Goal: Task Accomplishment & Management: Manage account settings

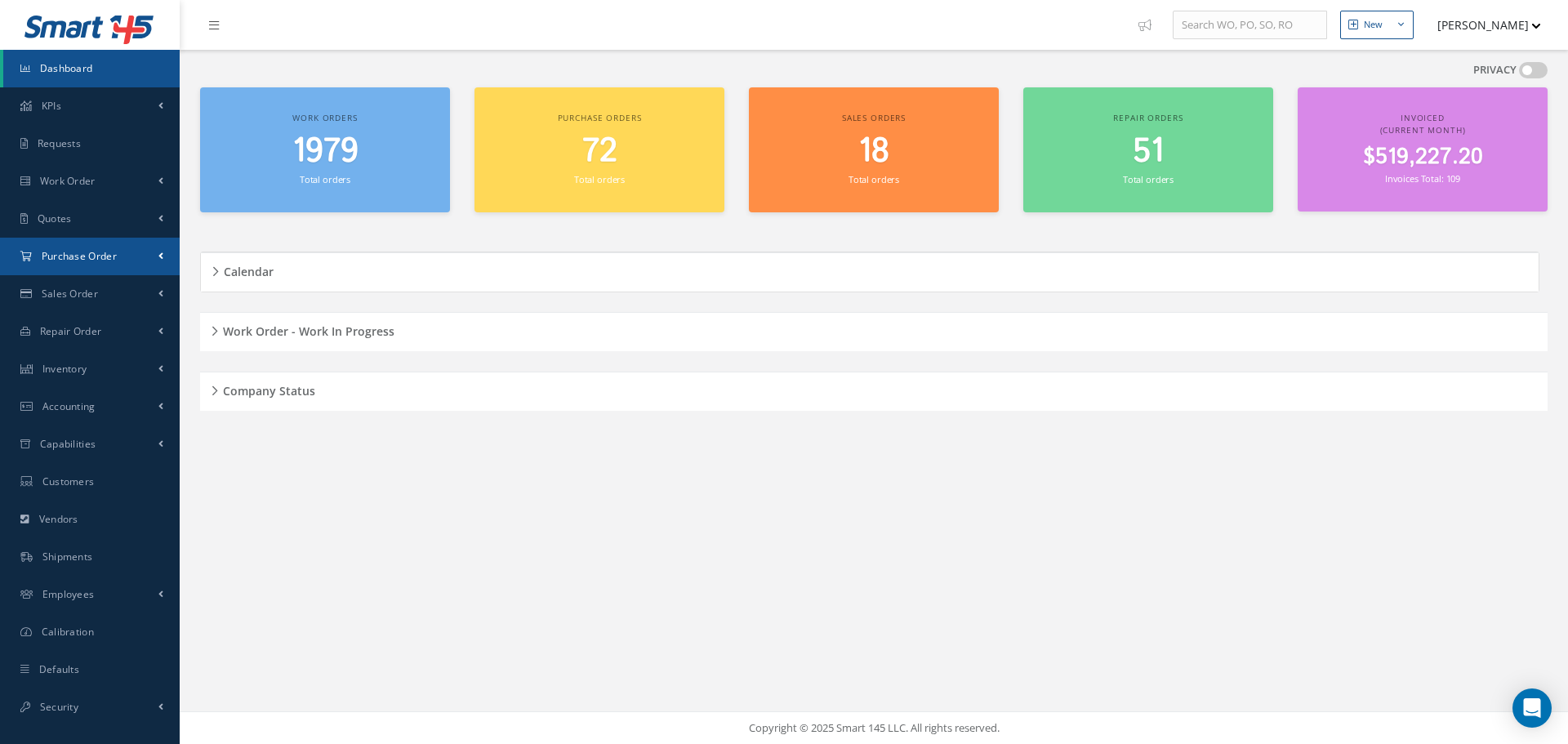
click at [93, 257] on span "Purchase Order" at bounding box center [80, 256] width 75 height 14
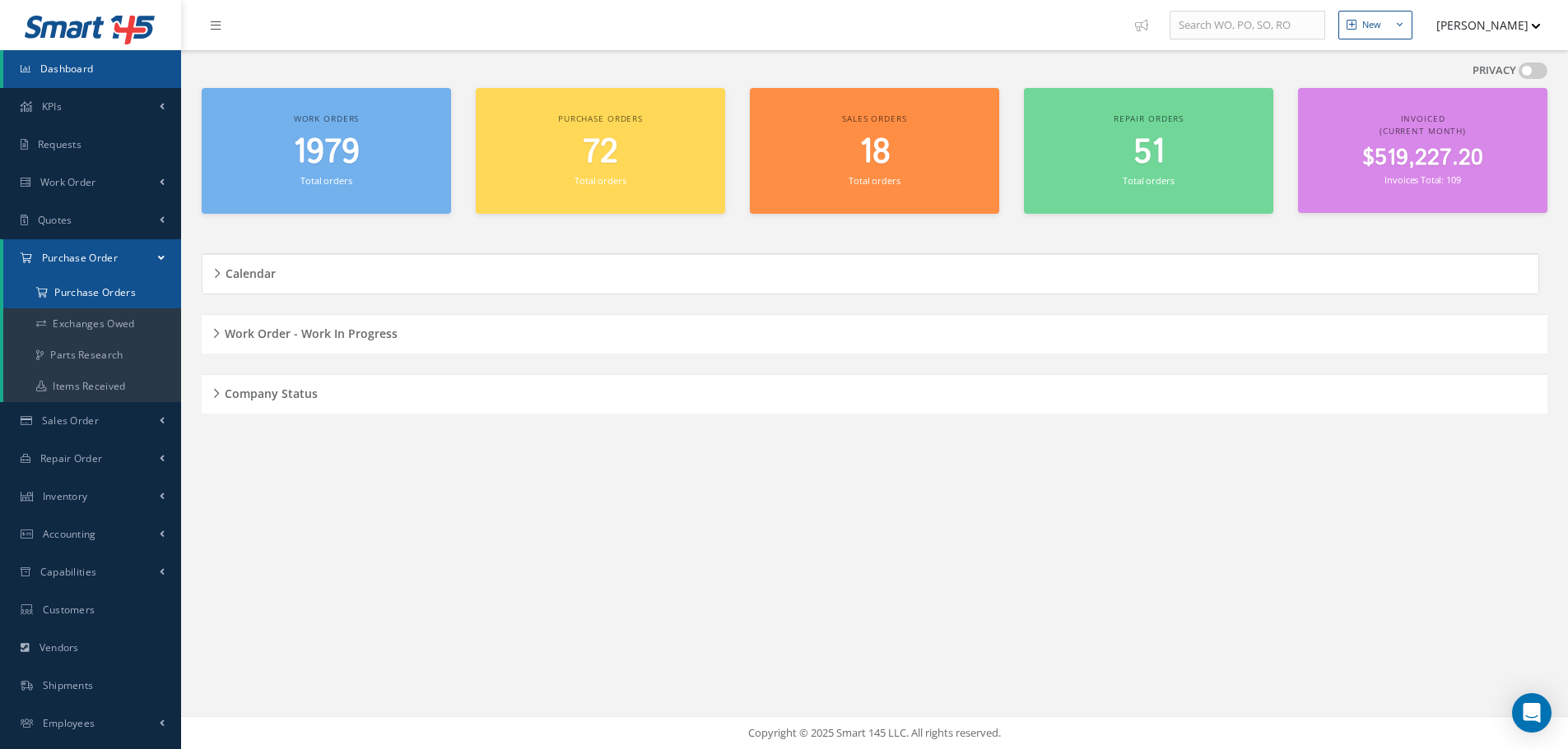
click at [112, 295] on a=1&status_id=2&status_id=3&status_id=5&collapsedFilters"] "Purchase Orders" at bounding box center [92, 293] width 178 height 31
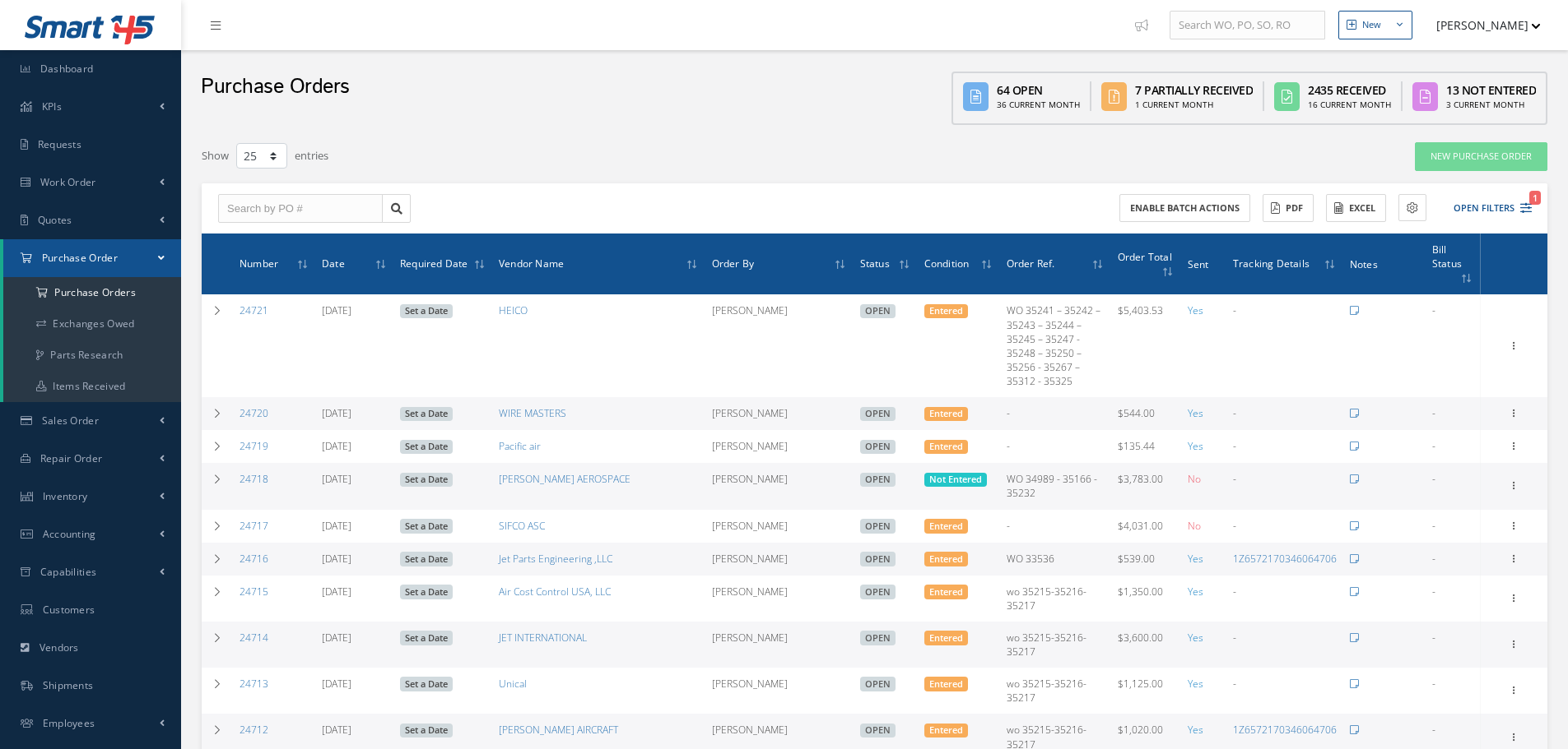
select select "25"
click at [230, 214] on input "text" at bounding box center [300, 209] width 164 height 29
type input "24675"
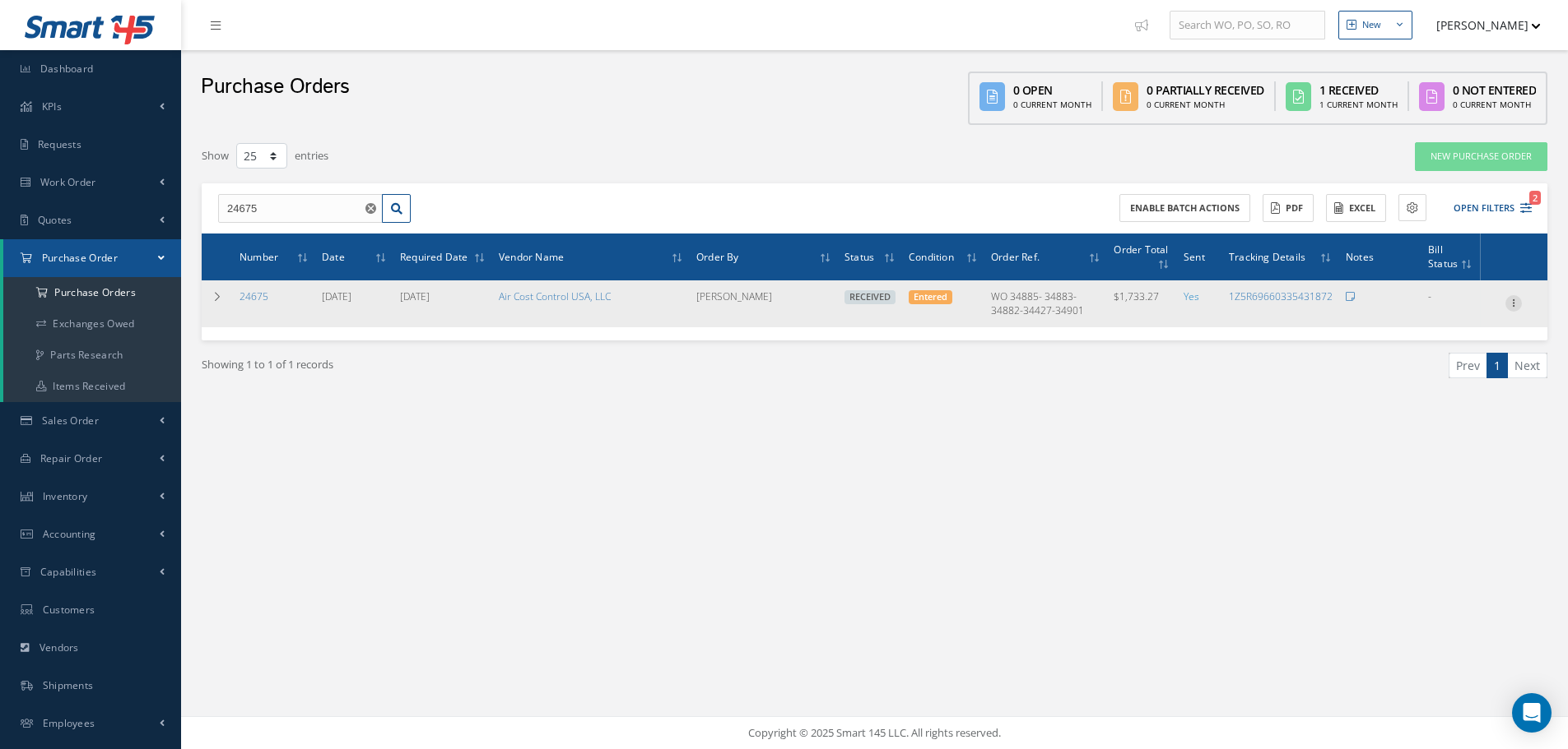
click at [1517, 303] on icon at bounding box center [1513, 302] width 16 height 13
click at [1434, 318] on link "Receiving Details" at bounding box center [1437, 314] width 130 height 22
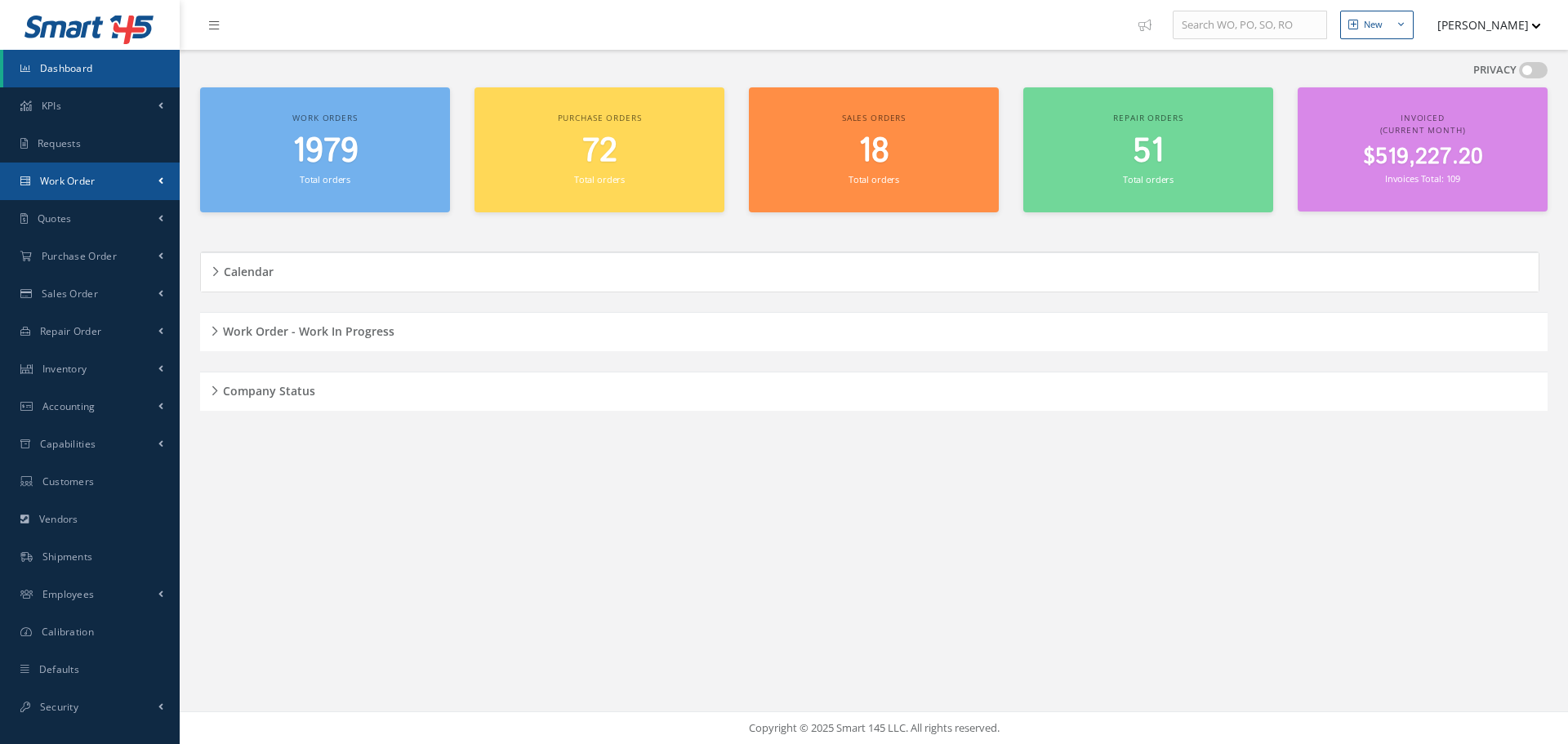
drag, startPoint x: 0, startPoint y: 0, endPoint x: 57, endPoint y: 178, distance: 186.9
click at [57, 178] on span "Work Order" at bounding box center [68, 181] width 56 height 14
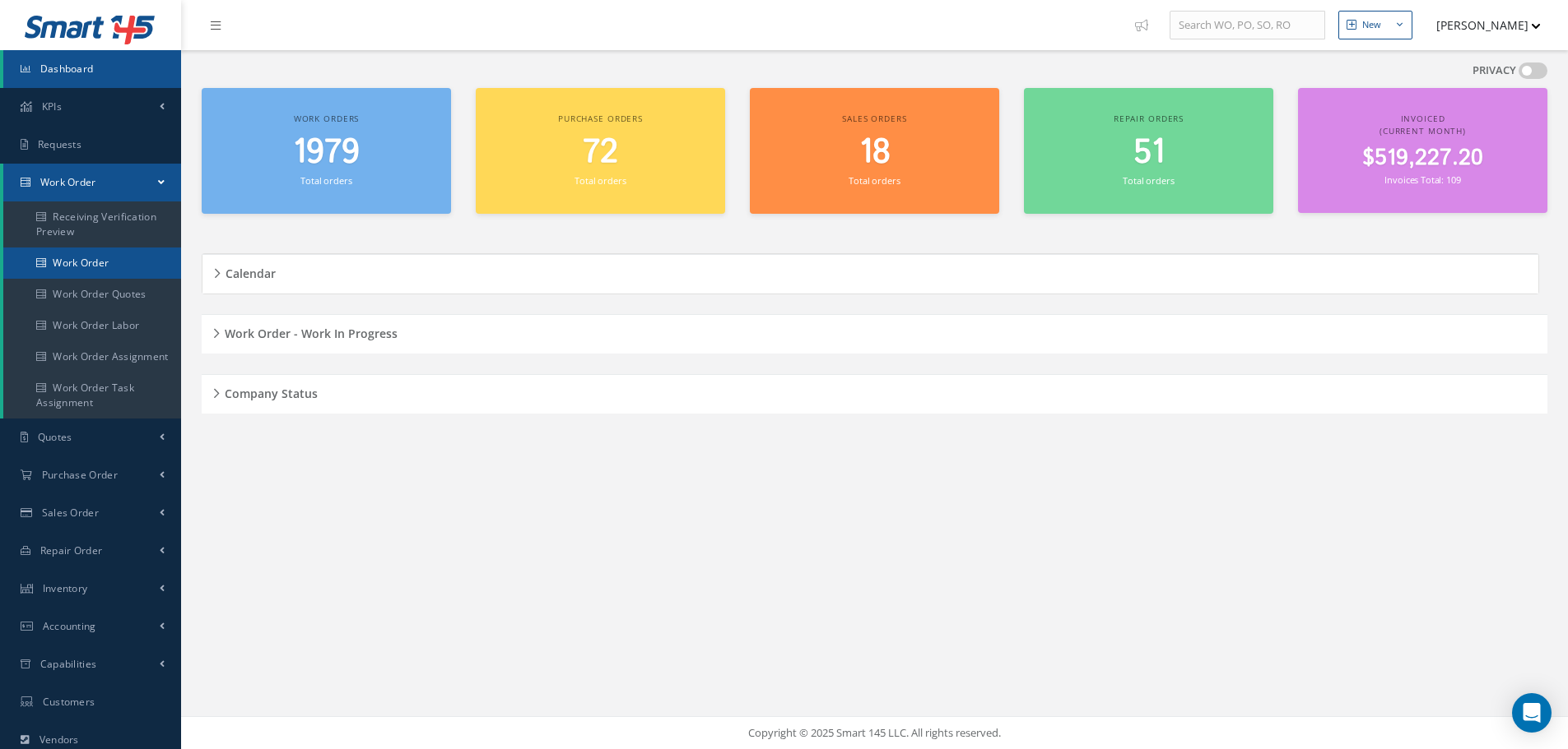
click at [82, 268] on link "Work Order" at bounding box center [92, 263] width 178 height 31
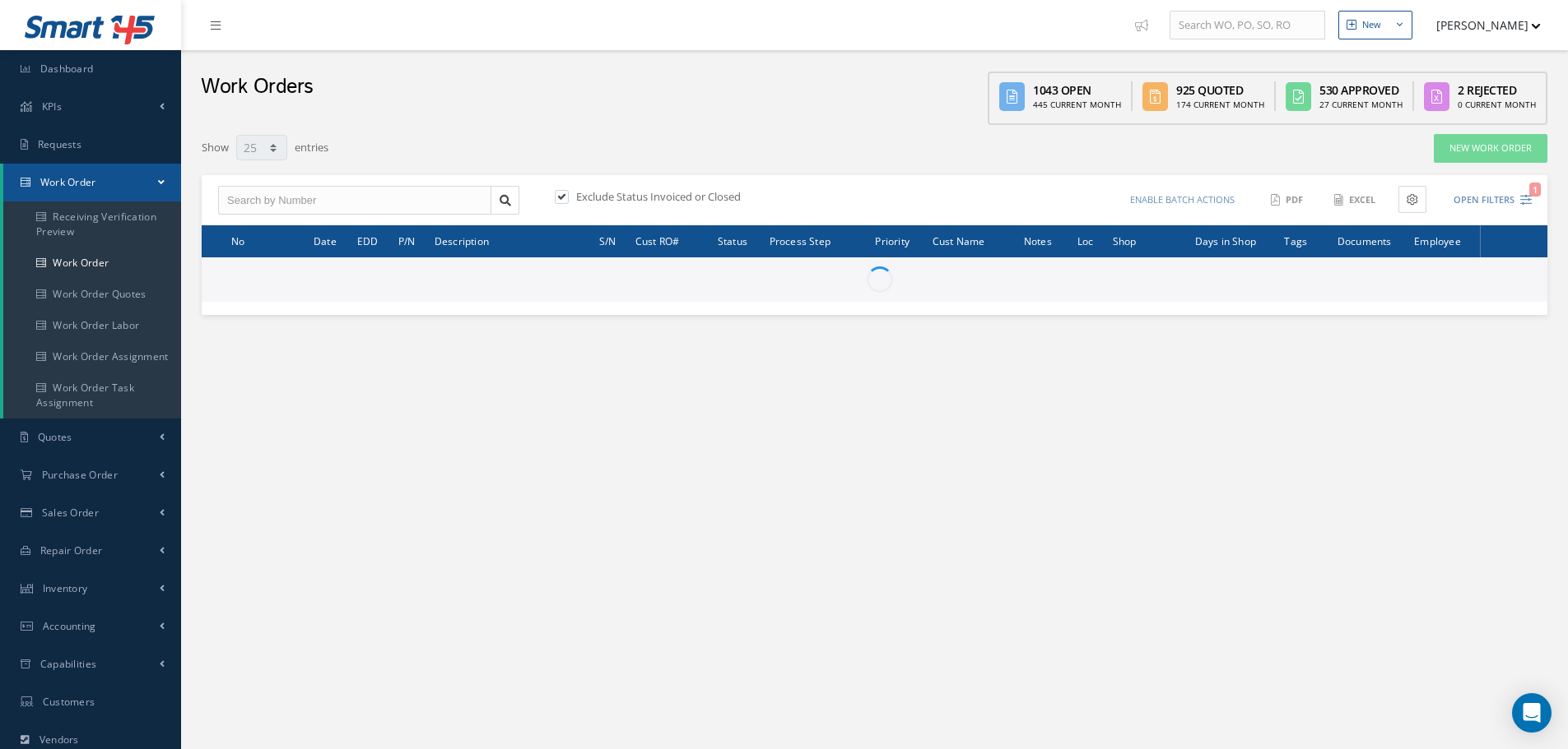
select select "25"
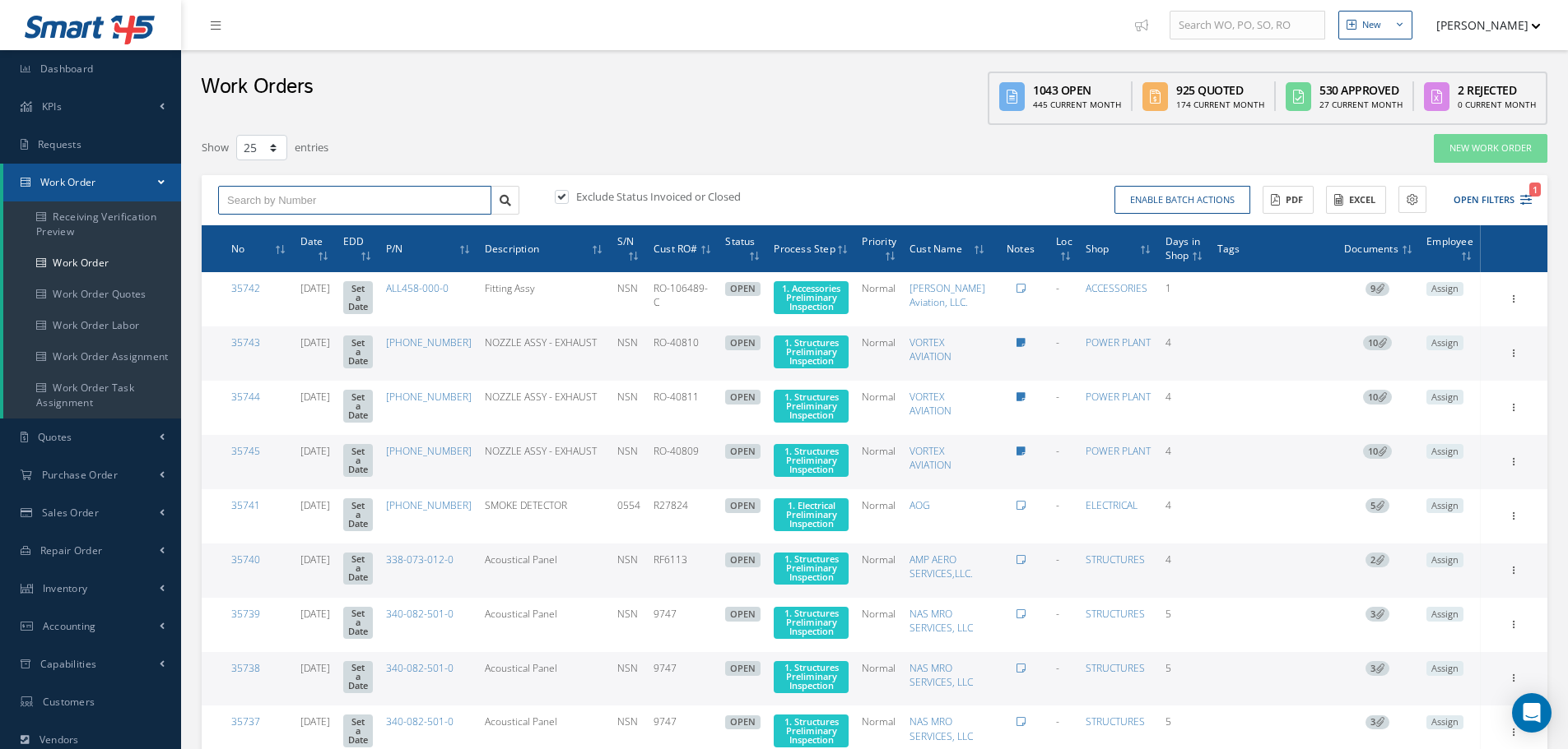
click at [287, 206] on input "text" at bounding box center [354, 200] width 273 height 29
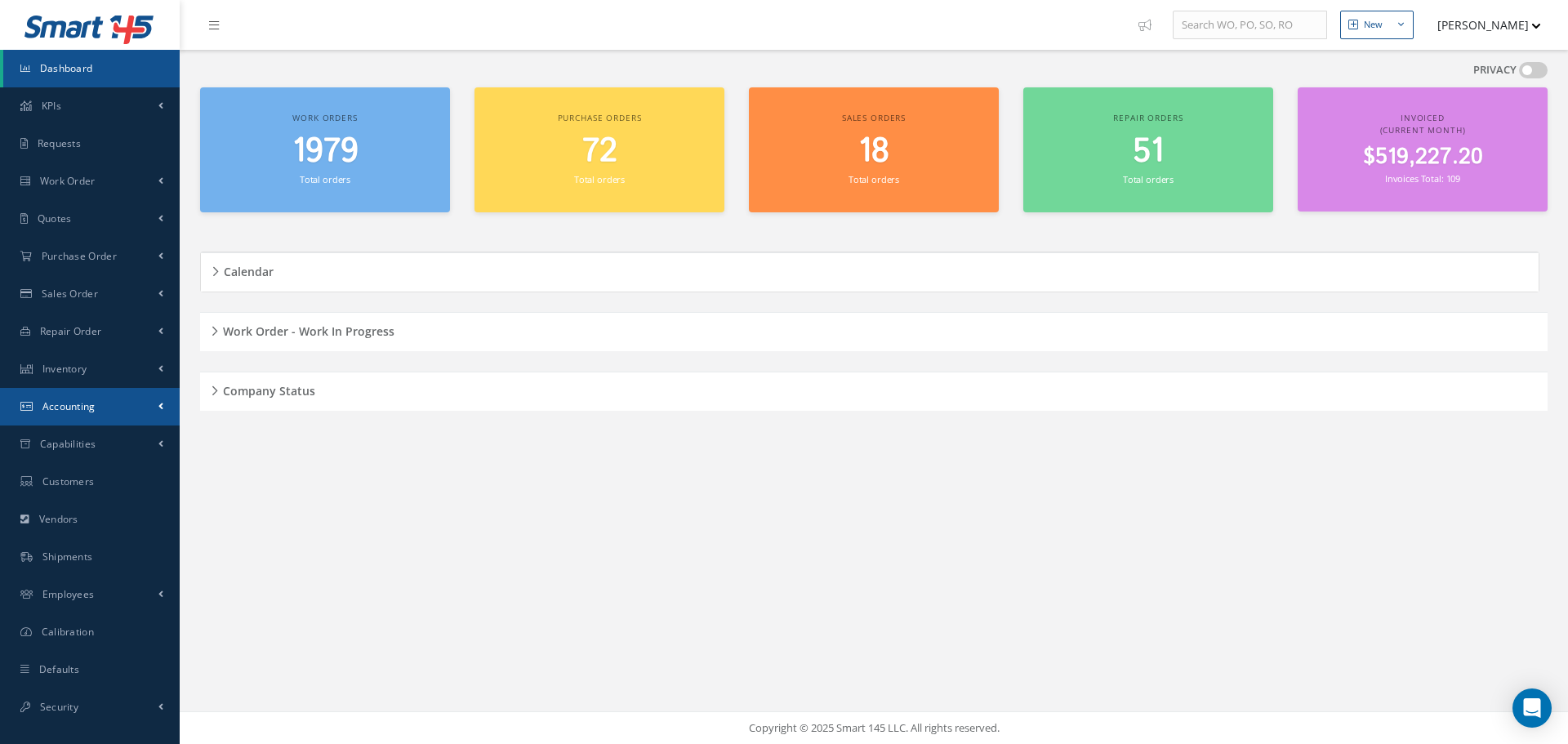
click at [75, 404] on span "Accounting" at bounding box center [69, 407] width 53 height 14
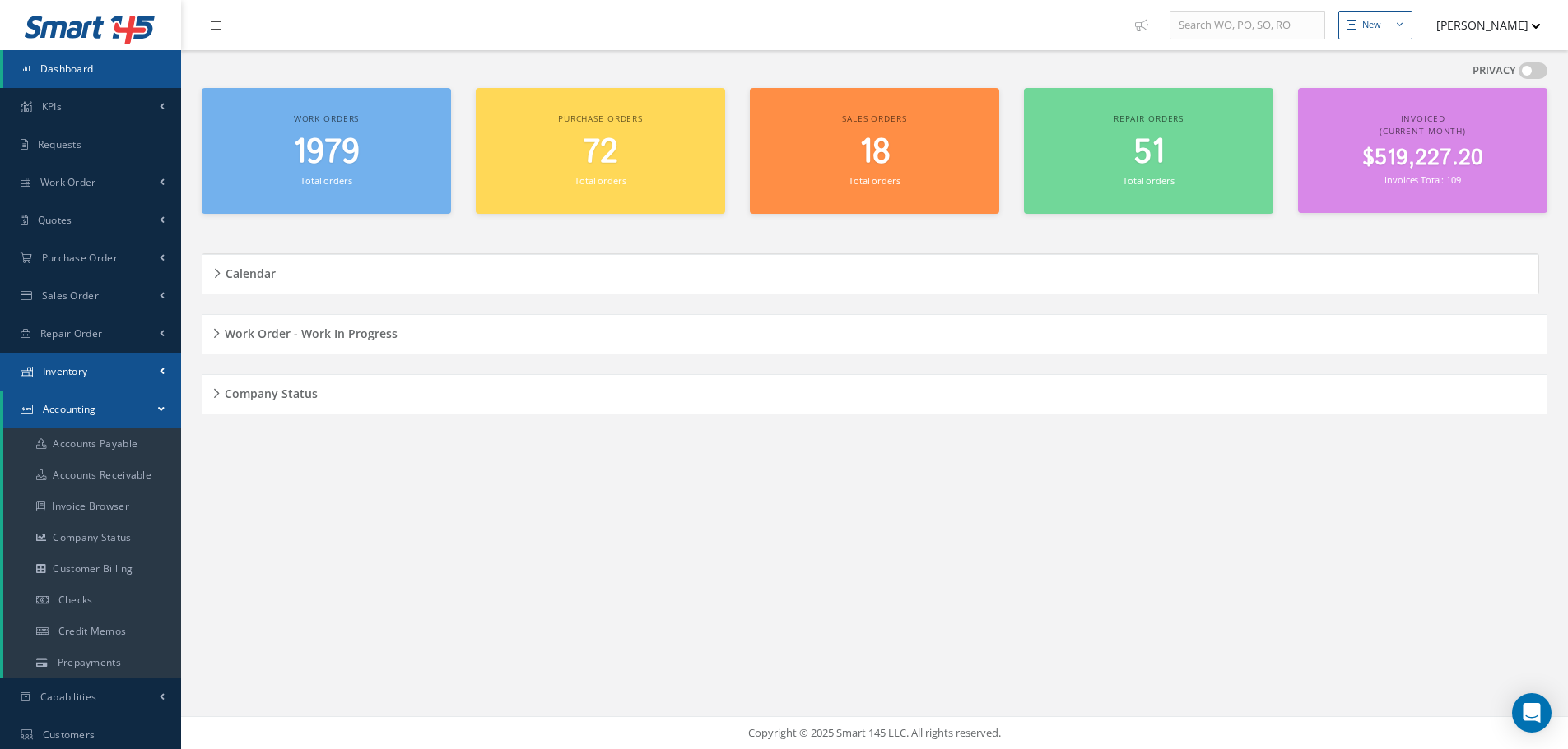
click at [87, 373] on span "Inventory" at bounding box center [66, 371] width 45 height 14
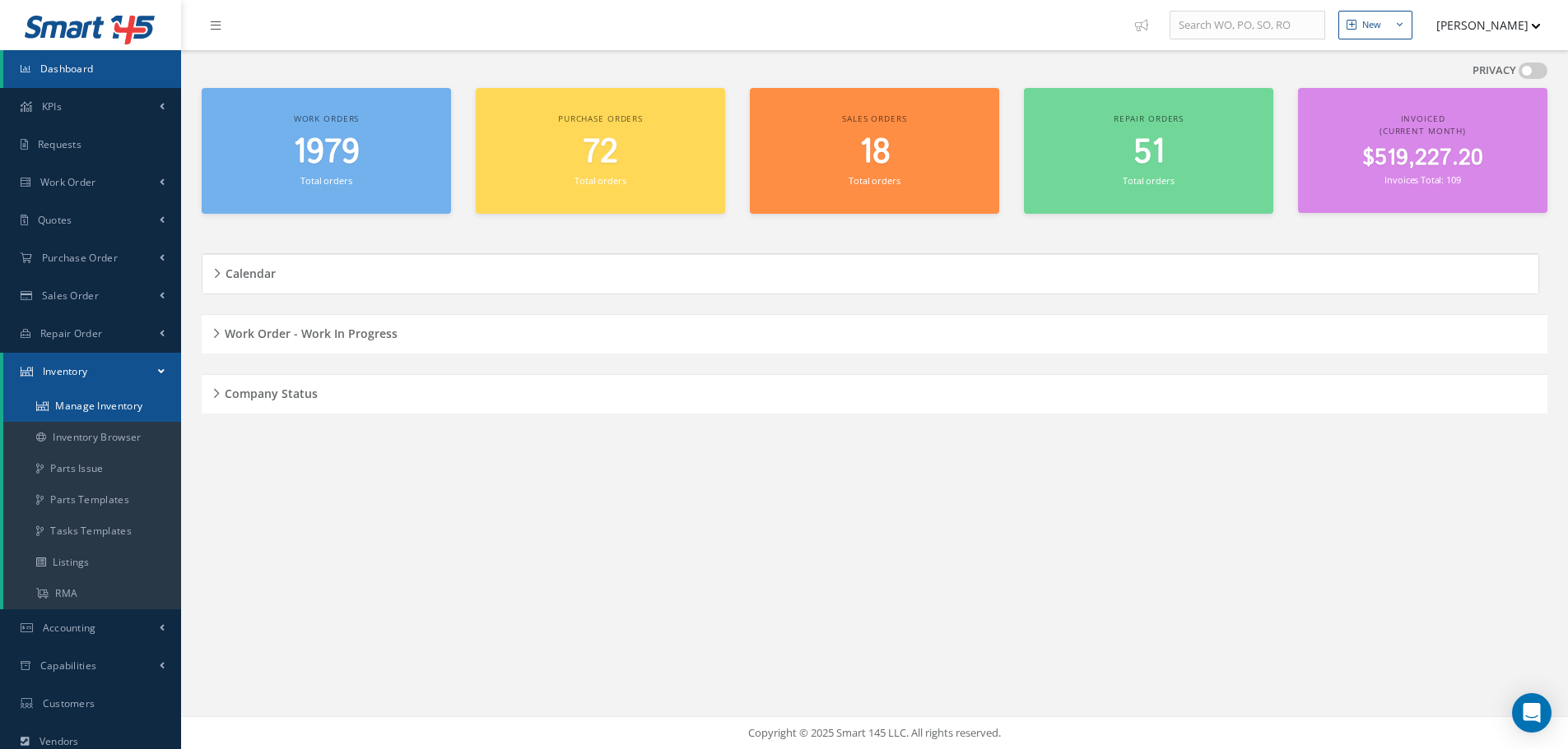
click at [93, 409] on link "Manage Inventory" at bounding box center [92, 406] width 178 height 31
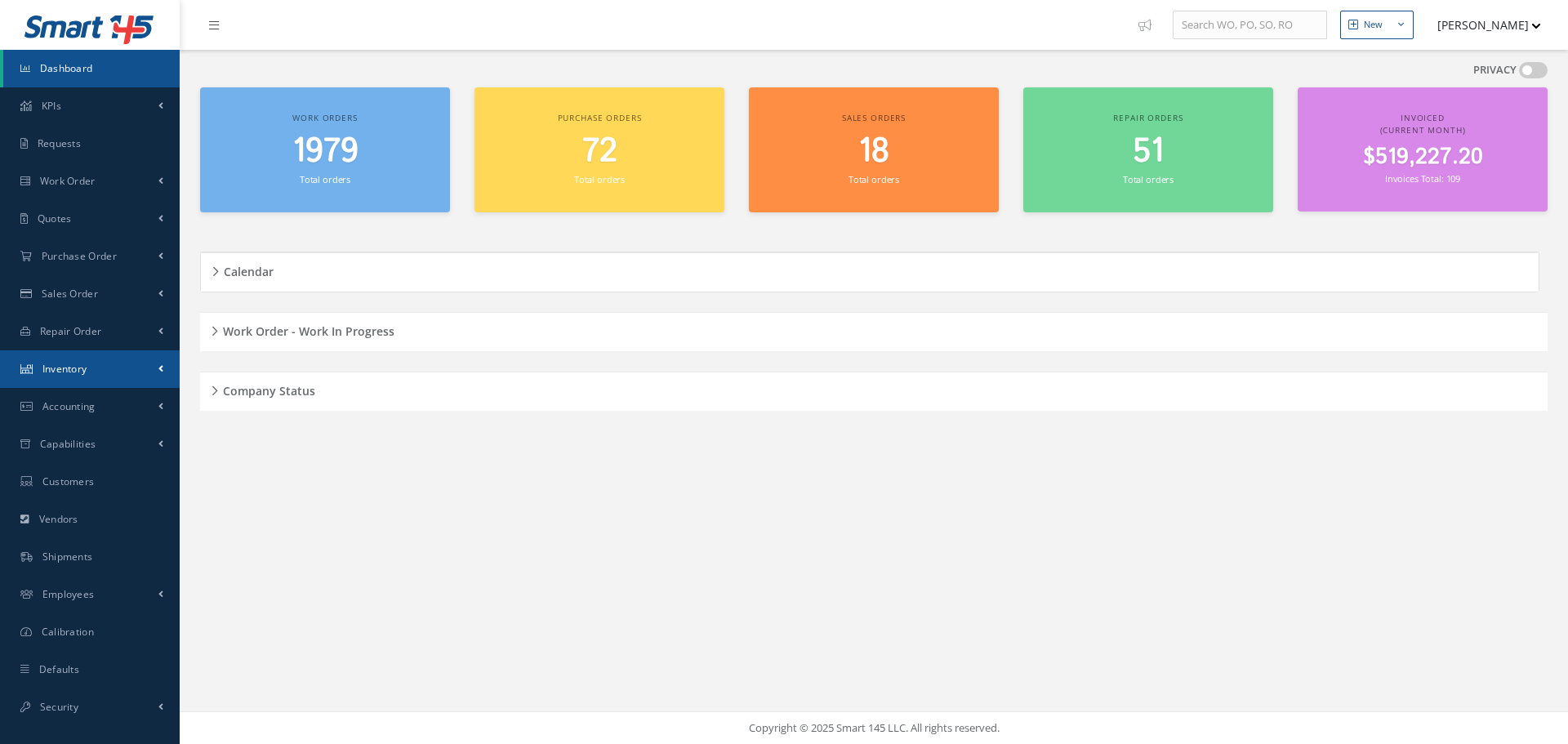
click at [95, 362] on link "Inventory" at bounding box center [89, 369] width 179 height 38
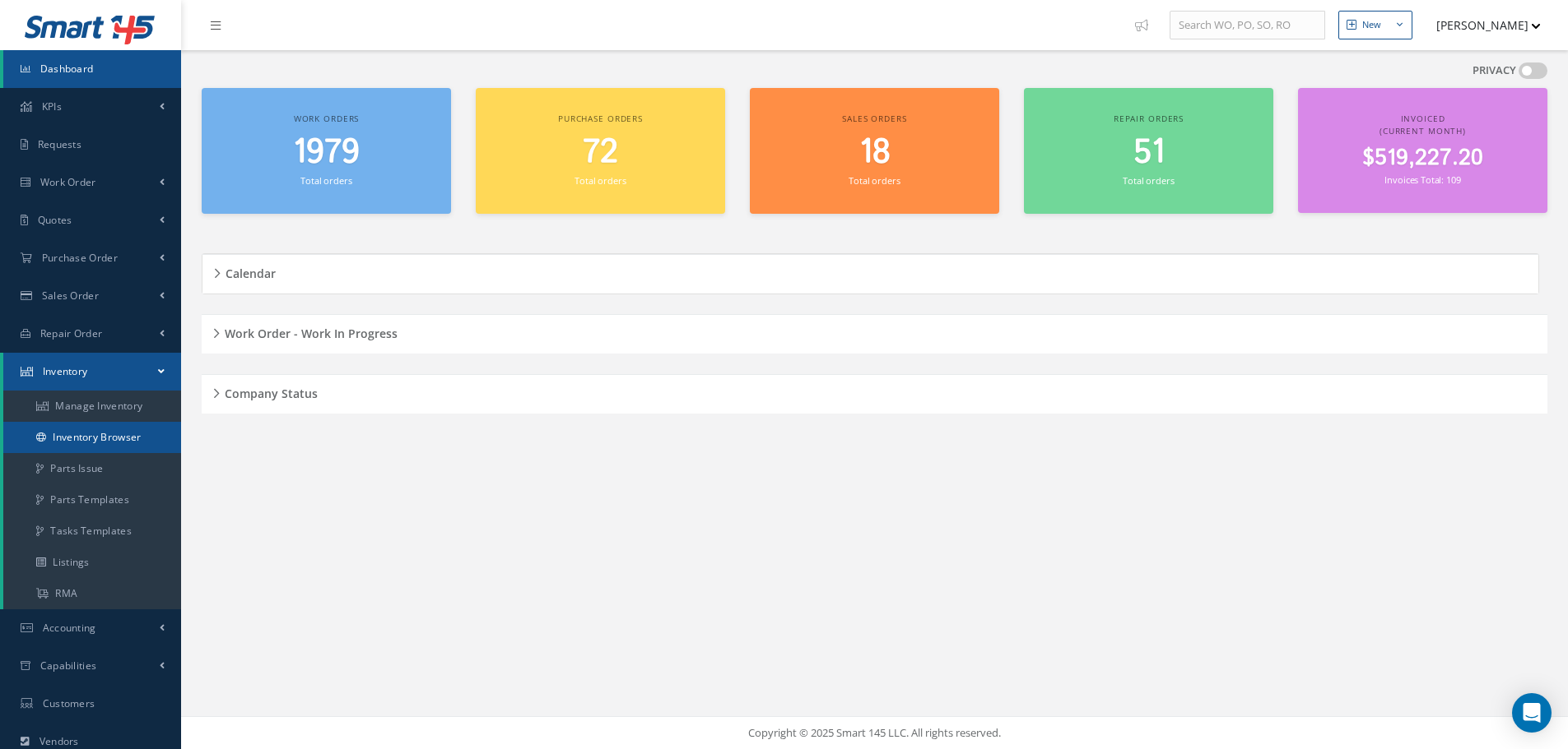
click at [117, 435] on link "Inventory Browser" at bounding box center [92, 437] width 178 height 31
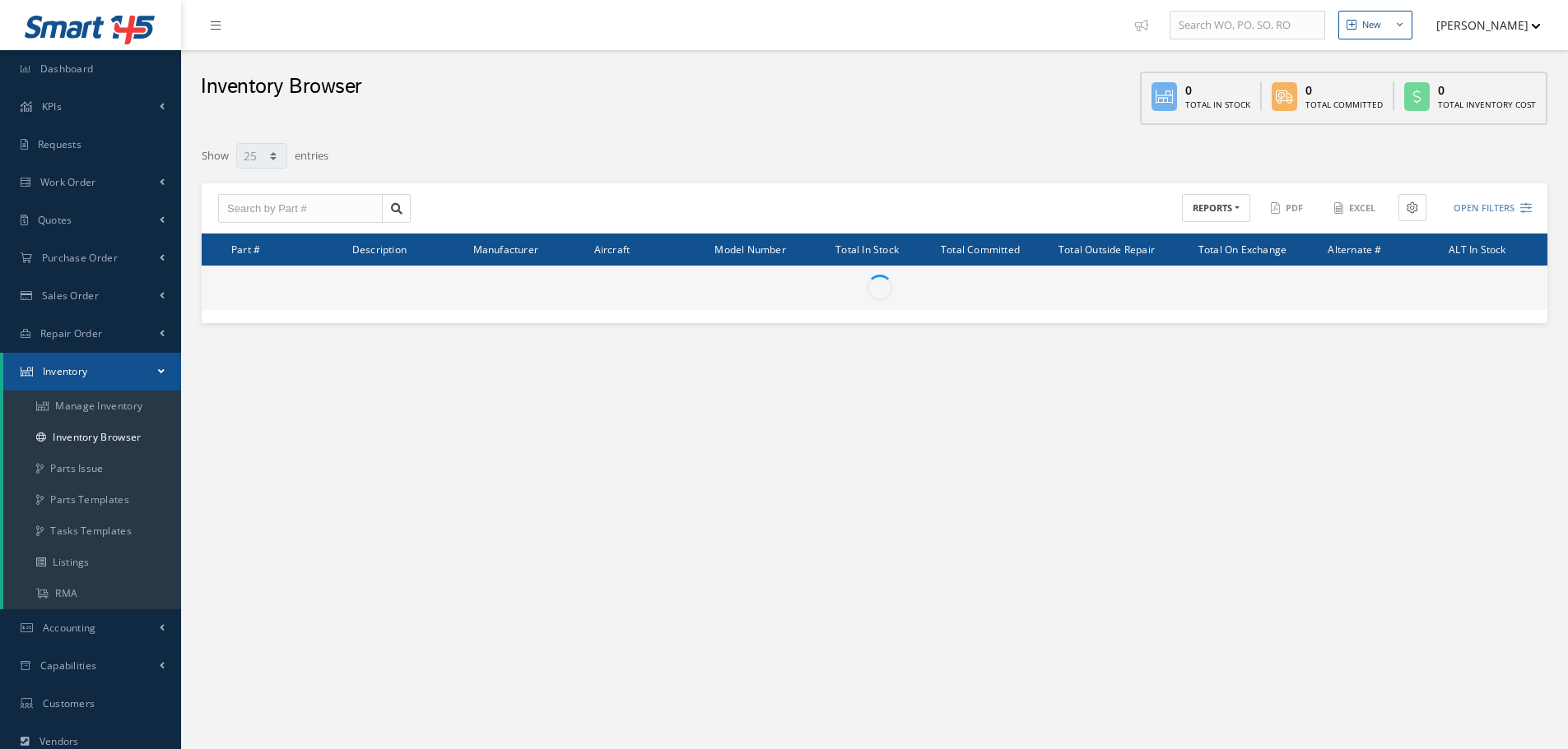
select select "25"
type input "Locations"
type input "All General Ledger"
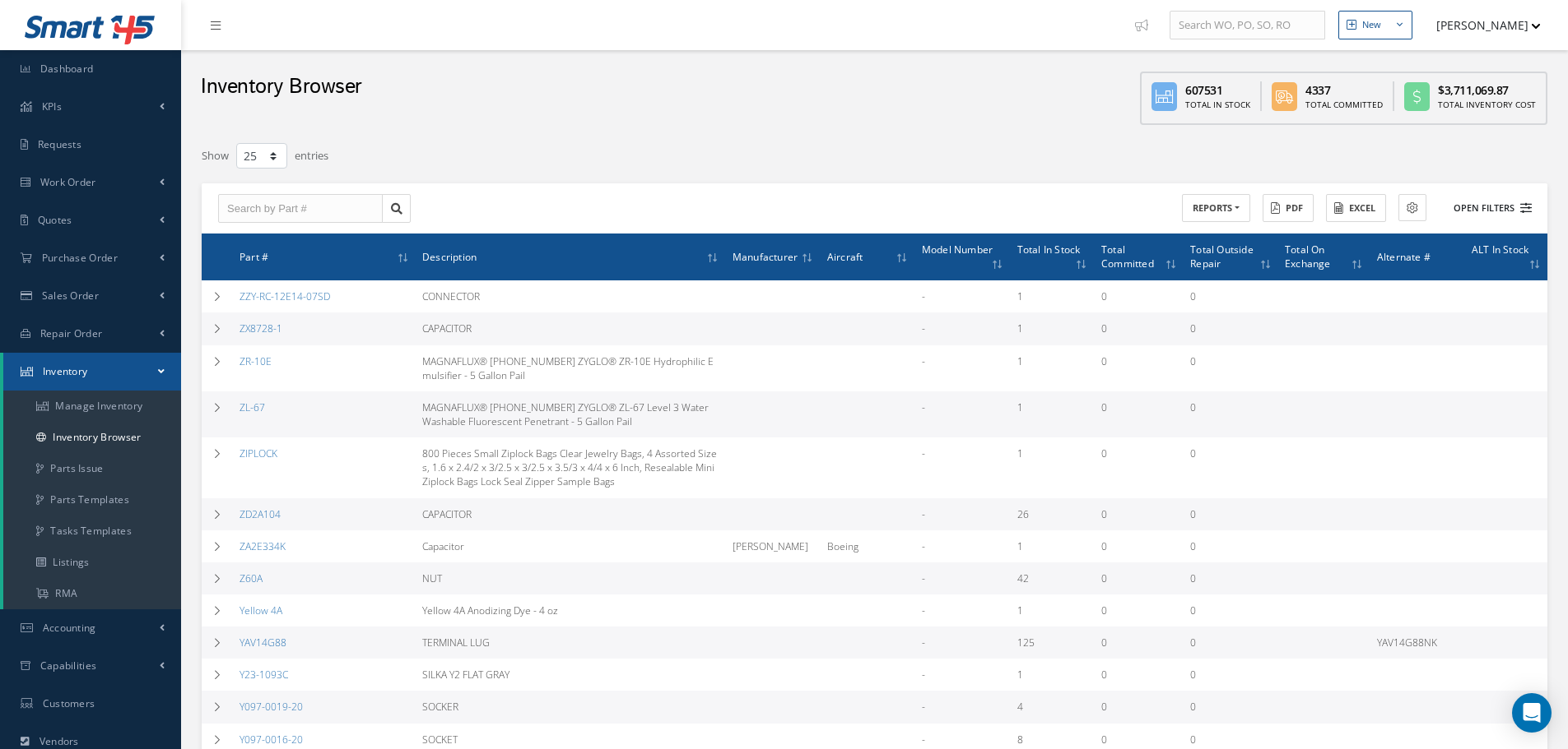
click at [1487, 210] on button "Open Filters" at bounding box center [1485, 208] width 93 height 27
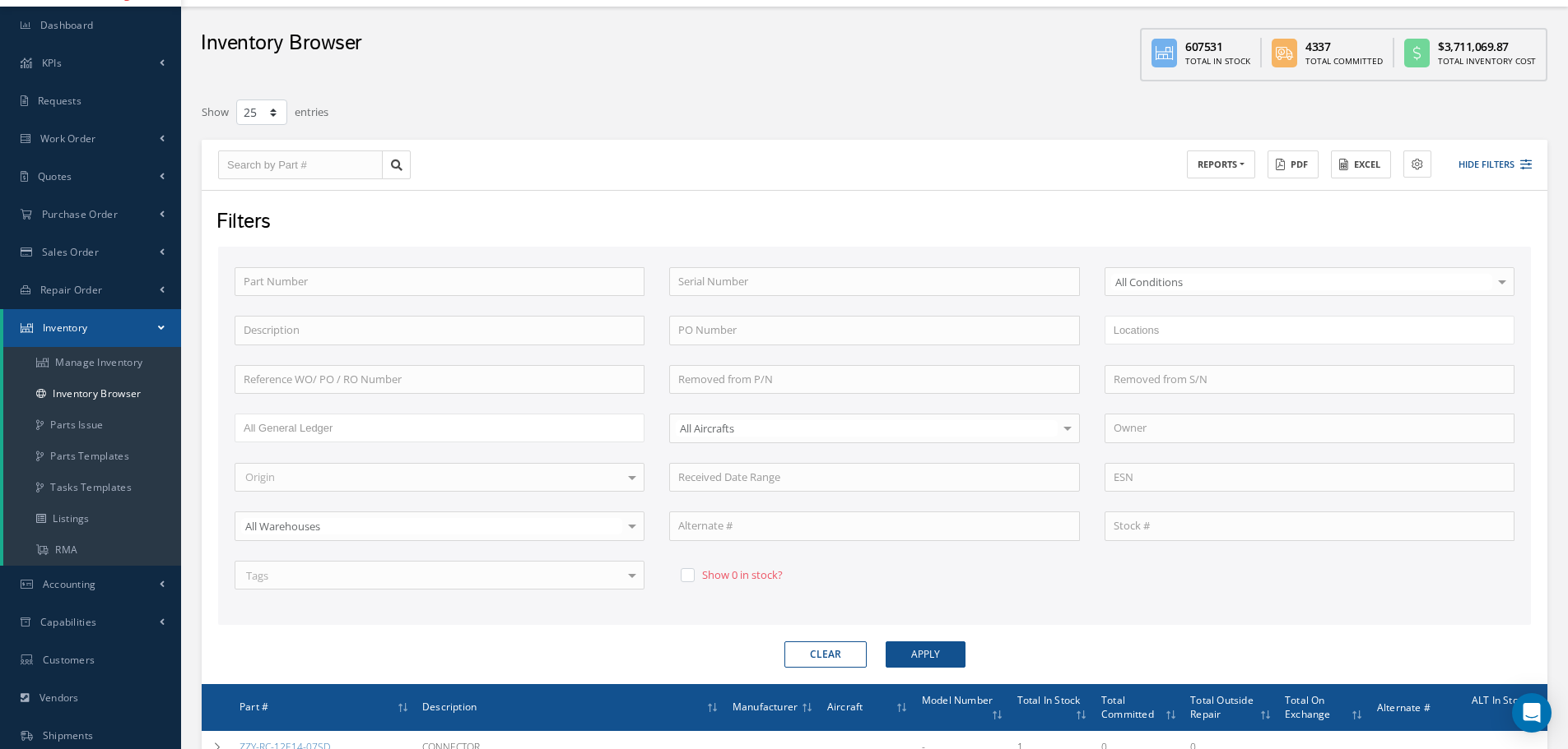
scroll to position [82, 0]
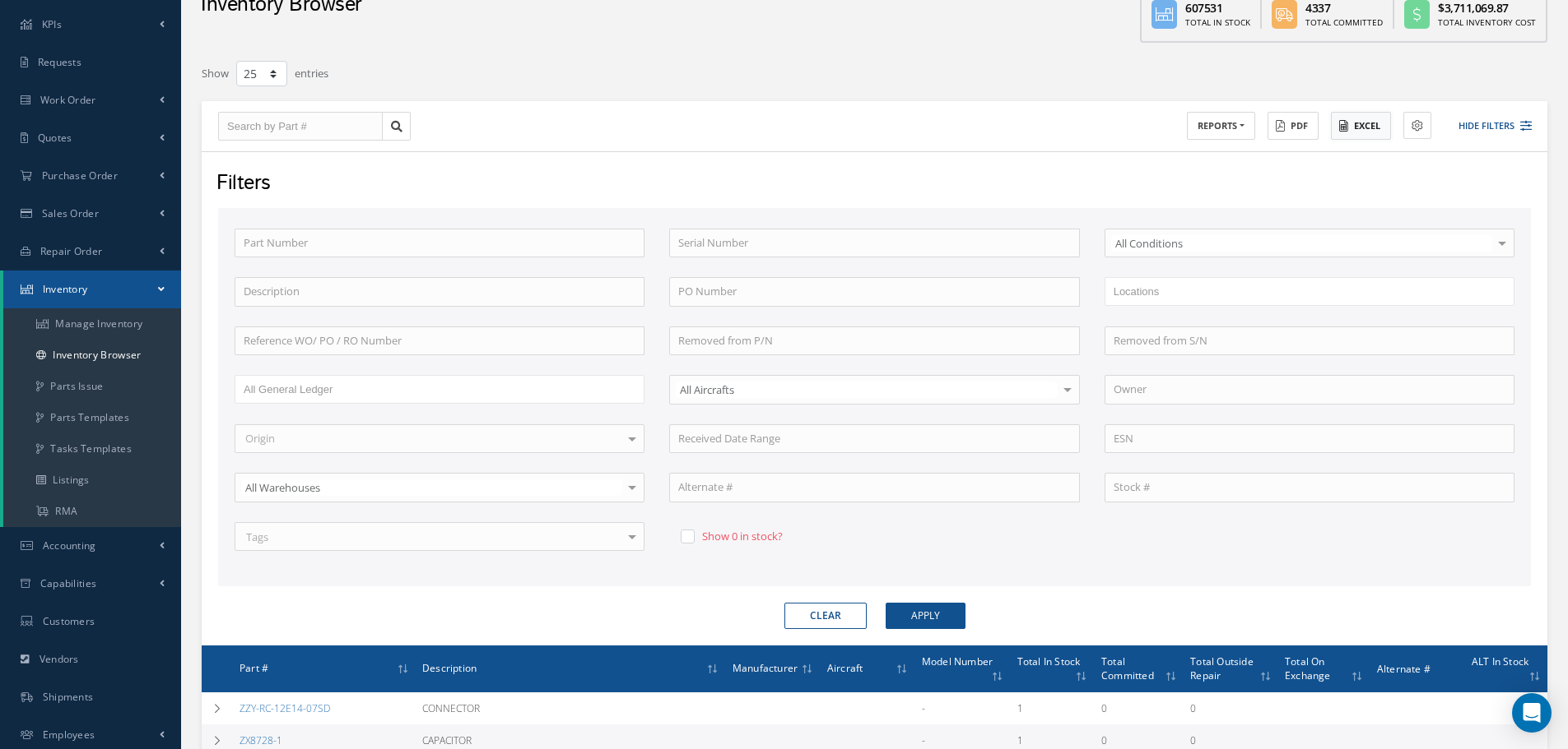
click at [1366, 124] on button "Excel" at bounding box center [1361, 125] width 61 height 29
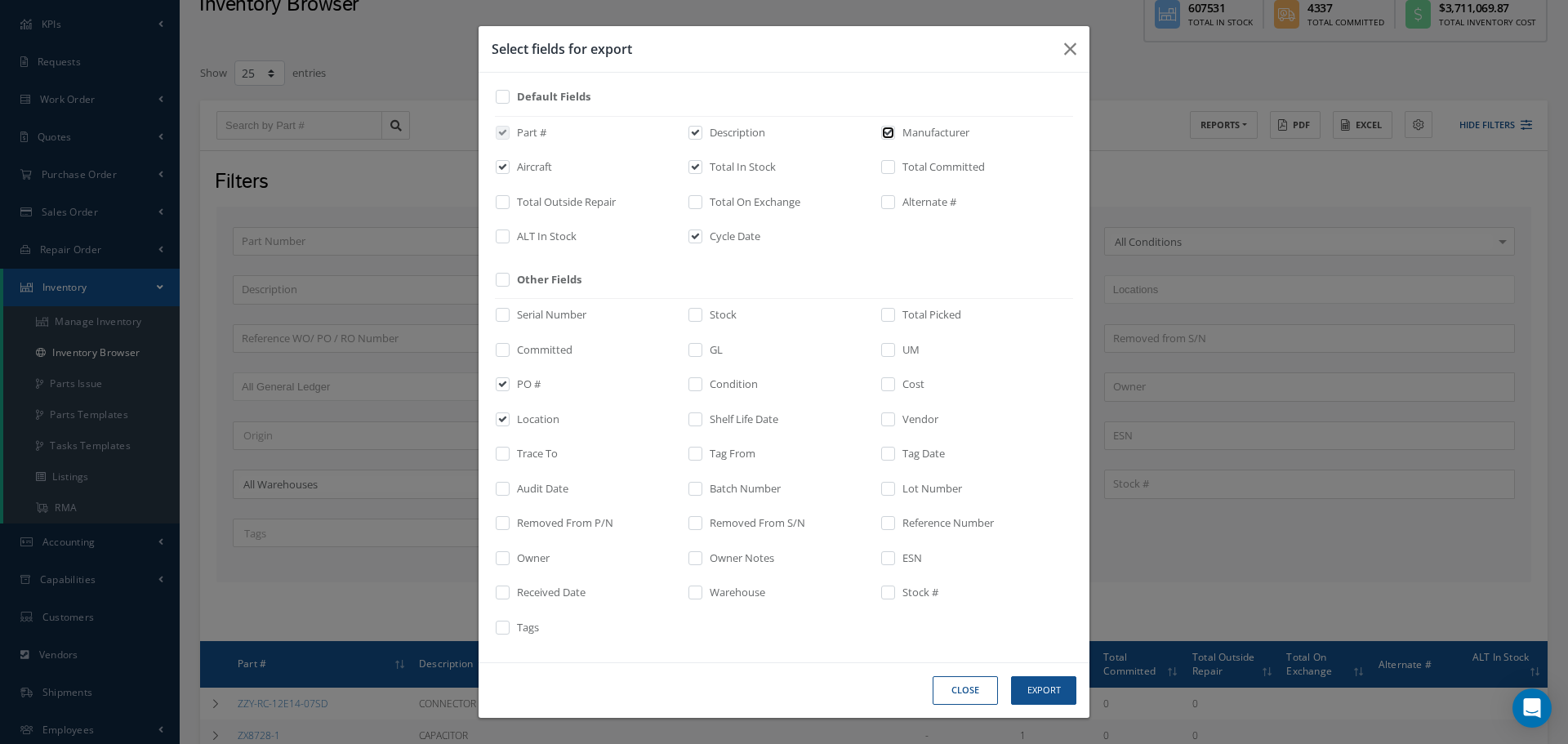
click at [888, 136] on input "checkbox" at bounding box center [889, 138] width 10 height 19
checkbox input "false"
click at [0, 0] on div "Cycle Date" at bounding box center [0, 0] width 0 height 0
click at [697, 233] on input "checkbox" at bounding box center [696, 242] width 10 height 19
checkbox input "false"
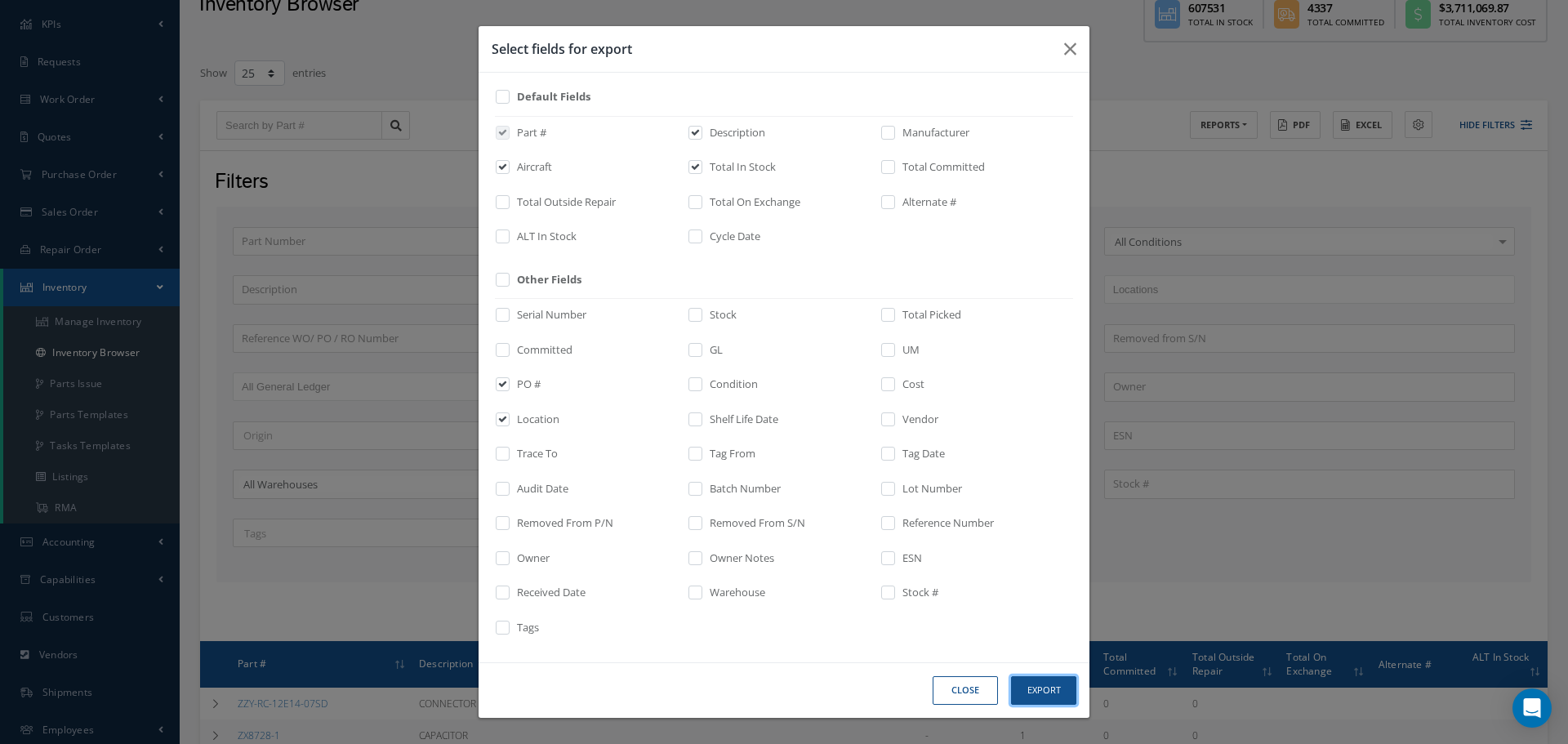
click at [0, 0] on button "Export" at bounding box center [0, 0] width 0 height 0
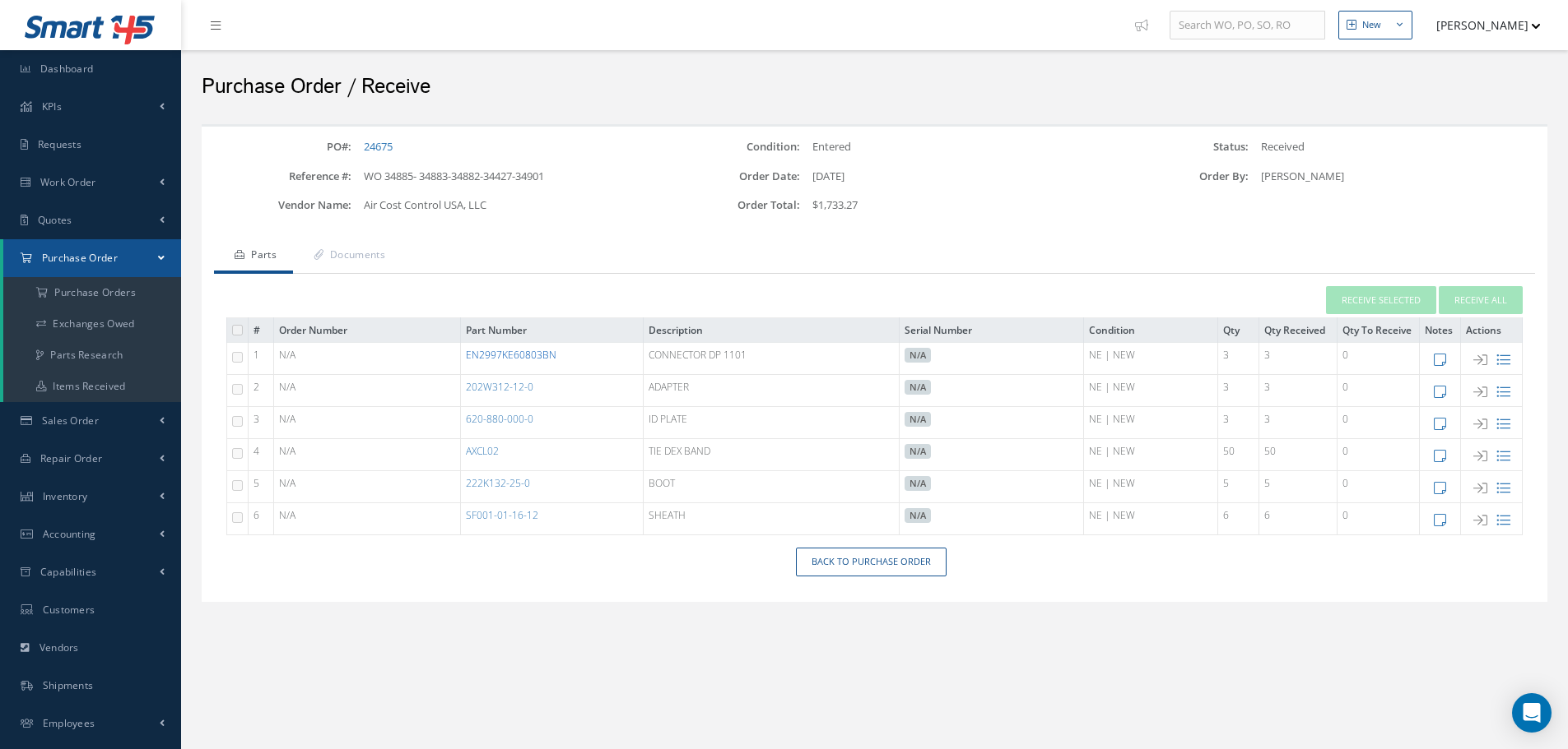
click at [520, 359] on link "EN2997KE60803BN" at bounding box center [511, 355] width 91 height 14
click at [869, 572] on link "Back to Purchase Order" at bounding box center [871, 562] width 150 height 29
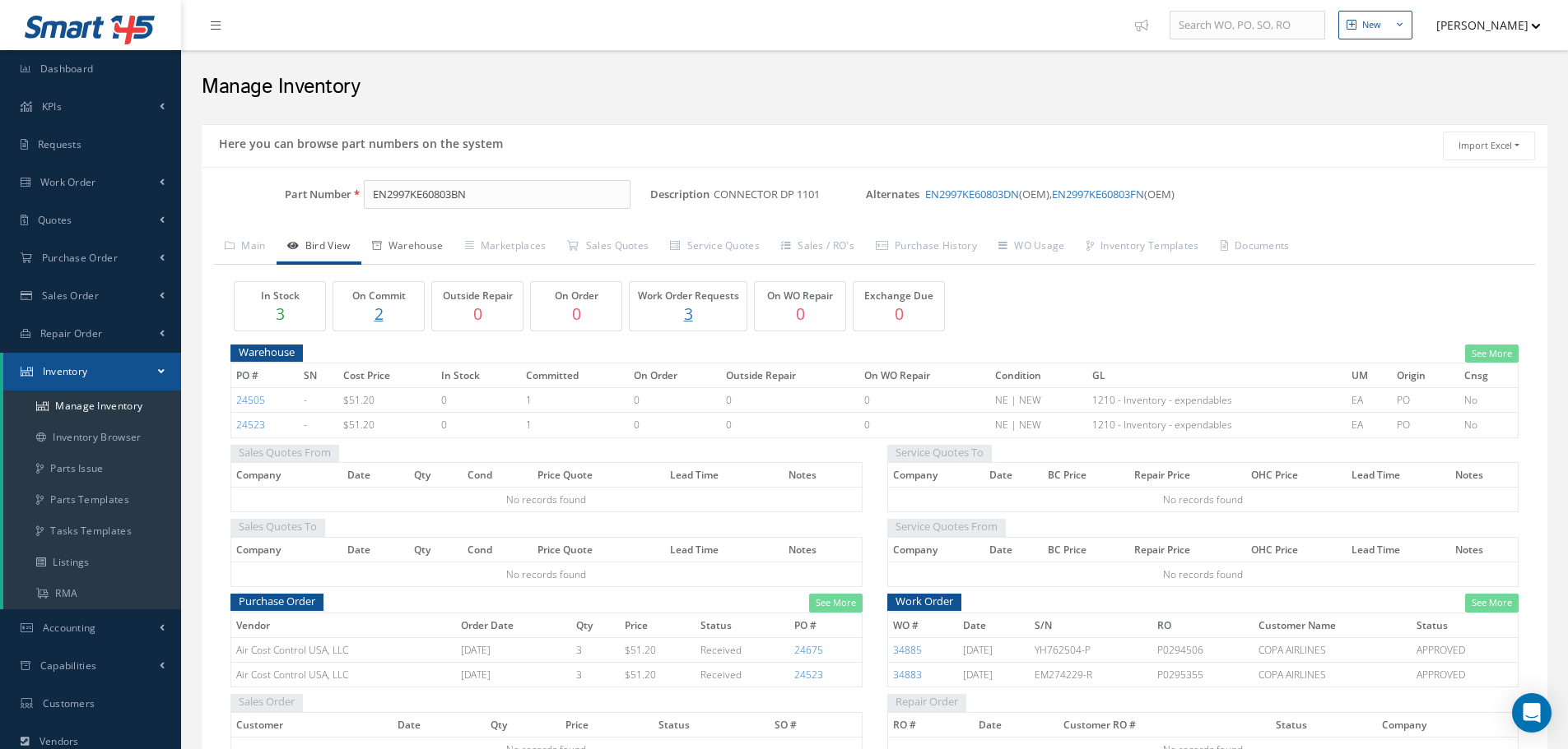
click at [430, 246] on link "Warehouse" at bounding box center [408, 248] width 93 height 35
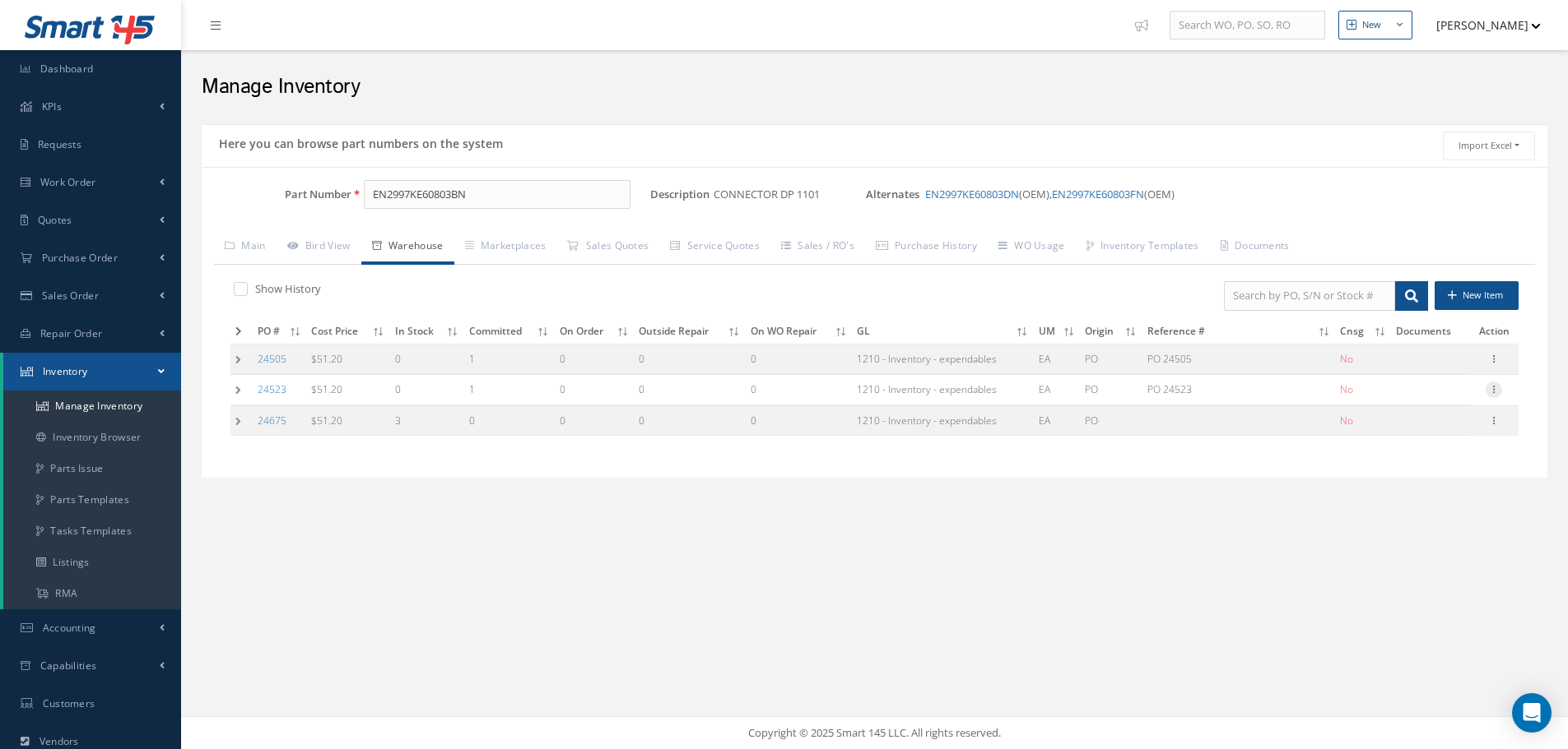
click at [1495, 393] on icon at bounding box center [1494, 388] width 16 height 13
click at [1413, 454] on link "Label" at bounding box center [1418, 455] width 130 height 22
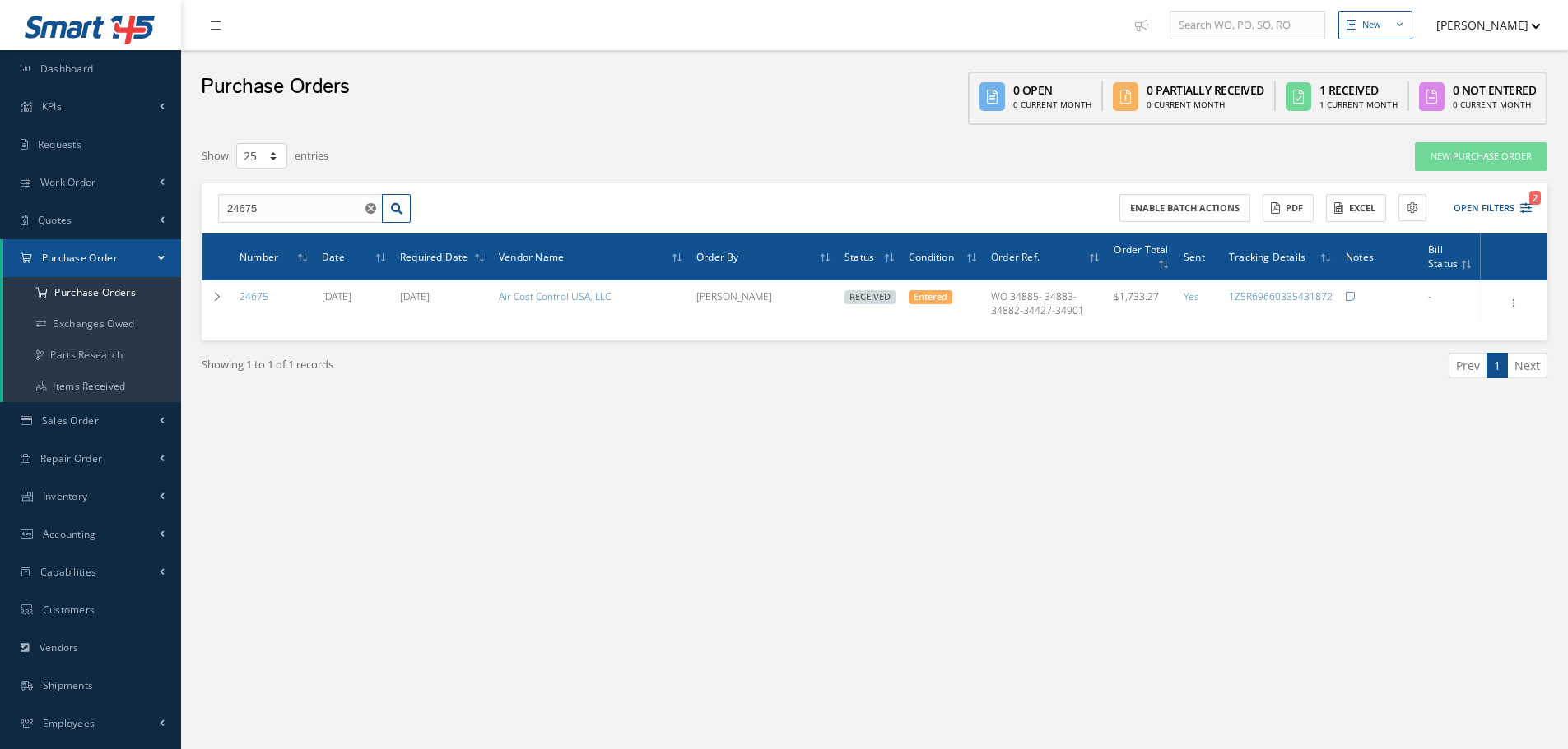
select select "25"
type input "24385"
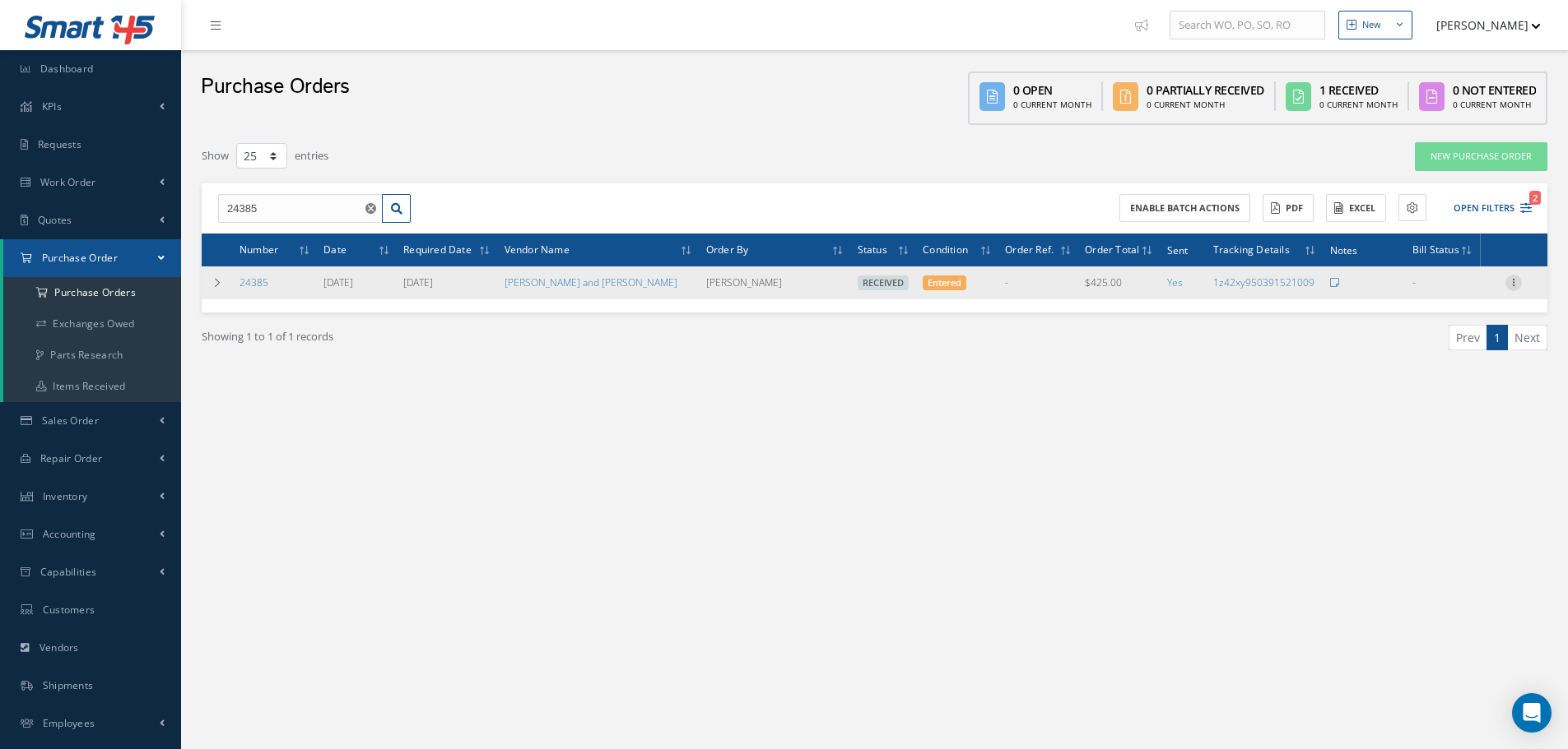
click at [1514, 283] on icon at bounding box center [1513, 281] width 16 height 13
click at [1428, 296] on link "Receiving Details" at bounding box center [1437, 294] width 130 height 22
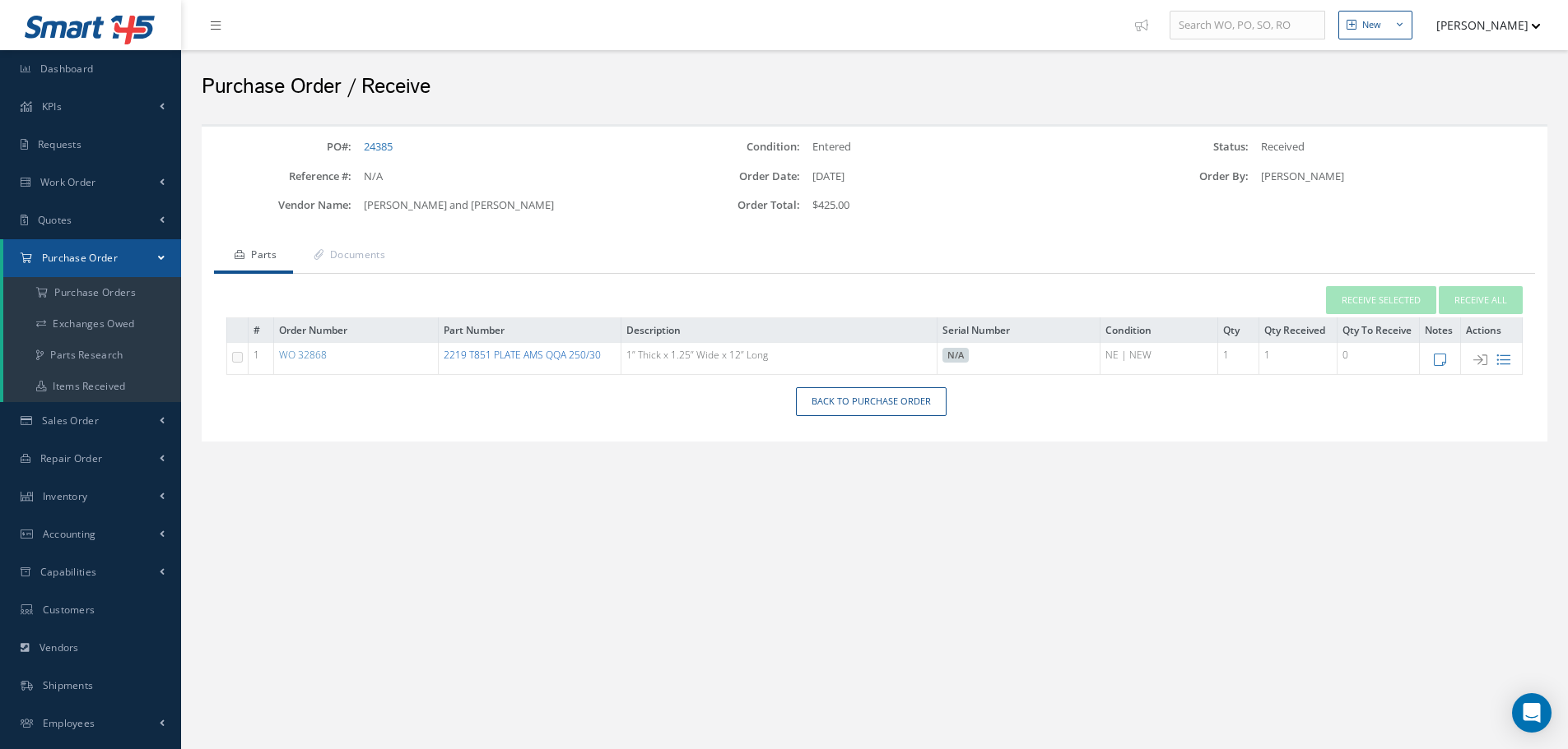
click at [520, 352] on link "2219 T851 PLATE AMS QQA 250/30" at bounding box center [522, 355] width 157 height 14
click at [867, 400] on link "Back to Purchase Order" at bounding box center [871, 401] width 150 height 29
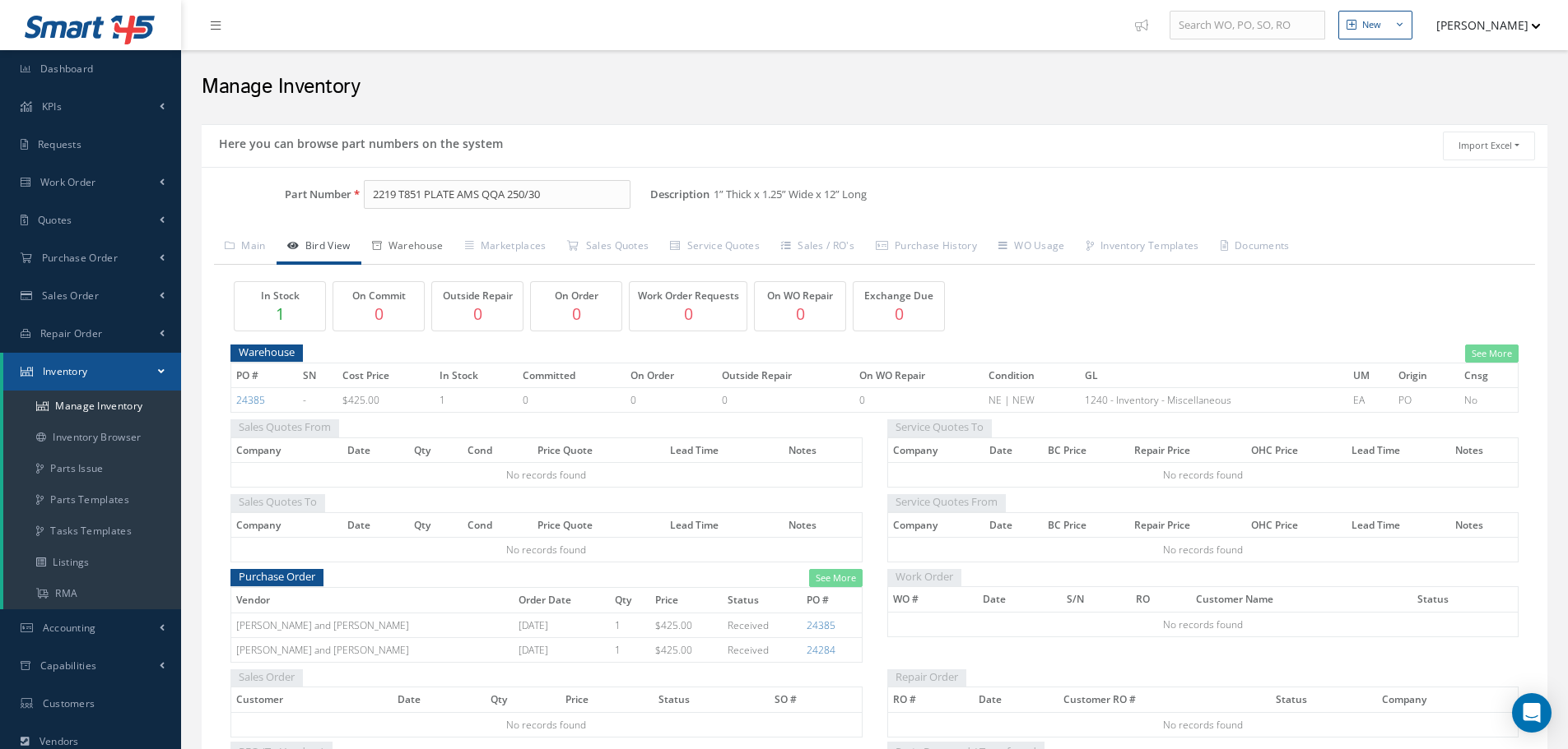
click at [435, 248] on link "Warehouse" at bounding box center [408, 248] width 93 height 35
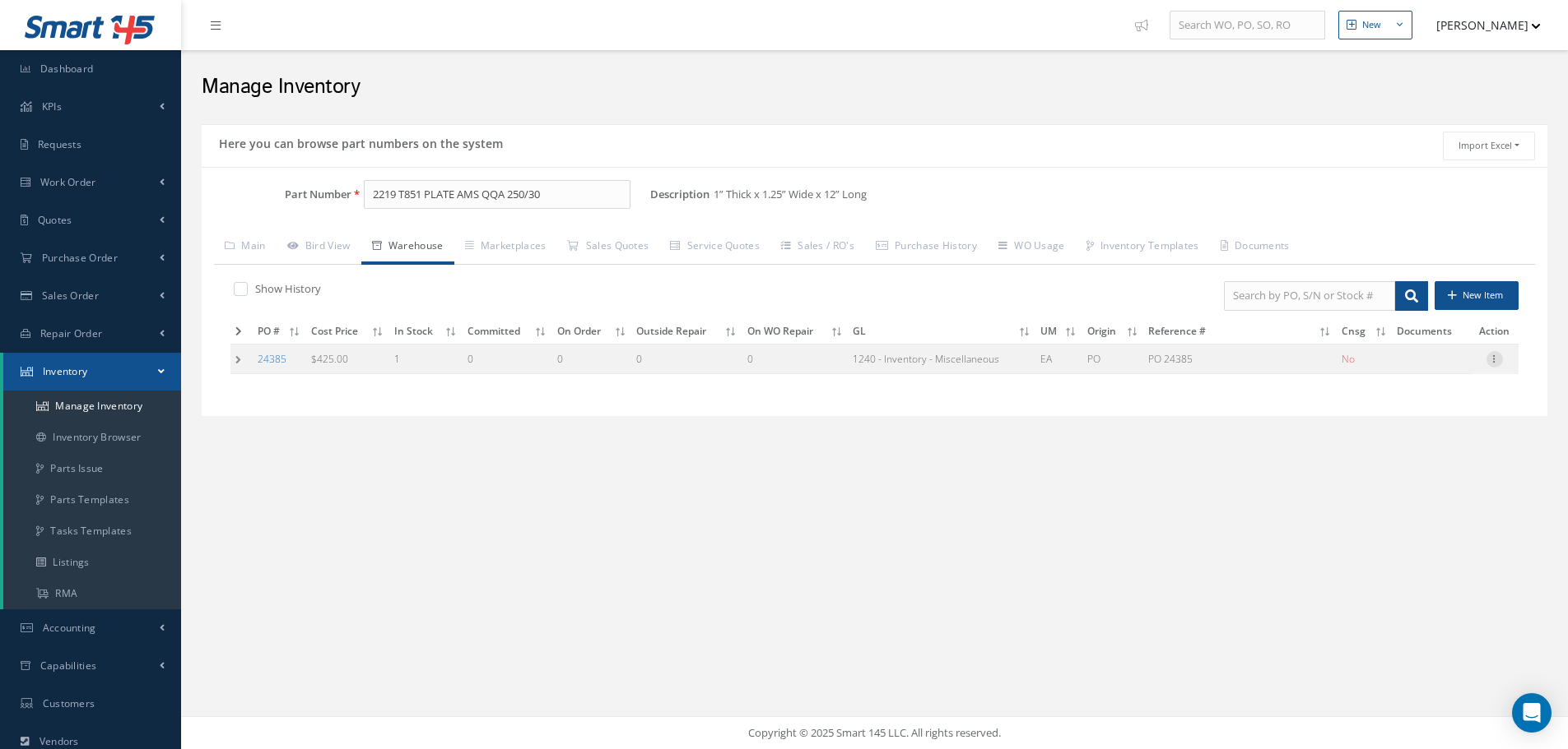
click at [1495, 366] on div at bounding box center [1494, 359] width 16 height 16
click at [1405, 428] on link "Label" at bounding box center [1418, 425] width 130 height 22
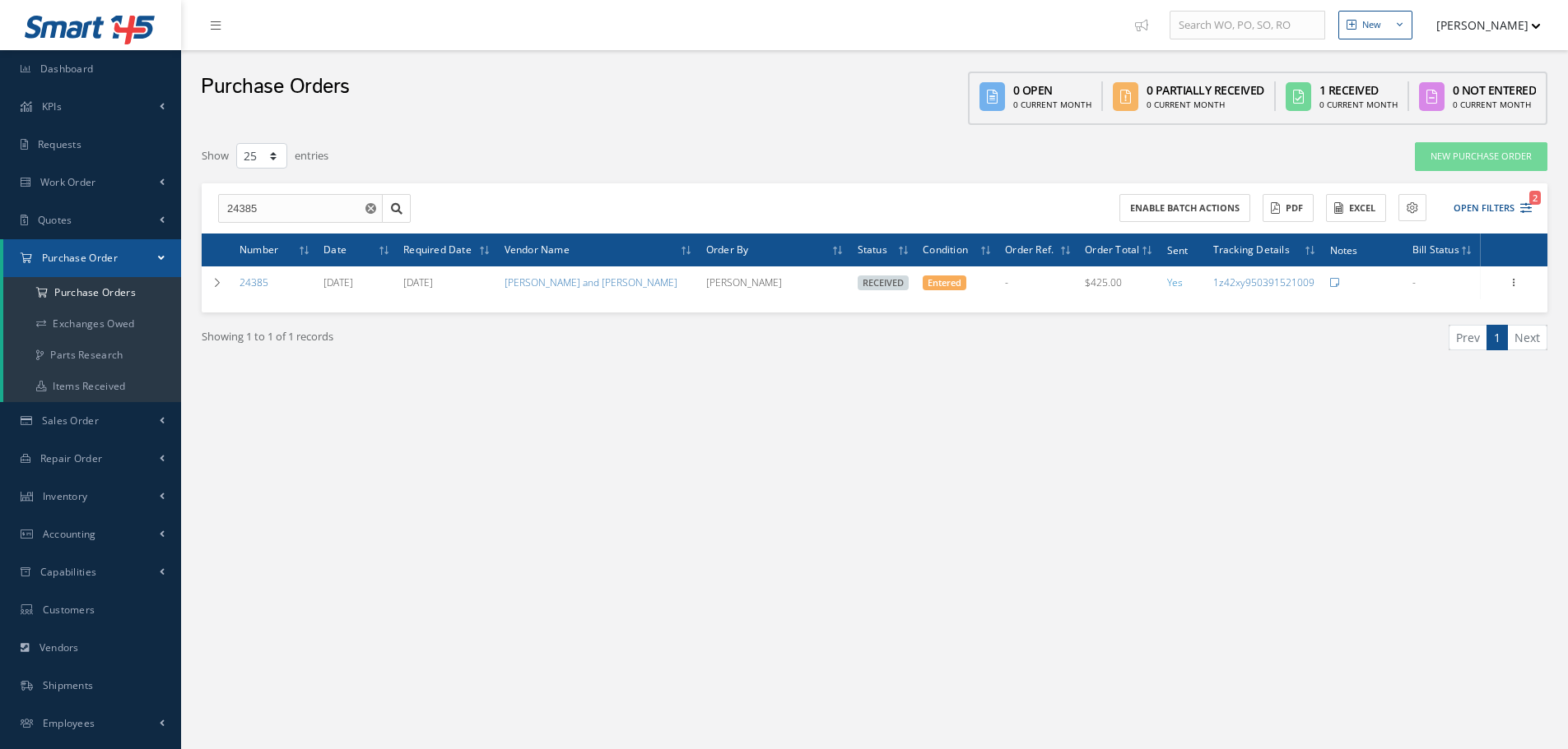
select select "25"
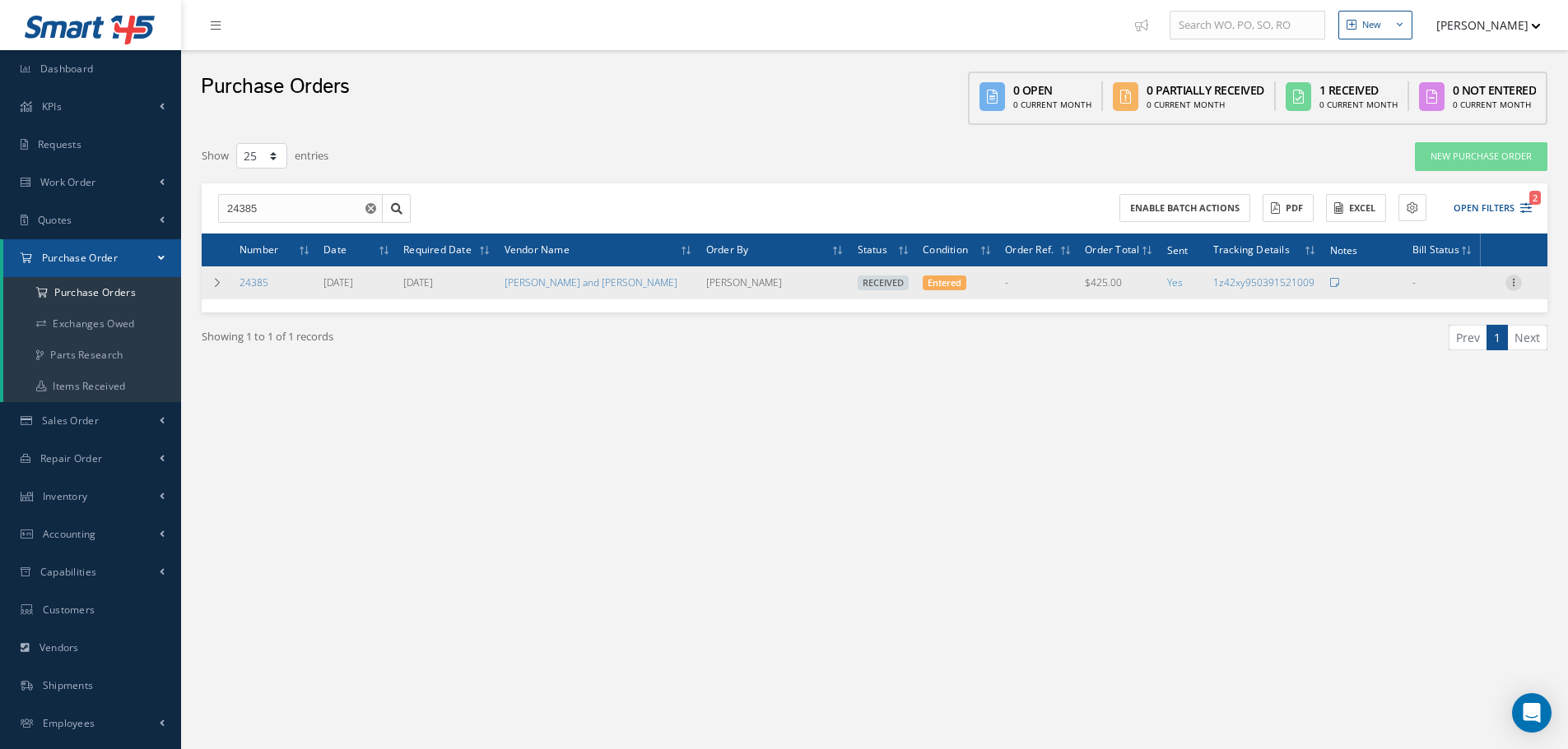
click at [1511, 283] on icon at bounding box center [1513, 281] width 16 height 13
click at [1453, 294] on link "Receiving Details" at bounding box center [1437, 294] width 130 height 22
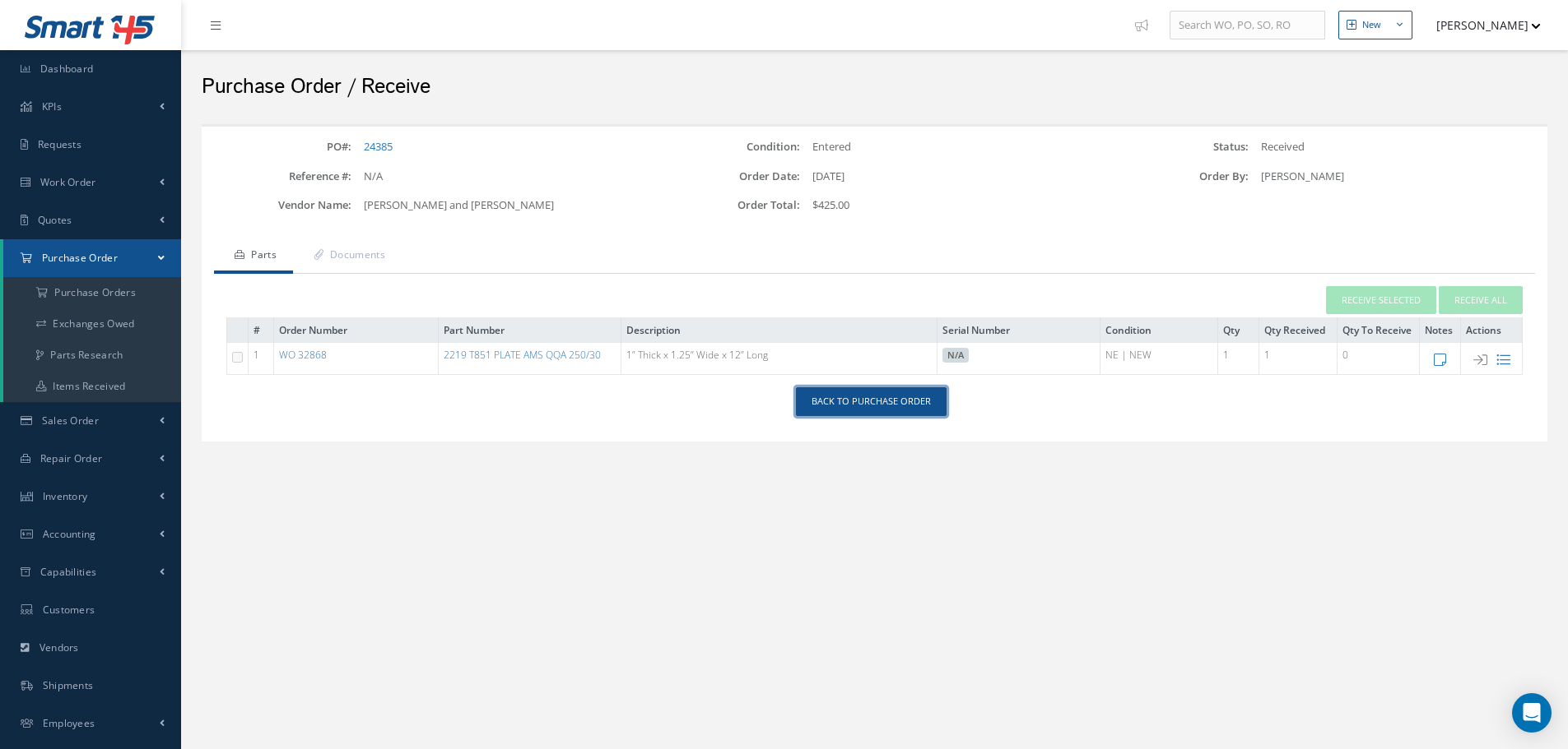
click at [867, 406] on link "Back to Purchase Order" at bounding box center [871, 401] width 150 height 29
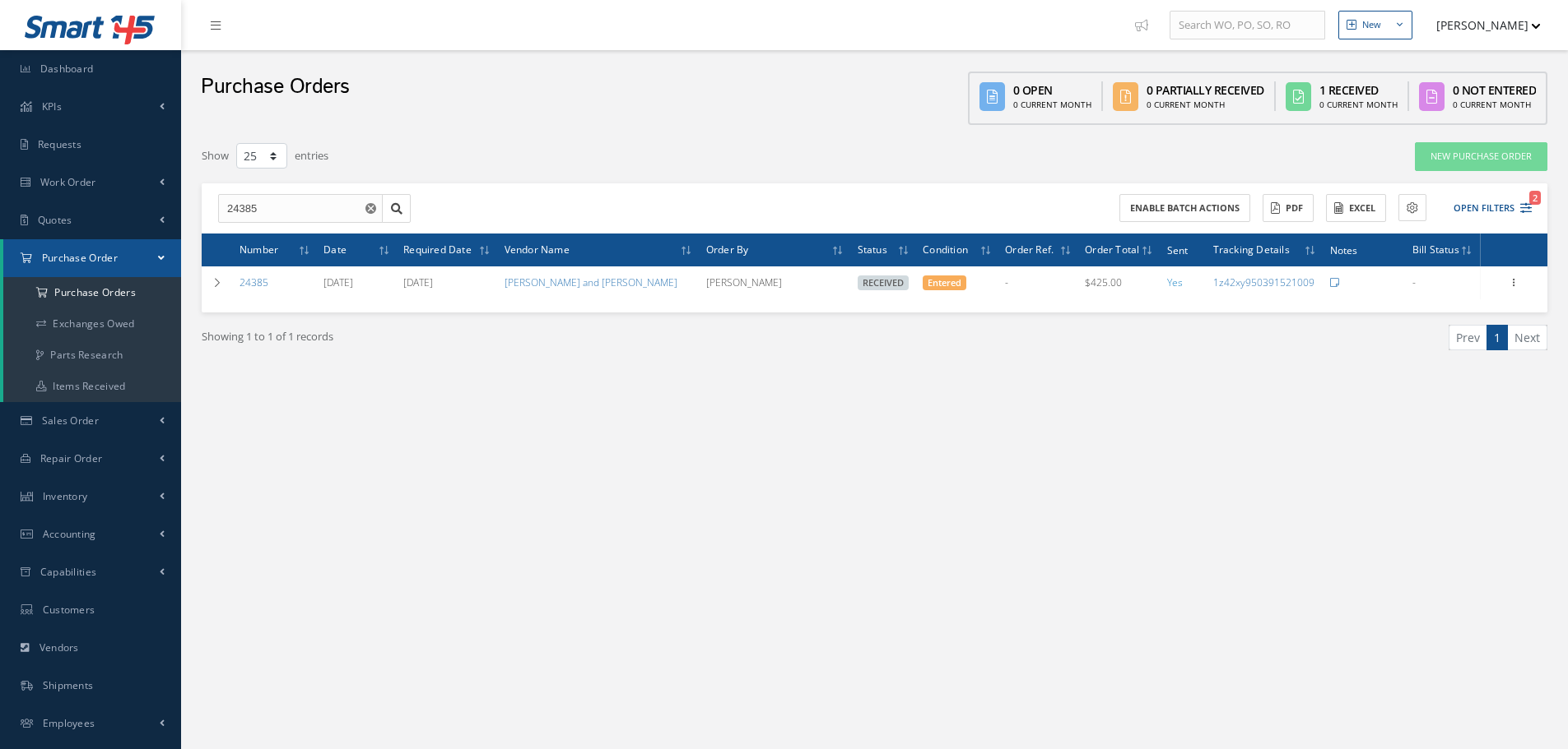
select select "25"
click at [299, 214] on input "24385" at bounding box center [300, 209] width 164 height 29
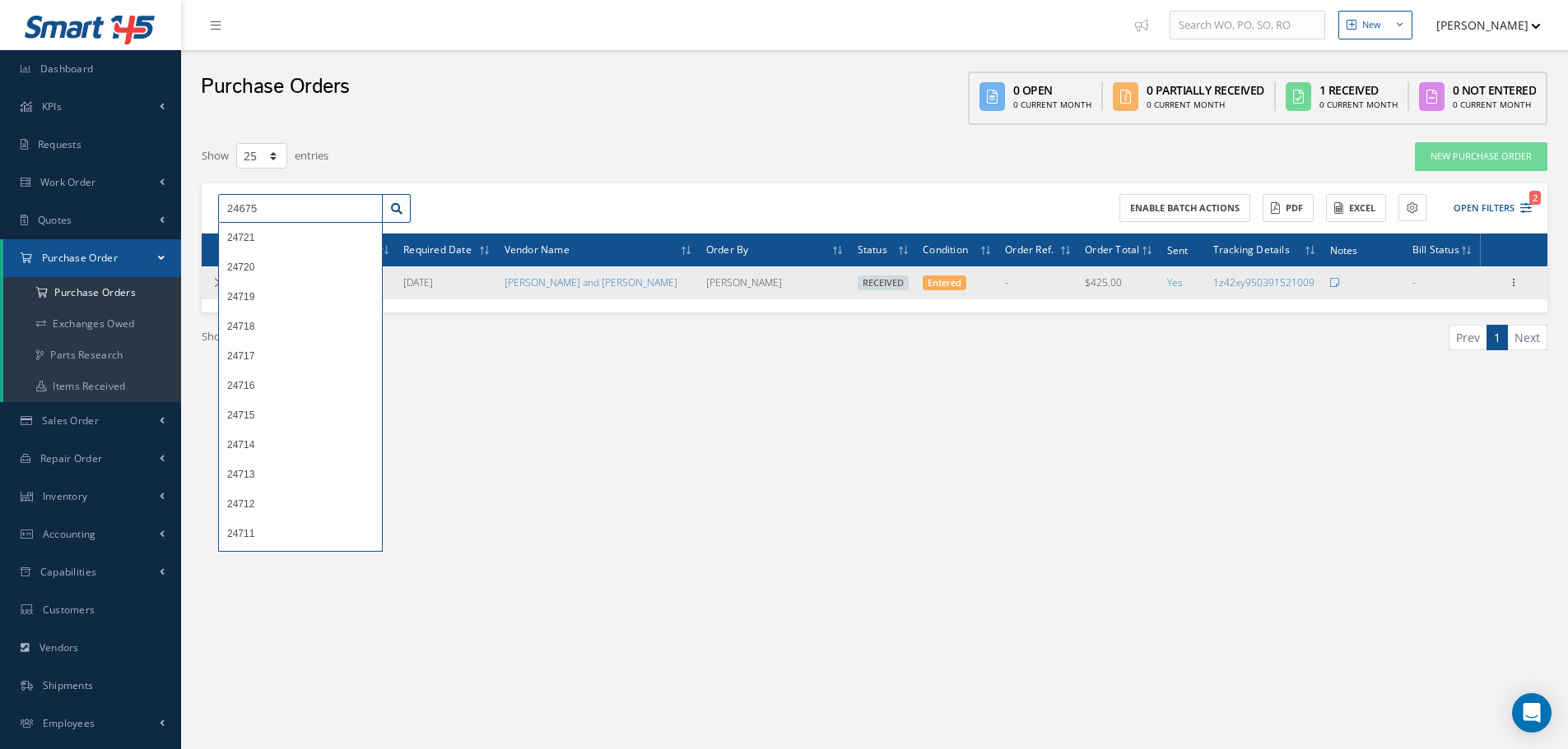
type input "24675"
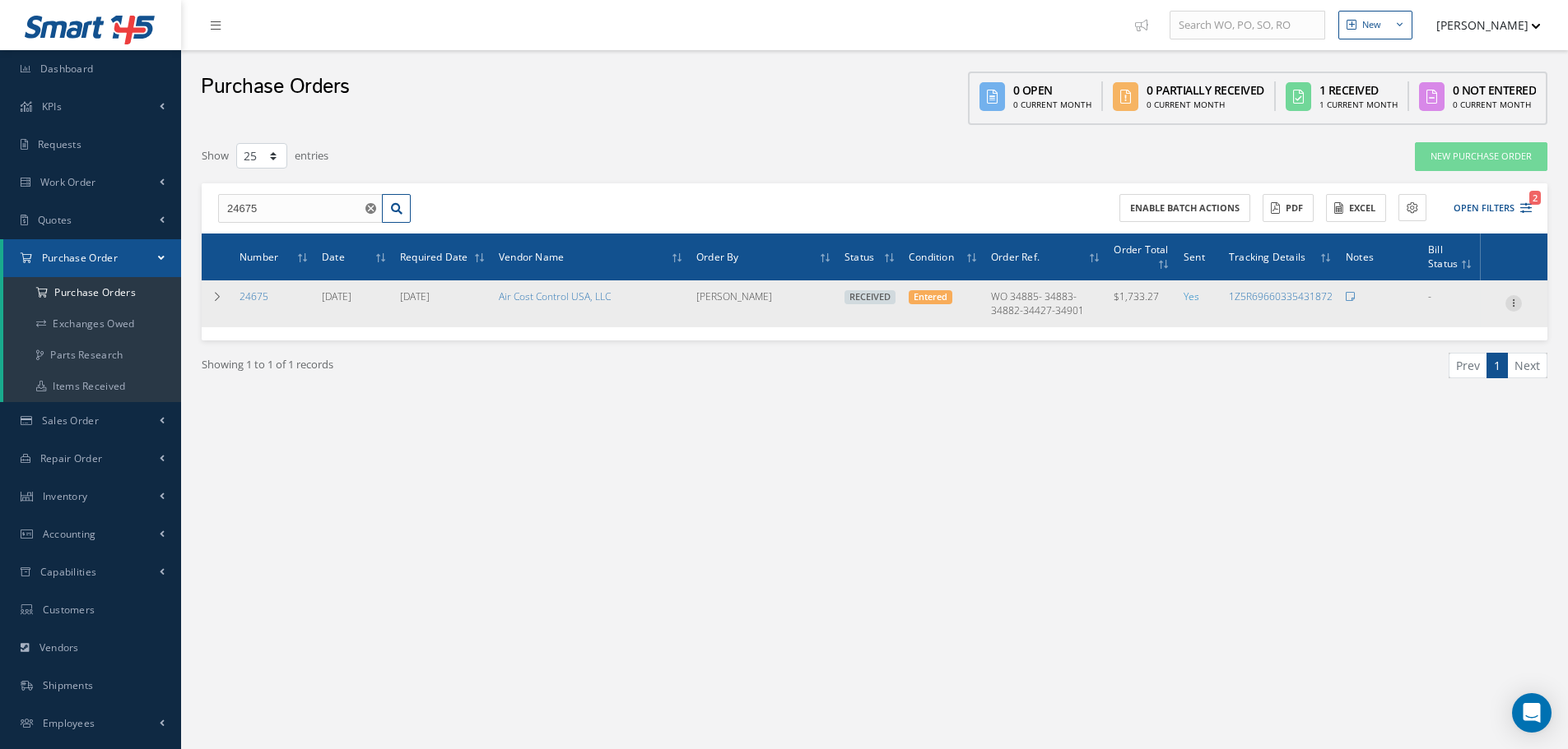
click at [1513, 308] on icon at bounding box center [1513, 302] width 16 height 13
click at [1463, 307] on link "Receiving Details" at bounding box center [1437, 314] width 130 height 22
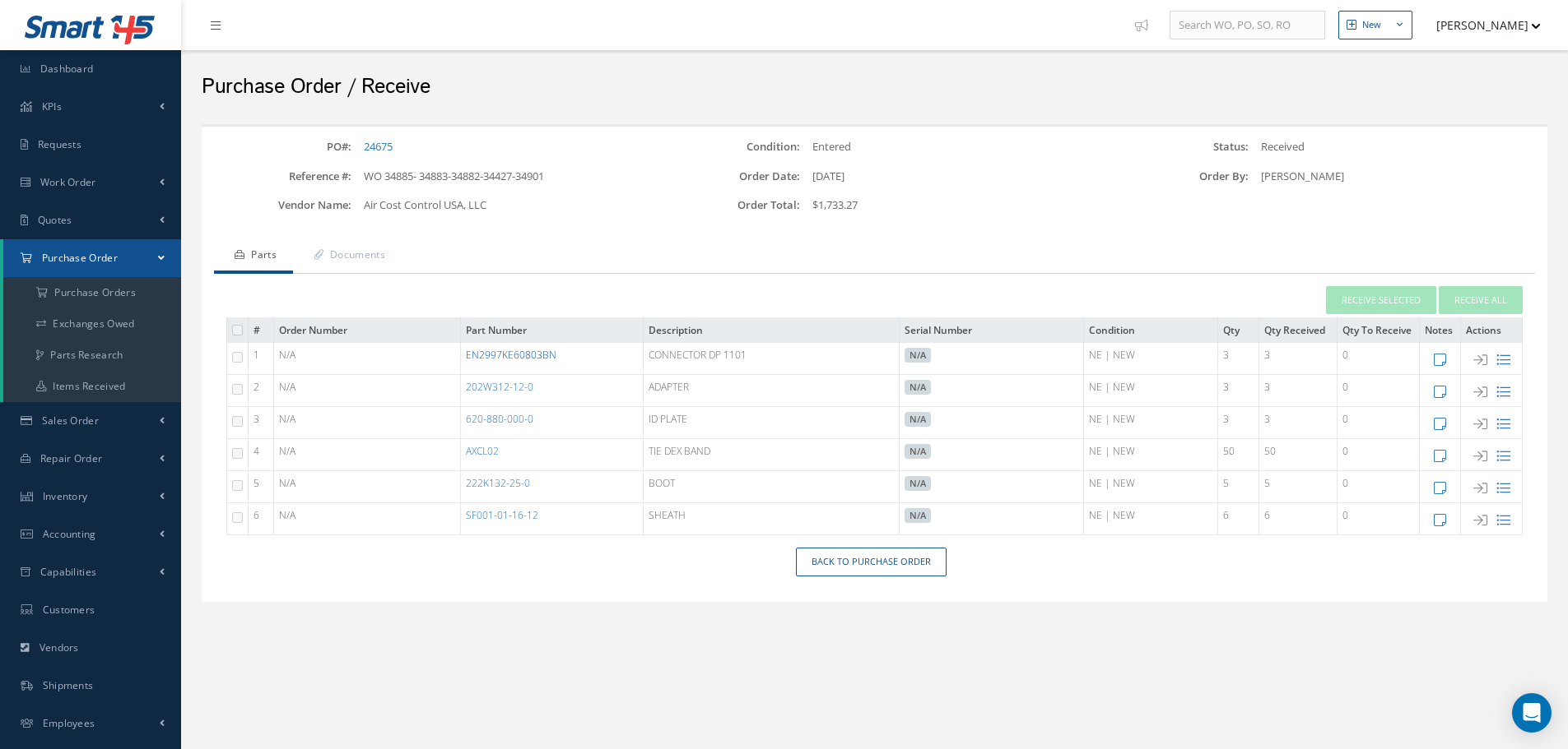
click at [519, 356] on link "EN2997KE60803BN" at bounding box center [511, 355] width 91 height 14
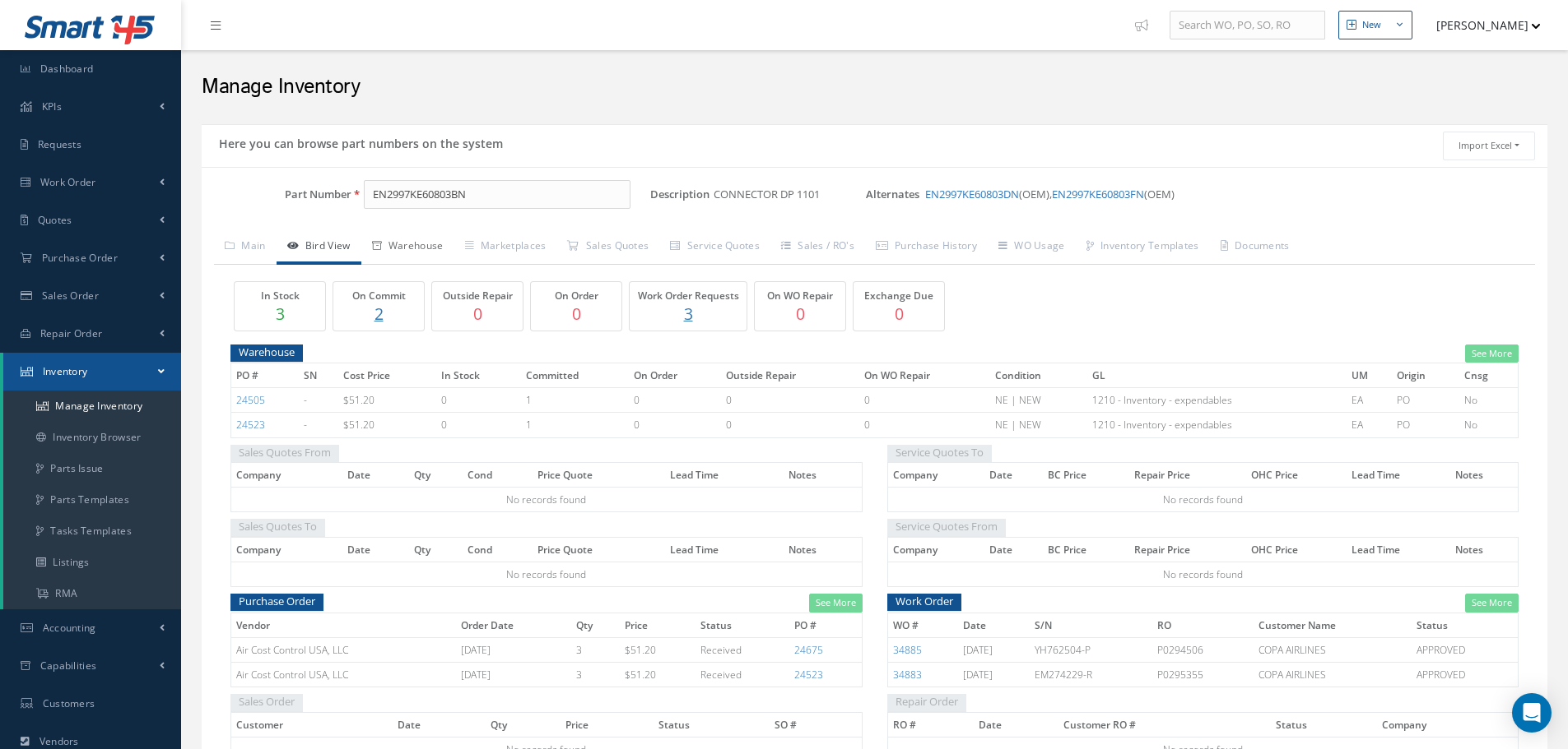
click at [415, 251] on link "Warehouse" at bounding box center [408, 248] width 93 height 35
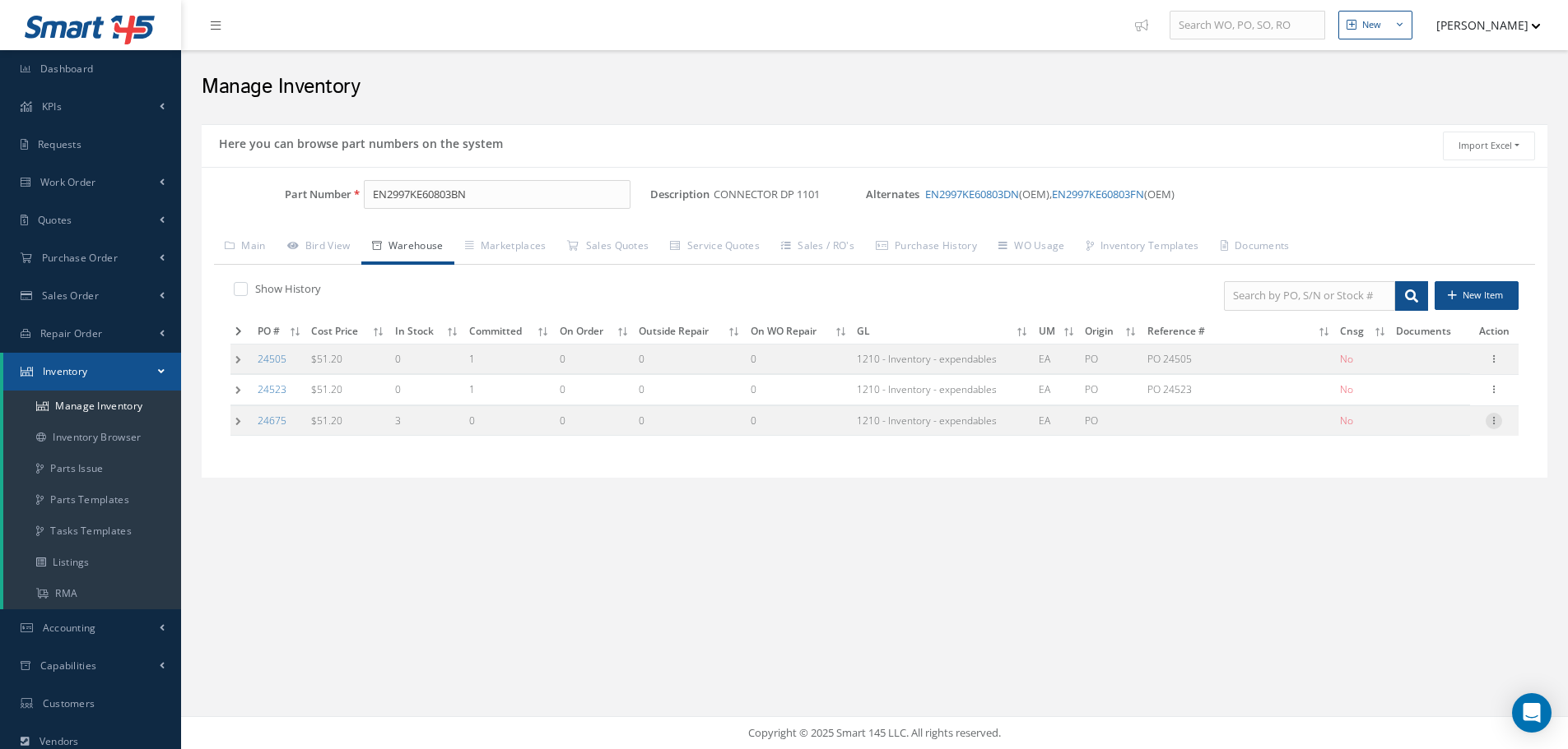
click at [1493, 421] on icon at bounding box center [1494, 419] width 16 height 13
click at [1424, 427] on link "Edit" at bounding box center [1418, 431] width 130 height 22
type input "51.20"
type input "08/18/2025"
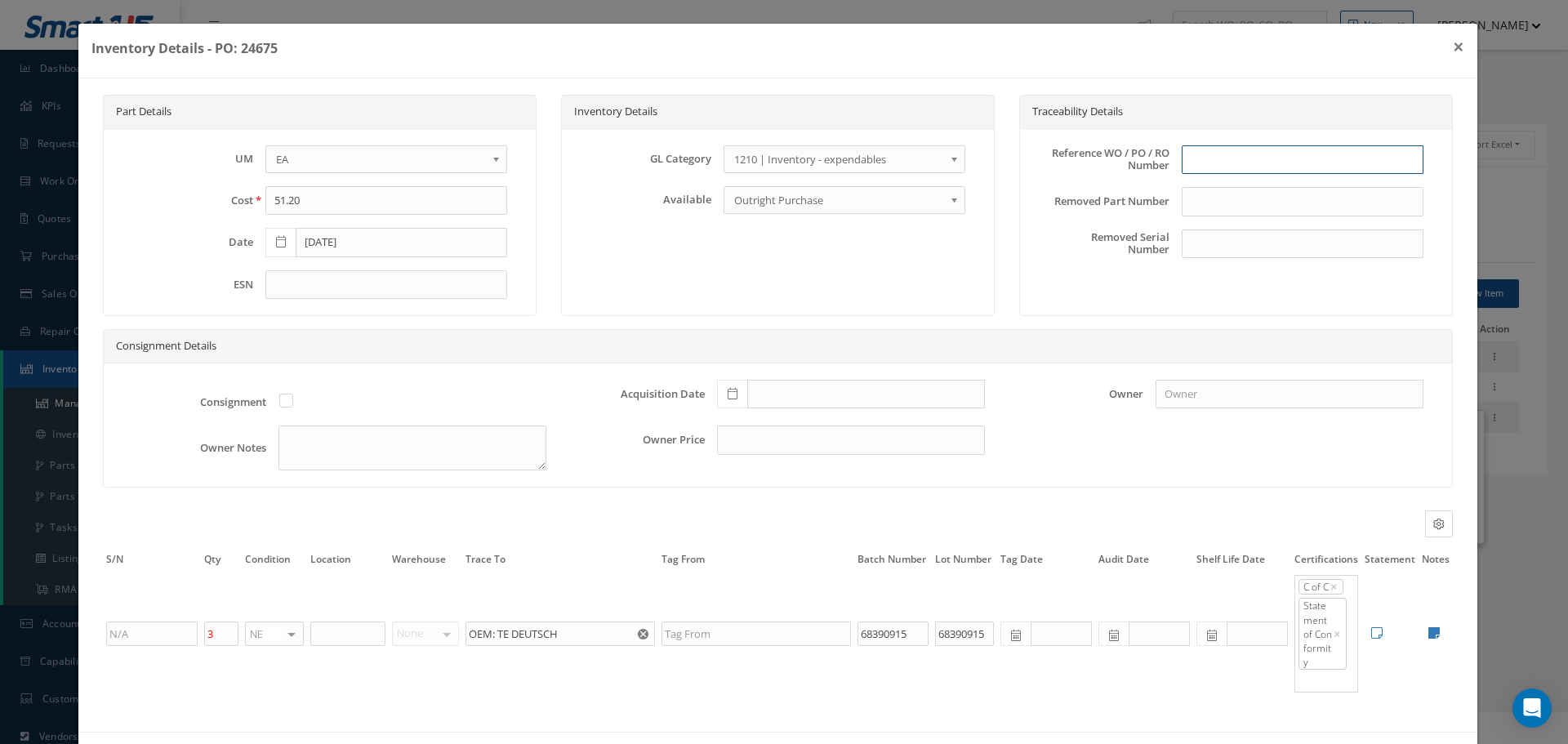
click at [1231, 162] on input "text" at bounding box center [1303, 160] width 242 height 29
type input "PO 24675"
click at [721, 394] on span at bounding box center [732, 395] width 30 height 29
click at [745, 294] on td "18" at bounding box center [748, 295] width 25 height 25
type input "08/18/2025"
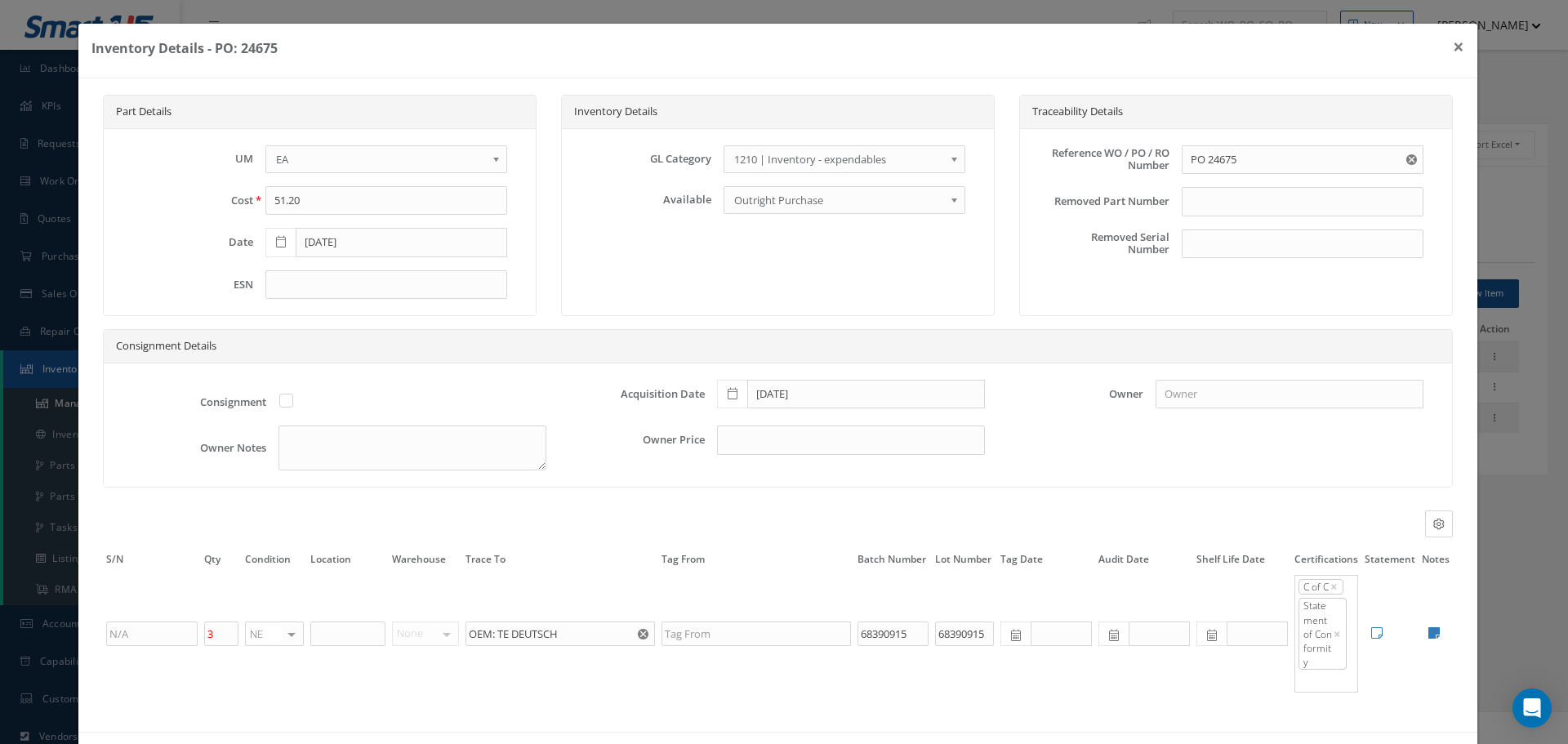
click at [1422, 626] on td "Edit Notes Cancel Save" at bounding box center [1436, 633] width 34 height 121
click at [1428, 632] on icon at bounding box center [1433, 632] width 11 height 13
type textarea "OEM C OF C AIR COST CONTROL Cert No. 6104085363 OEM Prod. No. 983-6KE-08-03 SN-L"
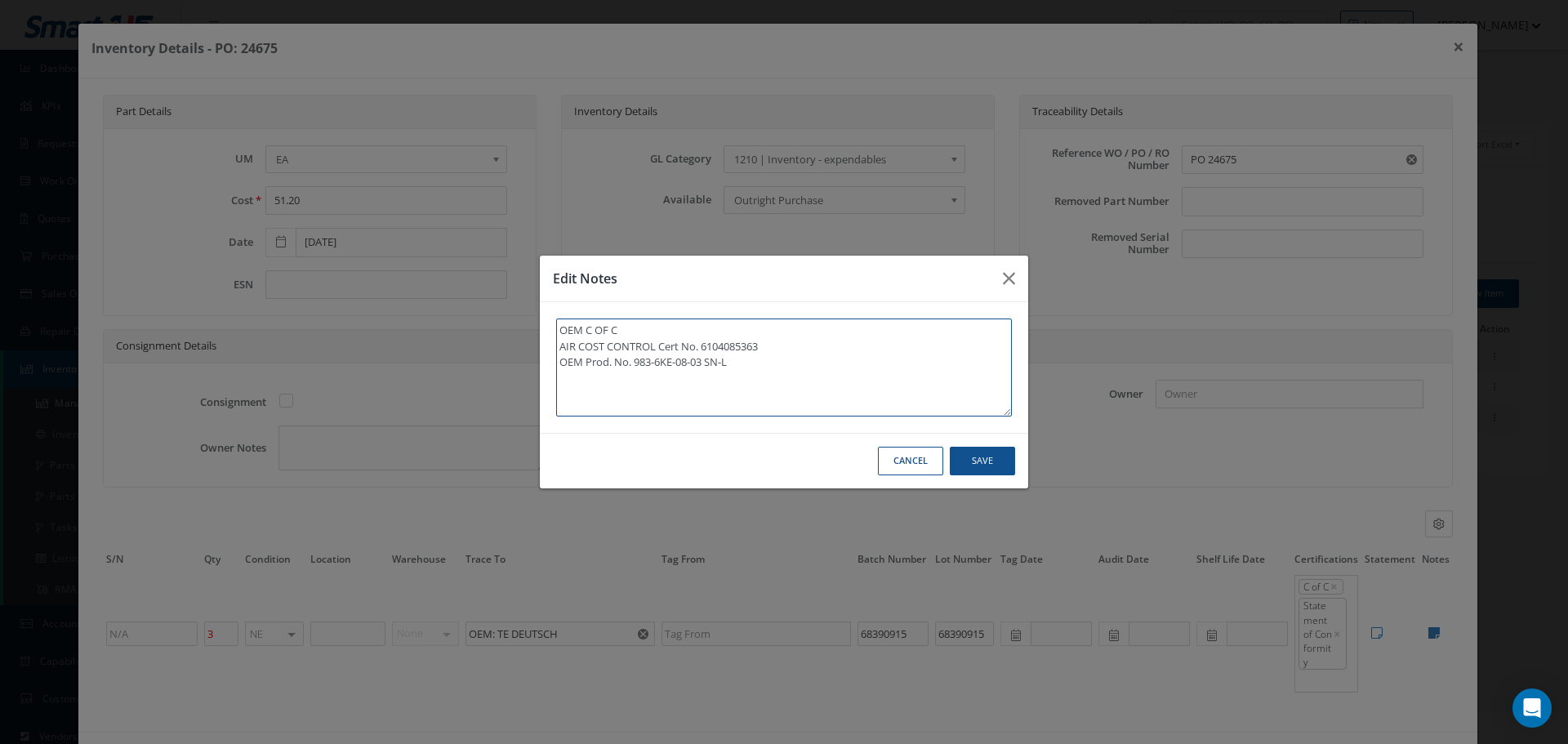
click at [770, 370] on textarea "OEM C OF C AIR COST CONTROL Cert No. 6104085363 OEM Prod. No. 983-6KE-08-03 SN-L" at bounding box center [783, 367] width 455 height 98
type textarea "OEM C OF C AIR COST CONTROL Cert No. 6104085363 OEM Prod. No. 983-6KE-08-03 SN-L"
type textarea "OEM C OF C AIR COST CONTROL Cert No. 6104085363 OEM Prod. No. 983-6KE-08-03 SN-…"
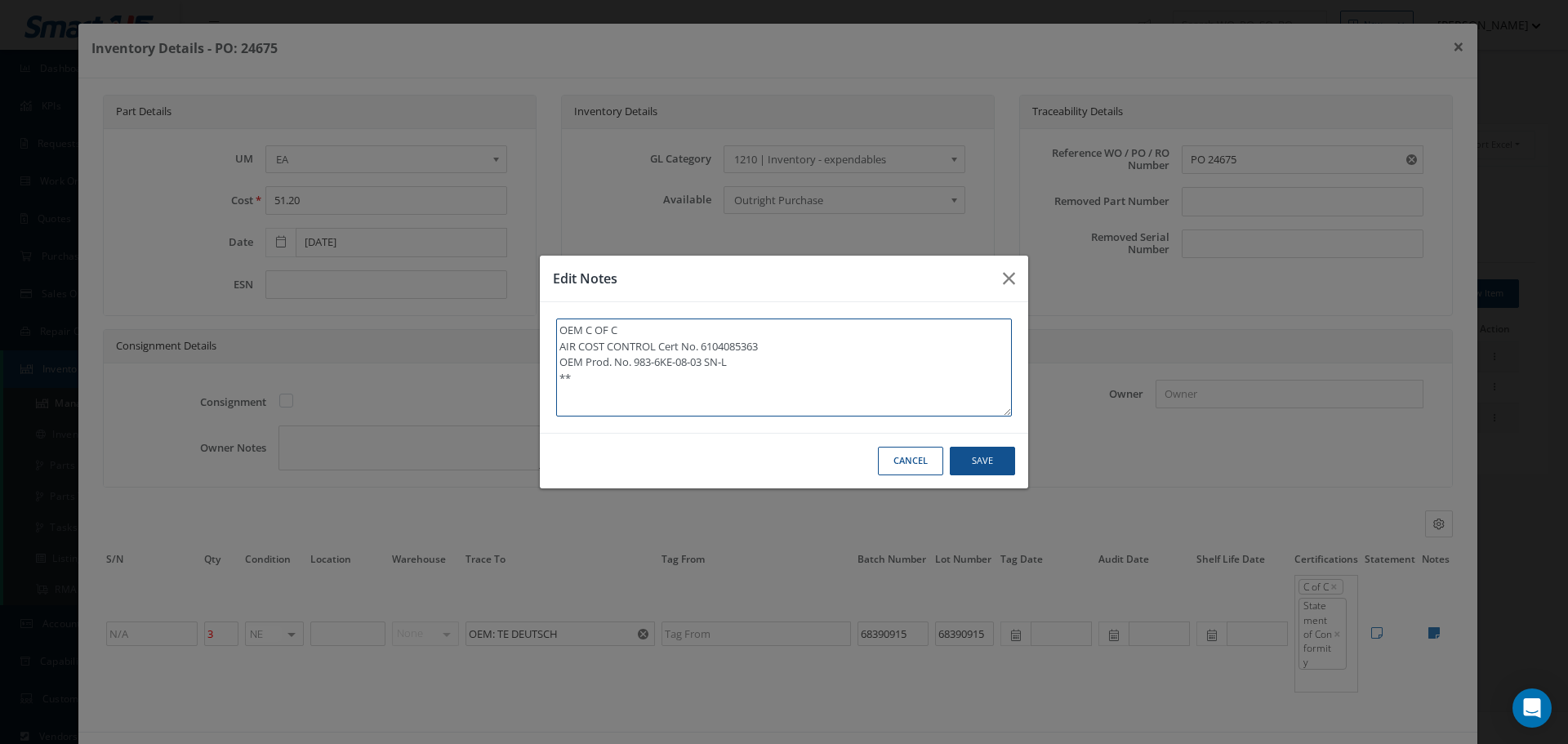
type textarea "OEM C OF C AIR COST CONTROL Cert No. 6104085363 OEM Prod. No. 983-6KE-08-03 SN-…"
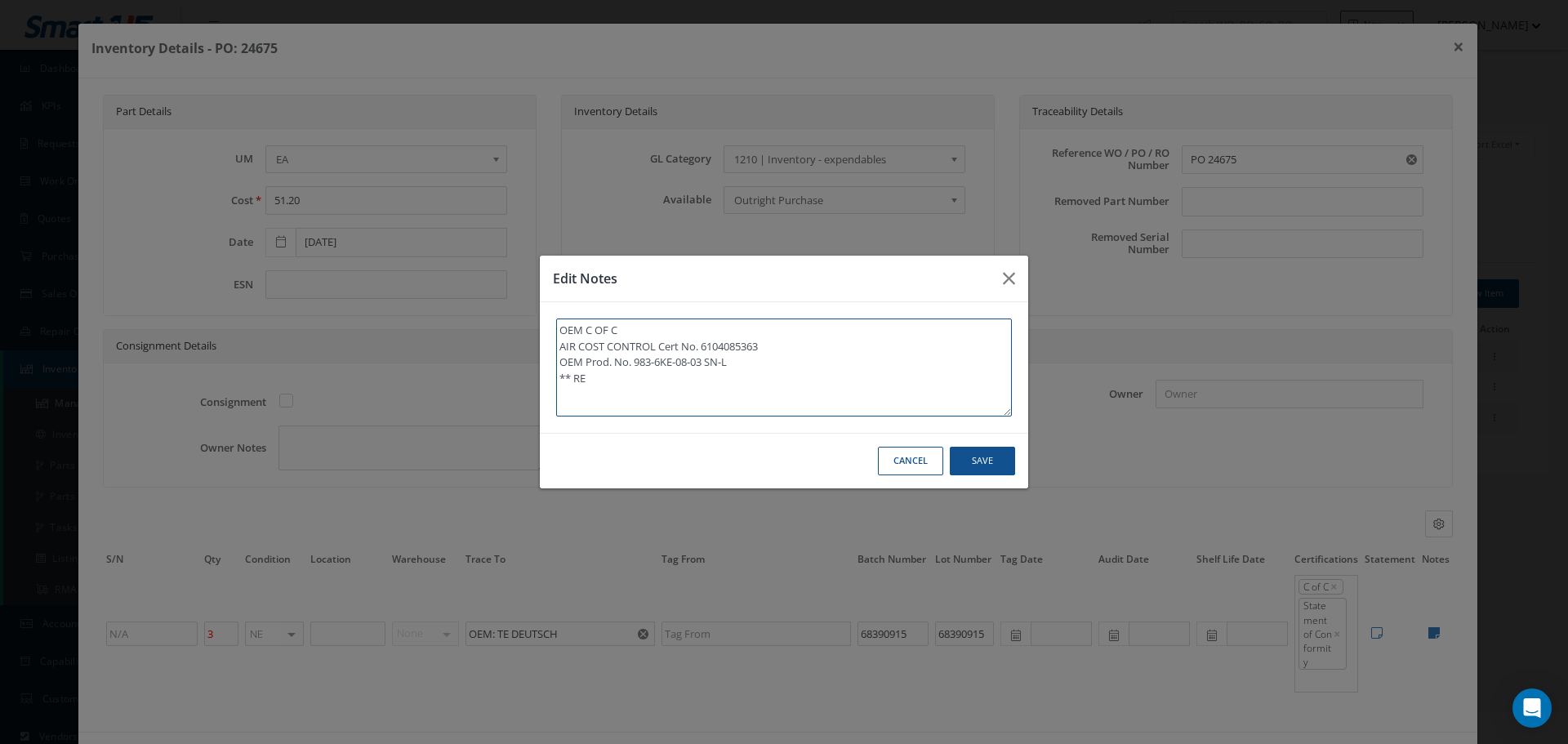
type textarea "OEM C OF C AIR COST CONTROL Cert No. 6104085363 OEM Prod. No. 983-6KE-08-03 SN-…"
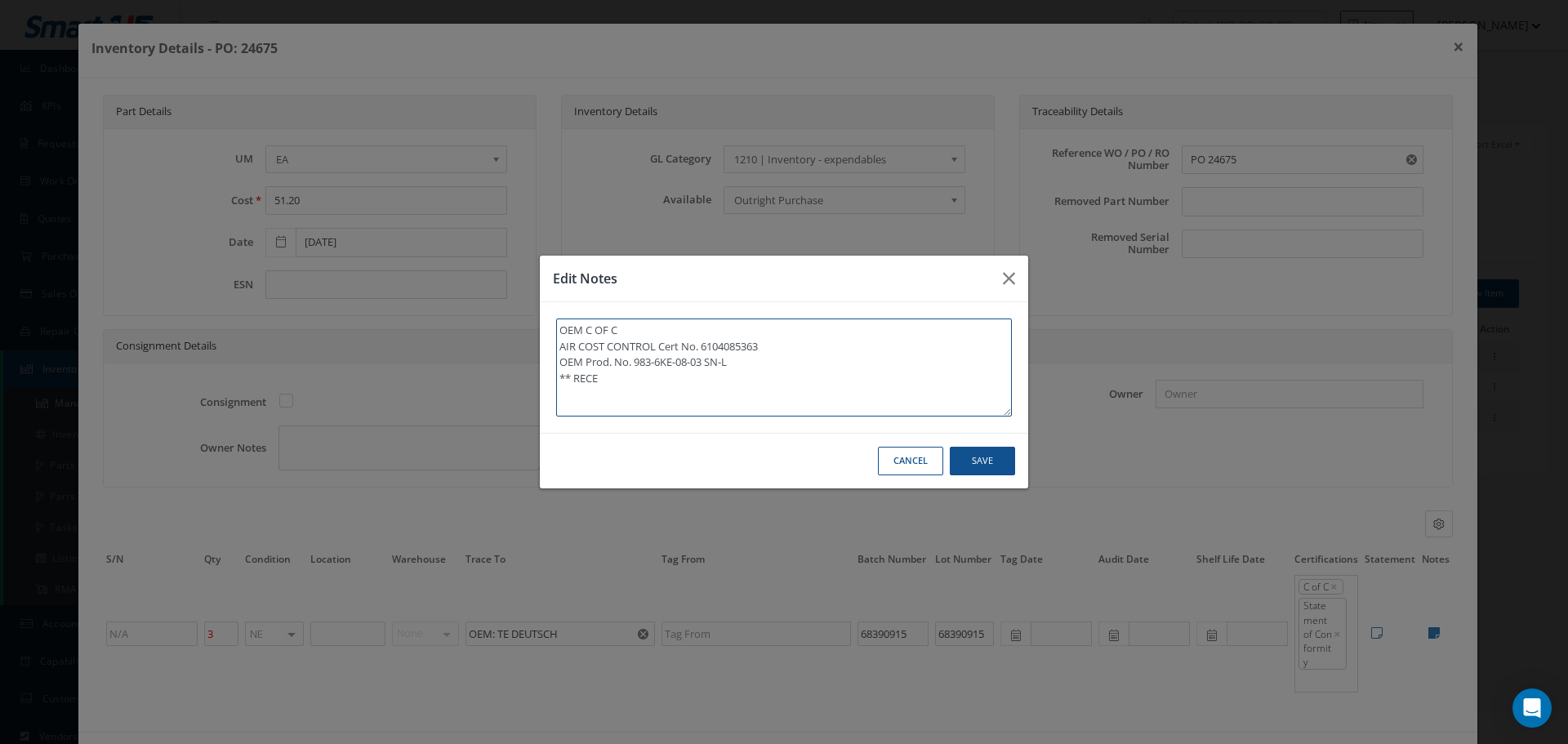
type textarea "OEM C OF C AIR COST CONTROL Cert No. 6104085363 OEM Prod. No. 983-6KE-08-03 SN-…"
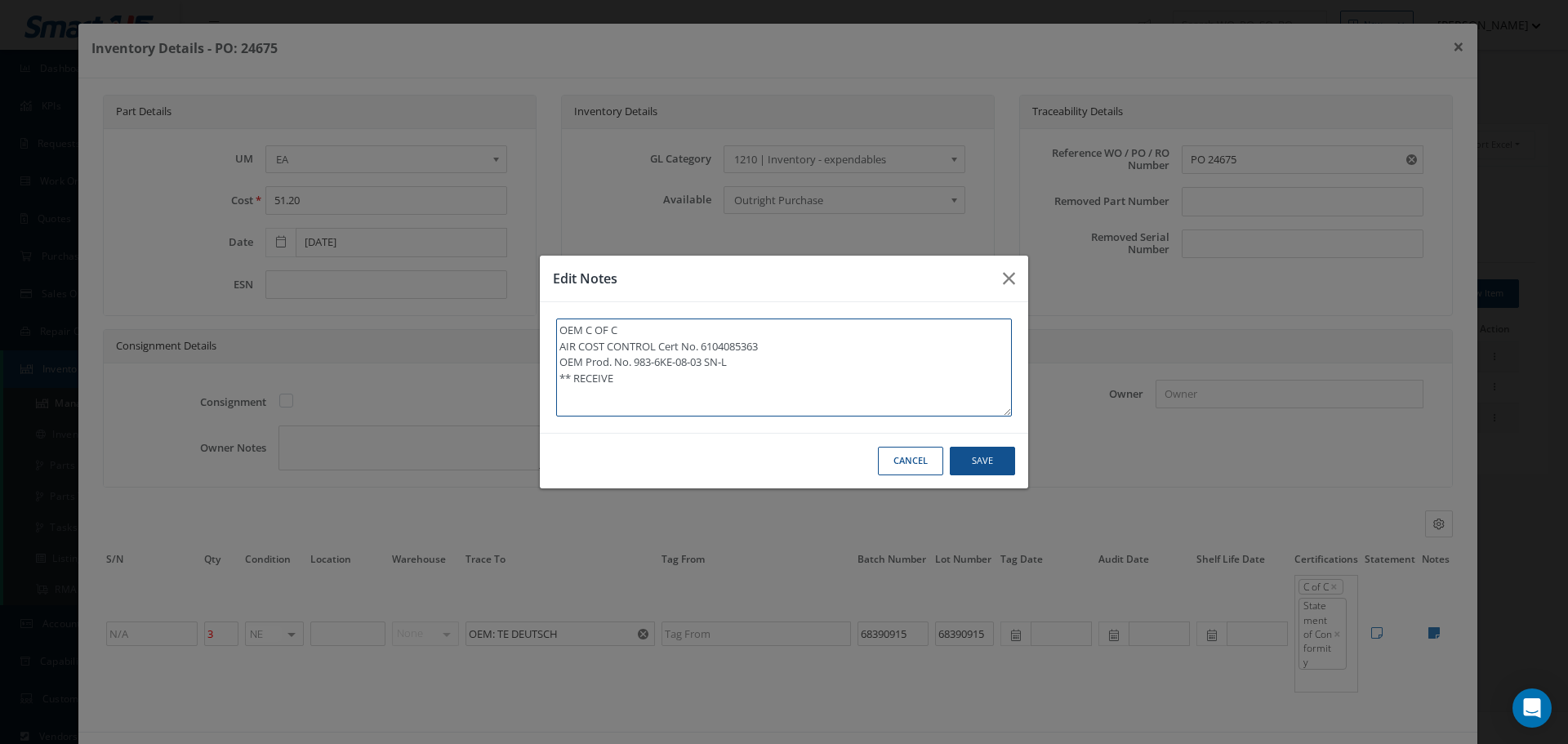
type textarea "OEM C OF C AIR COST CONTROL Cert No. 6104085363 OEM Prod. No. 983-6KE-08-03 SN-…"
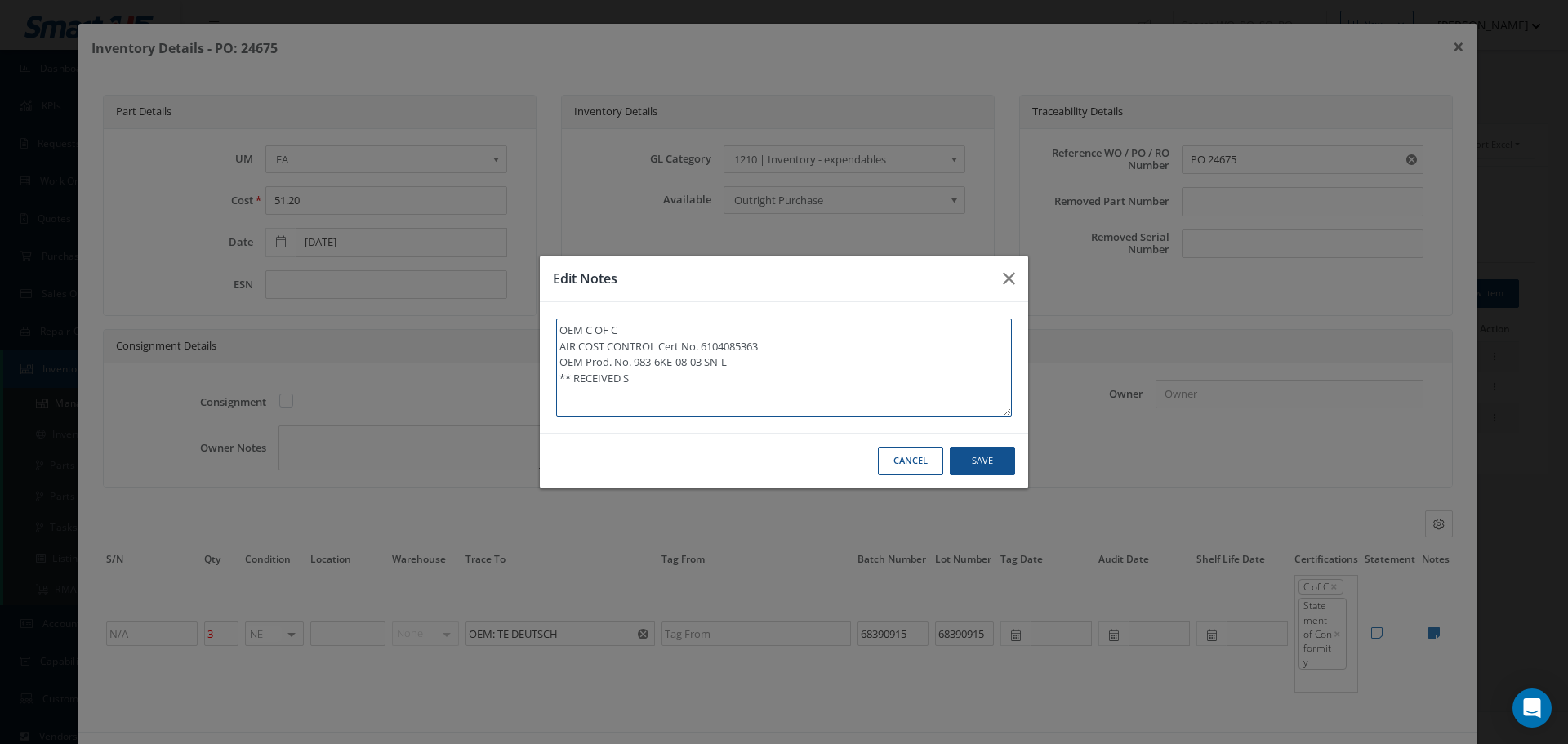
type textarea "OEM C OF C AIR COST CONTROL Cert No. 6104085363 OEM Prod. No. 983-6KE-08-03 SN-…"
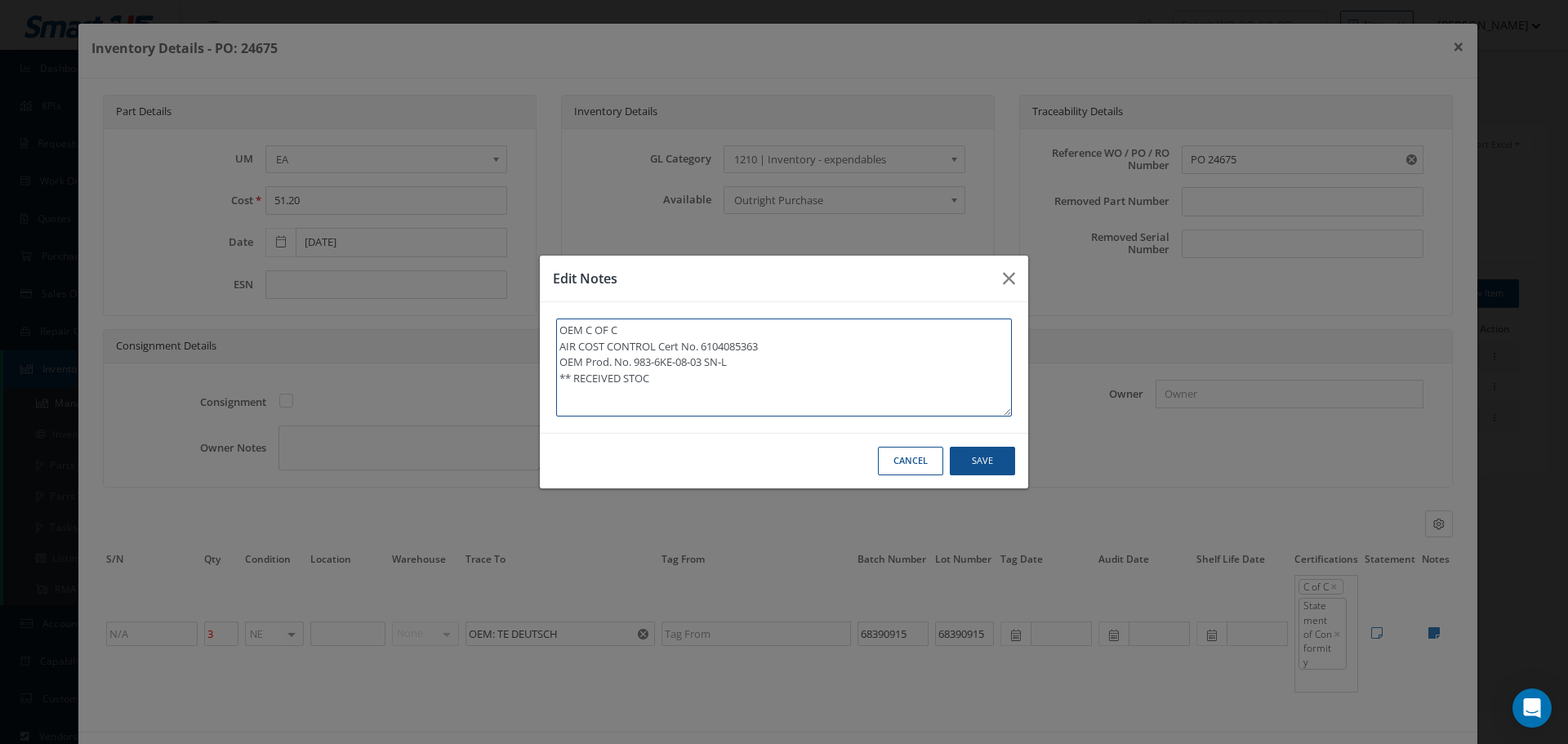
type textarea "OEM C OF C AIR COST CONTROL Cert No. 6104085363 OEM Prod. No. 983-6KE-08-03 SN-…"
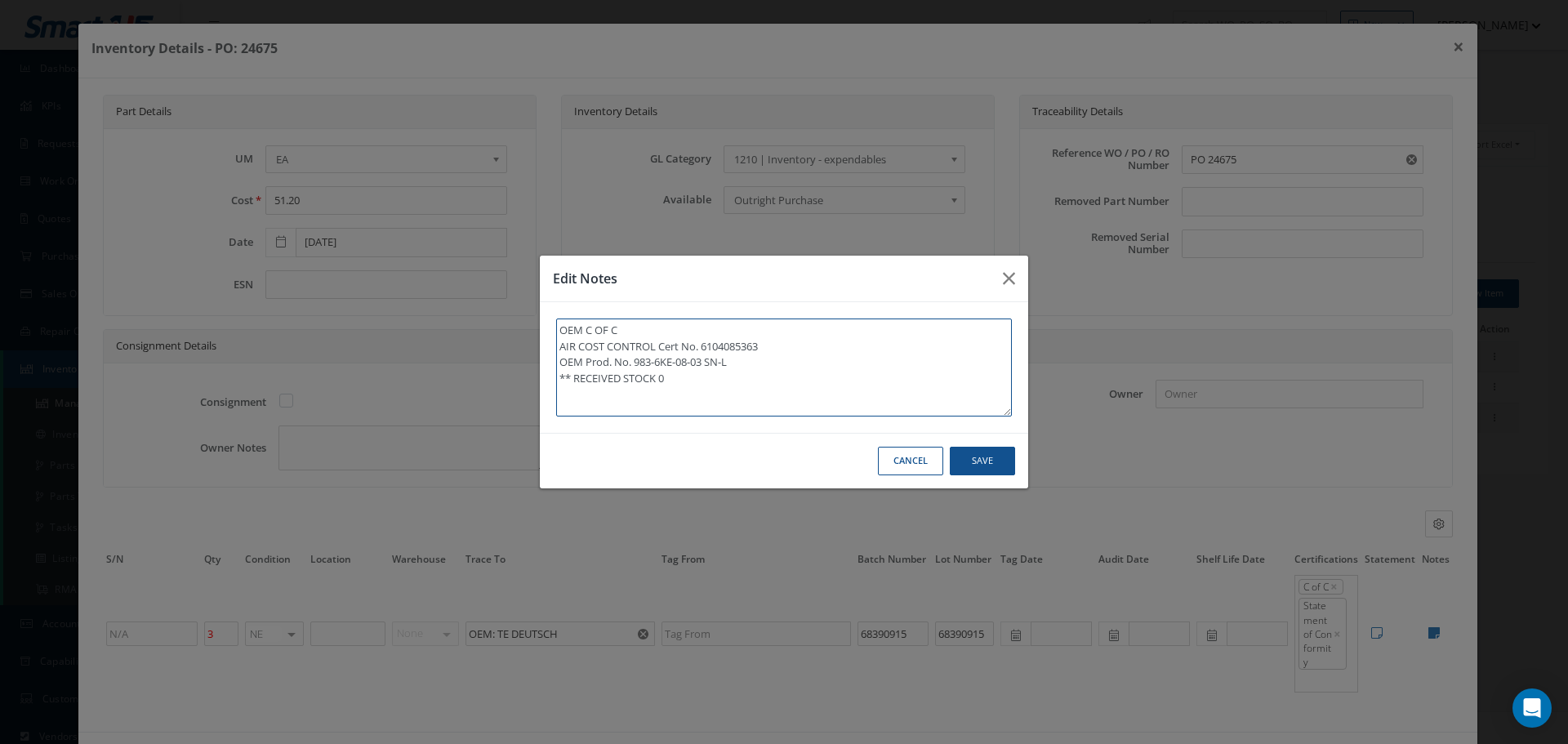
type textarea "OEM C OF C AIR COST CONTROL Cert No. 6104085363 OEM Prod. No. 983-6KE-08-03 SN-…"
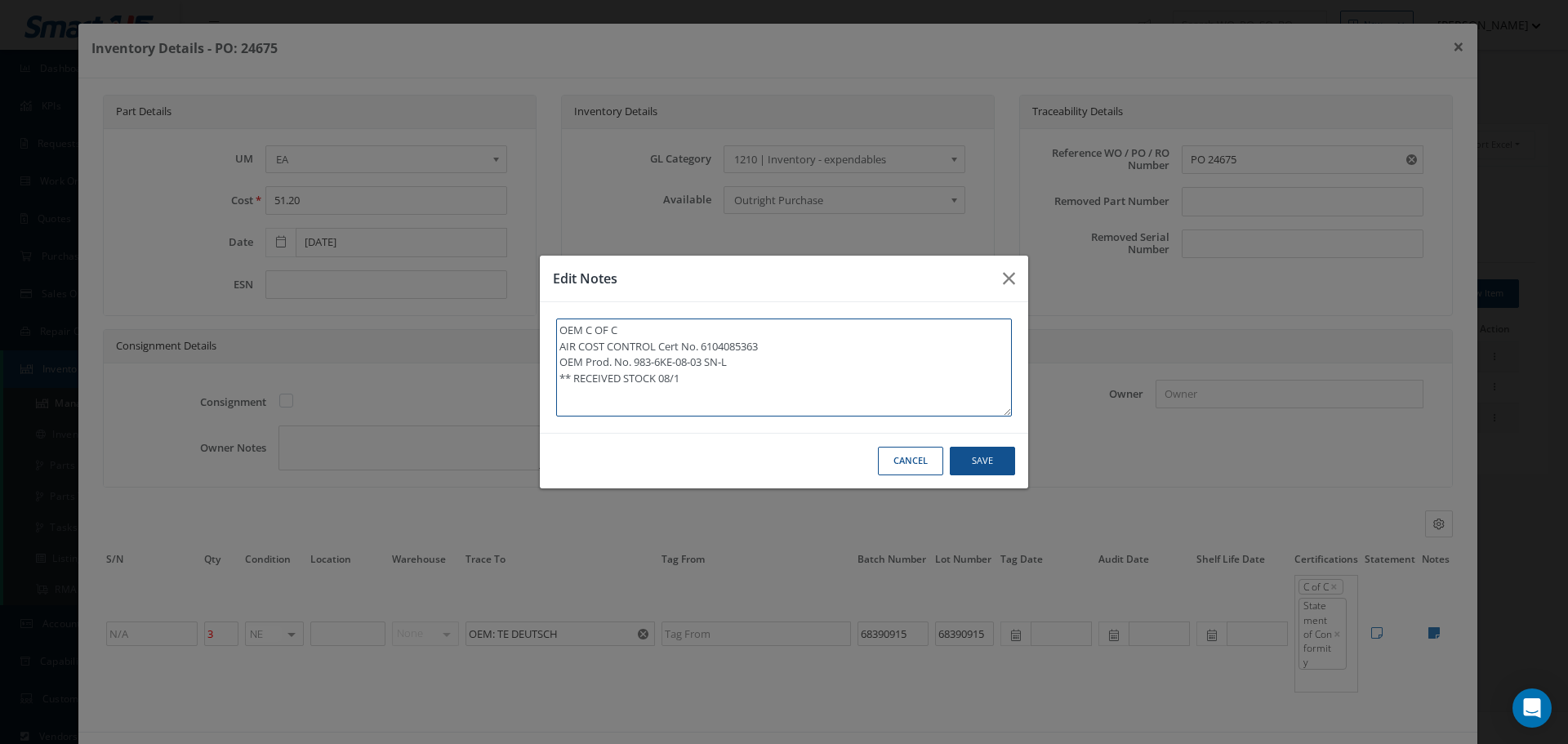
type textarea "OEM C OF C AIR COST CONTROL Cert No. 6104085363 OEM Prod. No. 983-6KE-08-03 SN-…"
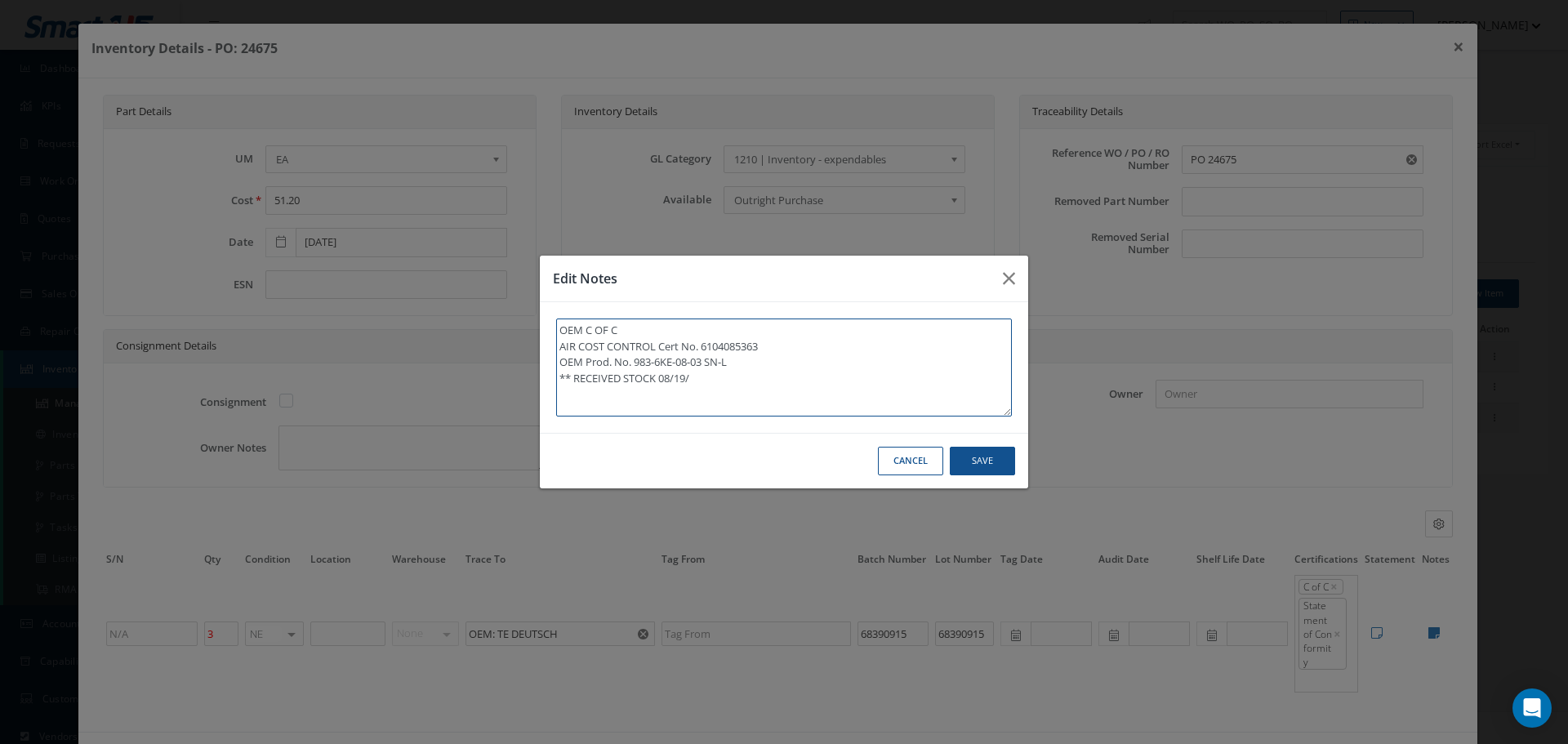
type textarea "OEM C OF C AIR COST CONTROL Cert No. 6104085363 OEM Prod. No. 983-6KE-08-03 SN-…"
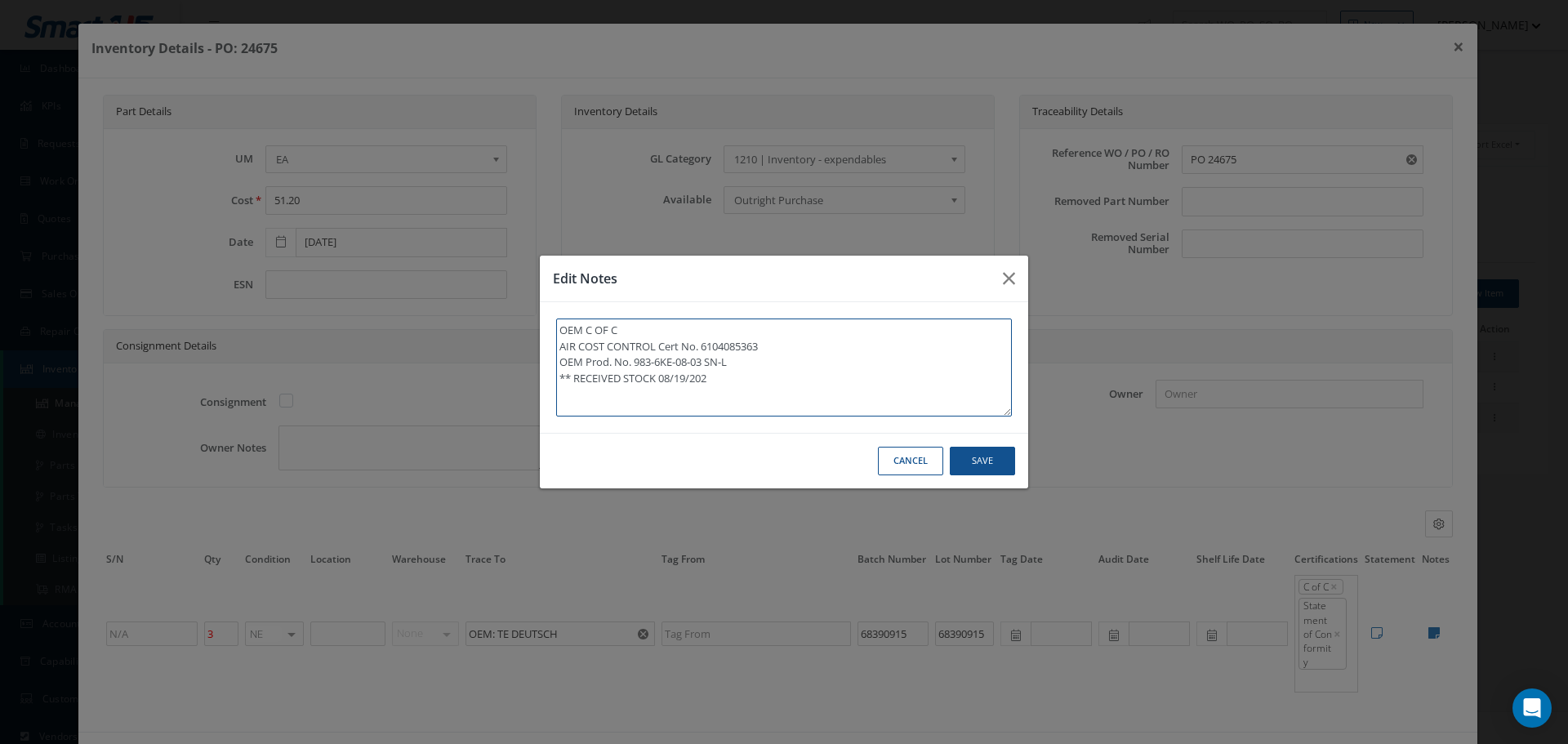
type textarea "OEM C OF C AIR COST CONTROL Cert No. 6104085363 OEM Prod. No. 983-6KE-08-03 SN-…"
click at [0, 0] on button "Save" at bounding box center [0, 0] width 0 height 0
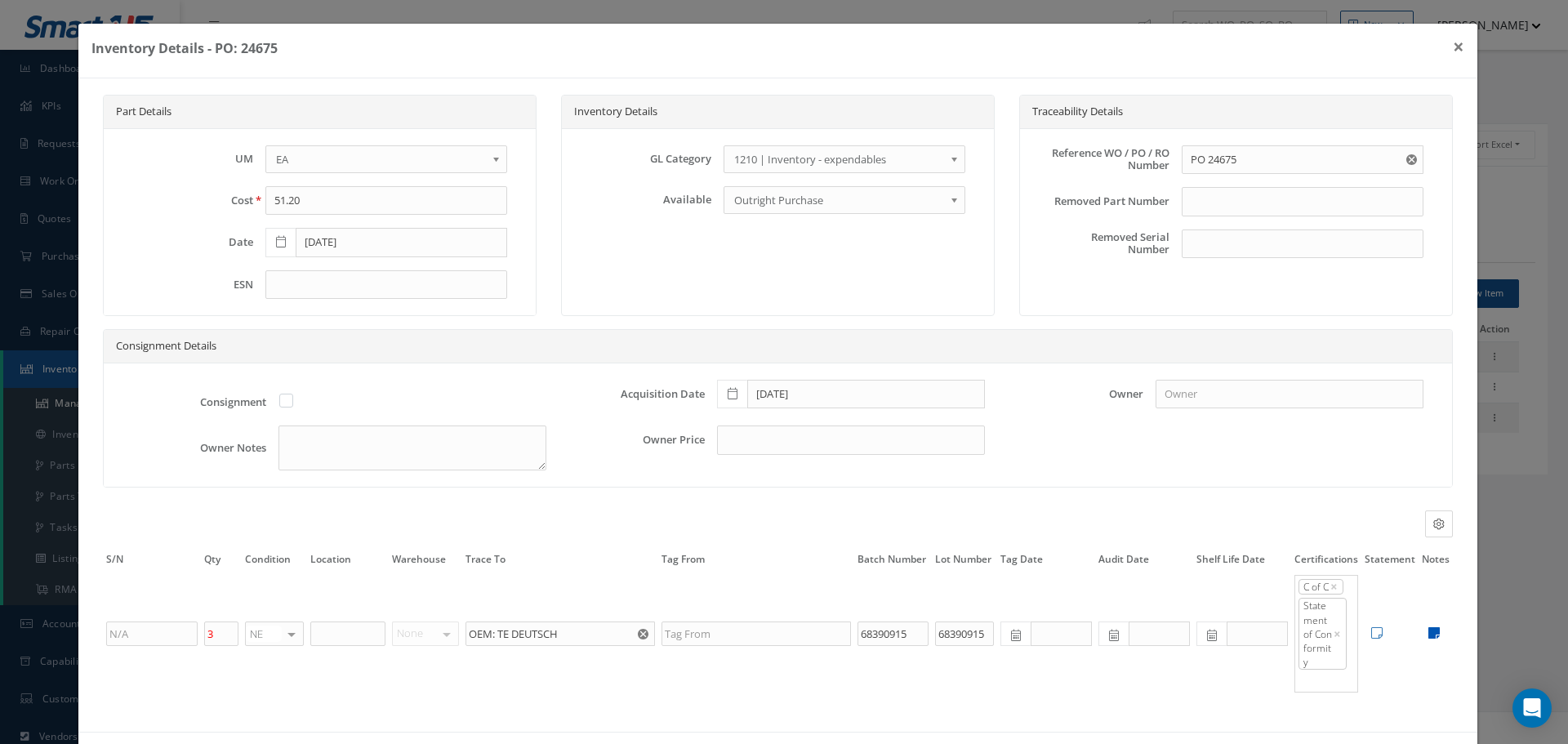
click at [1428, 632] on icon at bounding box center [1433, 632] width 11 height 13
type textarea "OEM C OF C AIR COST CONTROL Cert No. 6104085363 OEM Prod. No. 983-6KE-08-03 SN-…"
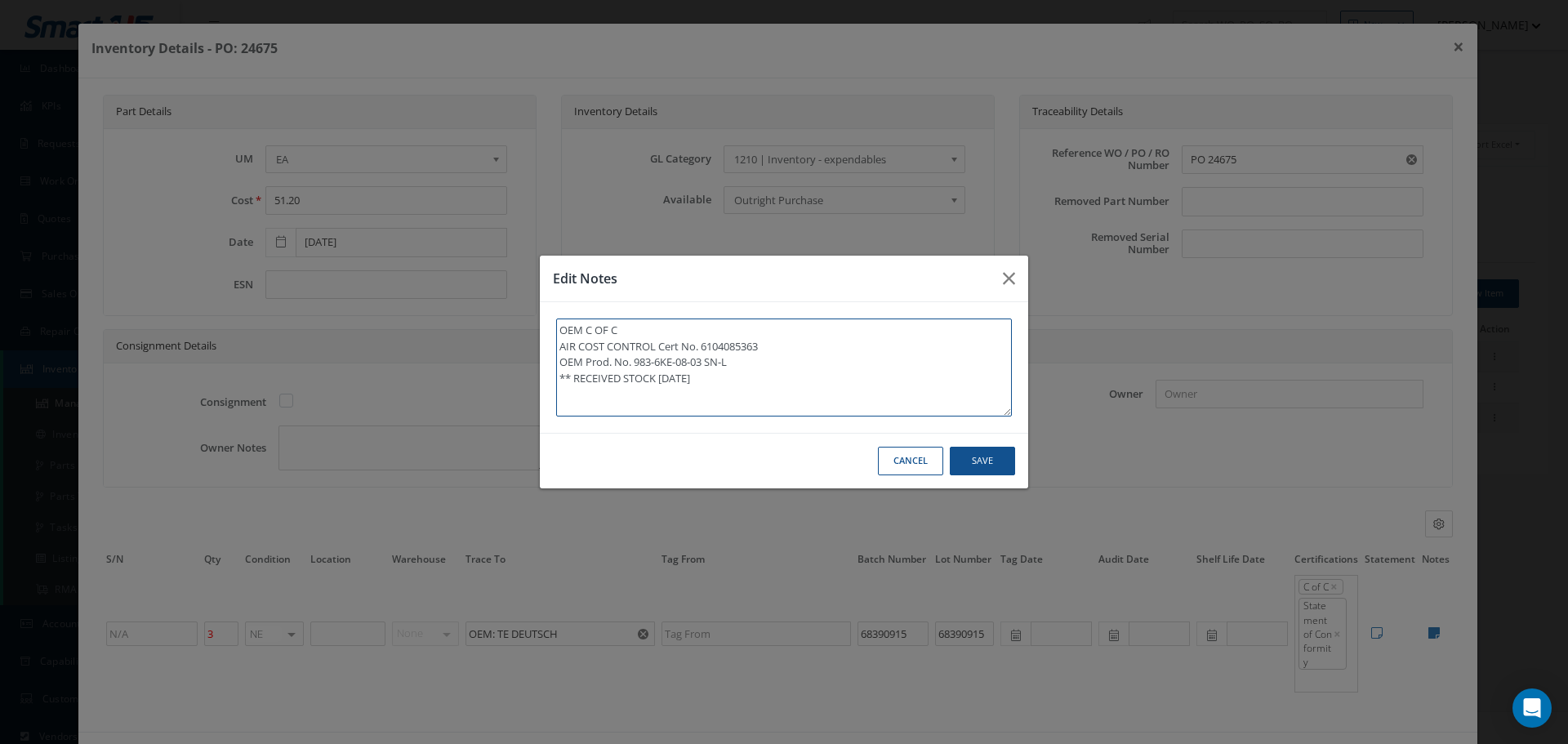
drag, startPoint x: 558, startPoint y: 372, endPoint x: 767, endPoint y: 392, distance: 210.0
click at [767, 392] on textarea "OEM C OF C AIR COST CONTROL Cert No. 6104085363 OEM Prod. No. 983-6KE-08-03 SN-…" at bounding box center [783, 367] width 455 height 98
click at [685, 379] on textarea "OEM C OF C AIR COST CONTROL Cert No. 6104085363 OEM Prod. No. 983-6KE-08-03 SN-…" at bounding box center [783, 367] width 455 height 98
click at [690, 378] on textarea "OEM C OF C AIR COST CONTROL Cert No. 6104085363 OEM Prod. No. 983-6KE-08-03 SN-…" at bounding box center [783, 367] width 455 height 98
click at [714, 379] on textarea "OEM C OF C AIR COST CONTROL Cert No. 6104085363 OEM Prod. No. 983-6KE-08-03 SN-…" at bounding box center [783, 367] width 455 height 98
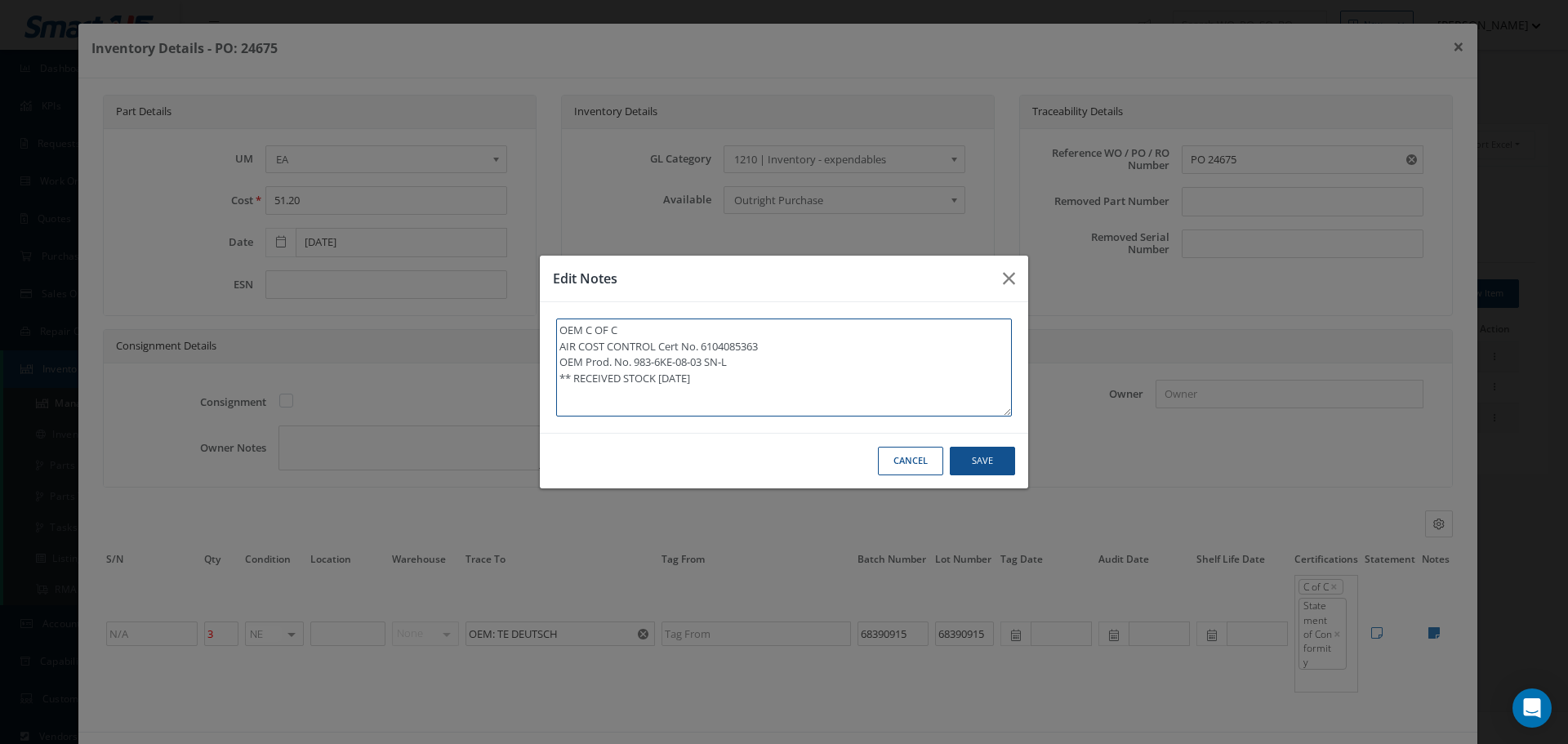
type textarea "OEM C OF C AIR COST CONTROL Cert No. 6104085363 OEM Prod. No. 983-6KE-08-03 SN-…"
drag, startPoint x: 557, startPoint y: 374, endPoint x: 732, endPoint y: 386, distance: 175.4
click at [732, 386] on textarea "OEM C OF C AIR COST CONTROL Cert No. 6104085363 OEM Prod. No. 983-6KE-08-03 SN-…" at bounding box center [783, 367] width 455 height 98
type textarea "OEM C OF C AIR COST CONTROL Cert No. 6104085363 OEM Prod. No. 983-6KE-08-03 SN-…"
click at [0, 0] on button "Save" at bounding box center [0, 0] width 0 height 0
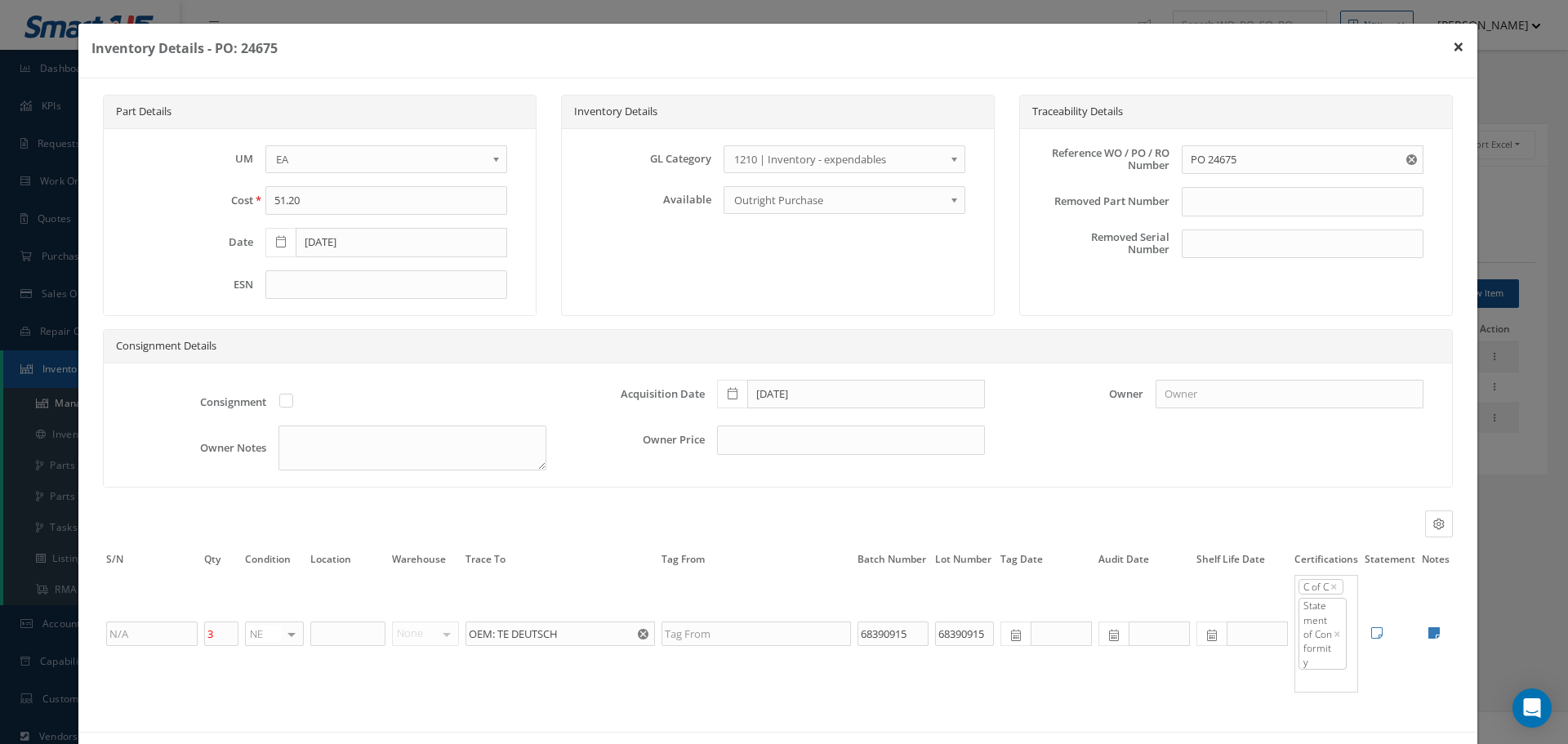
click at [1446, 39] on button "×" at bounding box center [1459, 46] width 38 height 45
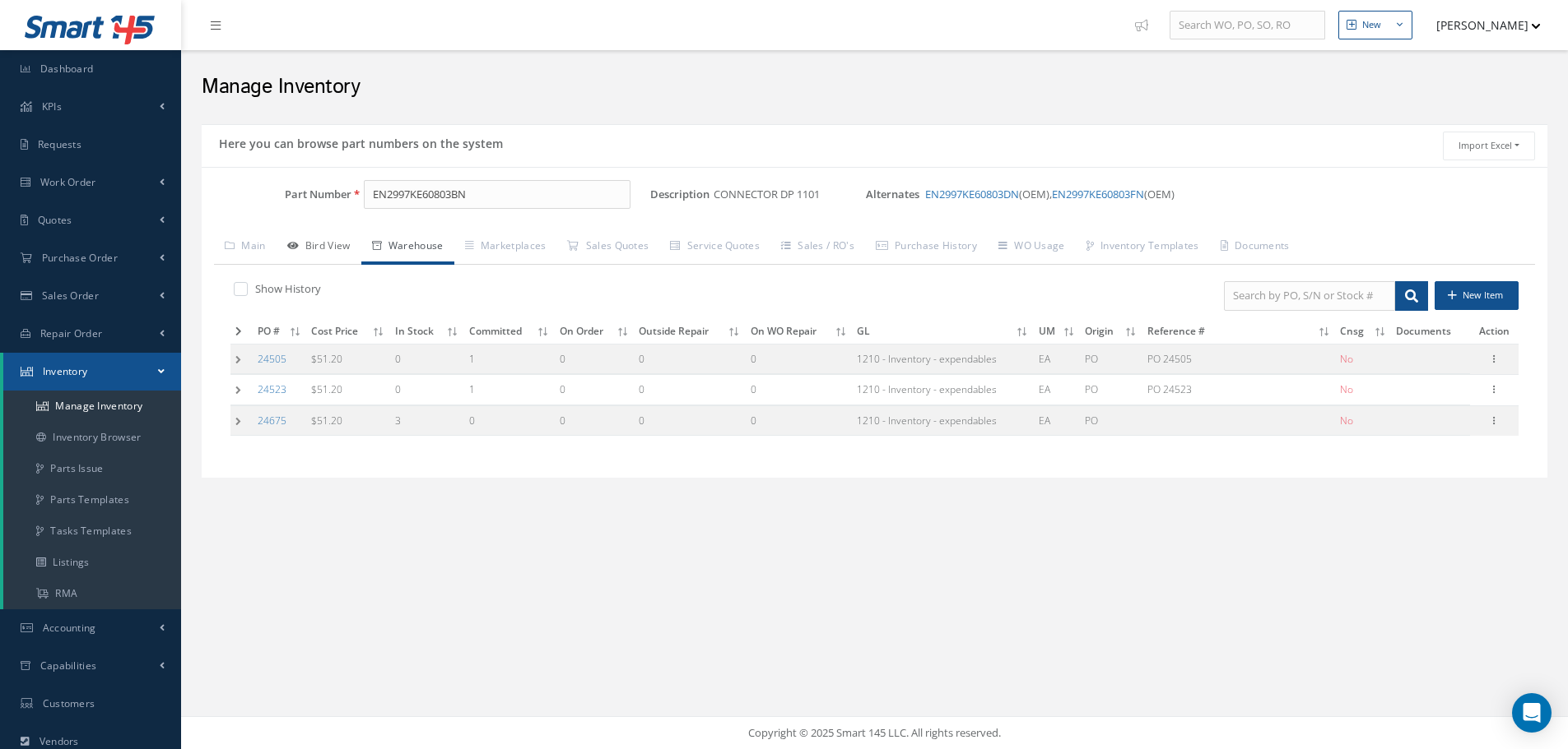
click at [331, 247] on link "Bird View" at bounding box center [319, 248] width 85 height 35
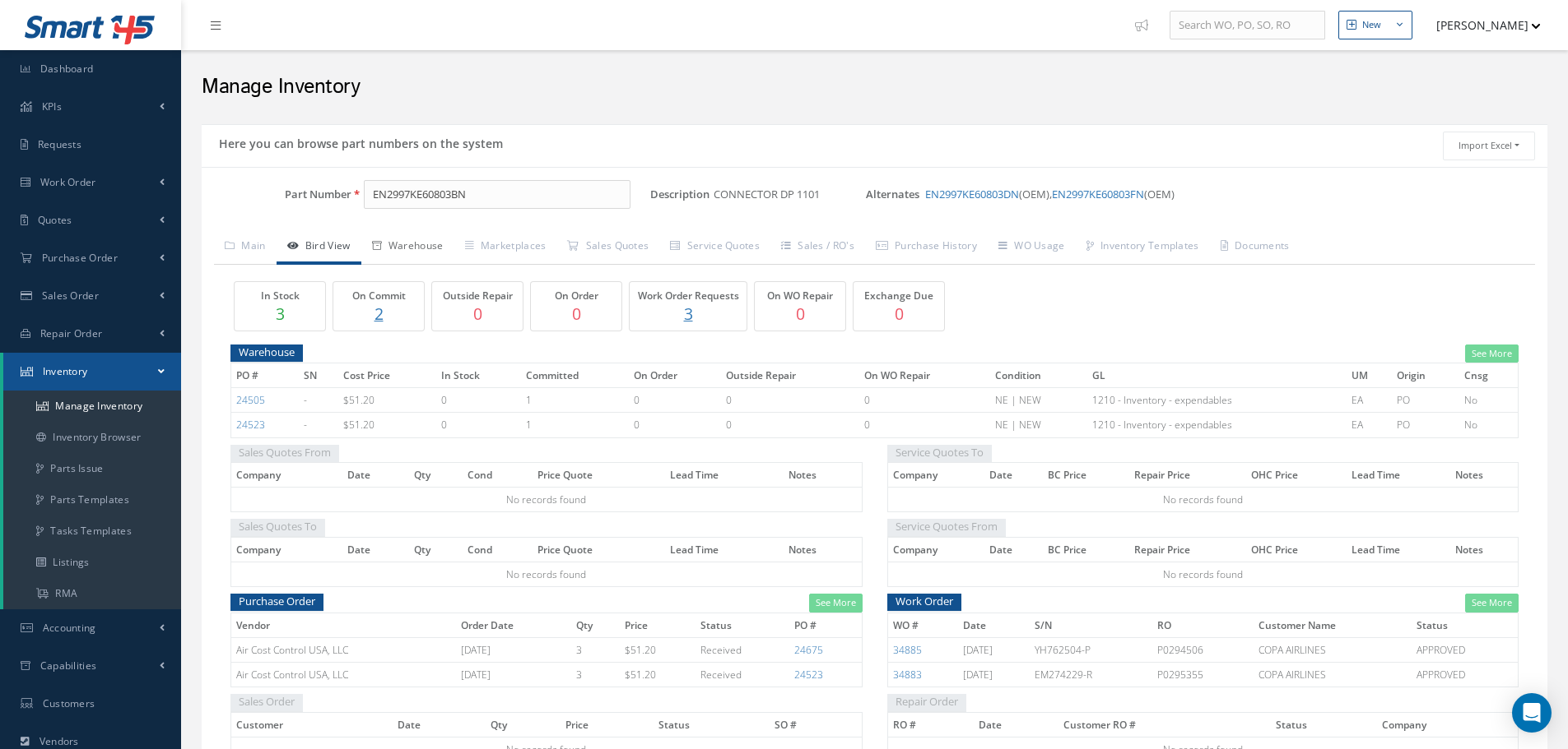
click at [417, 241] on link "Warehouse" at bounding box center [408, 248] width 93 height 35
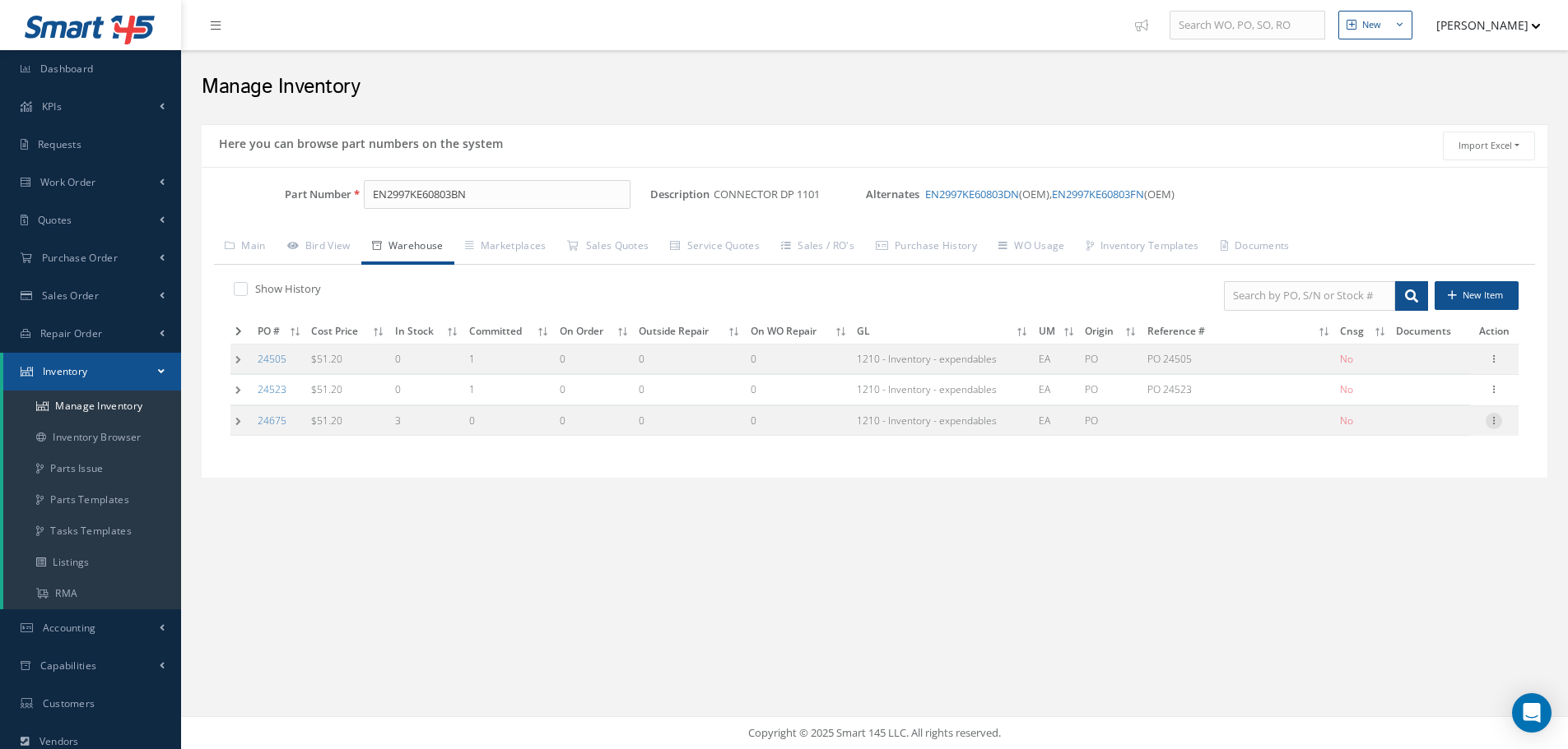
click at [1492, 426] on div at bounding box center [1494, 421] width 16 height 16
click at [1403, 423] on link "Edit" at bounding box center [1418, 431] width 130 height 22
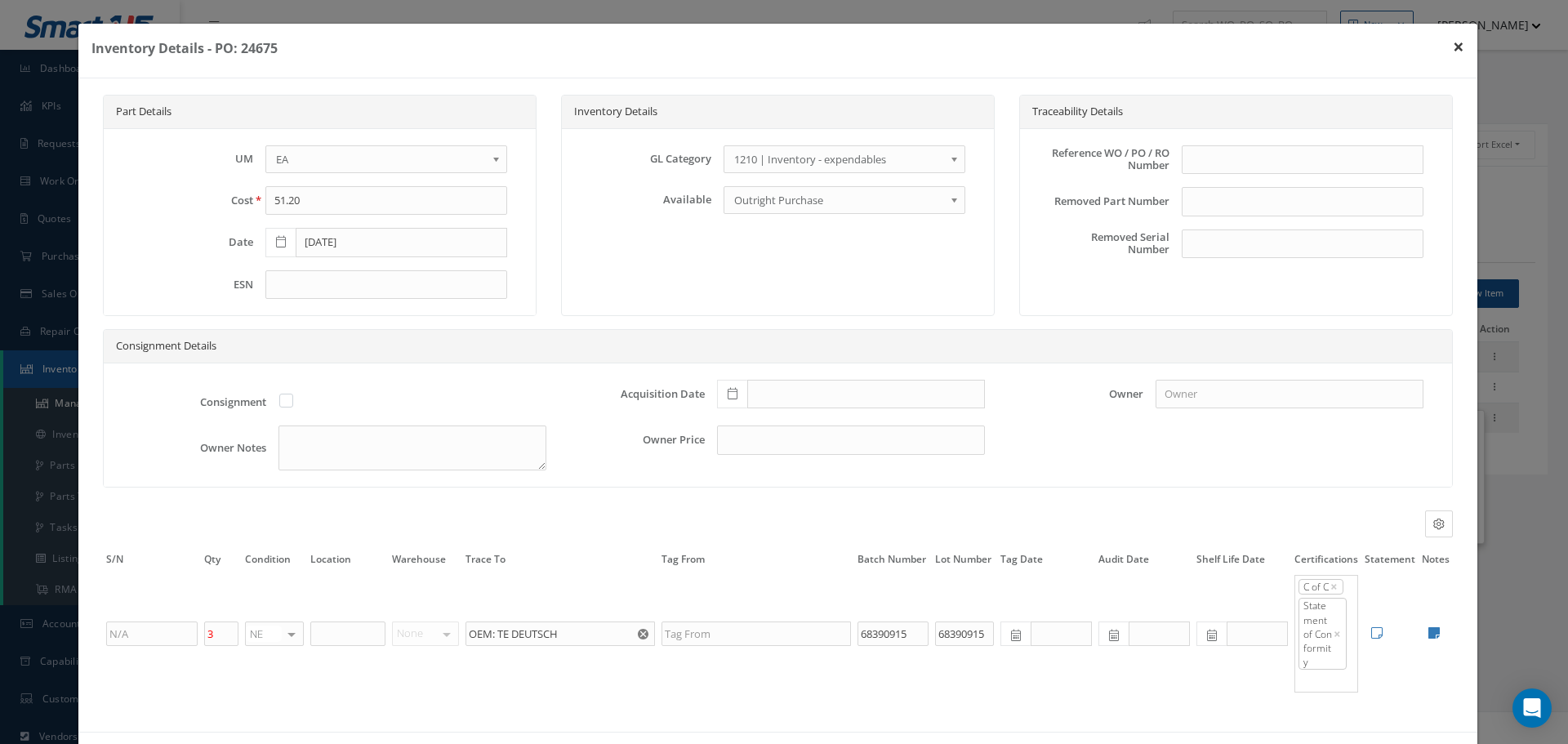
click at [1446, 45] on button "×" at bounding box center [1459, 46] width 38 height 45
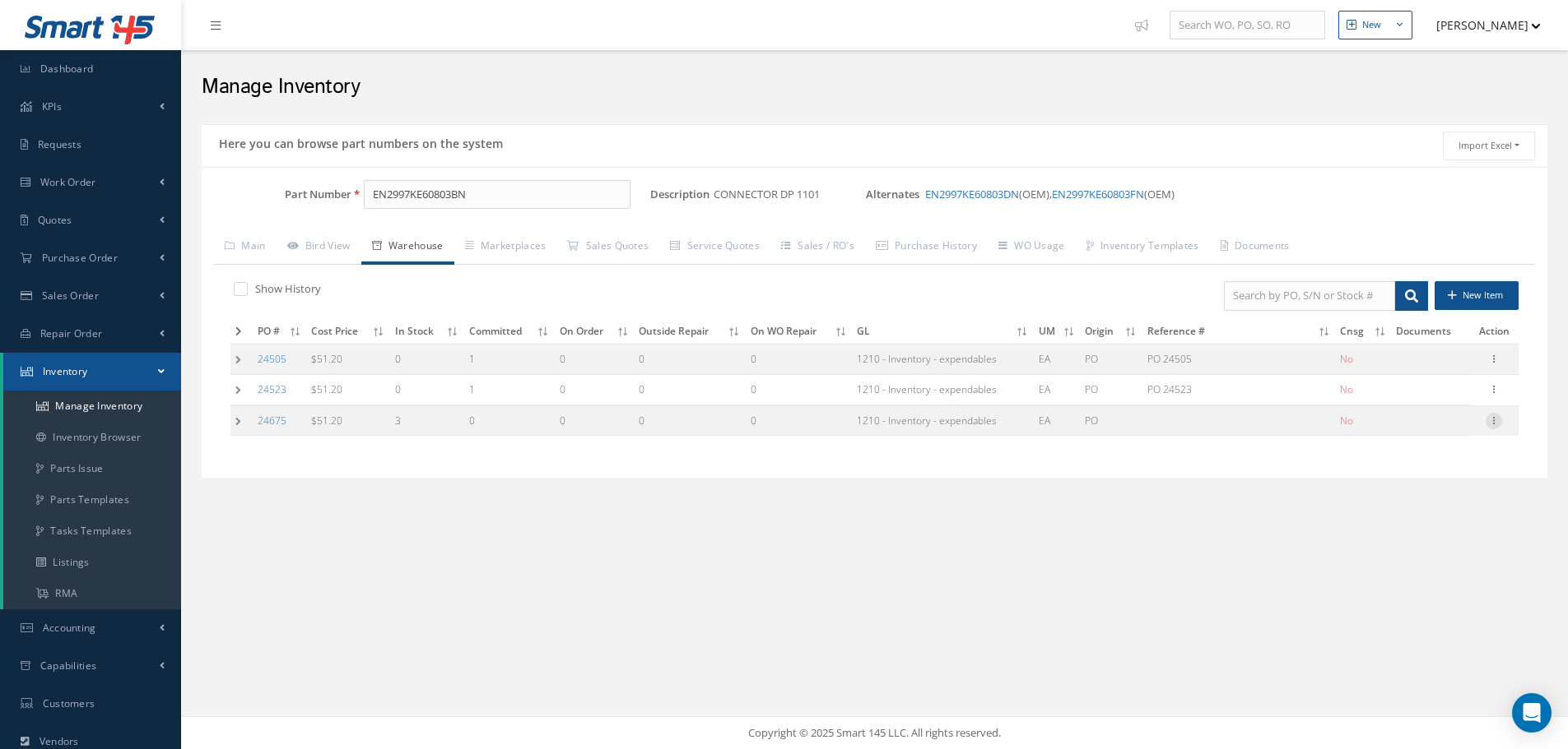
click at [1495, 421] on icon at bounding box center [1494, 419] width 16 height 13
click at [1416, 423] on link "Edit" at bounding box center [1418, 431] width 130 height 22
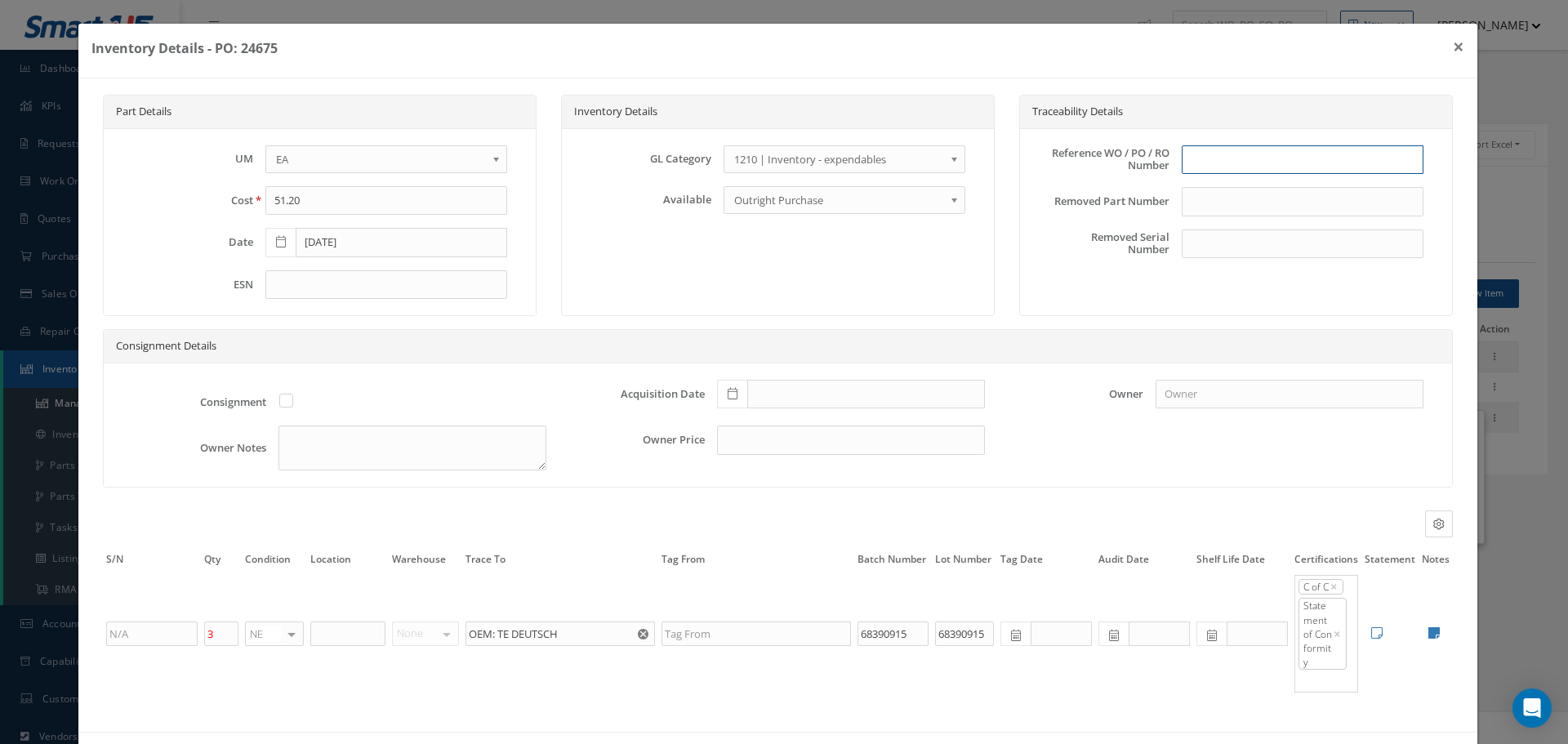
click input "text"
type input "PO 24675"
click icon
click td "18"
click icon
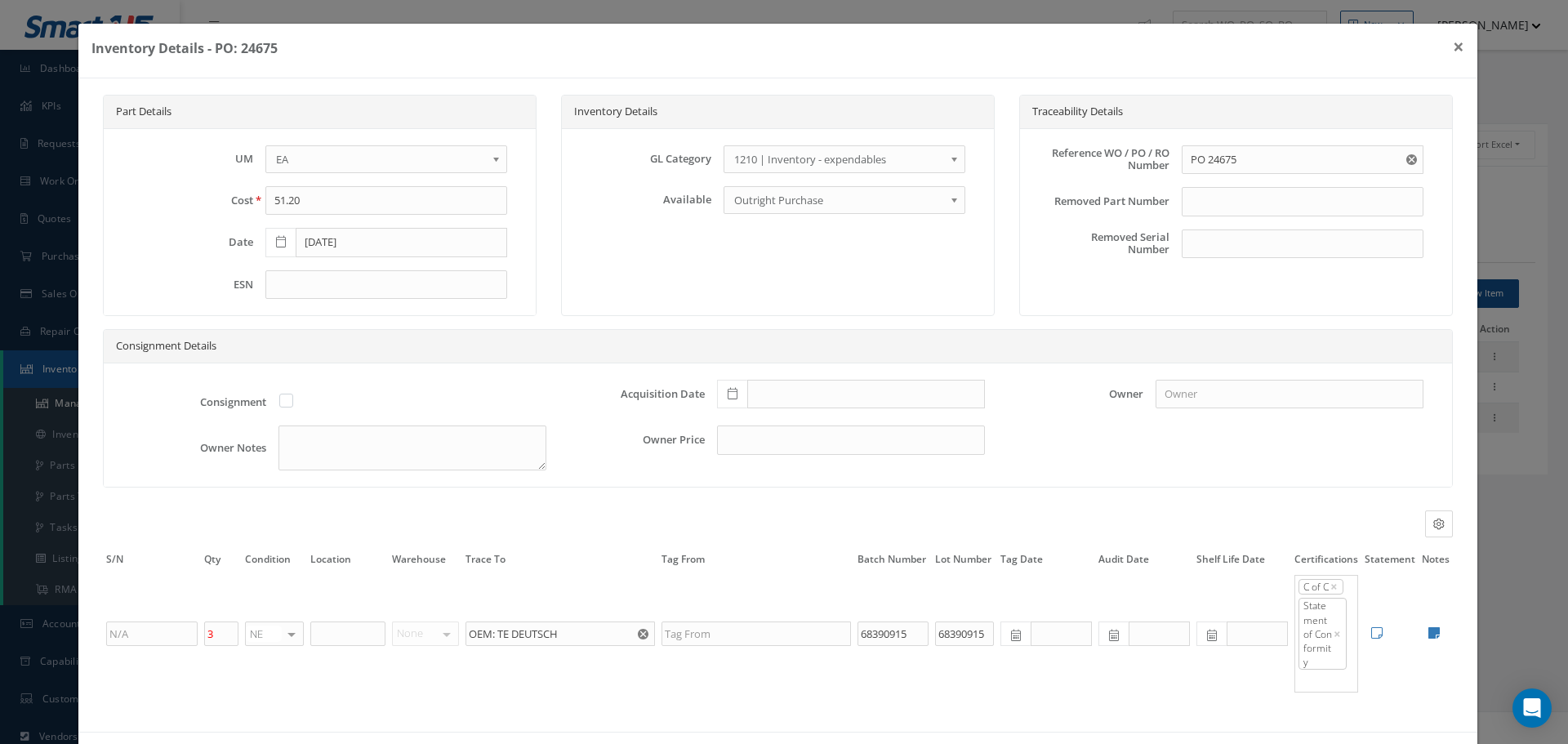
type textarea "OEM C OF C AIR COST CONTROL Cert No. 6104085363 OEM Prod. No. 983-6KE-08-03 SN-L"
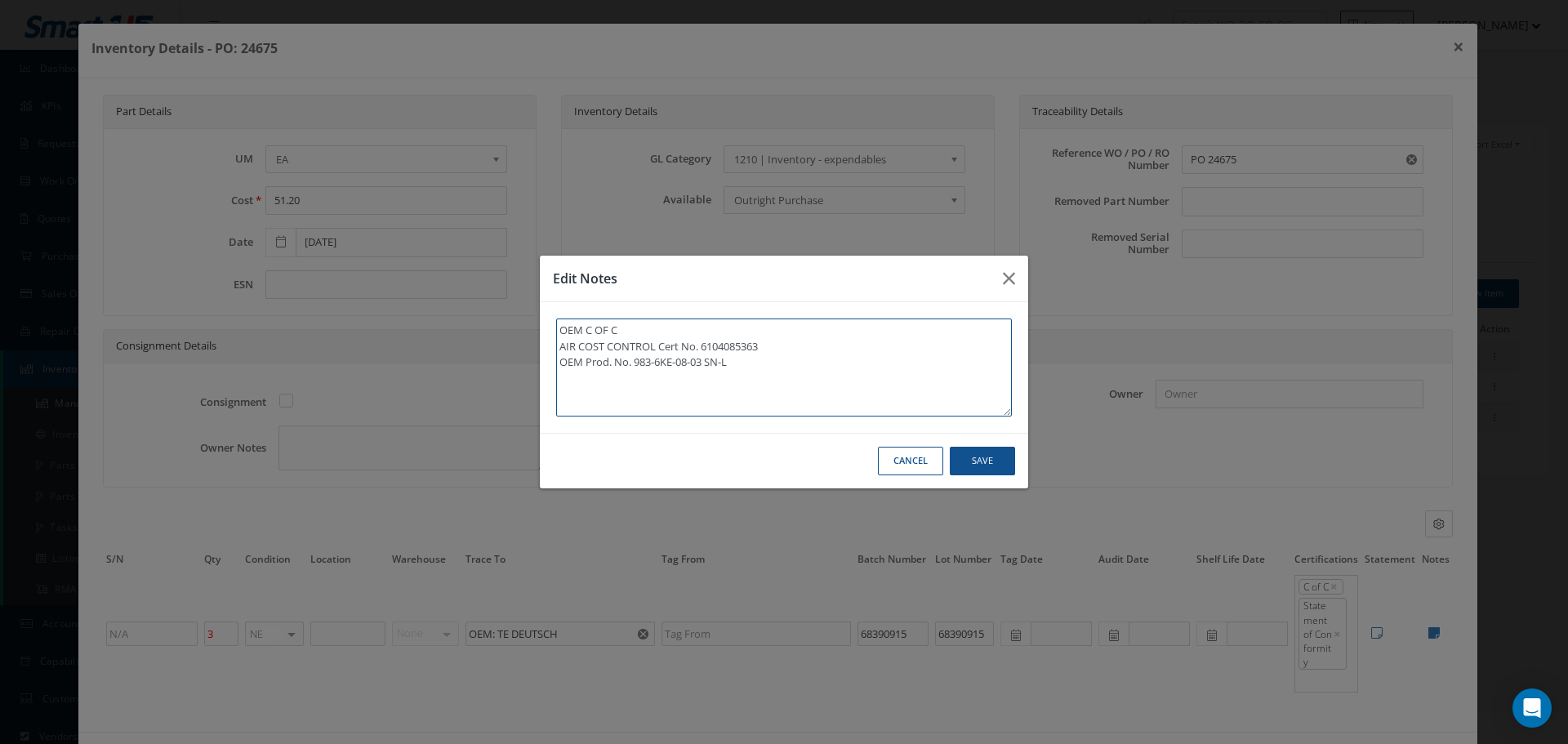
click textarea "OEM C OF C AIR COST CONTROL Cert No. 6104085363 OEM Prod. No. 983-6KE-08-03 SN-L"
type textarea "OEM C OF C AIR COST CONTROL Cert No. 6104085363 OEM Prod. No. 983-6KE-08-03 SN-L"
paste textarea "** RECEIVED STOCK 08/19/2025."
type textarea "OEM C OF C AIR COST CONTROL Cert No. 6104085363 OEM Prod. No. 983-6KE-08-03 SN-…"
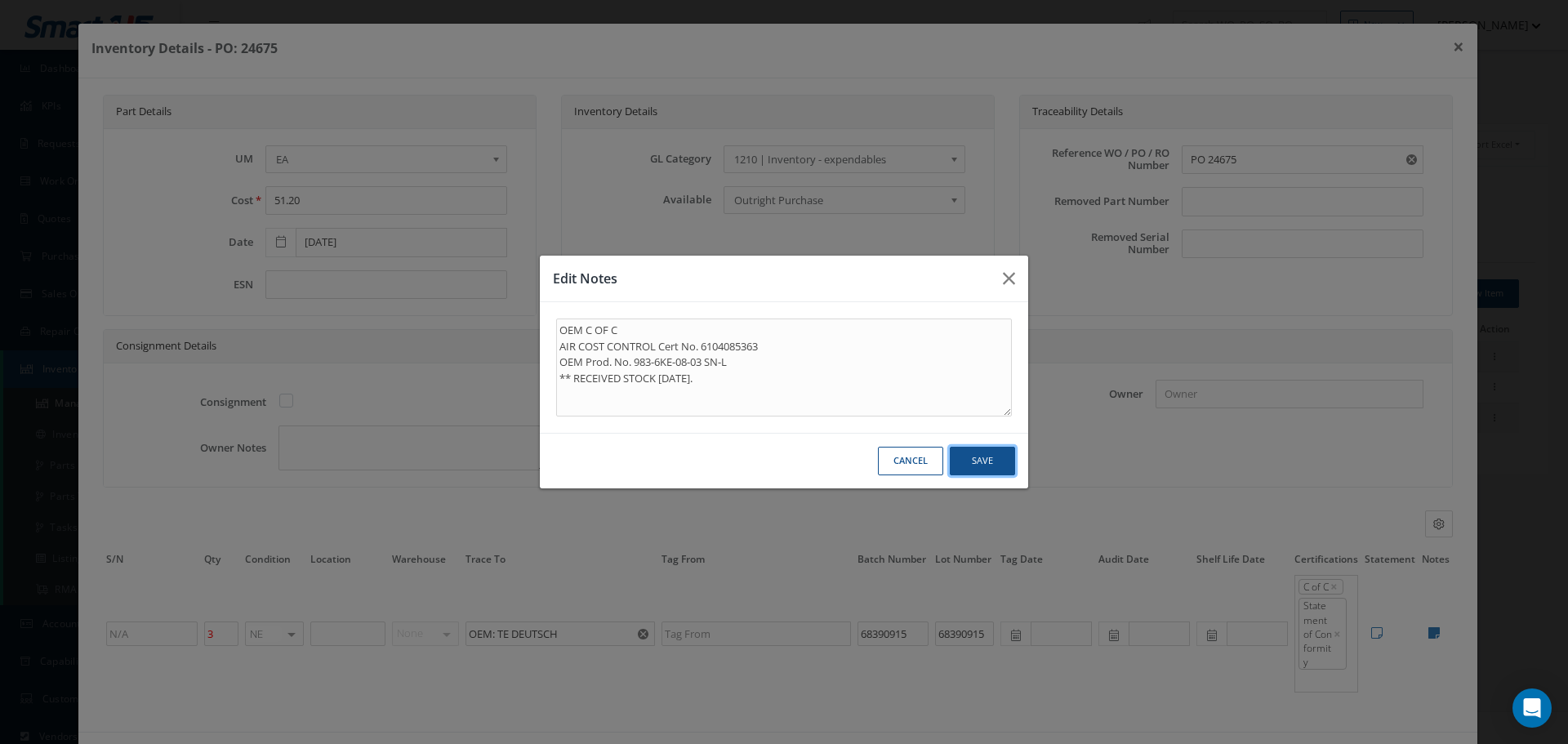
click button "Save"
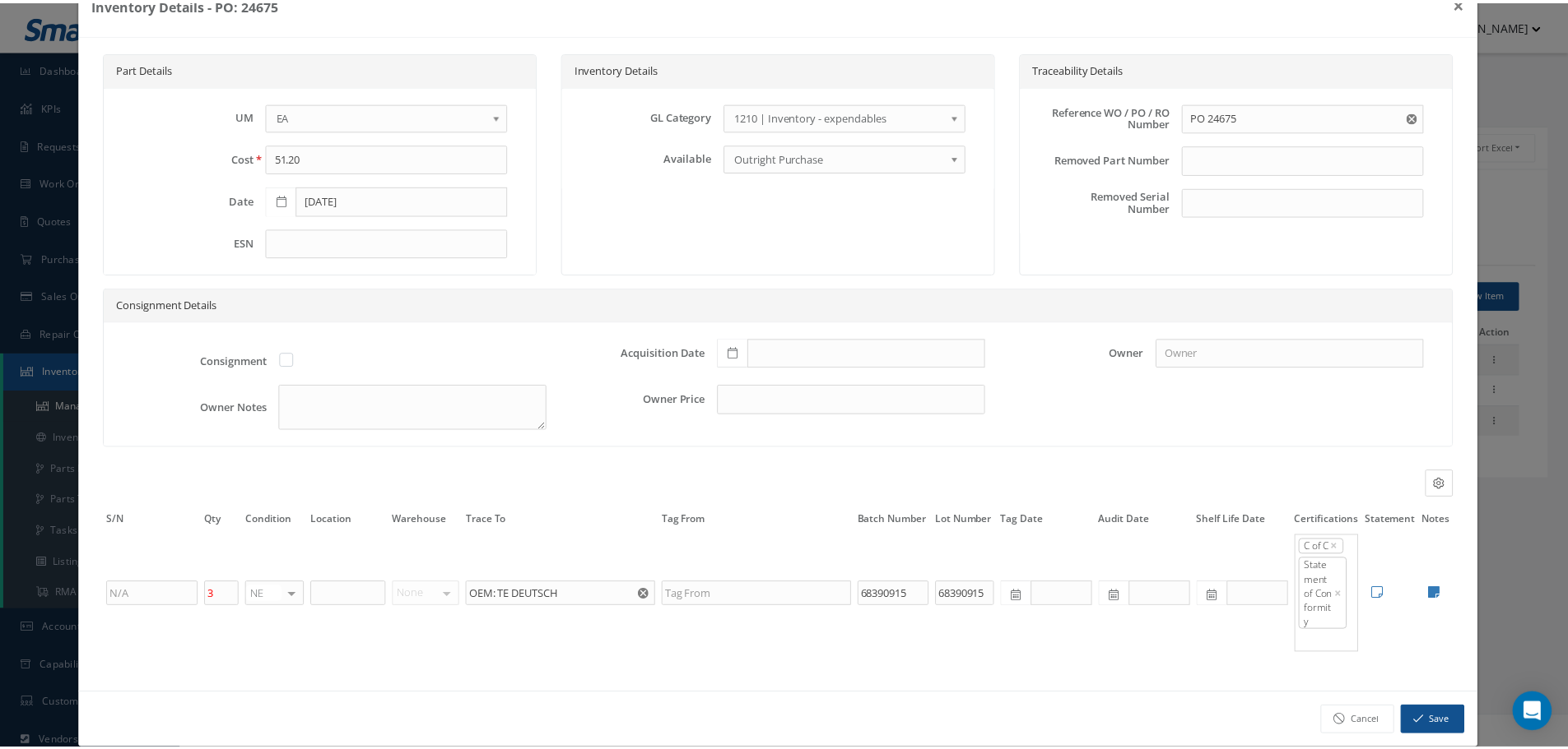
scroll to position [67, 0]
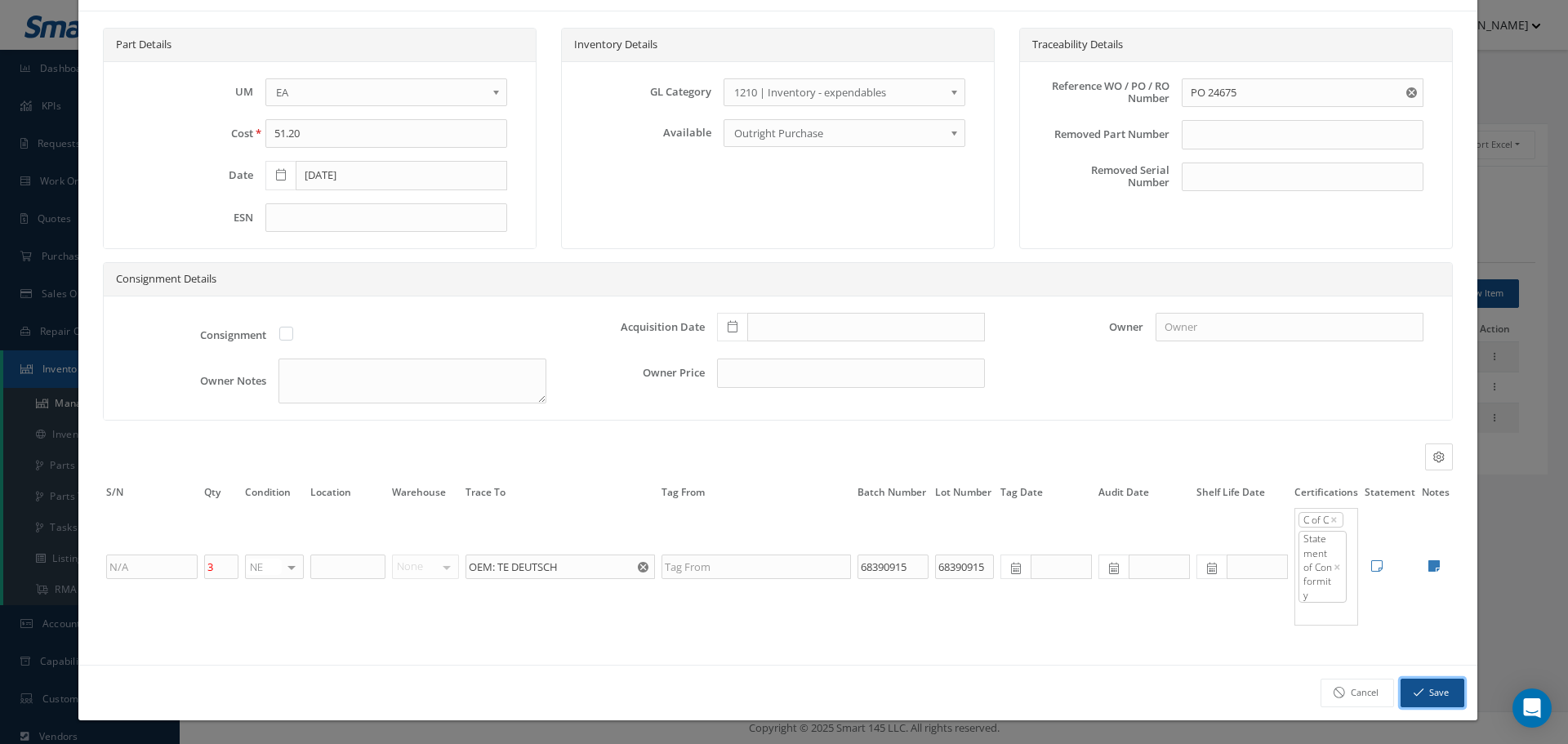
click button "Save"
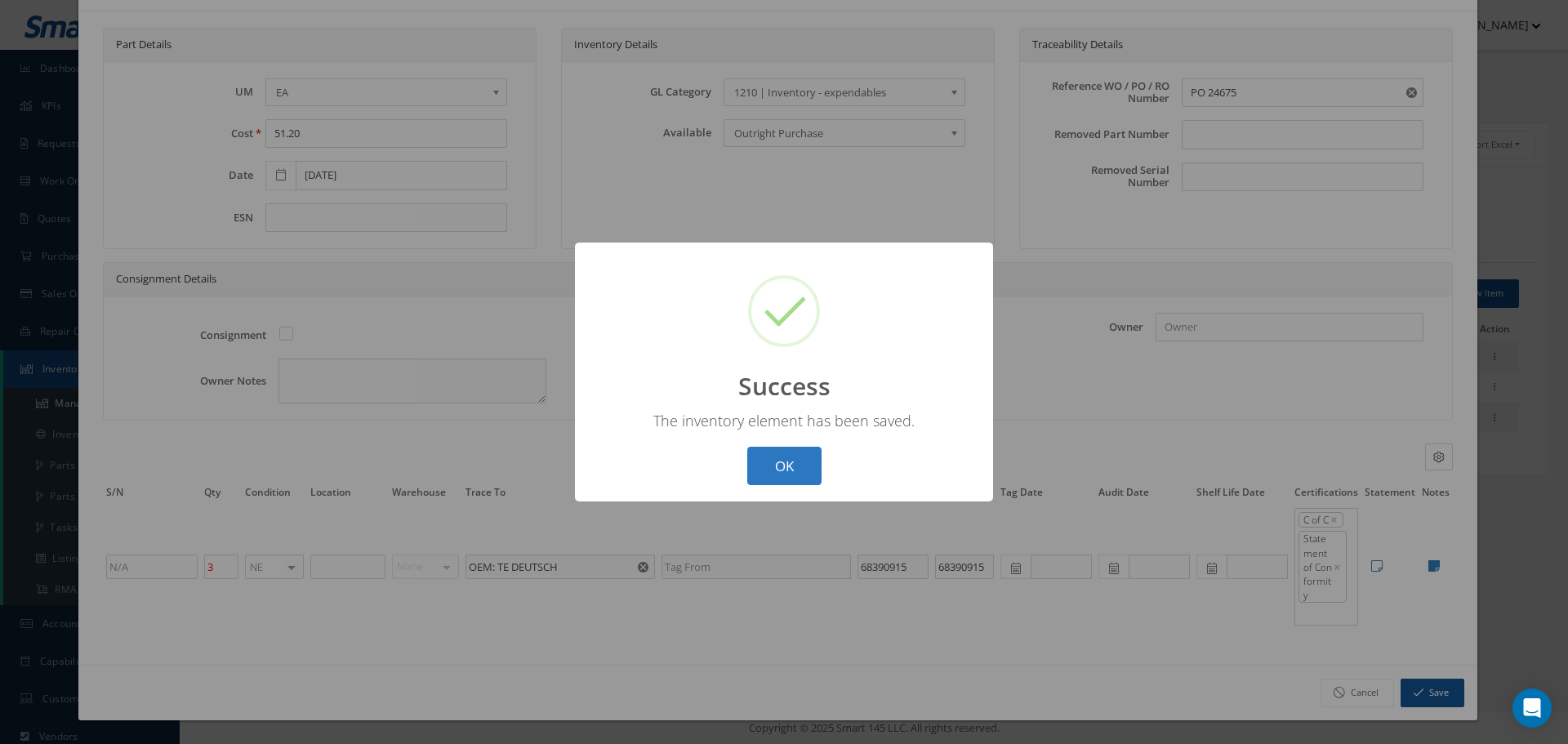
click button "OK"
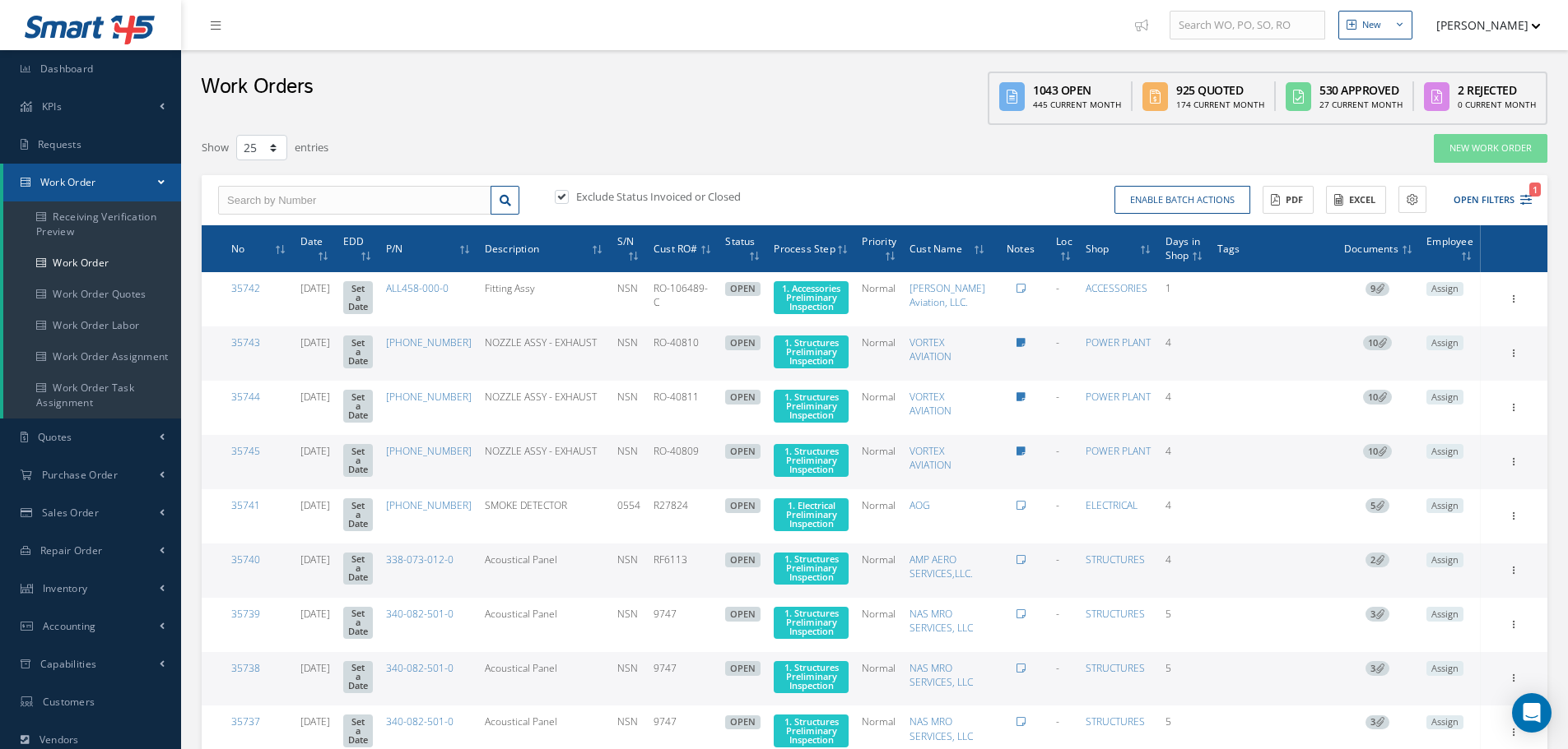
select select "25"
click at [255, 200] on input "text" at bounding box center [354, 200] width 273 height 29
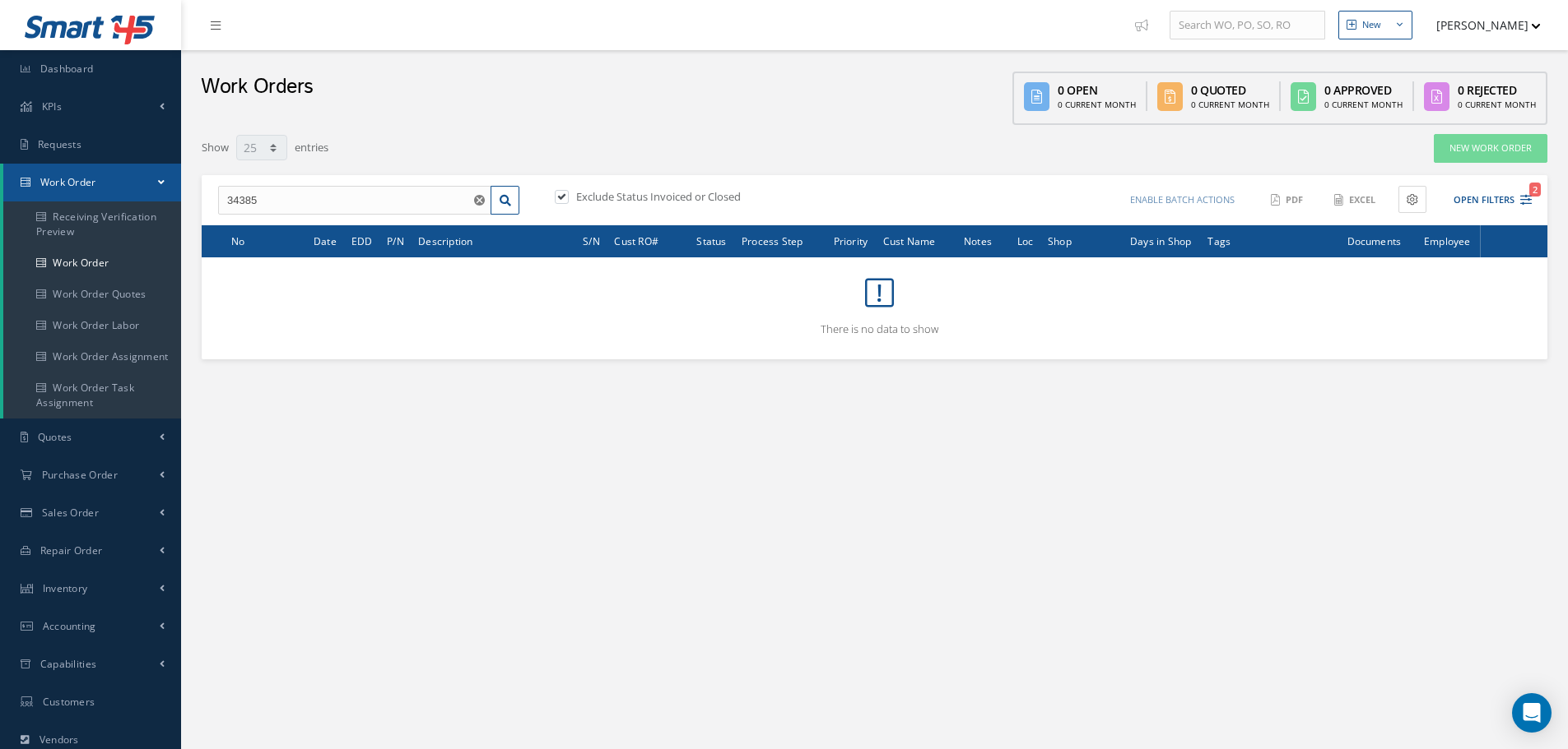
click at [245, 201] on input "34385" at bounding box center [354, 200] width 273 height 29
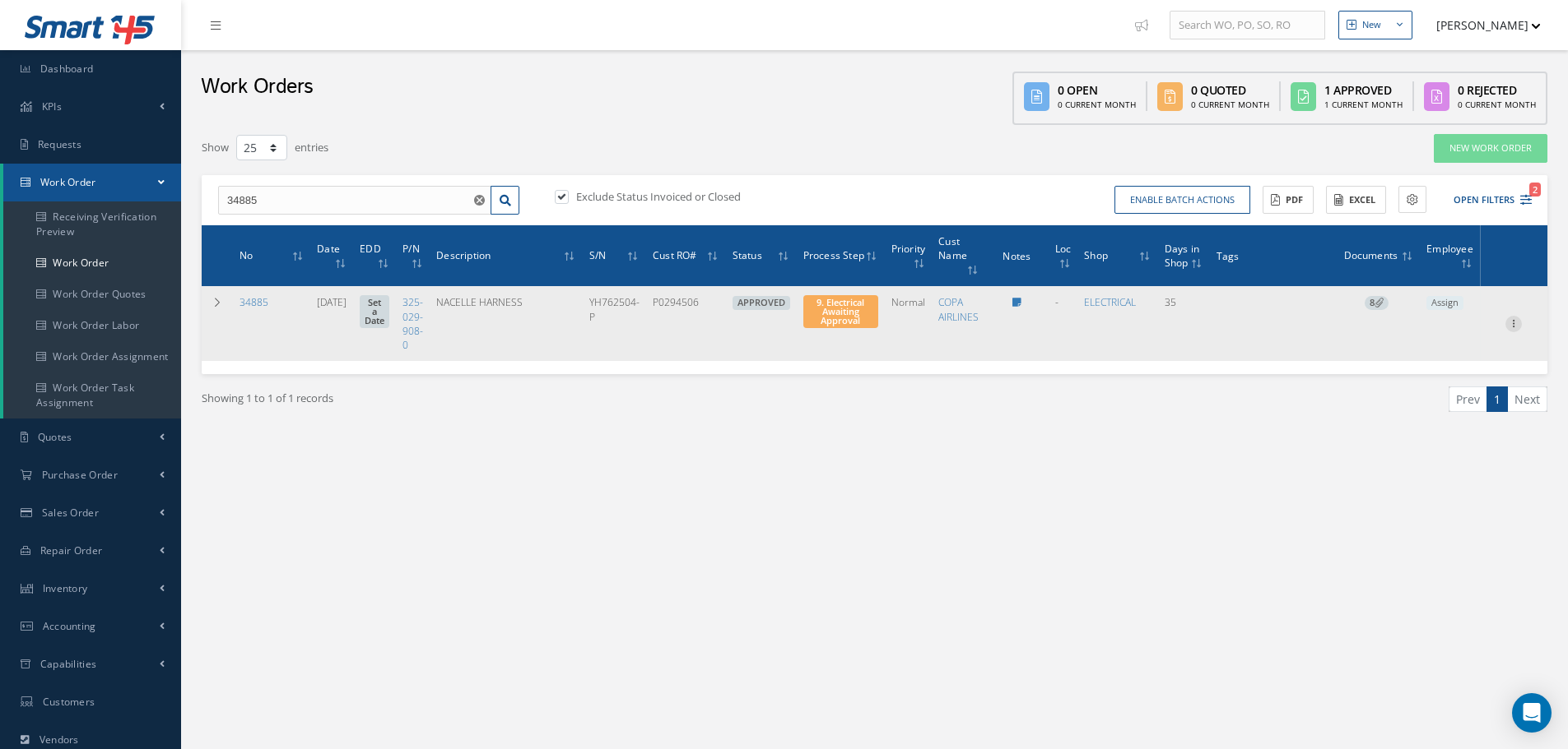
click at [1515, 323] on icon at bounding box center [1513, 322] width 16 height 13
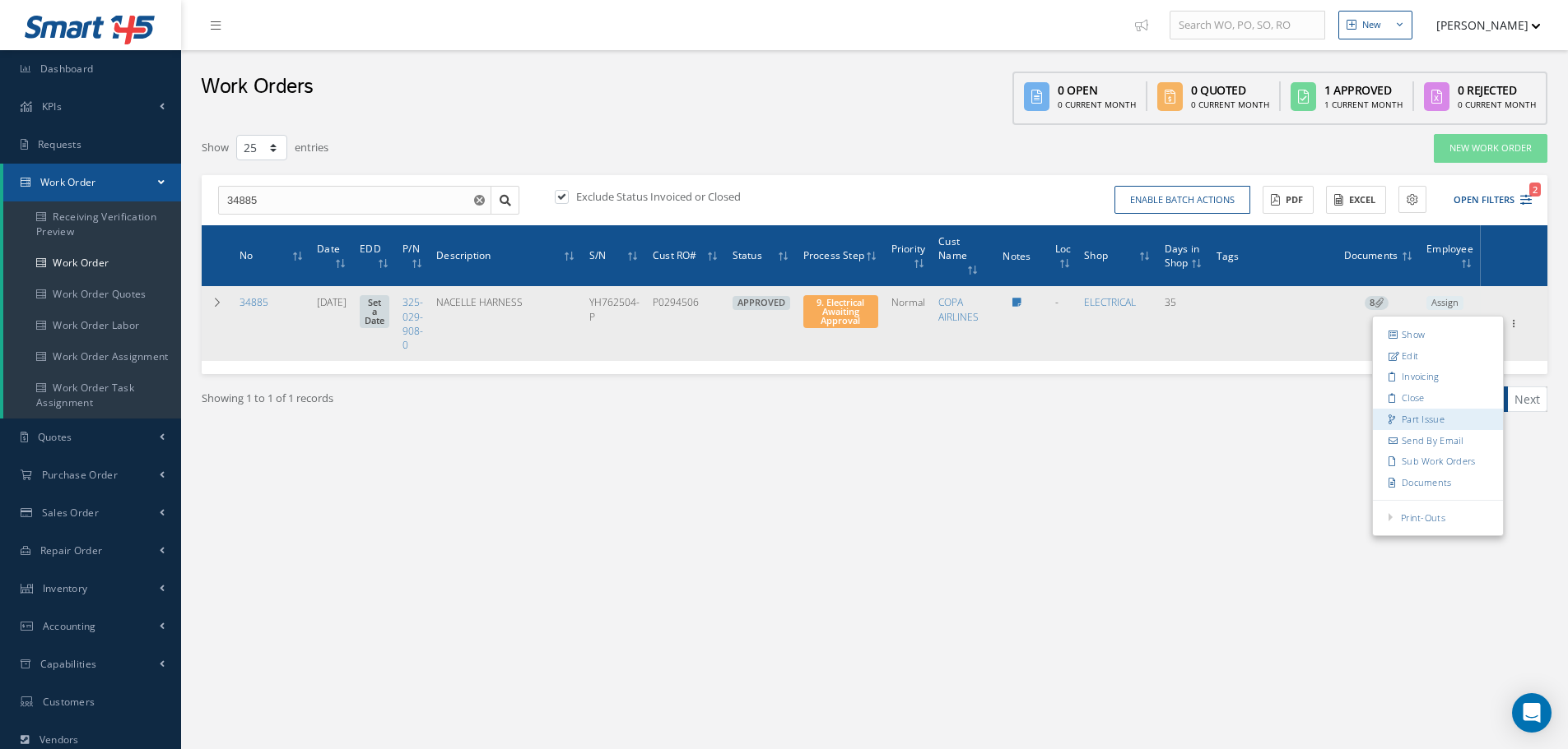
click at [1444, 417] on link "Part Issue" at bounding box center [1437, 419] width 130 height 22
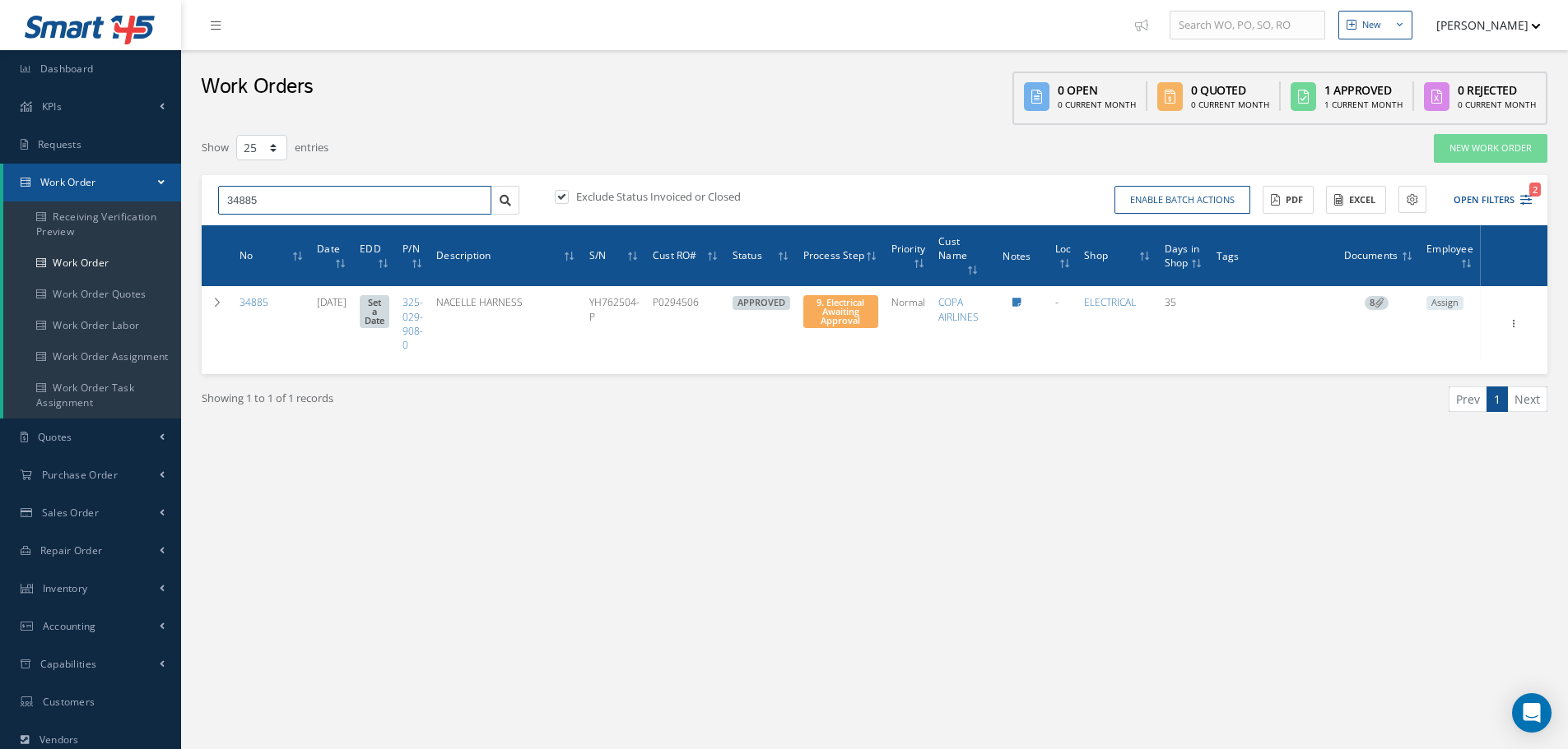
click at [305, 206] on input "34885" at bounding box center [354, 200] width 273 height 29
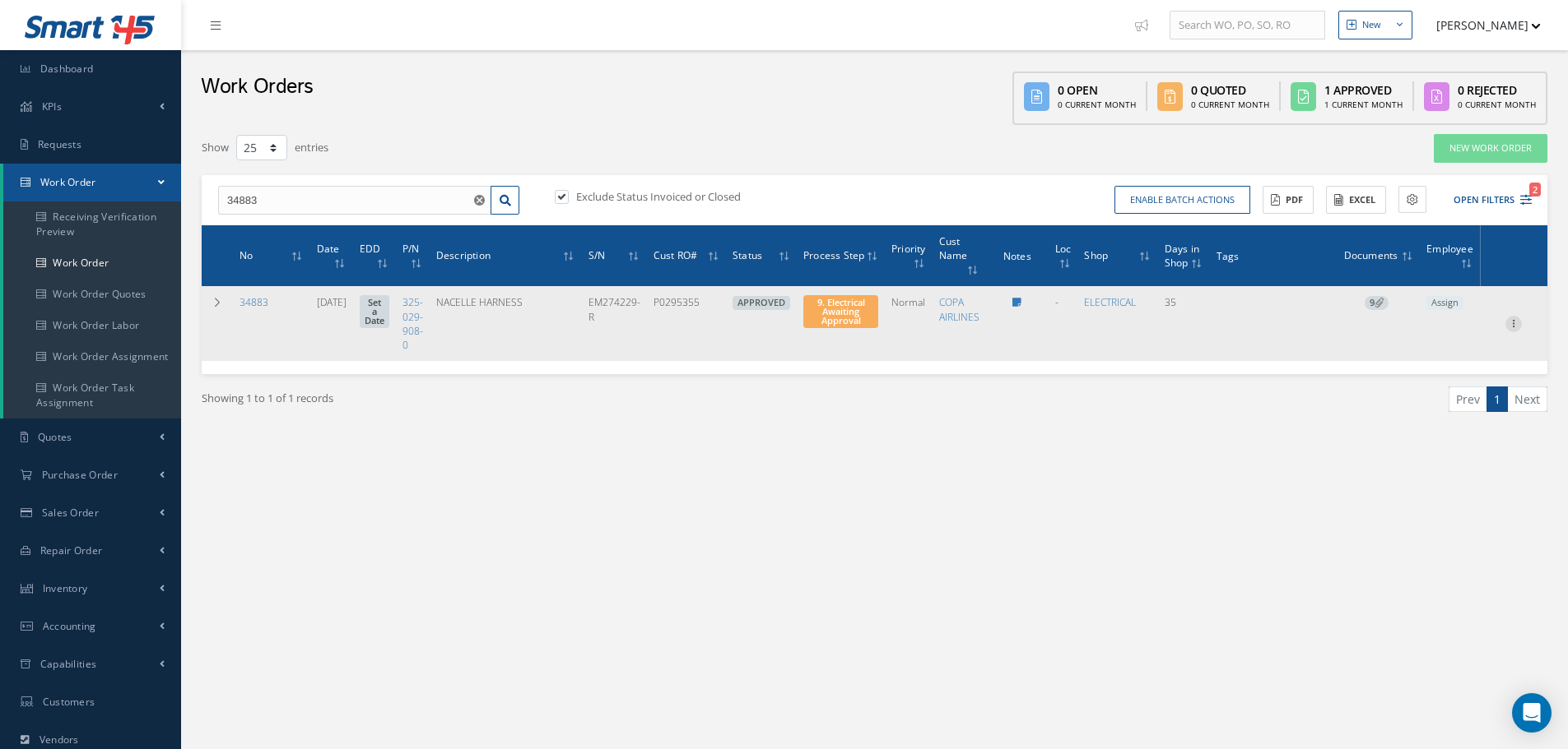
click at [1515, 321] on icon at bounding box center [1513, 322] width 16 height 13
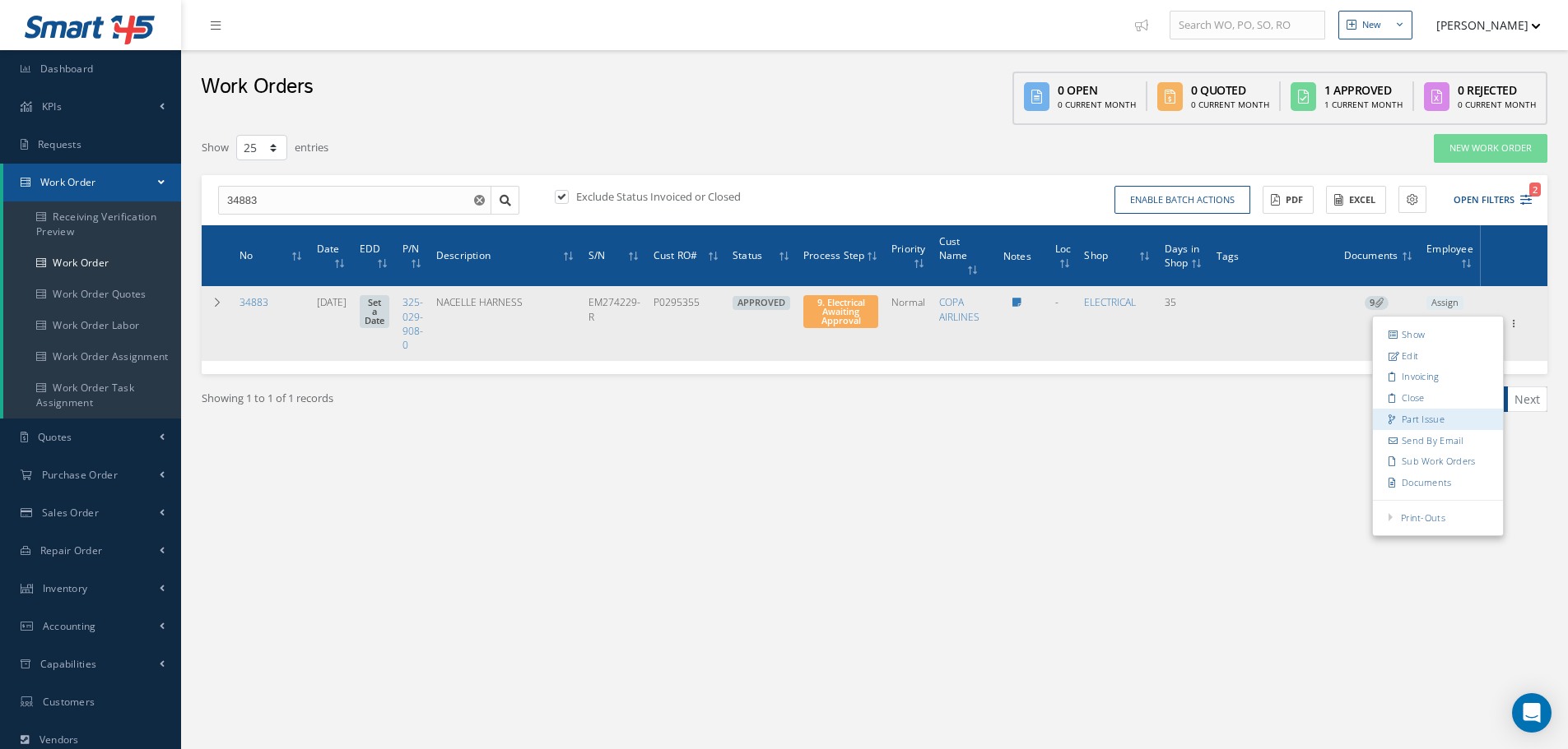
click at [1421, 423] on link "Part Issue" at bounding box center [1437, 419] width 130 height 22
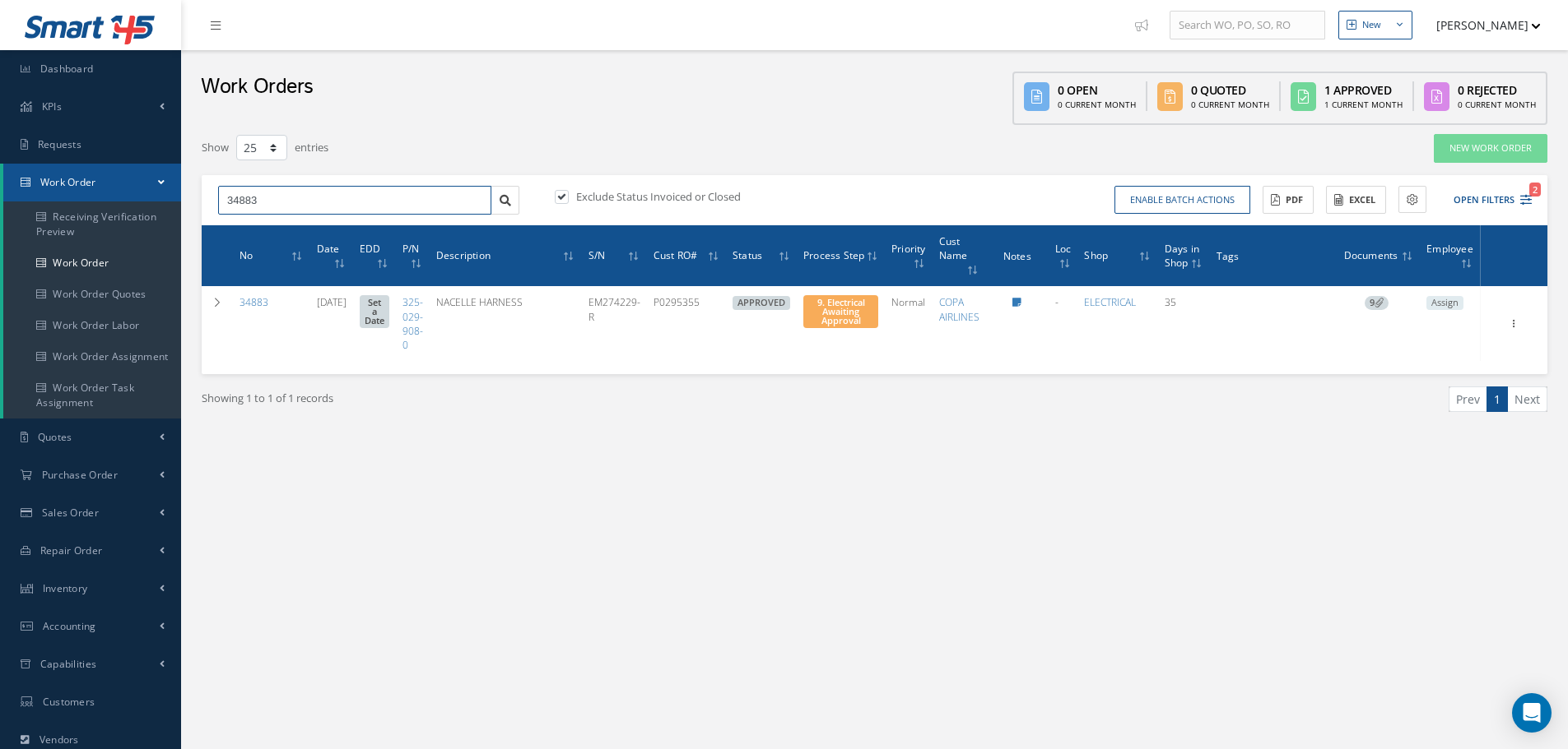
click at [284, 201] on input "34883" at bounding box center [354, 200] width 273 height 29
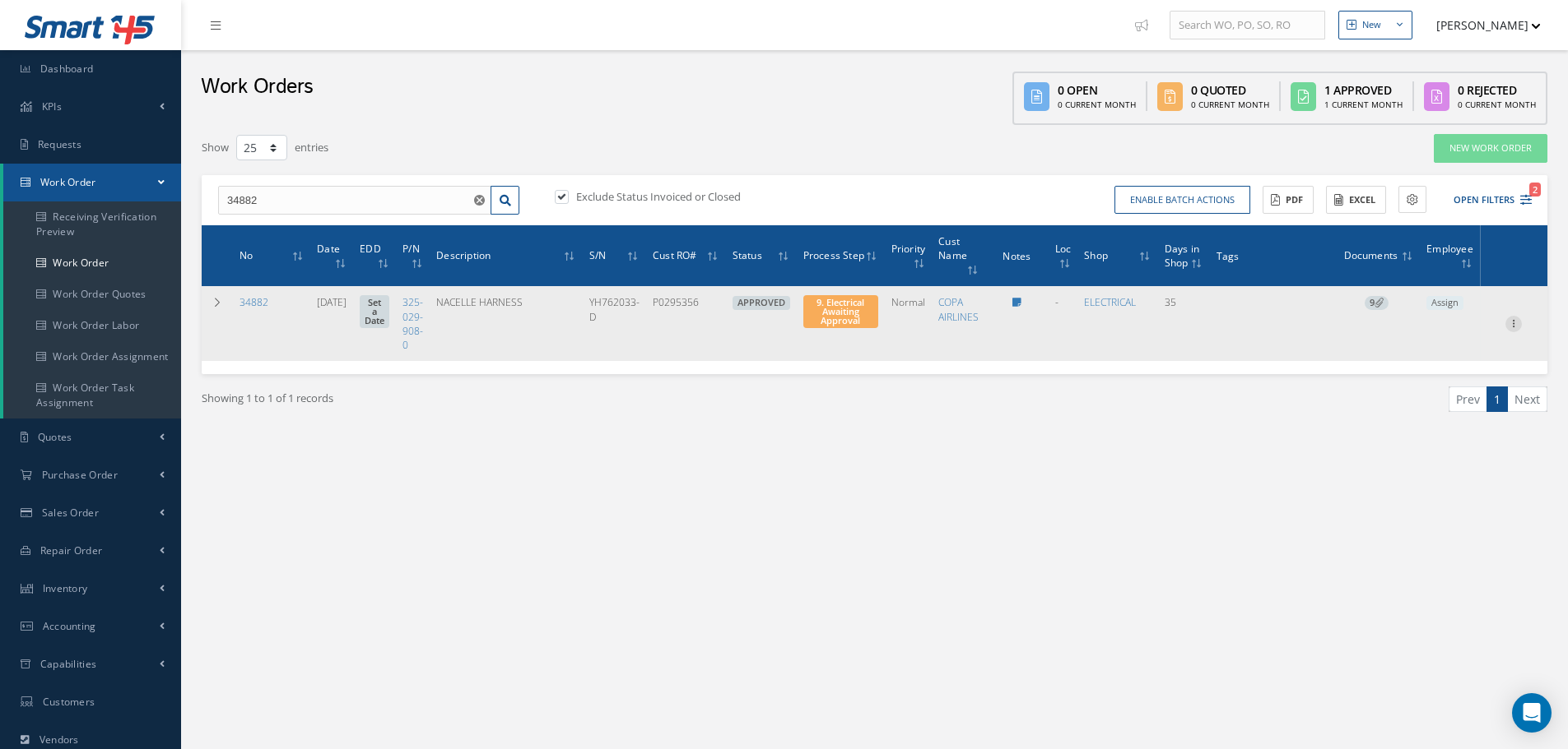
click at [1515, 323] on icon at bounding box center [1513, 322] width 16 height 13
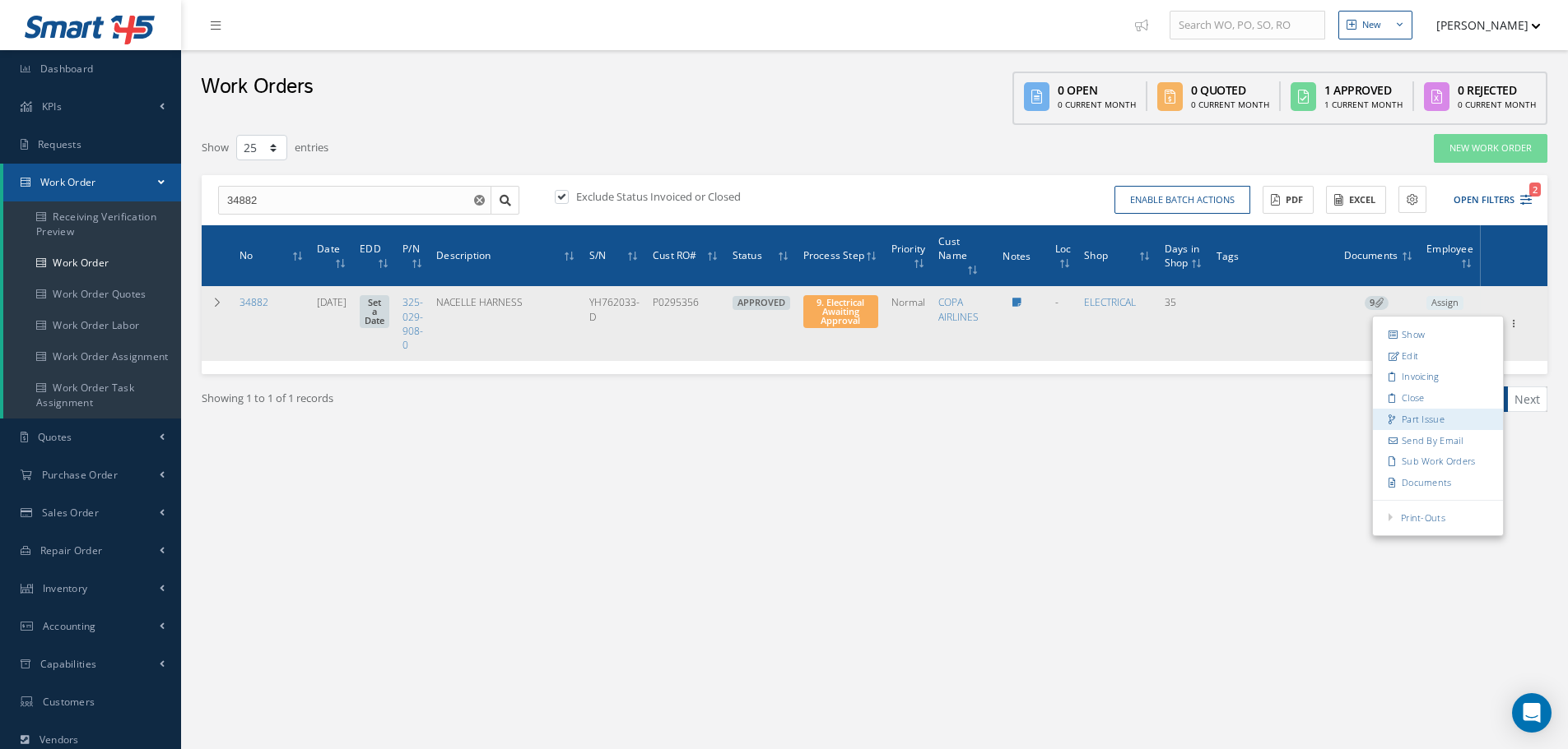
click at [1399, 416] on link "Part Issue" at bounding box center [1437, 419] width 130 height 22
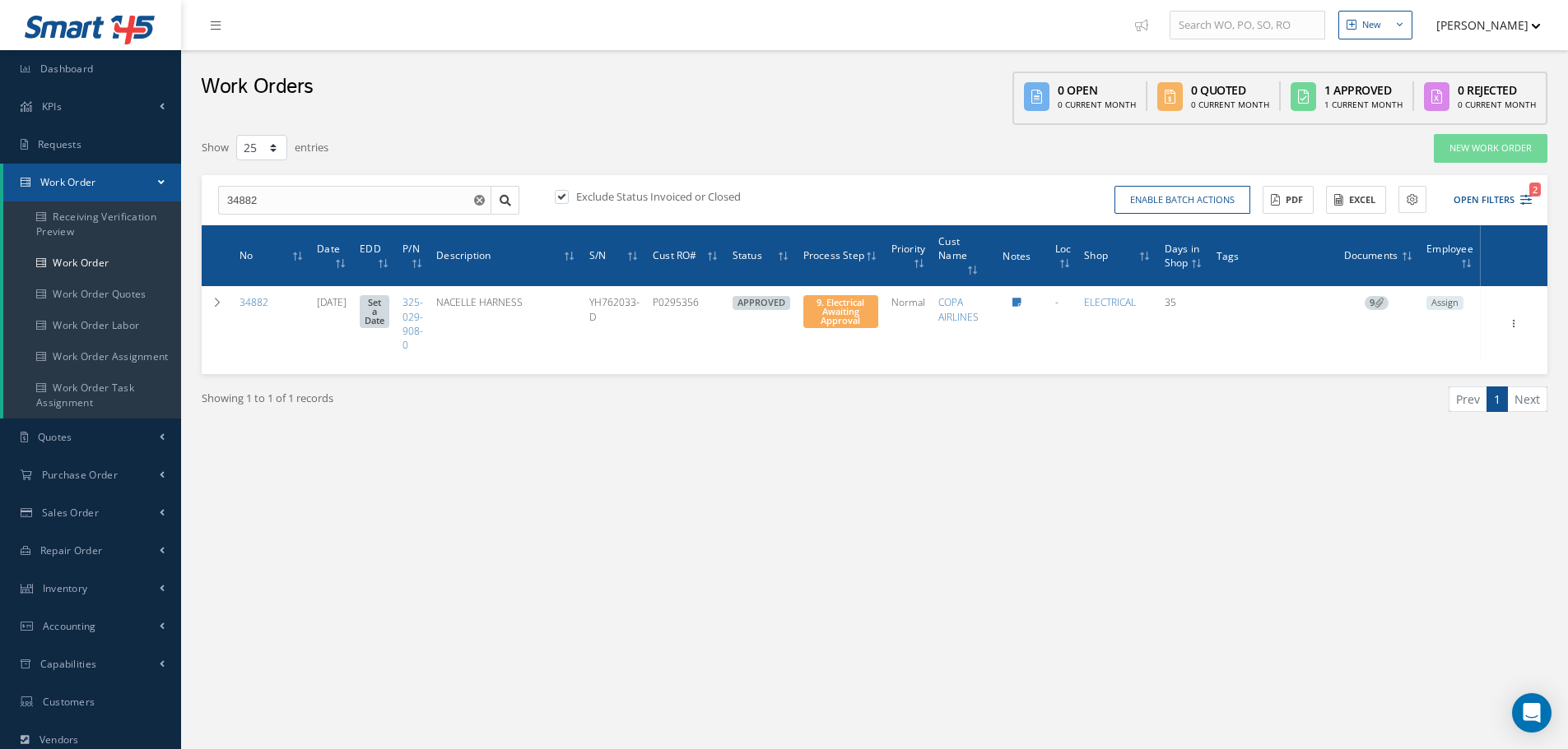
click at [316, 181] on div "34882 34882 Exclude Status Invoiced or Closed Enable batch actions Update Work …" at bounding box center [874, 200] width 1346 height 51
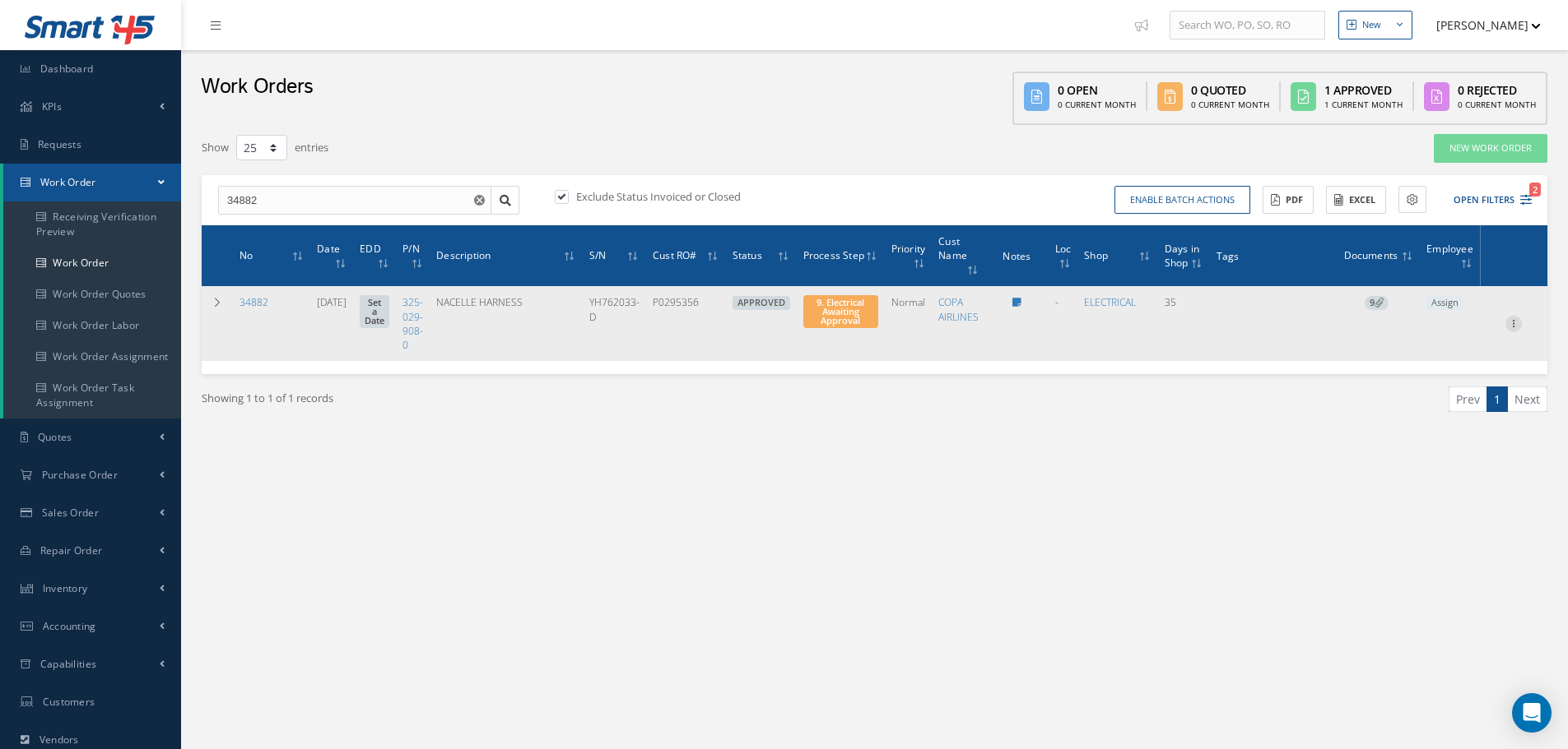
click at [1515, 325] on icon at bounding box center [1513, 322] width 16 height 13
click at [1448, 417] on link "Part Issue" at bounding box center [1437, 419] width 130 height 22
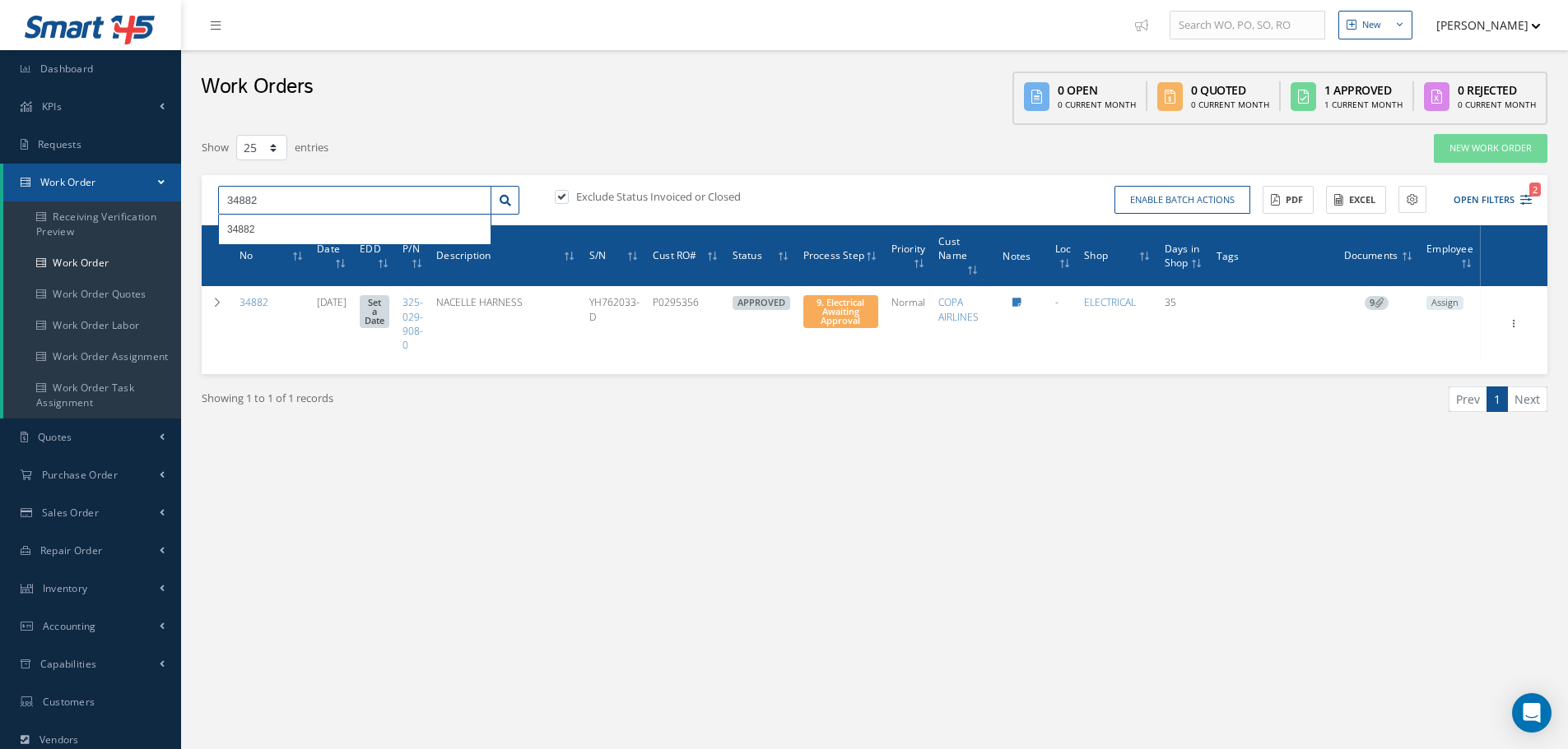
click at [287, 200] on input "34882" at bounding box center [354, 200] width 273 height 29
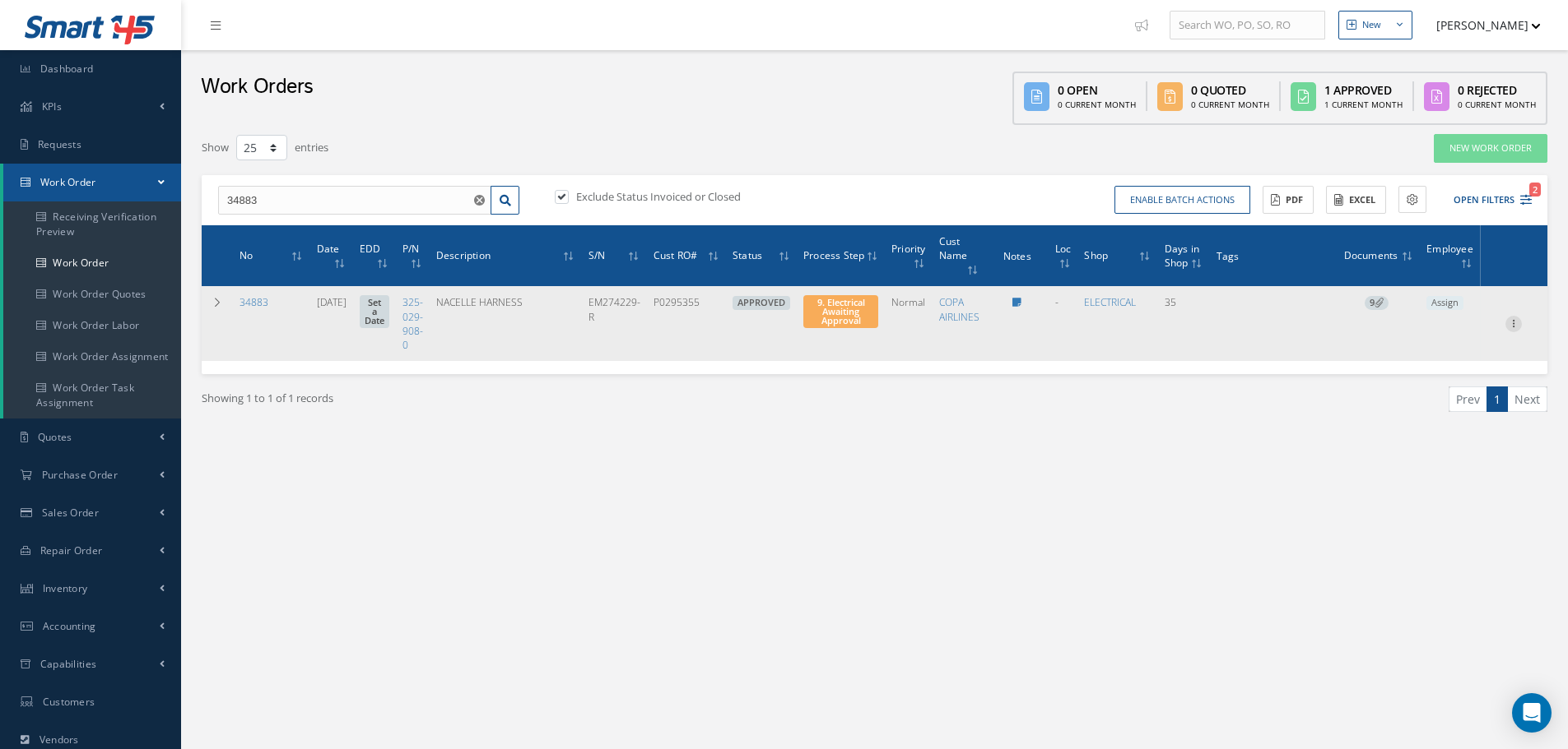
click at [1514, 321] on icon at bounding box center [1513, 322] width 16 height 13
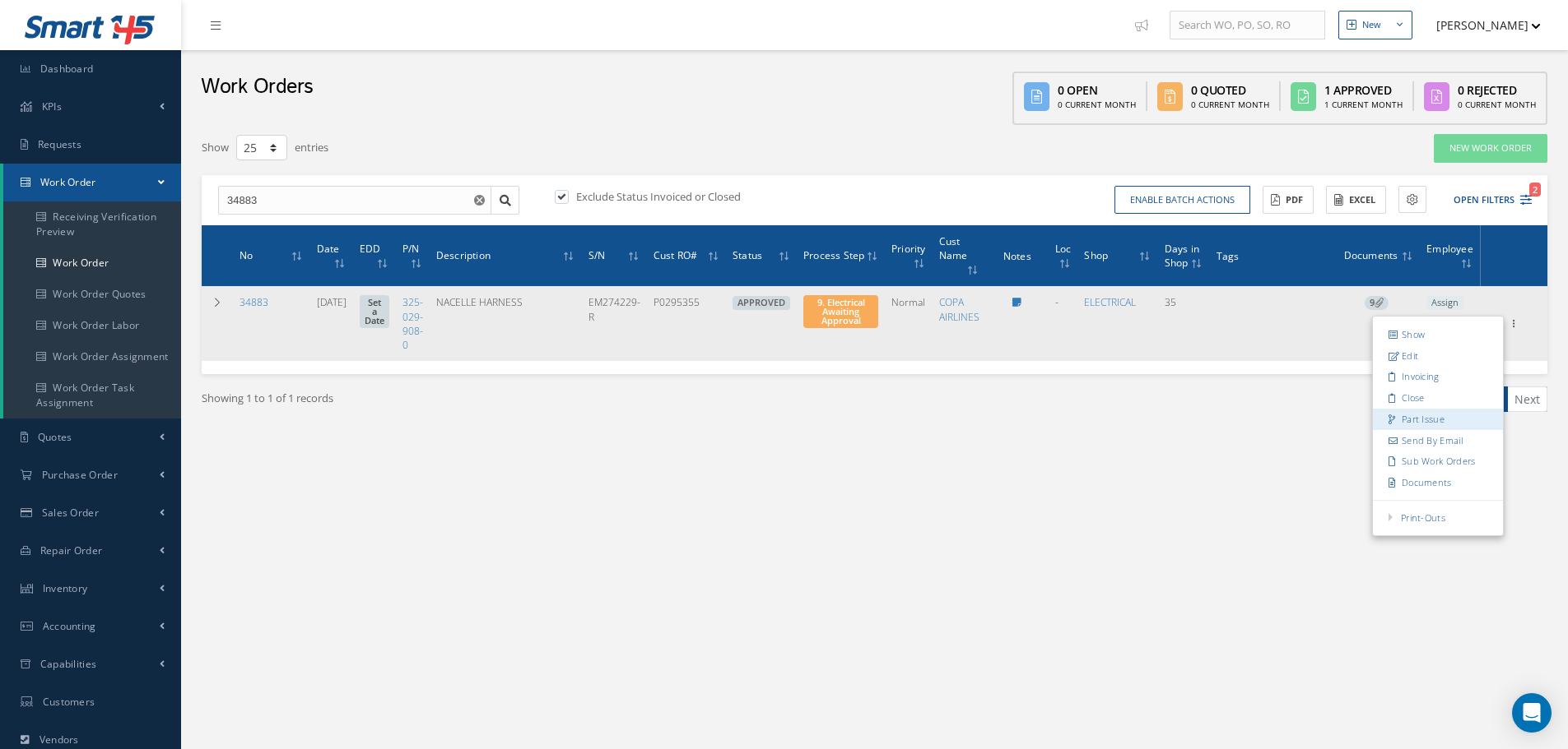
click at [1415, 421] on link "Part Issue" at bounding box center [1437, 419] width 130 height 22
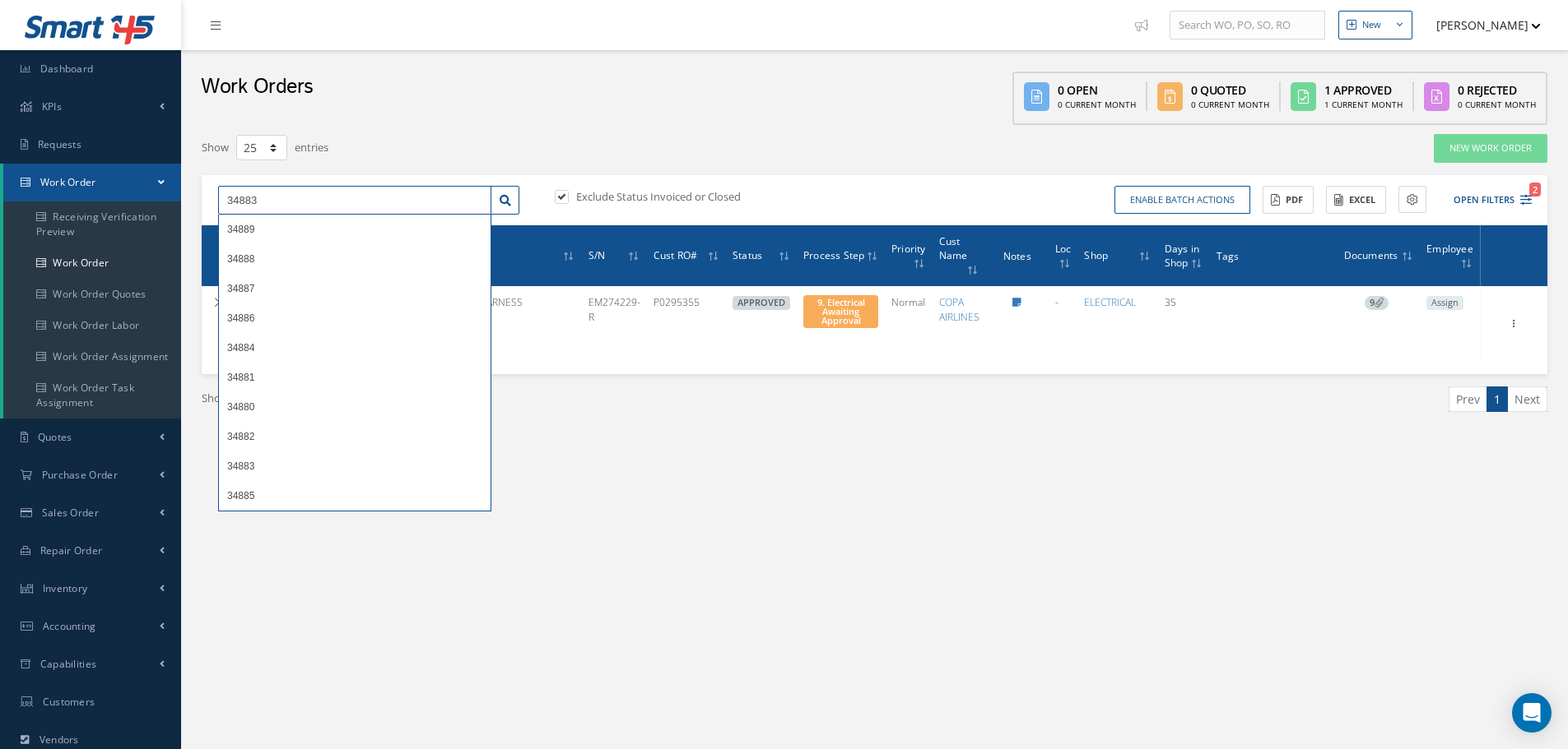
click at [261, 202] on input "34883" at bounding box center [354, 200] width 273 height 29
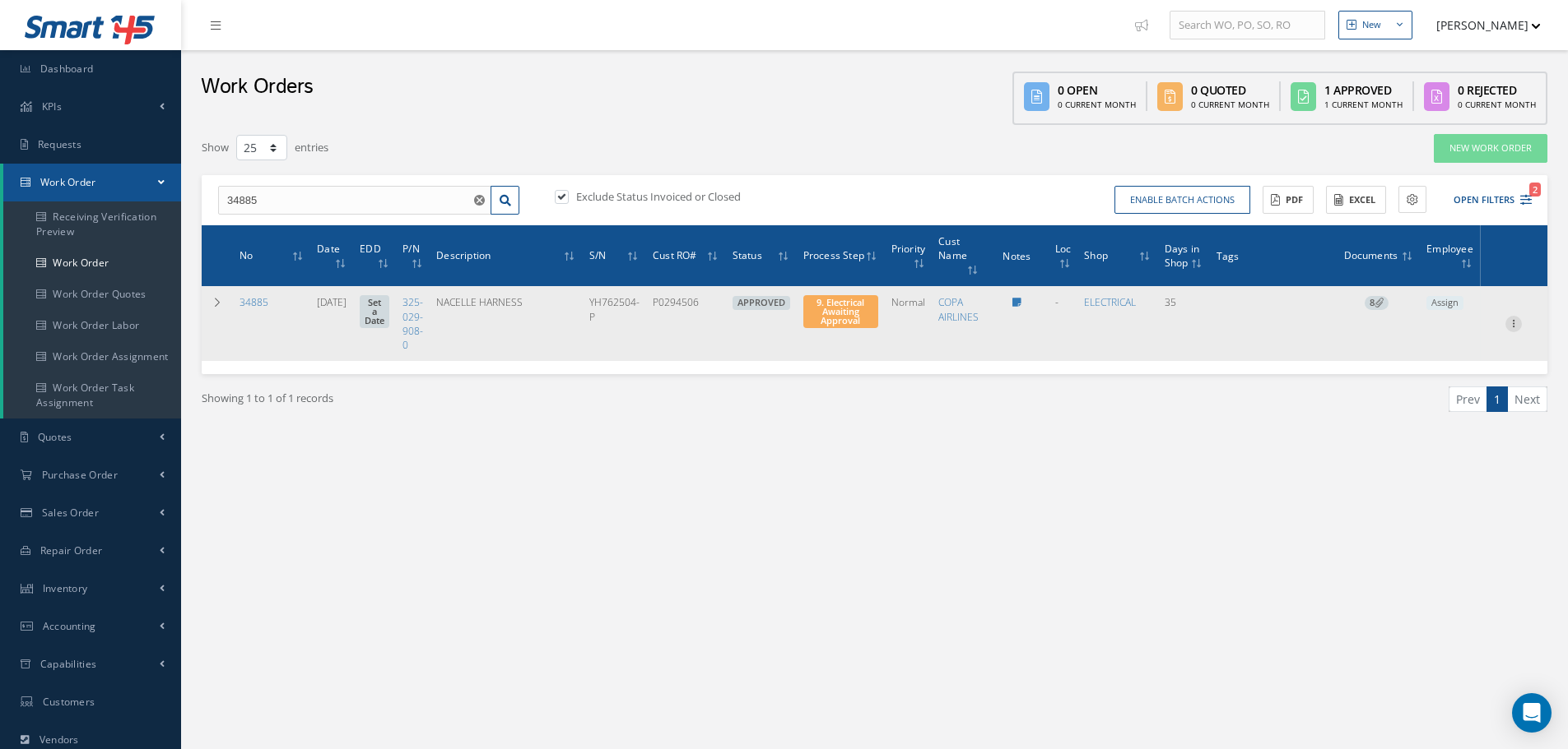
click at [1511, 326] on icon at bounding box center [1513, 322] width 16 height 13
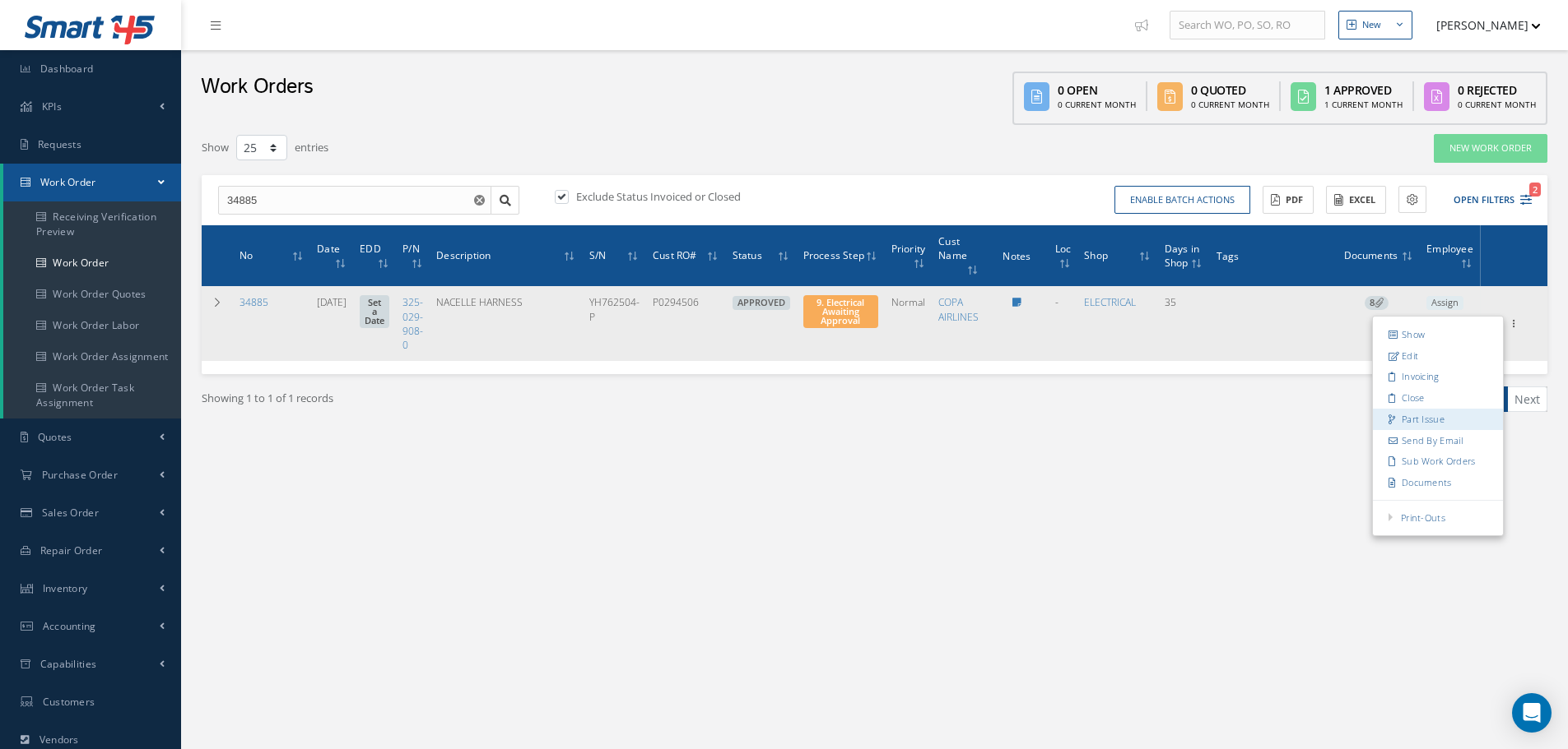
click at [1436, 416] on link "Part Issue" at bounding box center [1437, 419] width 130 height 22
click at [1517, 325] on icon at bounding box center [1513, 322] width 16 height 13
click at [1420, 422] on link "Part Issue" at bounding box center [1437, 419] width 130 height 22
click at [1512, 321] on icon at bounding box center [1513, 322] width 16 height 13
click at [1436, 418] on link "Part Issue" at bounding box center [1437, 419] width 130 height 22
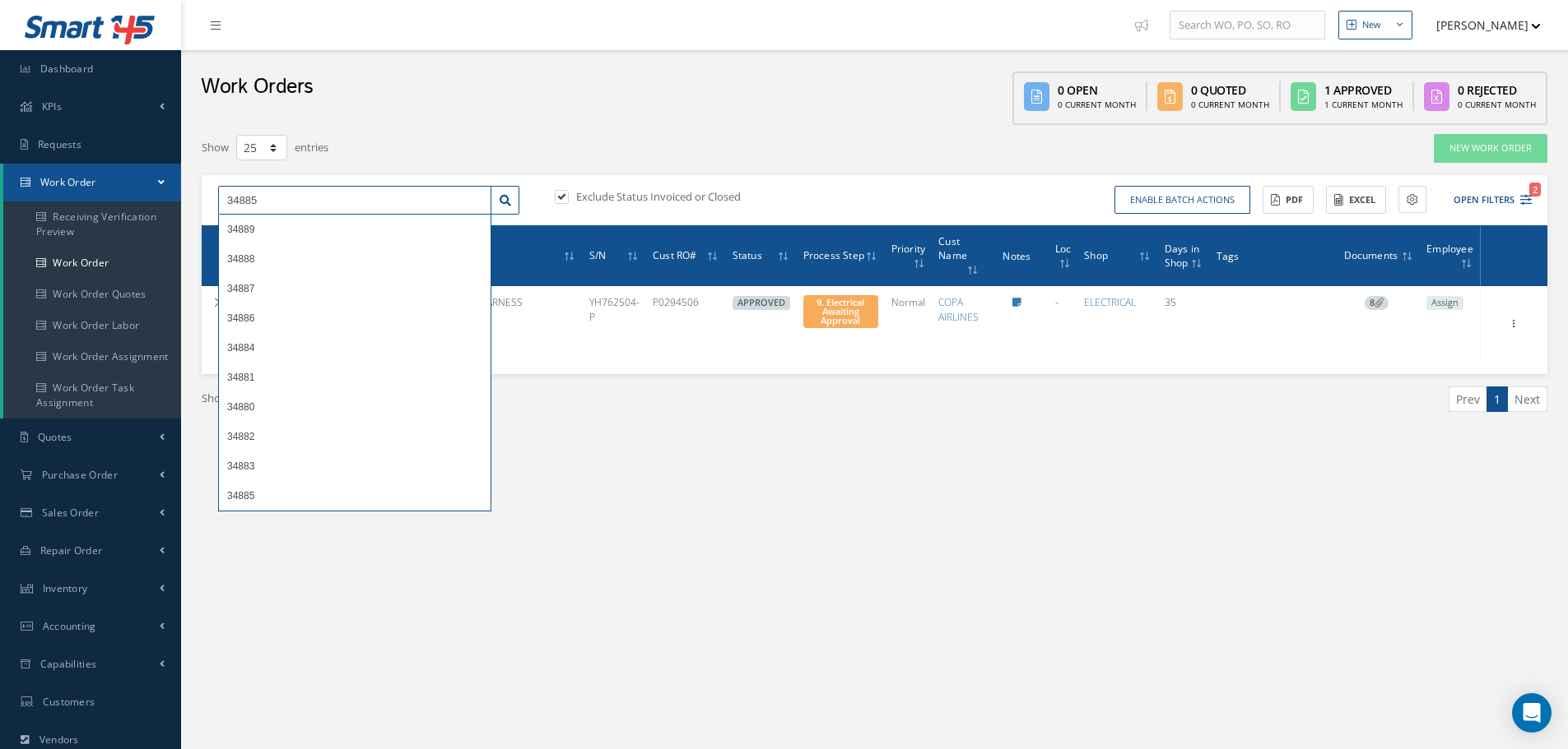
click at [284, 194] on input "34885" at bounding box center [354, 200] width 273 height 29
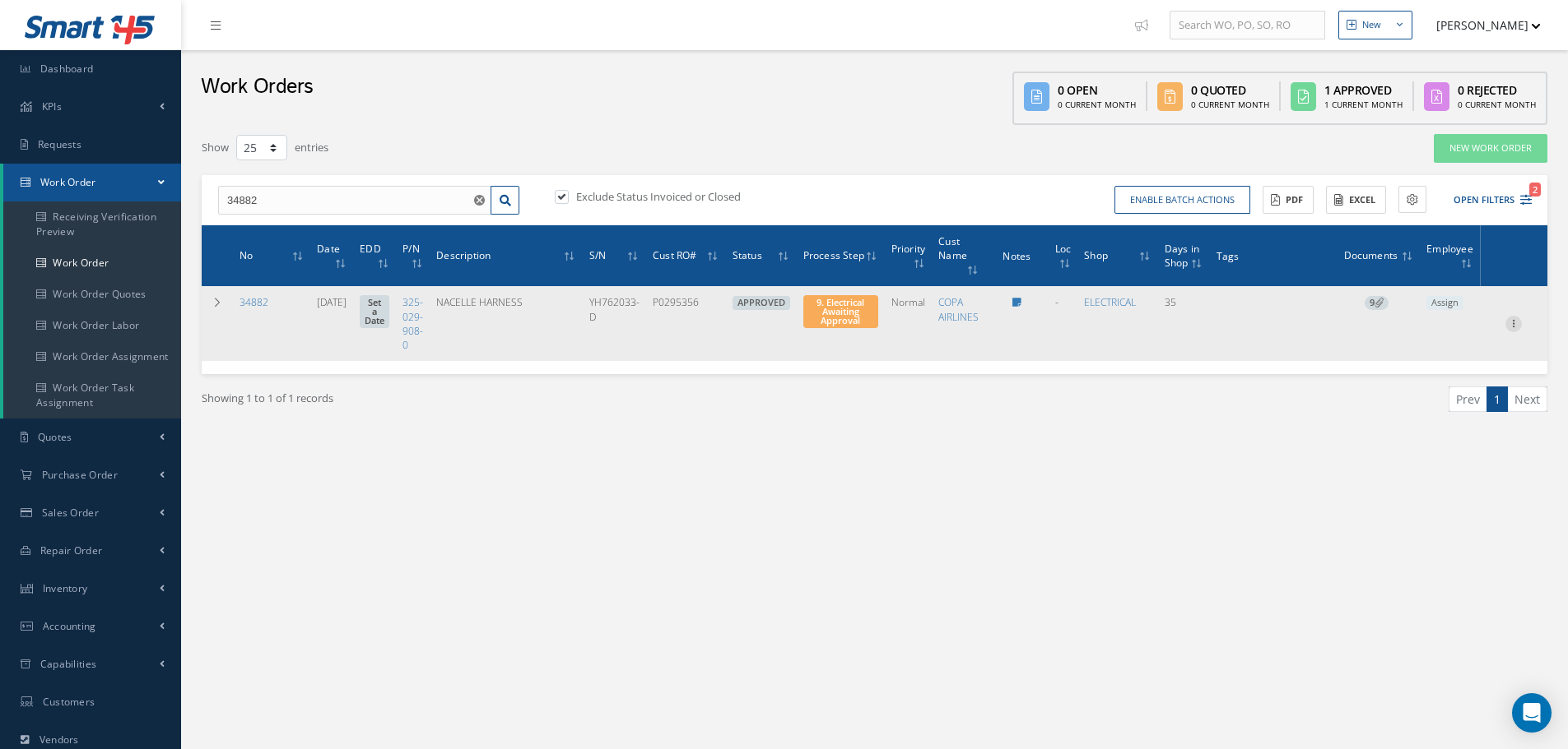
click at [1514, 323] on icon at bounding box center [1513, 322] width 16 height 13
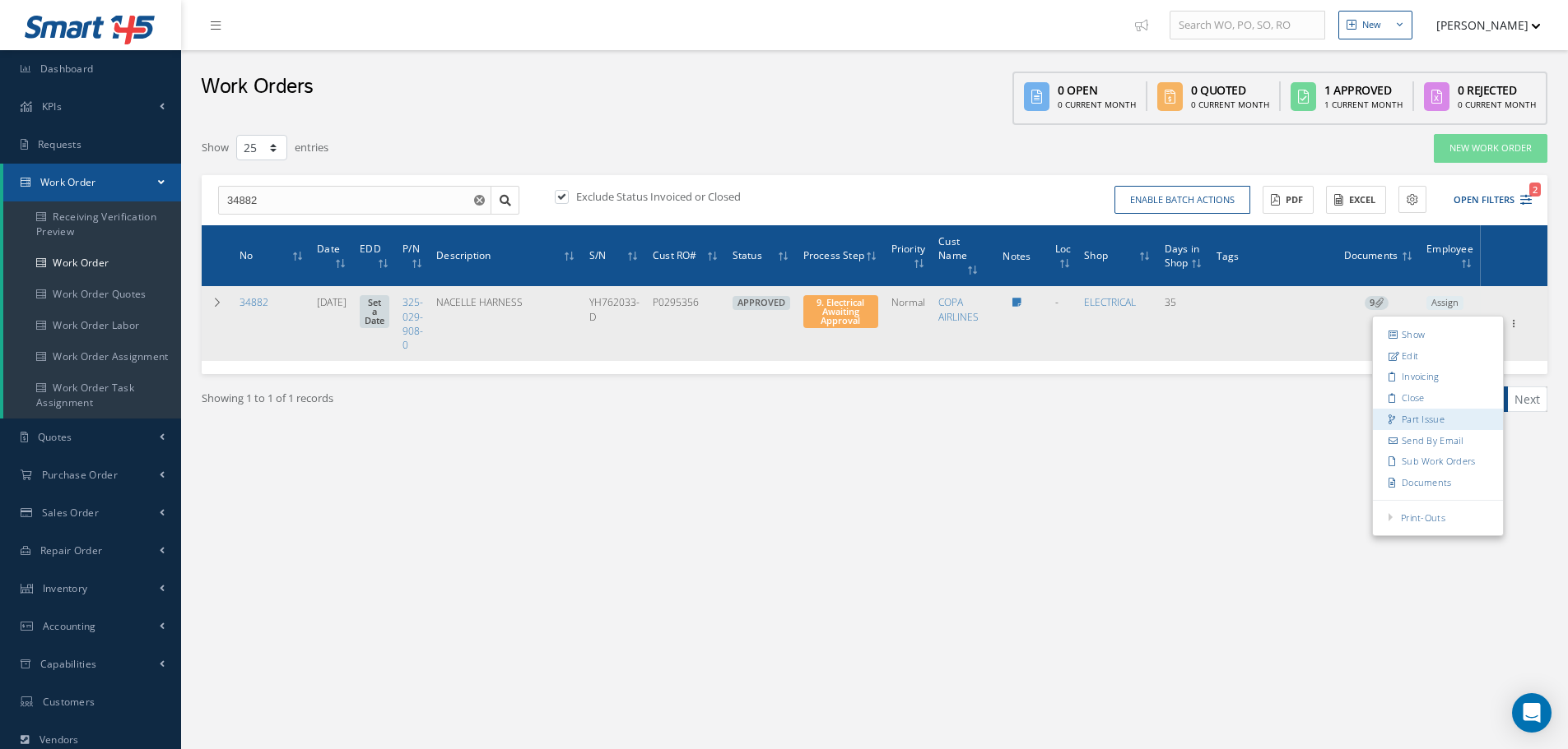
click at [1442, 416] on link "Part Issue" at bounding box center [1437, 419] width 130 height 22
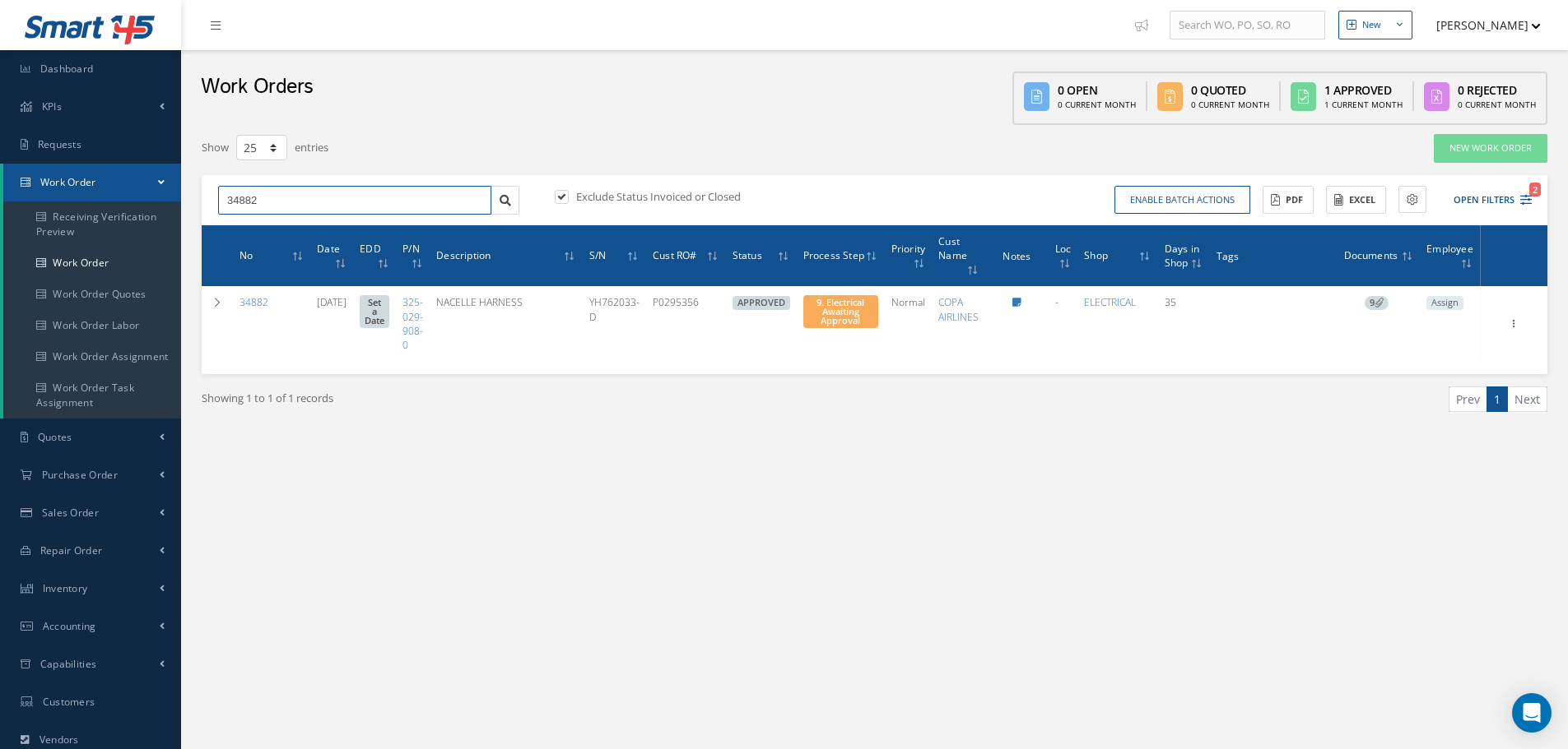
click at [289, 201] on input "34882" at bounding box center [354, 200] width 273 height 29
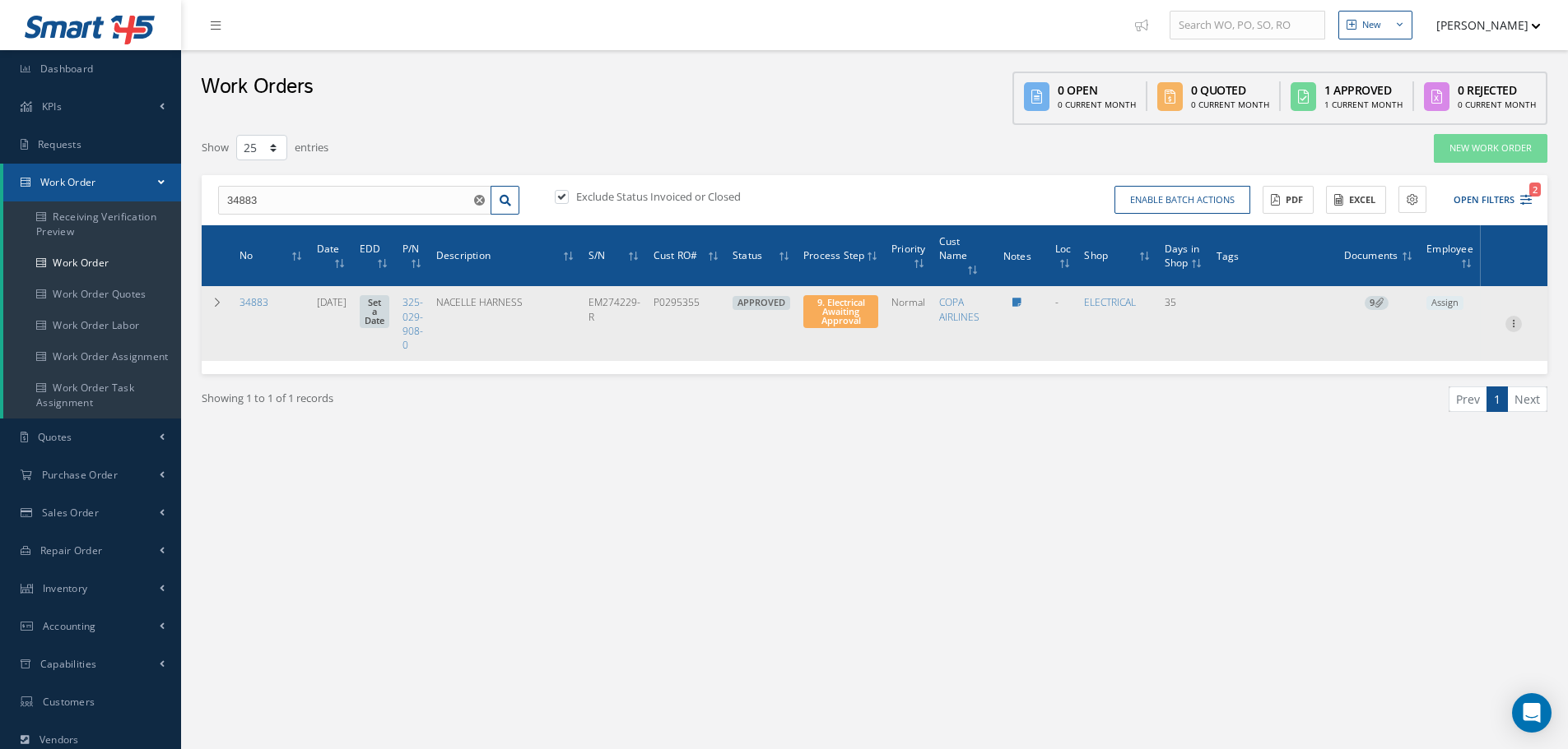
click at [1512, 324] on icon at bounding box center [1513, 322] width 16 height 13
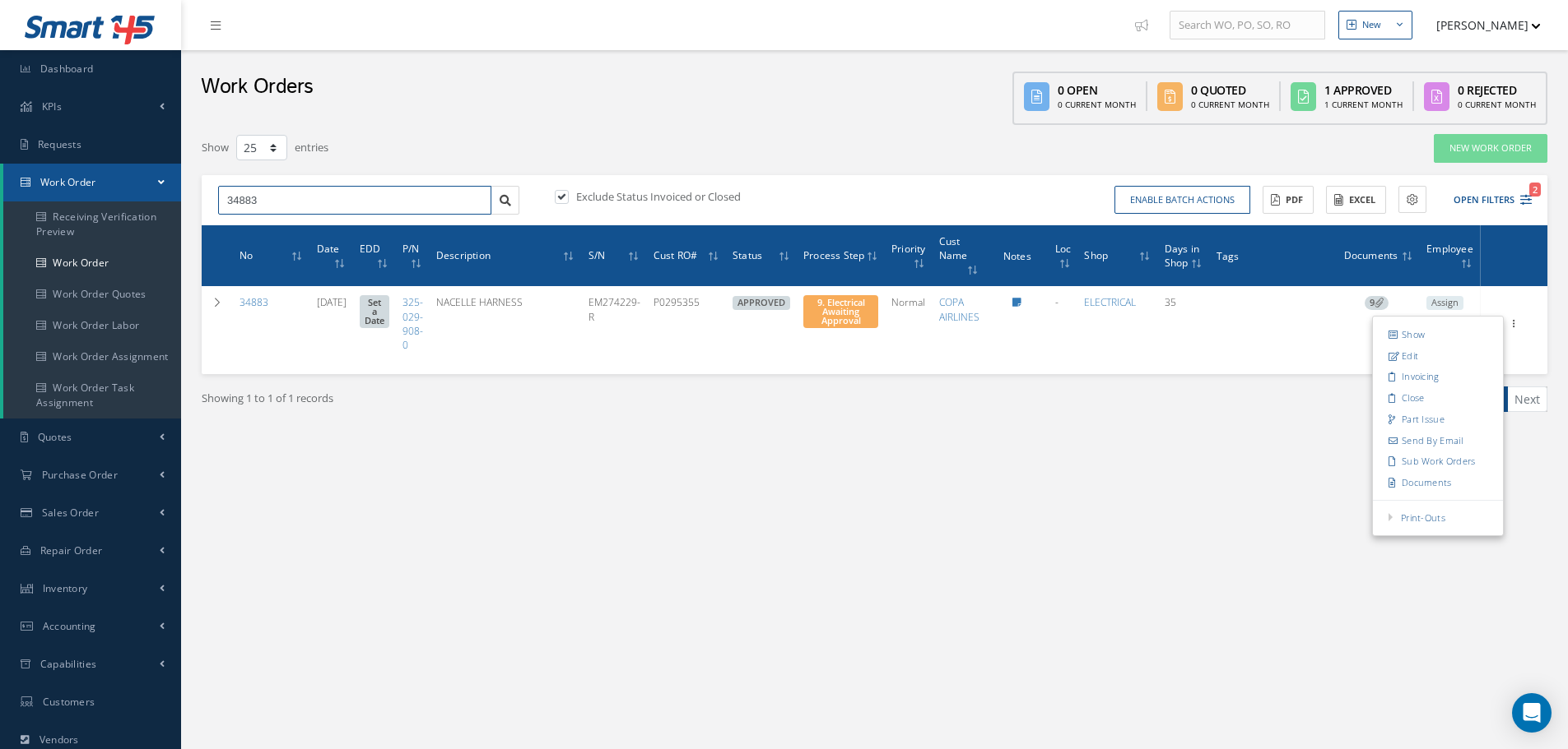
click at [265, 202] on input "34883" at bounding box center [354, 200] width 273 height 29
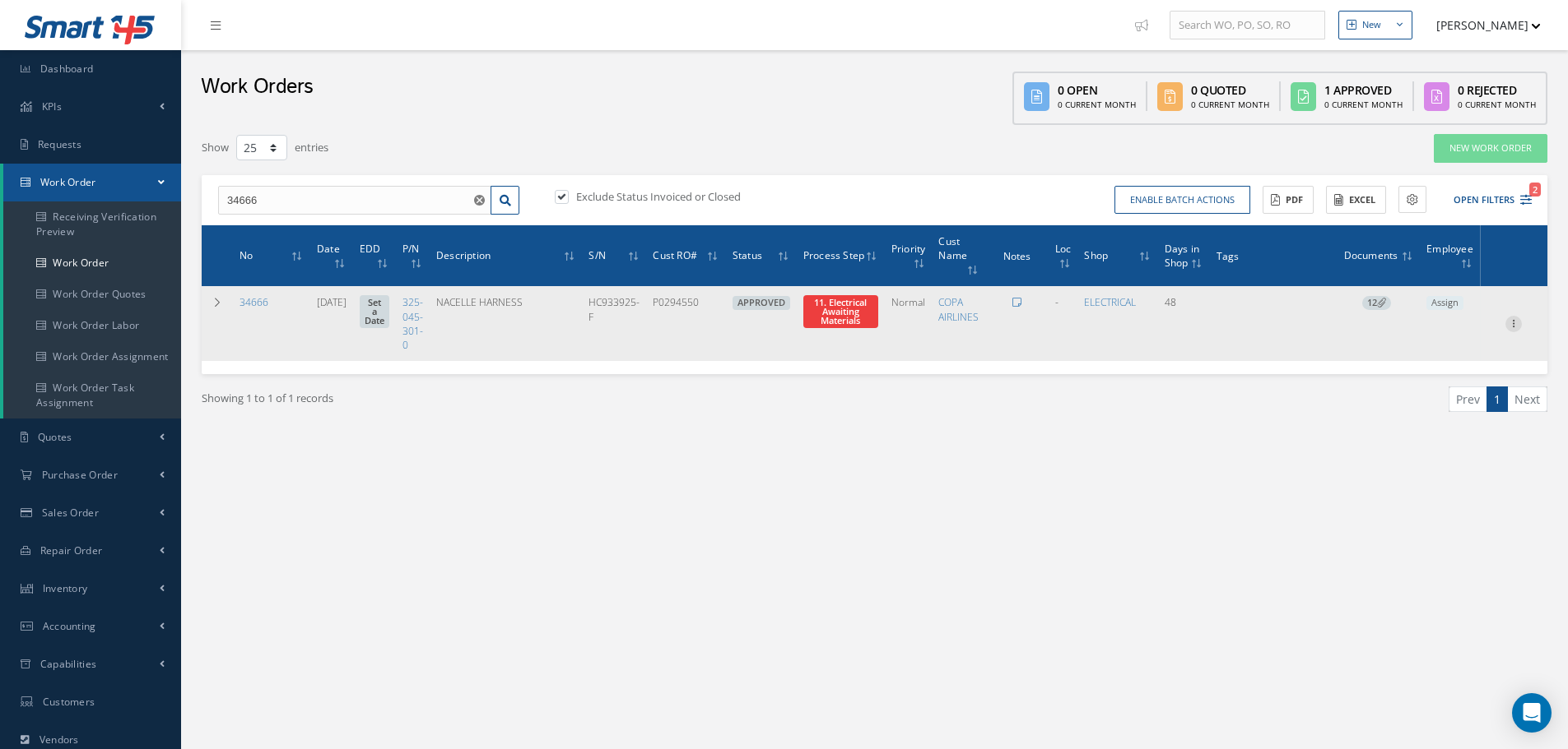
click at [1517, 326] on icon at bounding box center [1513, 322] width 16 height 13
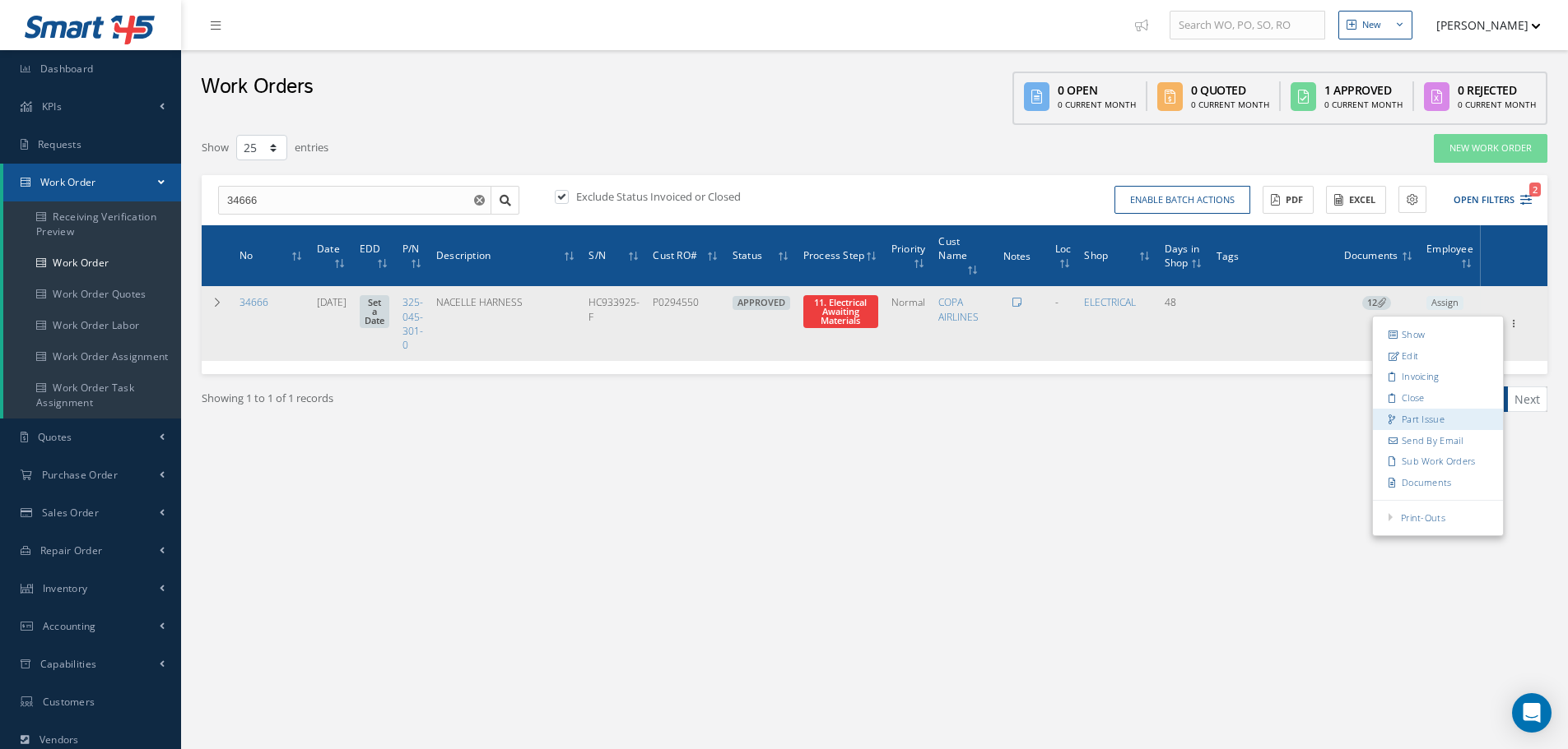
click at [1451, 423] on link "Part Issue" at bounding box center [1437, 419] width 130 height 22
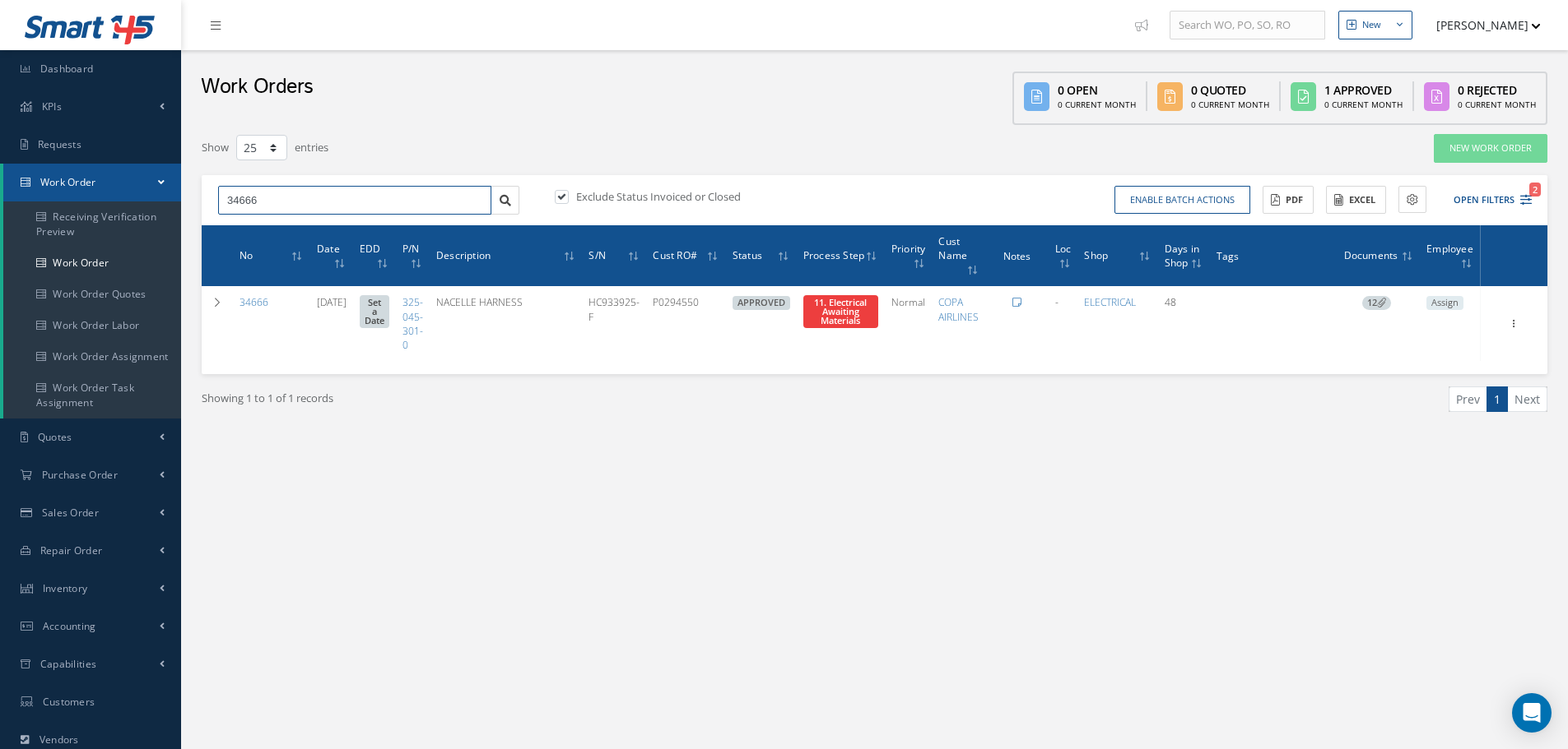
click at [368, 197] on input "34666" at bounding box center [354, 200] width 273 height 29
type input "3"
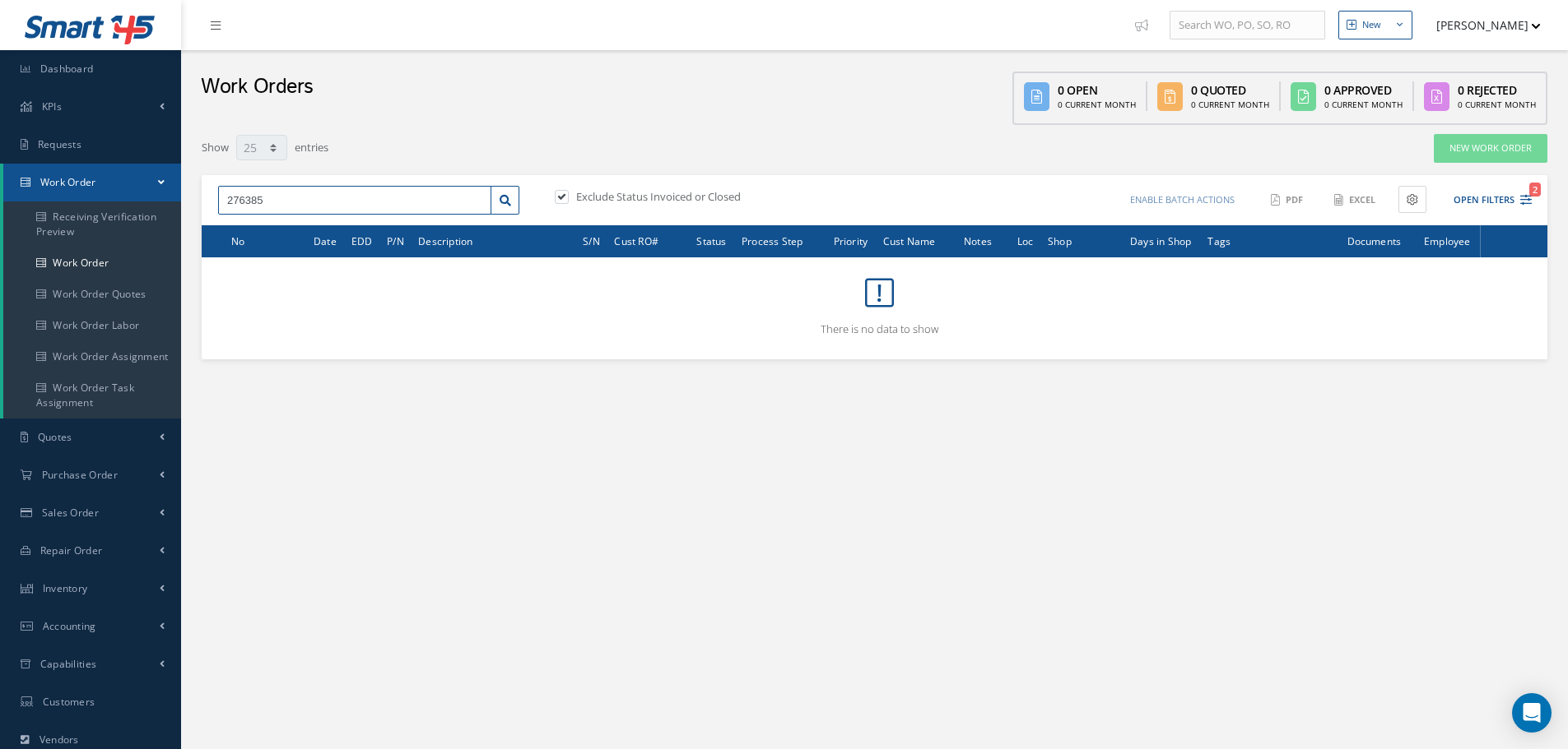
click at [265, 198] on input "276385" at bounding box center [354, 200] width 273 height 29
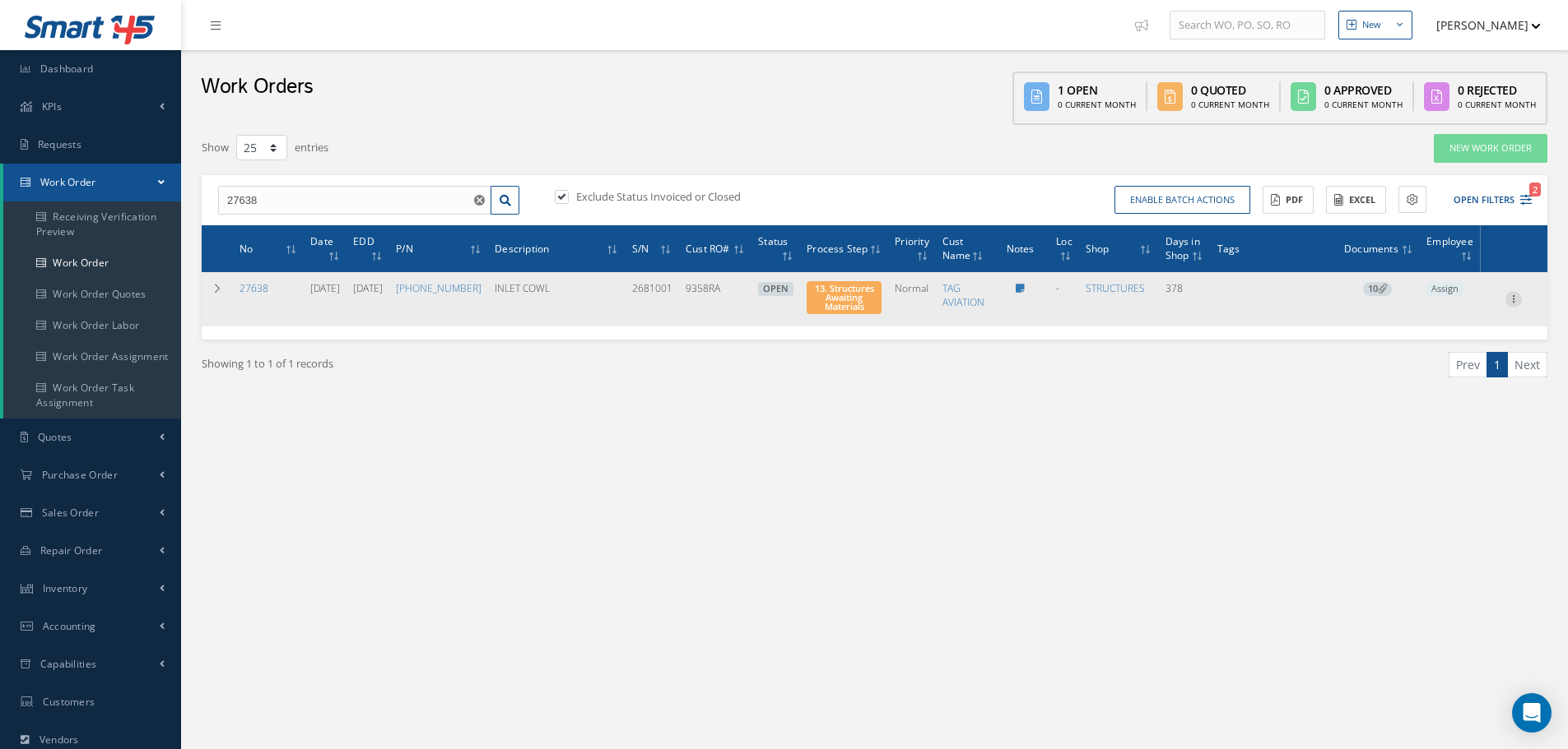
click at [1514, 301] on icon at bounding box center [1513, 297] width 16 height 13
click at [1511, 302] on icon at bounding box center [1513, 297] width 16 height 13
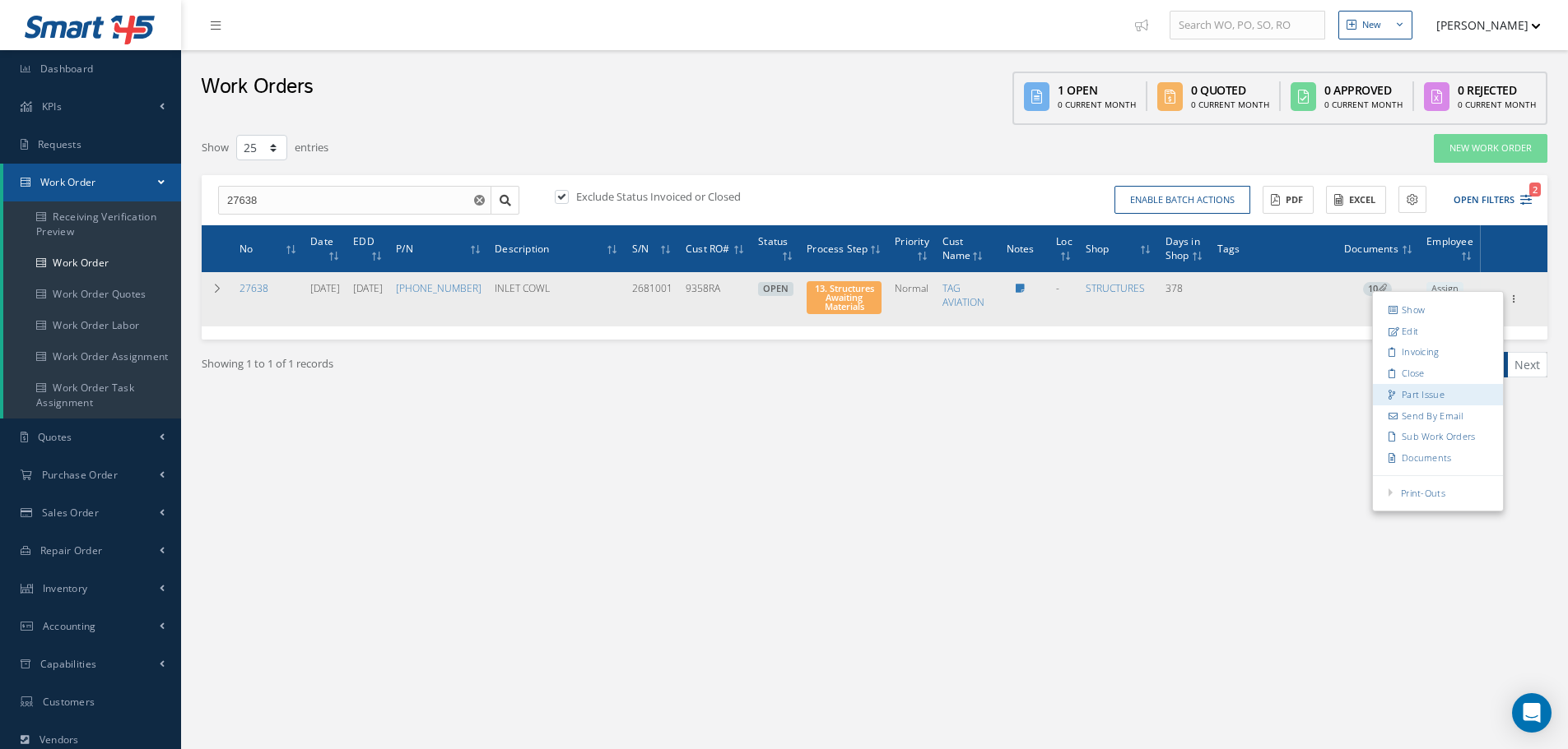
click at [1431, 397] on link "Part Issue" at bounding box center [1437, 395] width 130 height 22
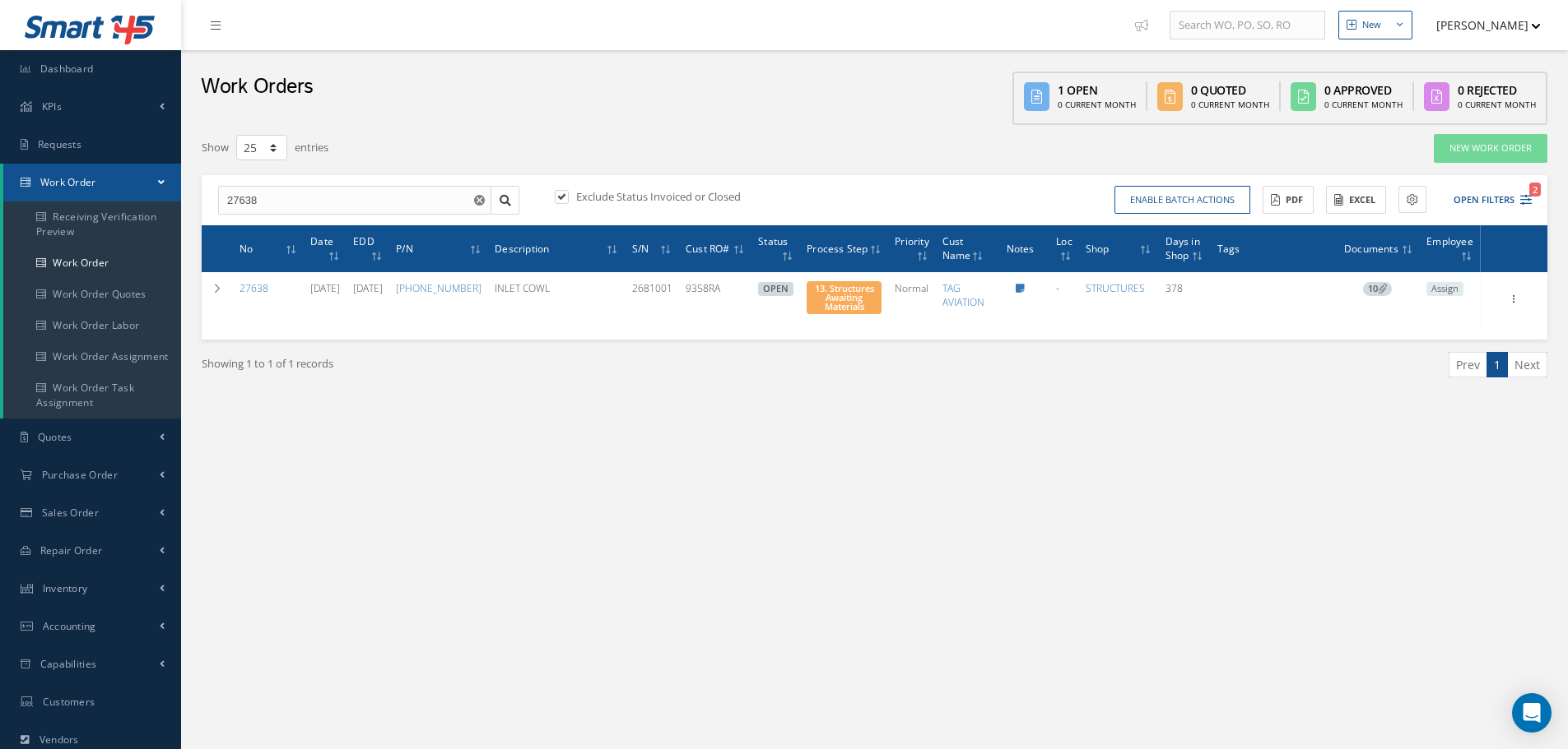
click at [329, 219] on div "27638 27638 Exclude Status Invoiced or Closed Enable batch actions Update Work …" at bounding box center [874, 200] width 1346 height 51
click at [282, 204] on input "27638" at bounding box center [354, 200] width 273 height 29
type input "2"
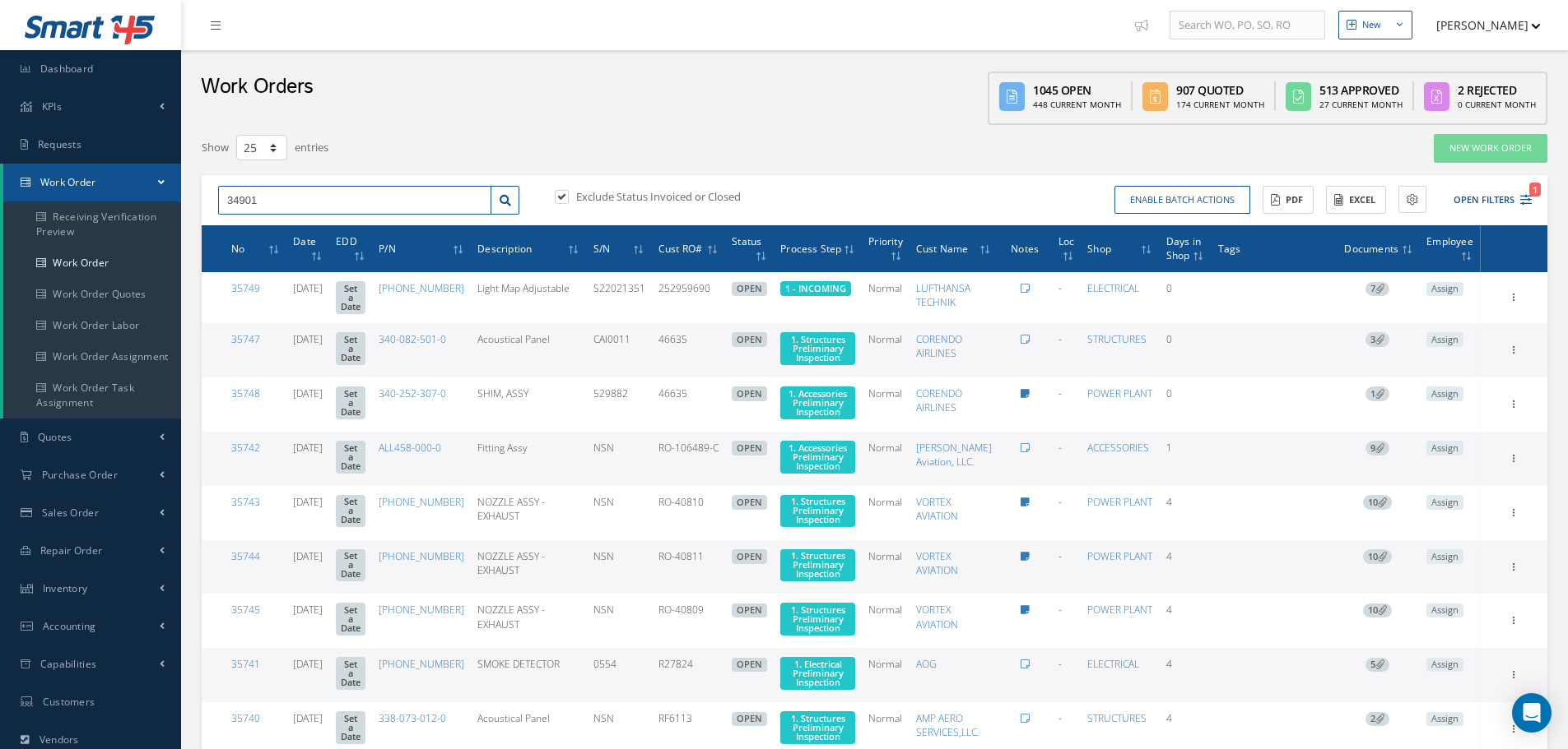
type input "34901"
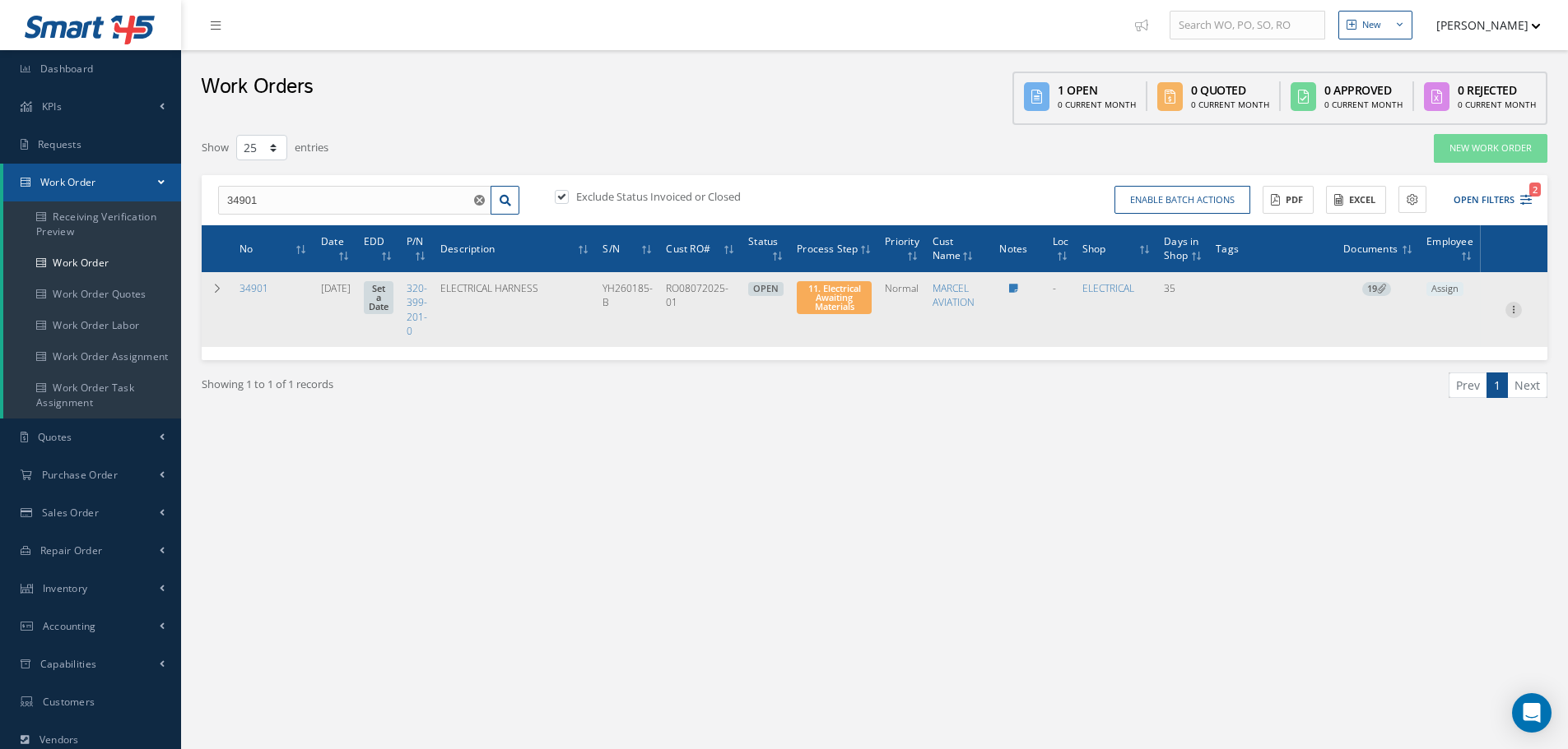
click at [1514, 306] on icon at bounding box center [1513, 308] width 16 height 13
click at [1437, 402] on link "Part Issue" at bounding box center [1437, 404] width 130 height 22
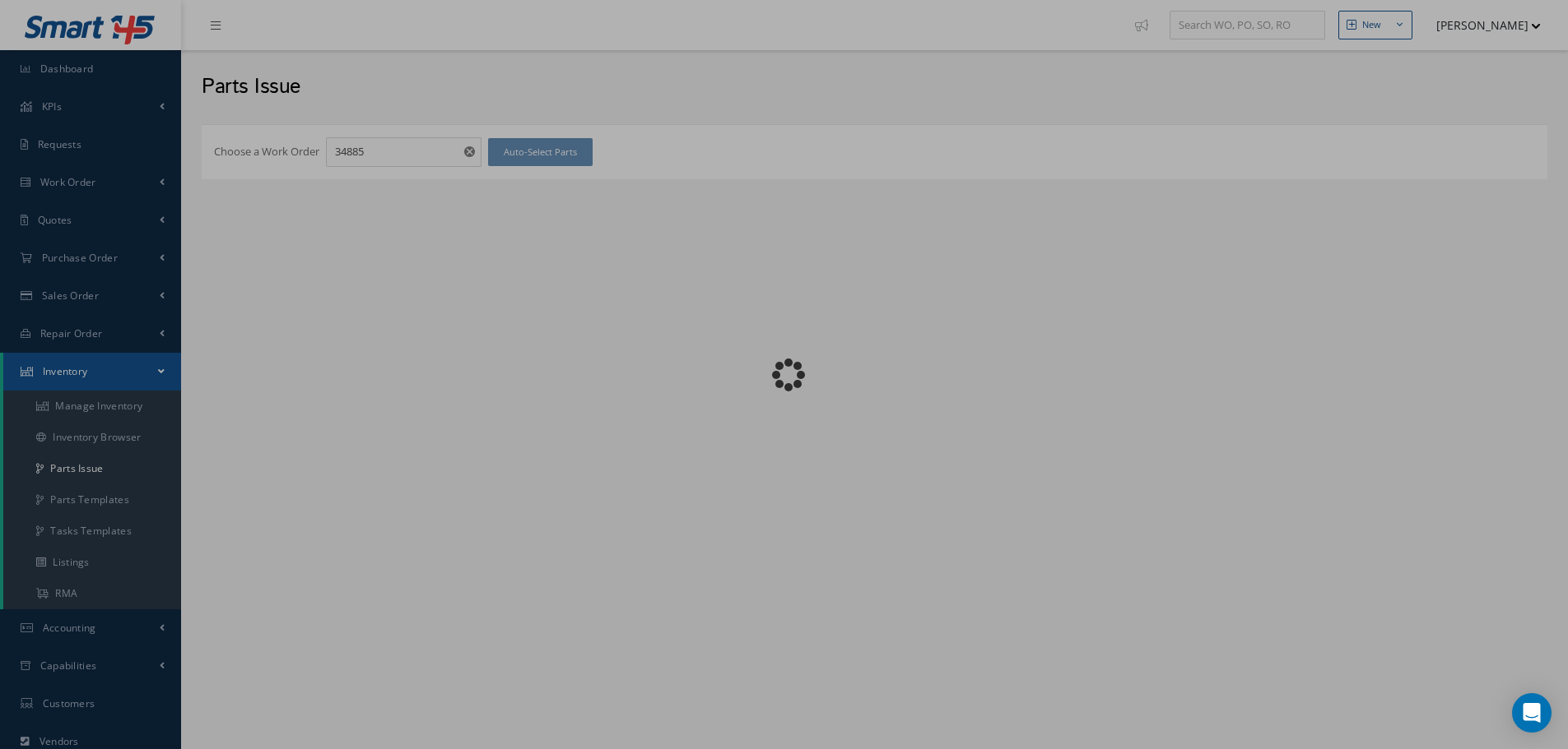
checkbox input "false"
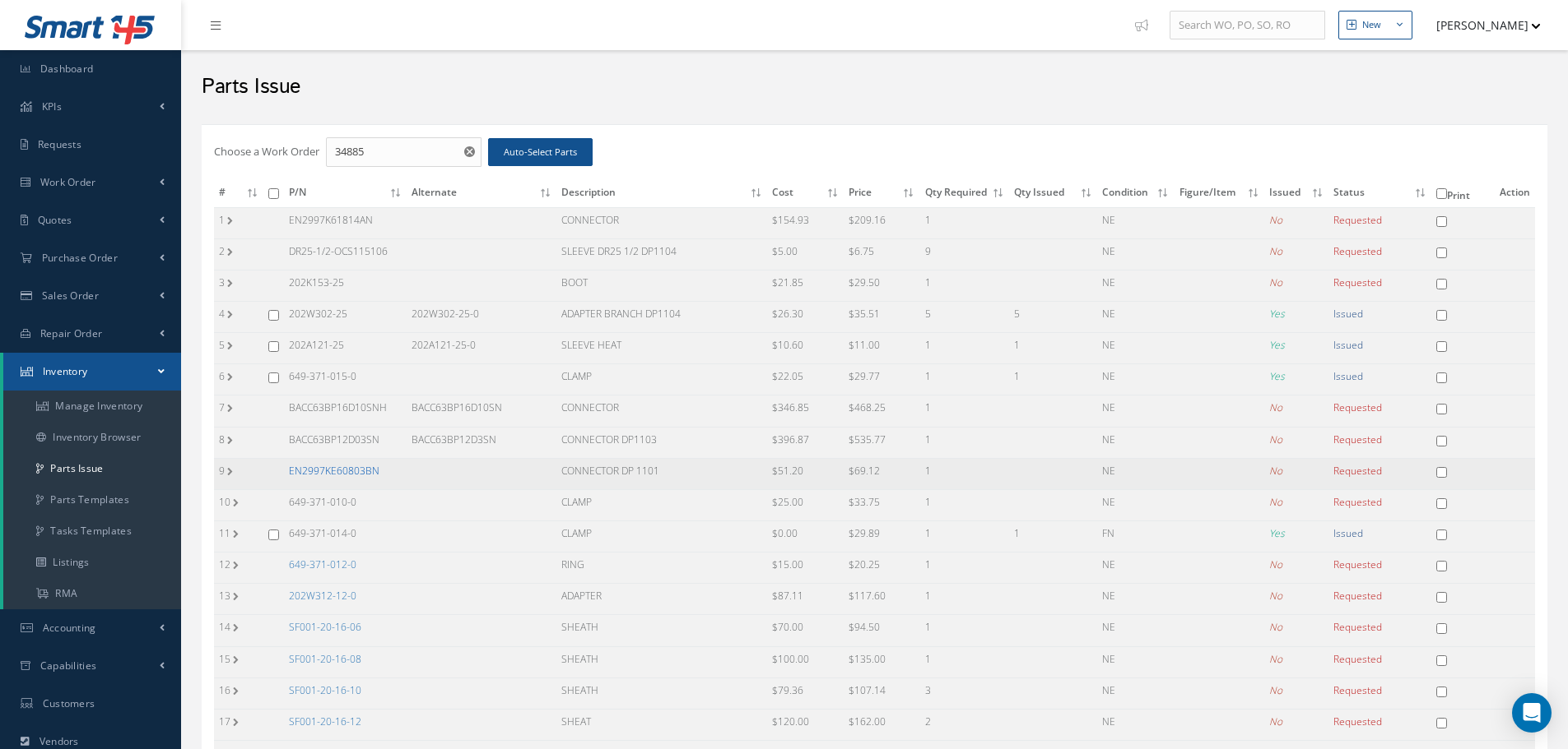
click at [358, 469] on link "EN2997KE60803BN" at bounding box center [334, 471] width 91 height 14
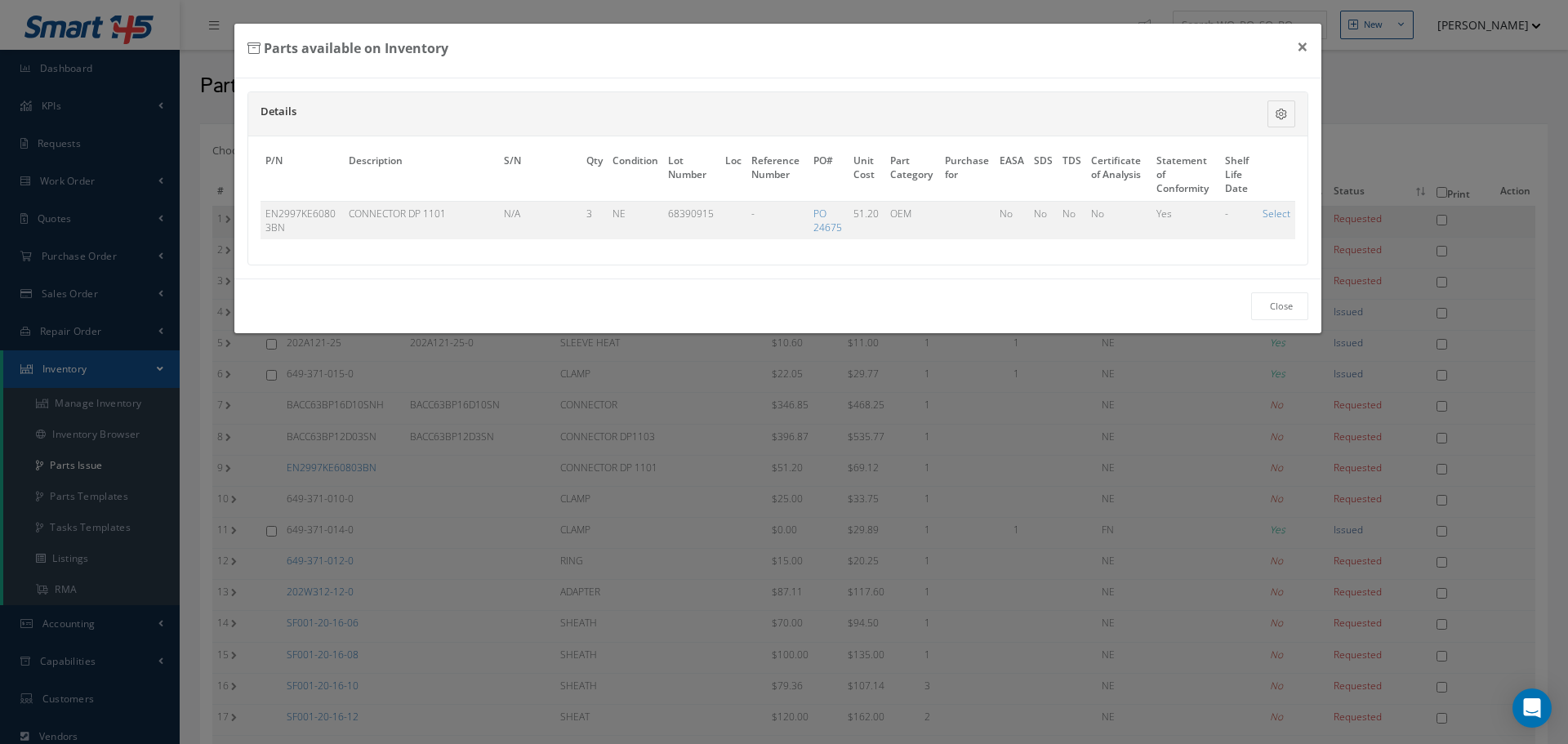
click at [1271, 215] on link "Select" at bounding box center [1276, 214] width 27 height 14
checkbox input "true"
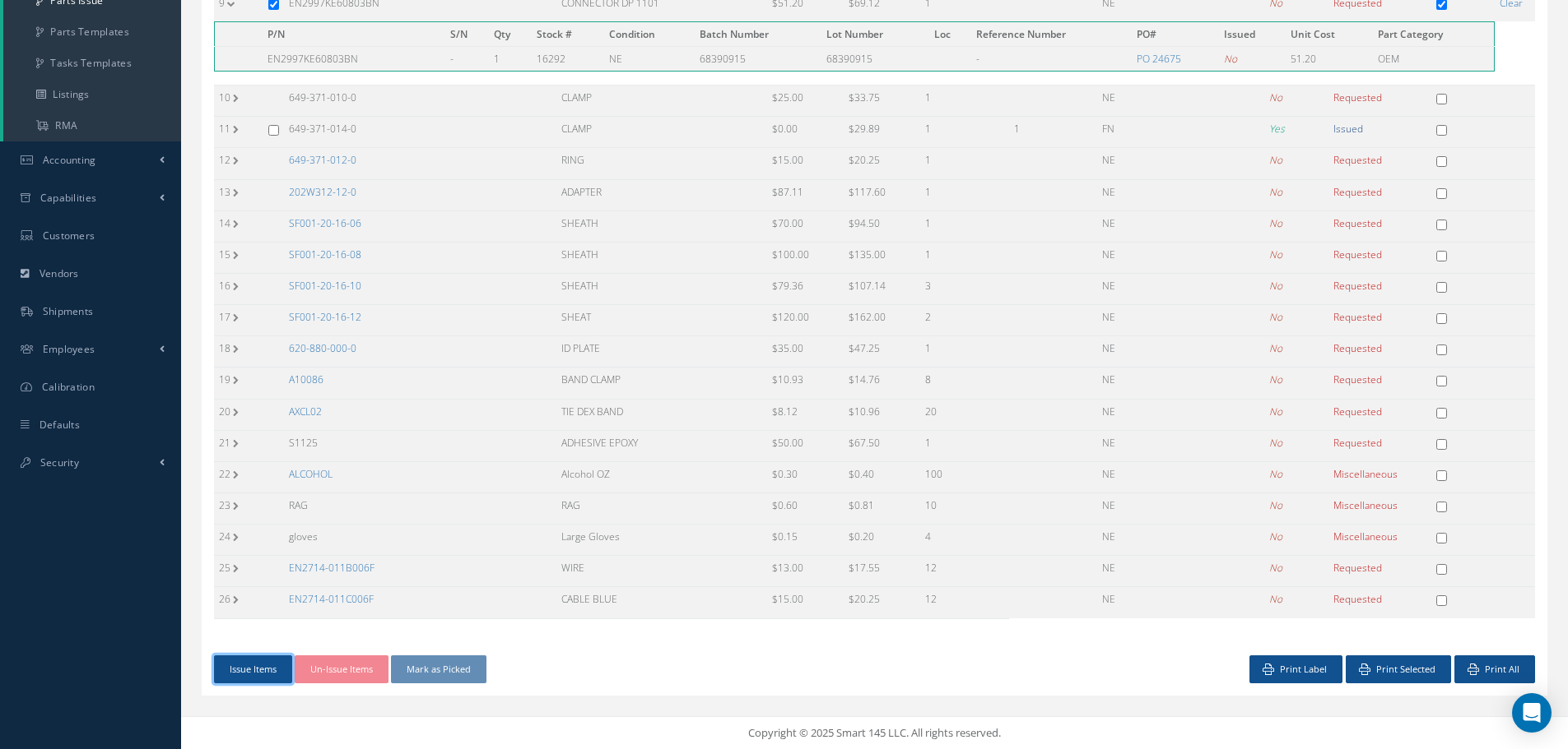
click at [258, 670] on button "Issue Items" at bounding box center [253, 670] width 78 height 29
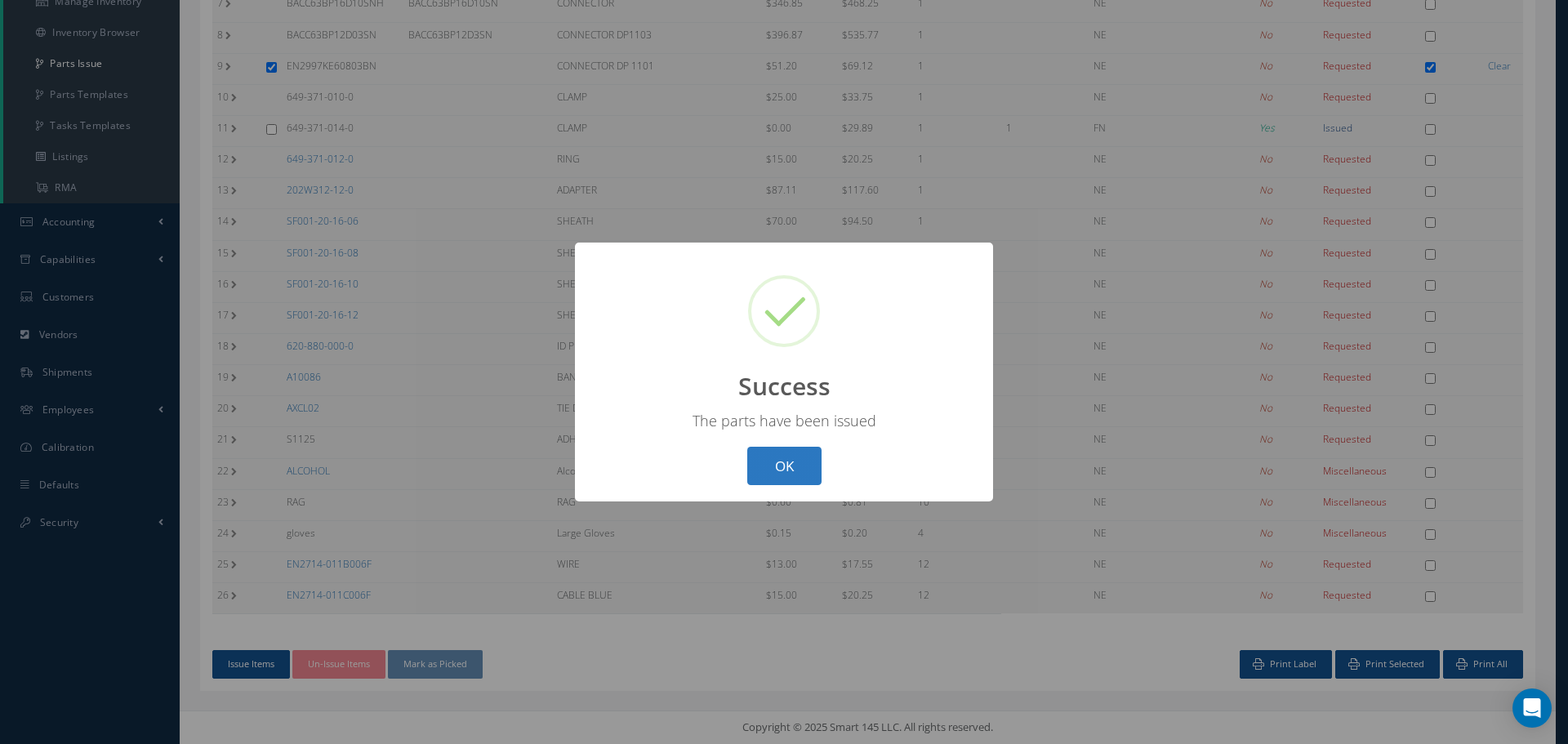
click at [787, 463] on button "OK" at bounding box center [784, 466] width 75 height 39
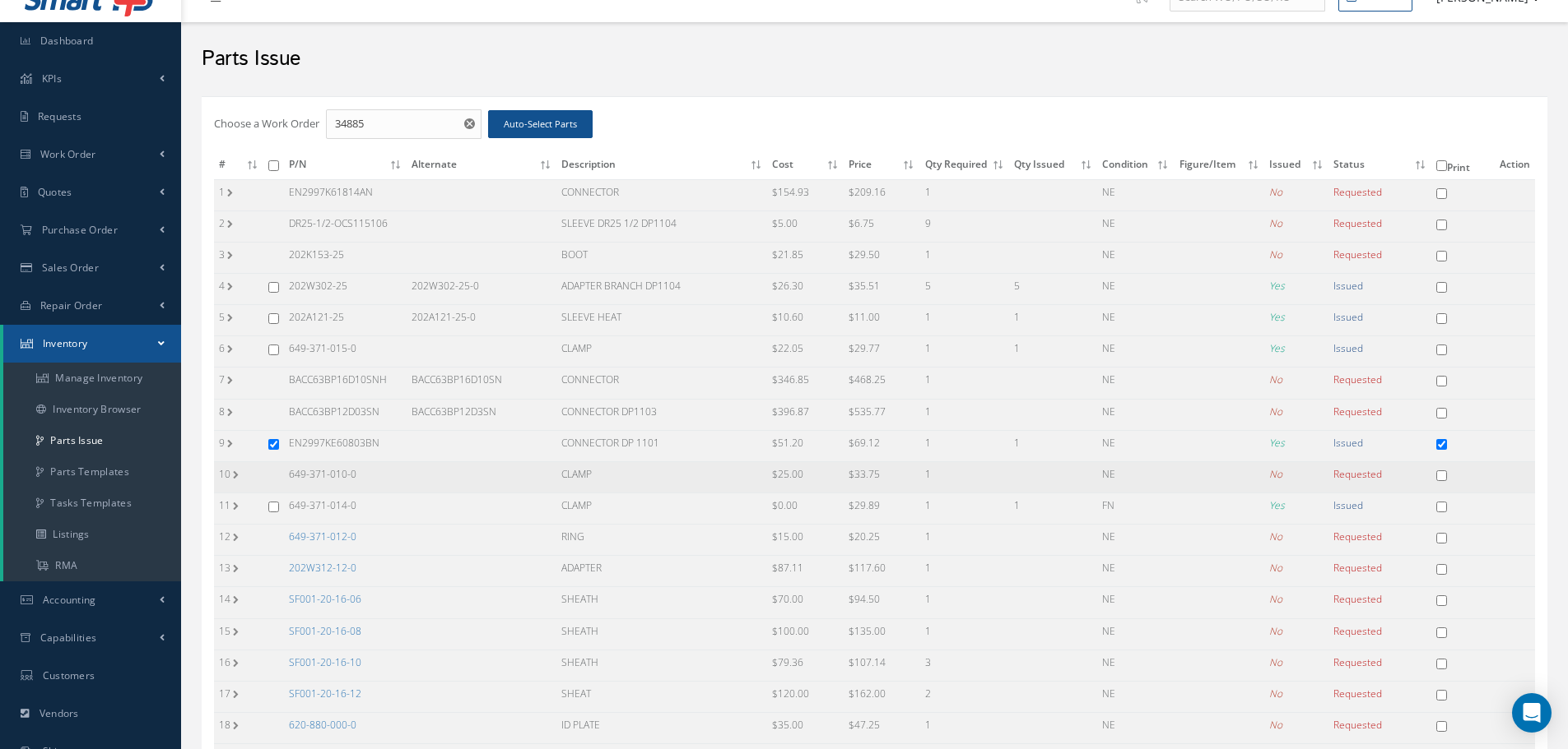
scroll to position [0, 0]
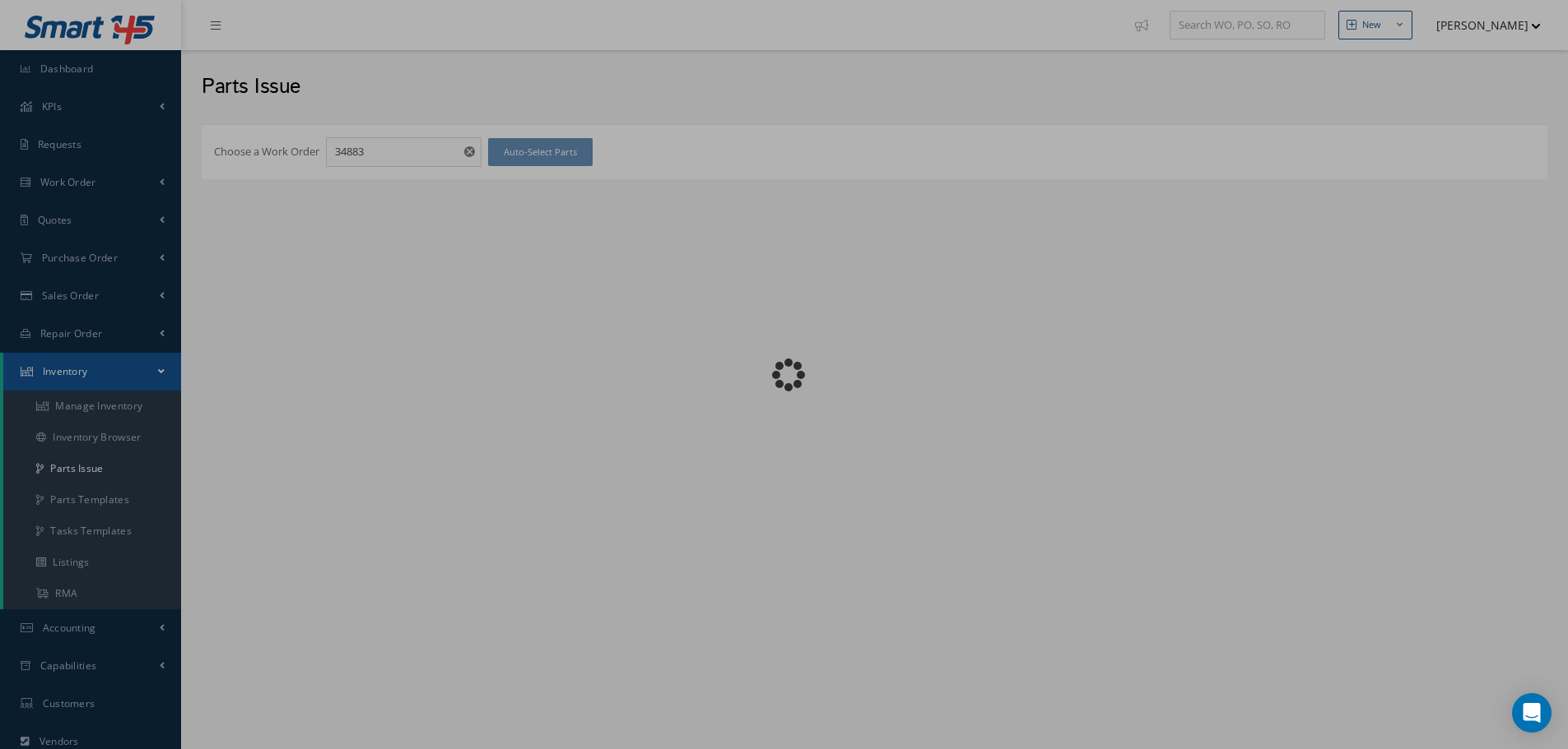
checkbox input "false"
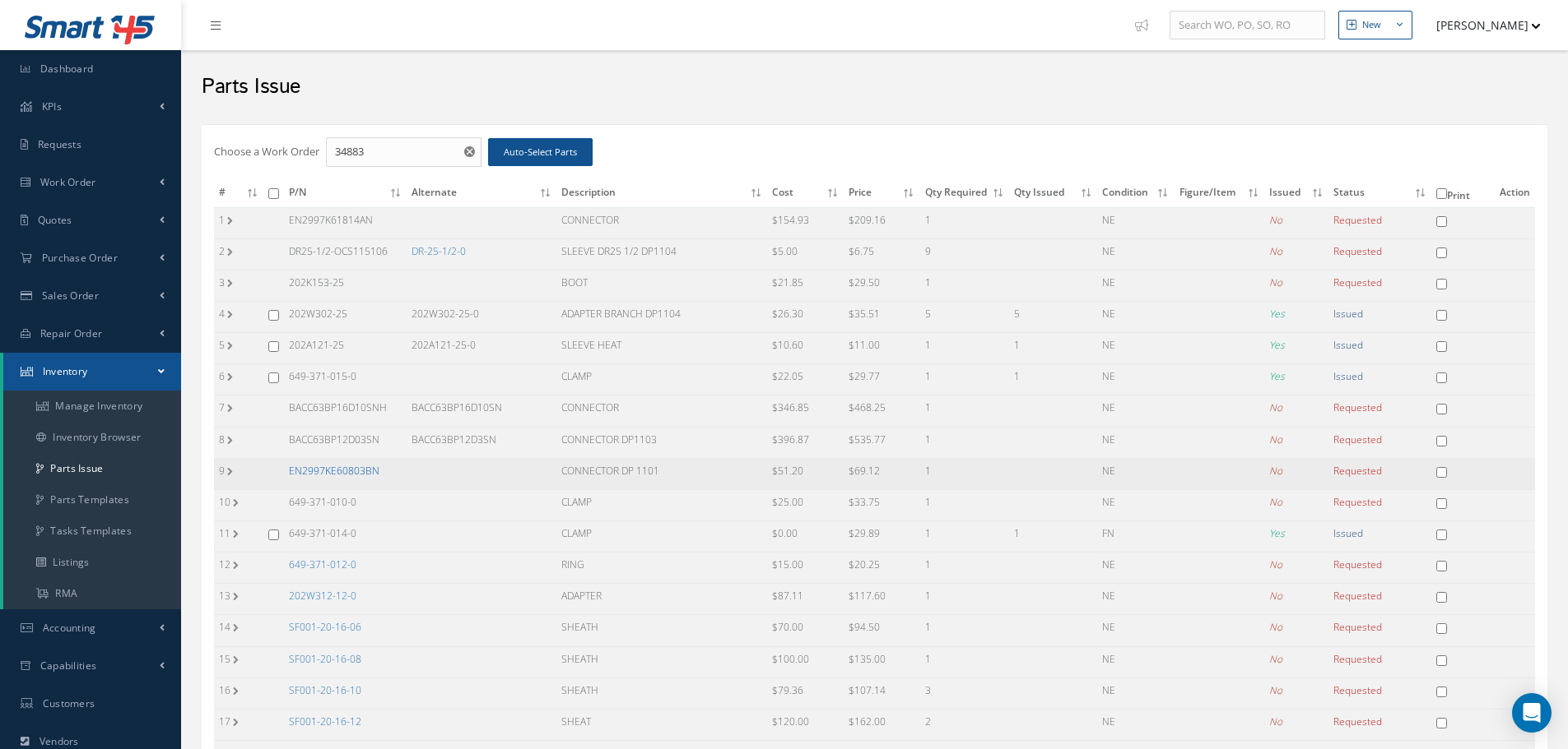
click at [344, 474] on link "EN2997KE60803BN" at bounding box center [334, 471] width 91 height 14
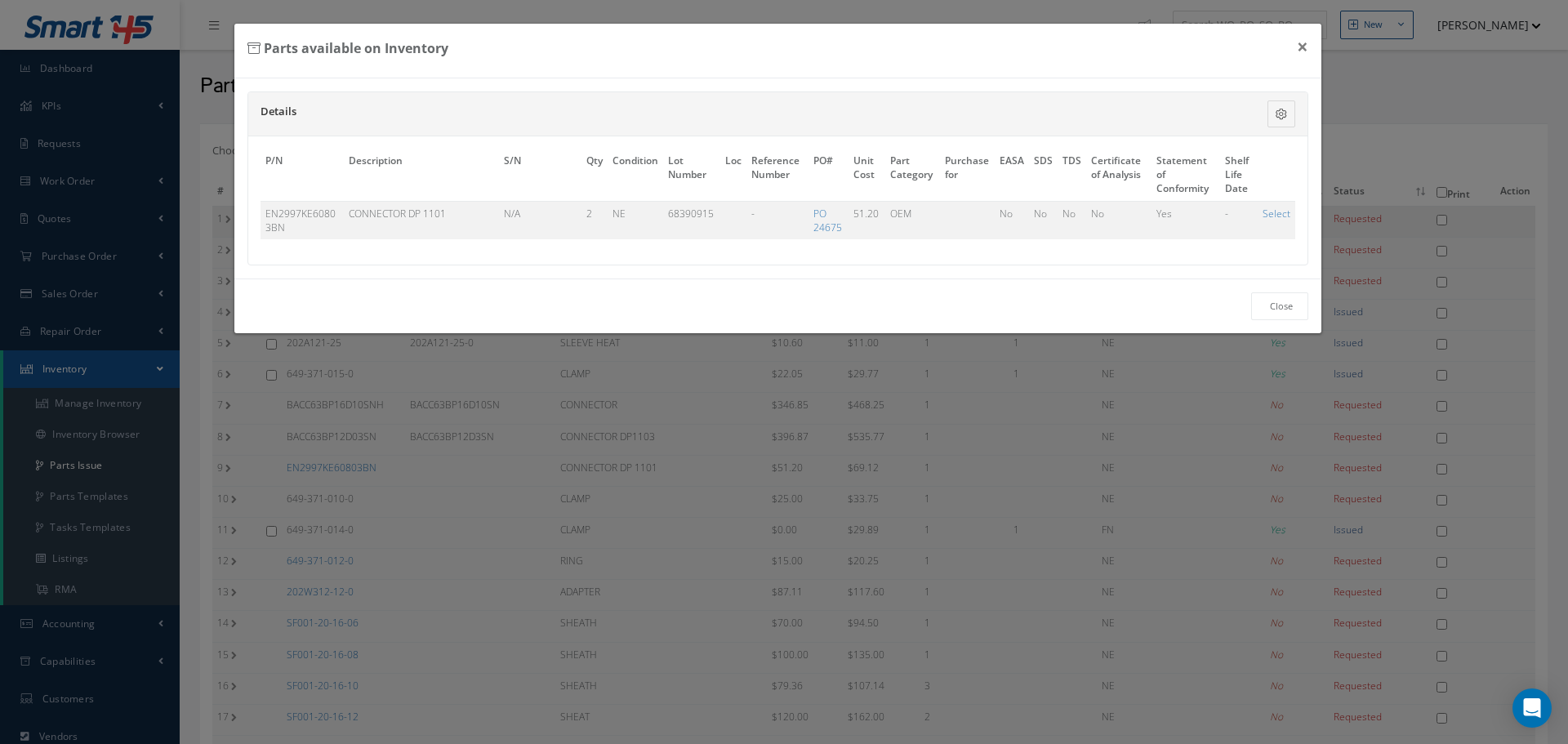
click at [1274, 215] on link "Select" at bounding box center [1276, 214] width 27 height 14
checkbox input "true"
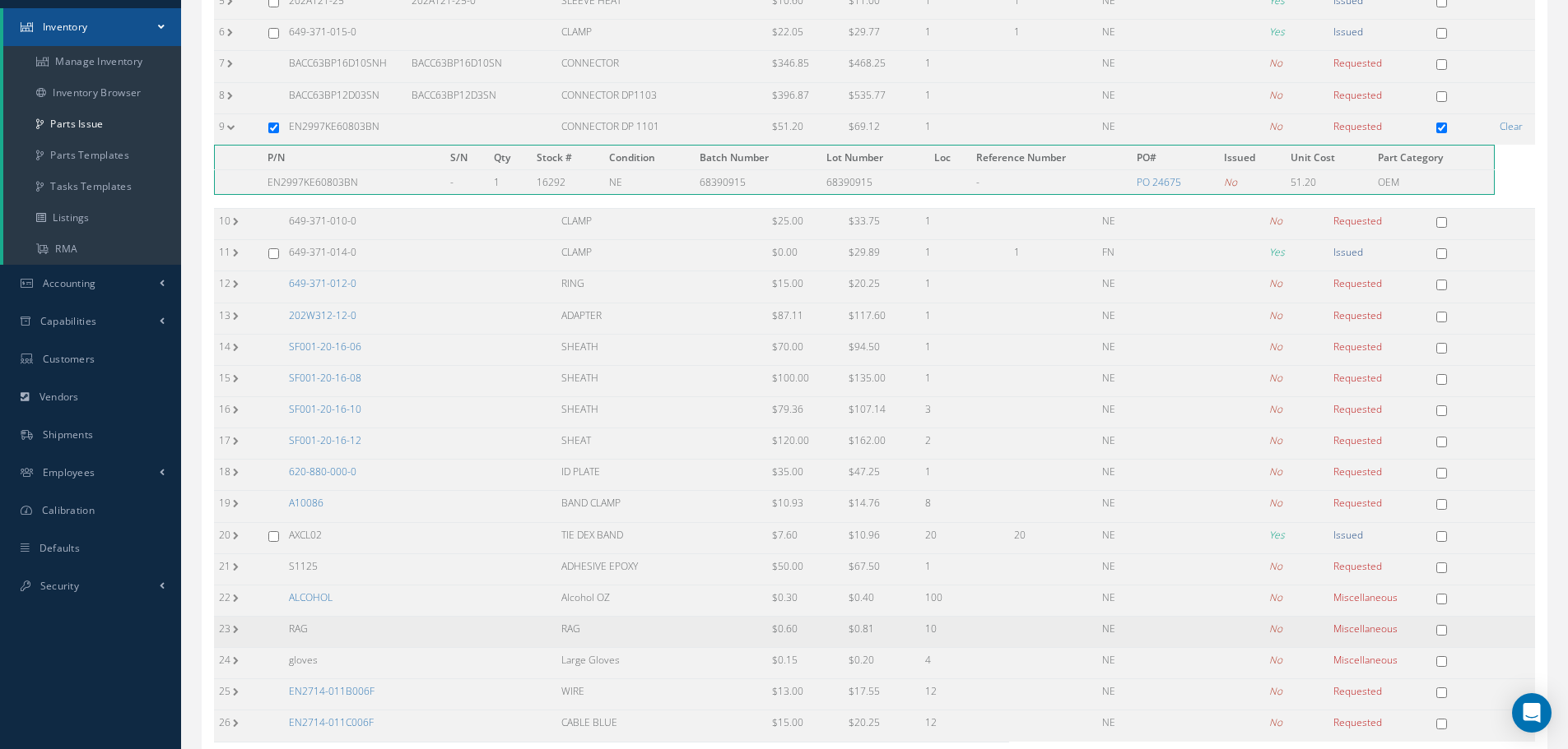
scroll to position [468, 0]
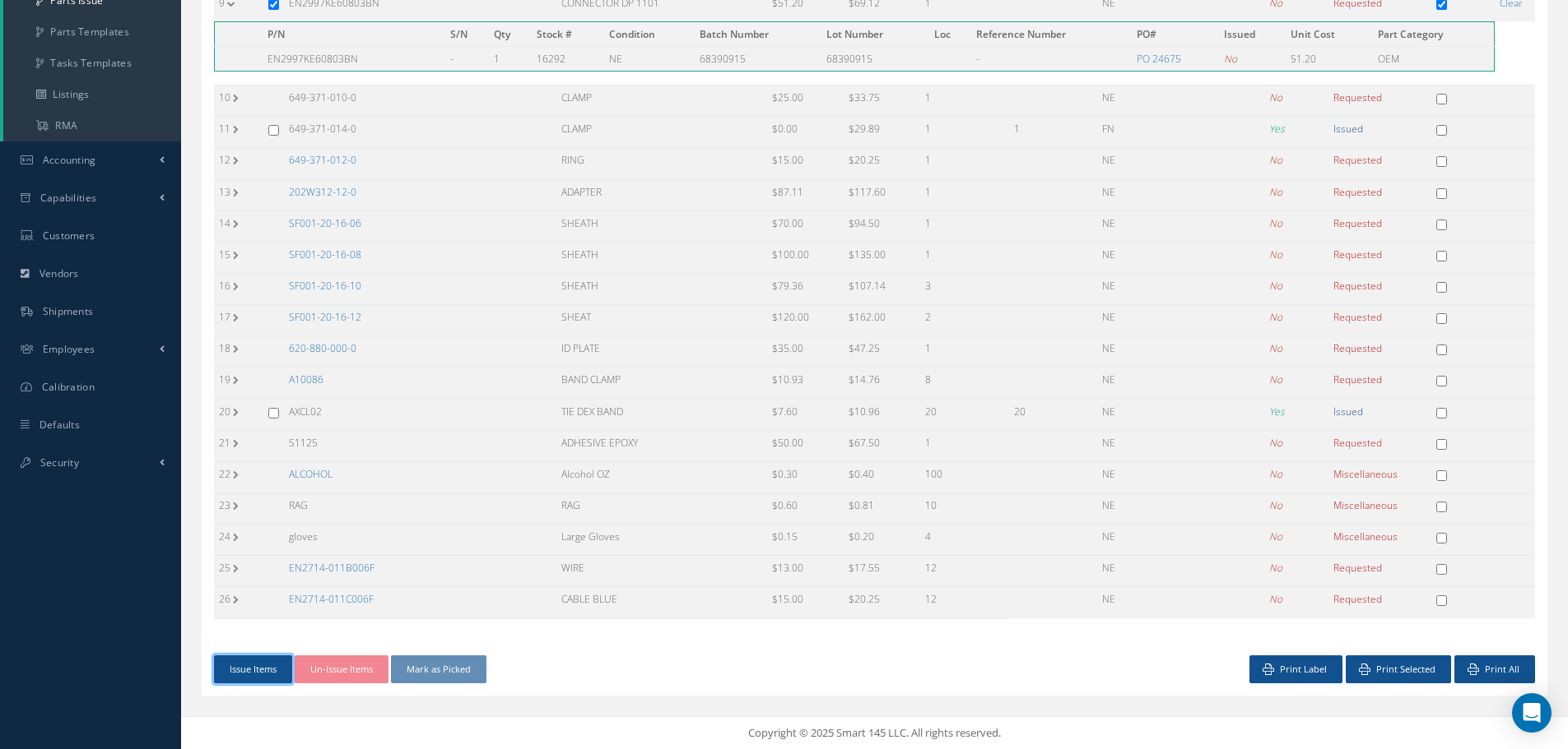
click at [255, 667] on button "Issue Items" at bounding box center [253, 670] width 78 height 29
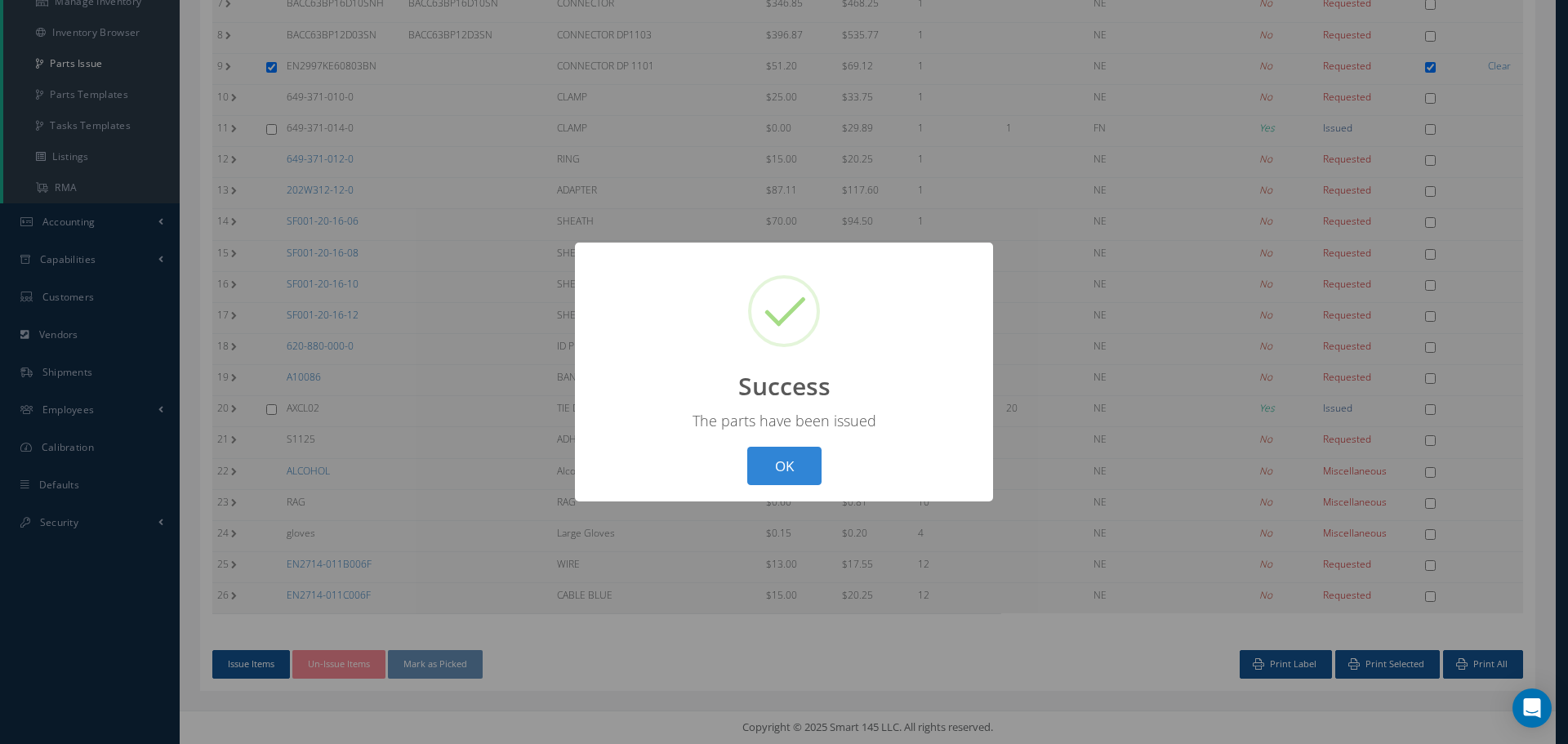
click at [787, 457] on button "OK" at bounding box center [784, 466] width 75 height 39
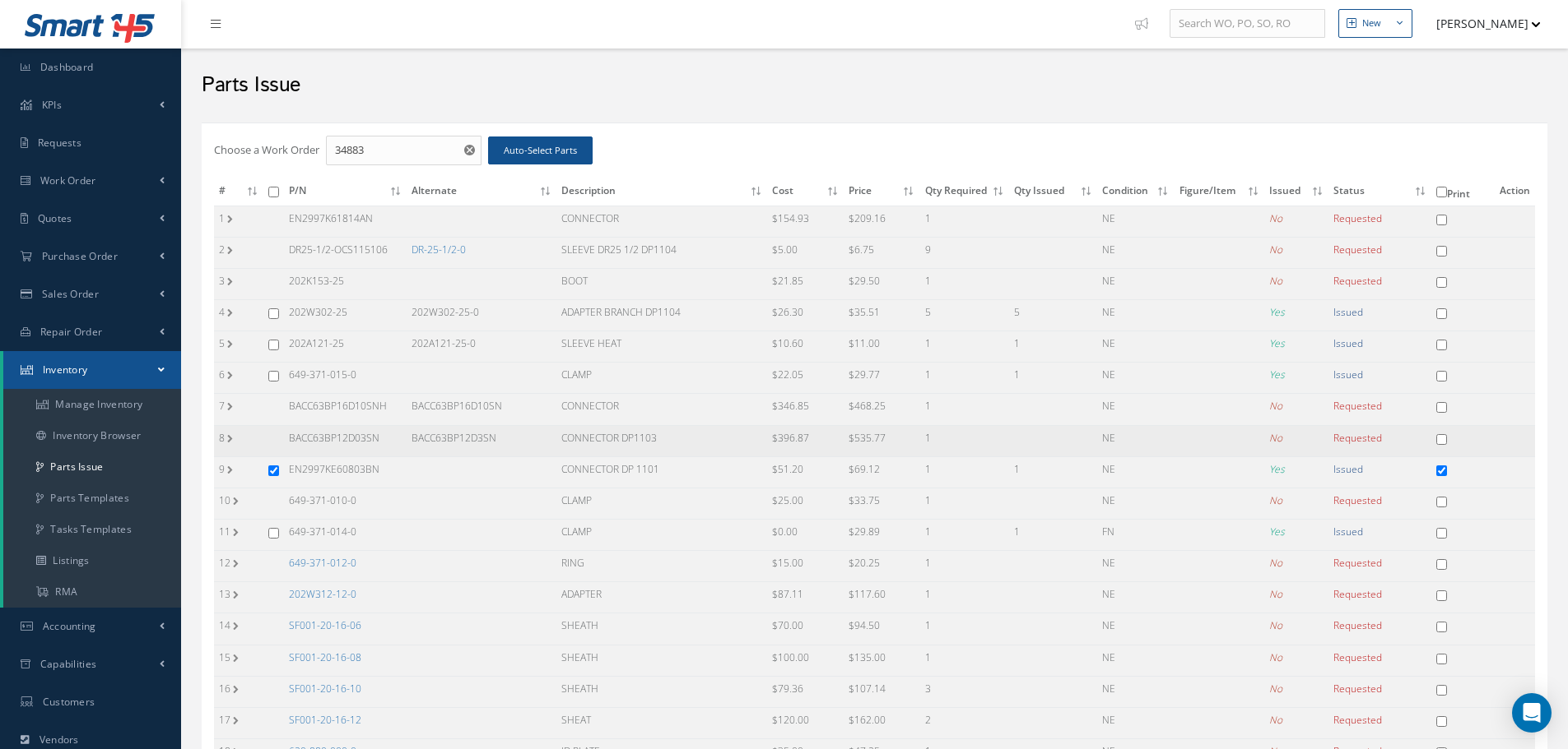
scroll to position [0, 0]
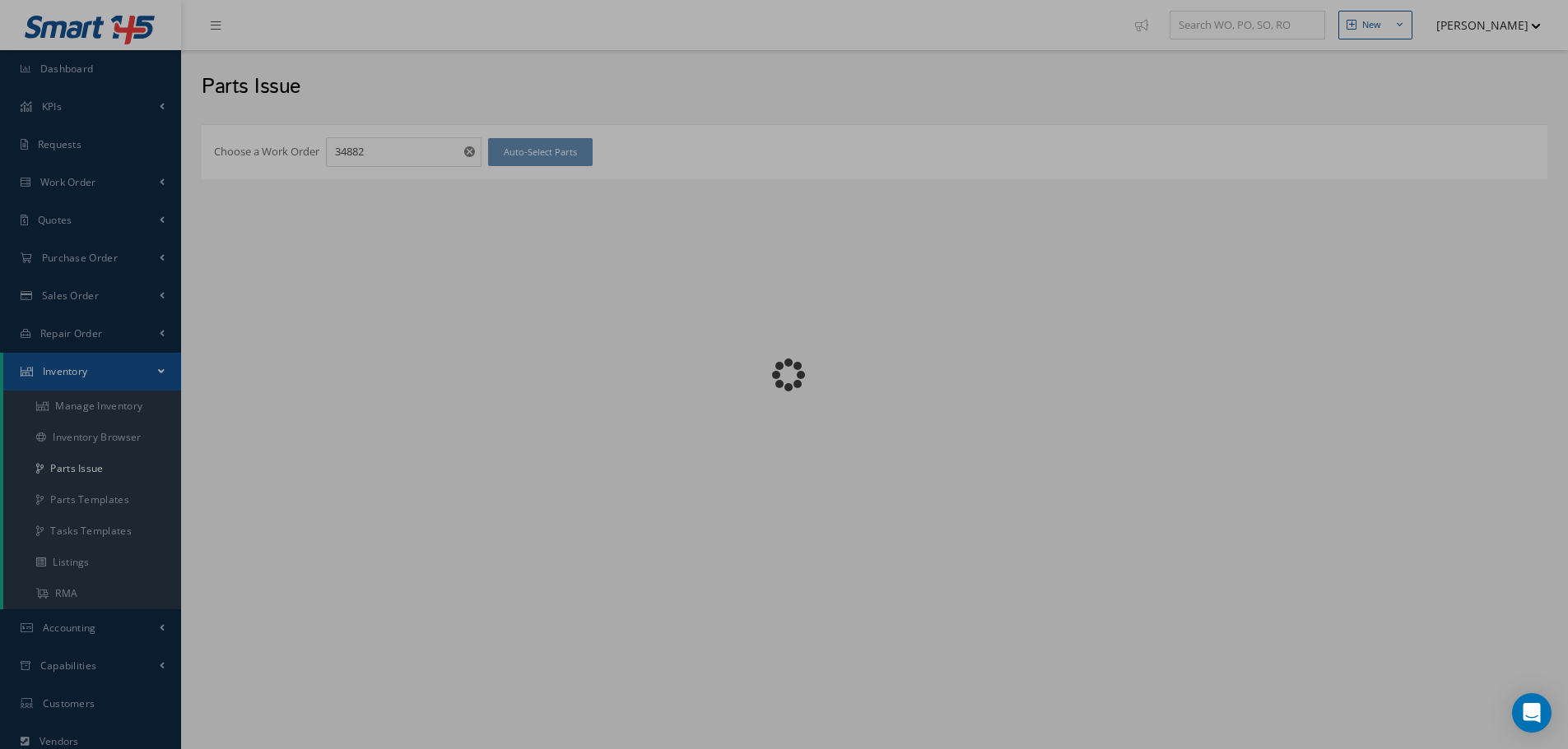
checkbox input "false"
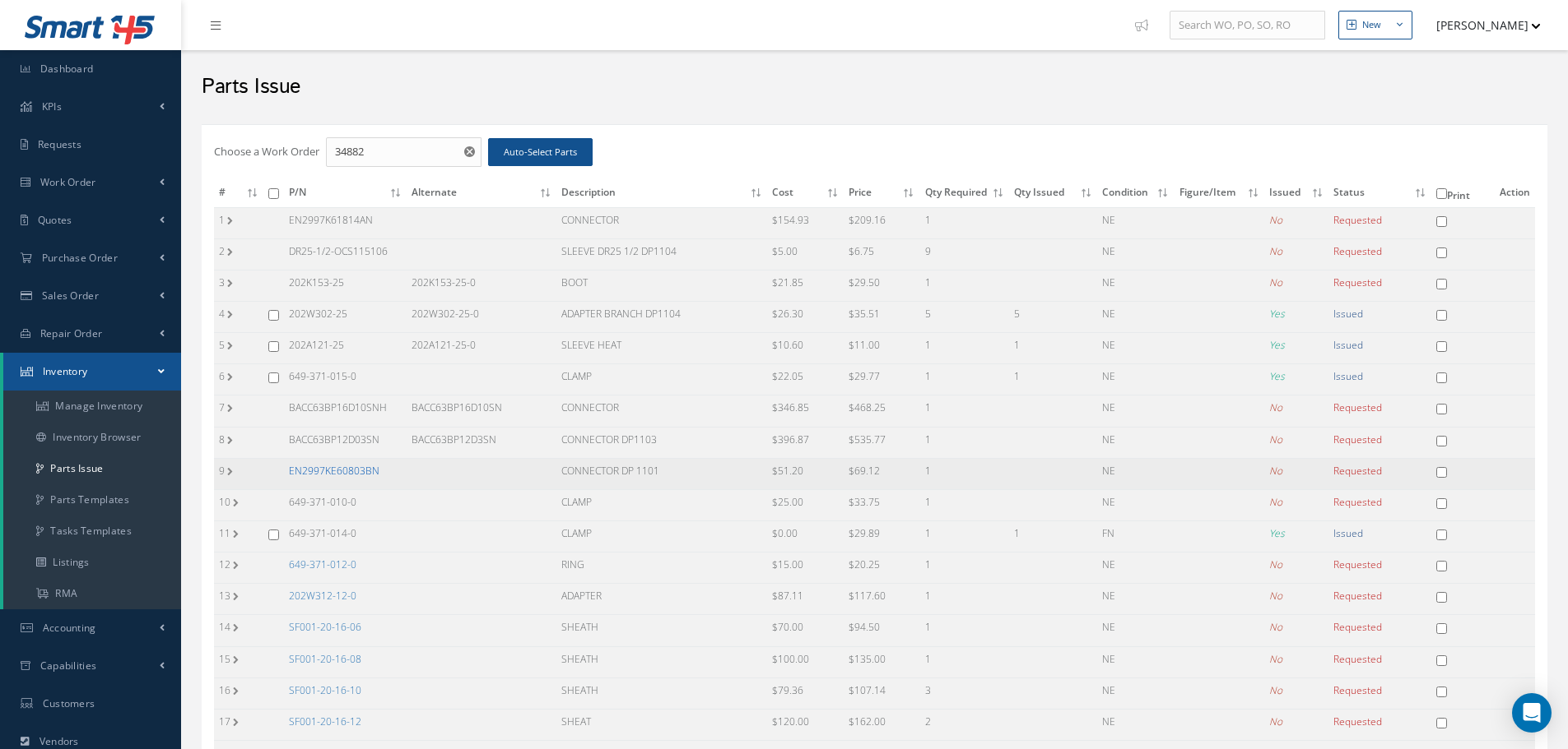
click at [339, 468] on link "EN2997KE60803BN" at bounding box center [334, 471] width 91 height 14
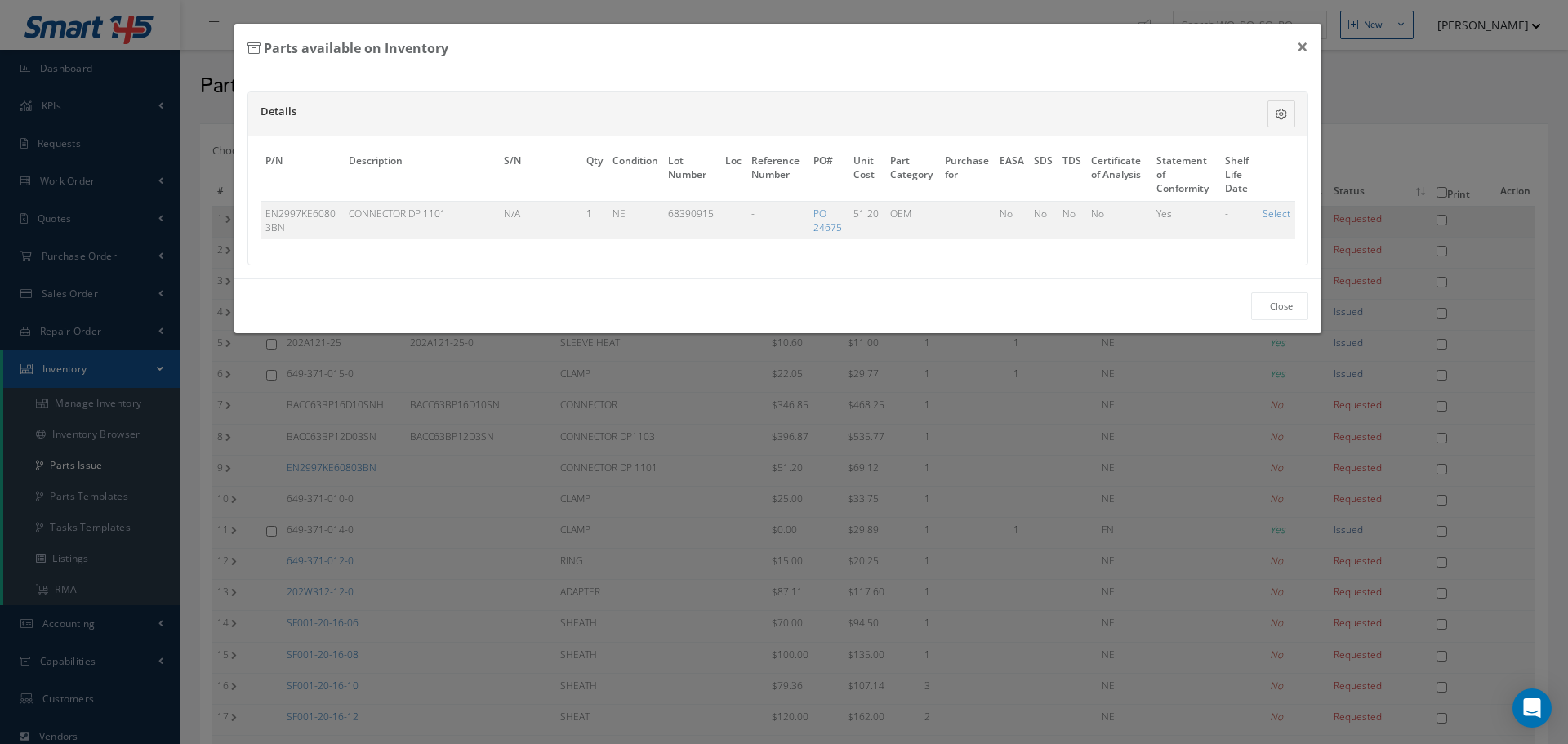
click at [1274, 214] on link "Select" at bounding box center [1276, 214] width 27 height 14
checkbox input "true"
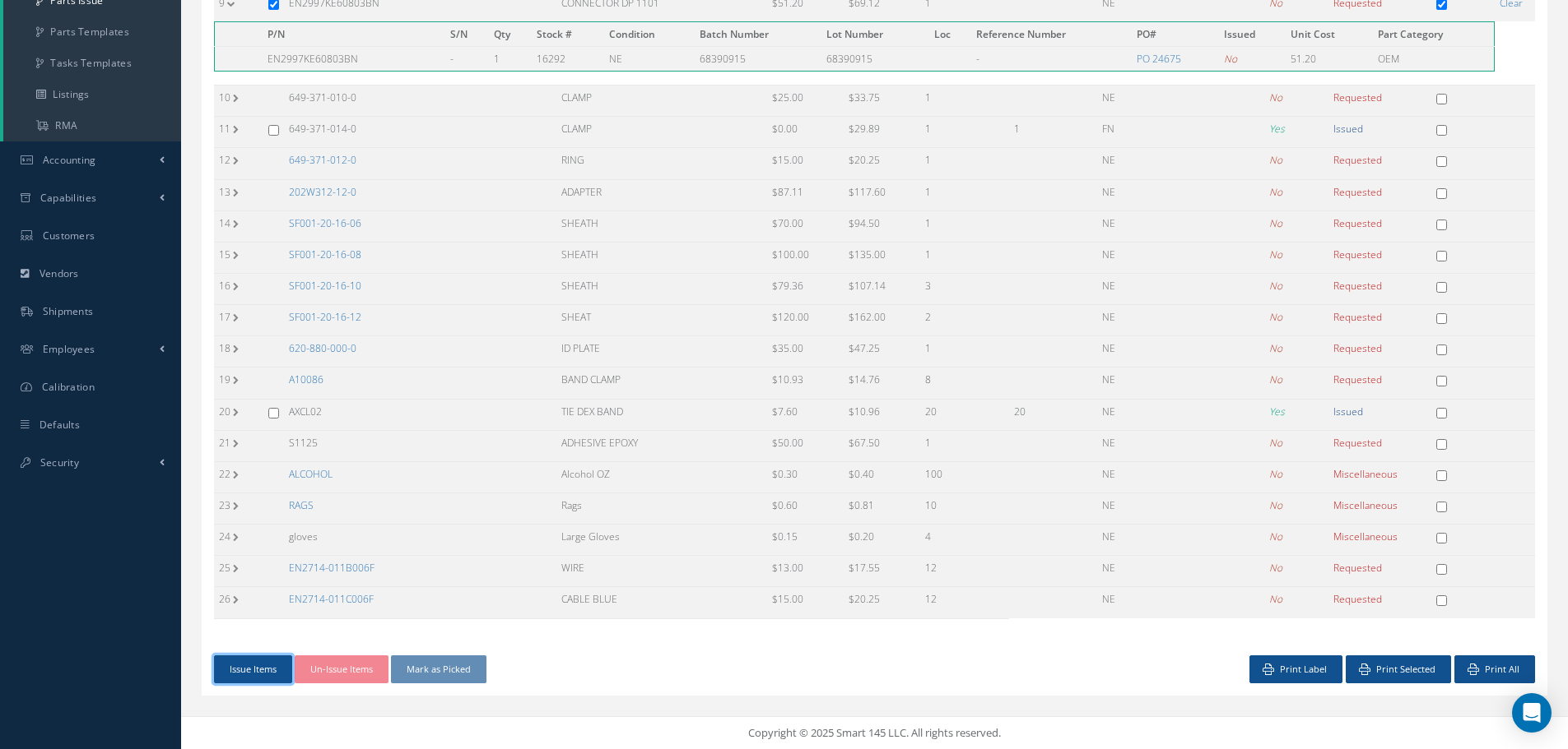
click at [247, 670] on button "Issue Items" at bounding box center [253, 670] width 78 height 29
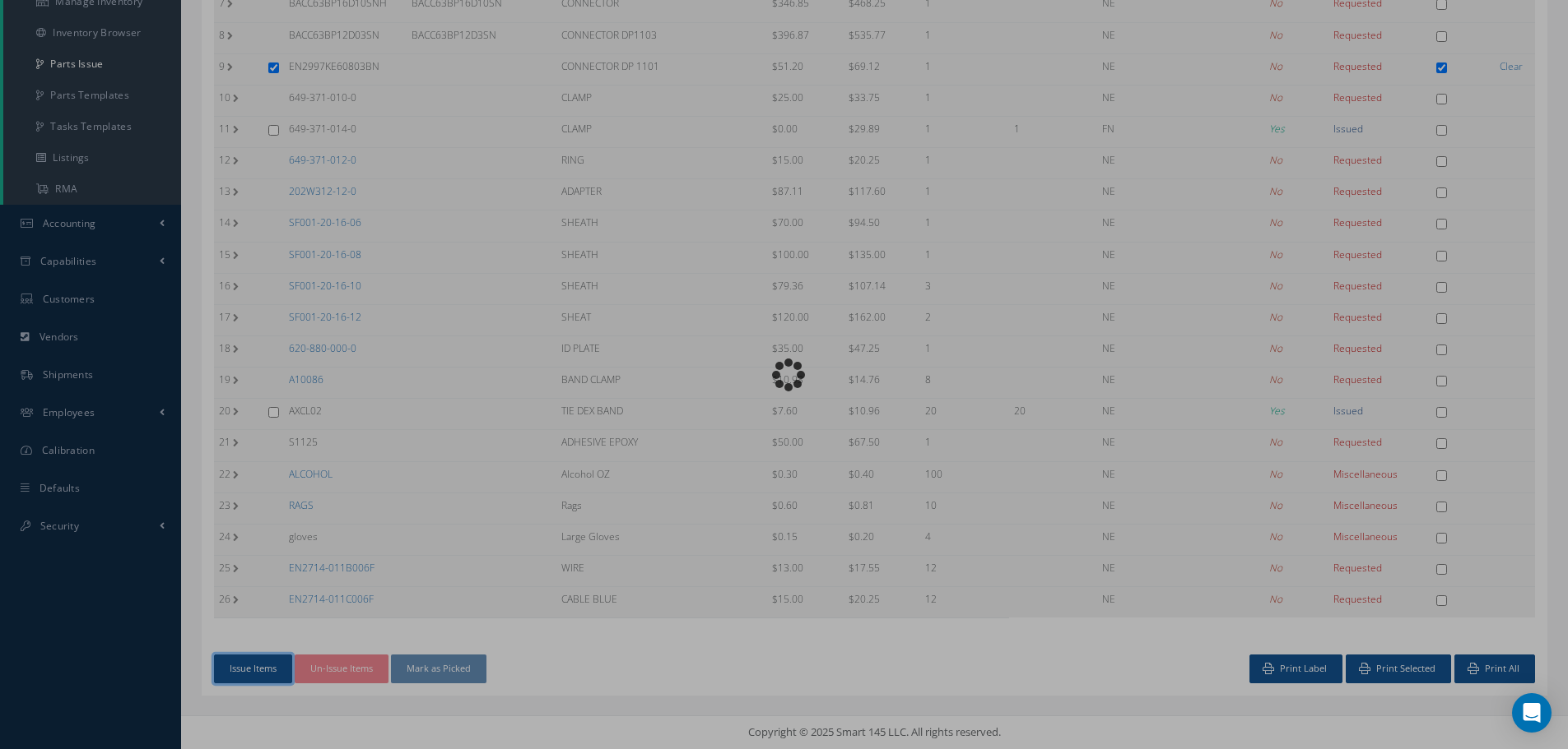
scroll to position [404, 0]
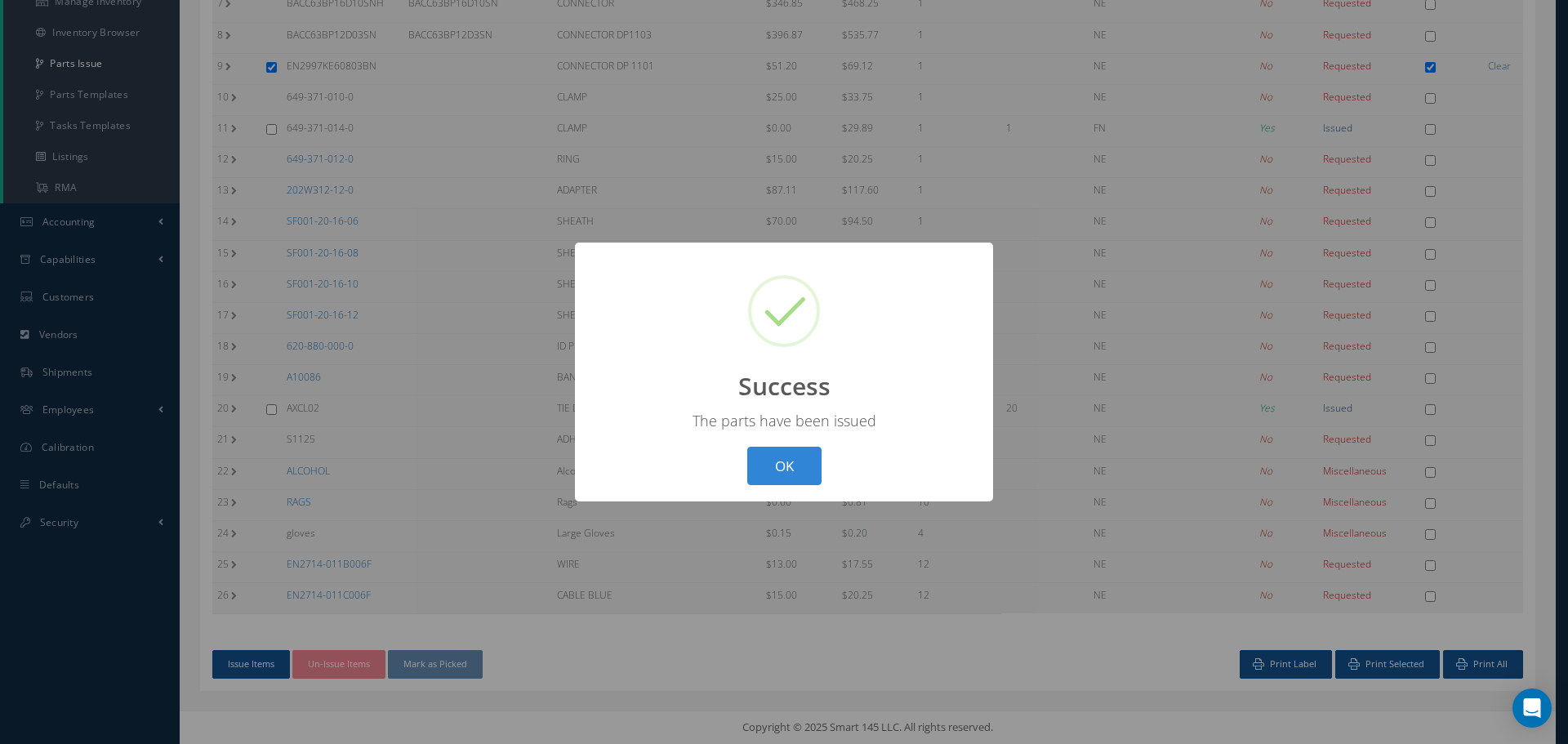
click at [771, 458] on button "OK" at bounding box center [784, 466] width 75 height 39
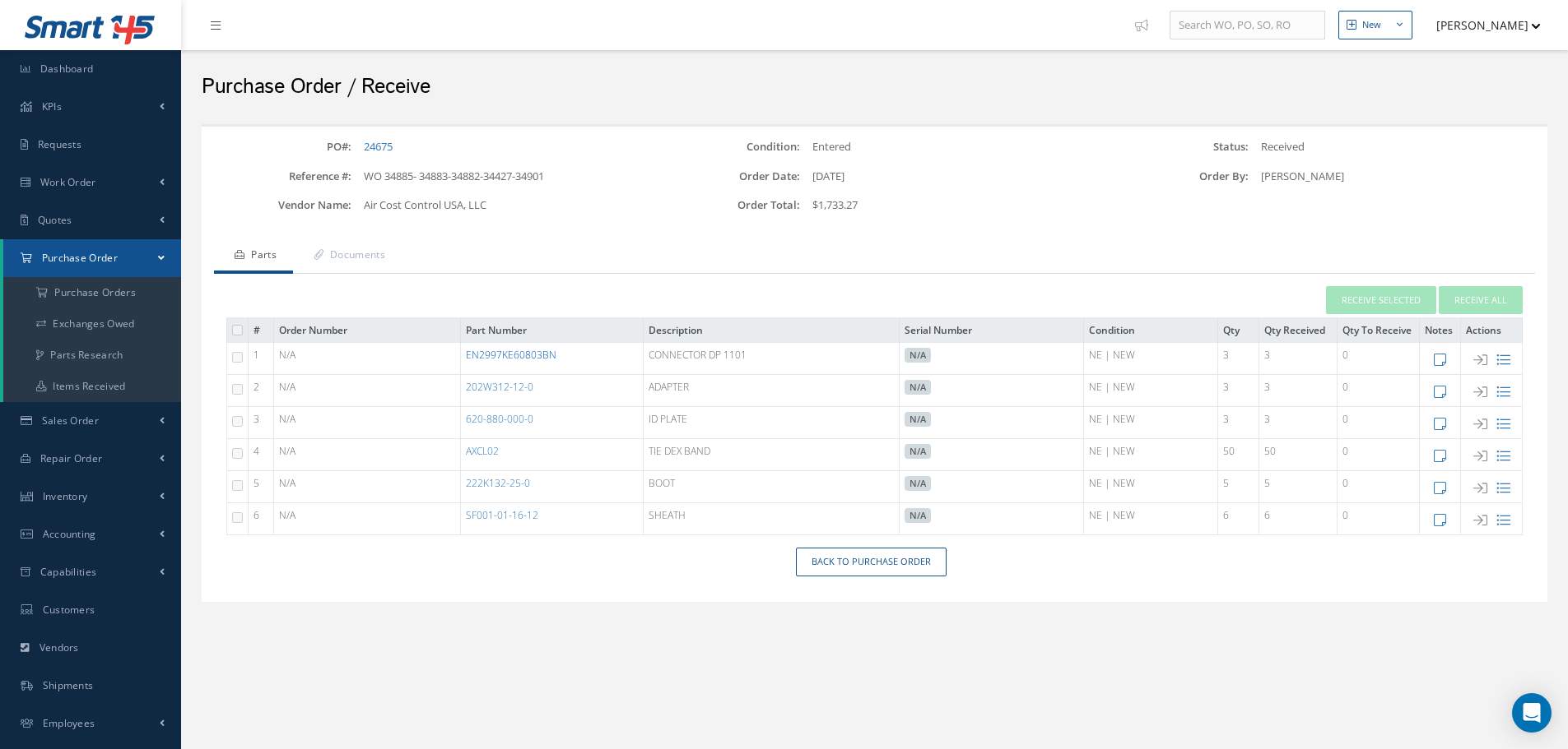
click at [520, 357] on link "EN2997KE60803BN" at bounding box center [511, 355] width 91 height 14
click at [515, 511] on link "SF001-01-16-12" at bounding box center [502, 515] width 73 height 14
click at [507, 388] on link "202W312-12-0" at bounding box center [500, 387] width 67 height 14
click at [487, 388] on link "202W312-12-0" at bounding box center [500, 387] width 67 height 14
click at [494, 450] on link "AXCL02" at bounding box center [482, 451] width 33 height 14
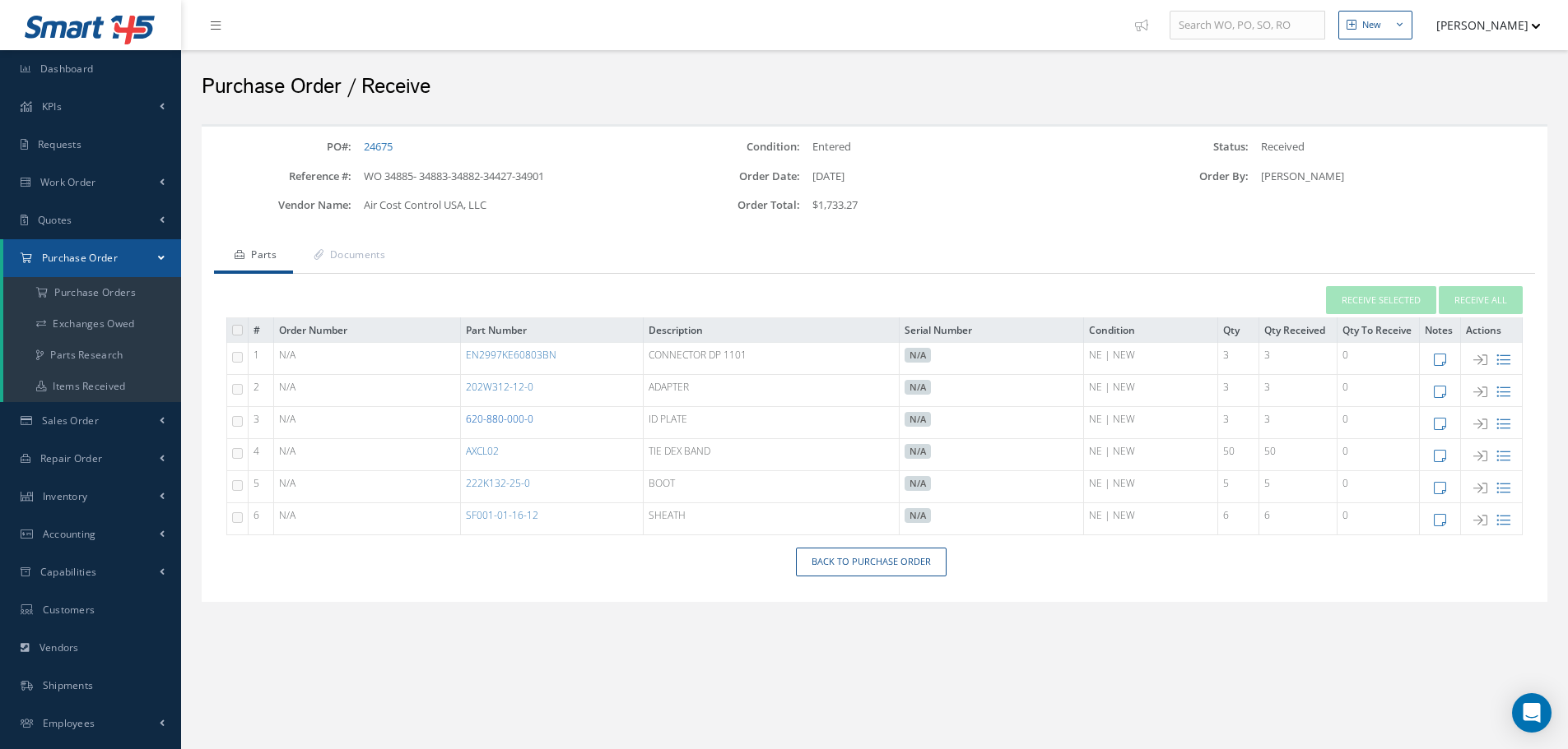
click at [515, 416] on link "620-880-000-0" at bounding box center [500, 419] width 67 height 14
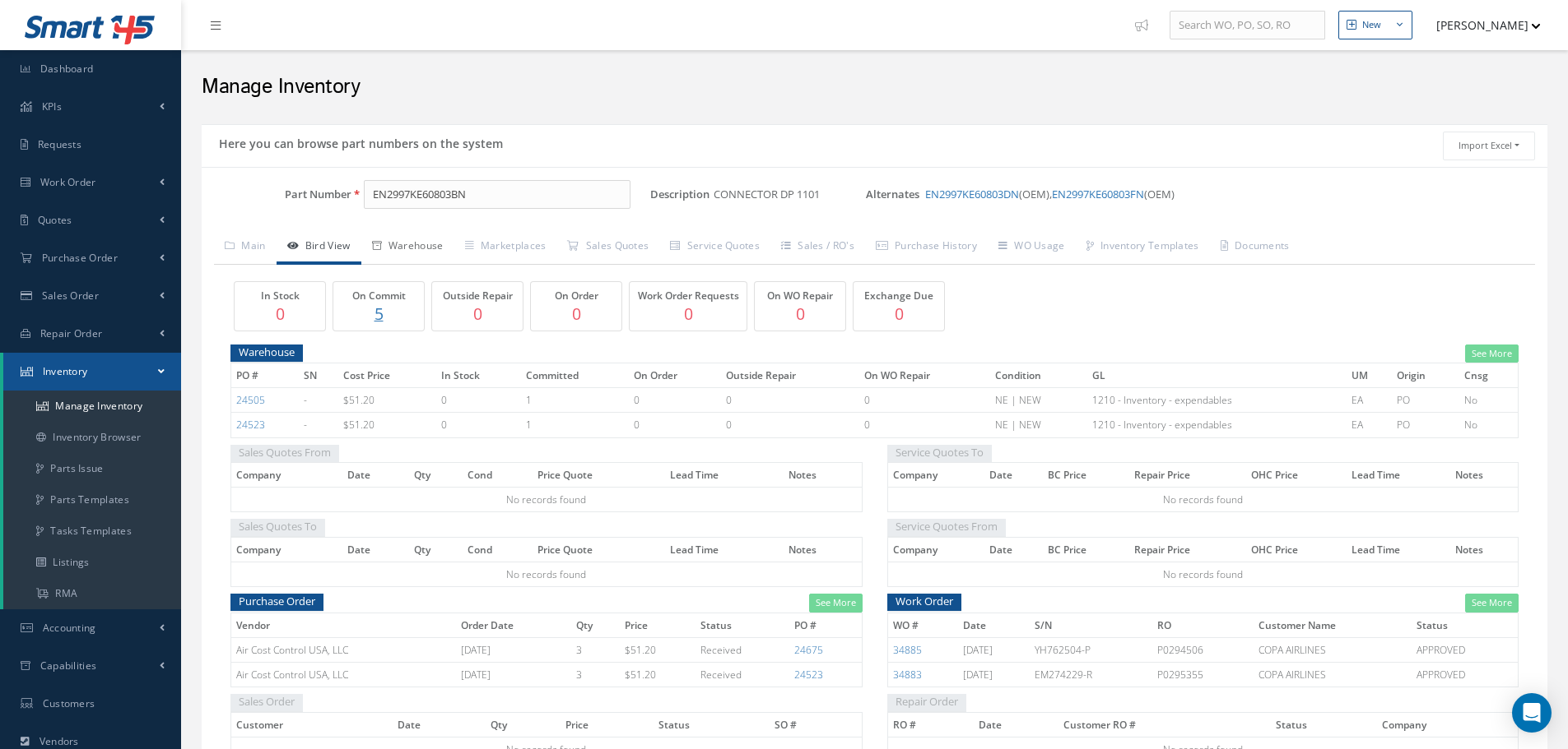
click at [419, 245] on link "Warehouse" at bounding box center [408, 248] width 93 height 35
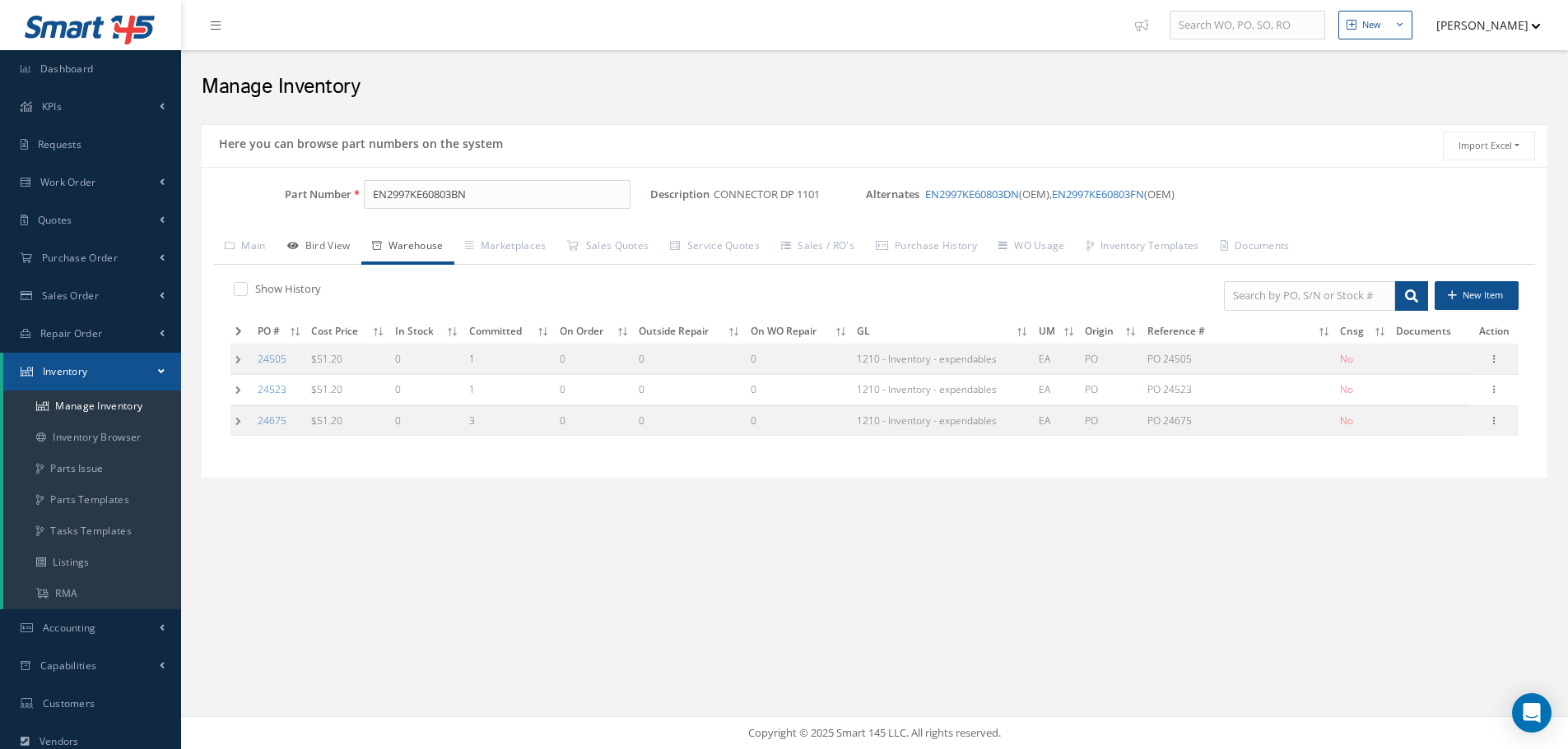
click at [320, 244] on link "Bird View" at bounding box center [319, 248] width 85 height 35
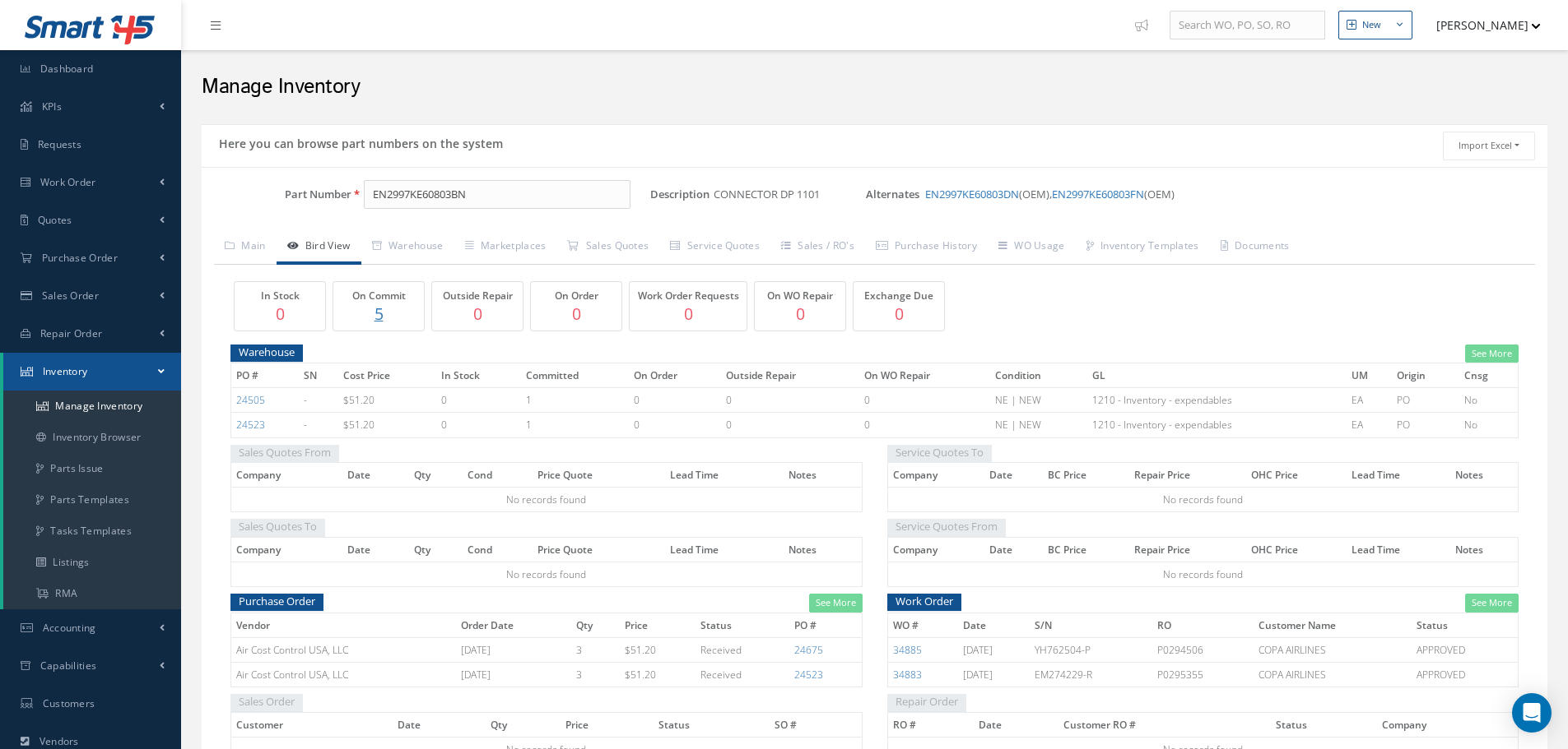
click at [384, 311] on p "5" at bounding box center [378, 314] width 82 height 24
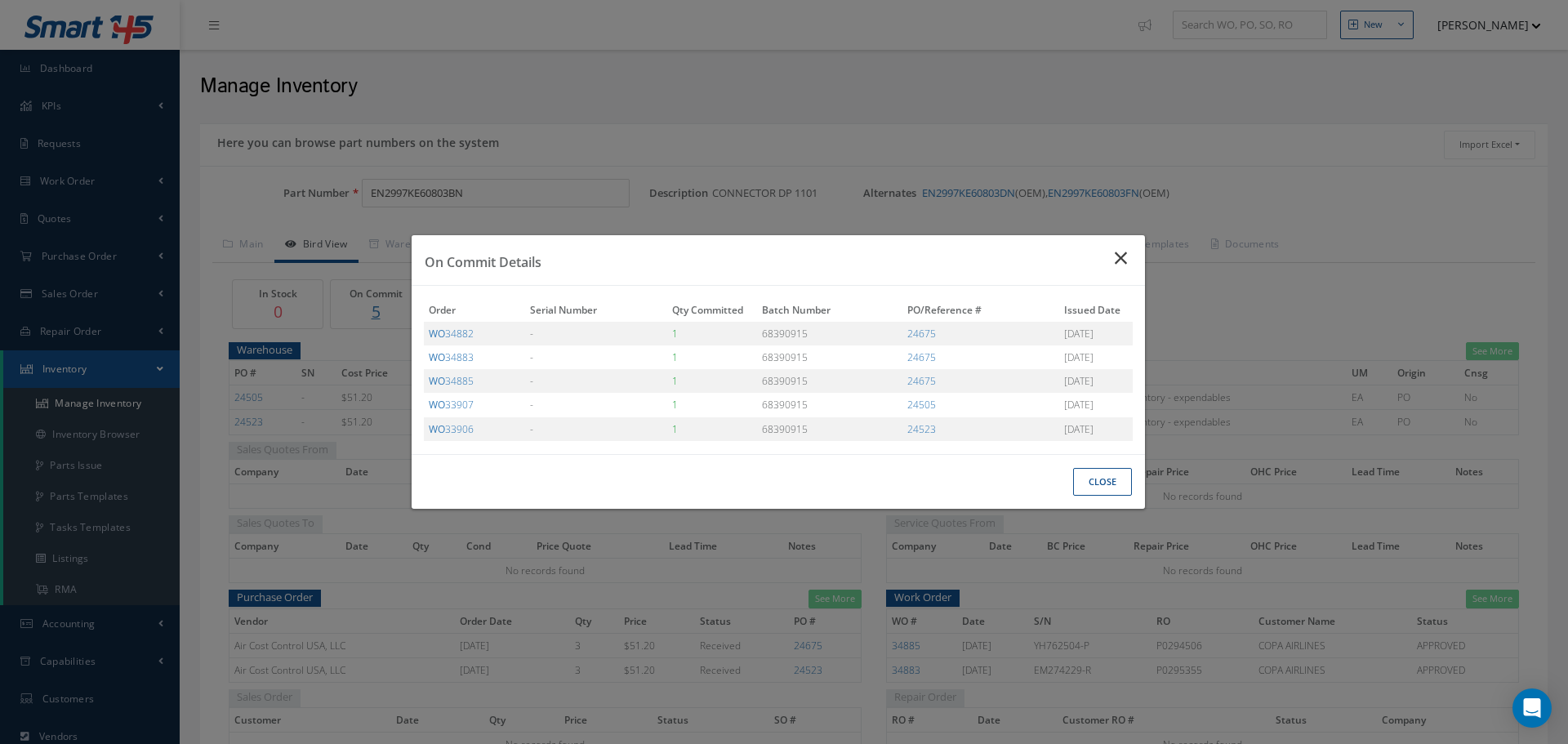
click at [1117, 260] on icon "Close" at bounding box center [1124, 257] width 17 height 20
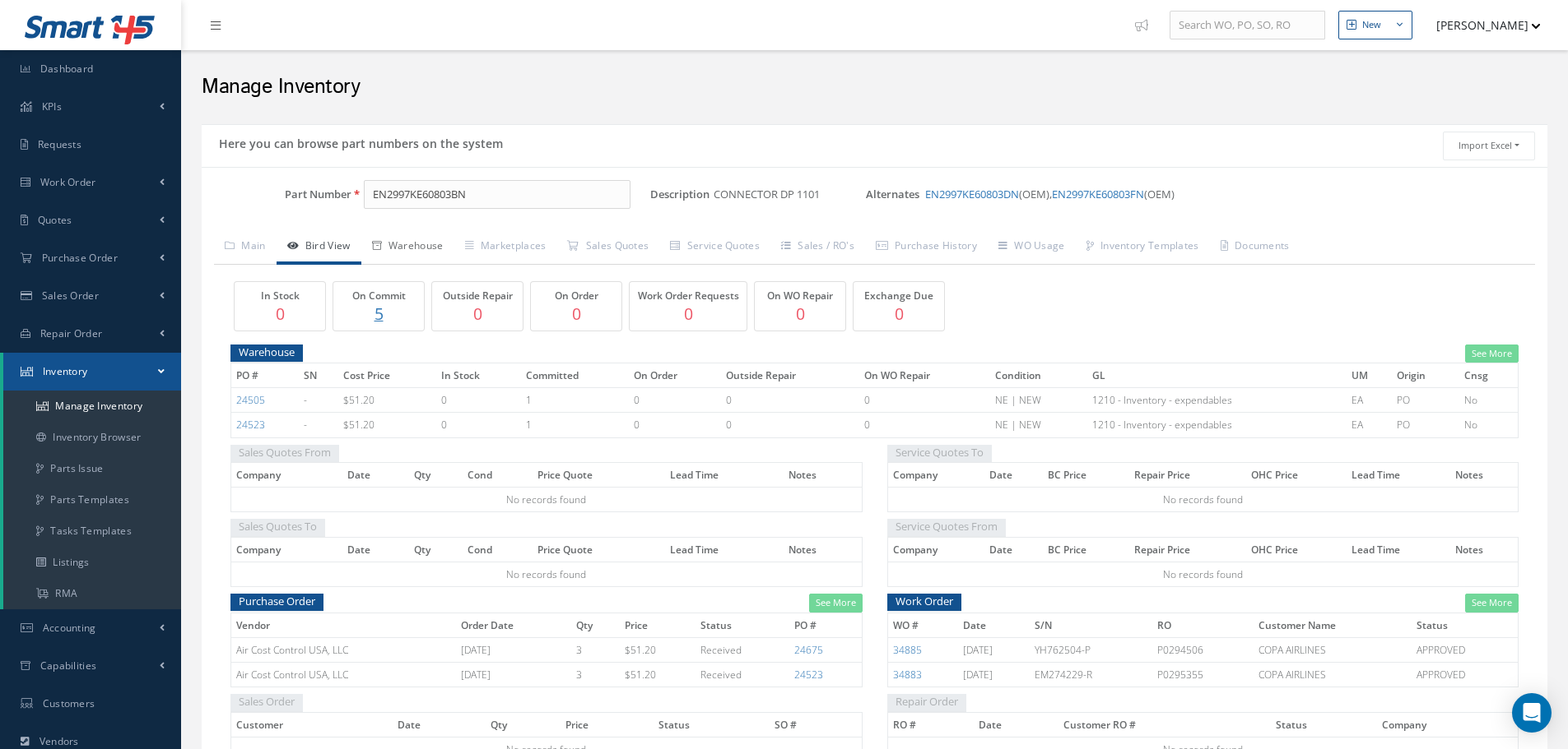
click at [438, 251] on link "Warehouse" at bounding box center [408, 248] width 93 height 35
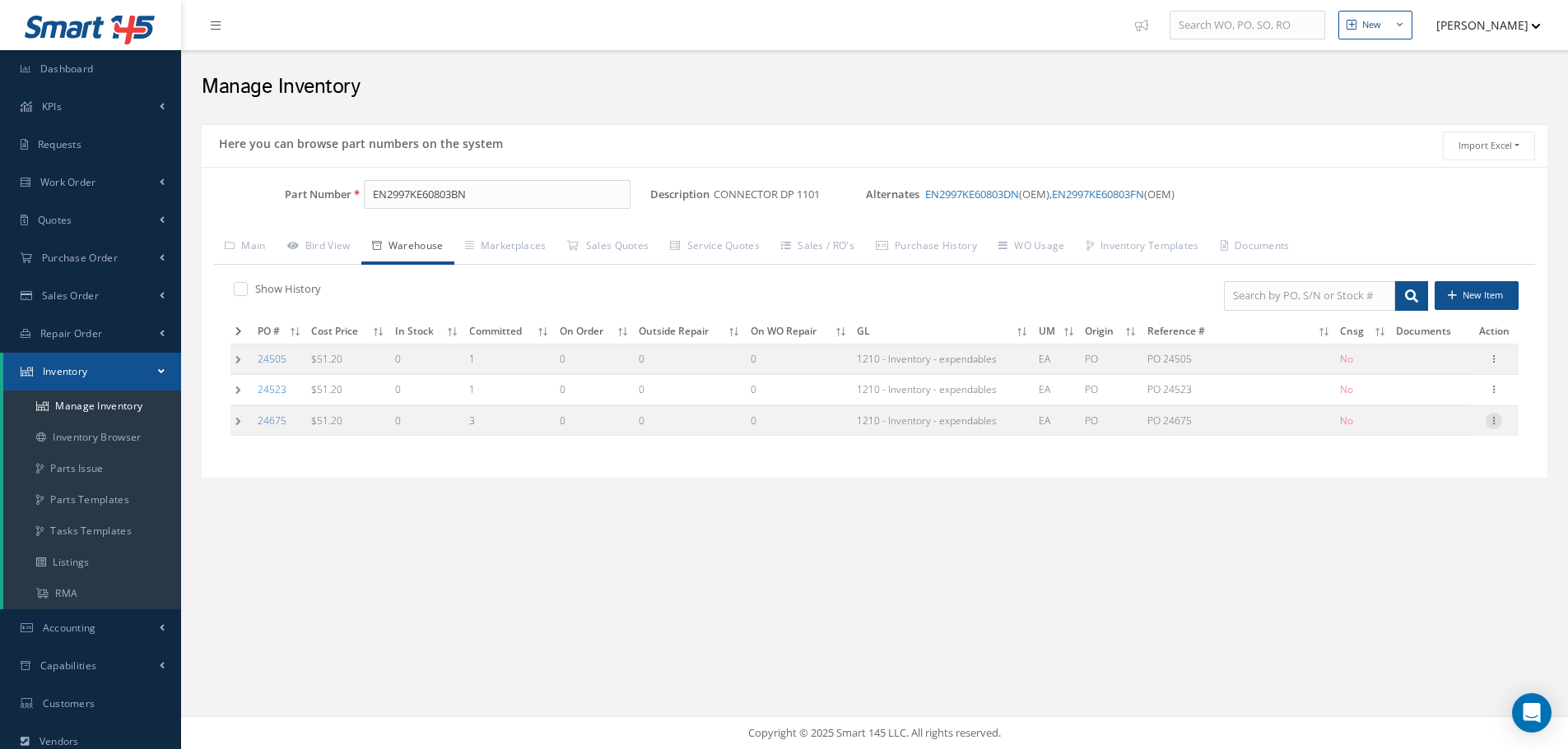
click at [1496, 422] on icon at bounding box center [1494, 419] width 16 height 13
click at [1425, 484] on link "Label" at bounding box center [1418, 486] width 130 height 22
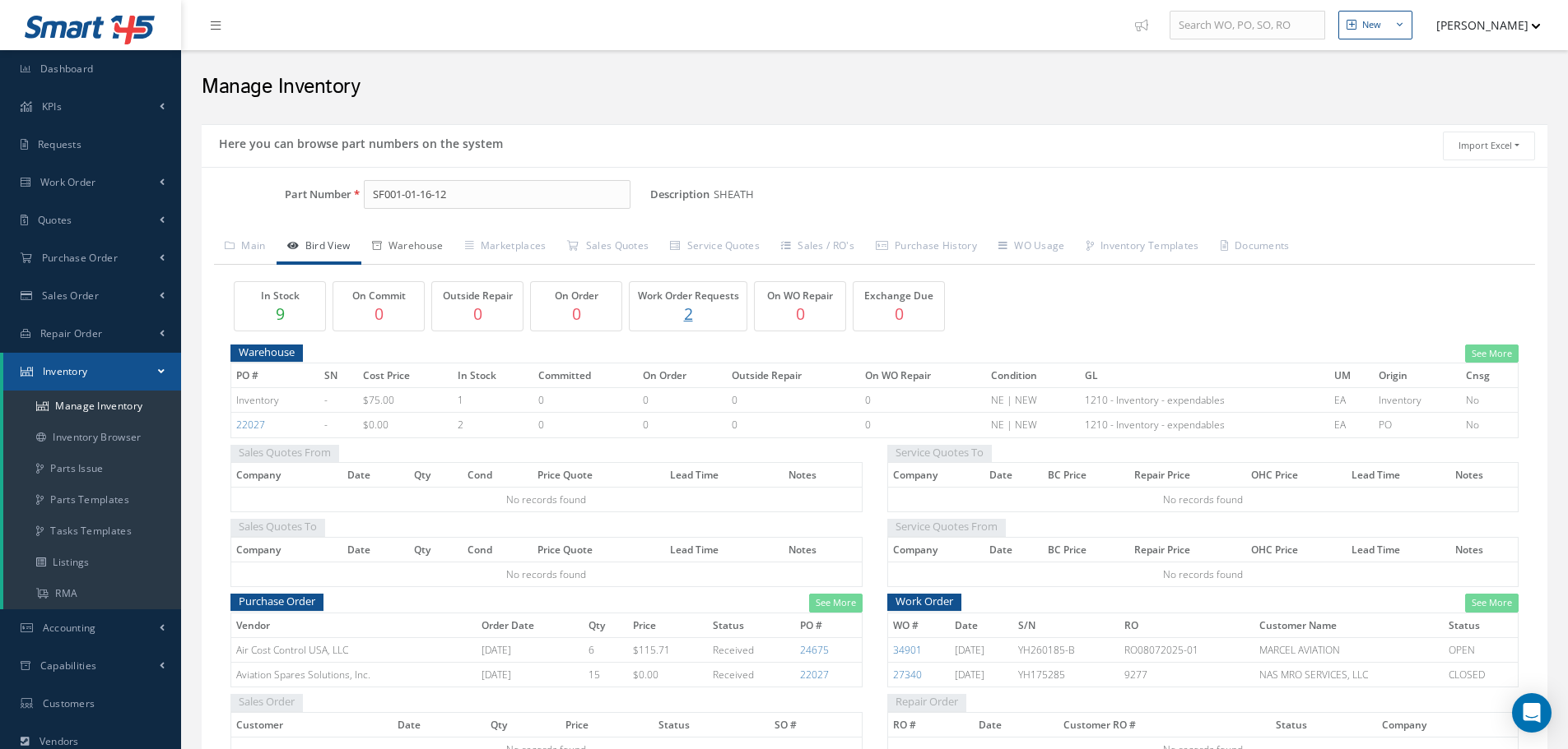
click at [430, 246] on link "Warehouse" at bounding box center [408, 248] width 93 height 35
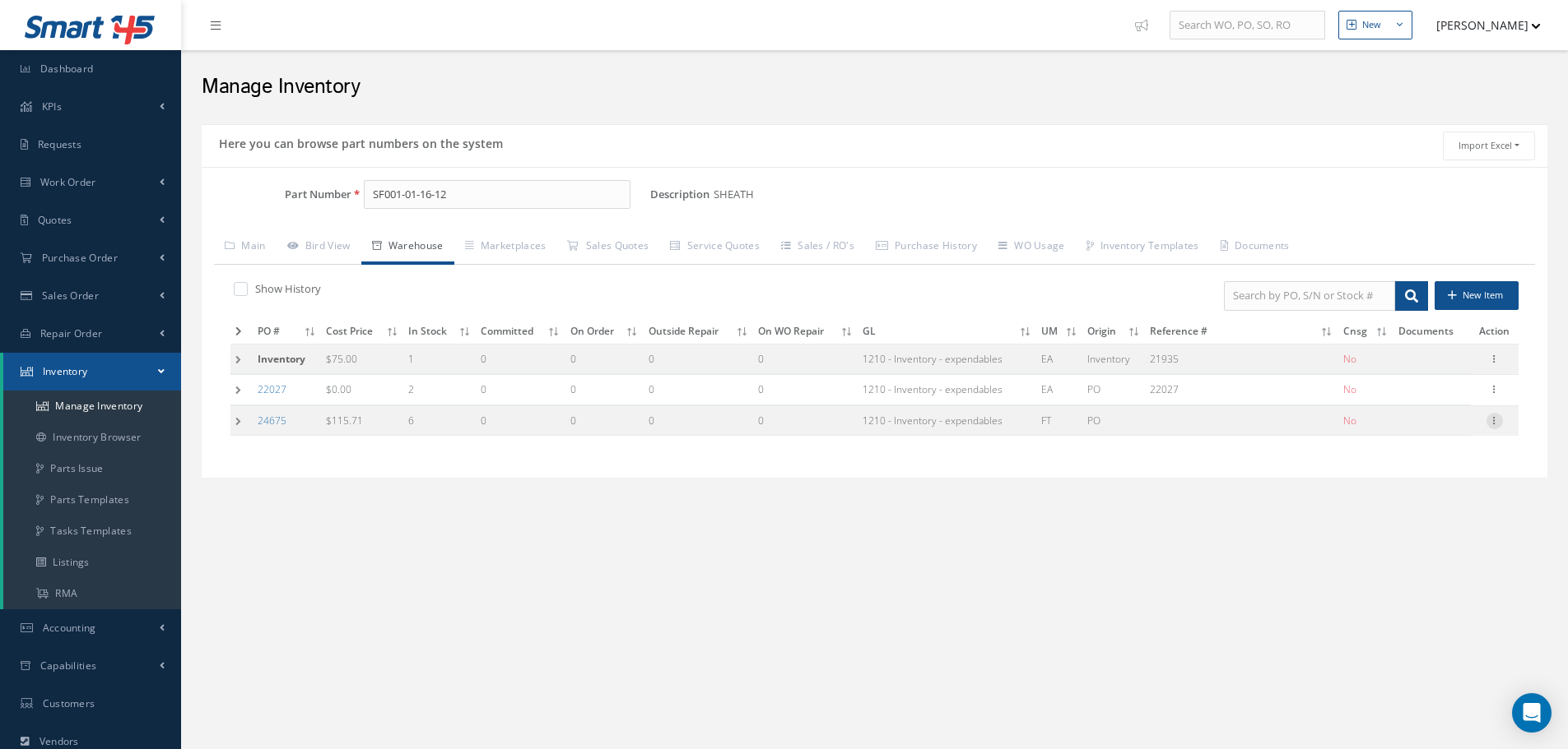
click at [1493, 422] on icon at bounding box center [1494, 419] width 16 height 13
click at [1431, 430] on link "Edit" at bounding box center [1418, 431] width 130 height 22
type input "115.71"
type input "[DATE]"
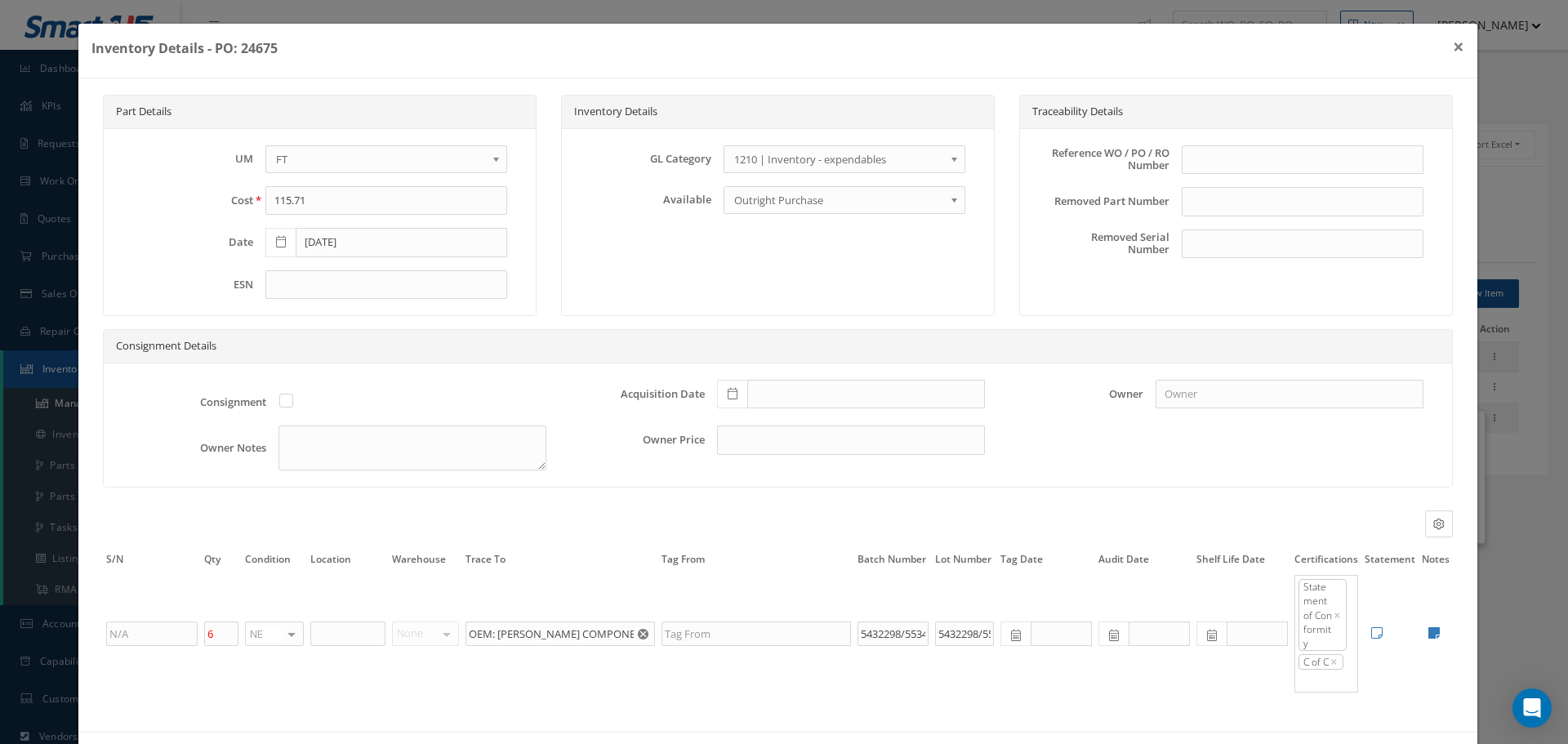
click at [1203, 179] on div "Reference WO / PO / RO Number" at bounding box center [1236, 166] width 400 height 43
click at [1205, 164] on input "text" at bounding box center [1303, 160] width 242 height 29
type input "PO 24675"
click at [727, 398] on icon at bounding box center [732, 393] width 9 height 11
click at [751, 293] on td "18" at bounding box center [748, 295] width 25 height 25
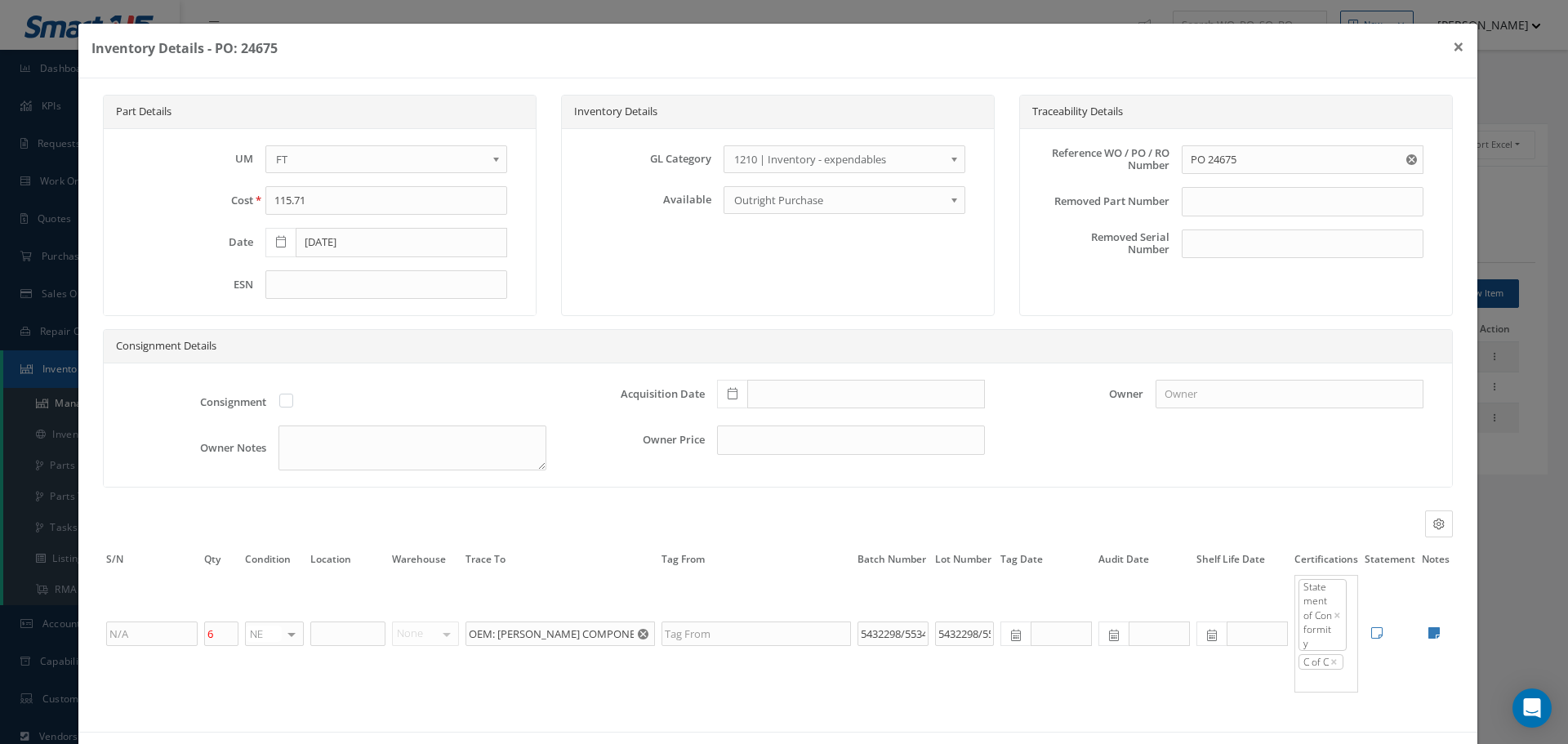
type input "[DATE]"
click at [371, 630] on input "text" at bounding box center [348, 634] width 75 height 25
type input "ELECTRICAL"
click at [1428, 631] on icon at bounding box center [1433, 632] width 11 height 13
type textarea "OEM STATMENT OF CONFORMITY AIR COST CONTROL Cert No. 14561481"
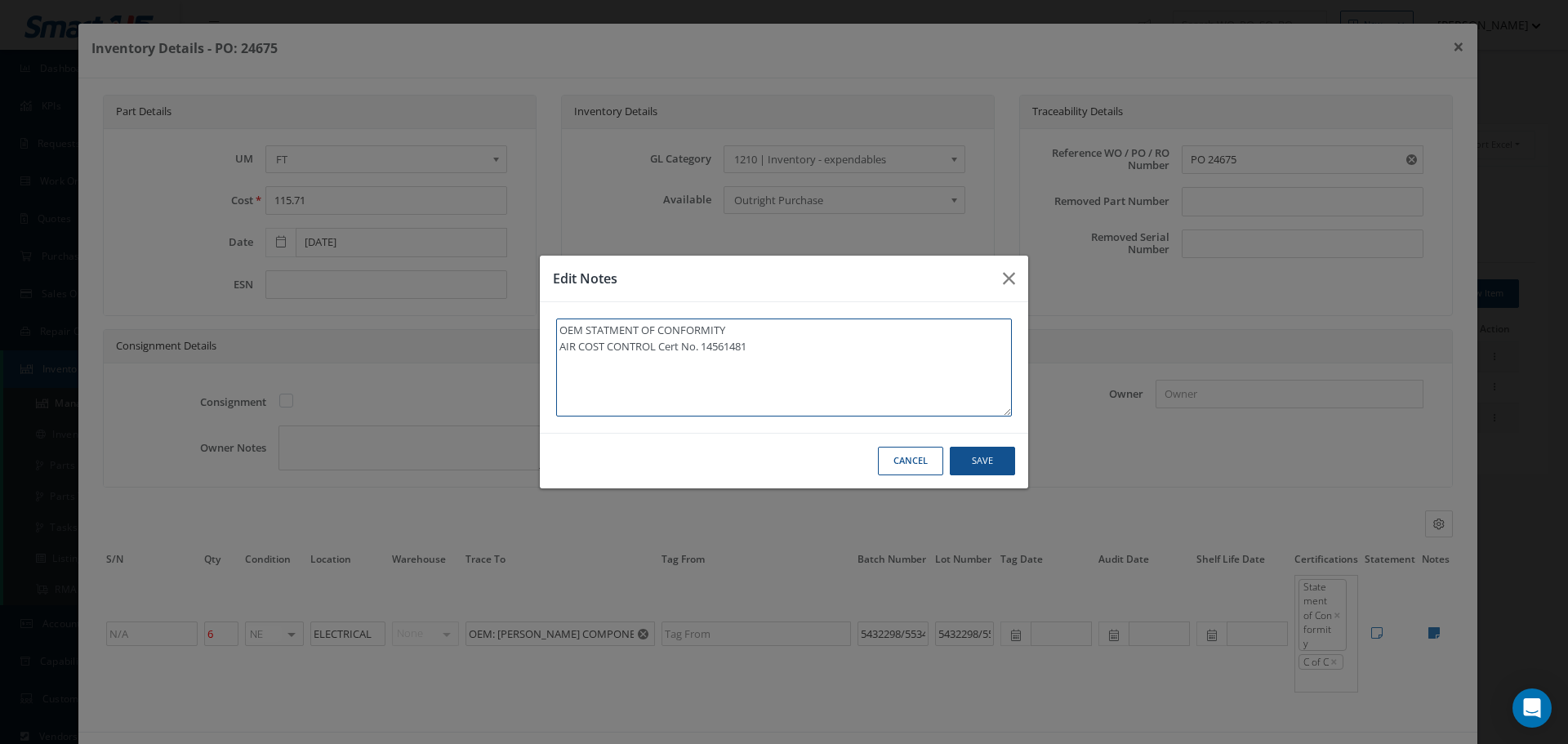
click at [776, 352] on textarea "OEM STATMENT OF CONFORMITY AIR COST CONTROL Cert No. 14561481" at bounding box center [783, 367] width 455 height 98
type textarea "OEM STATMENT OF CONFORMITY AIR COST CONTROL Cert No. 14561481"
paste textarea "** RECEIVED STOCK [DATE]."
type textarea "OEM STATMENT OF CONFORMITY AIR COST CONTROL Cert No. 14561481 ** RECEIVED STOCK…"
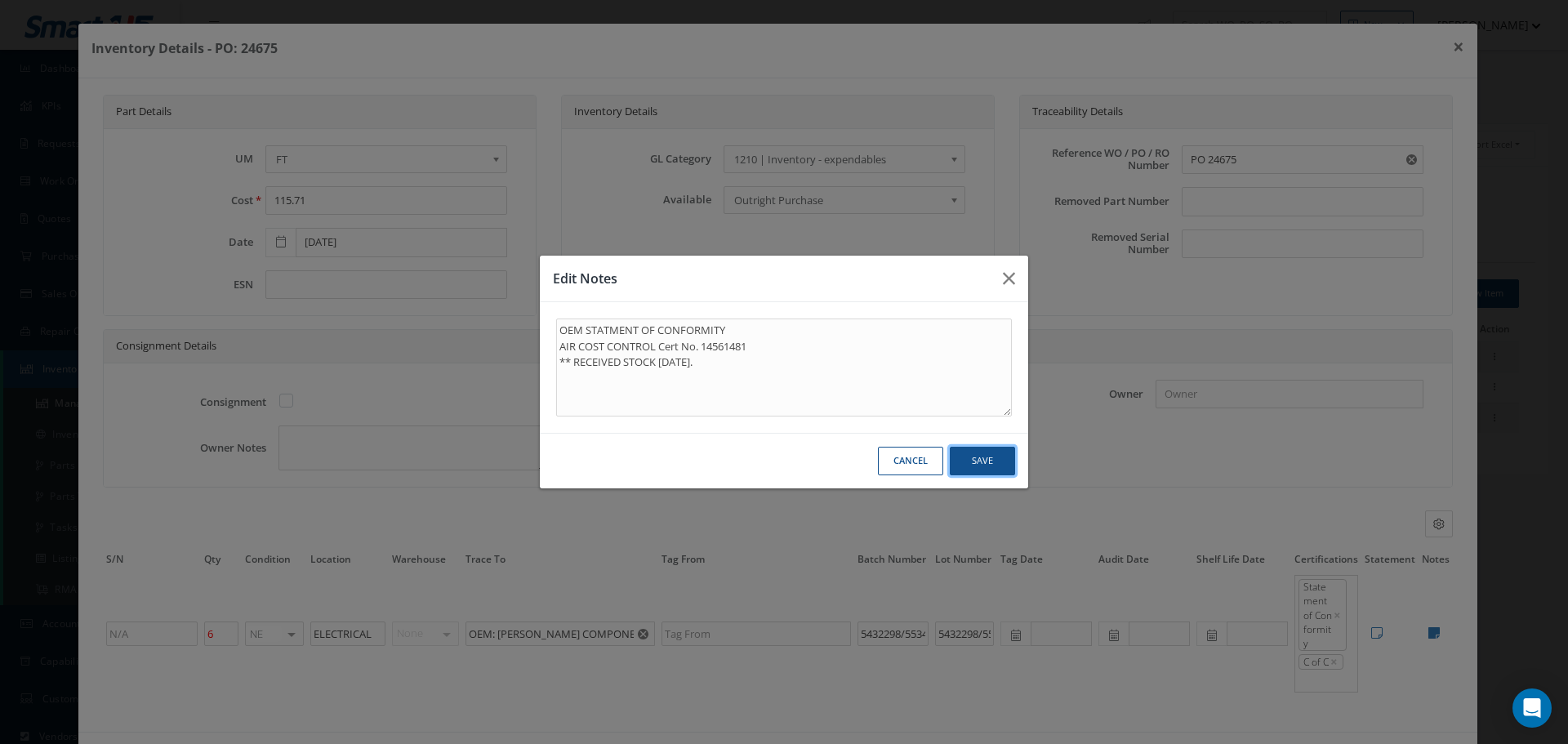
click at [0, 0] on button "Save" at bounding box center [0, 0] width 0 height 0
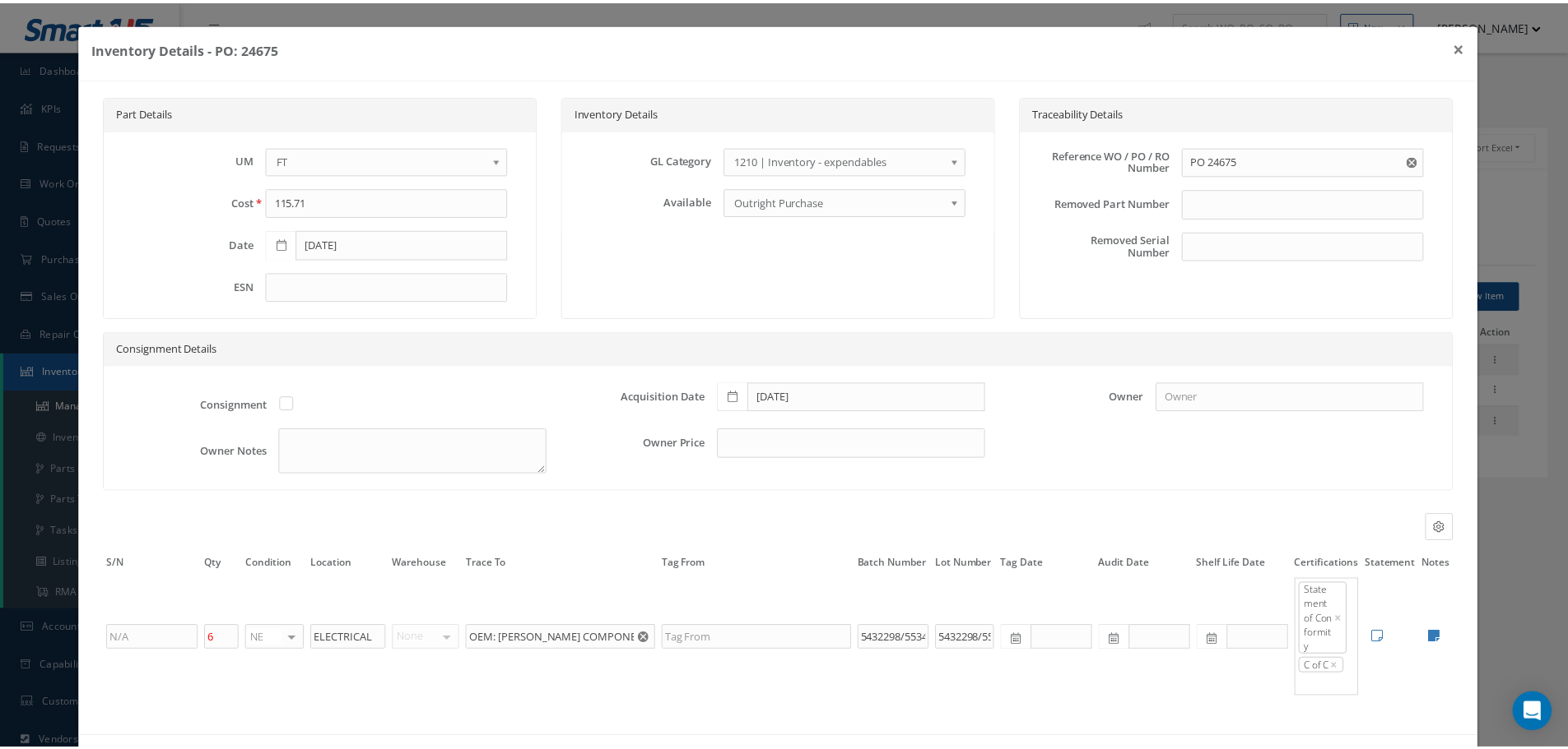
scroll to position [67, 0]
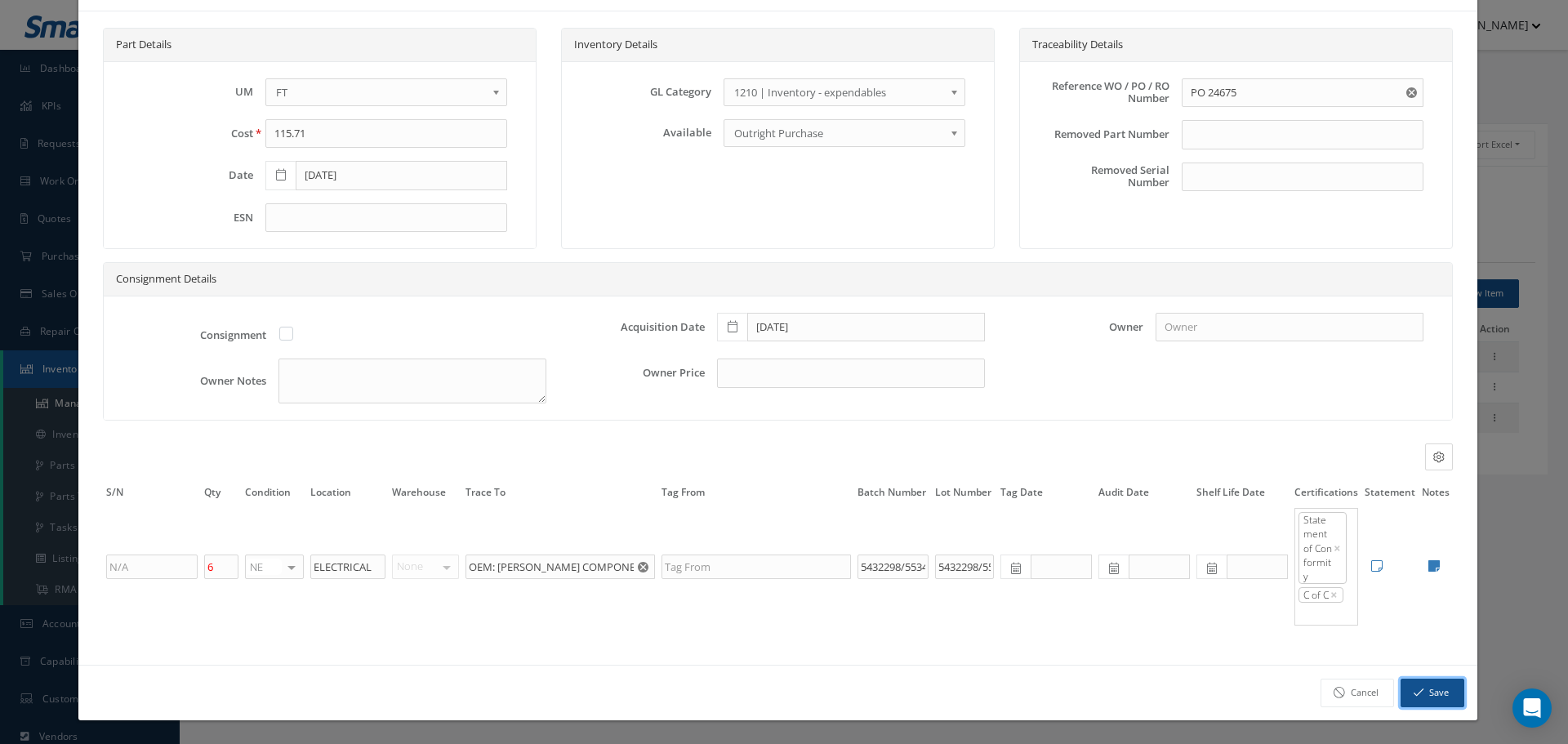
click at [1428, 693] on button "Save" at bounding box center [1432, 693] width 63 height 28
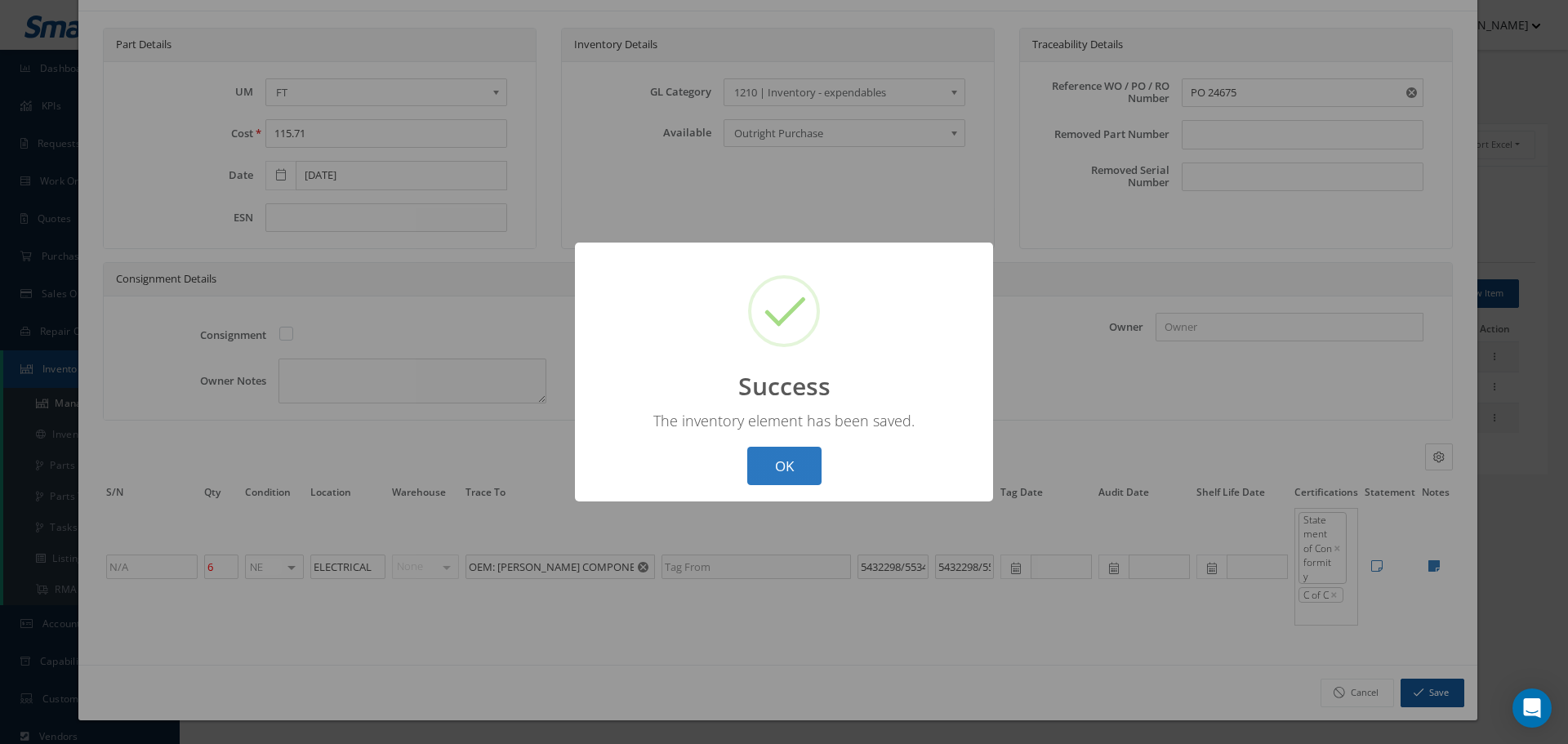
click at [770, 451] on button "OK" at bounding box center [784, 466] width 75 height 39
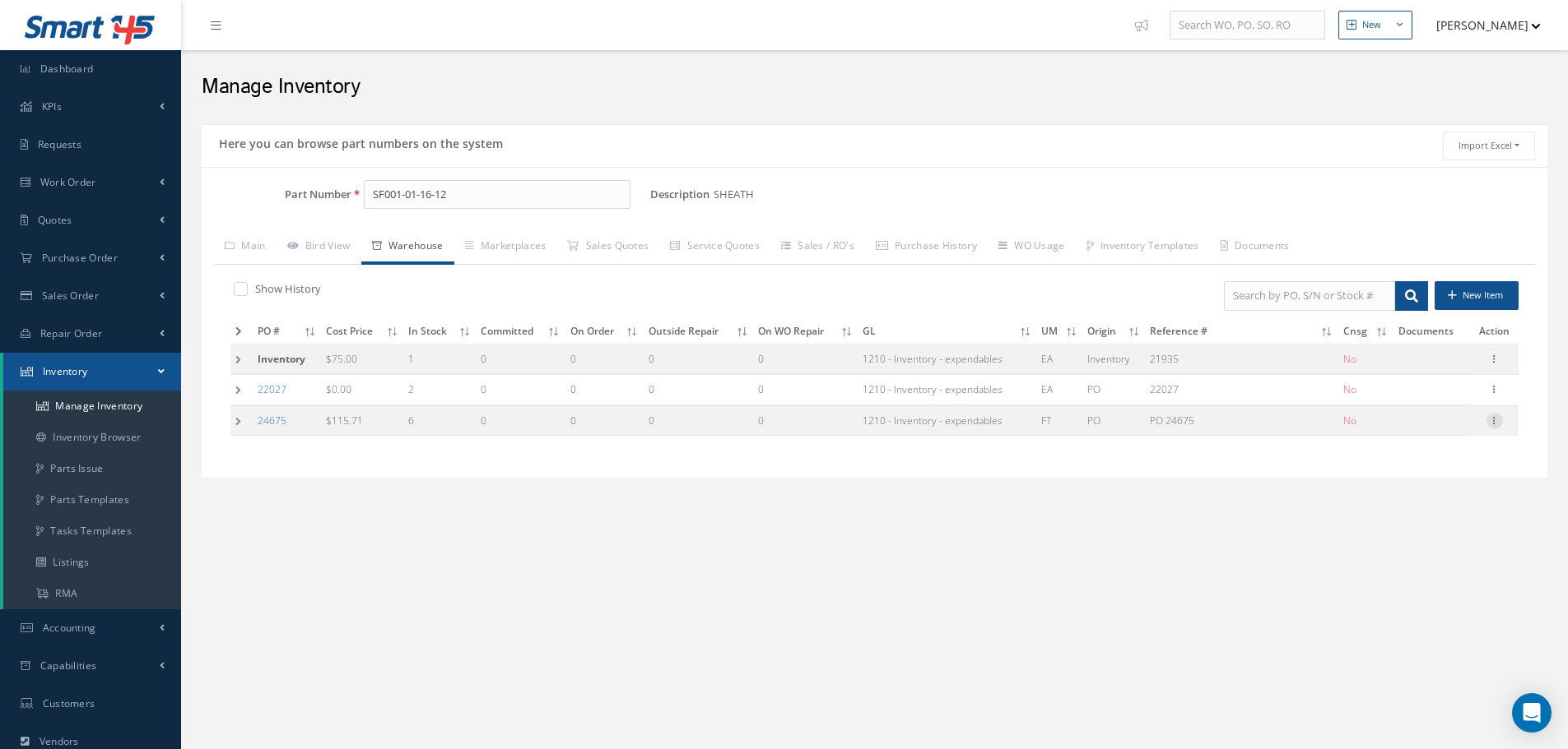
click at [1499, 421] on icon at bounding box center [1494, 419] width 16 height 13
click at [1416, 484] on link "Label" at bounding box center [1418, 486] width 130 height 22
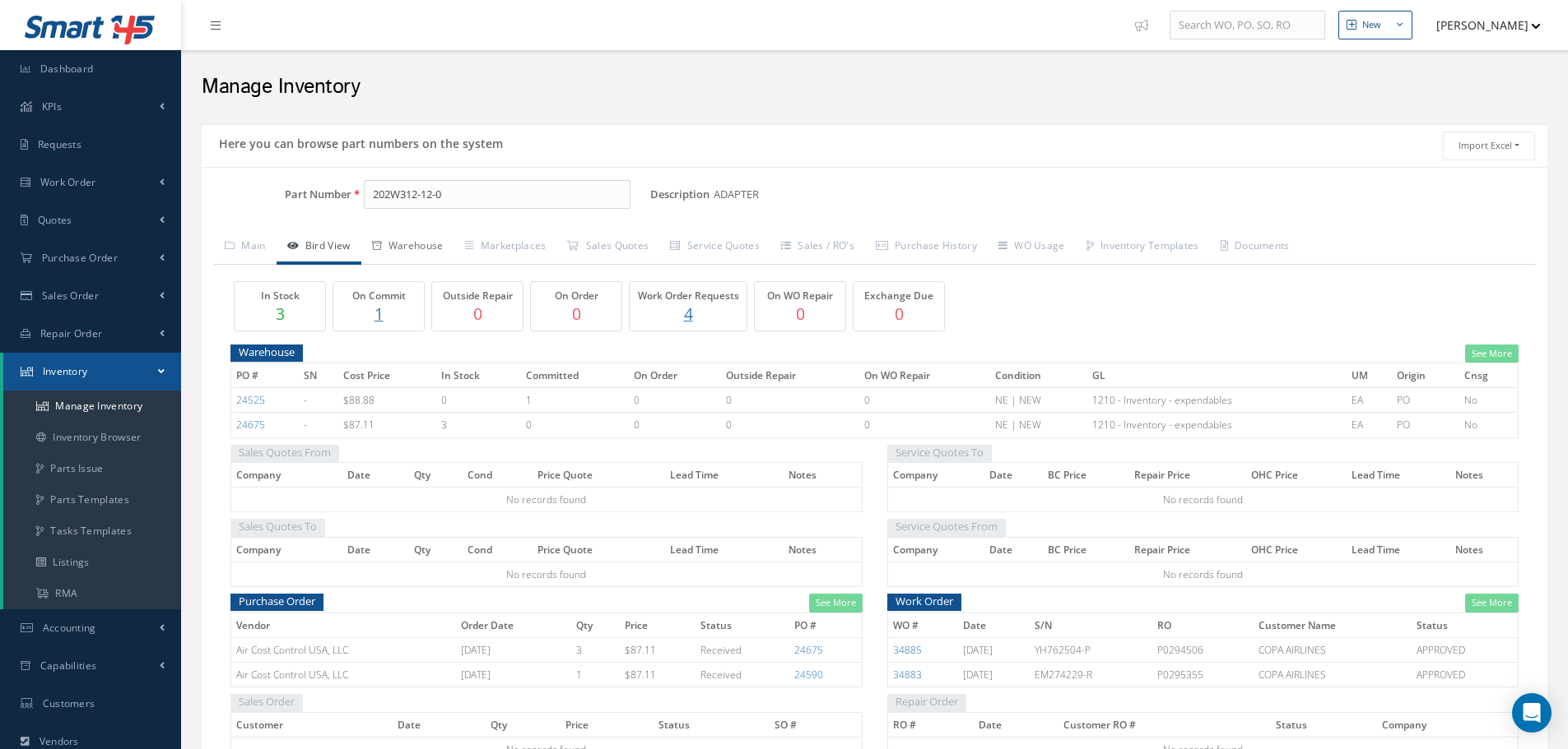
click at [424, 244] on link "Warehouse" at bounding box center [408, 248] width 93 height 35
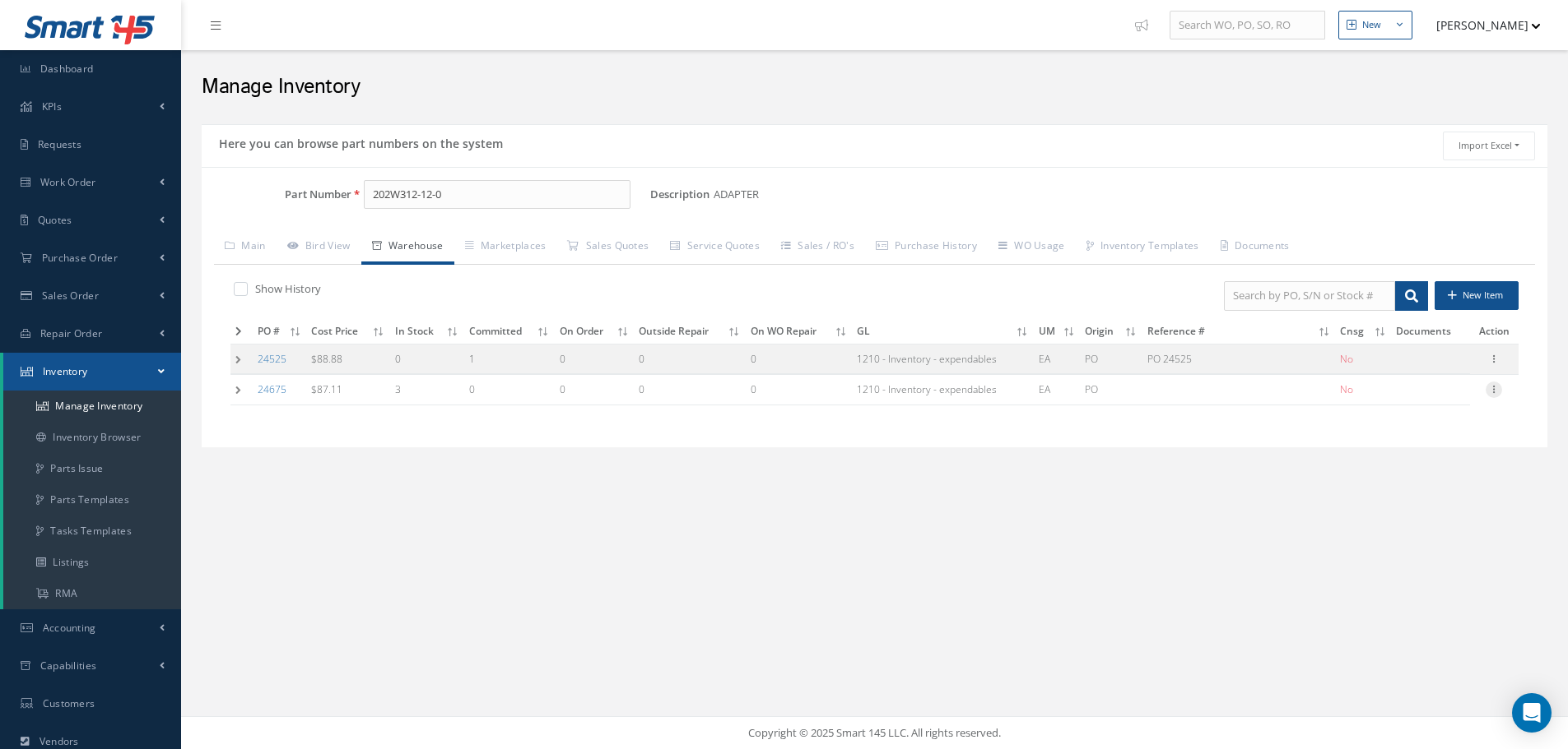
click at [1496, 395] on div at bounding box center [1494, 390] width 16 height 16
click at [1409, 403] on link "Edit" at bounding box center [1418, 400] width 130 height 22
type input "87.11"
type input "[DATE]"
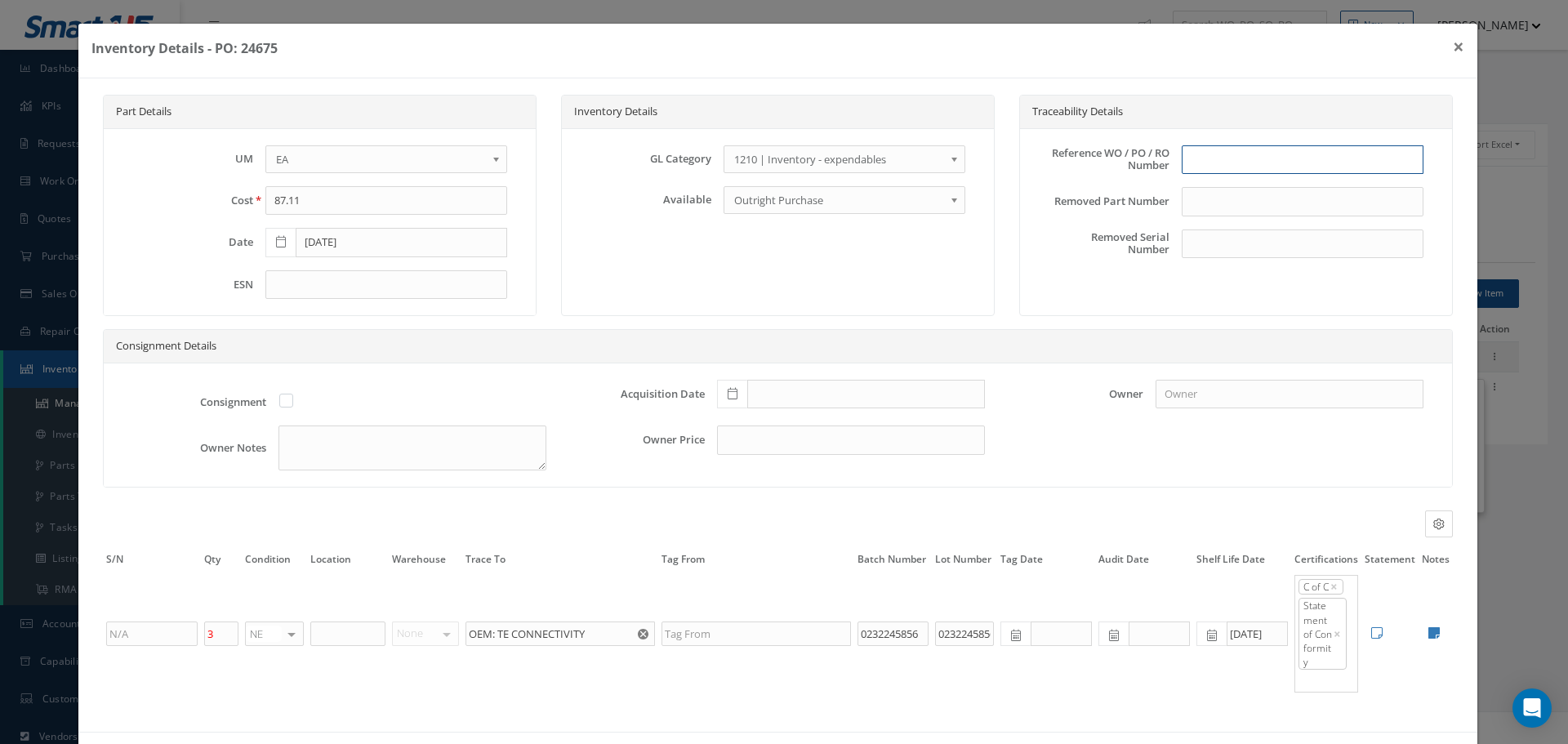
click at [1215, 171] on input "text" at bounding box center [1303, 160] width 242 height 29
type input "PO 24675"
click at [727, 390] on icon at bounding box center [732, 393] width 9 height 11
click at [752, 299] on td "18" at bounding box center [748, 295] width 25 height 25
type input "[DATE]"
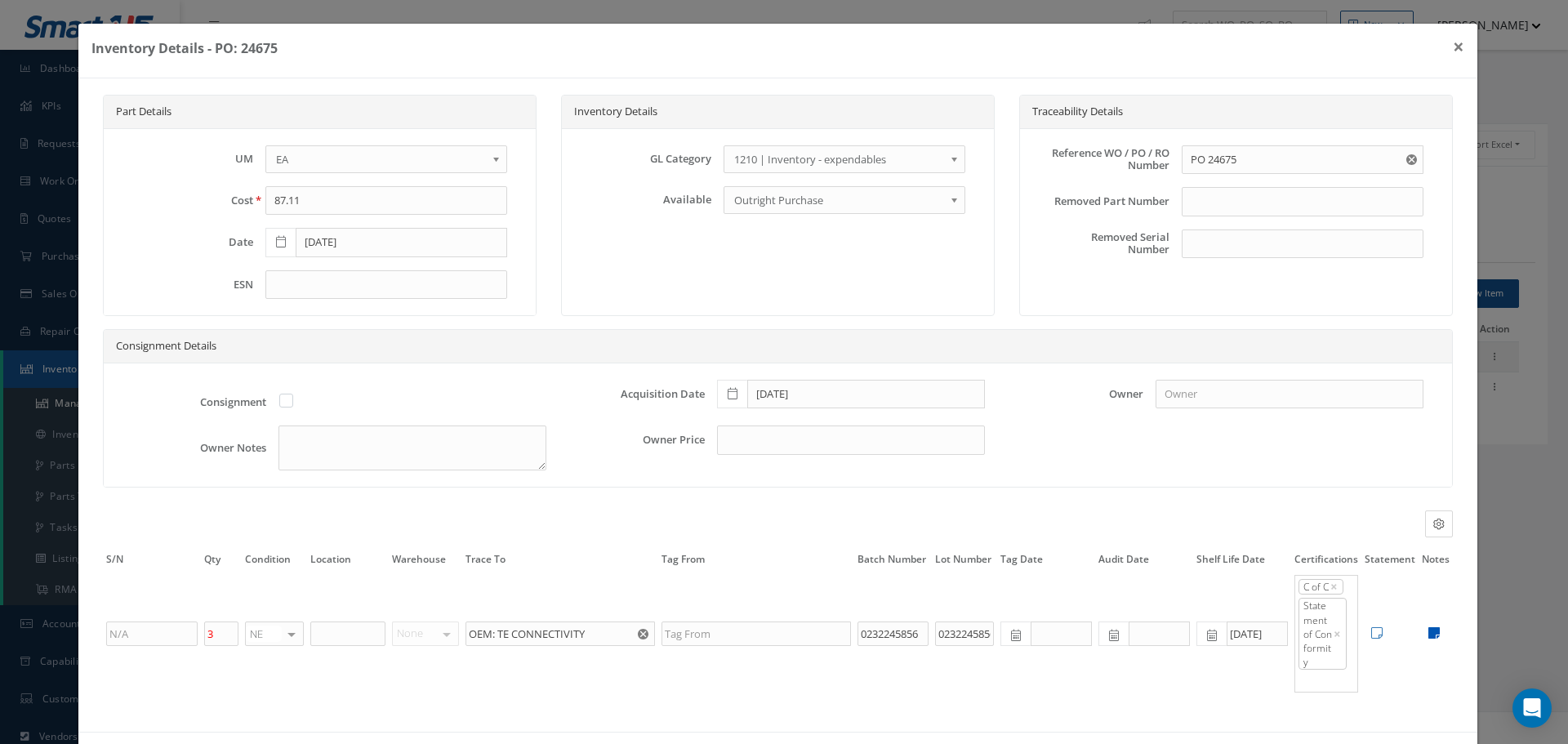
click at [1428, 630] on icon at bounding box center [1433, 632] width 11 height 13
type textarea "OEM C OF C AIR COSY CONTRP; Cert No. 6111135823"
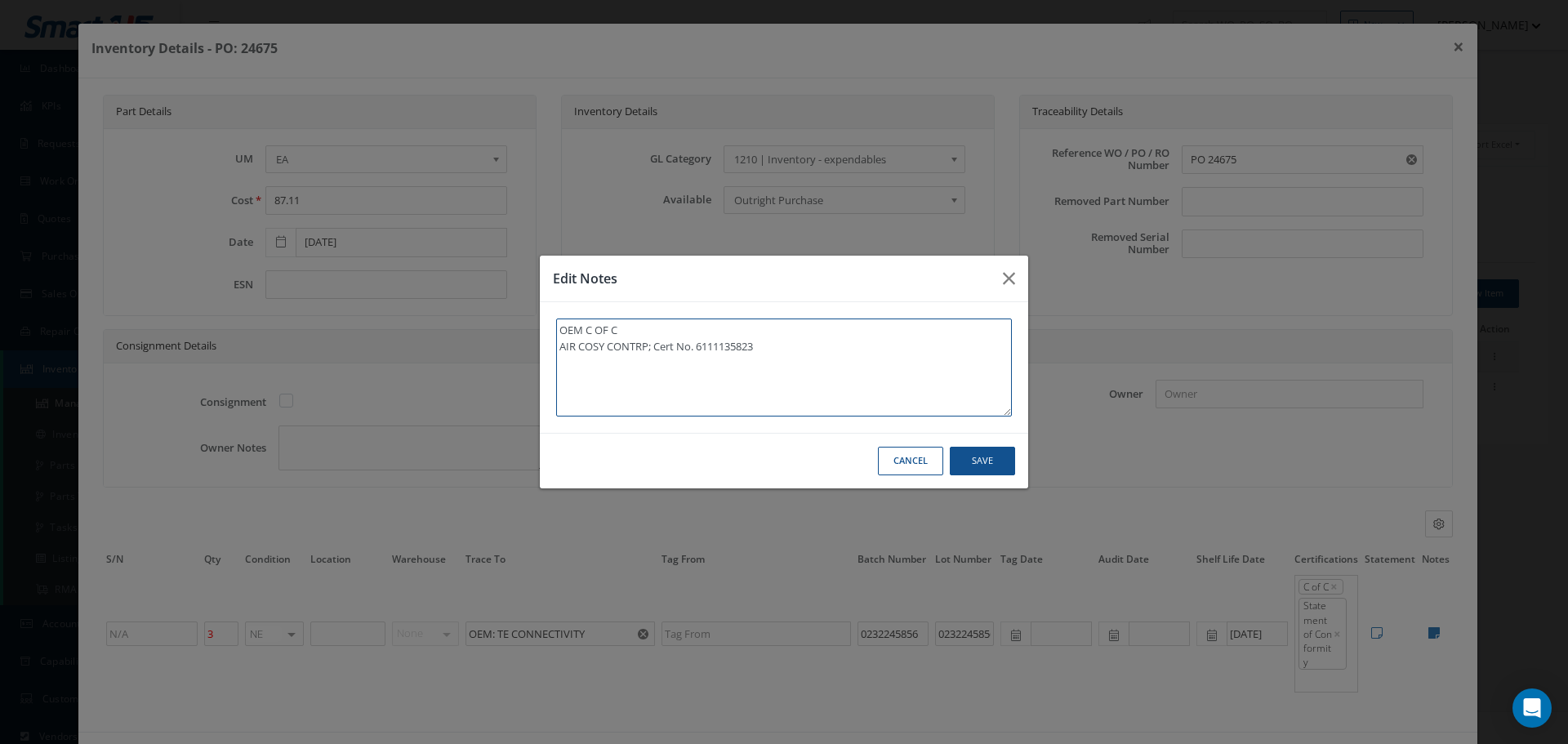
click at [768, 344] on textarea "OEM C OF C AIR COSY CONTRP; Cert No. 6111135823" at bounding box center [783, 367] width 455 height 98
type textarea "OEM C OF C AIR COSY CONTRP; Cert No. 6111135823"
paste textarea "** RECEIVED STOCK [DATE]."
type textarea "OEM C OF C AIR COSY CONTRP; Cert No. 6111135823 ** RECEIVED STOCK [DATE]."
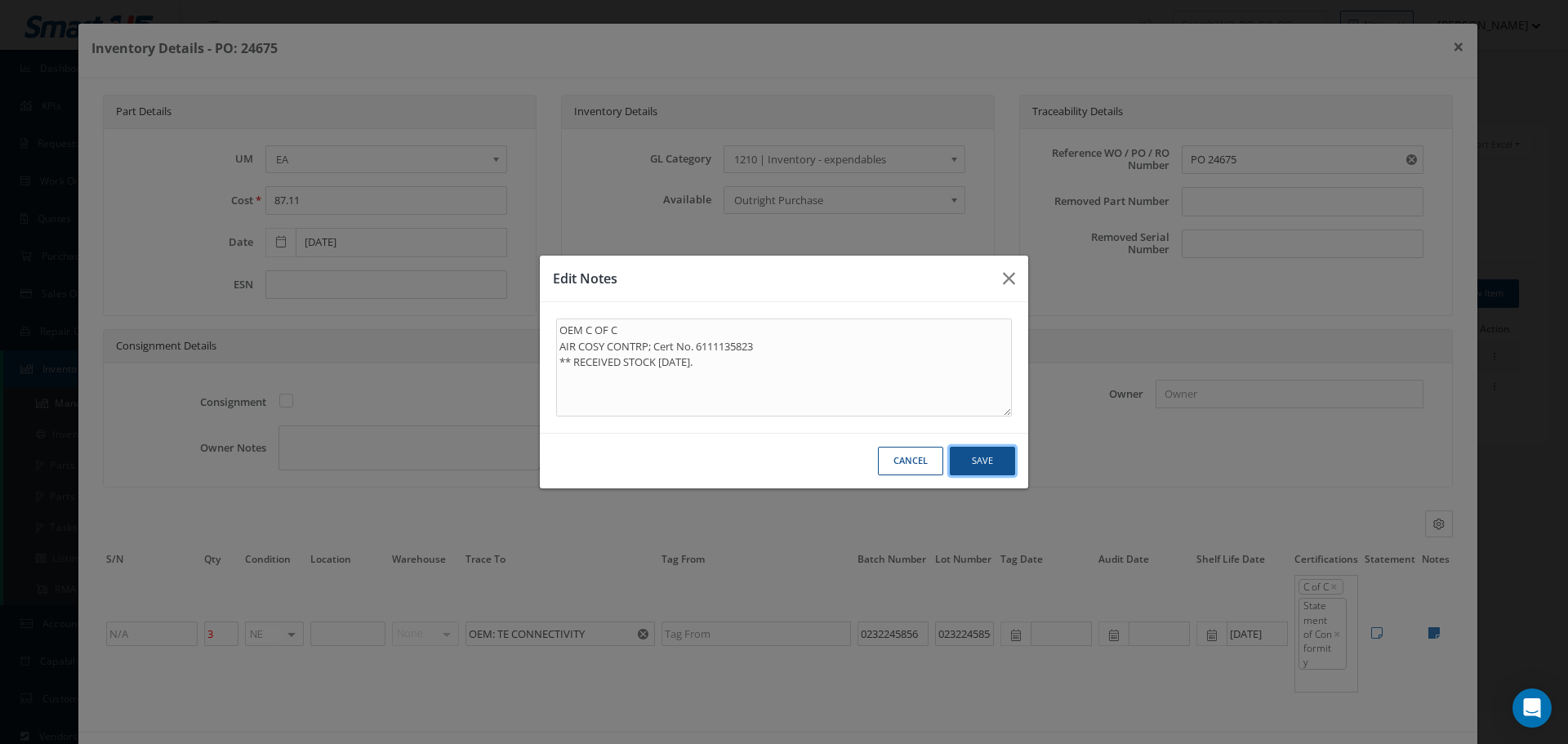
click at [0, 0] on button "Save" at bounding box center [0, 0] width 0 height 0
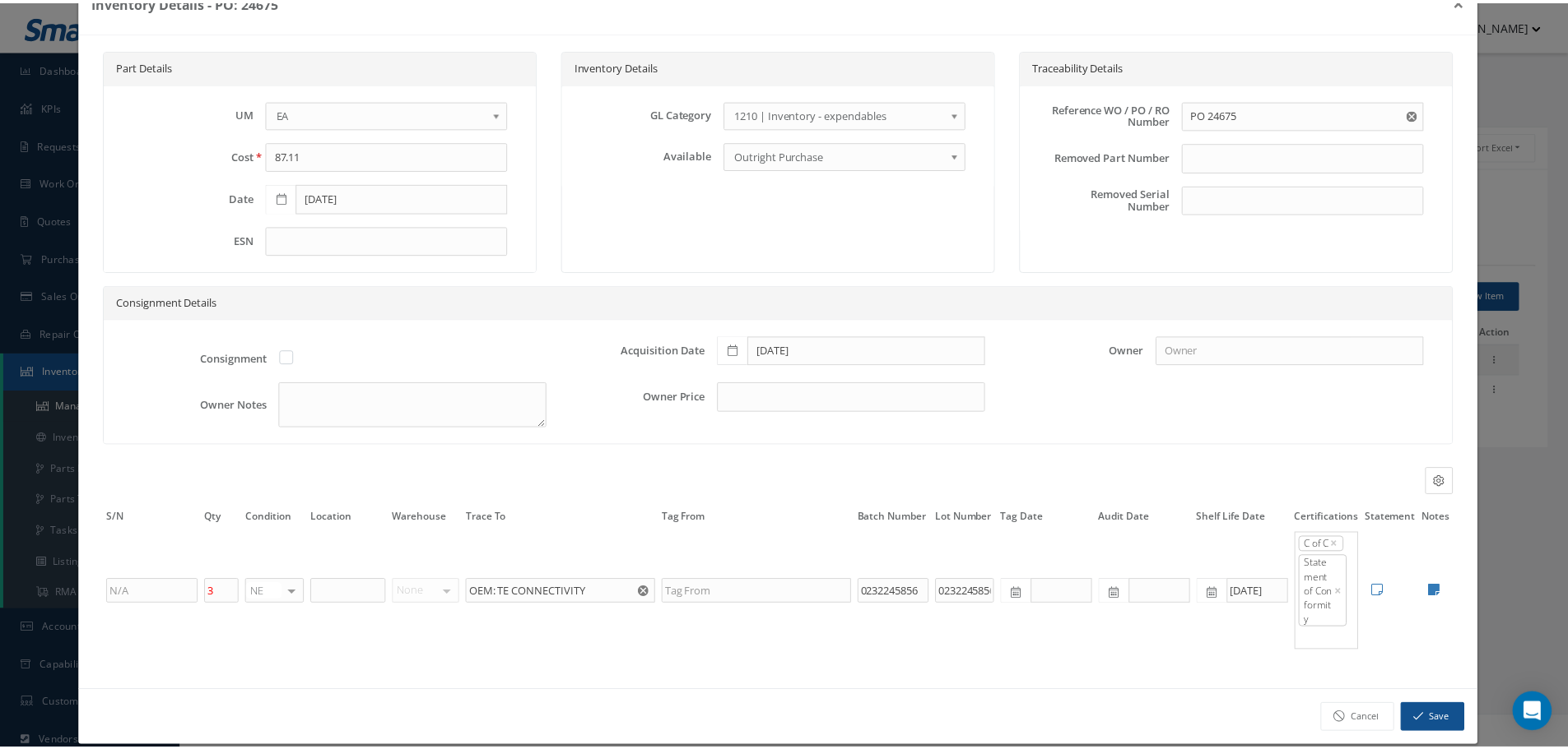
scroll to position [67, 0]
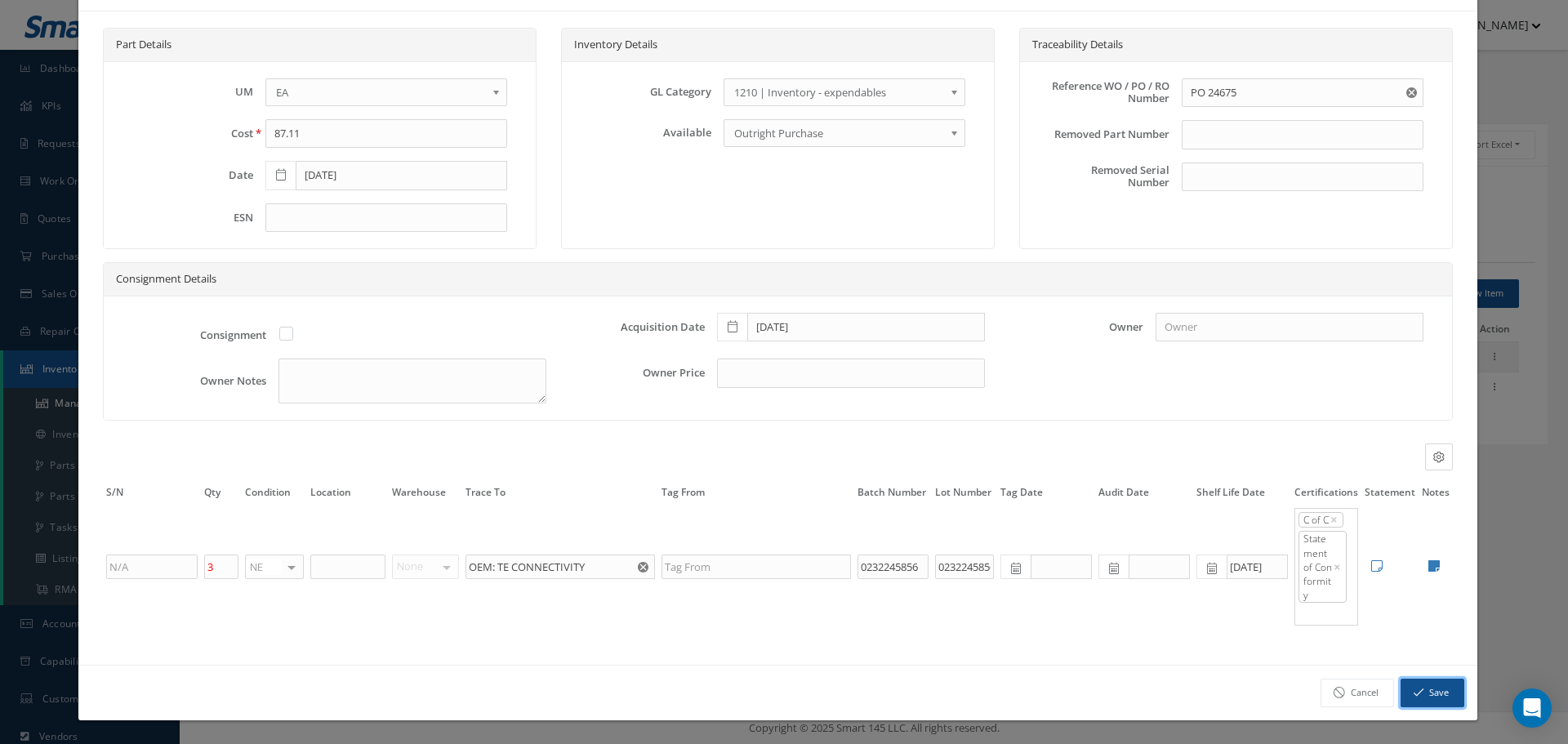
click at [1440, 694] on button "Save" at bounding box center [1432, 693] width 63 height 28
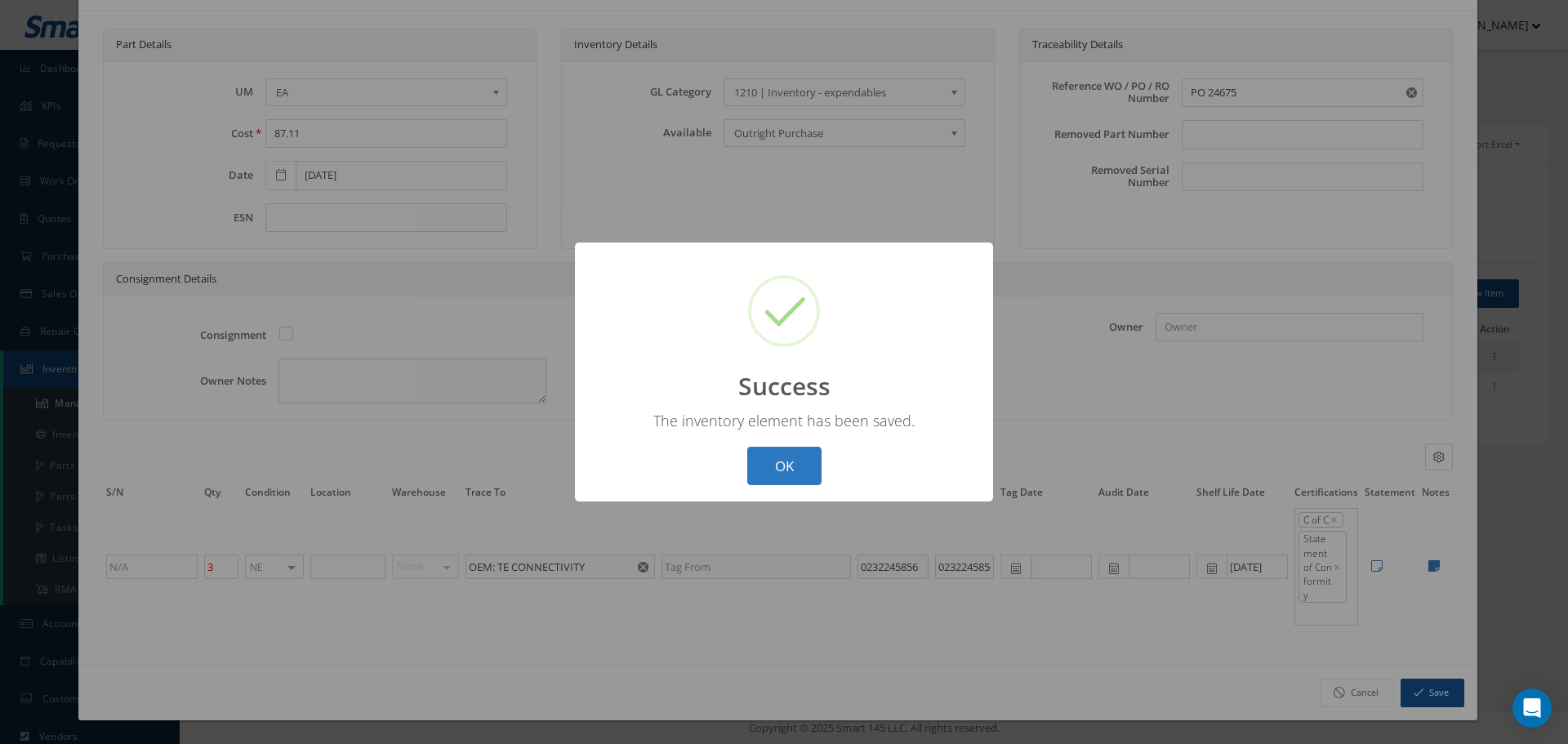
click at [790, 479] on button "OK" at bounding box center [784, 466] width 75 height 39
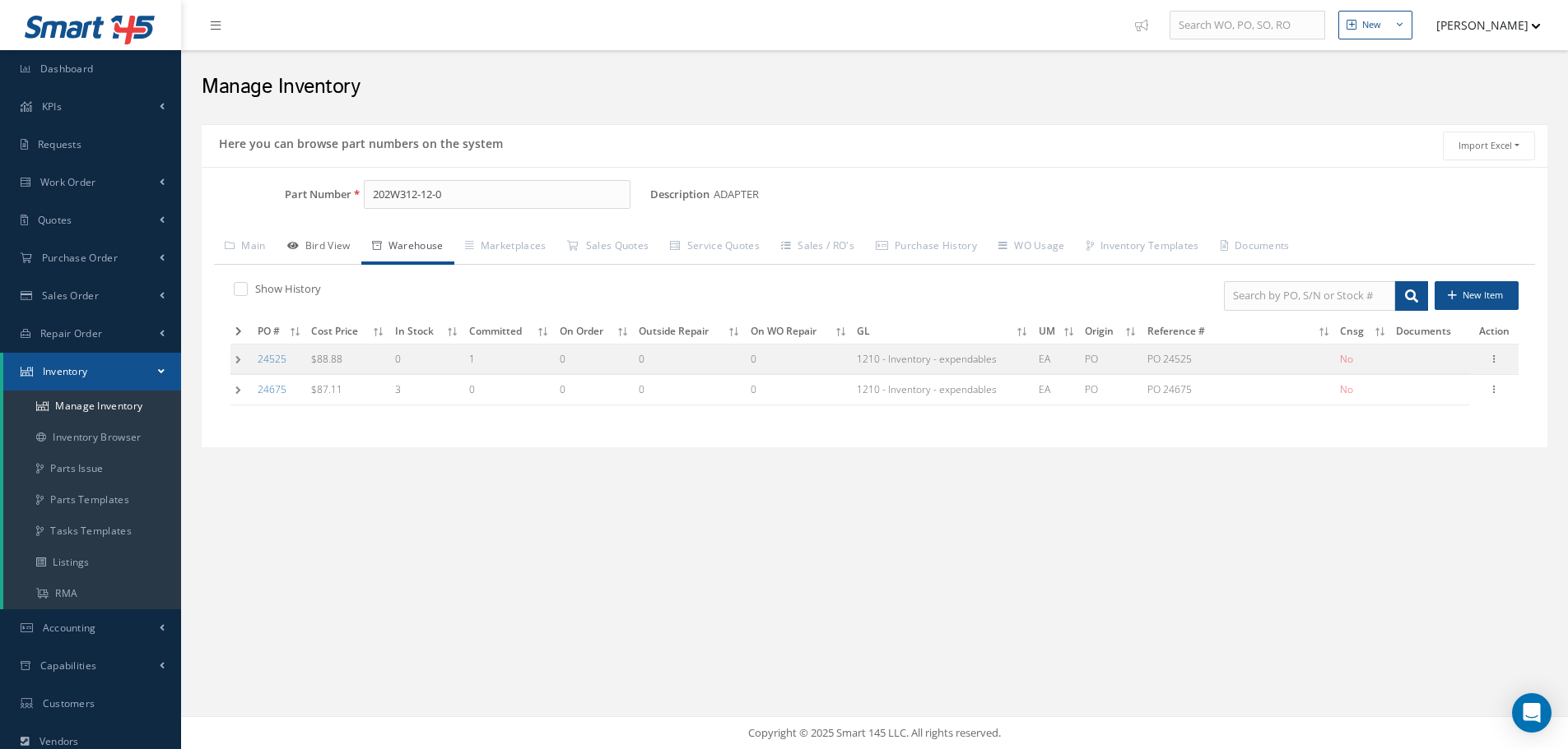
click at [334, 243] on link "Bird View" at bounding box center [319, 248] width 85 height 35
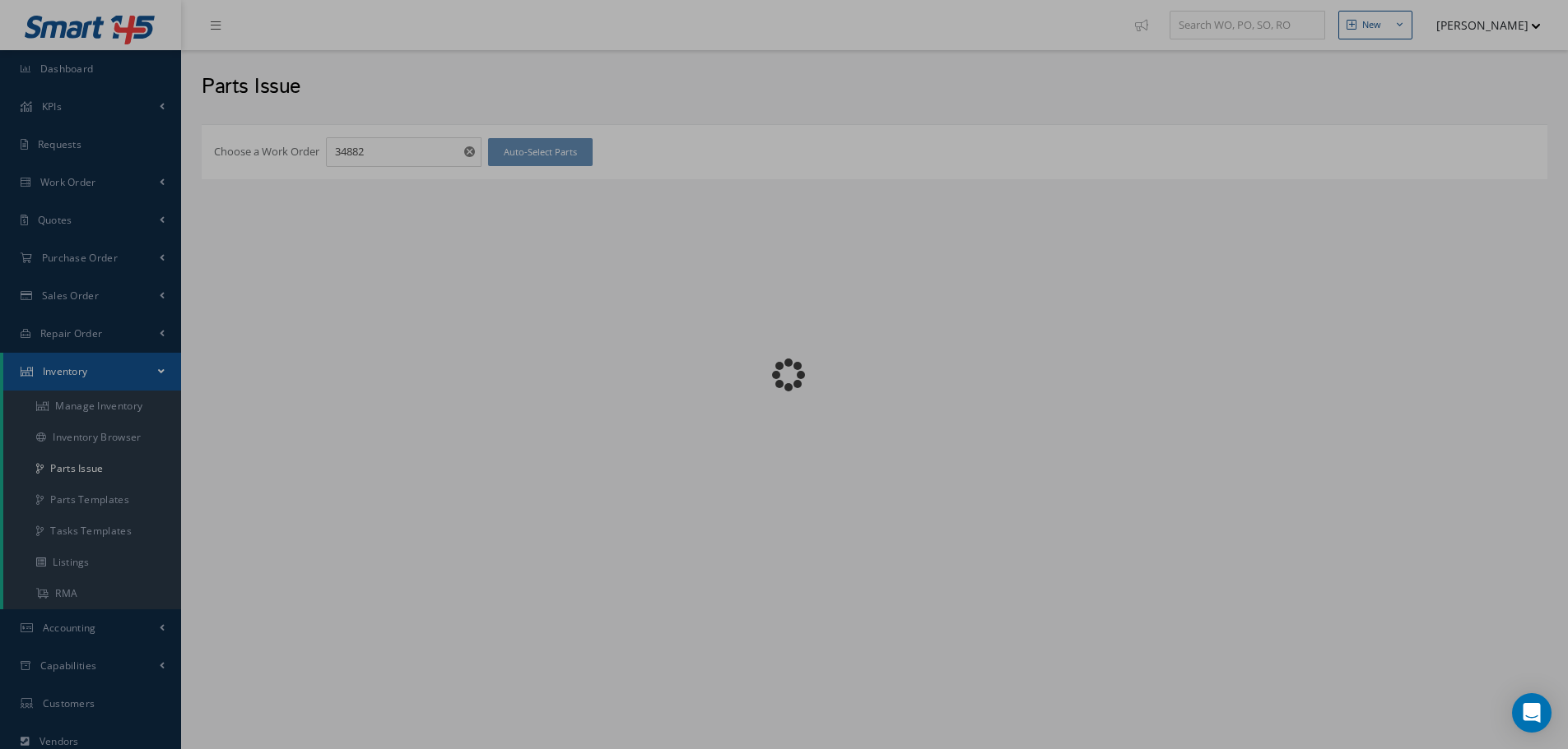
checkbox input "false"
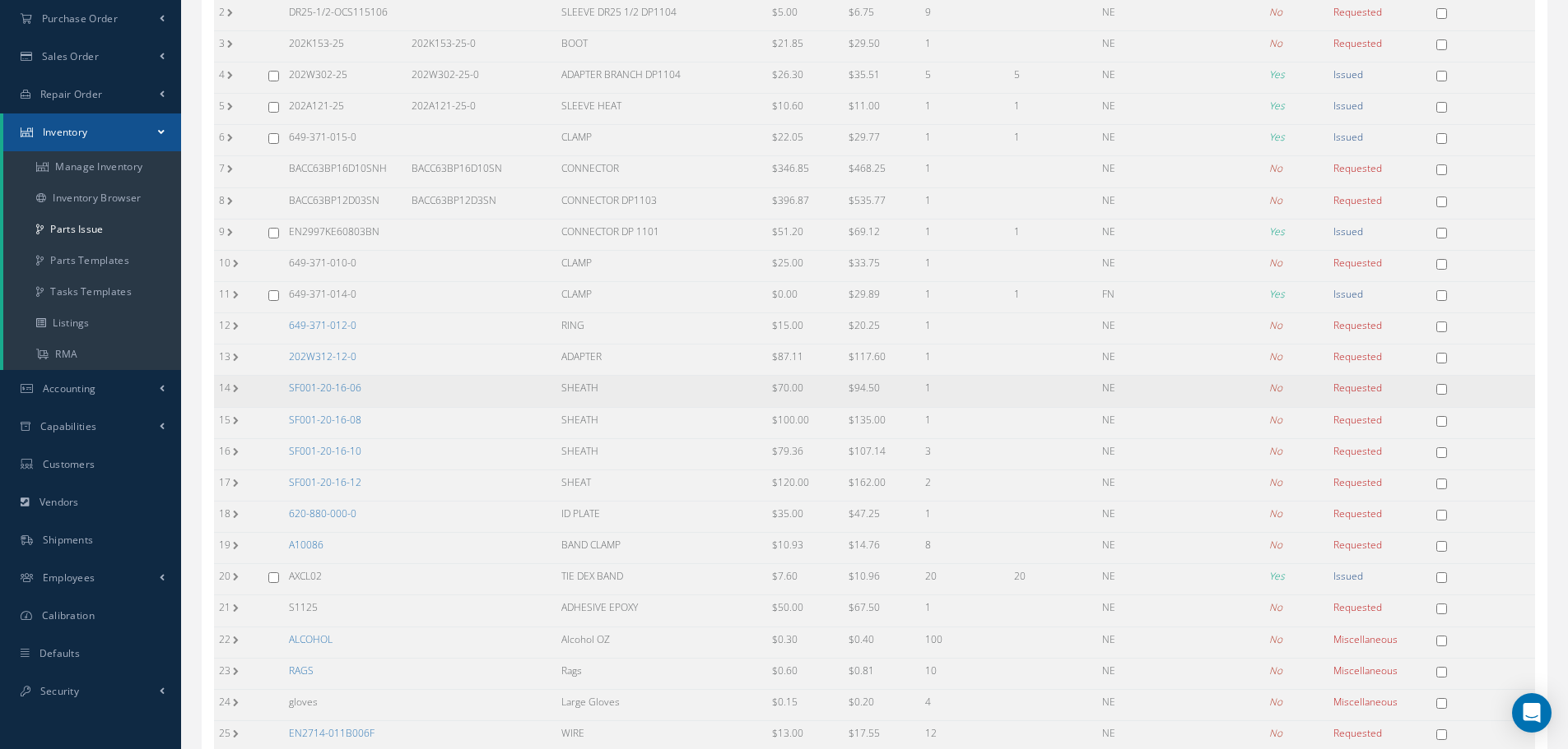
scroll to position [247, 0]
click at [320, 350] on link "202W312-12-0" at bounding box center [322, 349] width 67 height 14
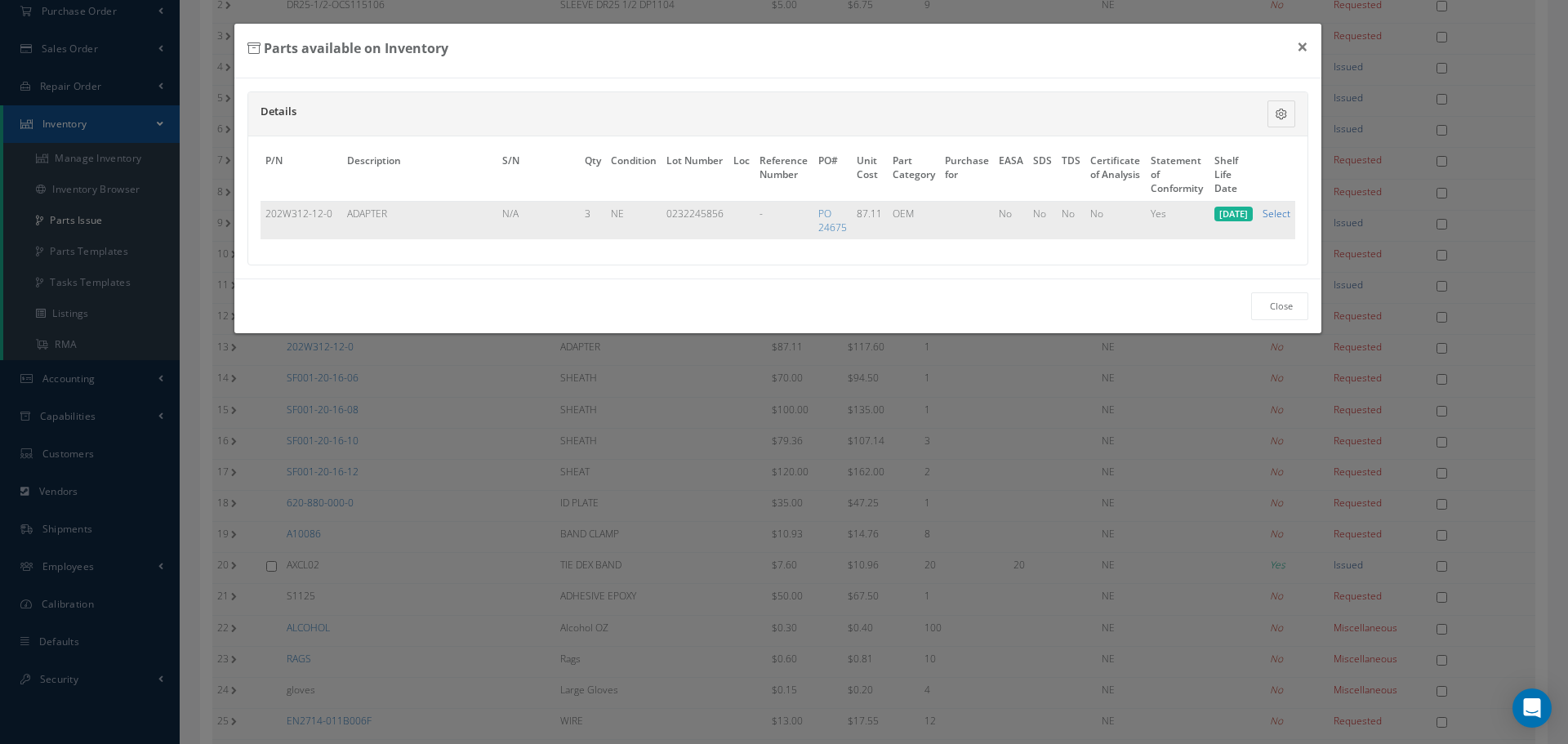
click at [1276, 216] on link "Select" at bounding box center [1276, 214] width 27 height 14
checkbox input "true"
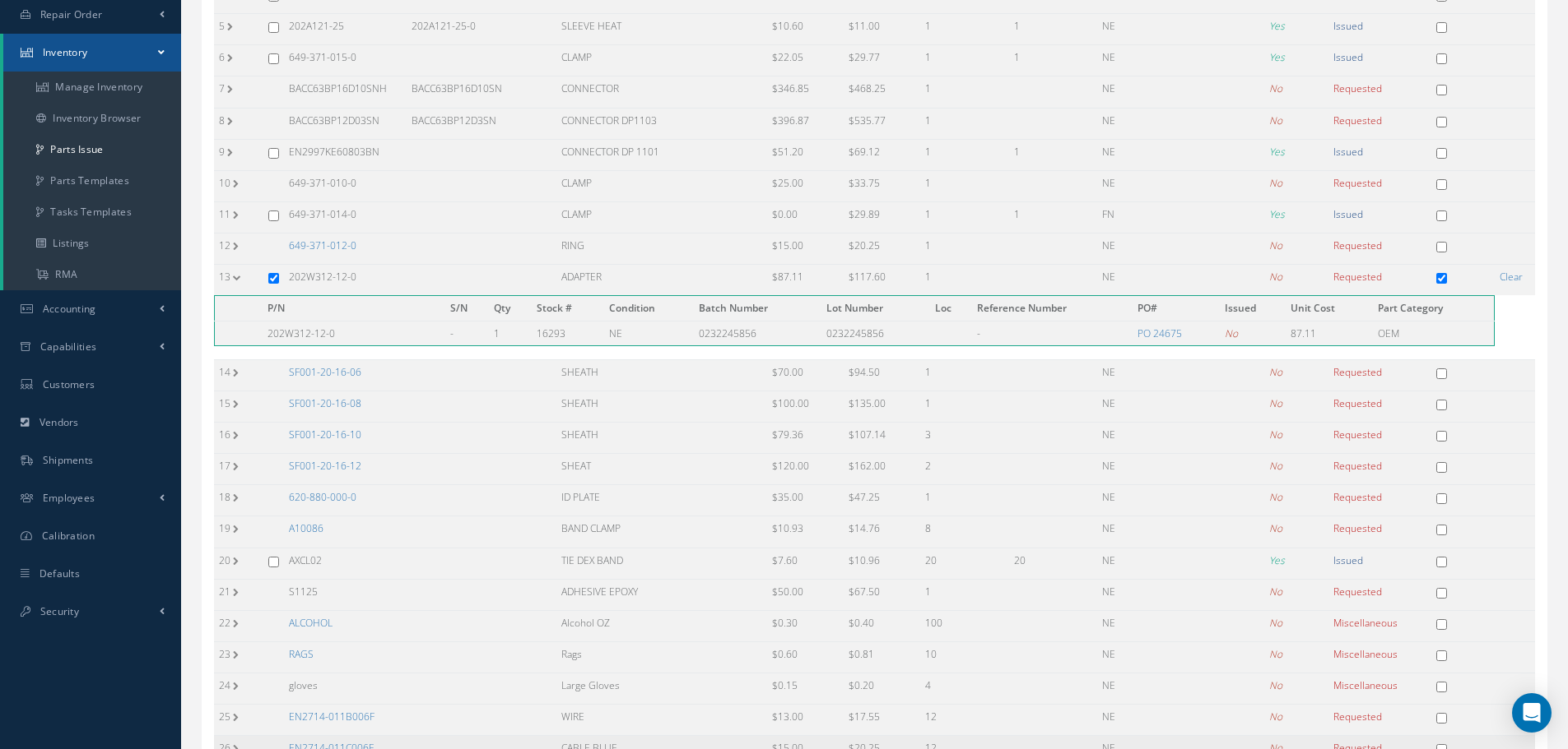
scroll to position [468, 0]
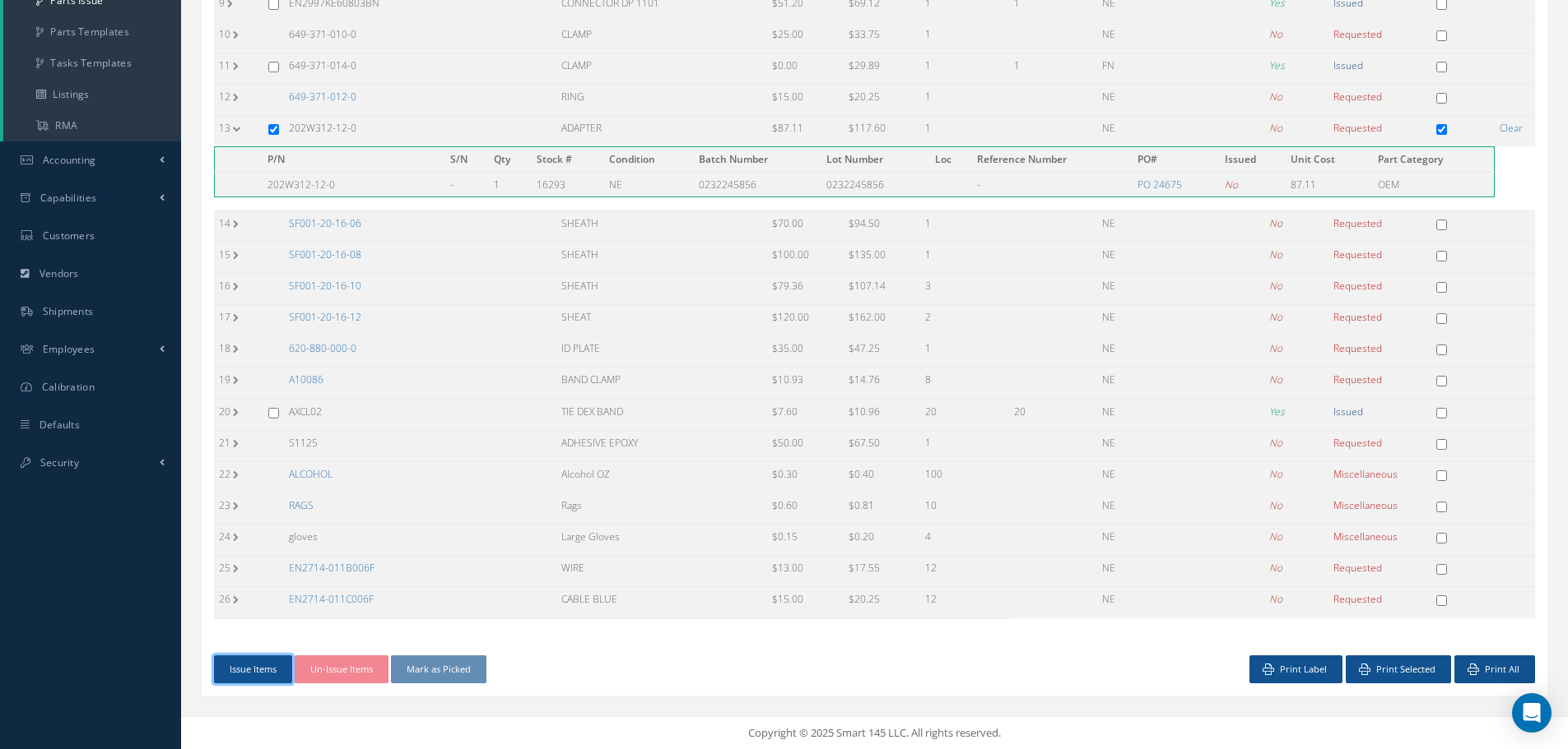
click at [237, 665] on button "Issue Items" at bounding box center [253, 670] width 78 height 29
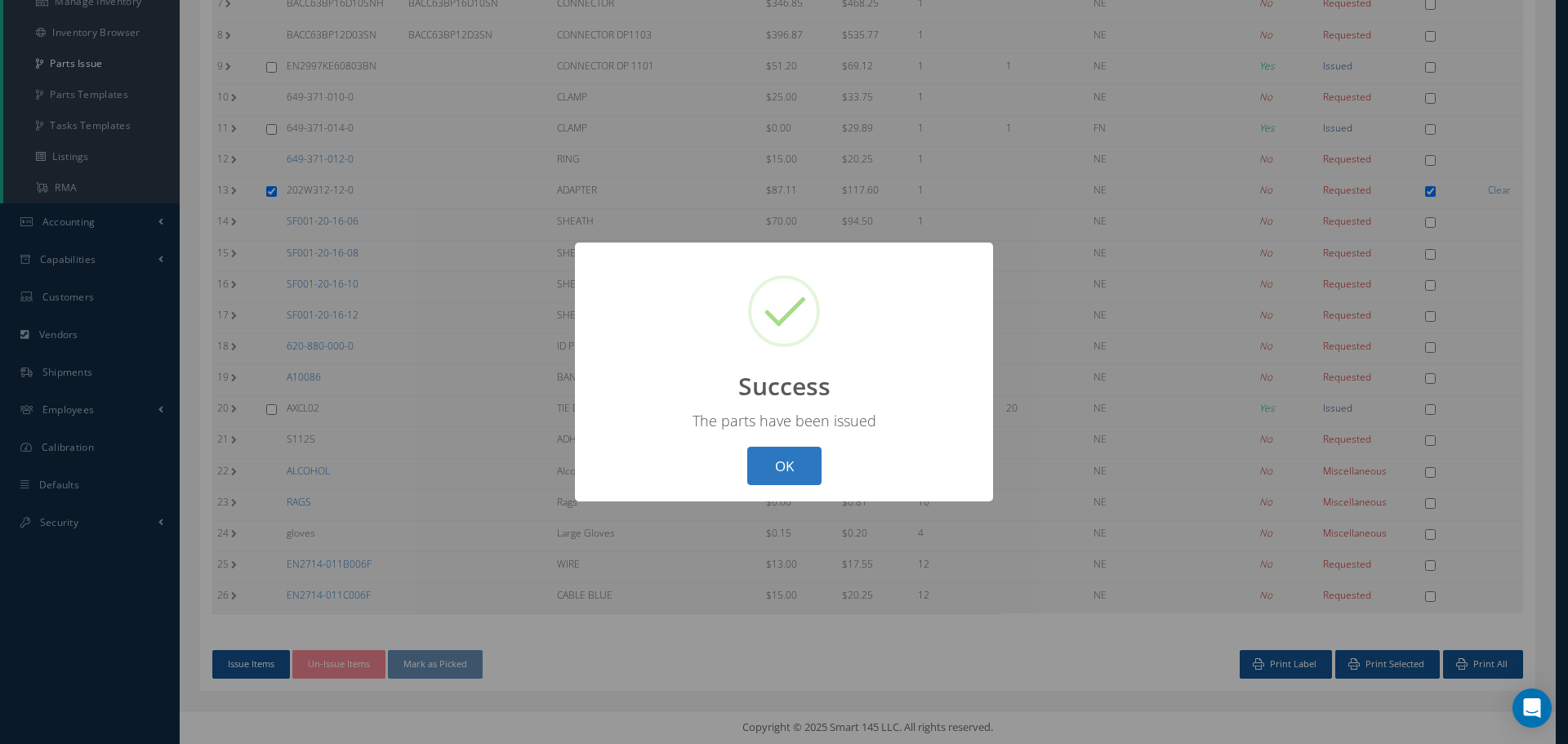
click at [794, 468] on button "OK" at bounding box center [784, 466] width 75 height 39
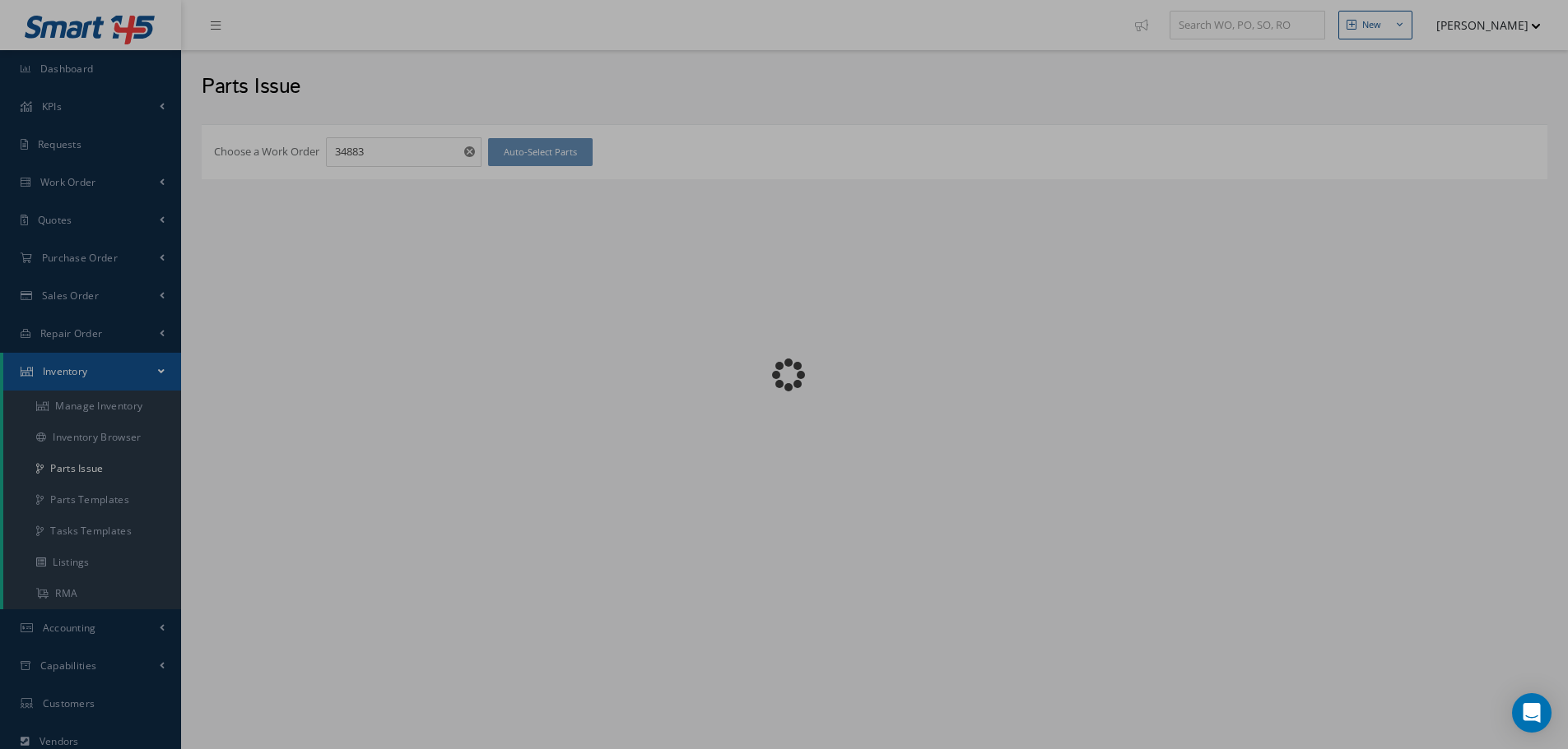
checkbox input "false"
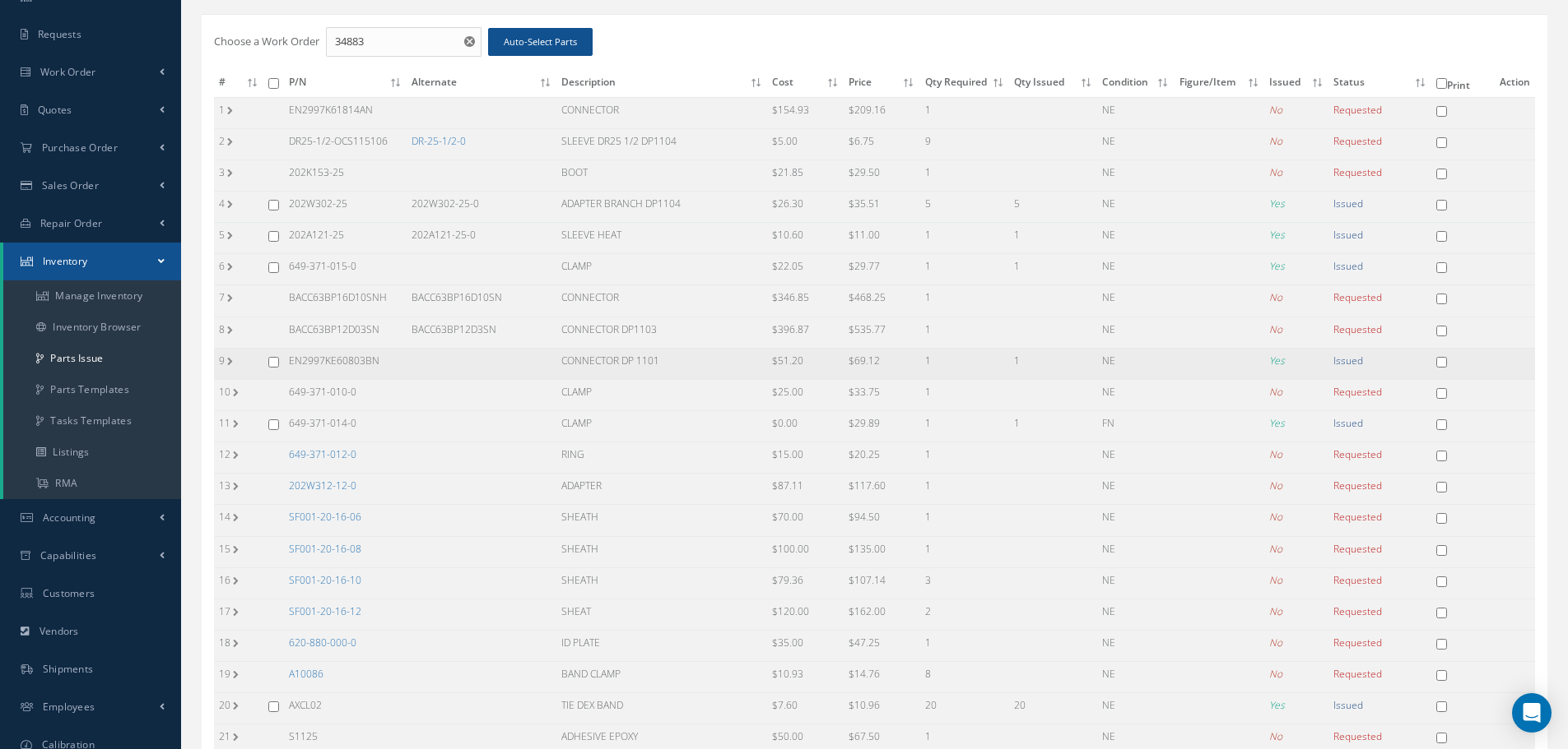
scroll to position [247, 0]
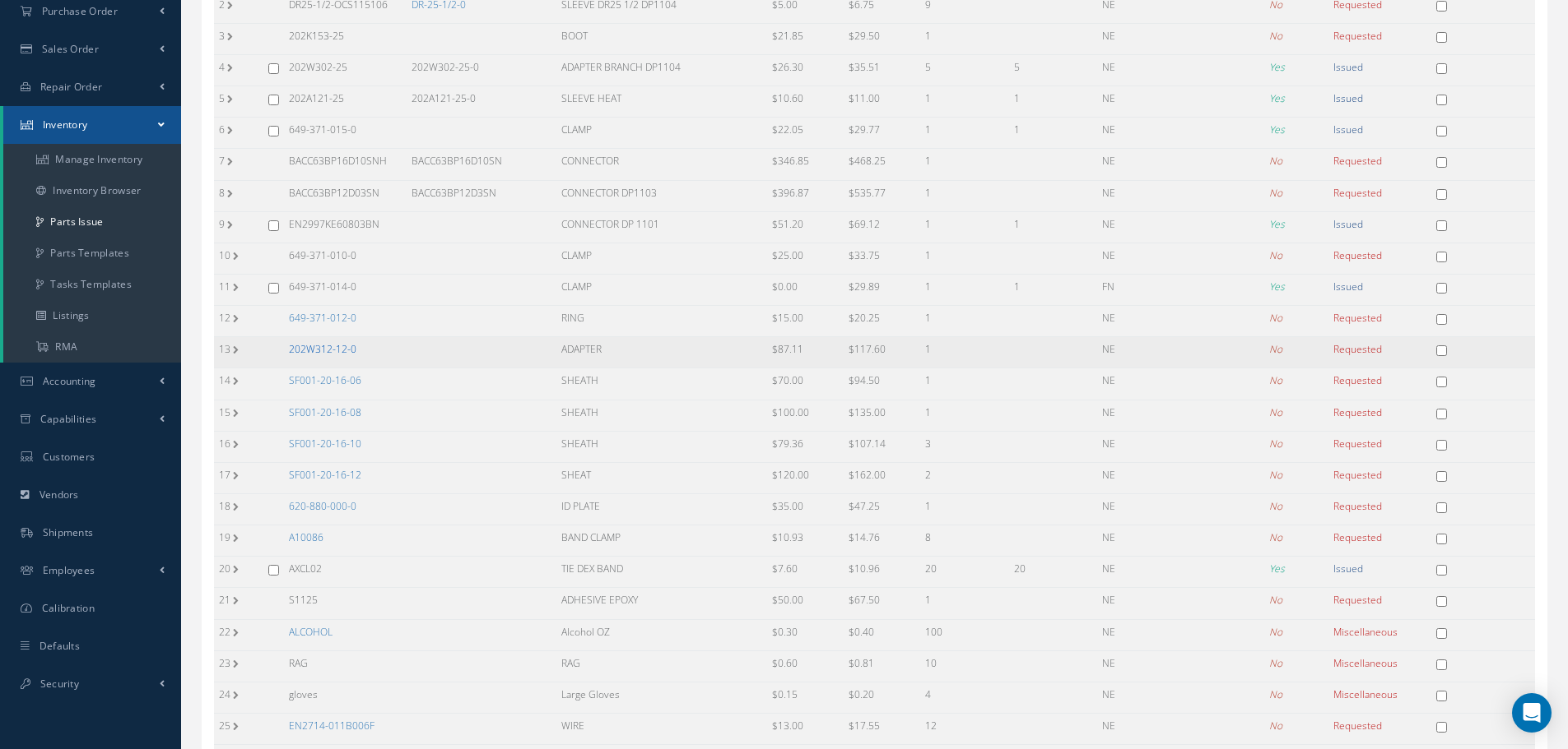
click at [330, 352] on link "202W312-12-0" at bounding box center [322, 349] width 67 height 14
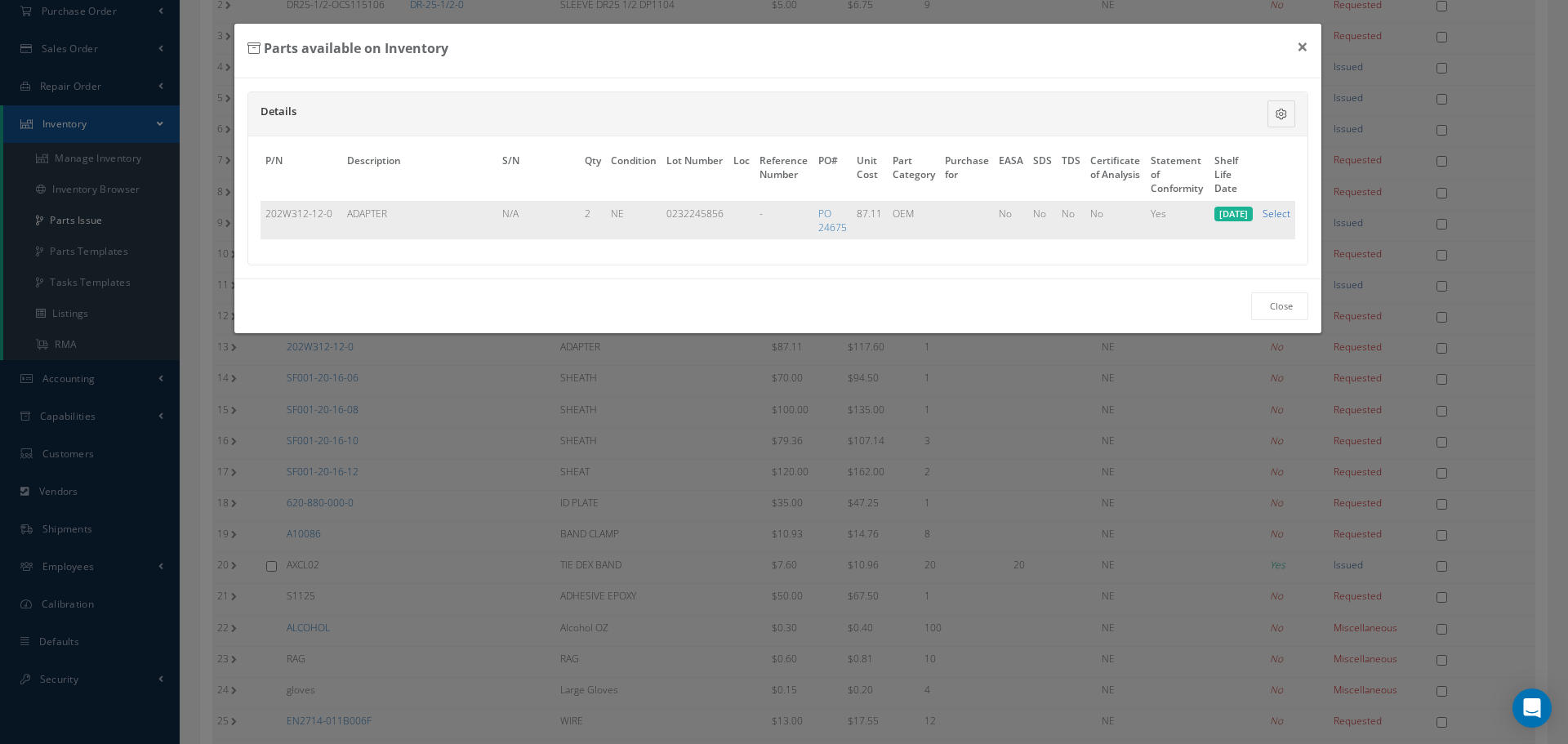
click at [1281, 215] on link "Select" at bounding box center [1276, 214] width 27 height 14
checkbox input "true"
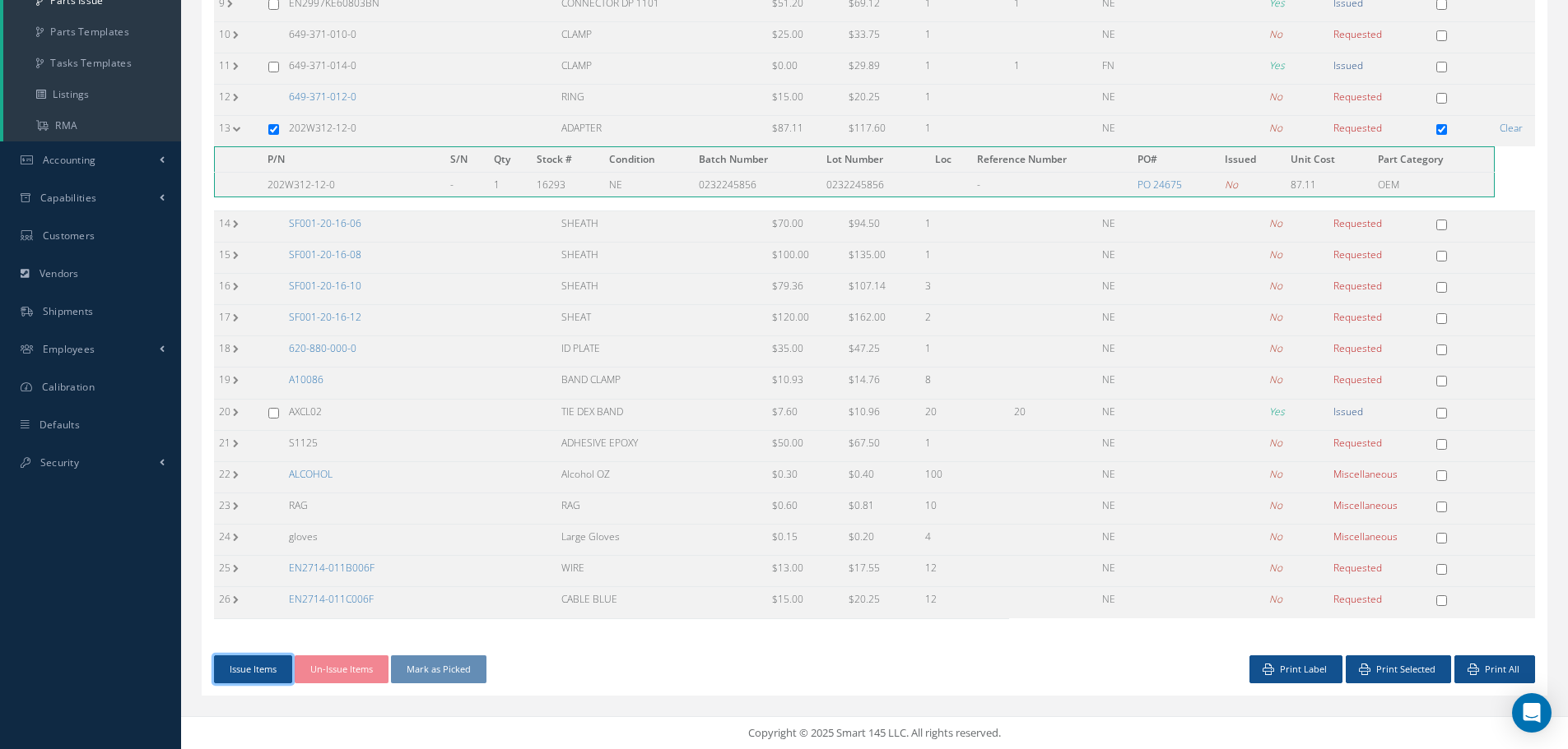
click at [264, 663] on button "Issue Items" at bounding box center [253, 670] width 78 height 29
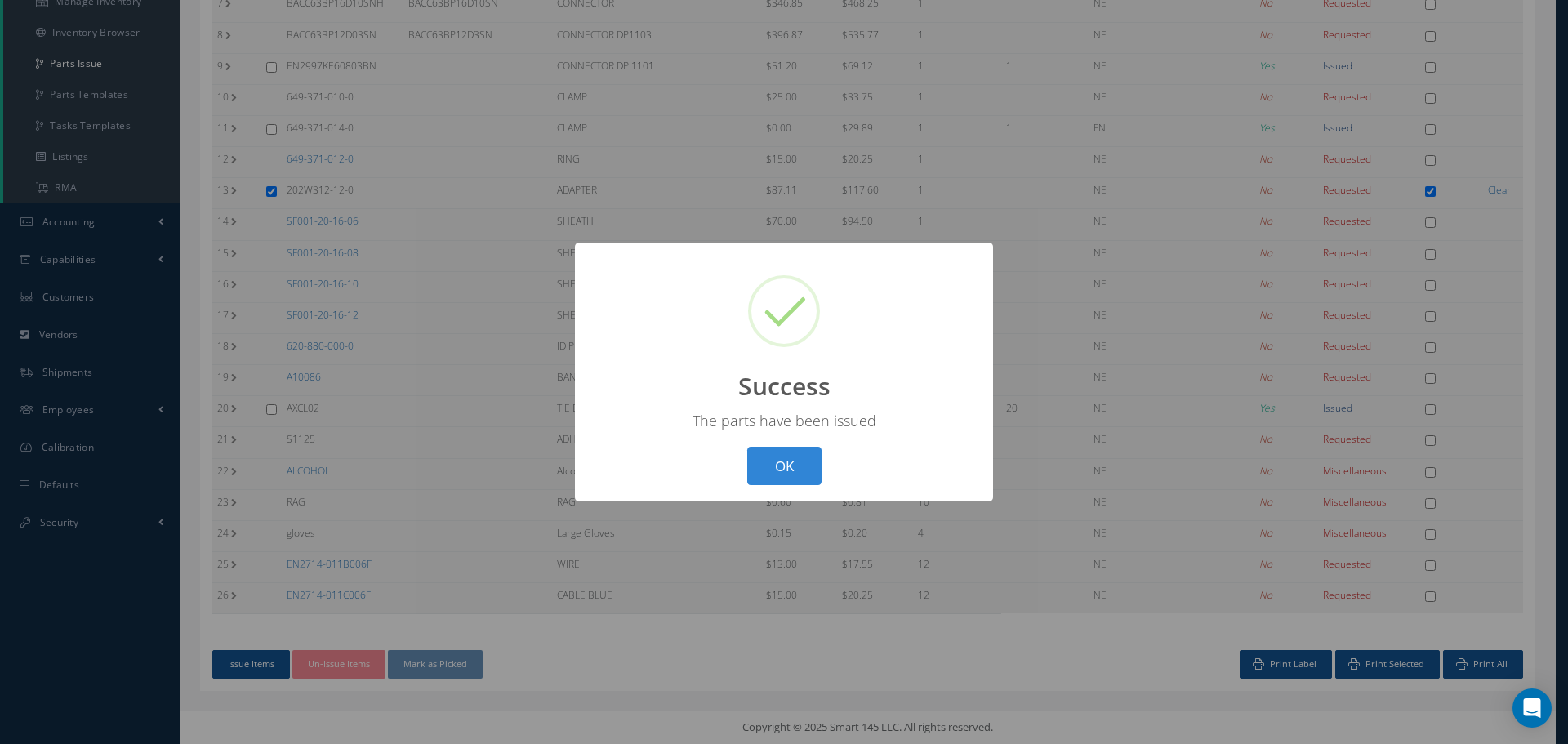
click at [770, 462] on button "OK" at bounding box center [784, 466] width 75 height 39
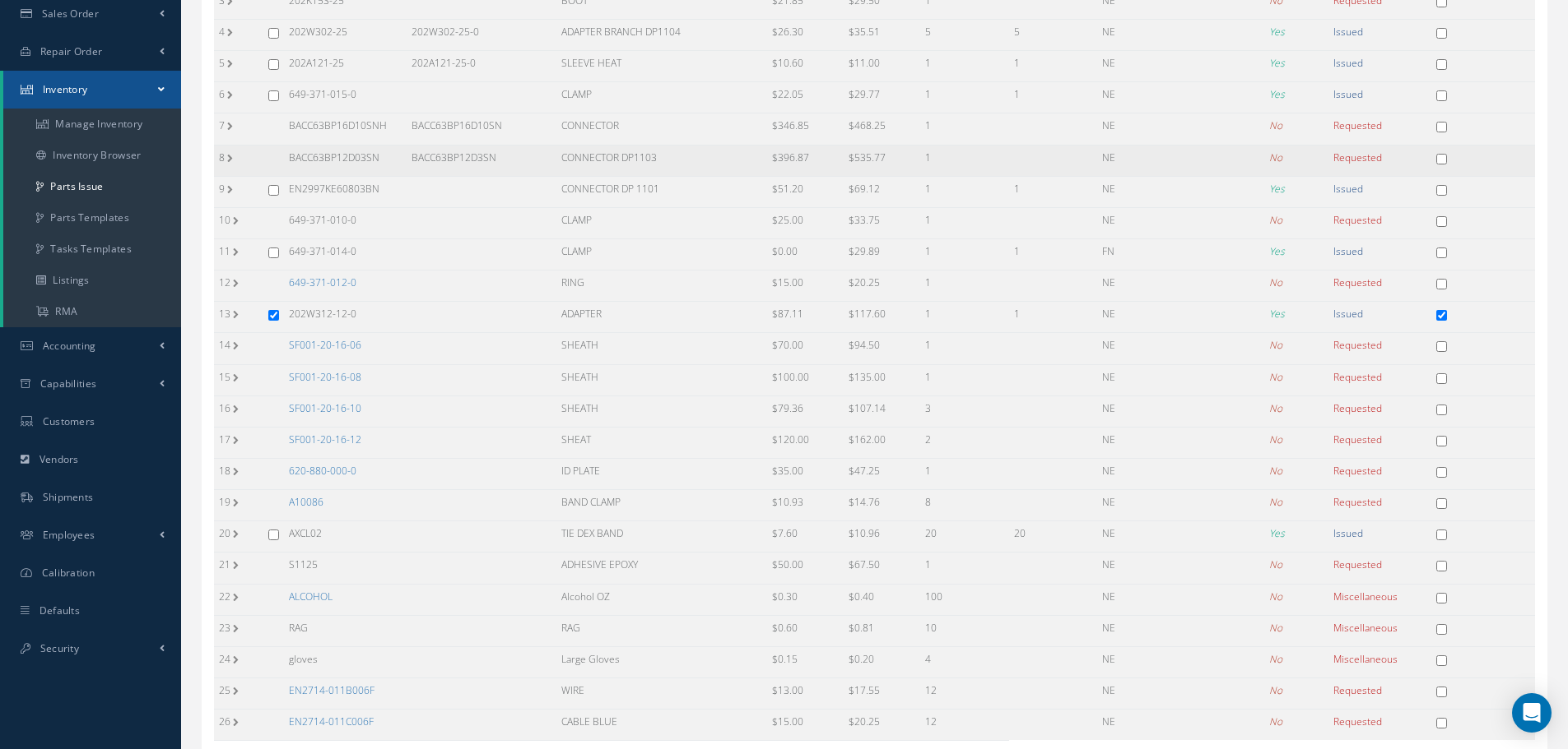
scroll to position [0, 0]
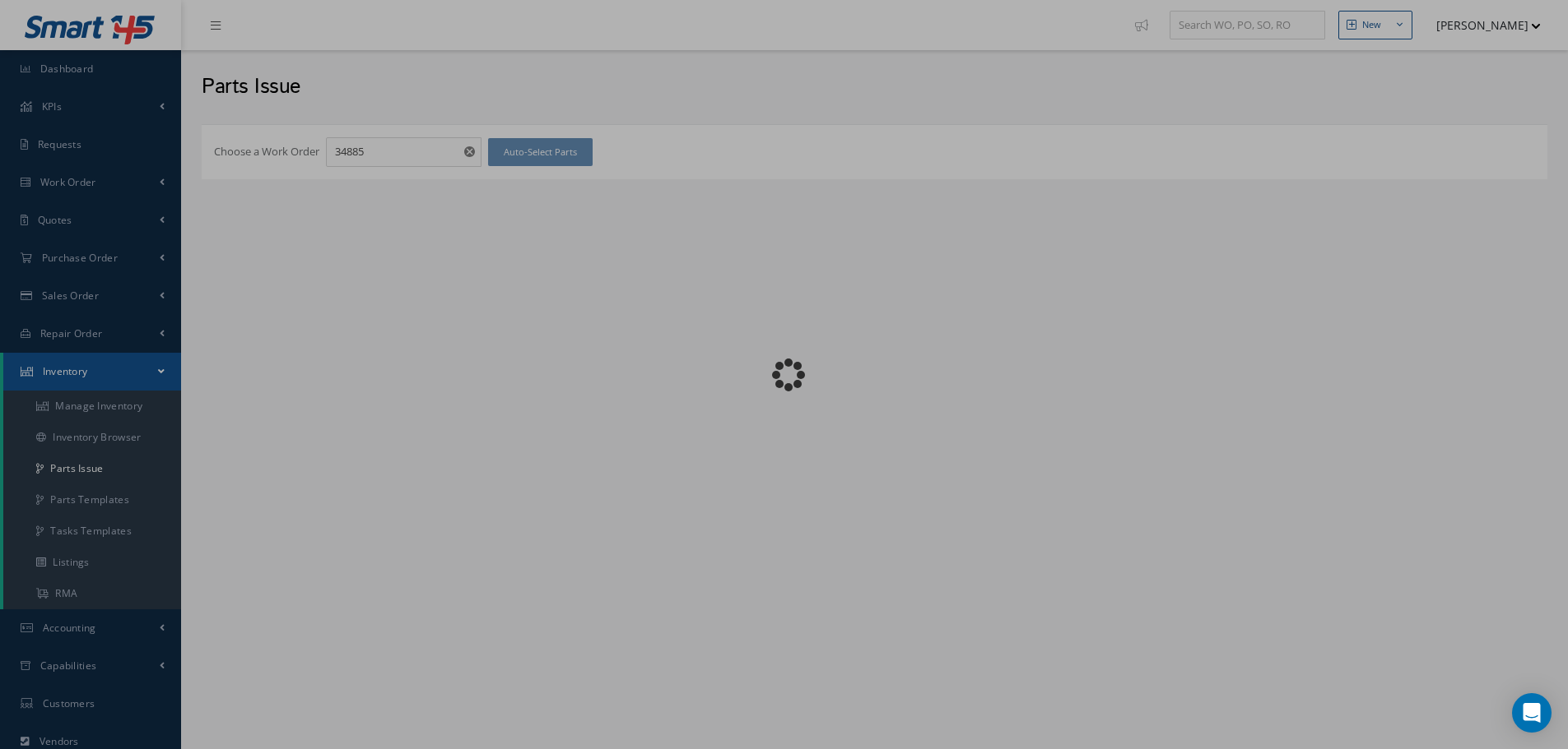
checkbox input "false"
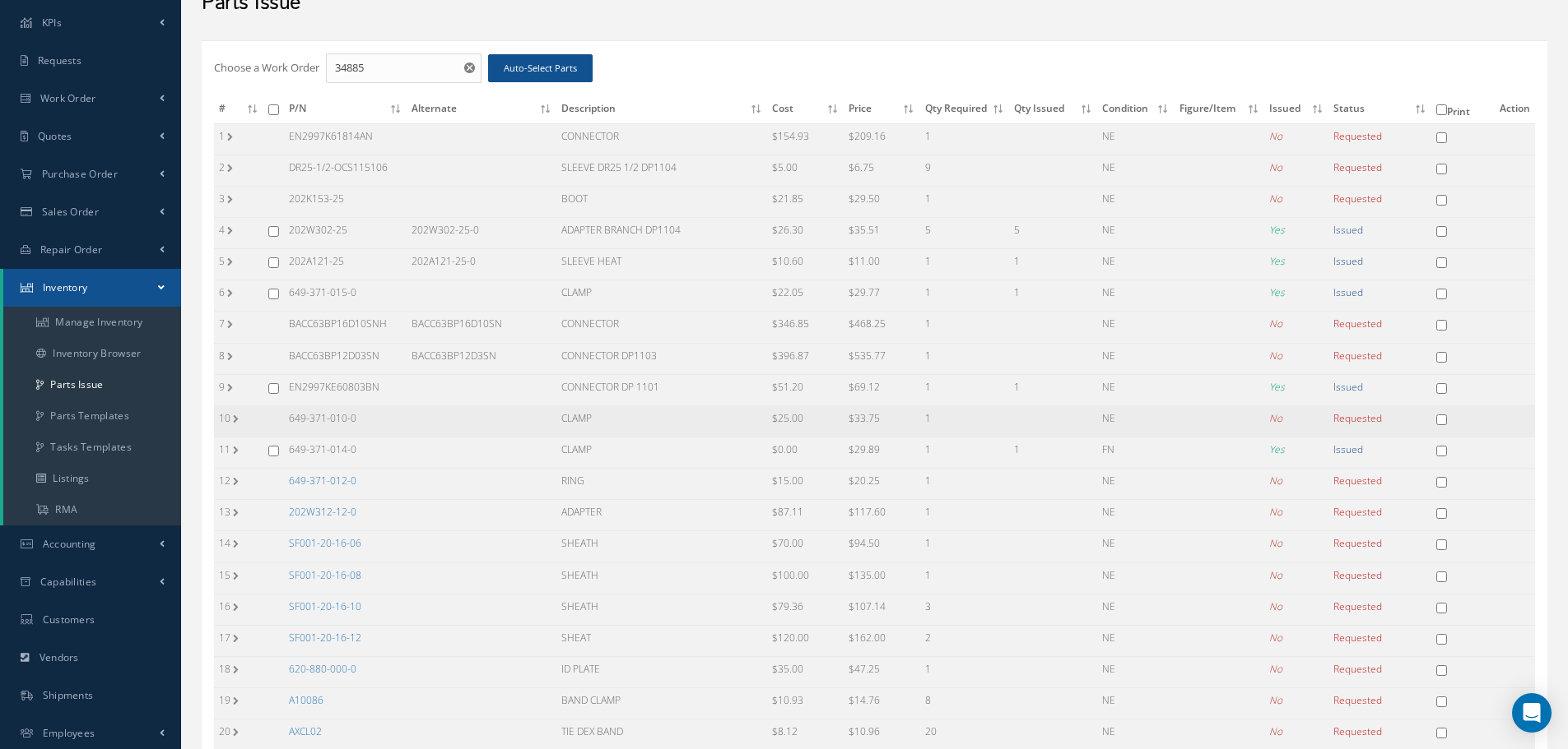
scroll to position [164, 0]
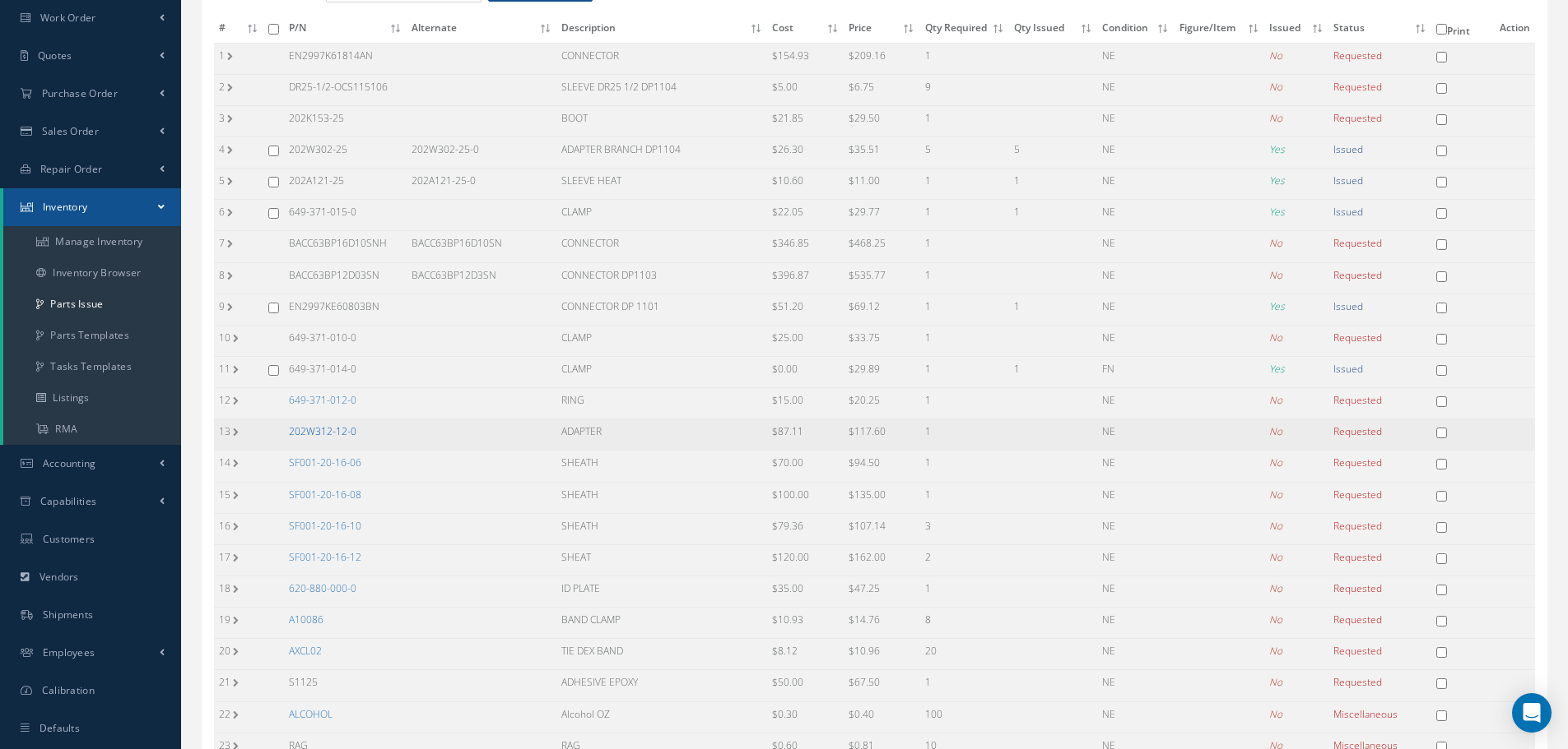
click at [305, 427] on link "202W312-12-0" at bounding box center [322, 431] width 67 height 14
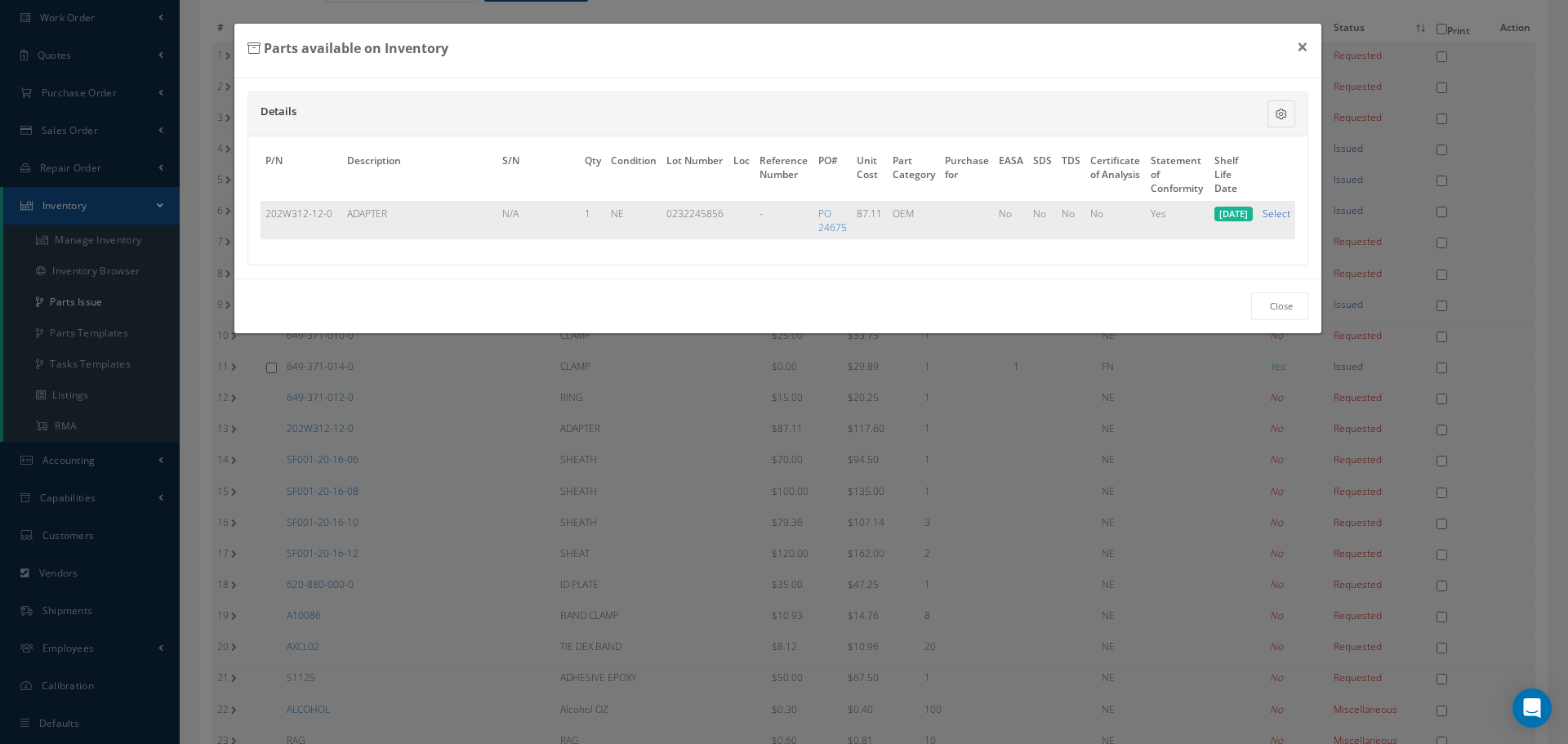
click at [1274, 215] on link "Select" at bounding box center [1276, 214] width 27 height 14
checkbox input "true"
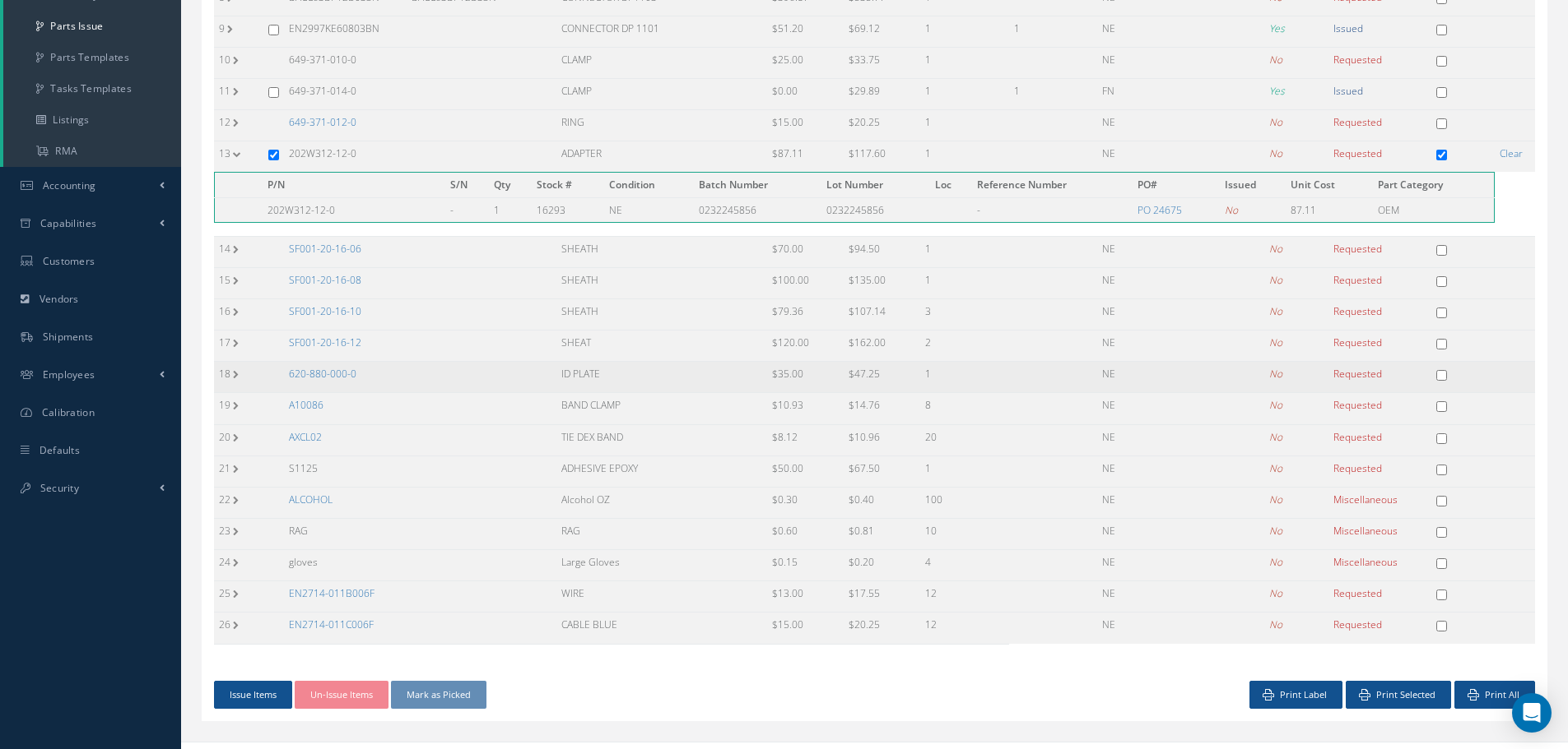
scroll to position [468, 0]
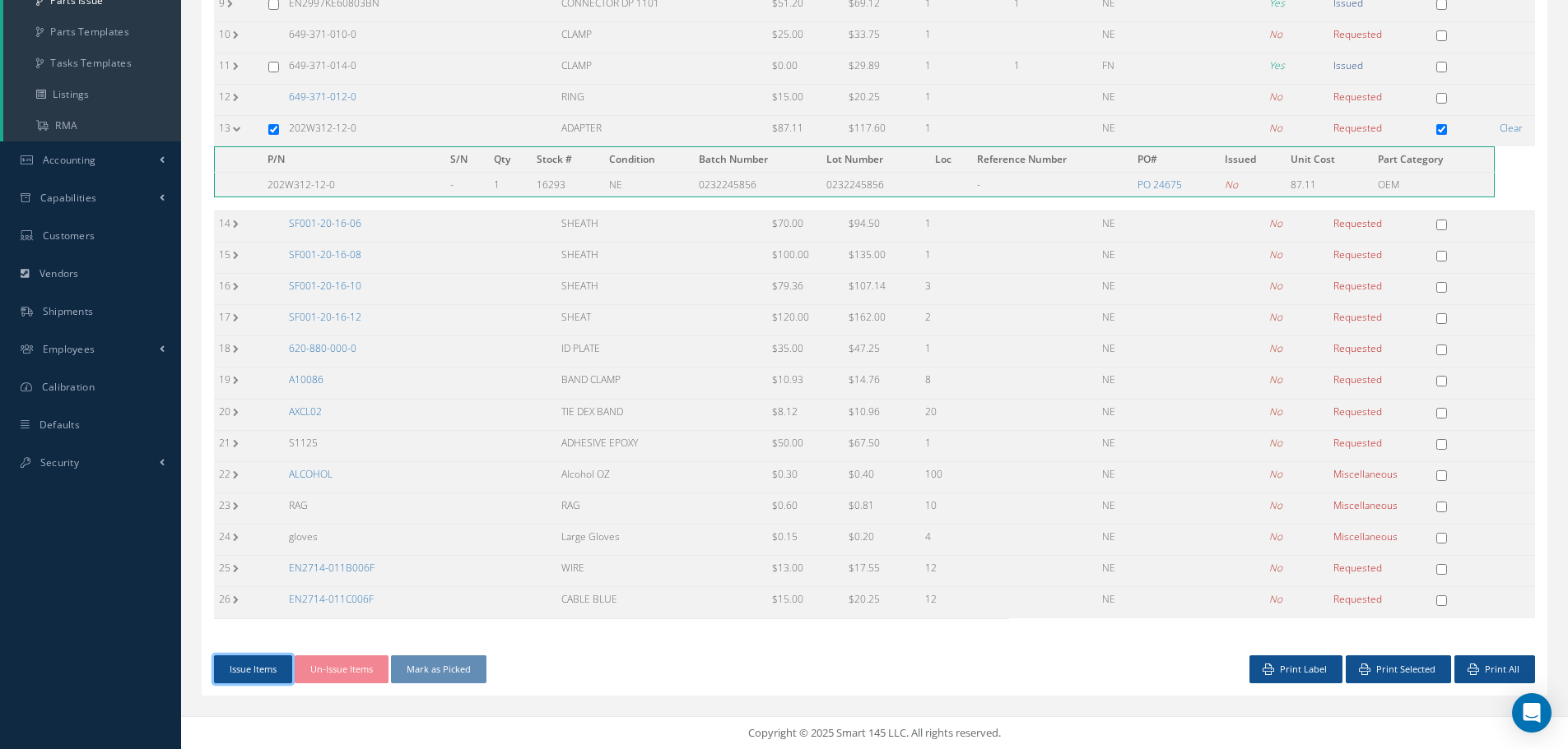
click at [258, 673] on button "Issue Items" at bounding box center [253, 670] width 78 height 29
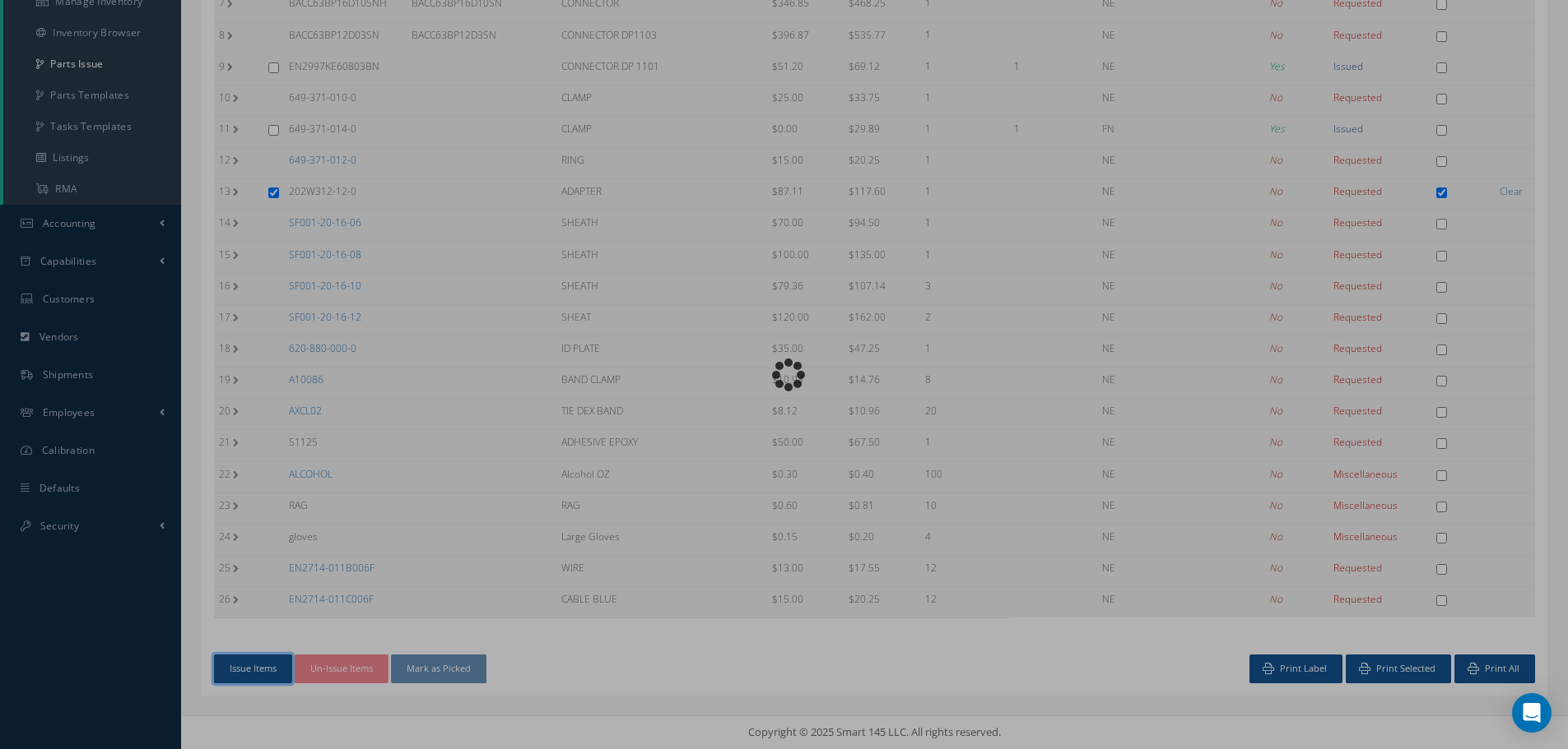
scroll to position [404, 0]
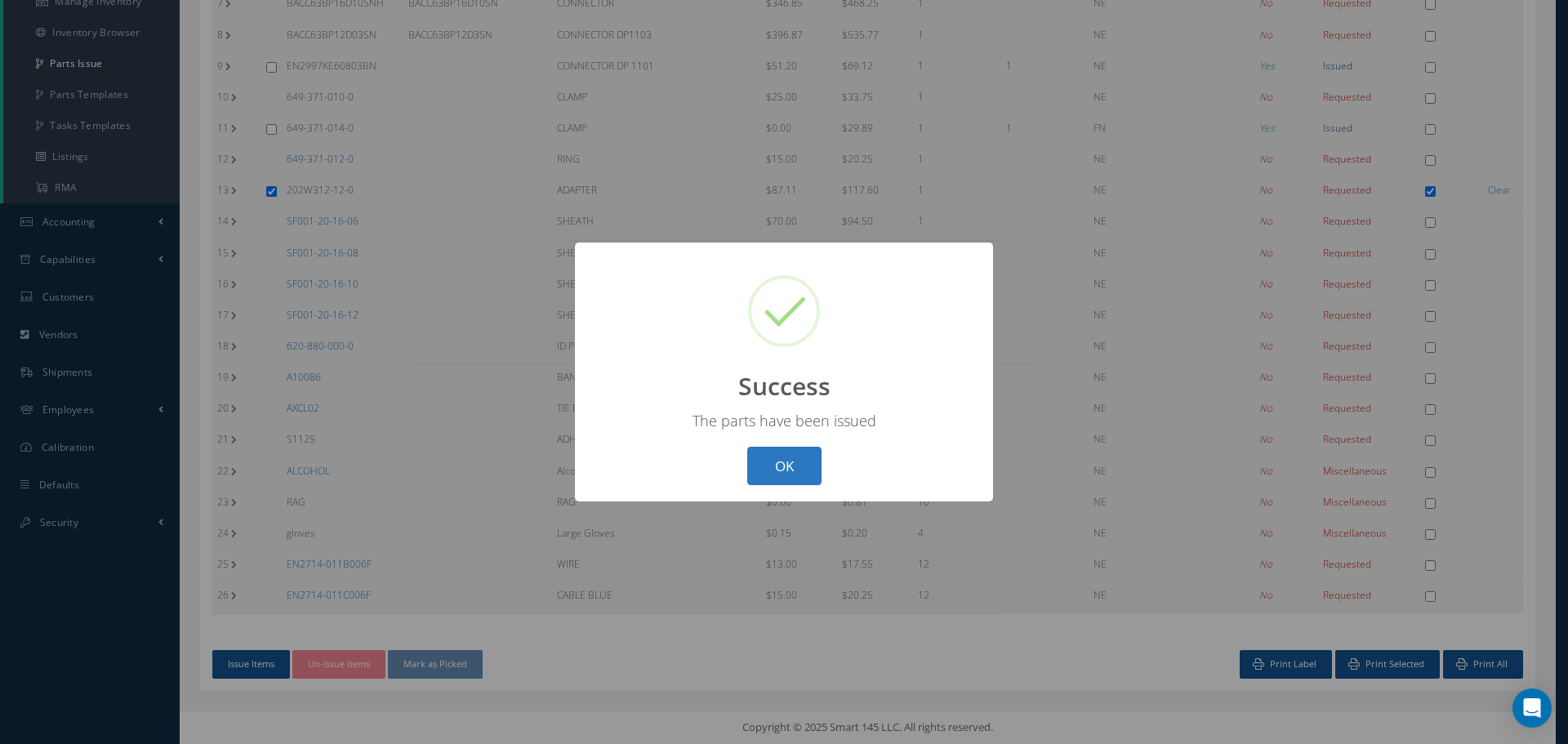
click at [775, 465] on button "OK" at bounding box center [784, 466] width 75 height 39
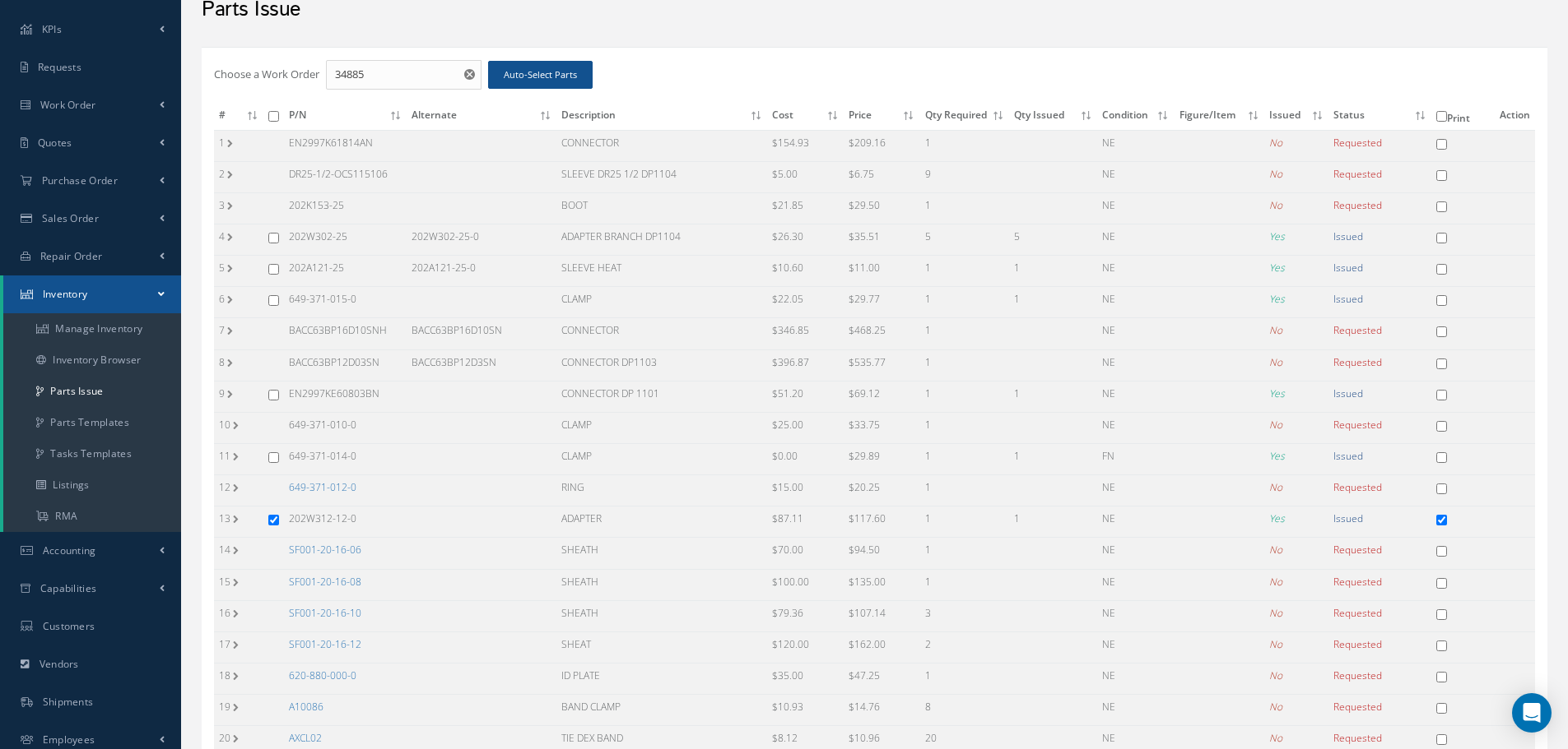
scroll to position [76, 0]
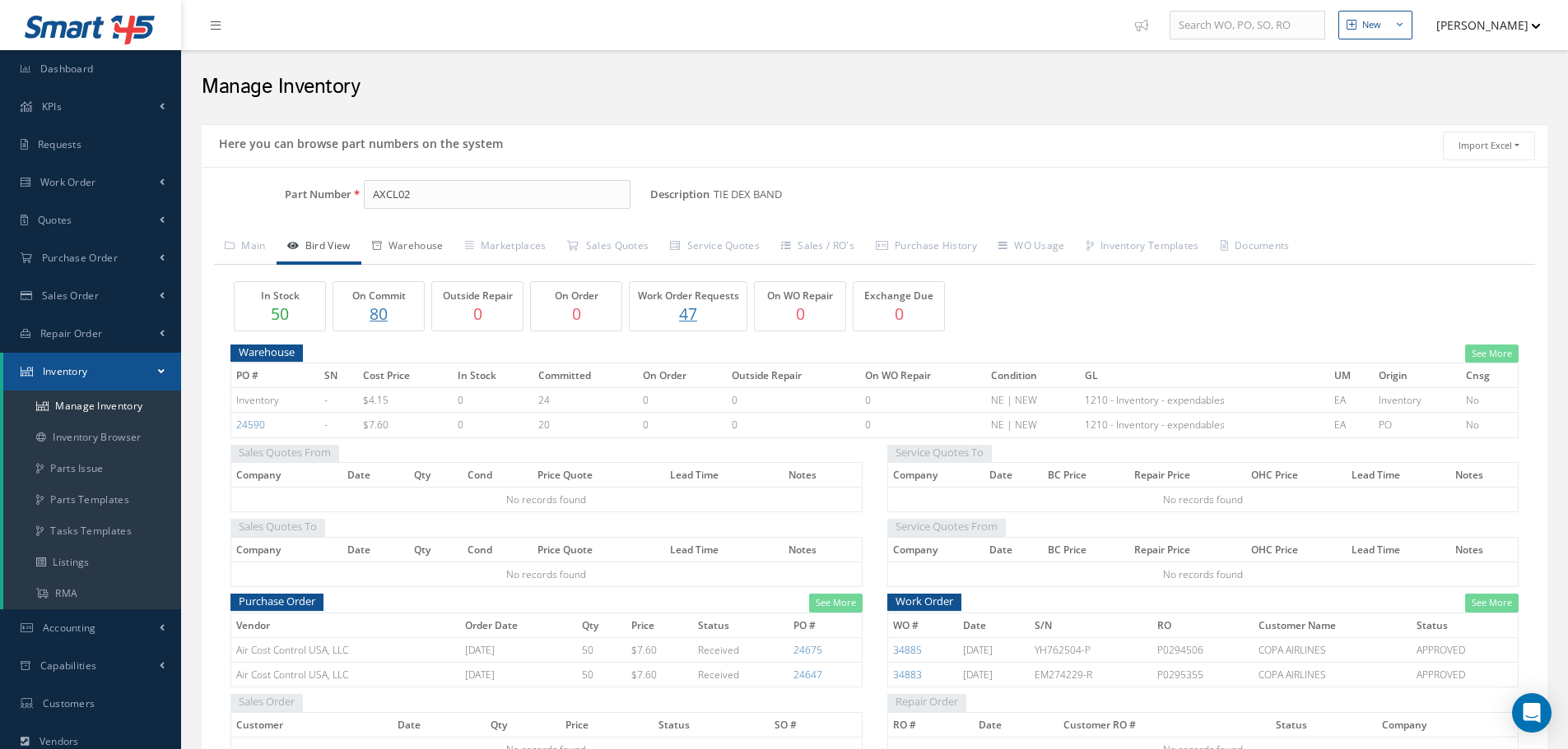
click at [429, 246] on link "Warehouse" at bounding box center [408, 248] width 93 height 35
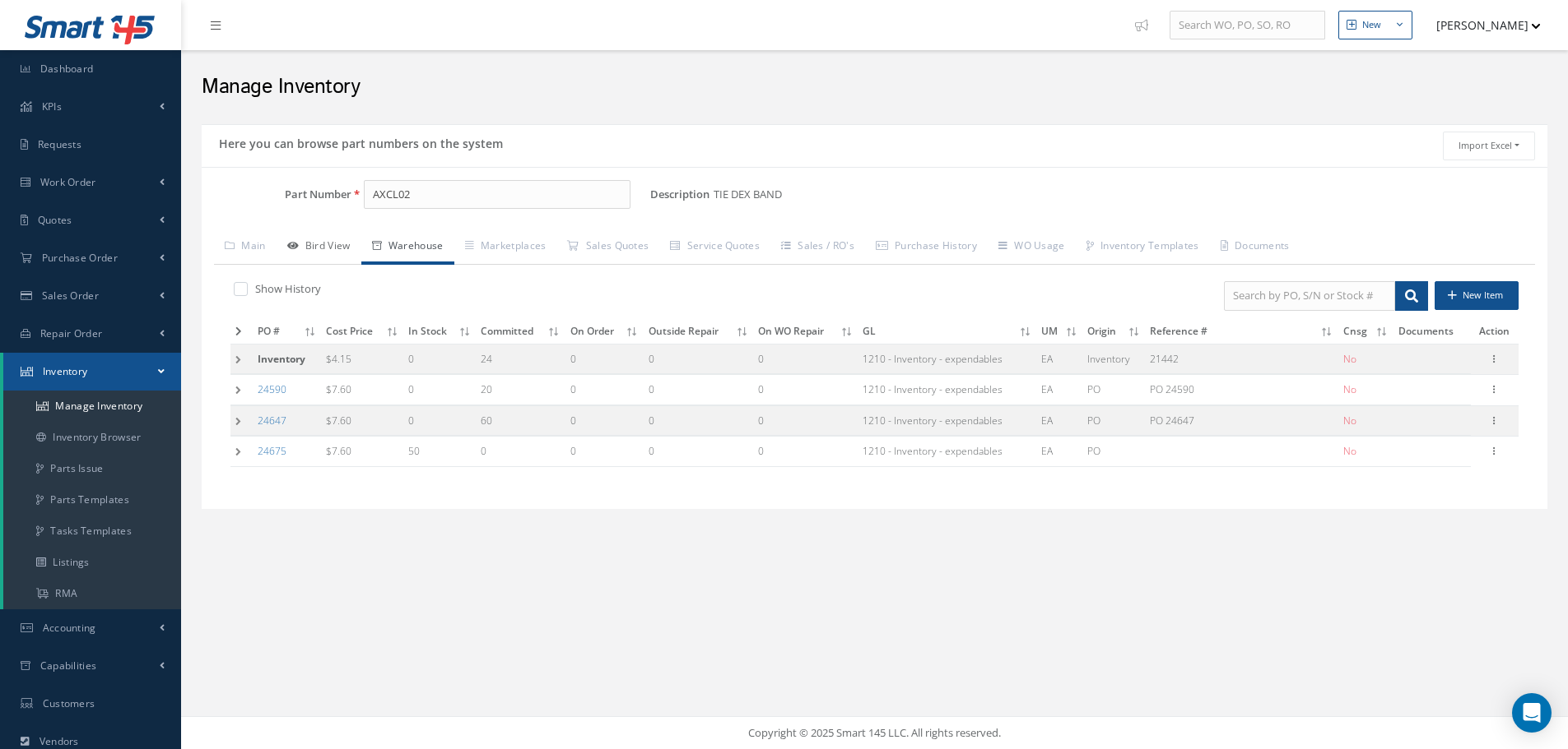
click at [316, 246] on link "Bird View" at bounding box center [319, 248] width 85 height 35
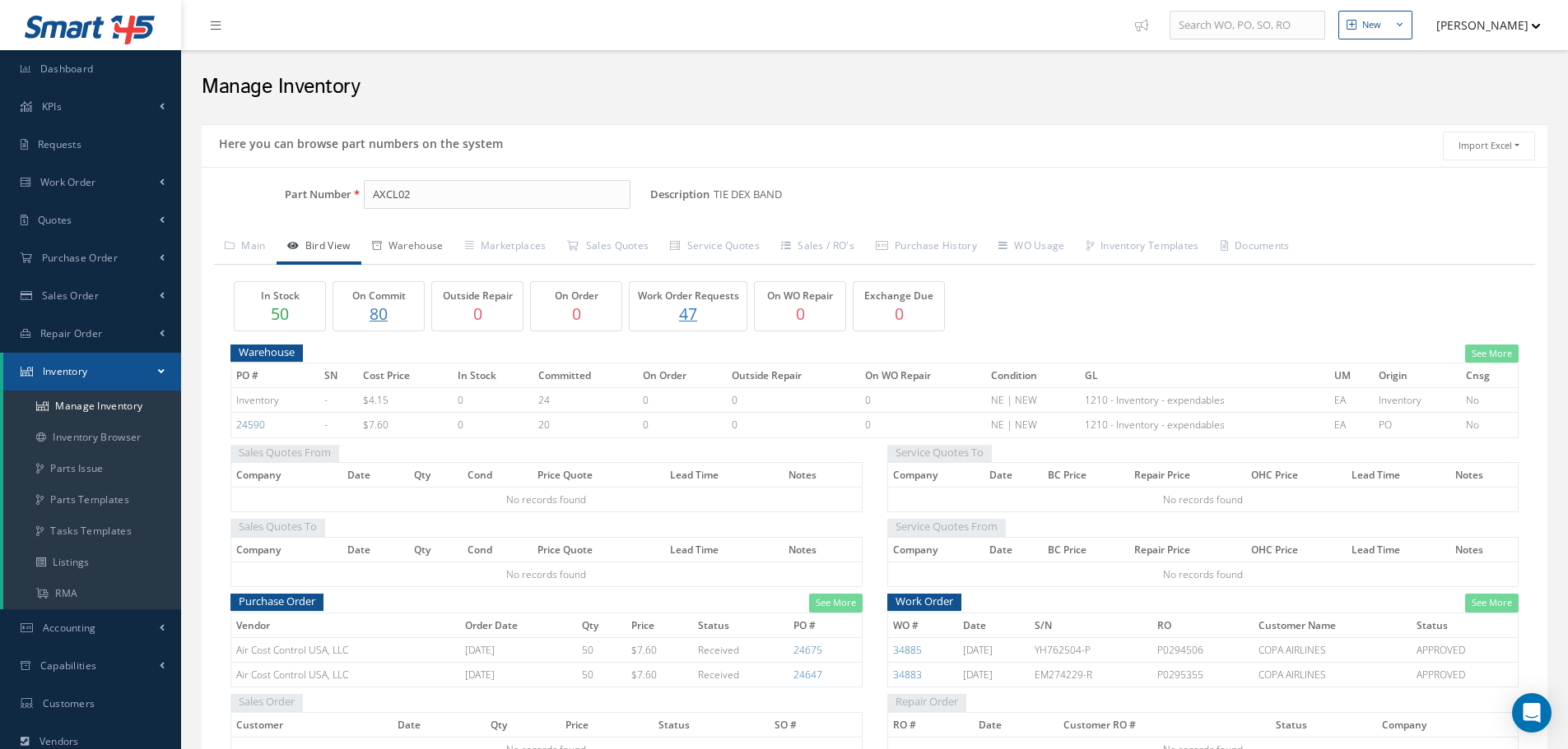
click at [430, 240] on link "Warehouse" at bounding box center [408, 248] width 93 height 35
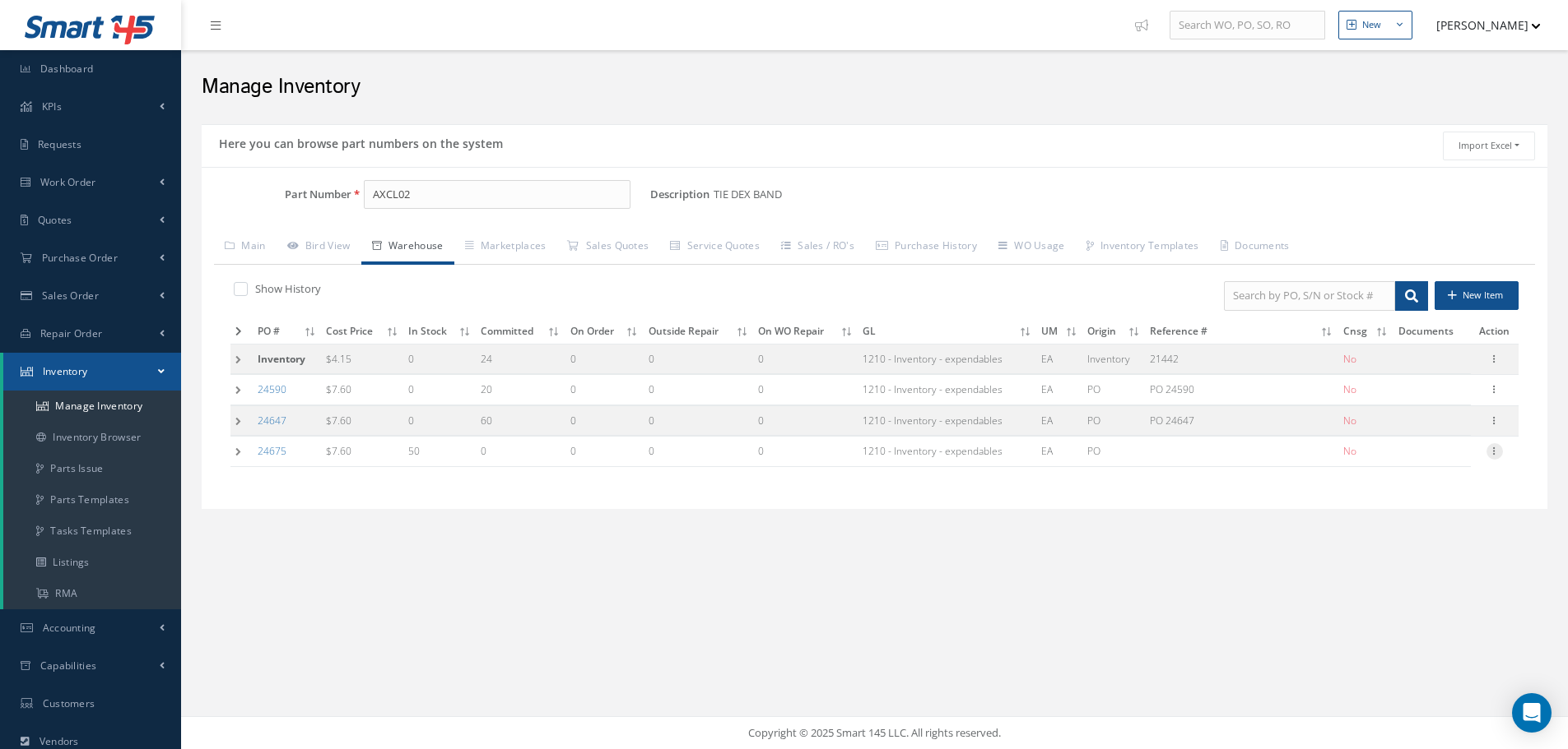
click at [1497, 455] on icon at bounding box center [1494, 449] width 16 height 13
click at [1428, 458] on link "Edit" at bounding box center [1418, 462] width 130 height 22
type input "7.60"
type input "08/18/2025"
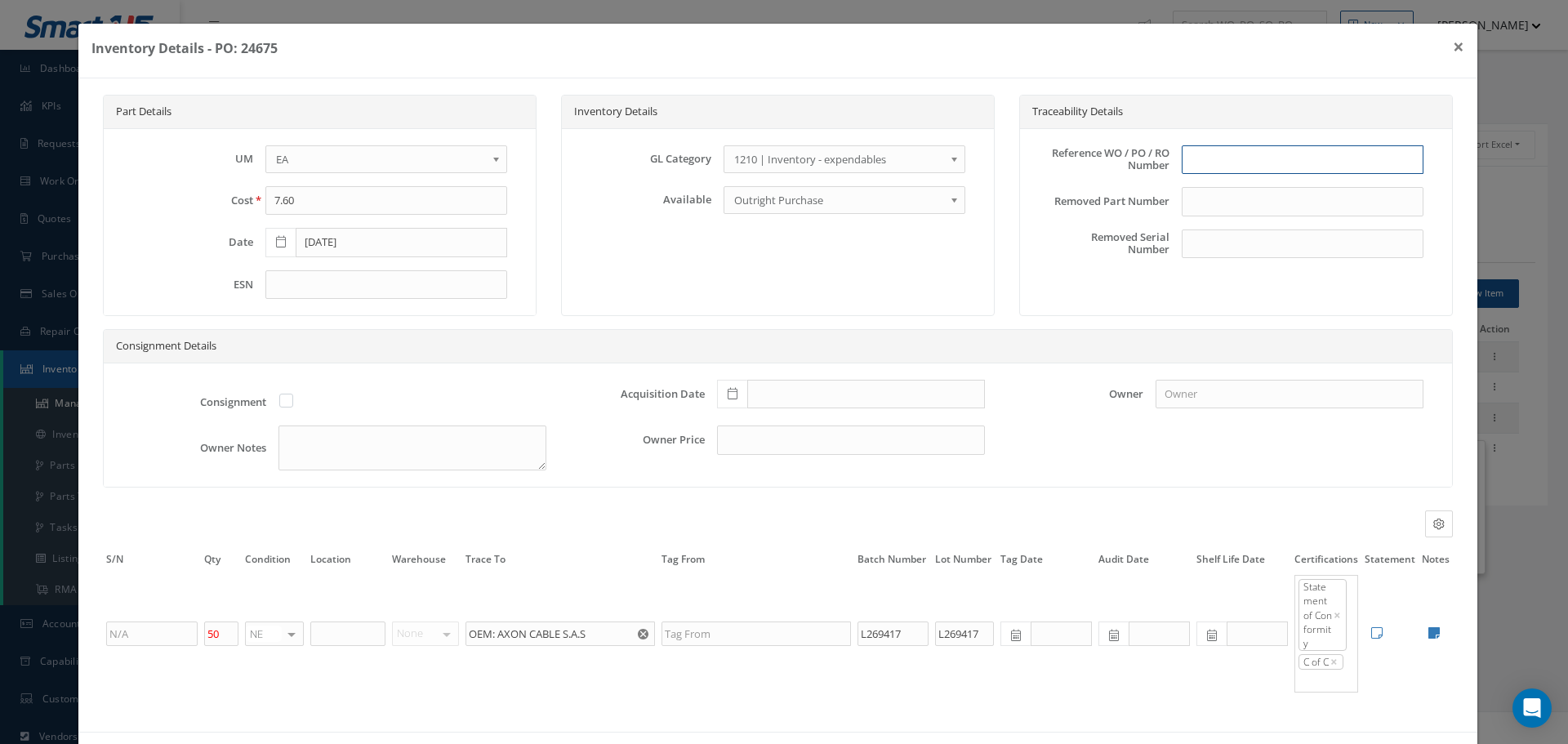
click at [1266, 172] on input "text" at bounding box center [1303, 160] width 242 height 29
type input "PO 24675"
click at [728, 396] on icon at bounding box center [732, 393] width 9 height 11
click at [753, 296] on td "18" at bounding box center [748, 295] width 25 height 25
type input "08/18/2025"
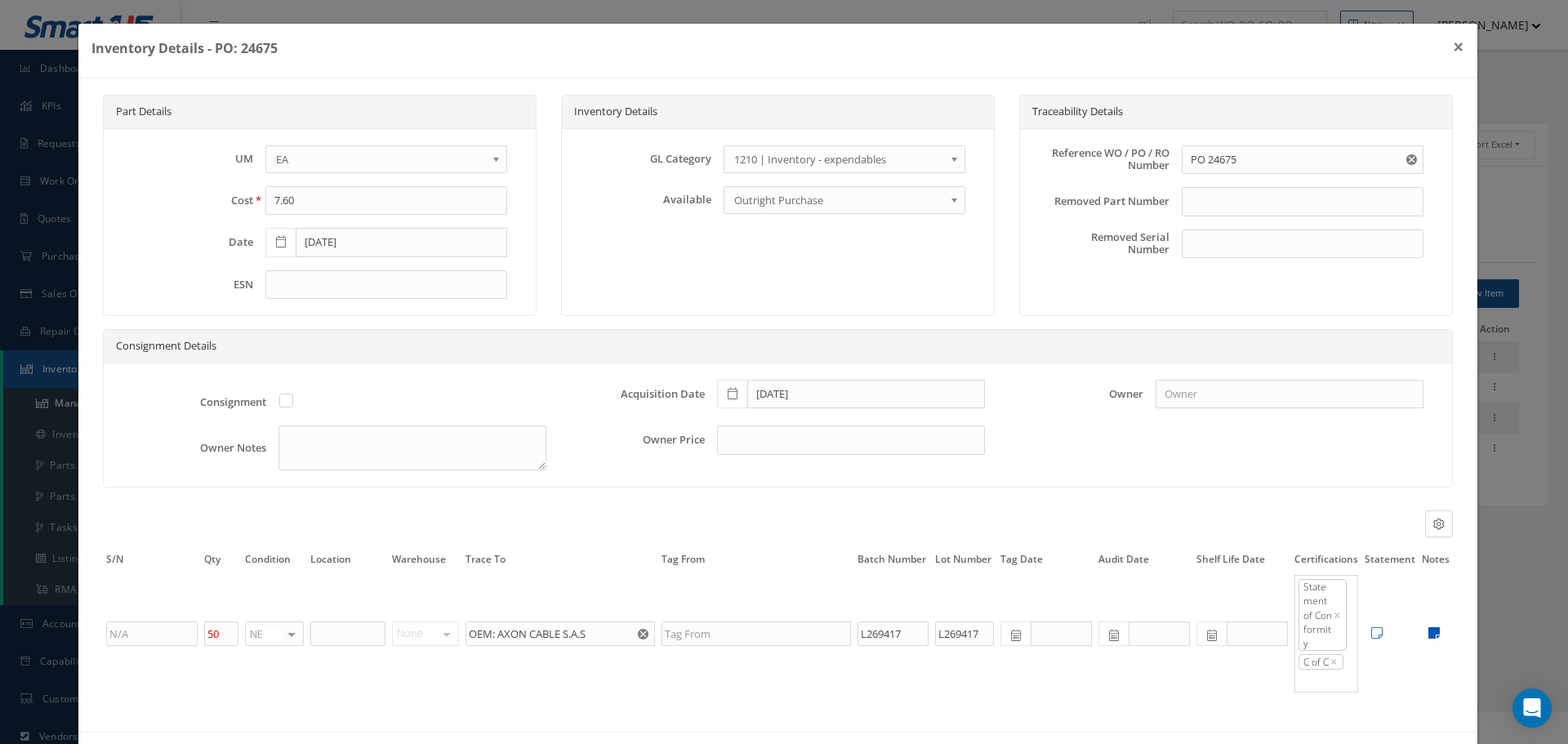
click at [1428, 633] on icon at bounding box center [1433, 632] width 11 height 13
type textarea "OEM C OF C AIR COST CONTROL Cert No. 2517288315A"
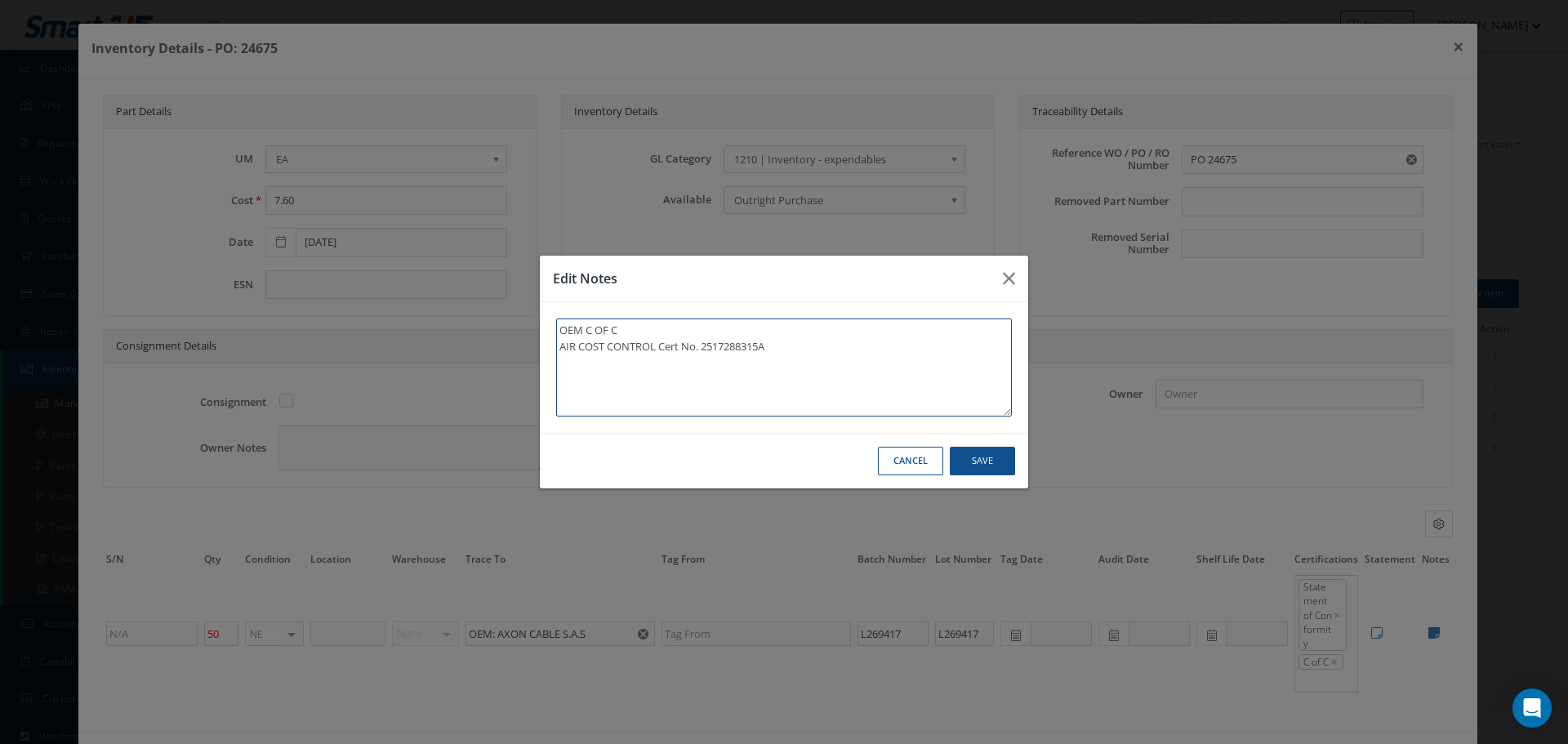
click at [822, 360] on textarea "OEM C OF C AIR COST CONTROL Cert No. 2517288315A" at bounding box center [783, 367] width 455 height 98
type textarea "OEM C OF C AIR COST CONTROL Cert No. 2517288315A"
paste textarea "** RECEIVED STOCK 08/19/2025."
type textarea "OEM C OF C AIR COST CONTROL Cert No. 2517288315A ** RECEIVED STOCK 08/19/2025."
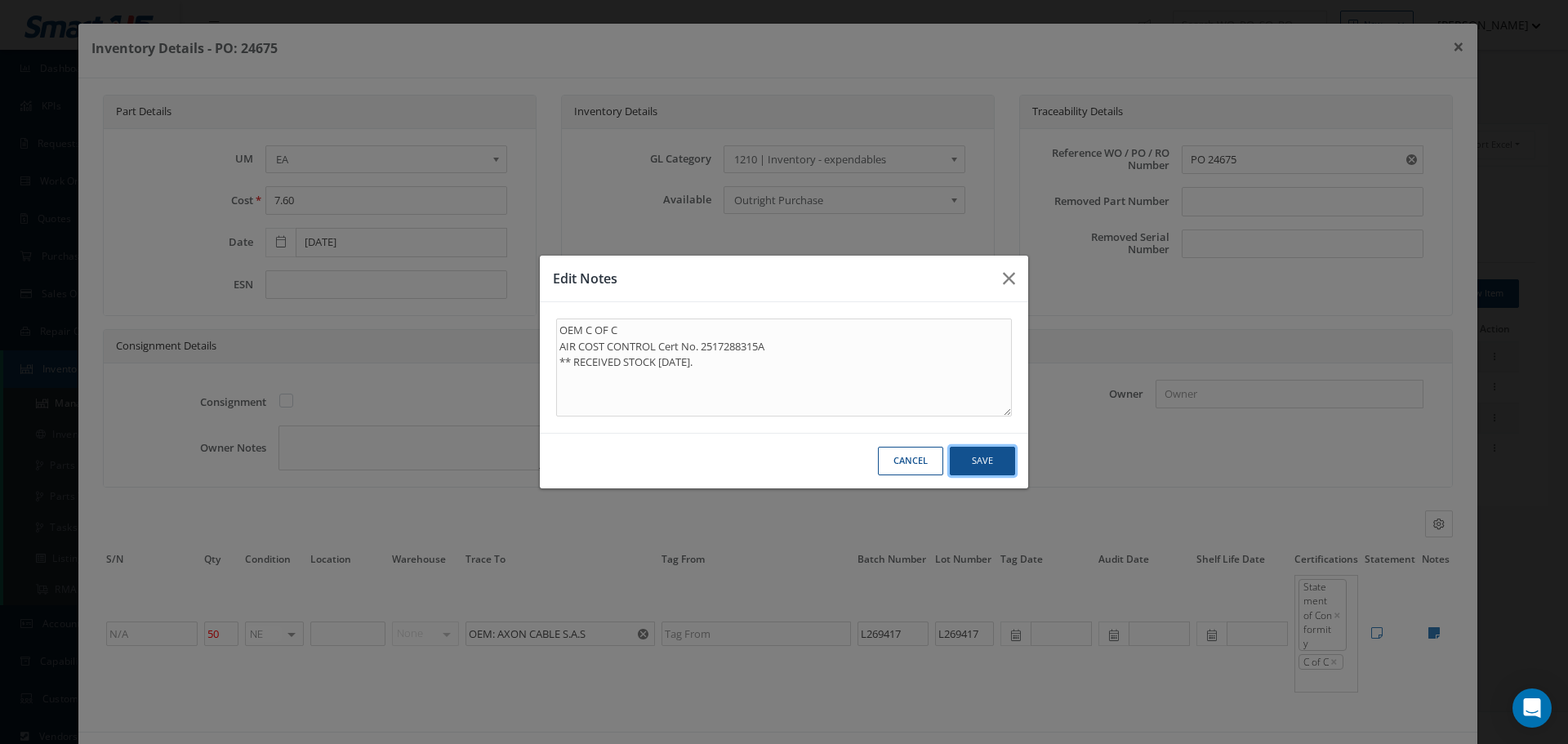
click at [0, 0] on button "Save" at bounding box center [0, 0] width 0 height 0
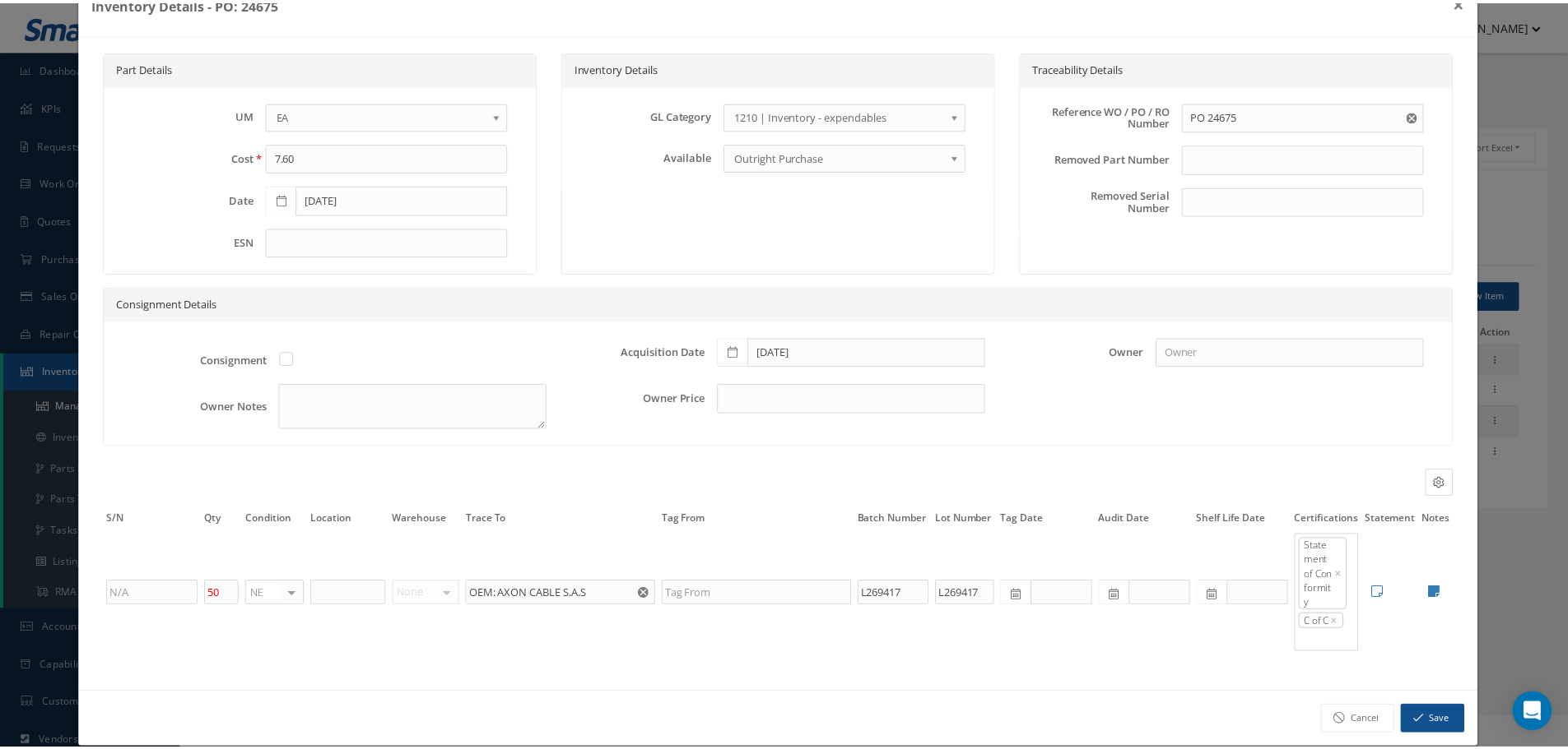
scroll to position [67, 0]
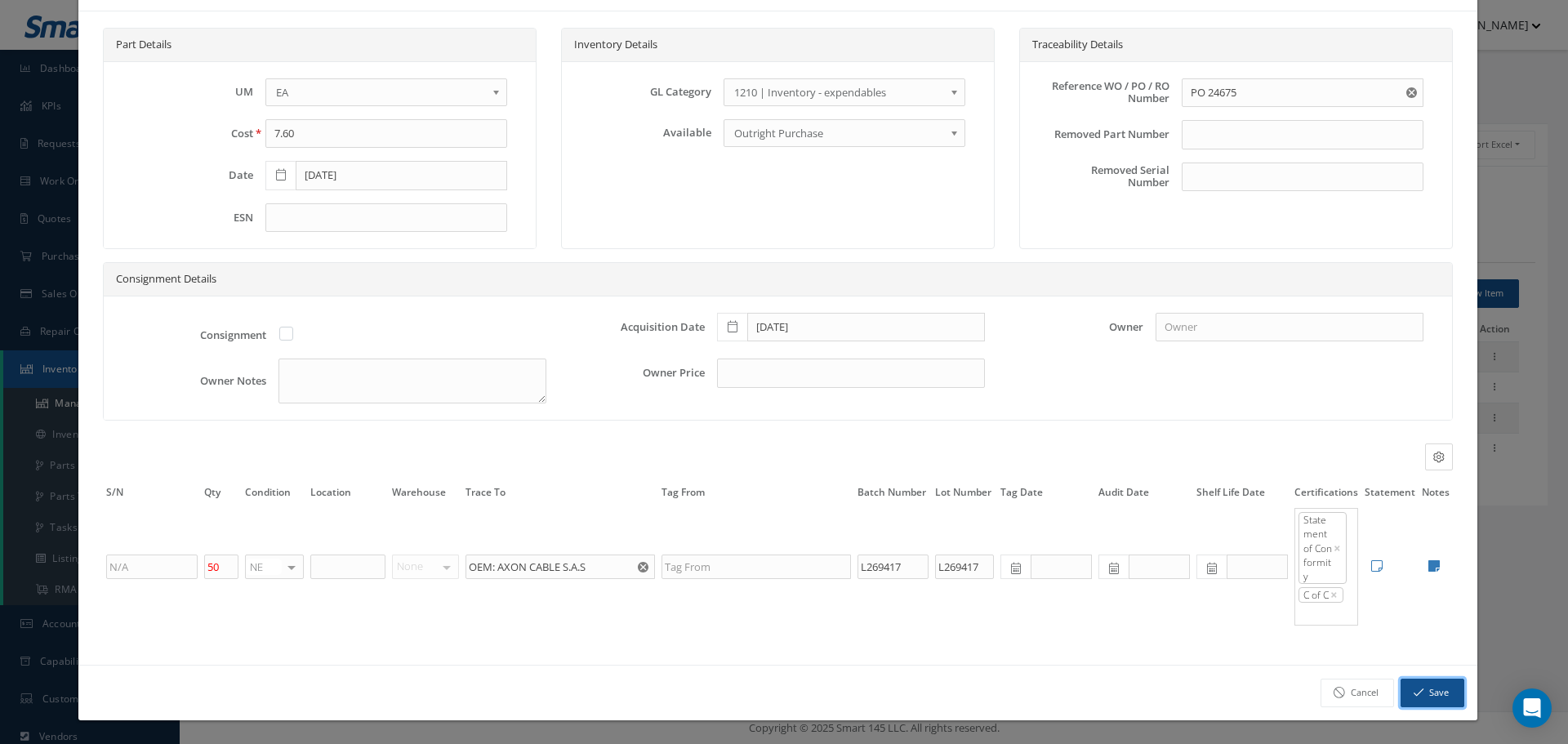
click at [1423, 689] on button "Save" at bounding box center [1432, 693] width 63 height 28
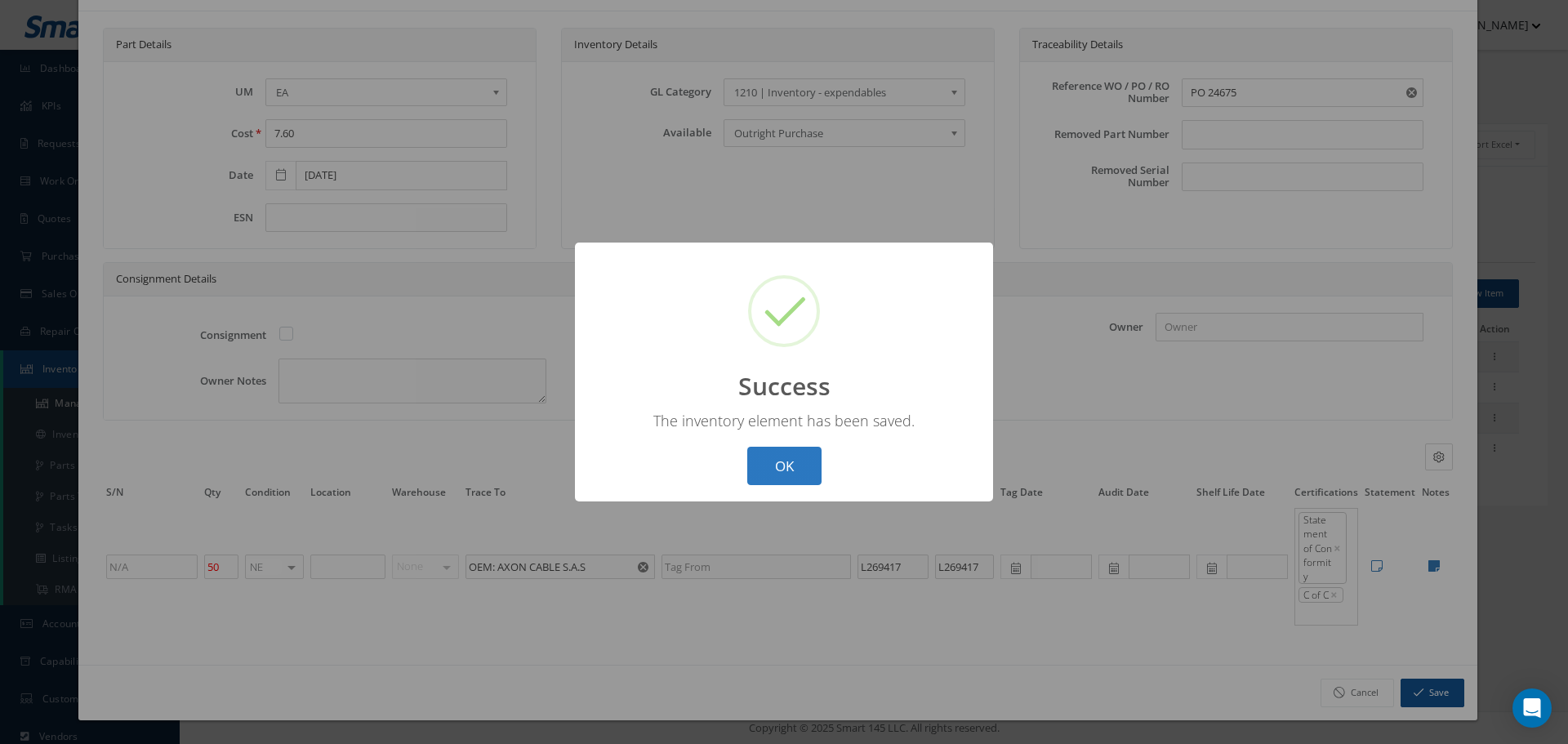
click at [816, 469] on button "OK" at bounding box center [784, 466] width 75 height 39
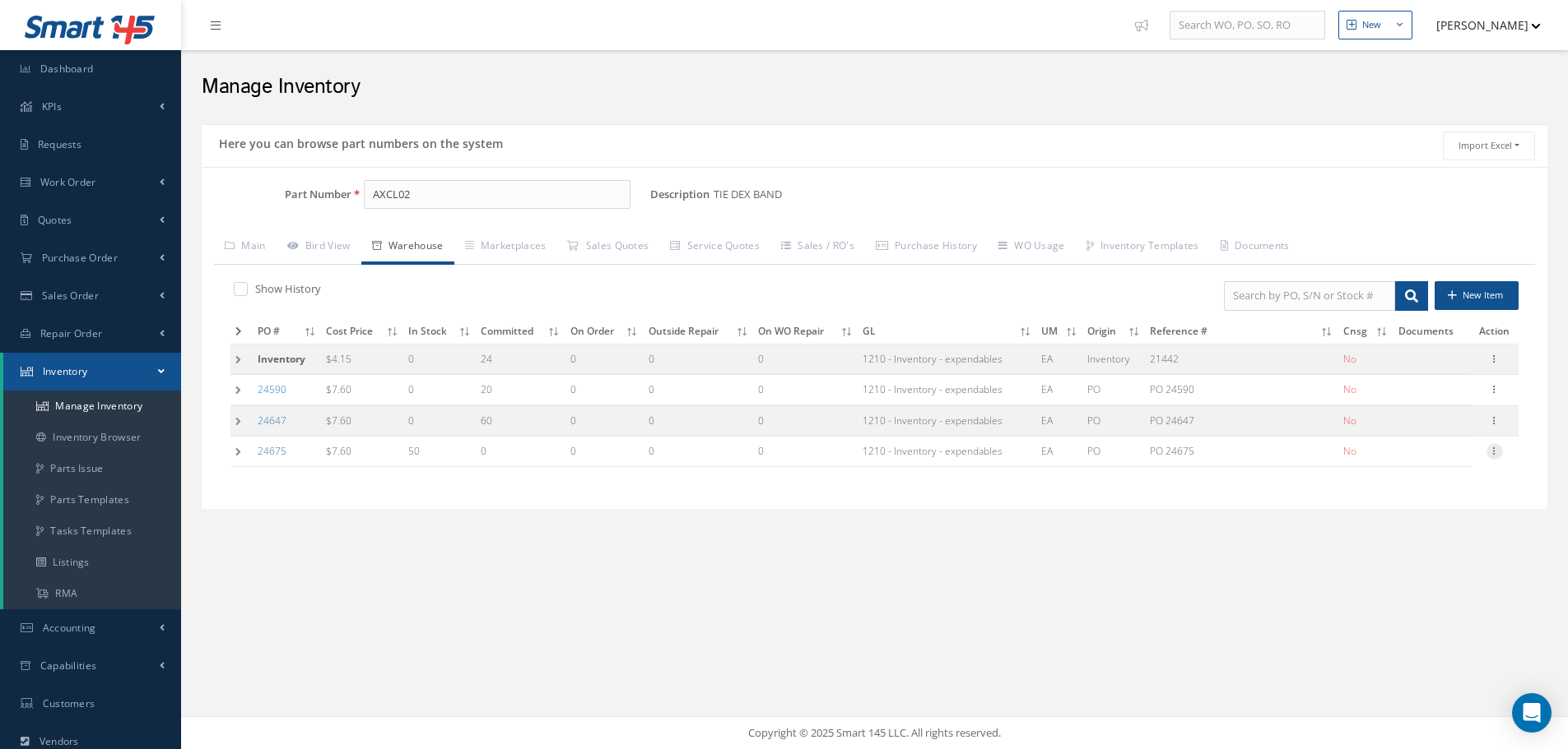
click at [1498, 447] on icon at bounding box center [1494, 449] width 16 height 13
click at [1441, 517] on link "Label" at bounding box center [1418, 517] width 130 height 22
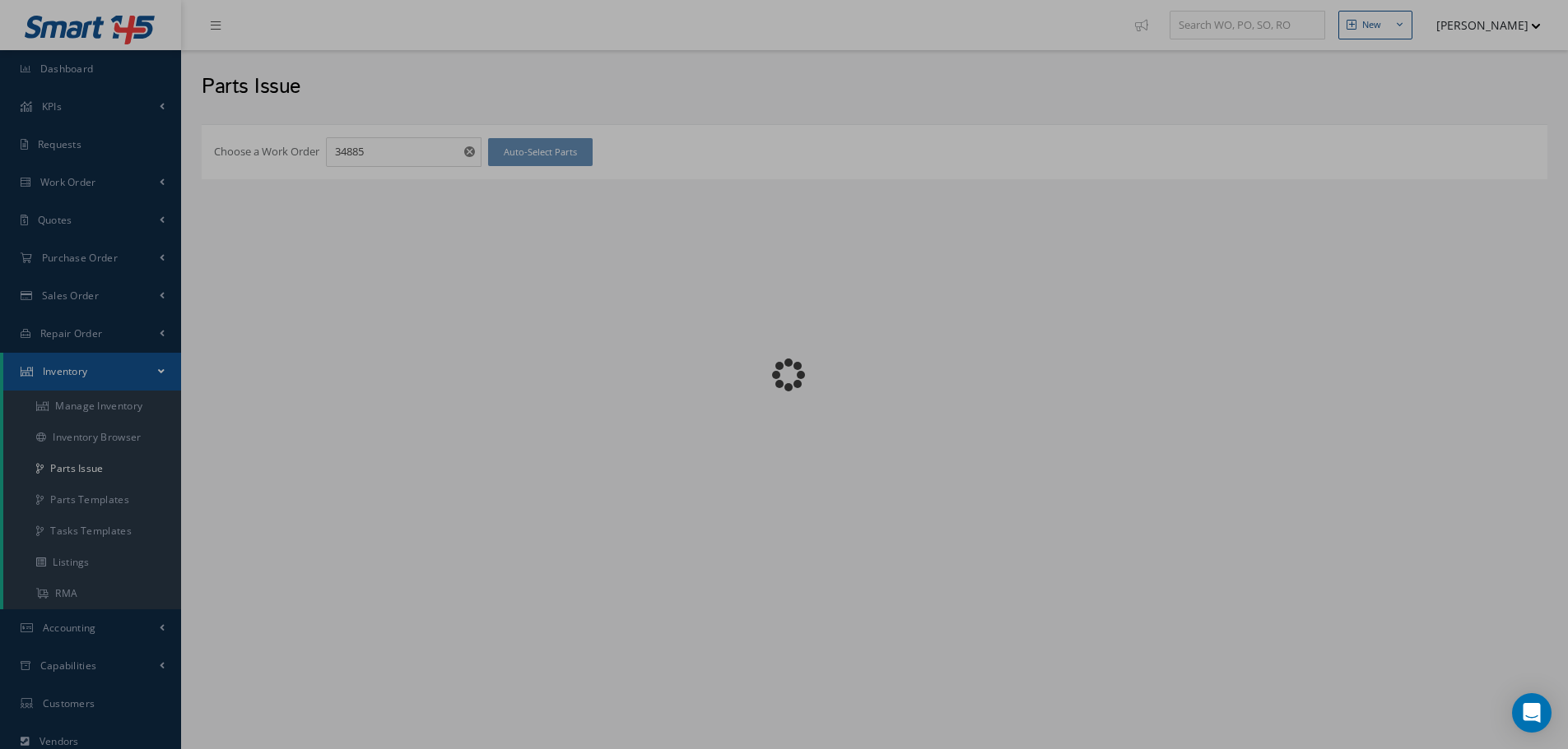
checkbox input "false"
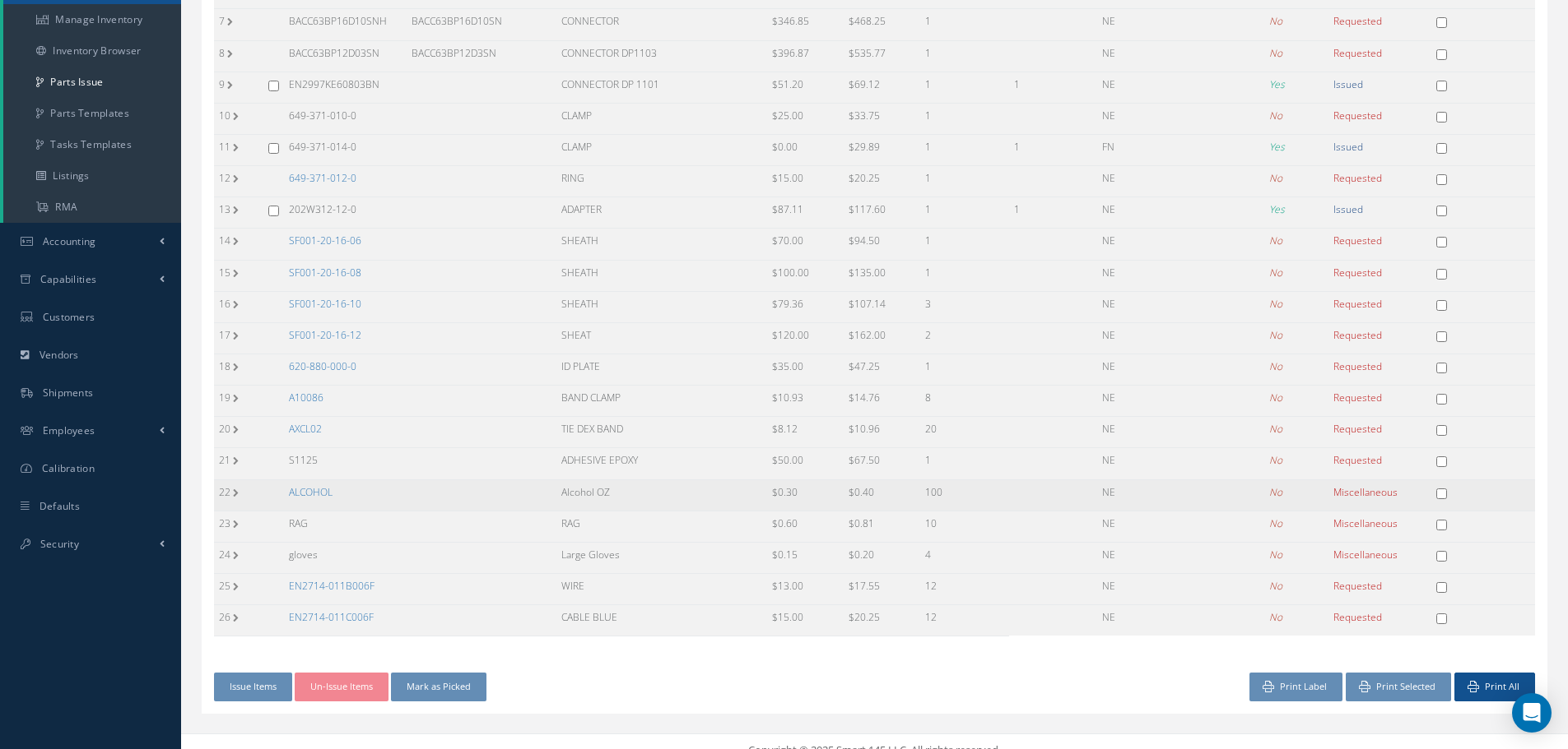
scroll to position [404, 0]
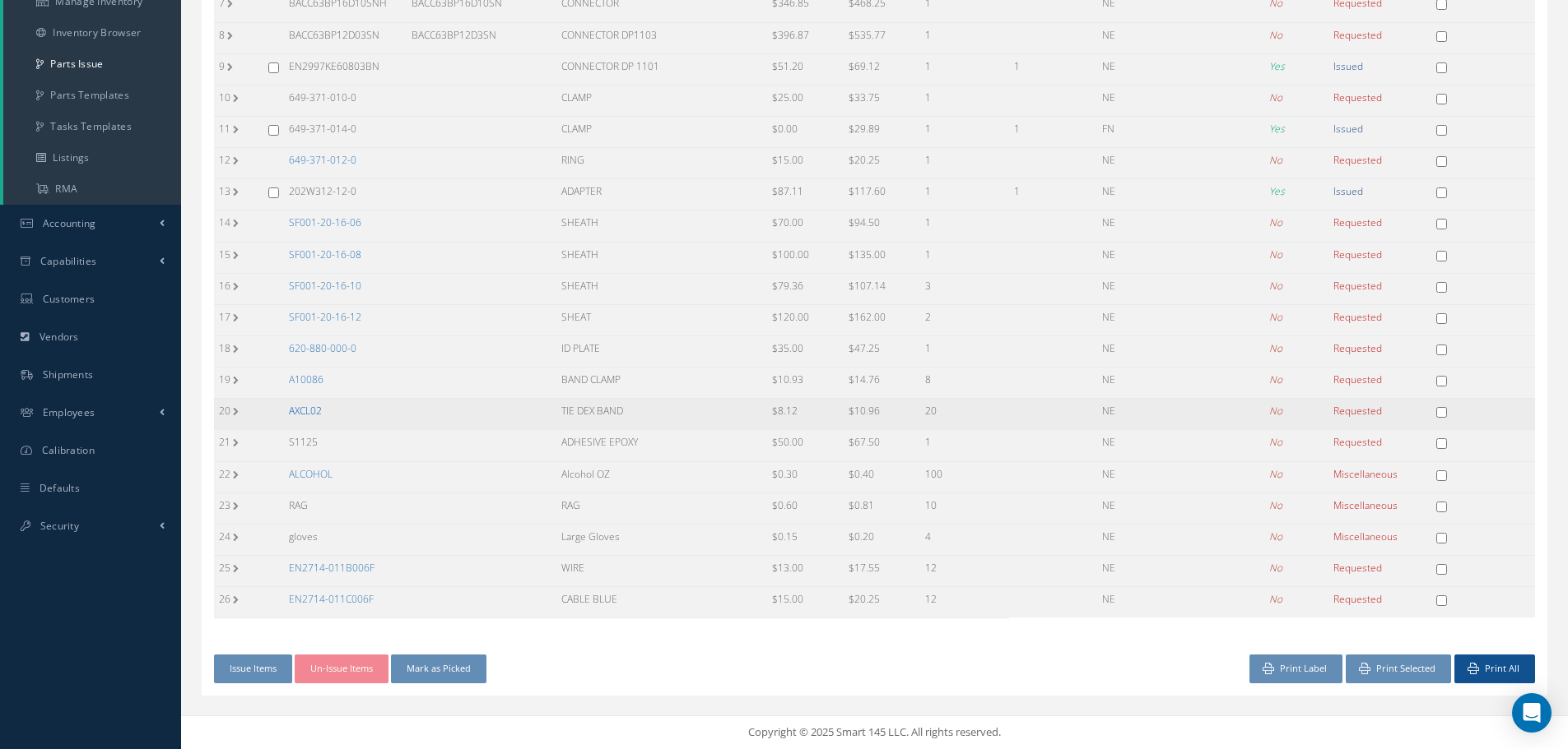
click at [307, 408] on link "AXCL02" at bounding box center [305, 410] width 33 height 14
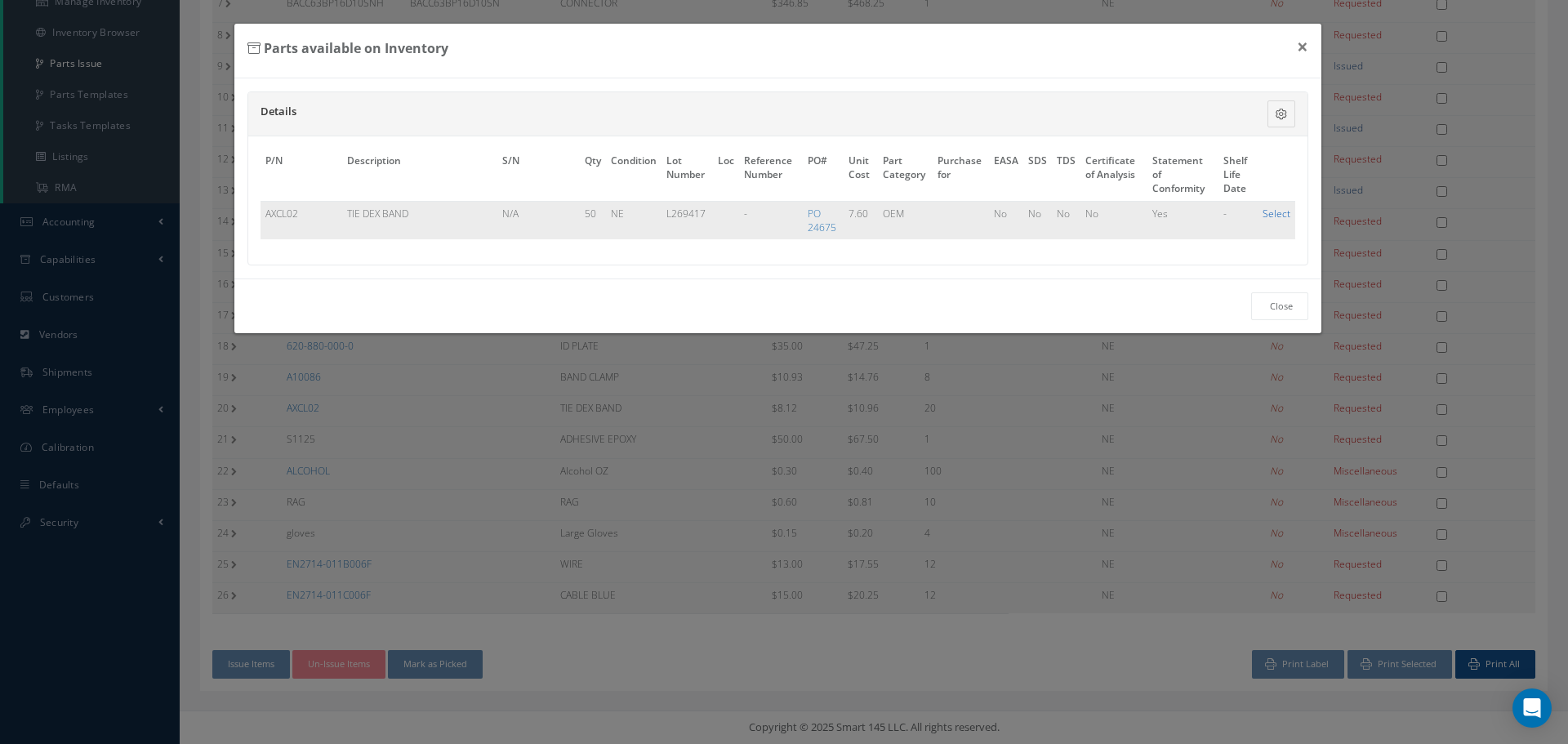
click at [1275, 214] on link "Select" at bounding box center [1276, 214] width 27 height 14
checkbox input "true"
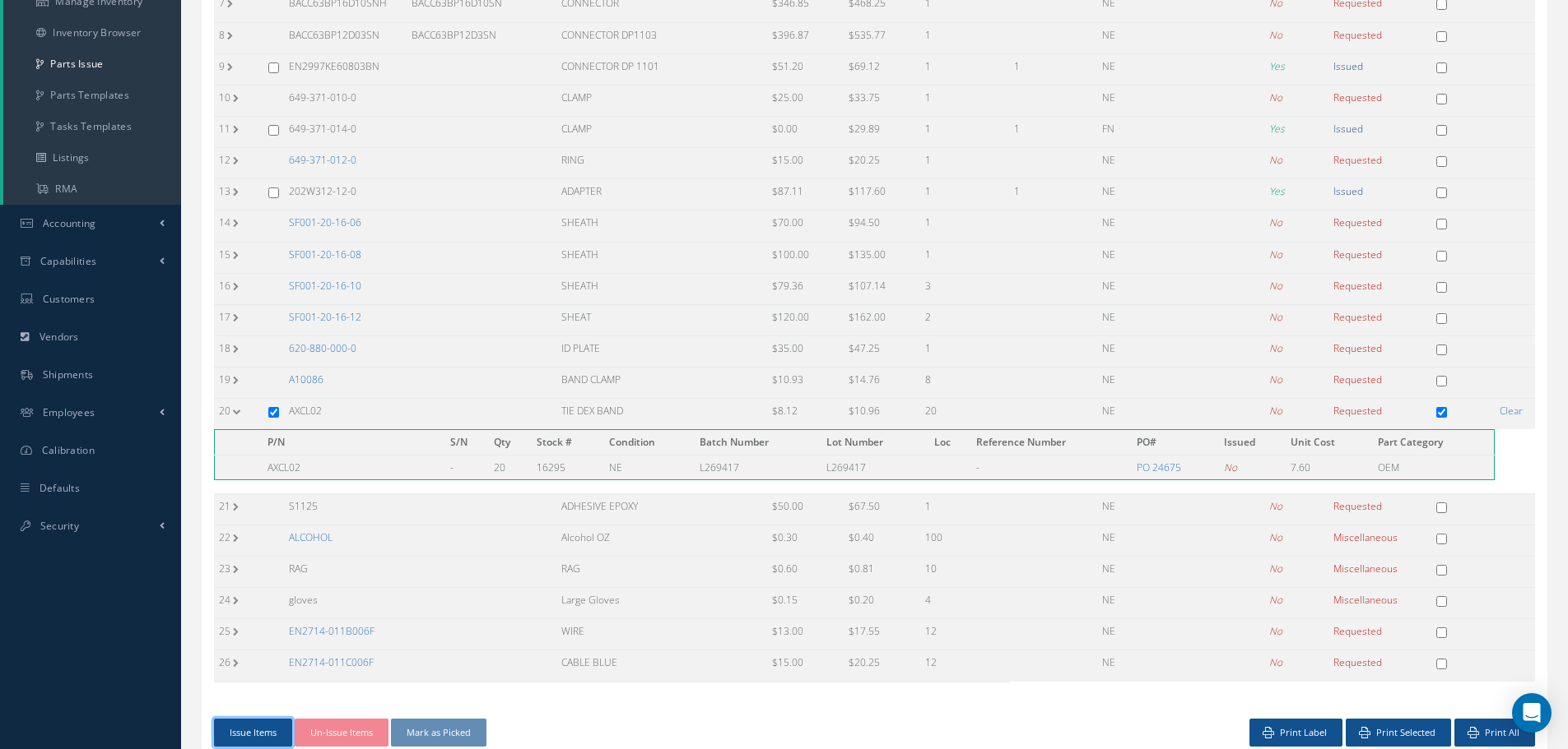
click at [258, 724] on button "Issue Items" at bounding box center [253, 733] width 78 height 29
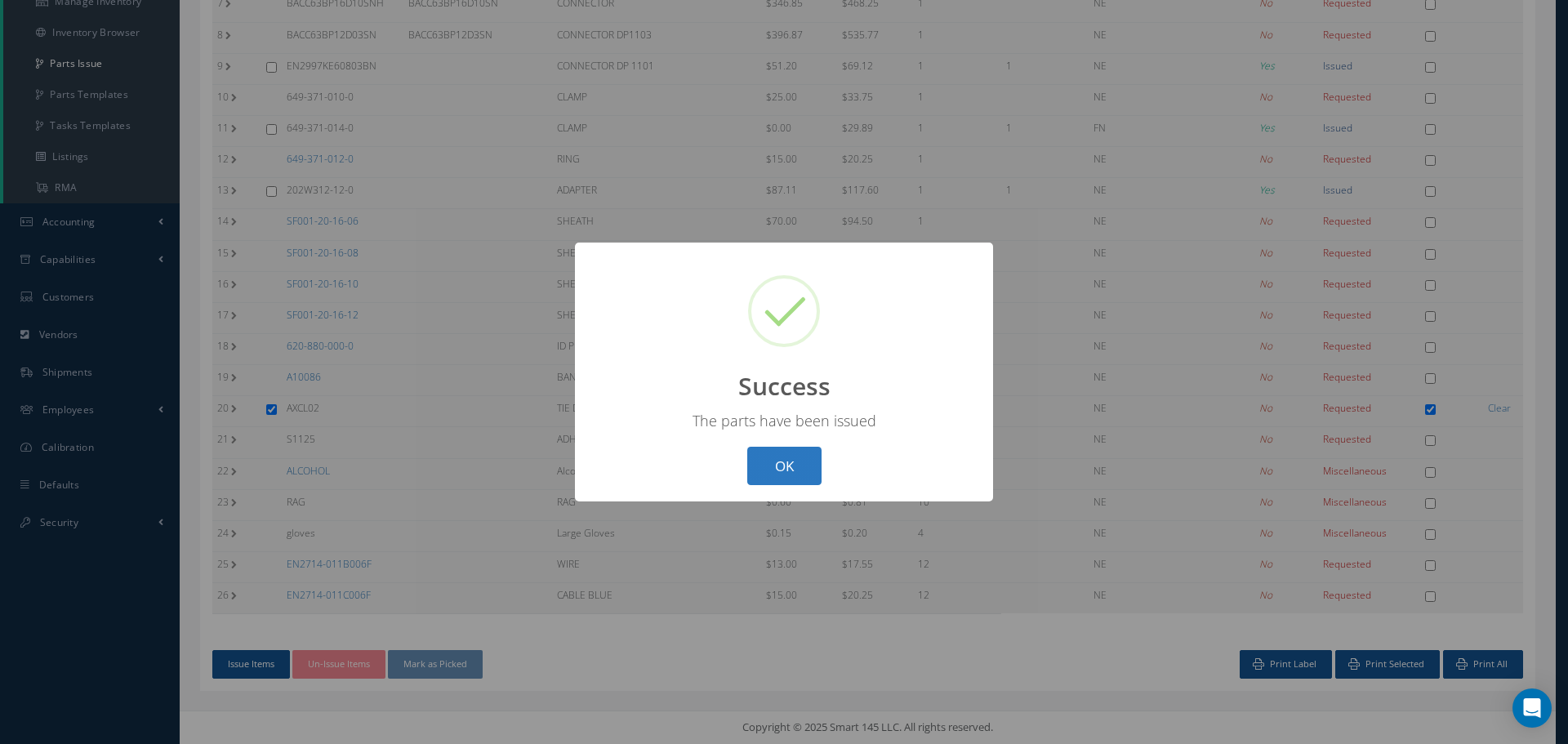
click at [781, 460] on button "OK" at bounding box center [784, 466] width 75 height 39
click at [0, 0] on div "Loading…" at bounding box center [0, 0] width 0 height 0
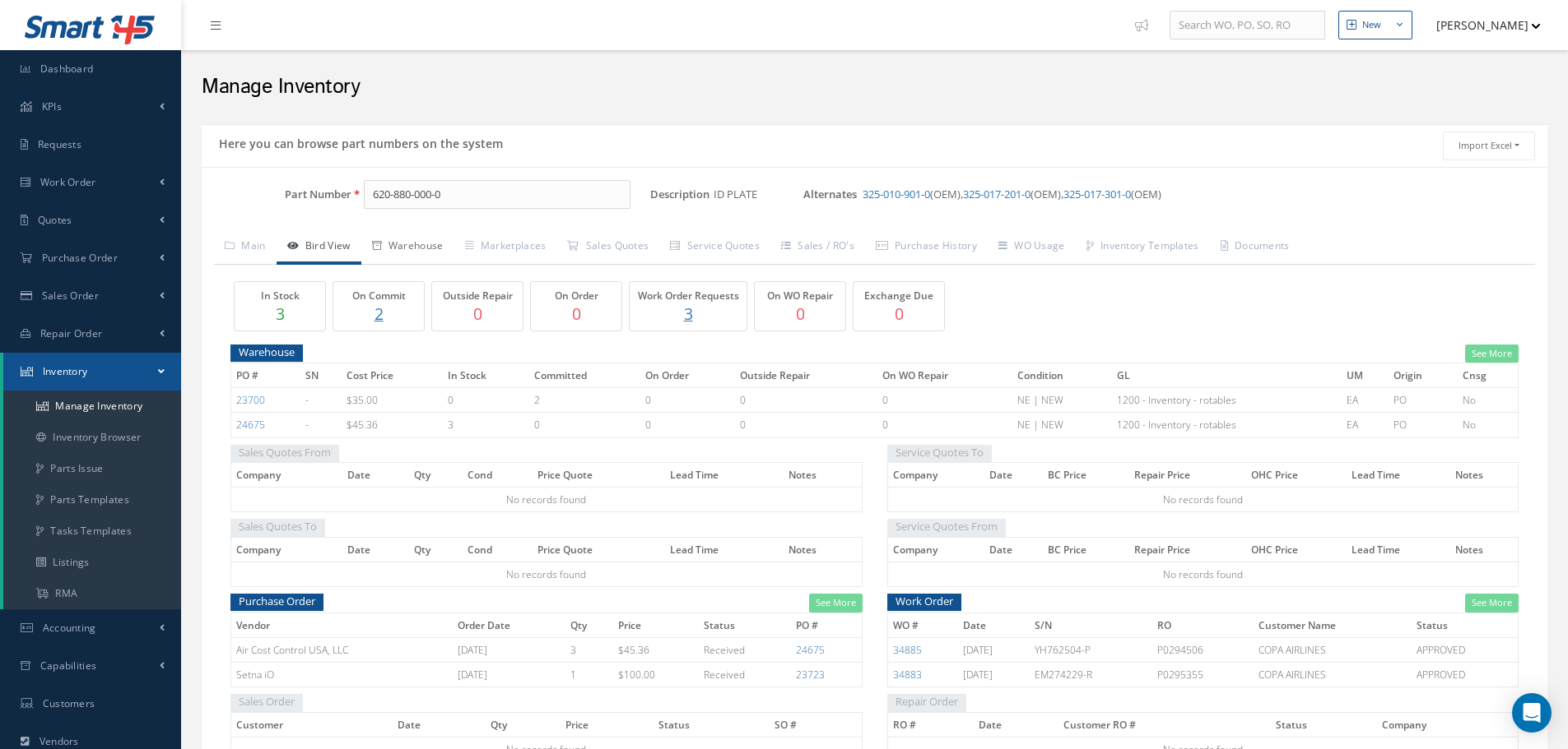
click at [442, 253] on link "Warehouse" at bounding box center [408, 248] width 93 height 35
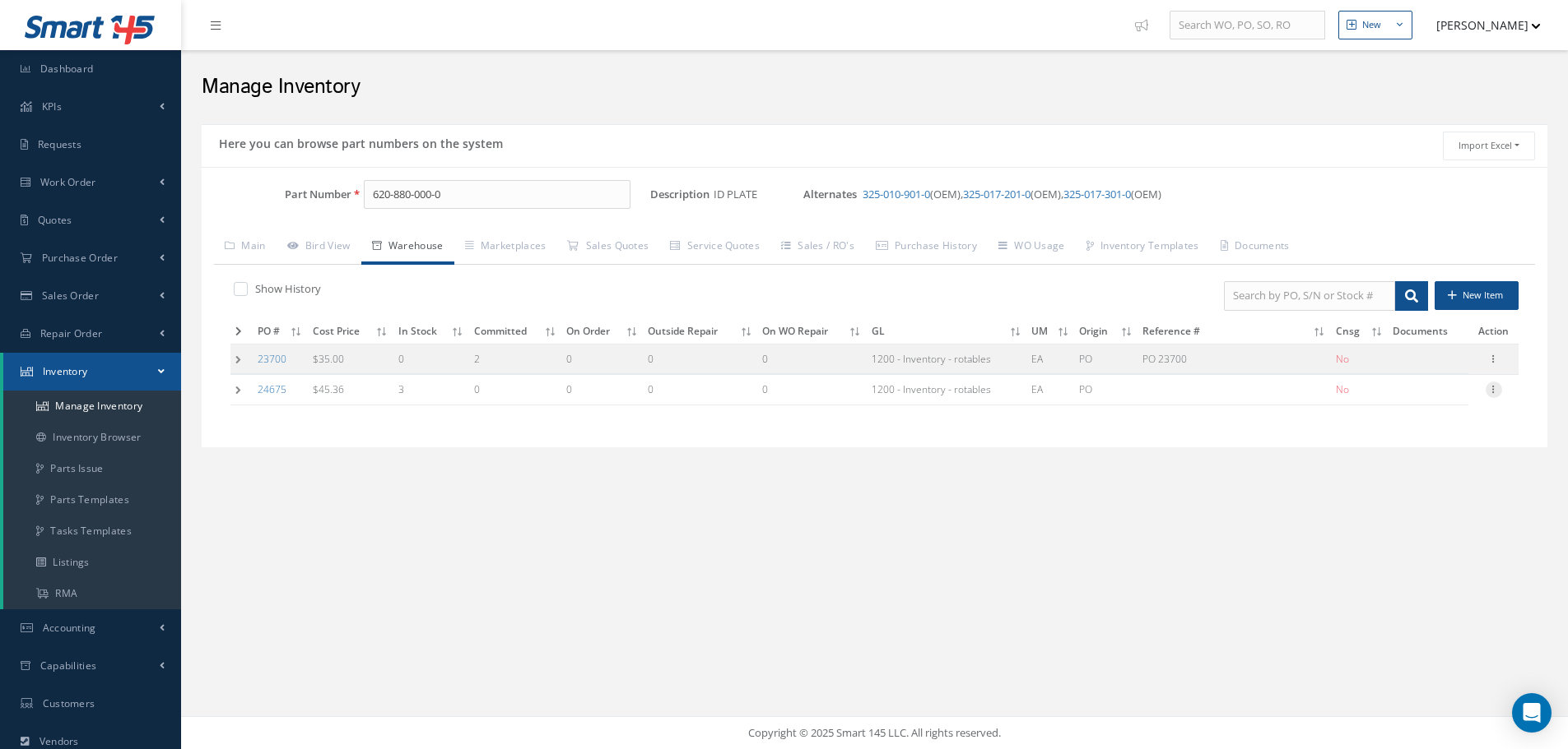
click at [1493, 392] on icon at bounding box center [1494, 388] width 16 height 13
click at [1409, 397] on link "Edit" at bounding box center [1418, 400] width 130 height 22
type input "45.36"
type input "08/18/2025"
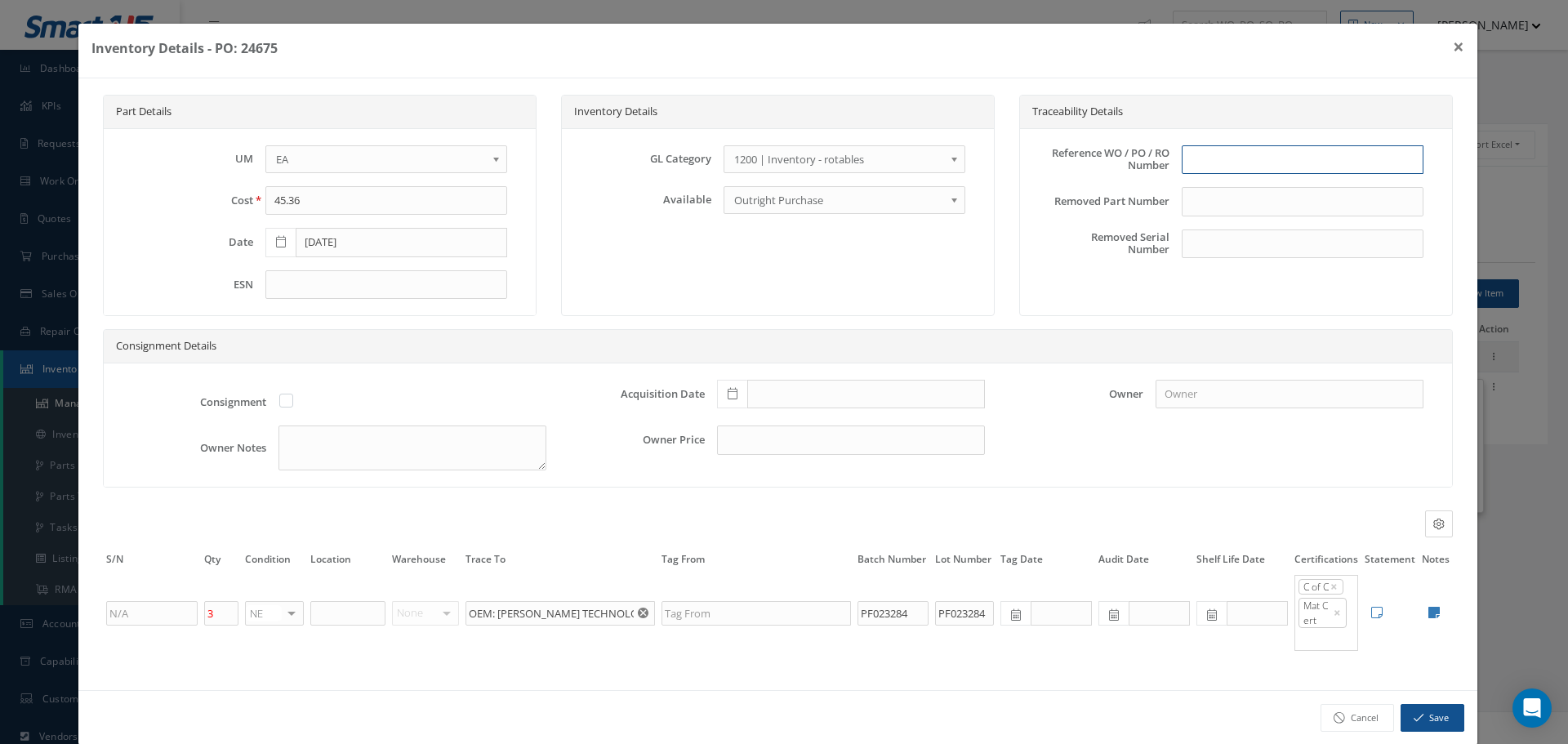
click at [1195, 153] on input "text" at bounding box center [1303, 160] width 242 height 29
type input "PO 24675"
click at [727, 399] on icon at bounding box center [732, 393] width 9 height 11
click at [751, 298] on td "18" at bounding box center [748, 295] width 25 height 25
type input "08/18/2025"
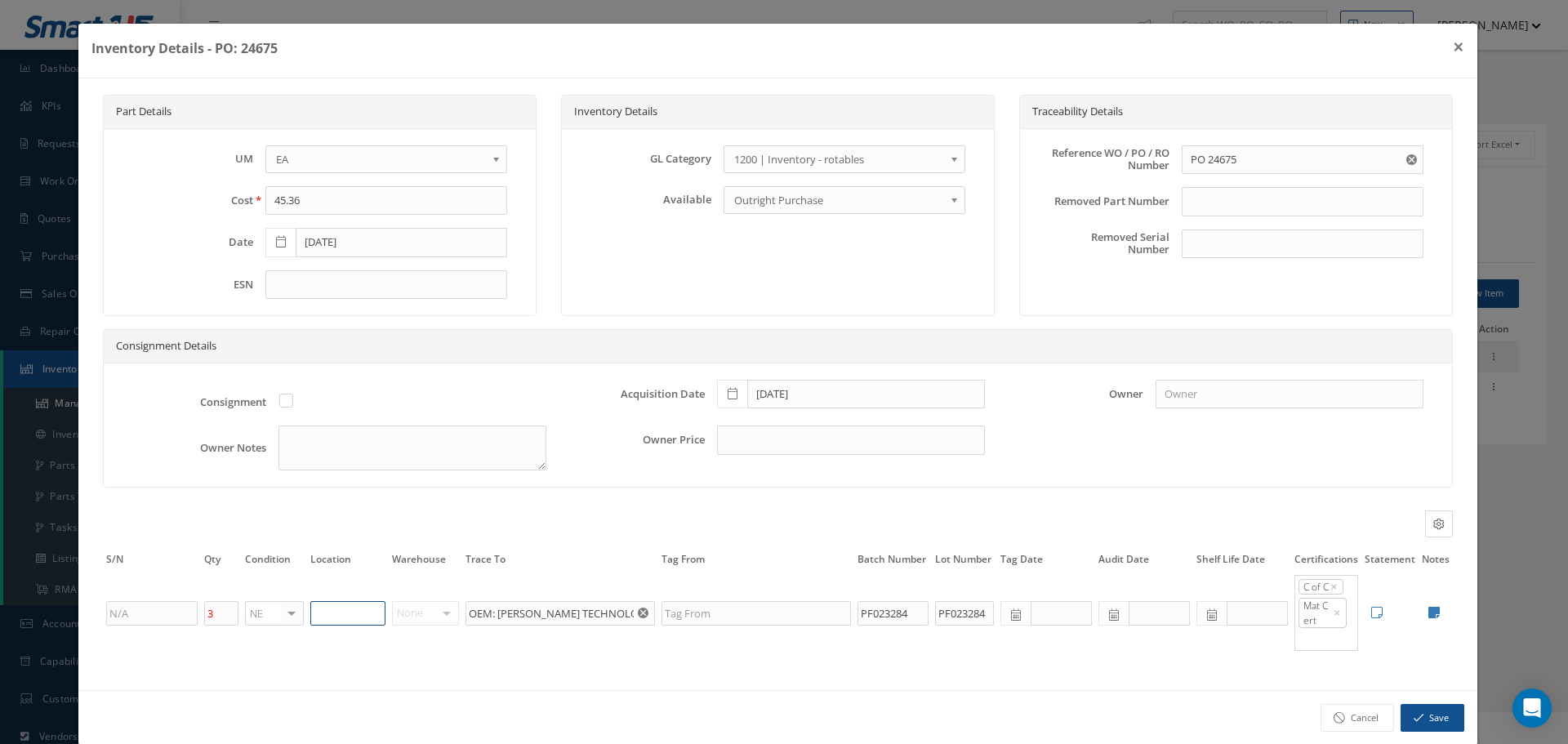
click at [326, 610] on input "text" at bounding box center [348, 614] width 75 height 25
click at [1428, 614] on icon at bounding box center [1433, 612] width 11 height 13
type textarea "OEM C OF C / MATERIAL SPEC SHEET AIR COST CONTROL Cert No. 00011731"
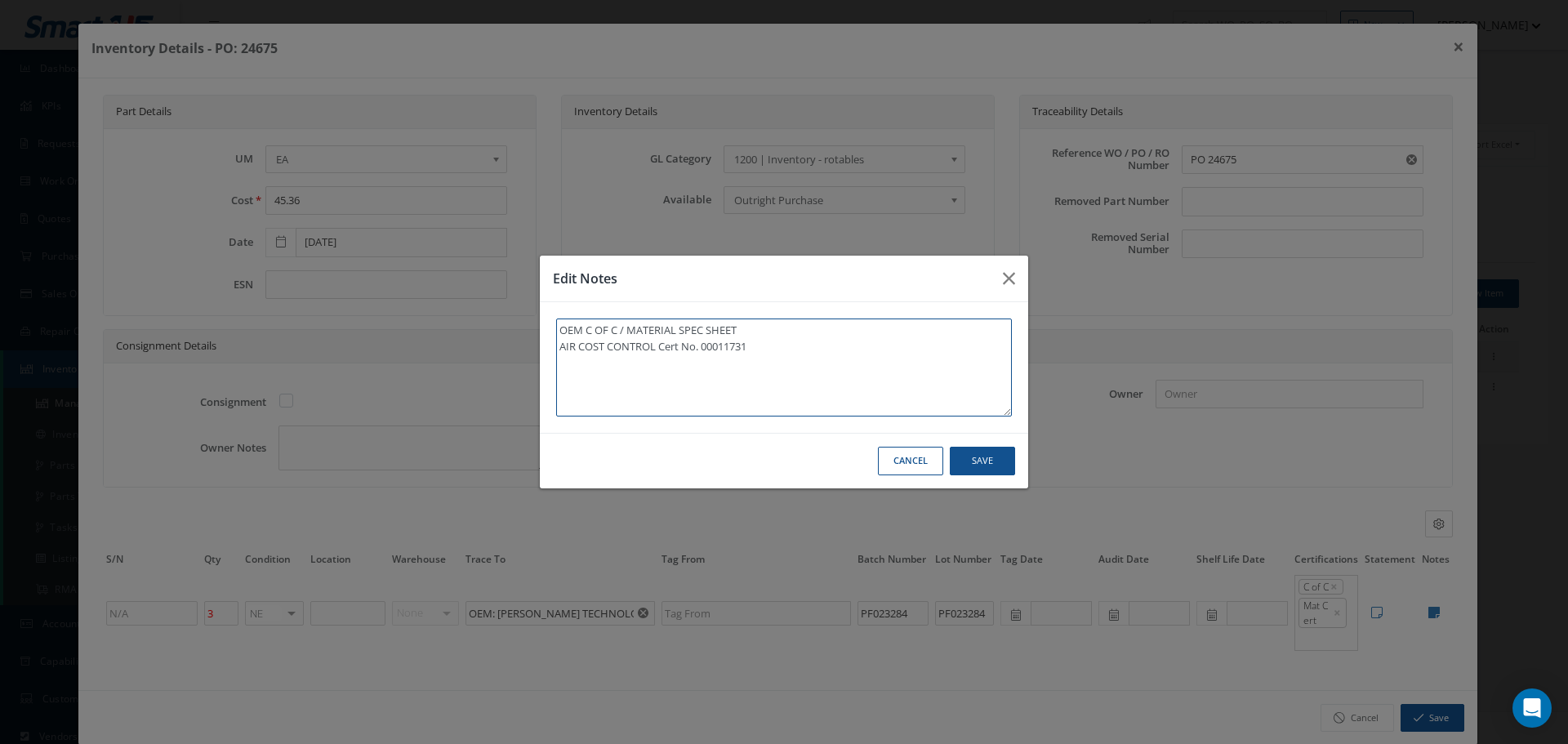
click at [793, 369] on textarea "OEM C OF C / MATERIAL SPEC SHEET AIR COST CONTROL Cert No. 00011731" at bounding box center [783, 367] width 455 height 98
type textarea "OEM C OF C / MATERIAL SPEC SHEET AIR COST CONTROL Cert No. 00011731"
paste textarea "** RECEIVED STOCK 08/19/2025."
type textarea "OEM C OF C / MATERIAL SPEC SHEET AIR COST CONTROL Cert No. 00011731 ** RECEIVED…"
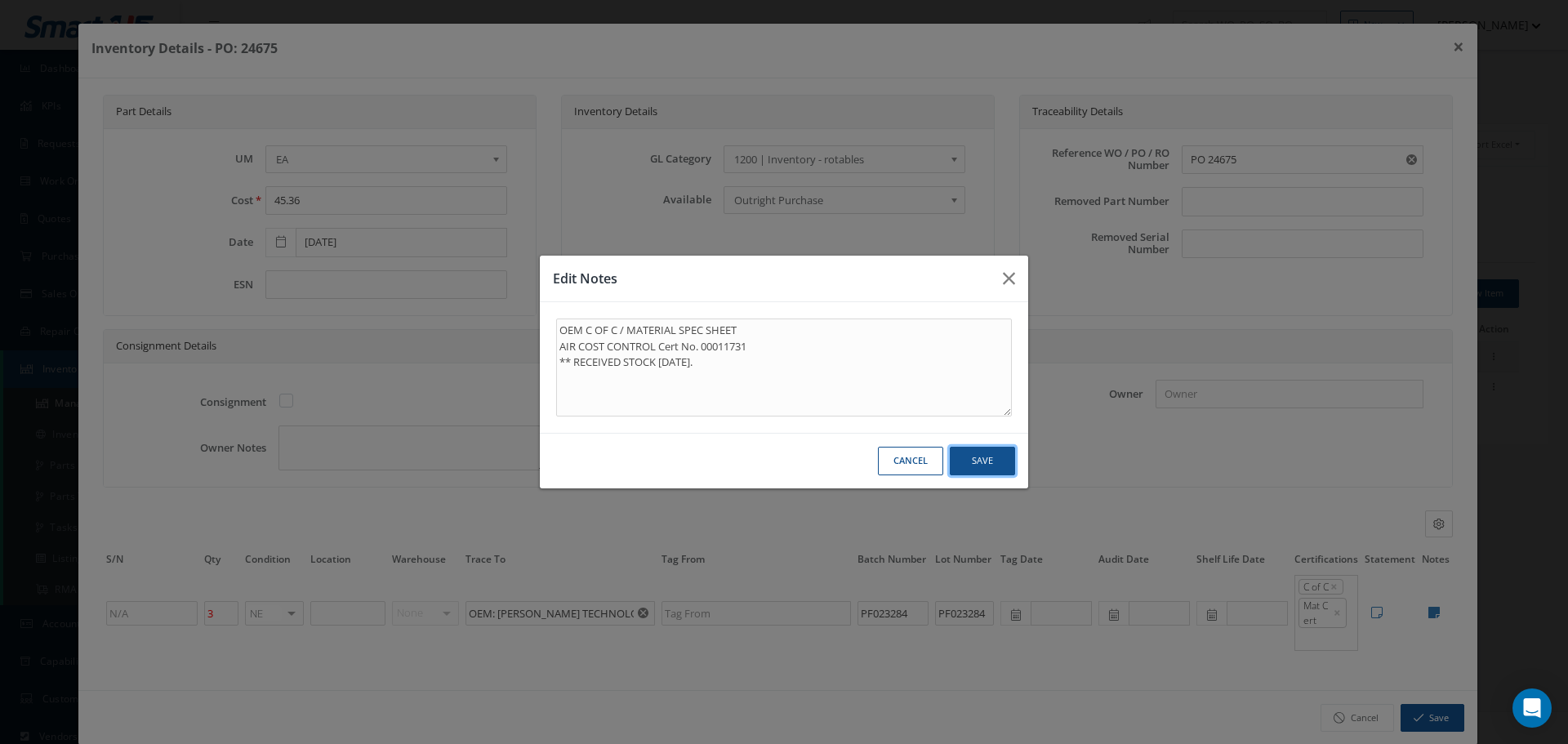
click at [0, 0] on button "Save" at bounding box center [0, 0] width 0 height 0
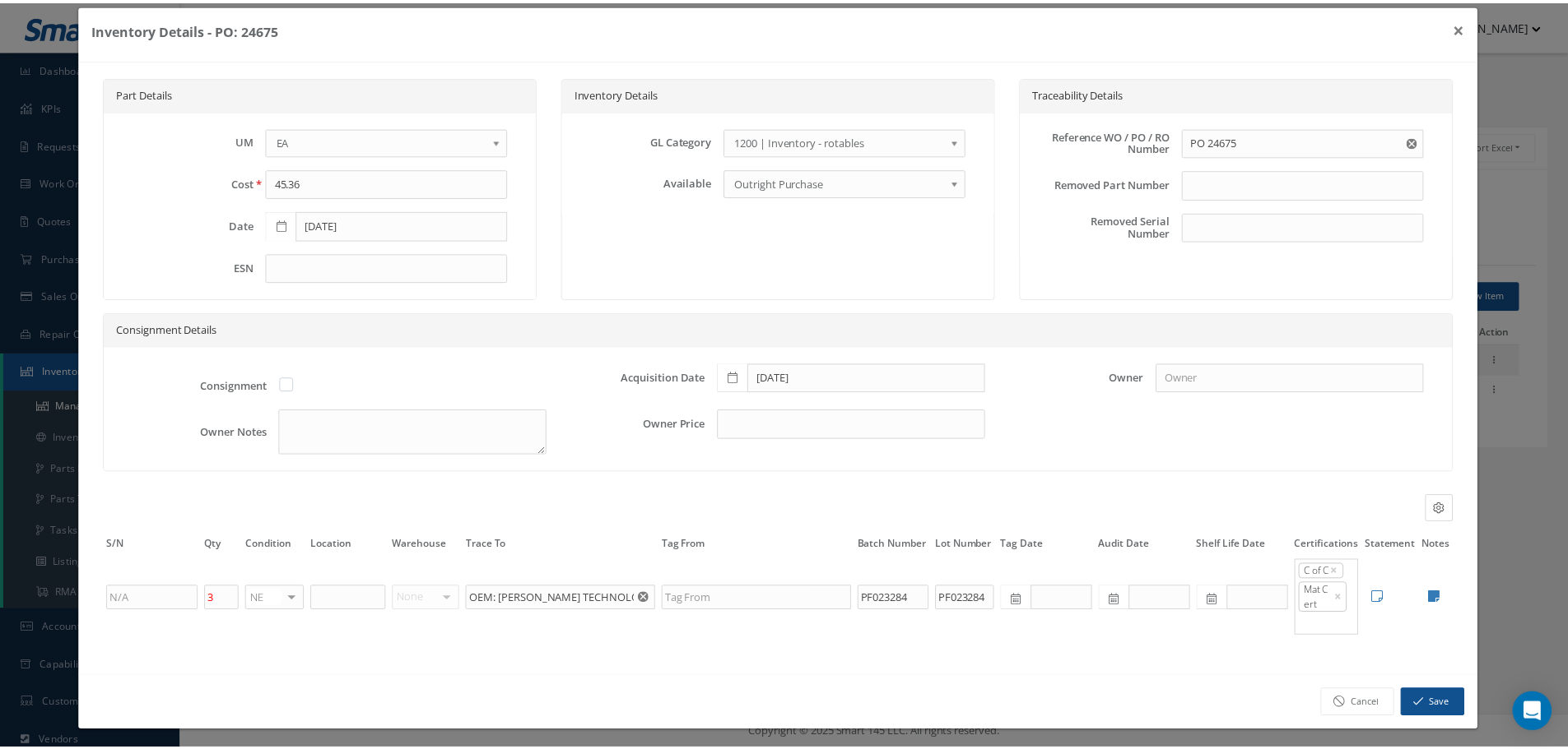
scroll to position [25, 0]
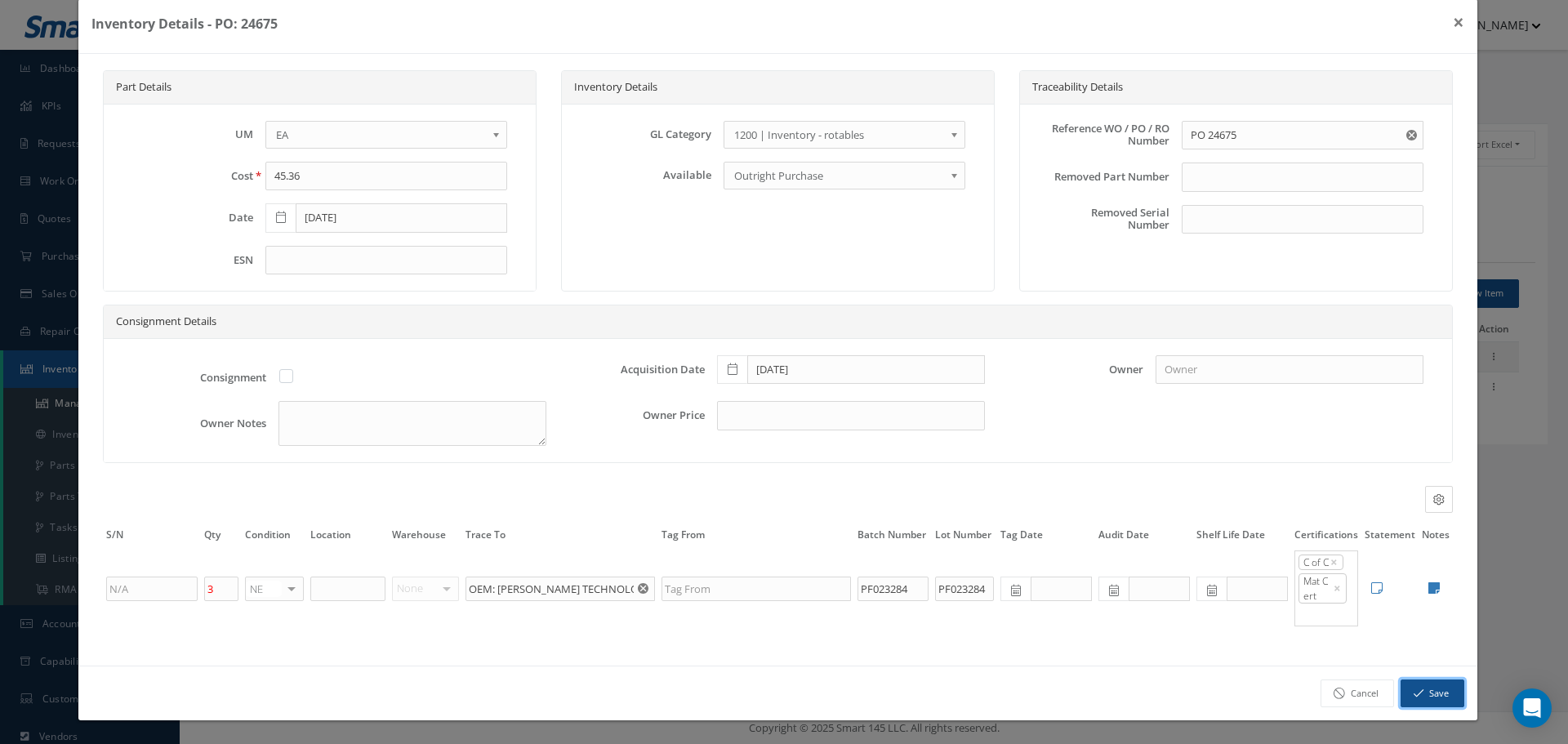
click at [1417, 693] on button "Save" at bounding box center [1432, 693] width 63 height 28
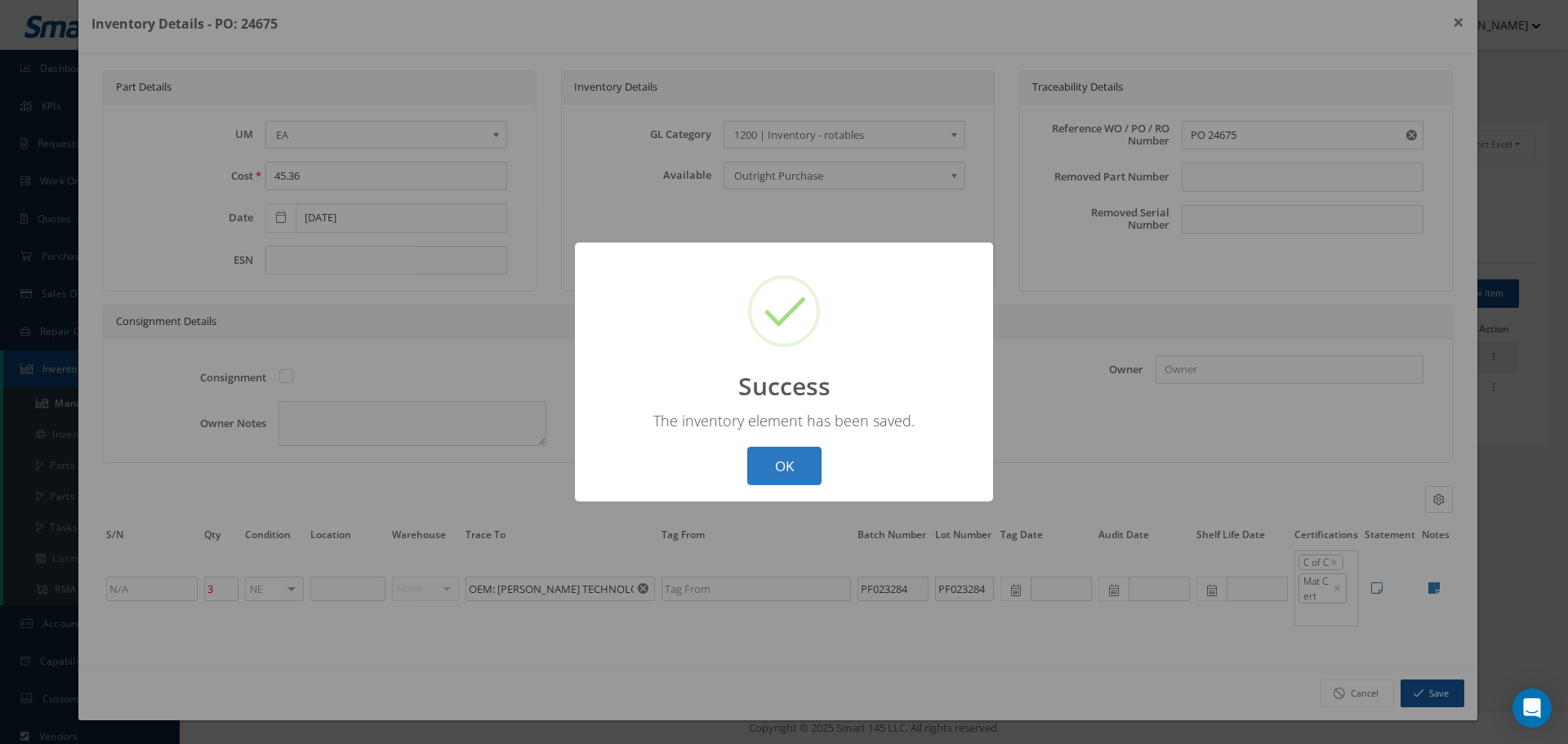
click at [792, 468] on button "OK" at bounding box center [784, 466] width 75 height 39
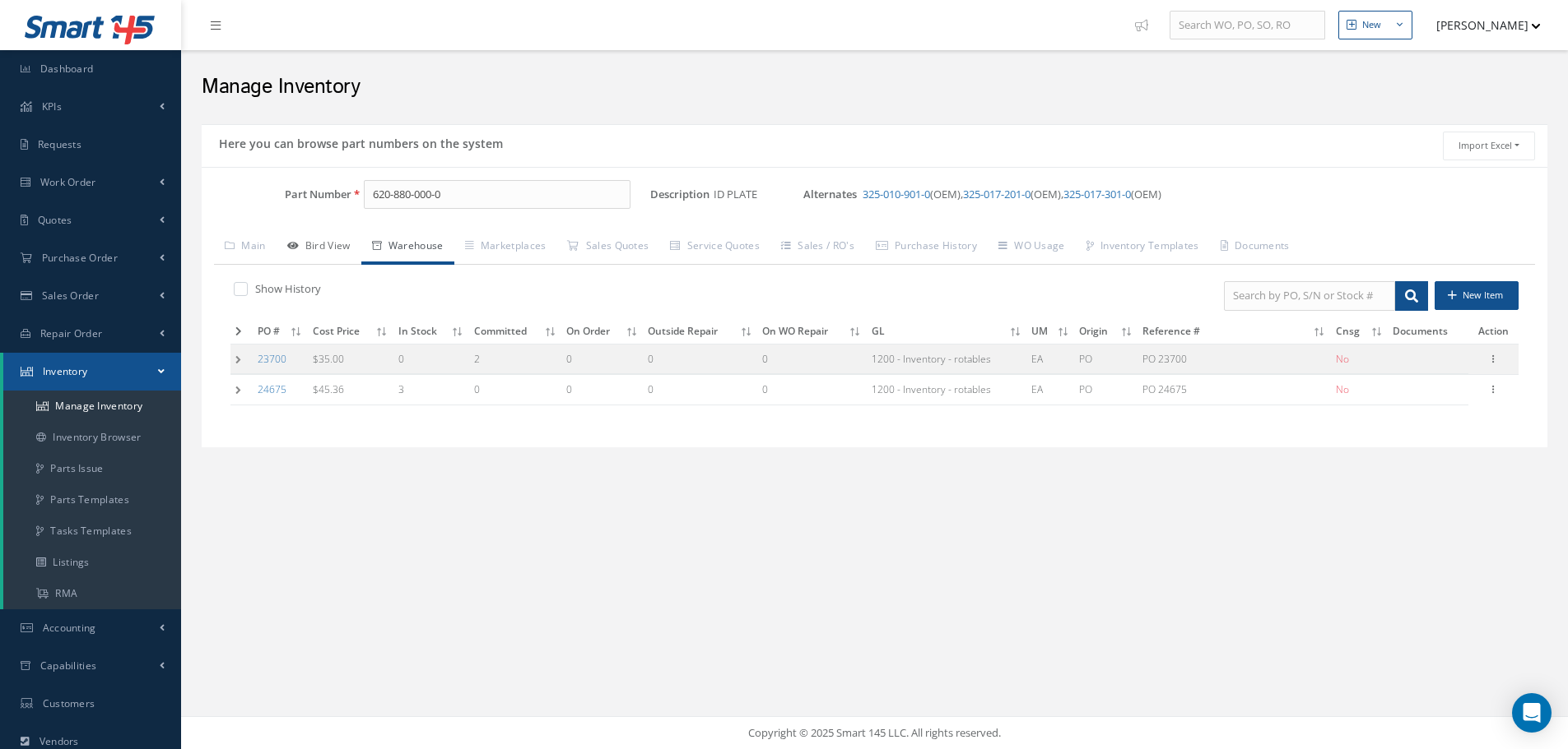
click at [319, 249] on link "Bird View" at bounding box center [319, 248] width 85 height 35
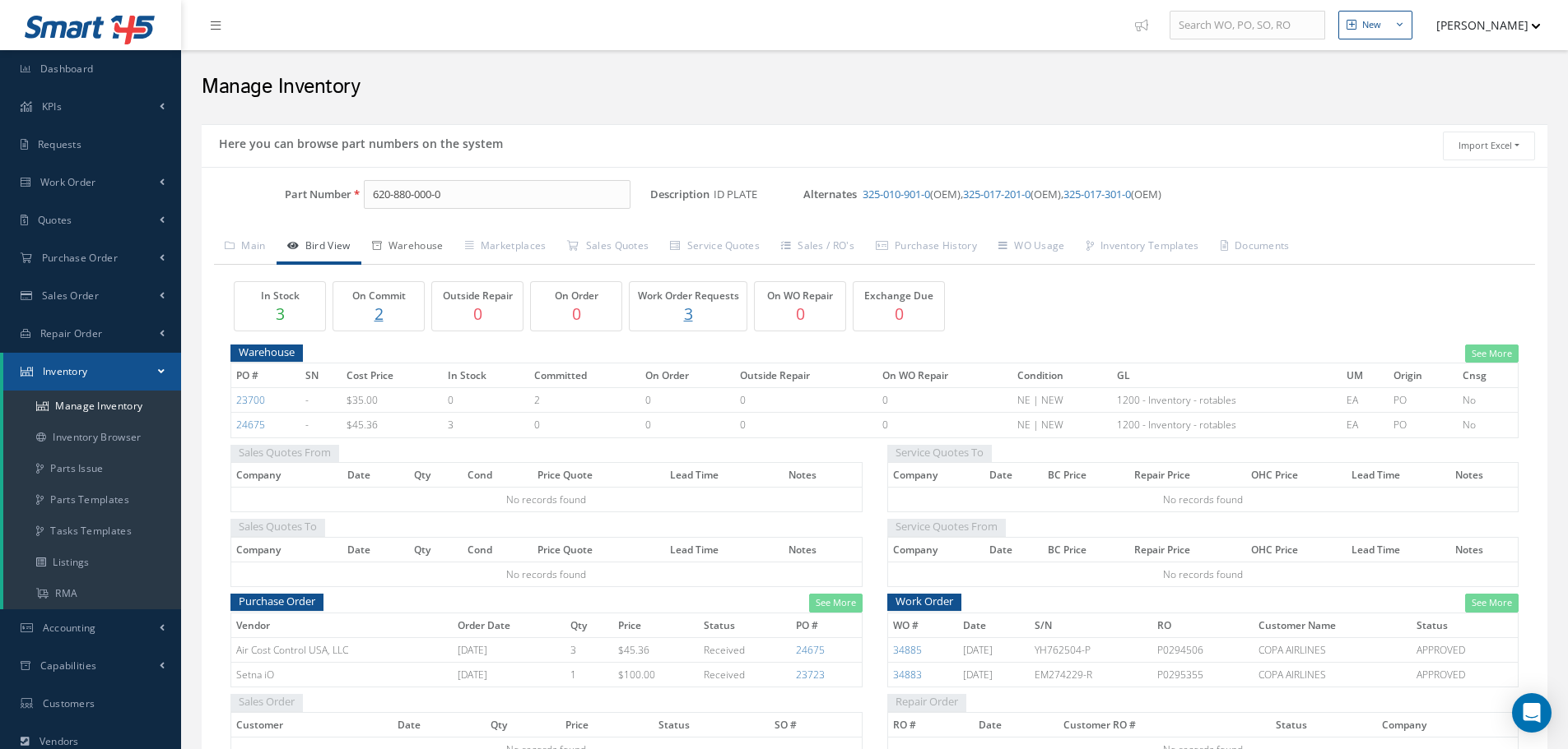
click at [428, 247] on link "Warehouse" at bounding box center [408, 248] width 93 height 35
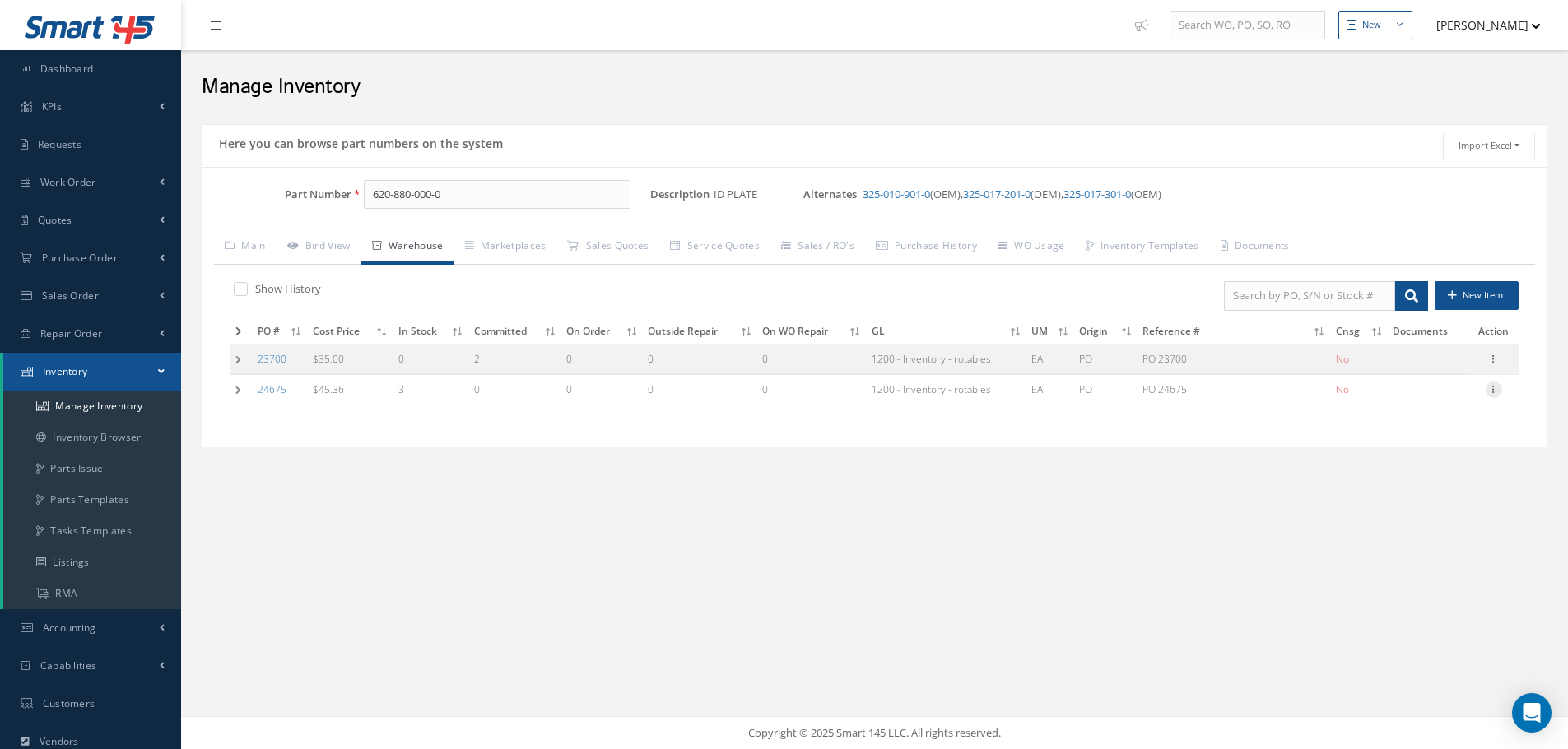
click at [1495, 386] on icon at bounding box center [1494, 388] width 16 height 13
click at [1407, 454] on link "Label" at bounding box center [1418, 455] width 130 height 22
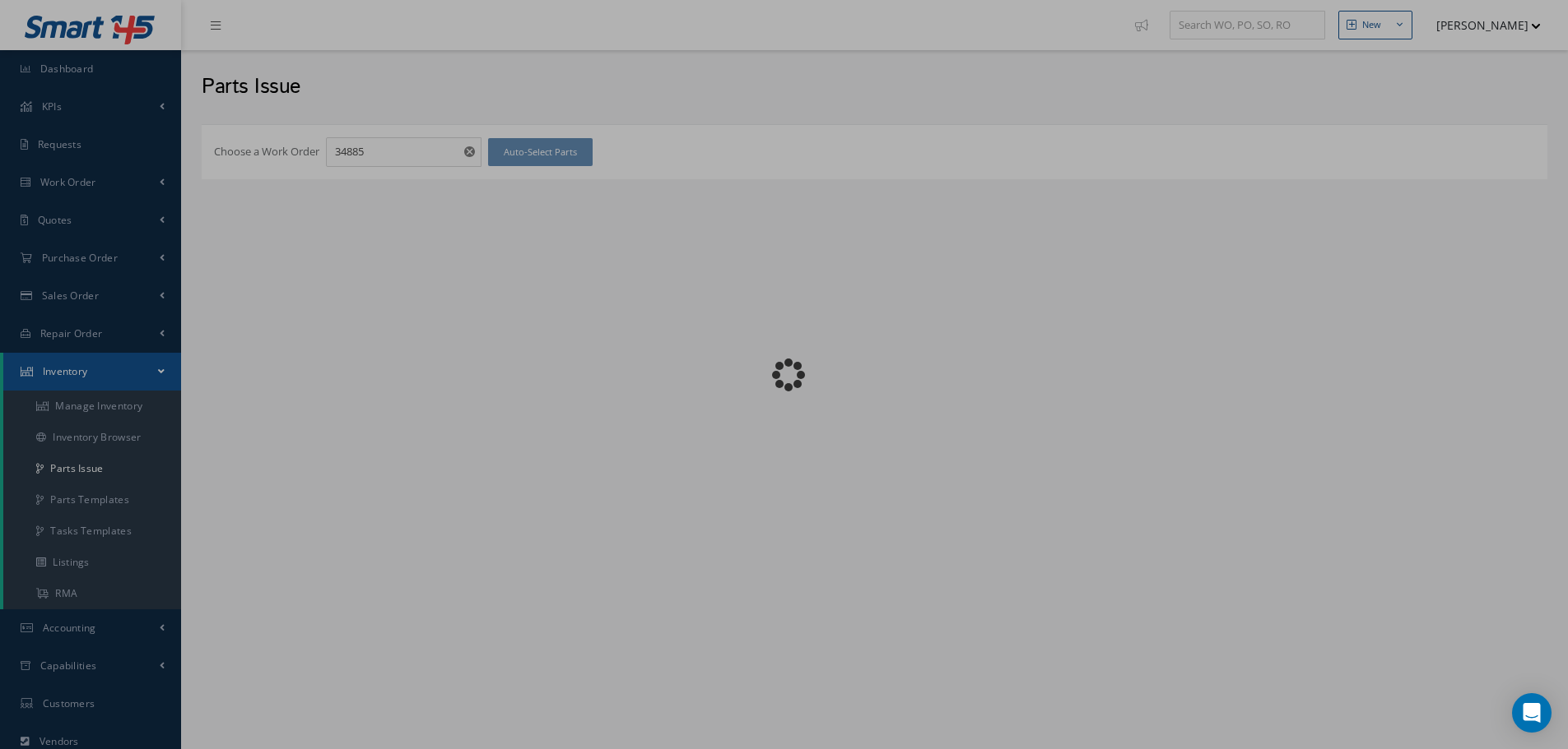
checkbox input "false"
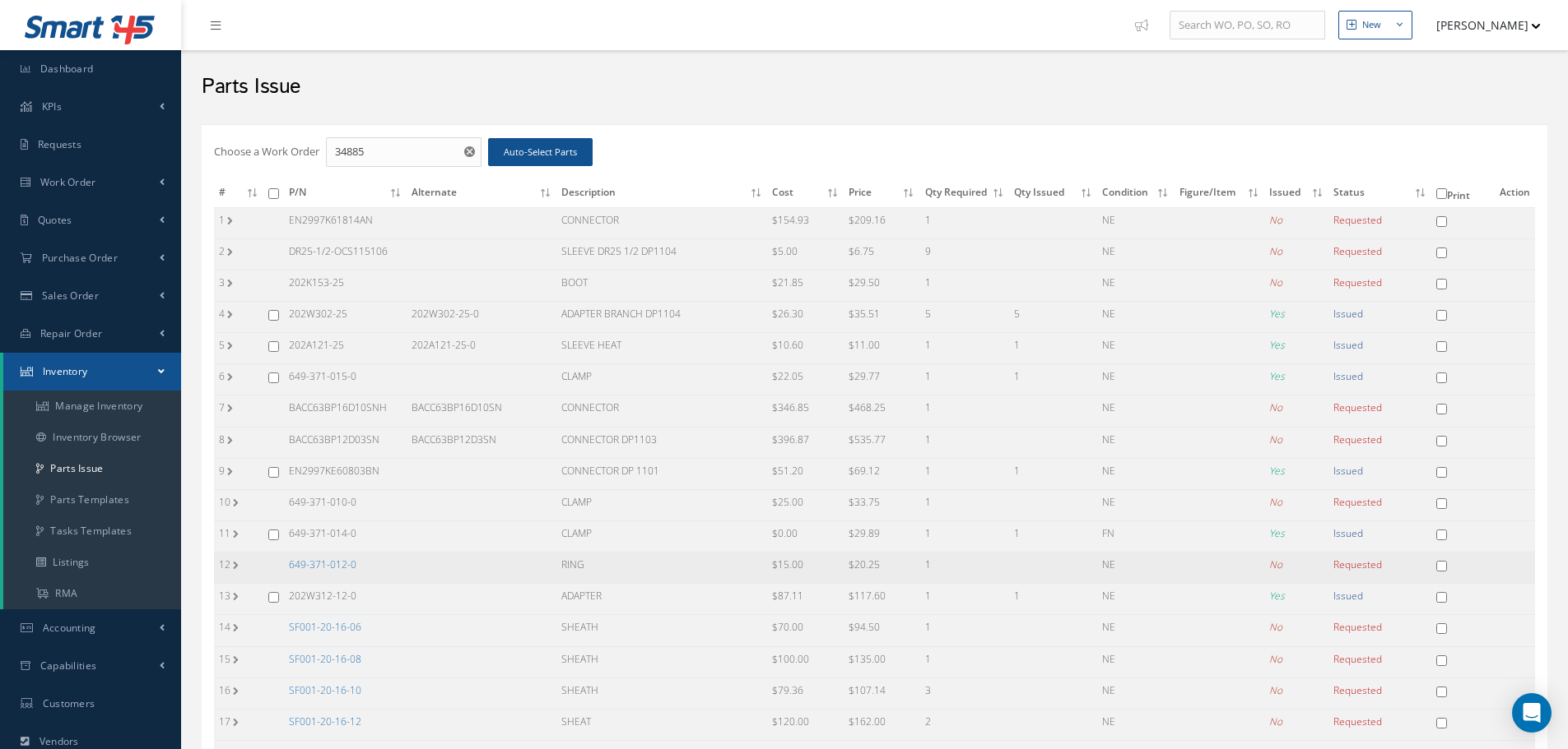
scroll to position [247, 0]
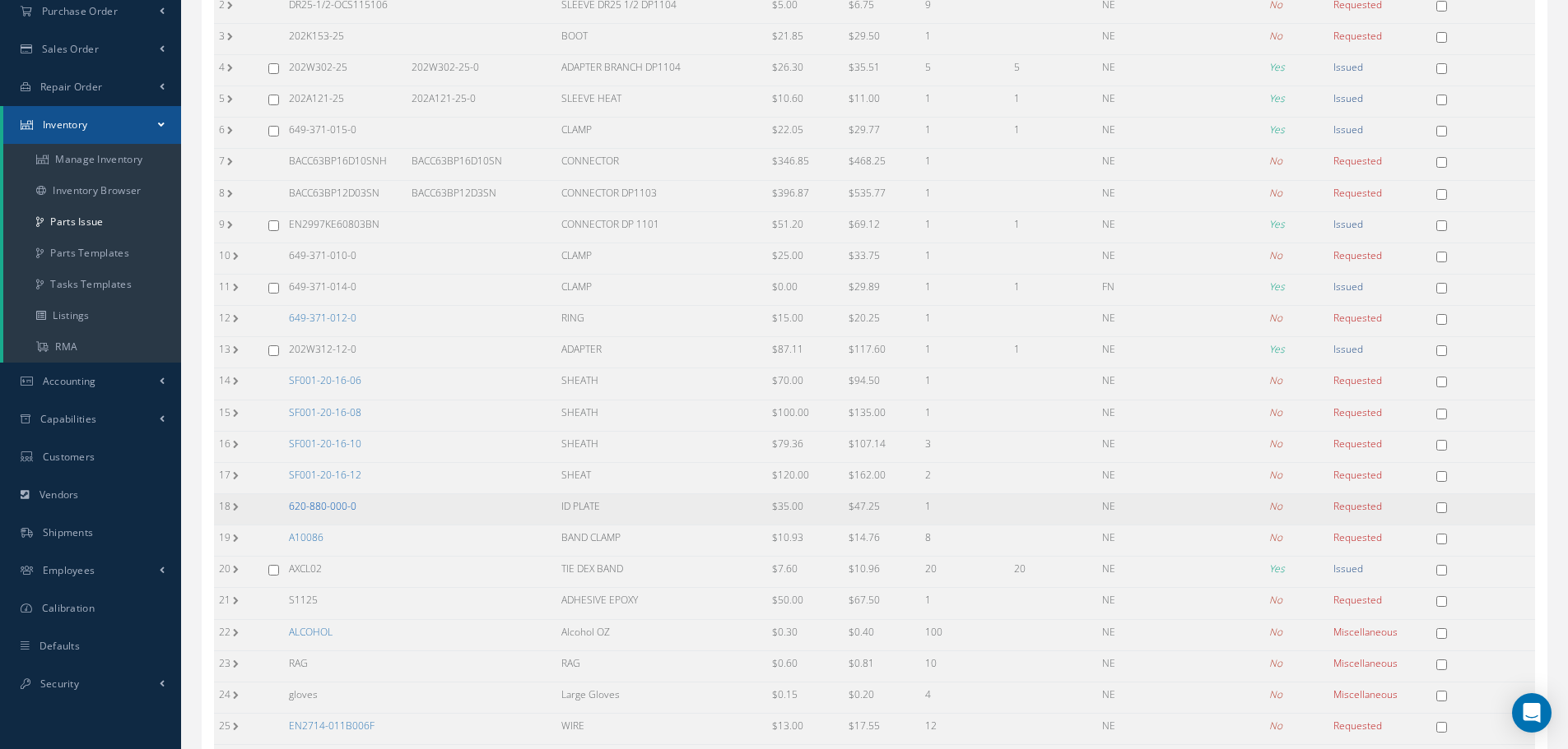
click at [332, 503] on link "620-880-000-0" at bounding box center [322, 506] width 67 height 14
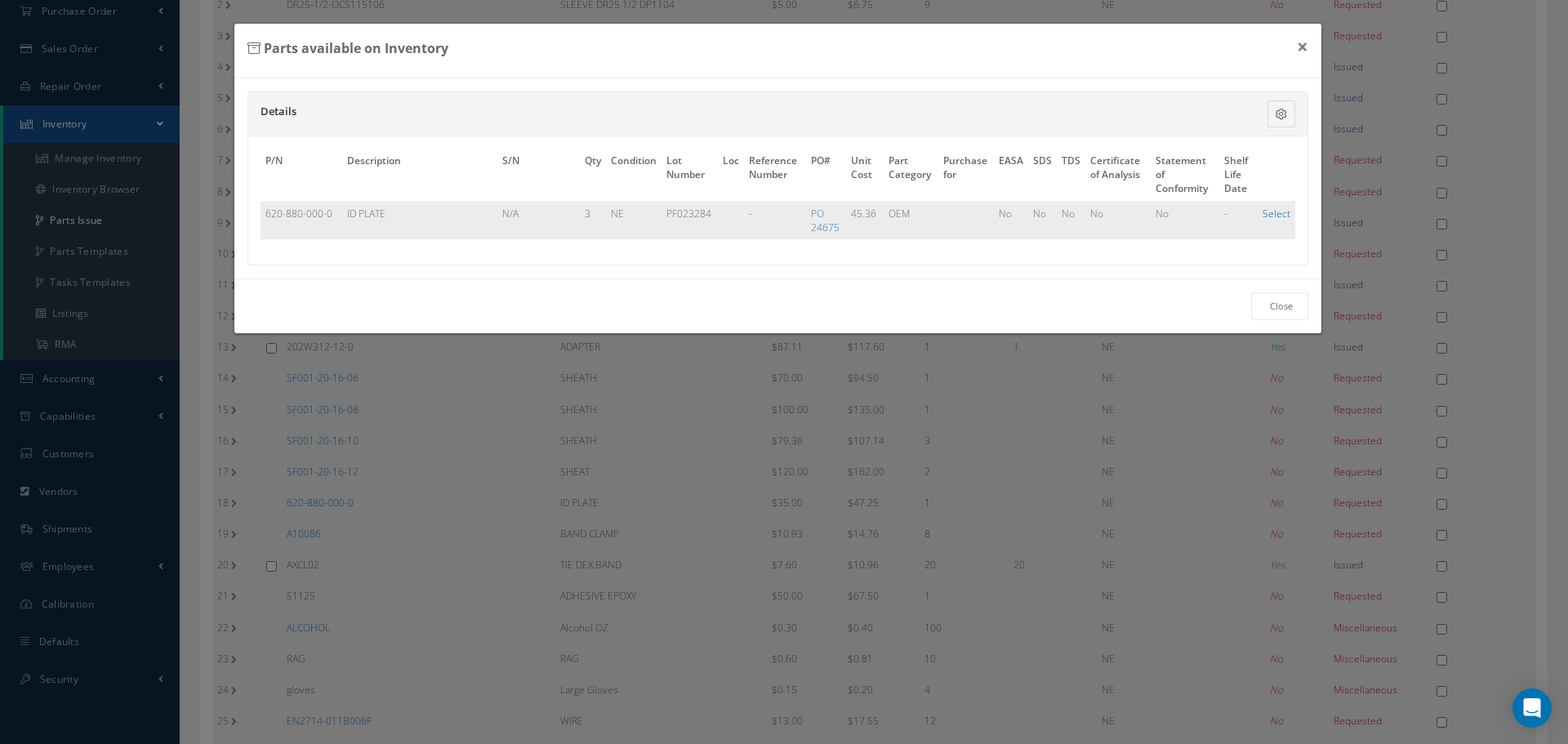
click at [1269, 213] on link "Select" at bounding box center [1276, 214] width 27 height 14
checkbox input "true"
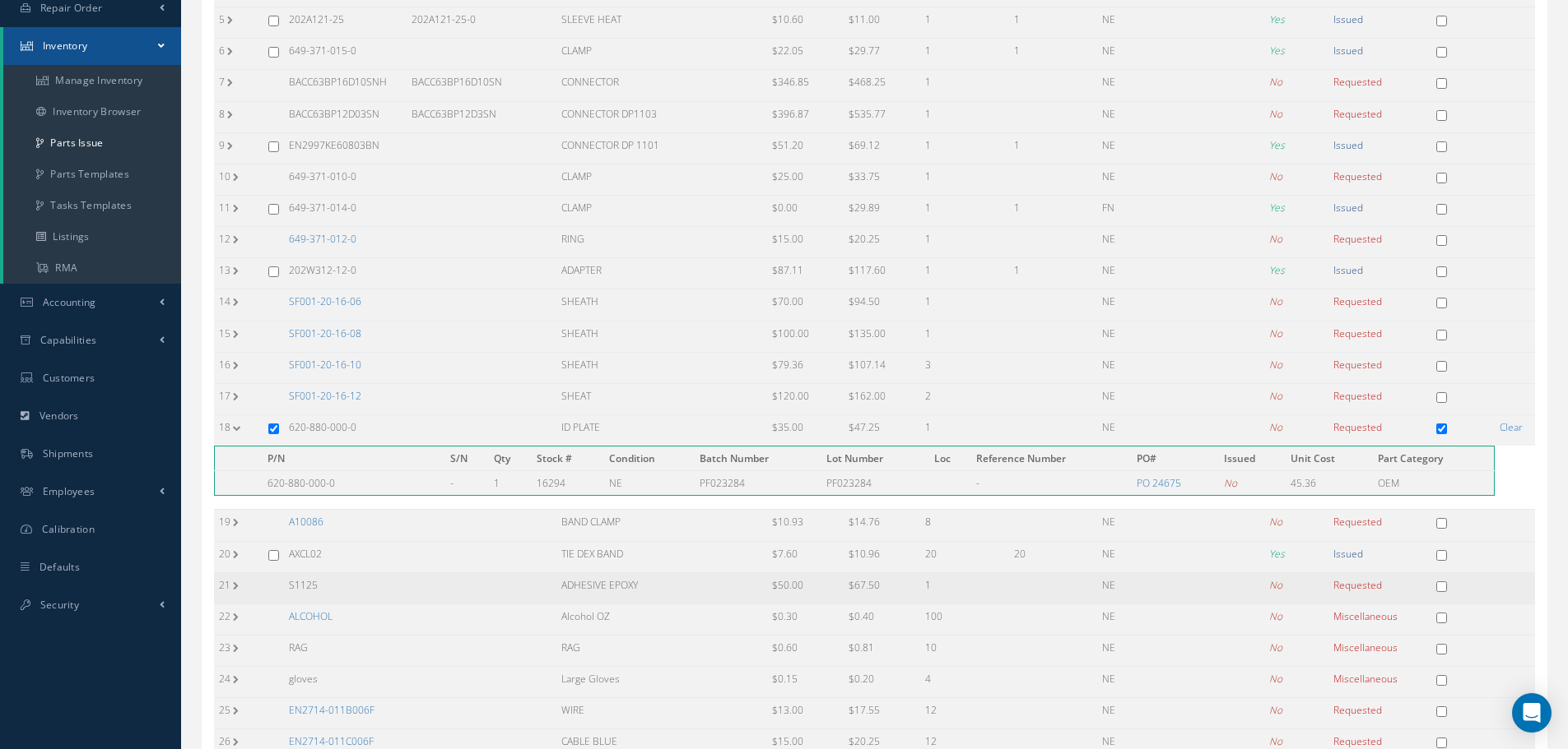
scroll to position [468, 0]
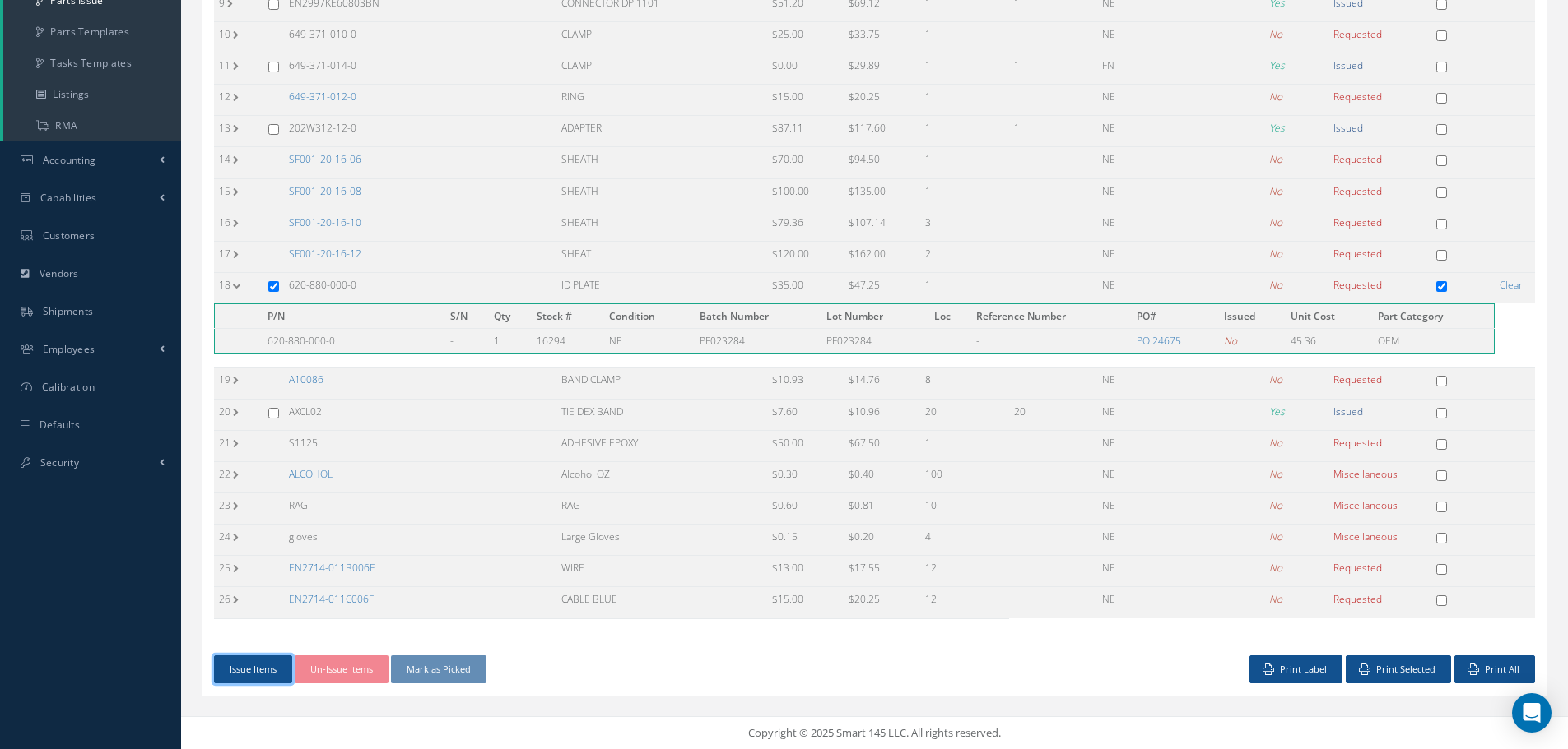
click at [243, 666] on button "Issue Items" at bounding box center [253, 670] width 78 height 29
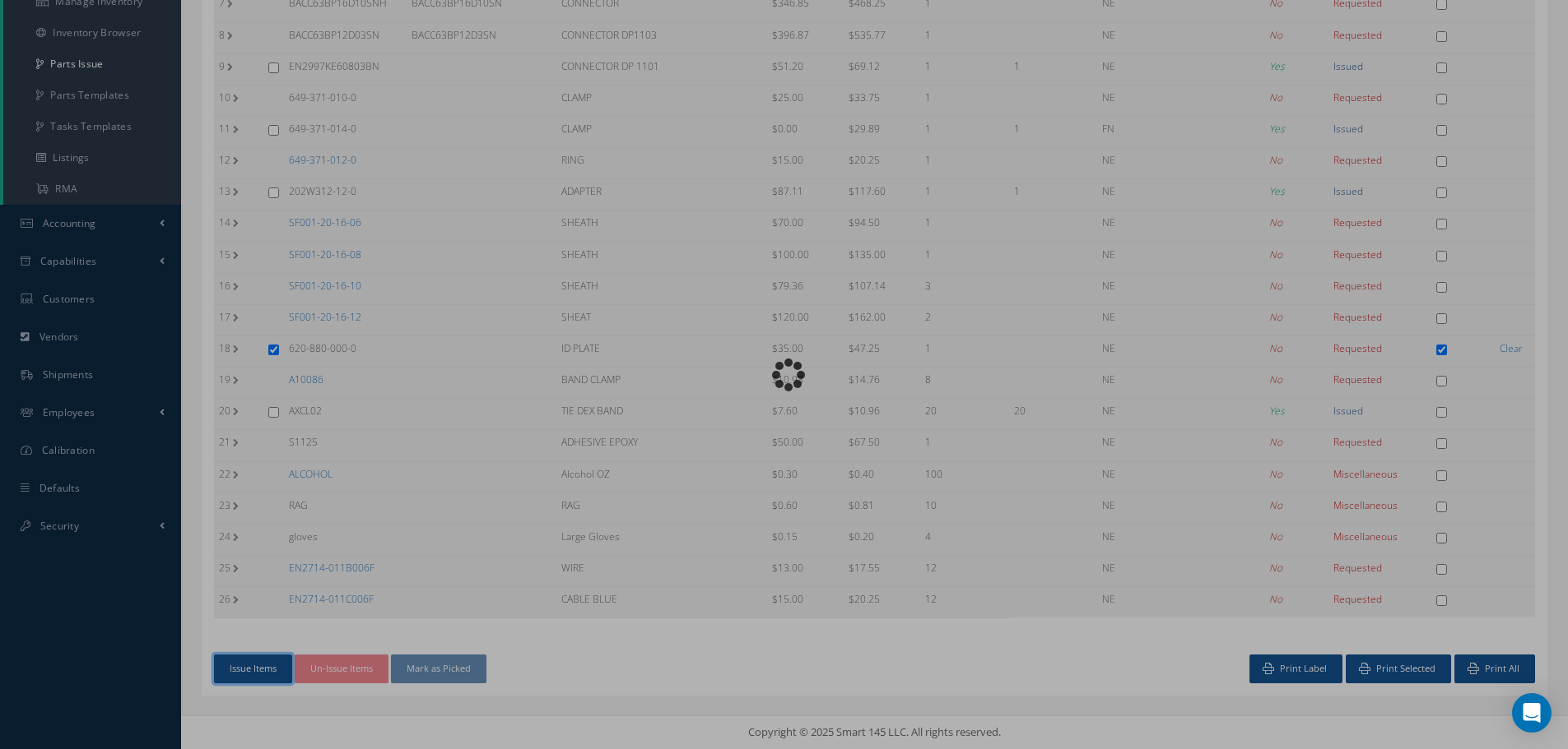
scroll to position [404, 0]
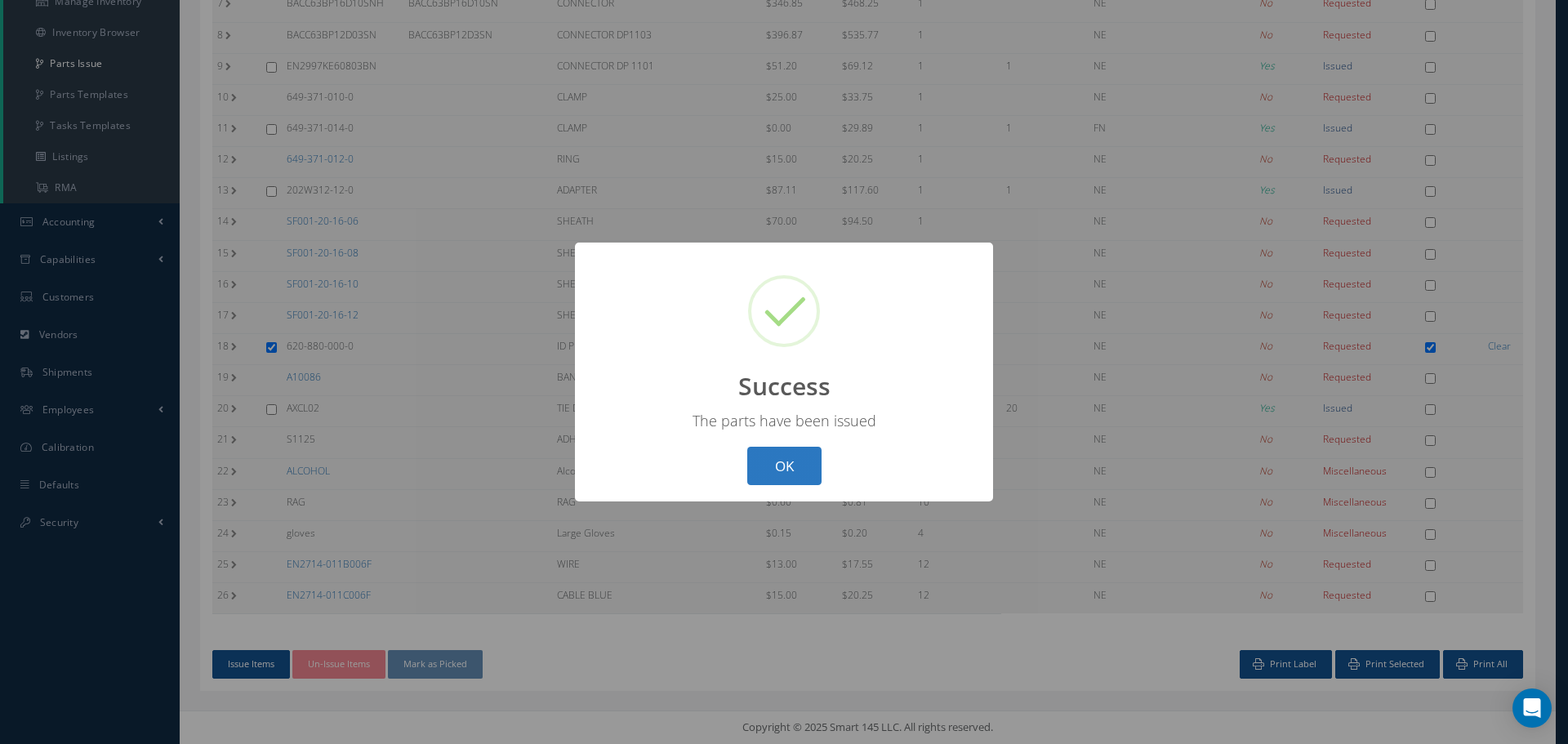
click at [755, 475] on button "OK" at bounding box center [784, 466] width 75 height 39
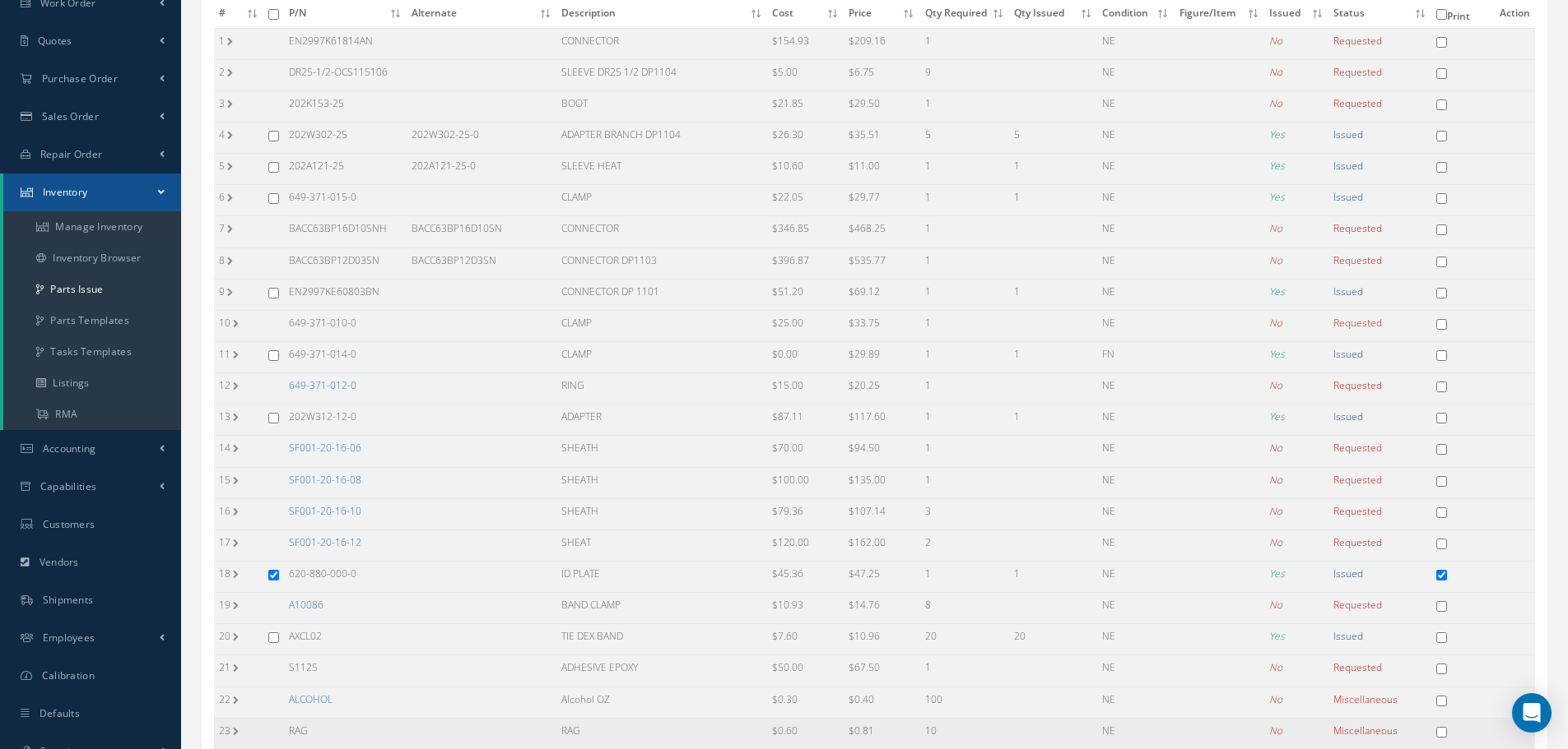
scroll to position [322, 0]
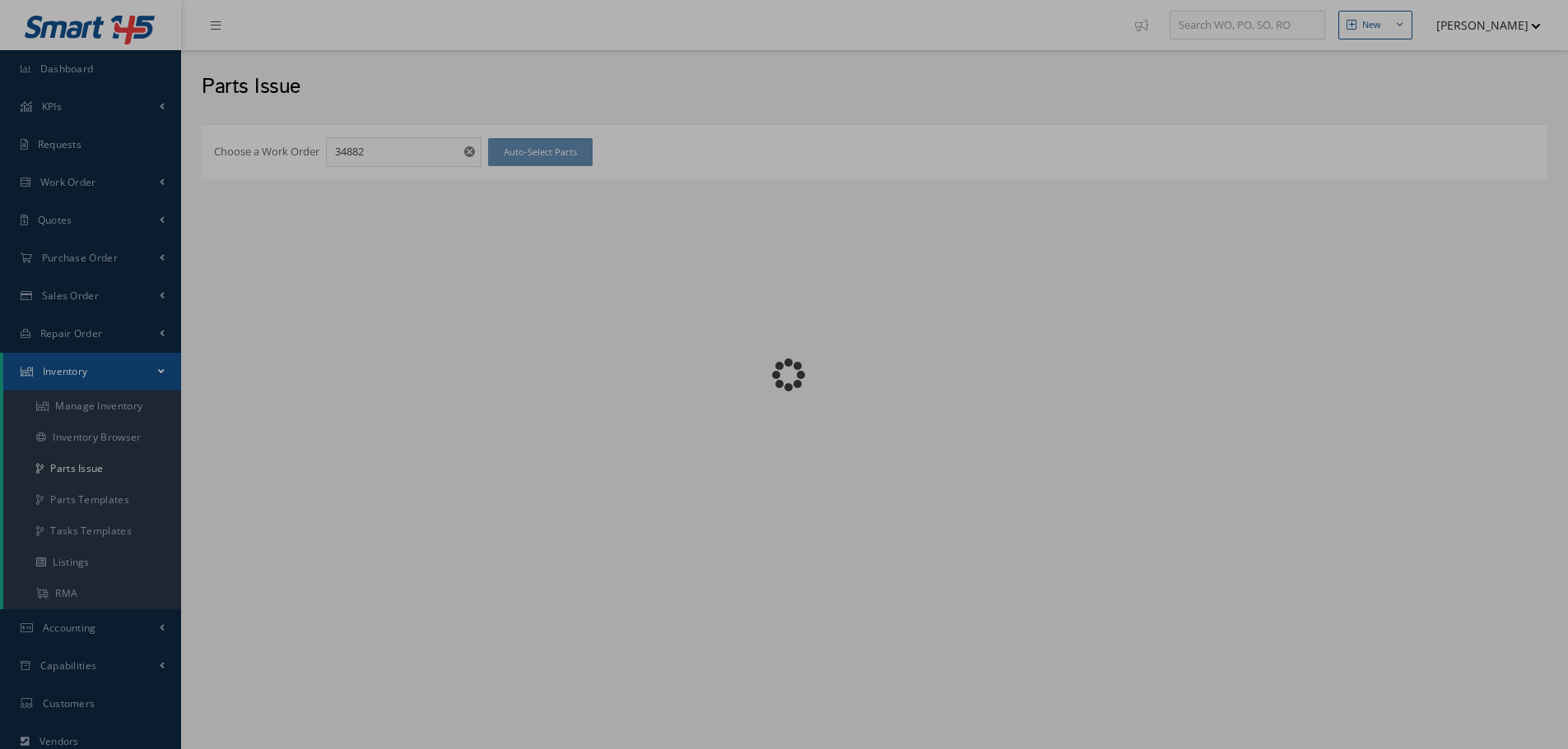
checkbox input "false"
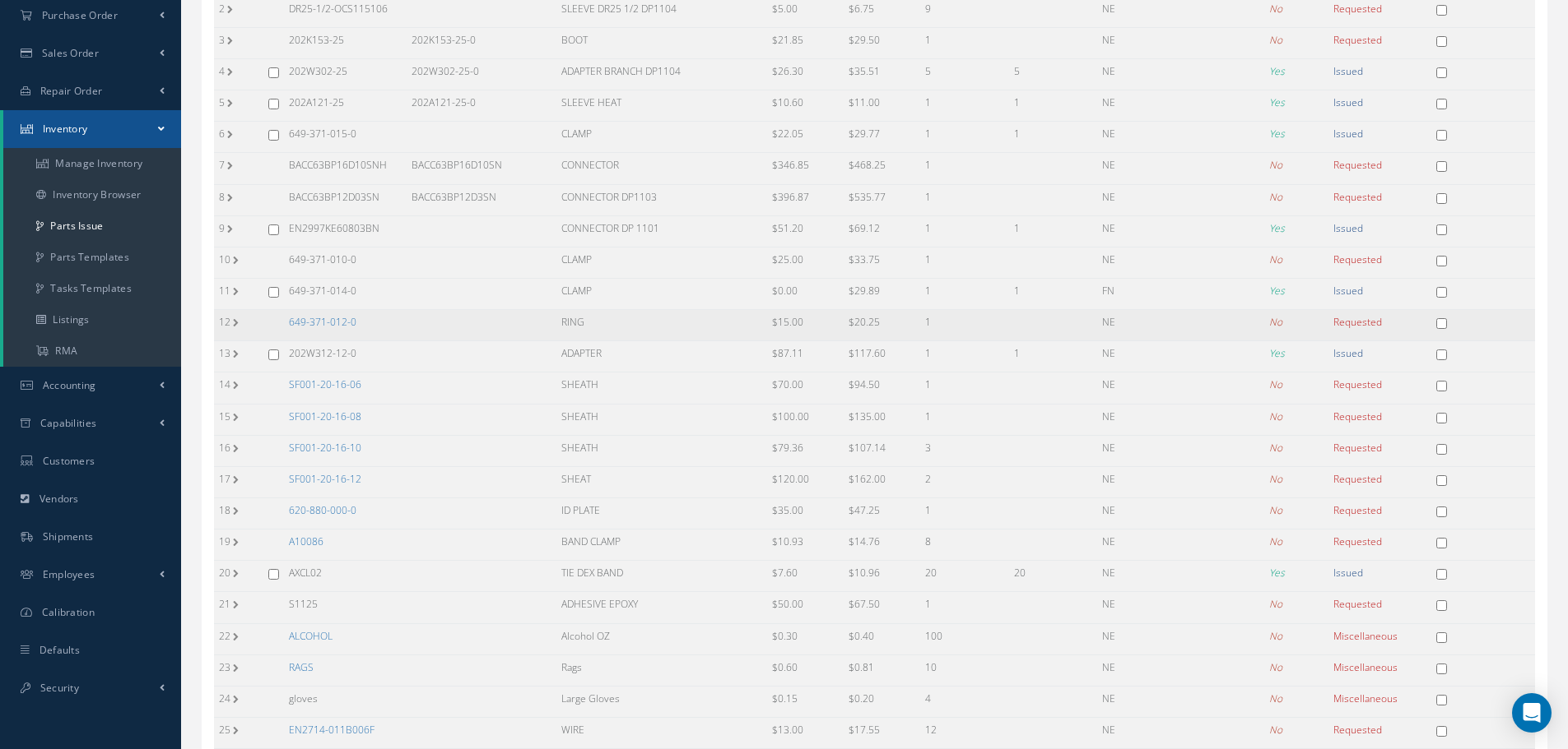
scroll to position [247, 0]
click at [328, 511] on link "620-880-000-0" at bounding box center [322, 506] width 67 height 14
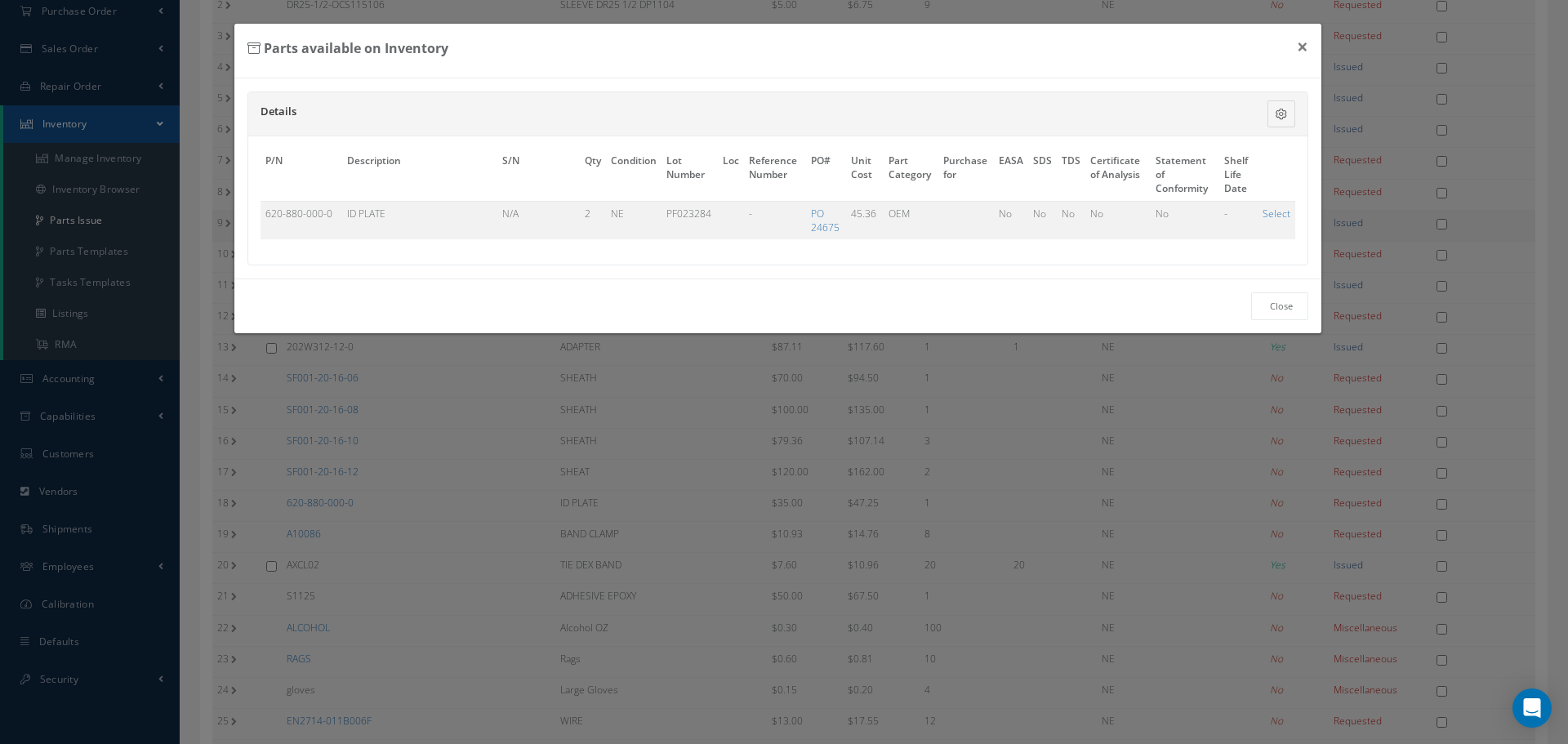
click at [1274, 212] on link "Select" at bounding box center [1276, 214] width 27 height 14
checkbox input "true"
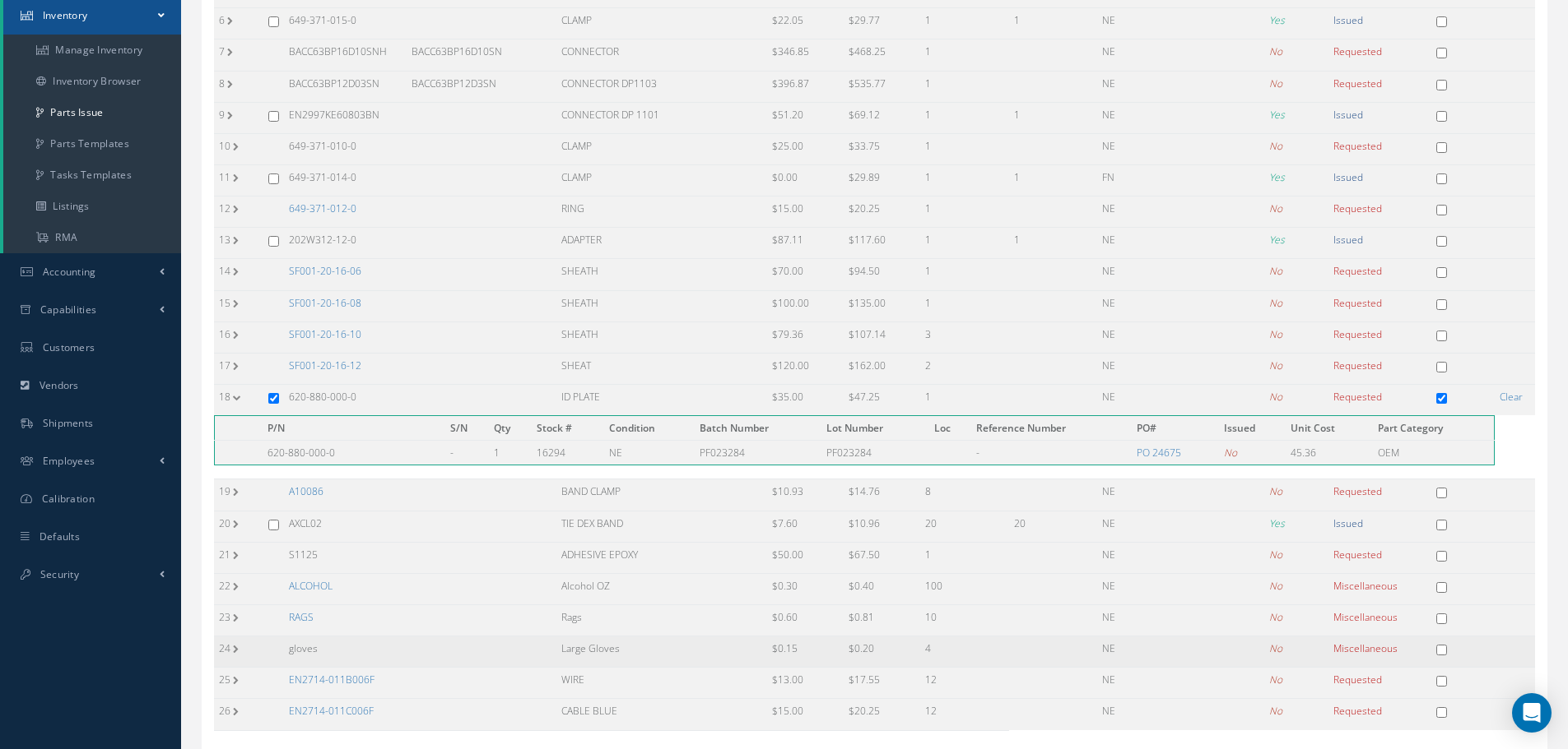
scroll to position [468, 0]
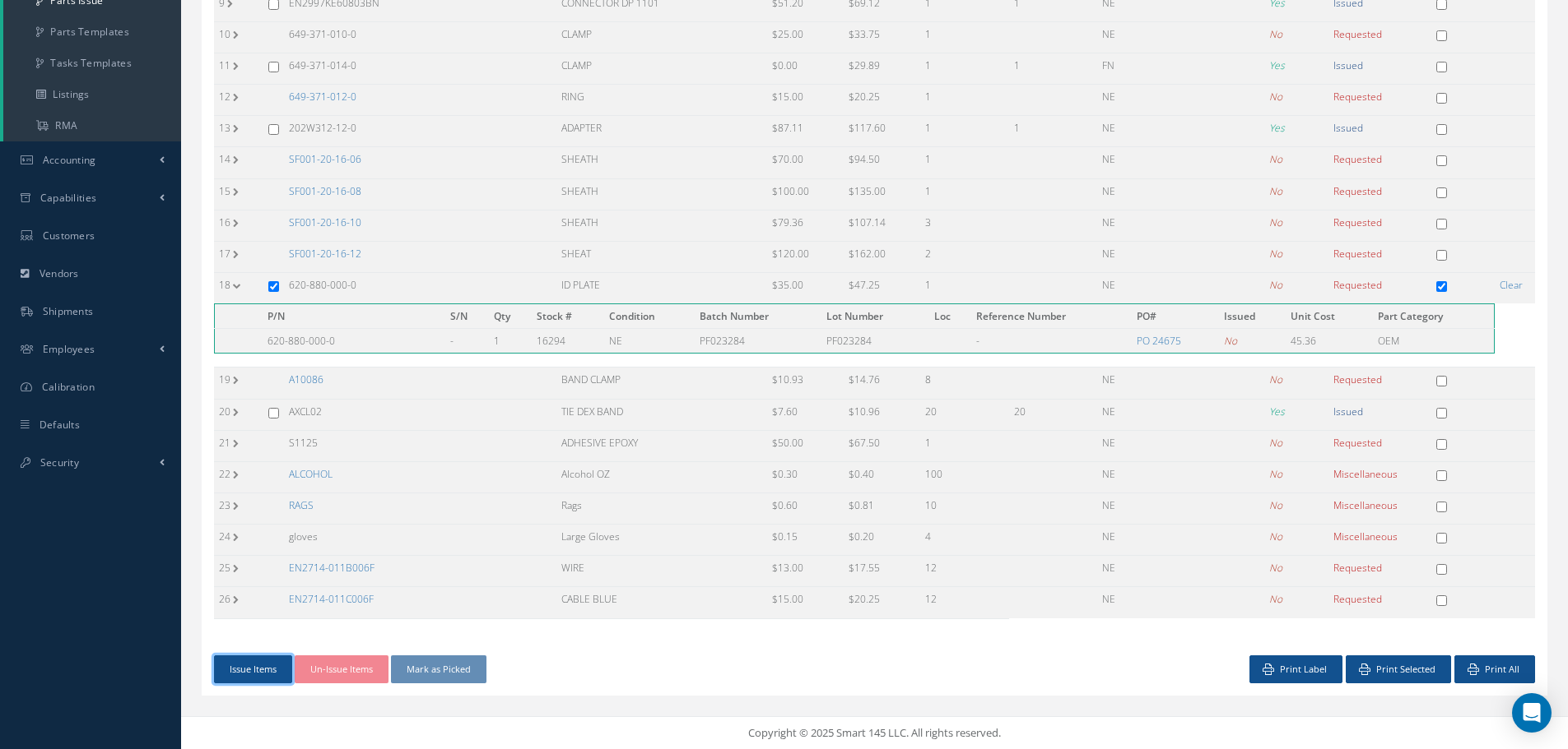
click at [266, 672] on button "Issue Items" at bounding box center [253, 670] width 78 height 29
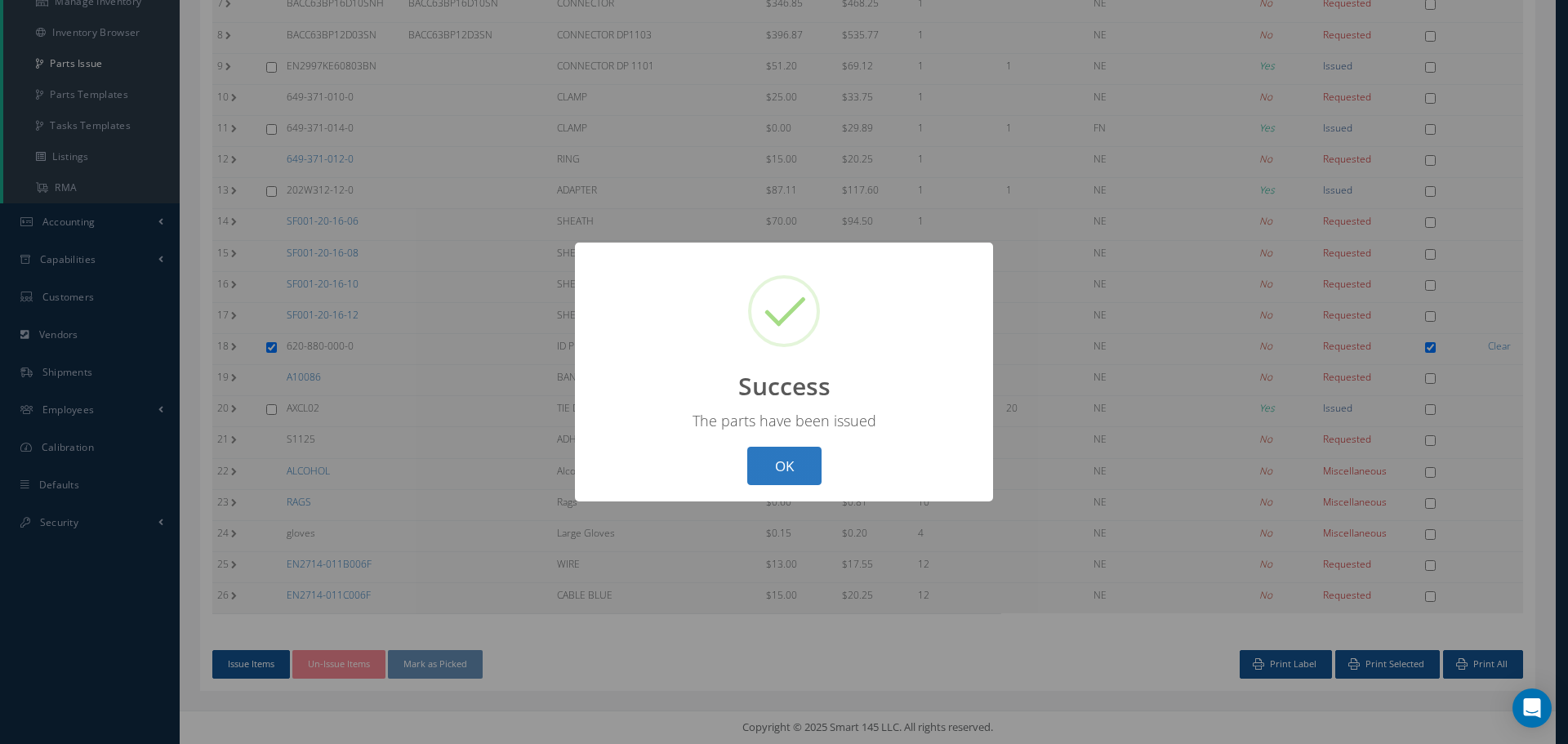
click at [783, 463] on button "OK" at bounding box center [784, 466] width 75 height 39
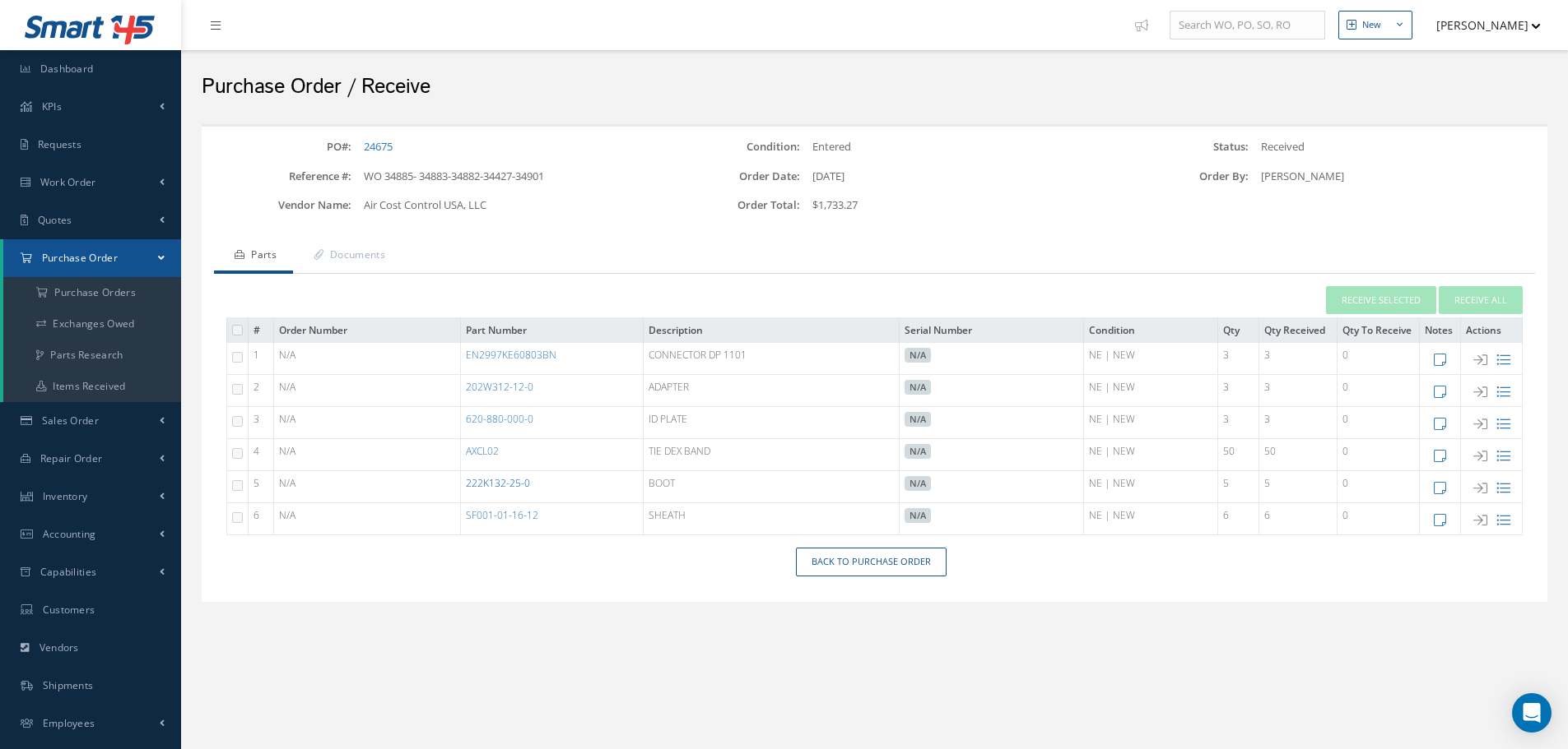
click at [513, 479] on link "222K132-25-0" at bounding box center [498, 483] width 64 height 14
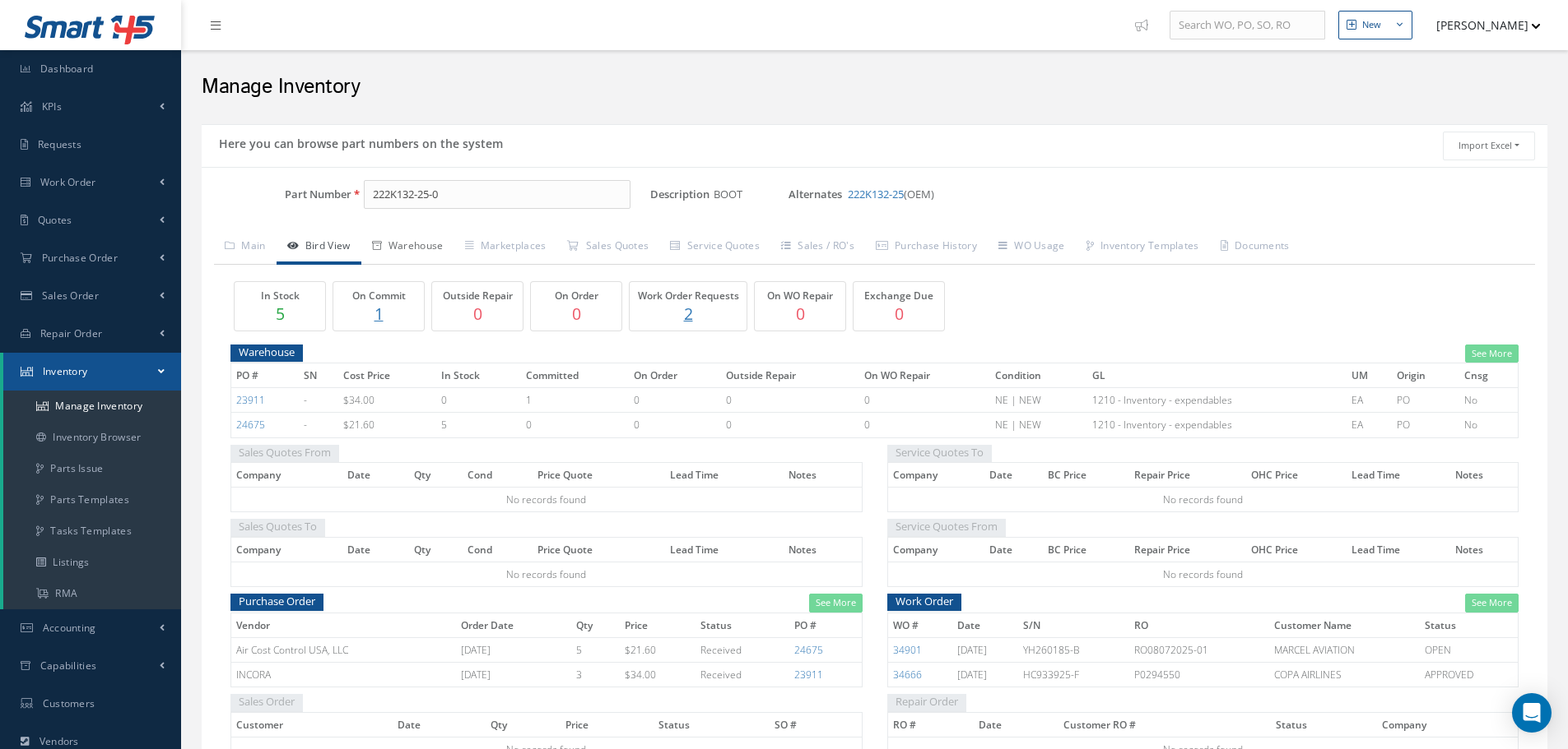
click at [425, 245] on link "Warehouse" at bounding box center [408, 248] width 93 height 35
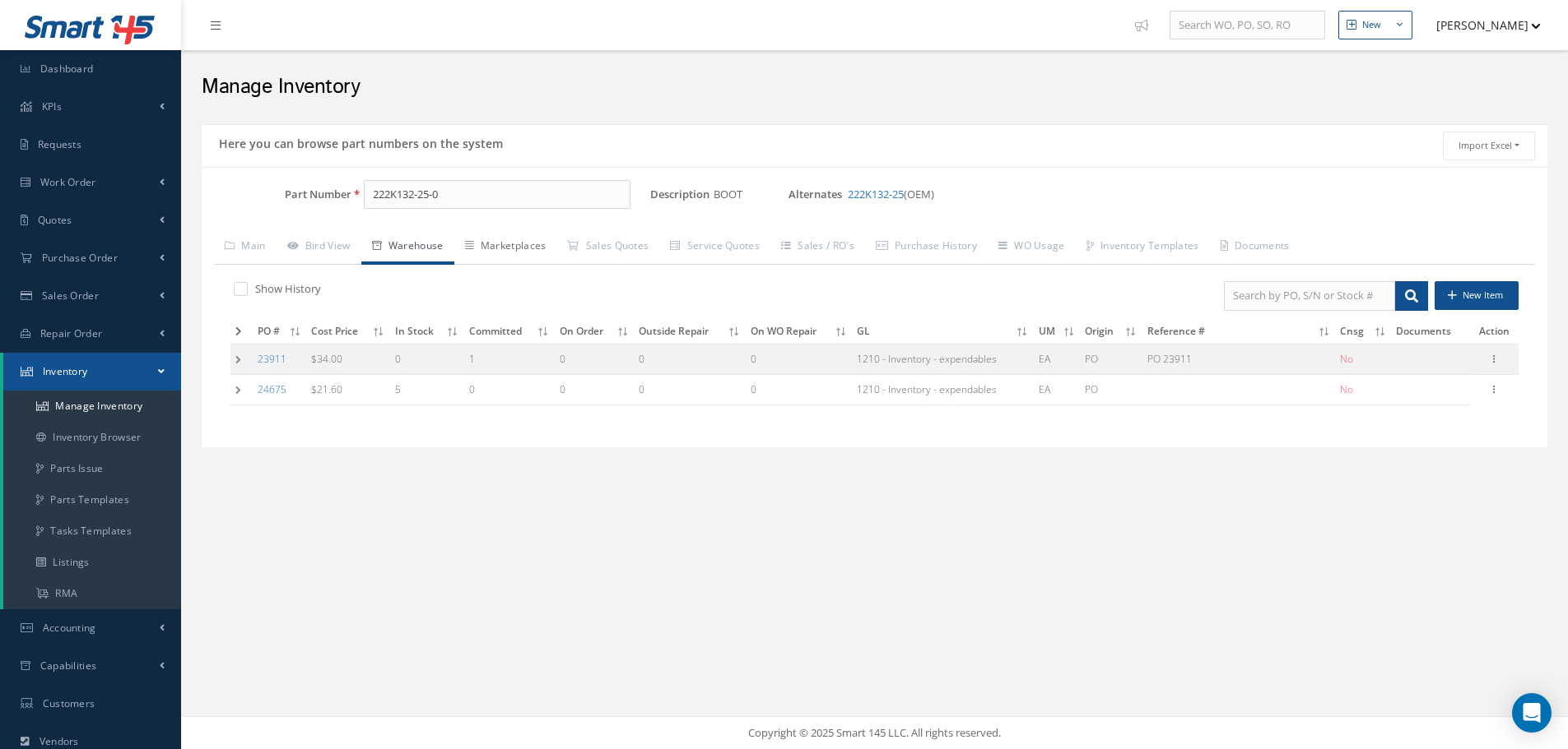
click at [529, 244] on link "Marketplaces" at bounding box center [506, 248] width 103 height 35
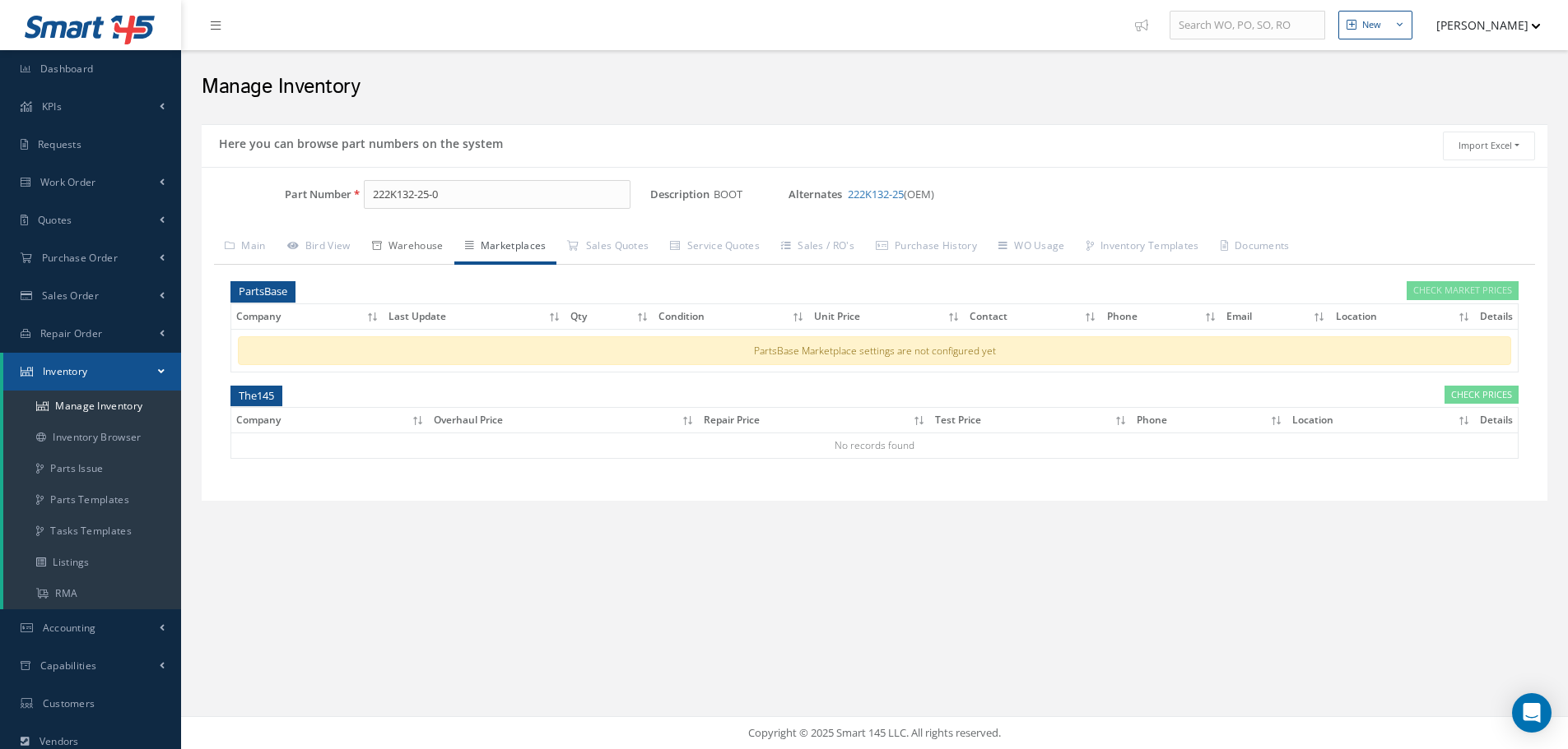
click at [422, 250] on link "Warehouse" at bounding box center [408, 248] width 93 height 35
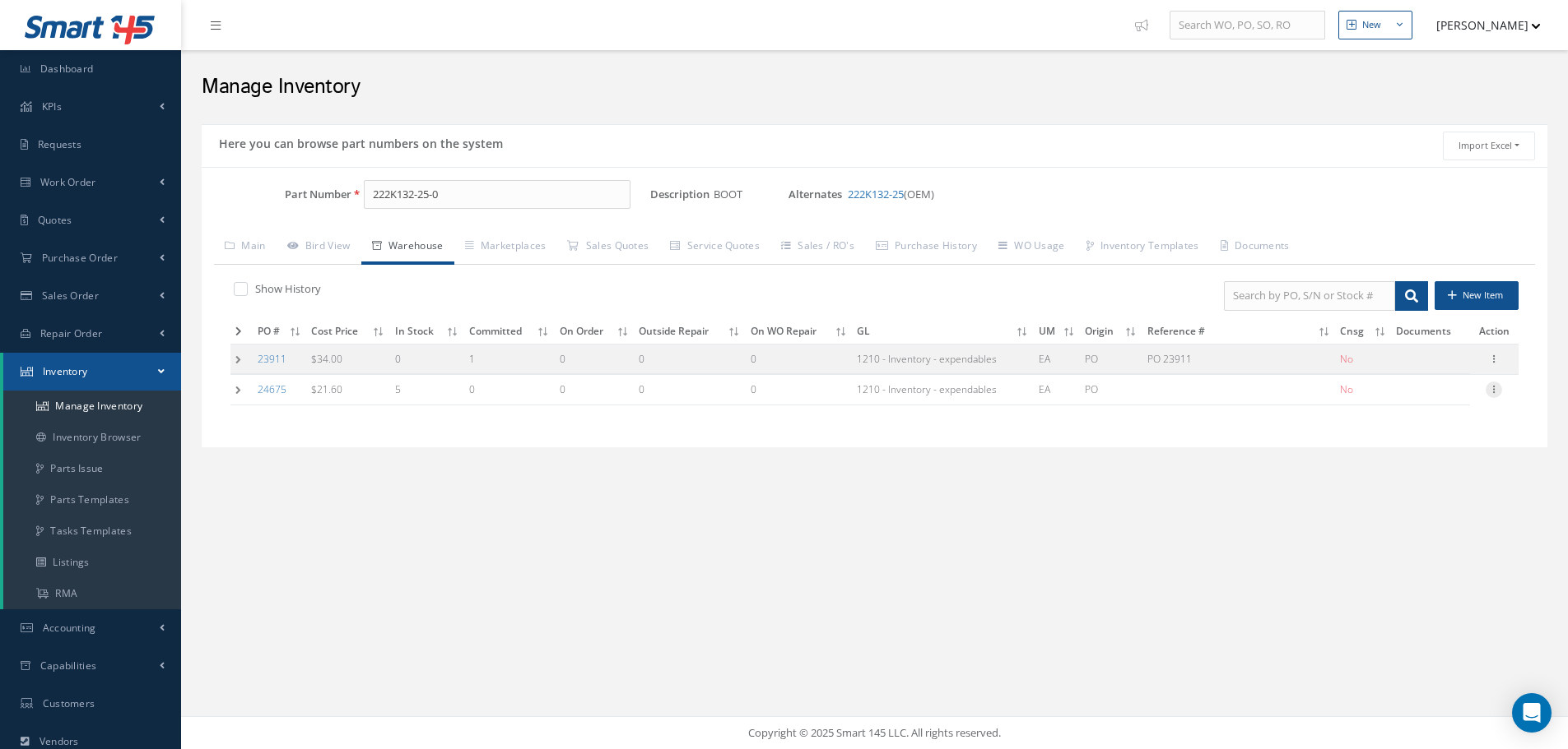
click at [1495, 386] on icon at bounding box center [1494, 388] width 16 height 13
click at [1426, 398] on link "Edit" at bounding box center [1418, 400] width 130 height 22
type input "21.60"
type input "08/18/2025"
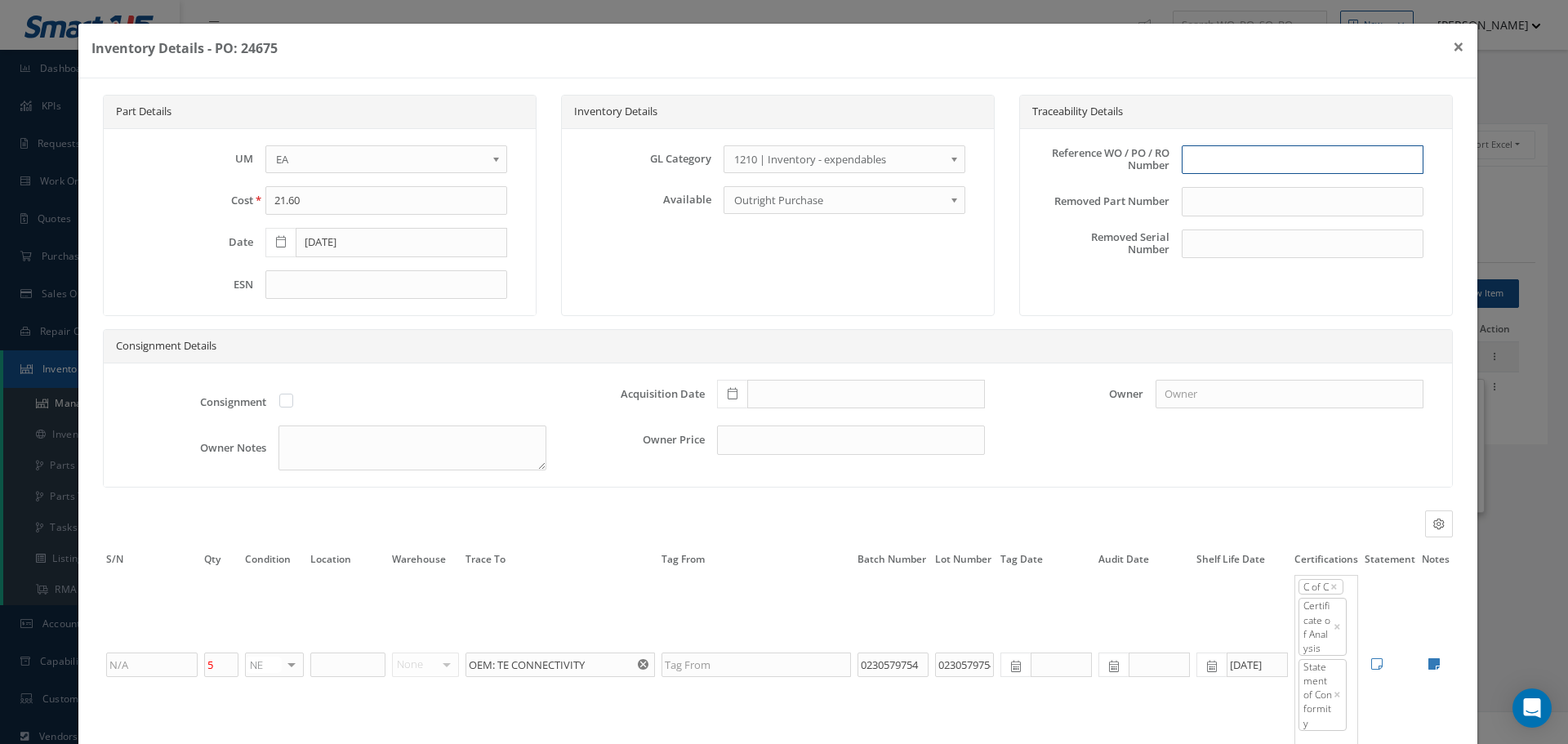
click at [1215, 161] on input "text" at bounding box center [1303, 160] width 242 height 29
type input "PO 24675"
click at [733, 393] on span at bounding box center [732, 395] width 30 height 29
click at [751, 292] on td "18" at bounding box center [748, 295] width 25 height 25
type input "08/18/2025"
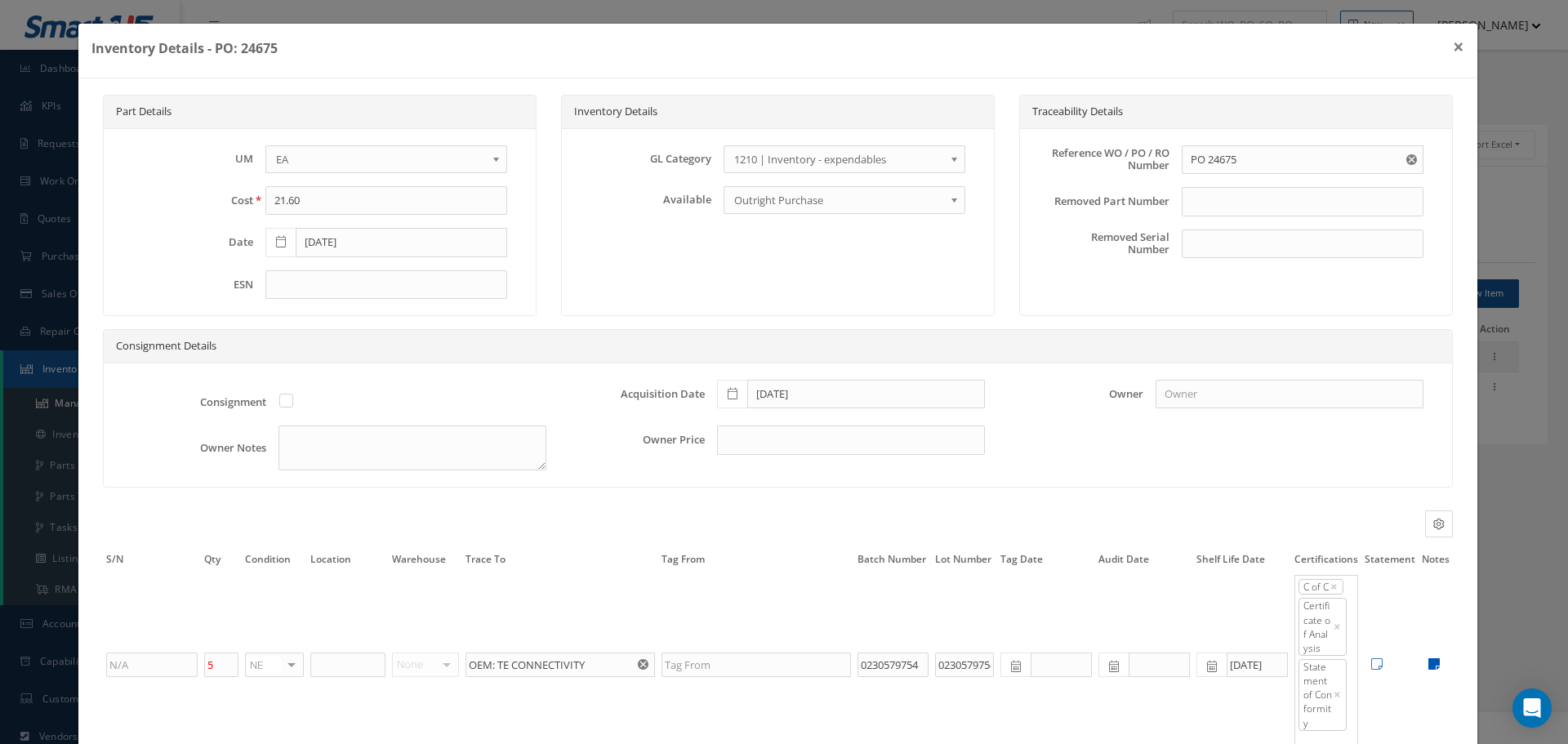
click at [1428, 664] on icon at bounding box center [1433, 663] width 11 height 13
type textarea "OEM C OF C / CERT ANALYSIS AIR COST CONTROL Cert No, 6102274330"
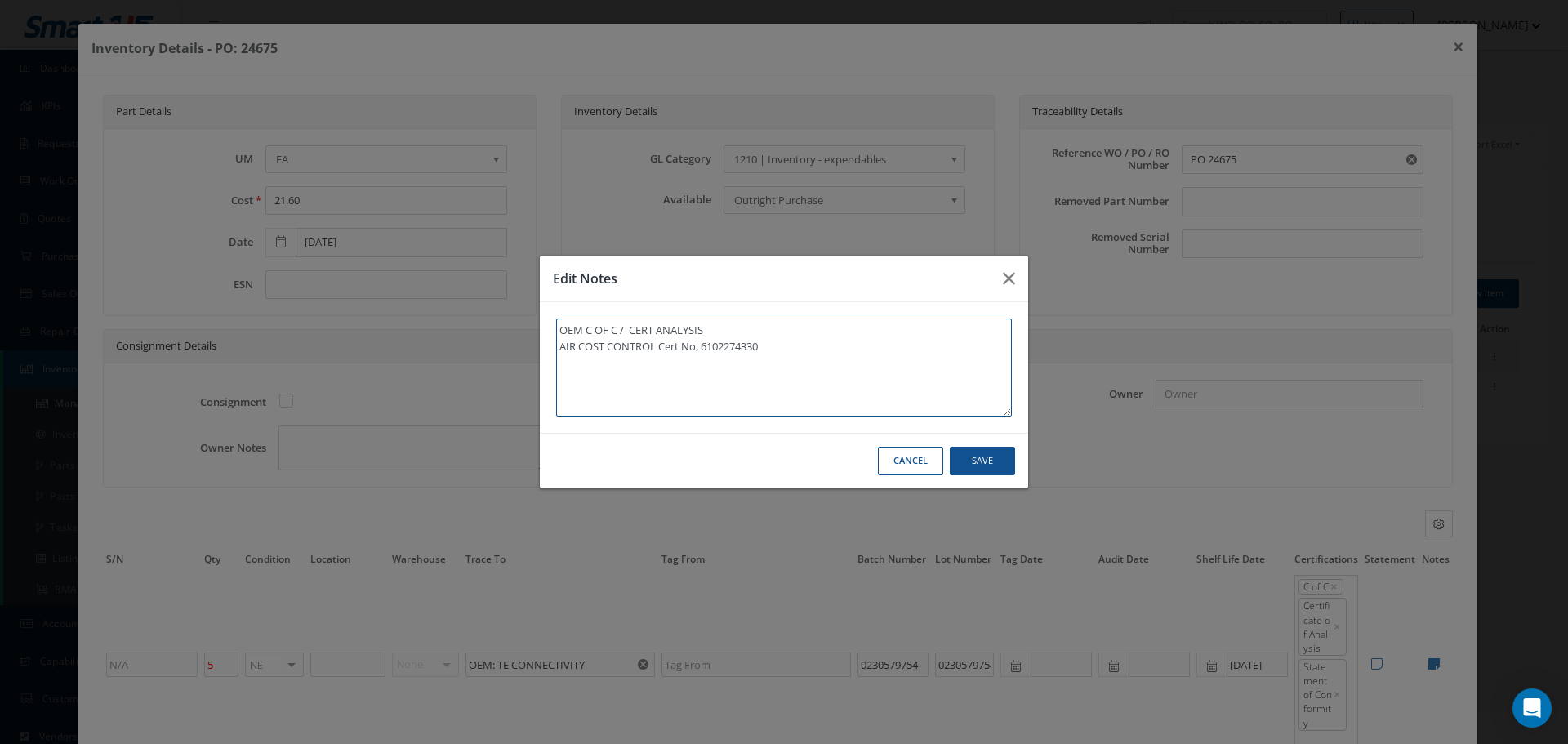
click at [793, 346] on textarea "OEM C OF C / CERT ANALYSIS AIR COST CONTROL Cert No, 6102274330" at bounding box center [783, 367] width 455 height 98
type textarea "OEM C OF C / CERT ANALYSIS AIR COST CONTROL Cert No, 6102274330"
paste textarea "** RECEIVED STOCK 08/19/2025."
type textarea "OEM C OF C / CERT ANALYSIS AIR COST CONTROL Cert No, 6102274330 ** RECEIVED STO…"
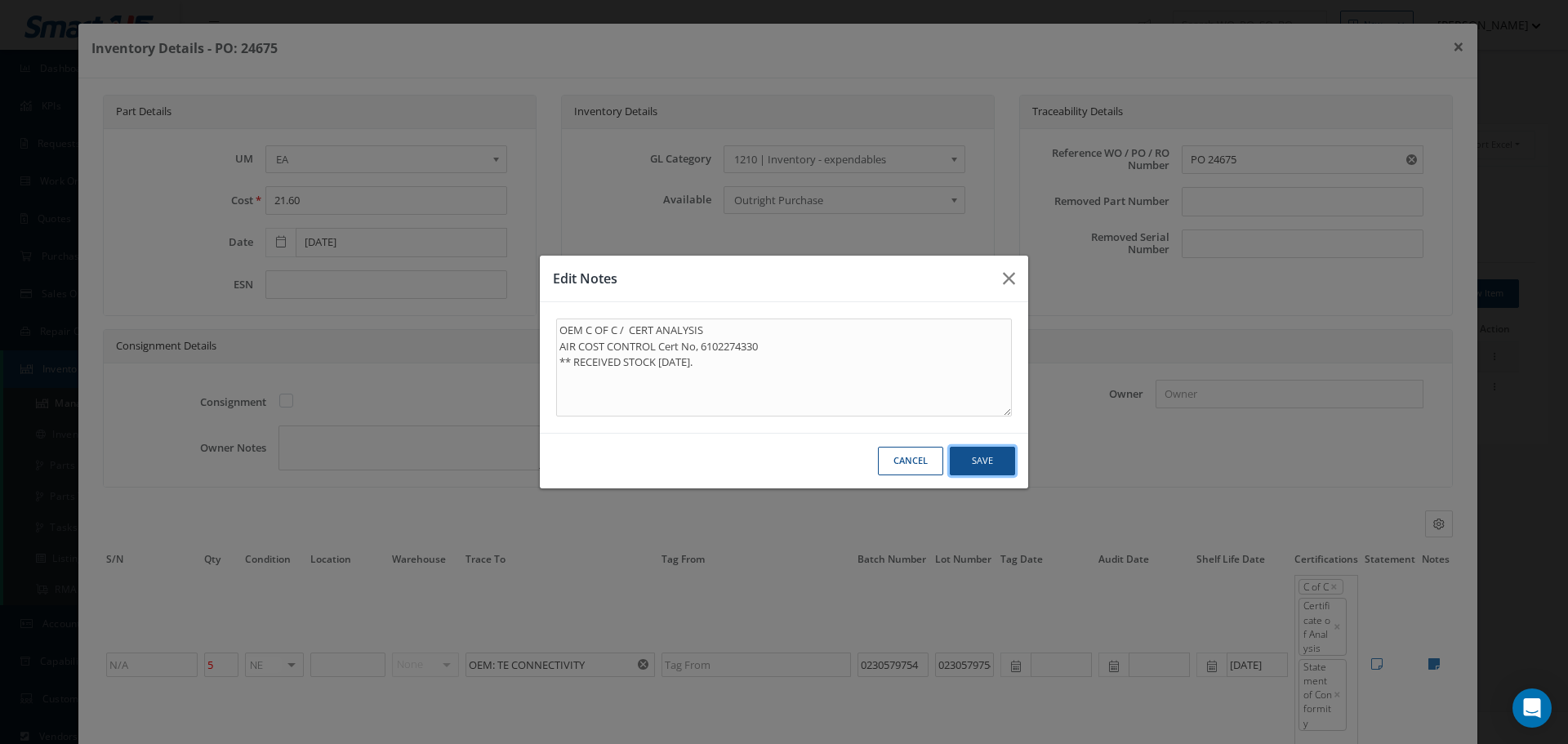
click at [0, 0] on button "Save" at bounding box center [0, 0] width 0 height 0
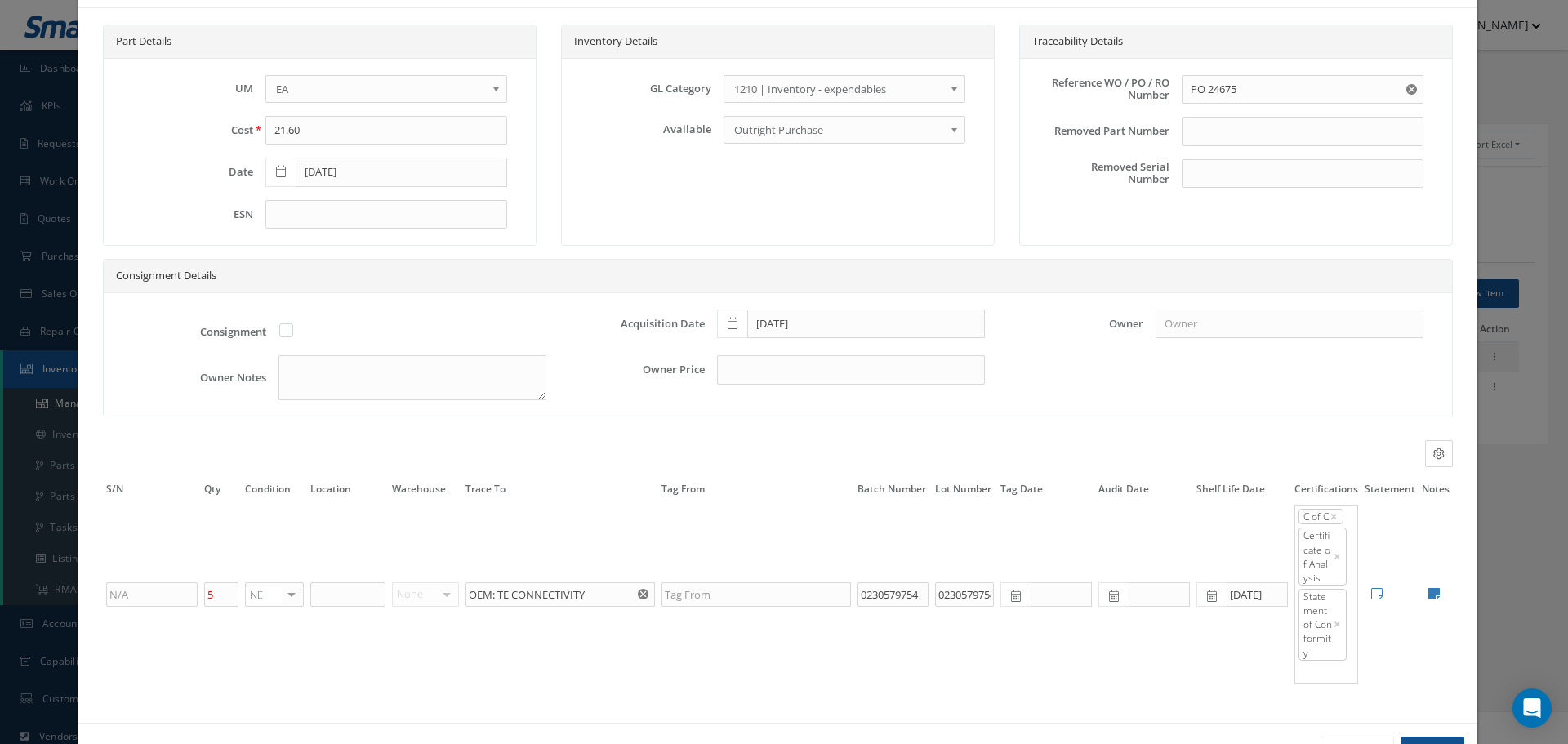
scroll to position [128, 0]
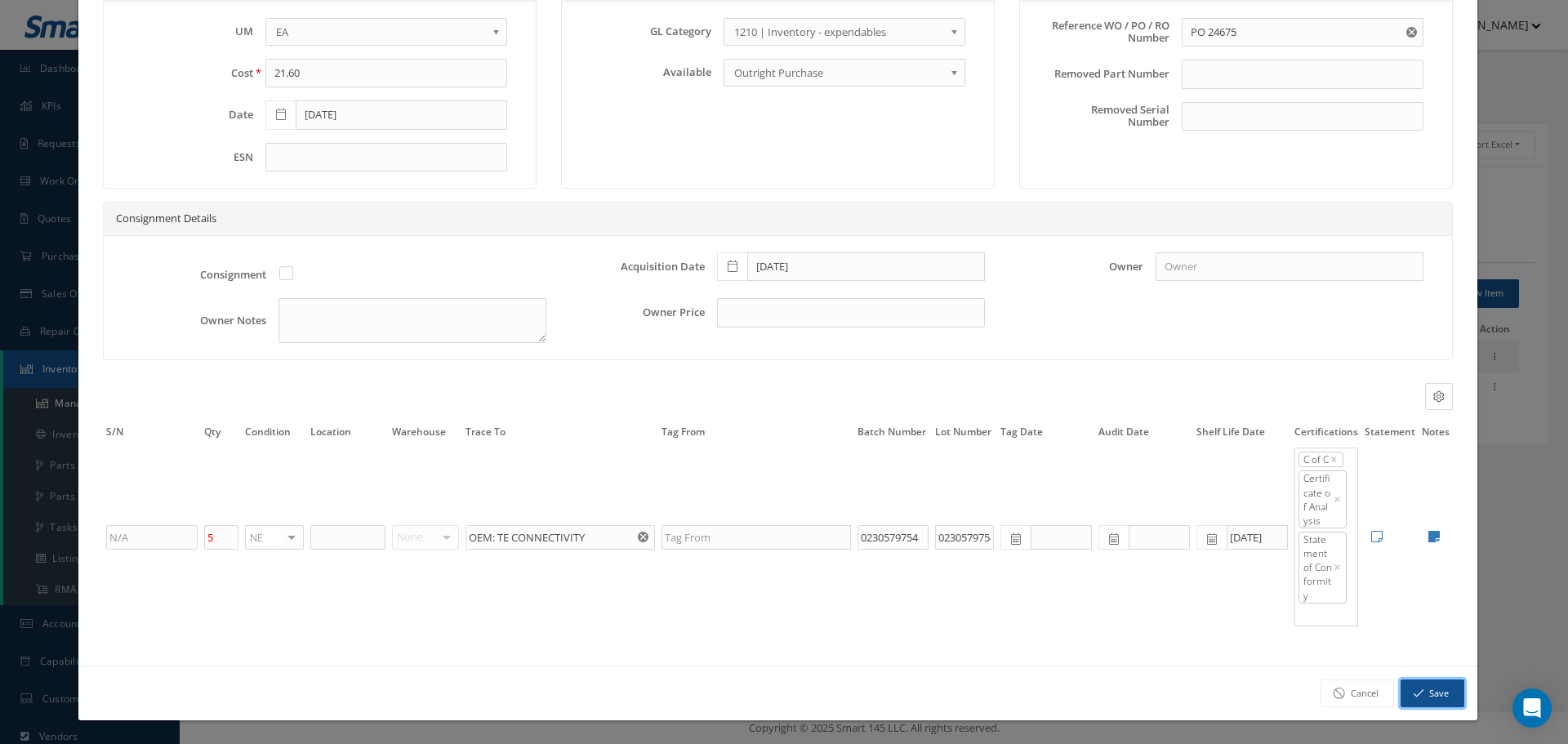
click at [1433, 698] on button "Save" at bounding box center [1432, 693] width 63 height 28
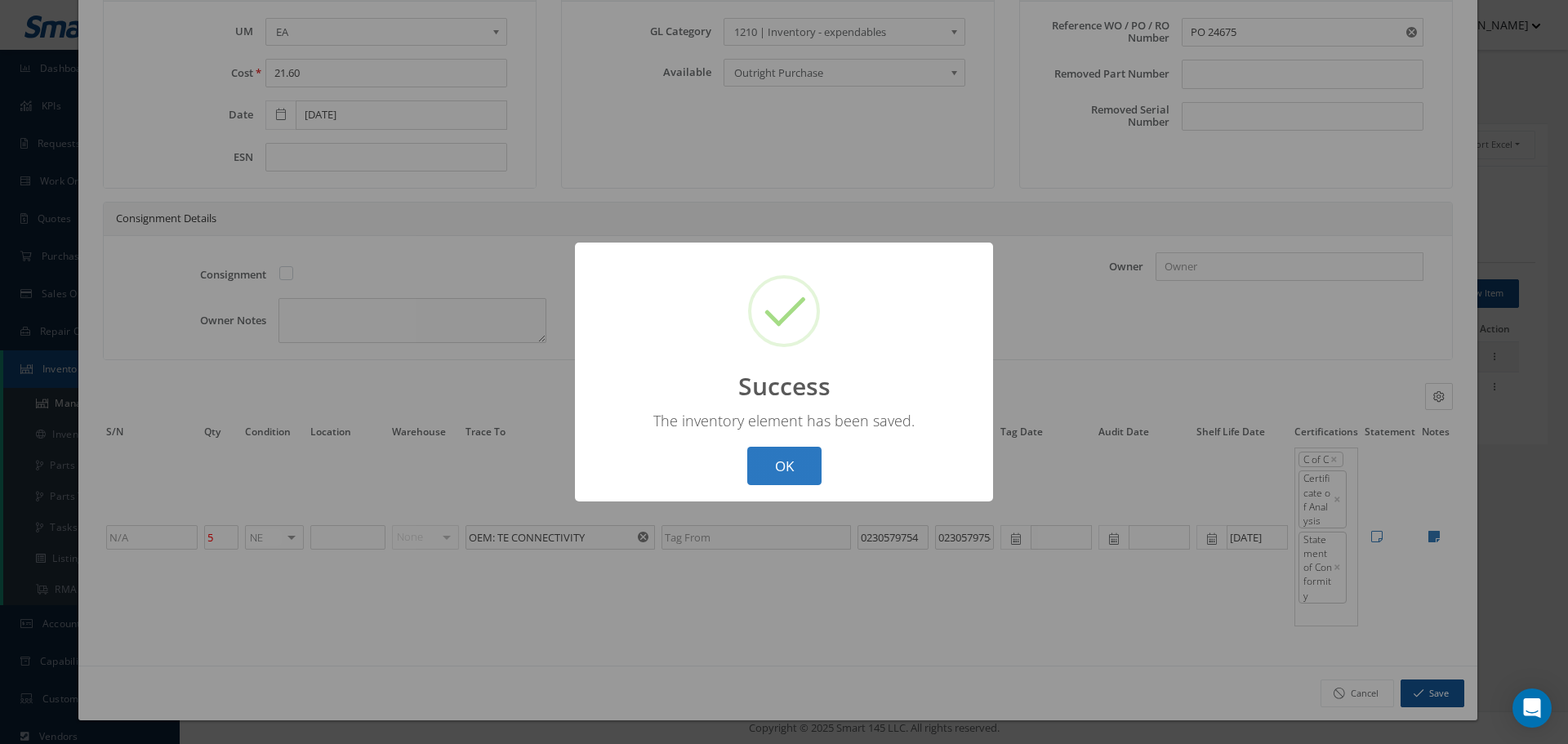
click at [768, 467] on button "OK" at bounding box center [784, 466] width 75 height 39
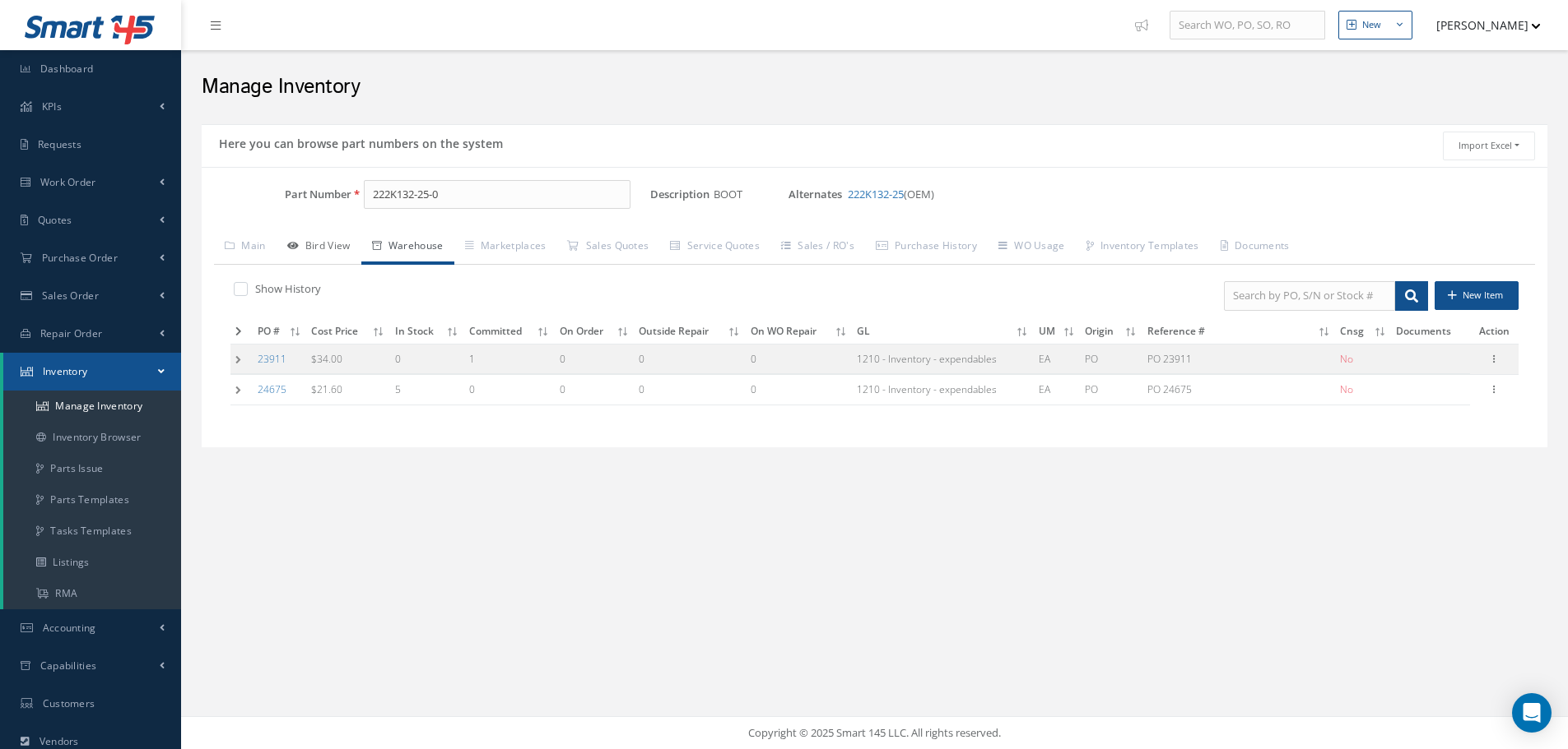
click at [343, 244] on link "Bird View" at bounding box center [319, 248] width 85 height 35
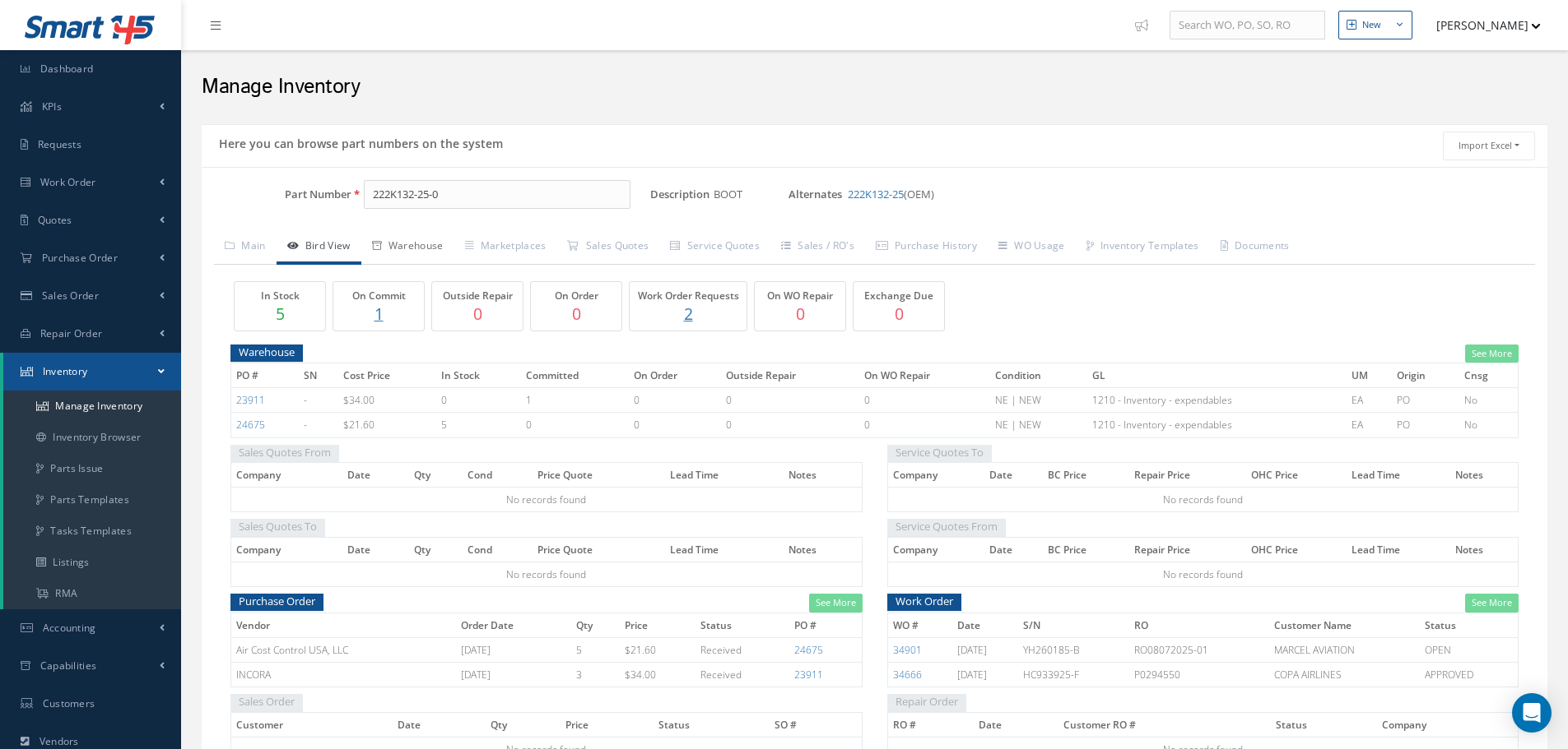
click at [429, 247] on link "Warehouse" at bounding box center [408, 248] width 93 height 35
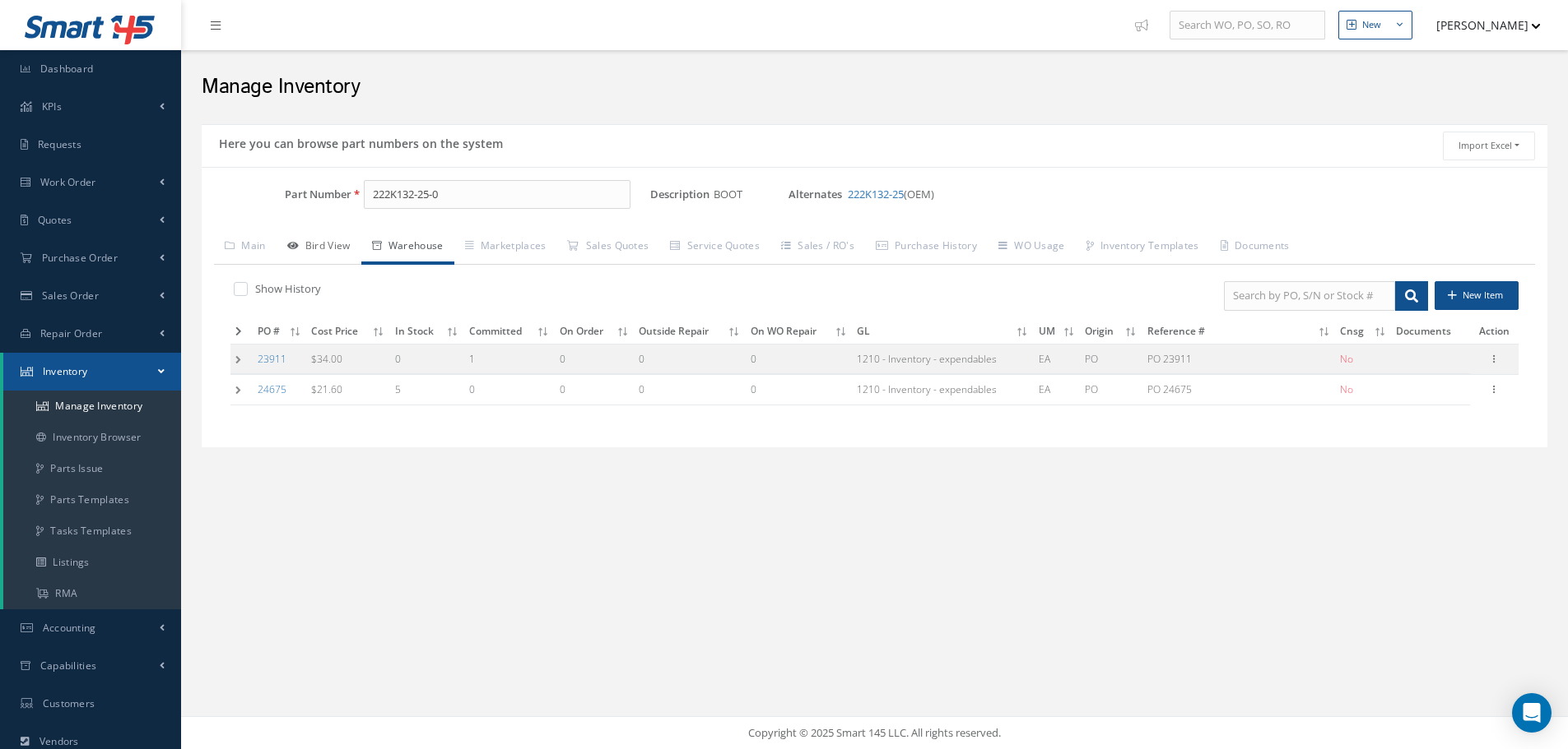
click at [334, 240] on link "Bird View" at bounding box center [319, 248] width 85 height 35
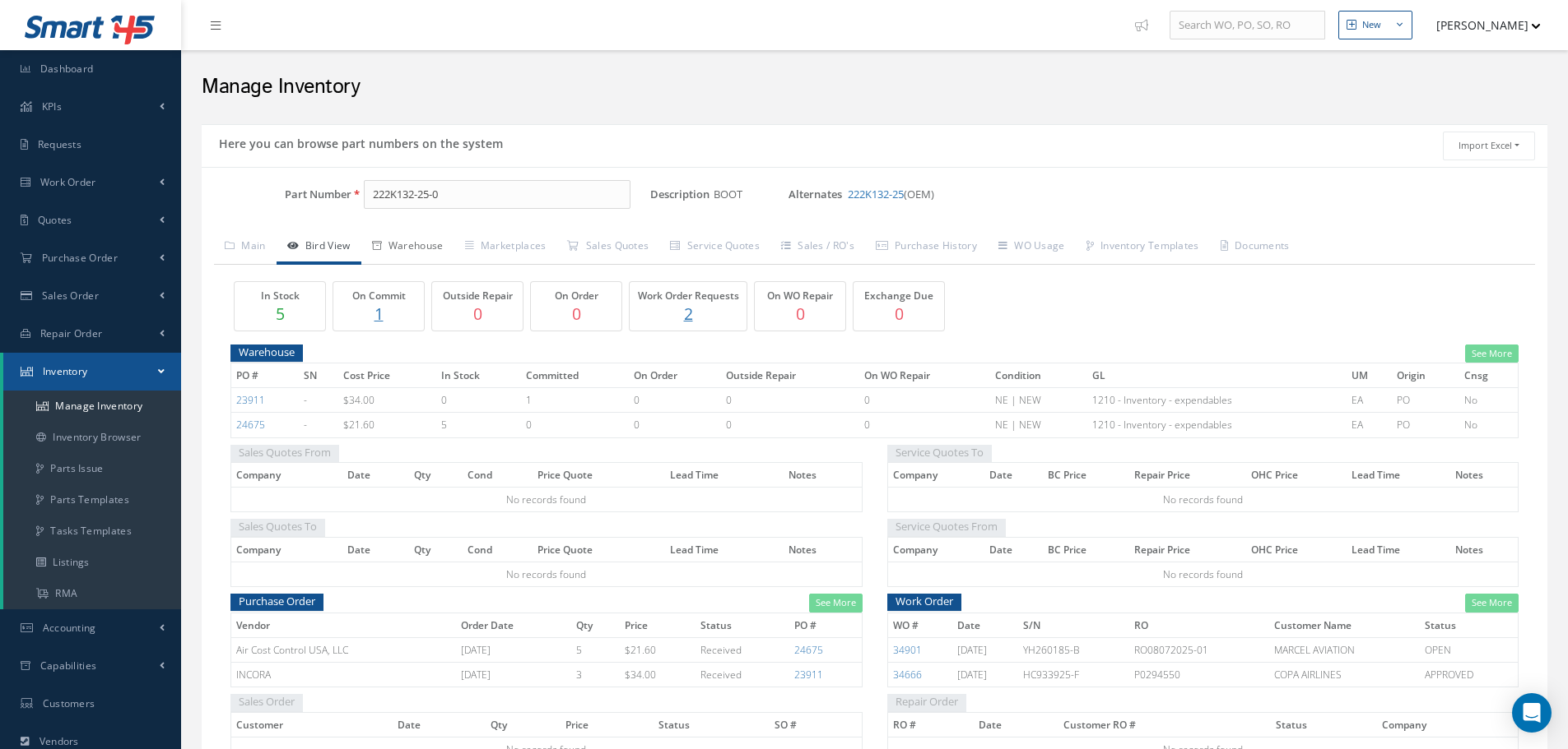
click at [424, 238] on link "Warehouse" at bounding box center [408, 248] width 93 height 35
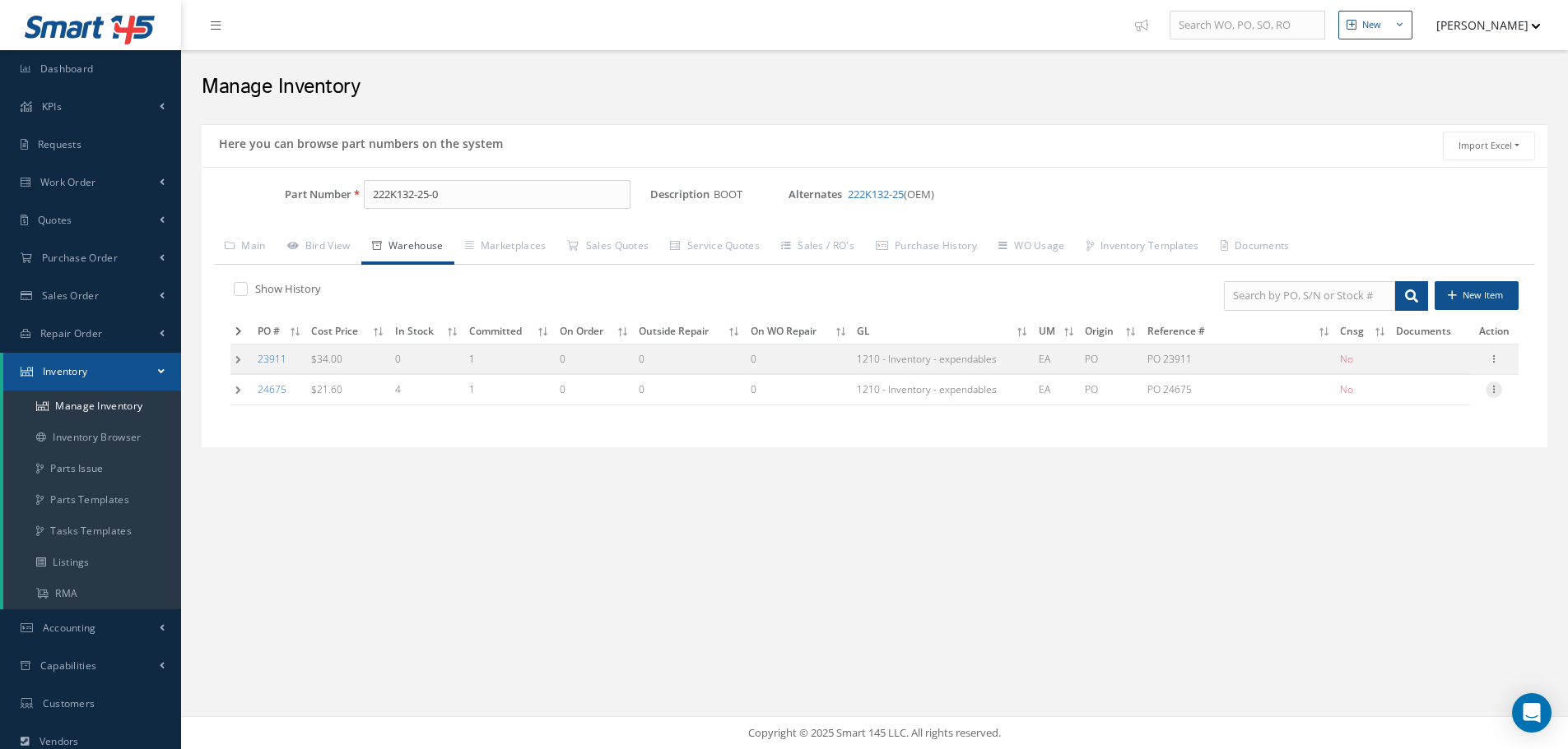
click at [1491, 390] on icon at bounding box center [1494, 388] width 16 height 13
click at [1445, 398] on link "Edit" at bounding box center [1418, 400] width 130 height 22
type input "4"
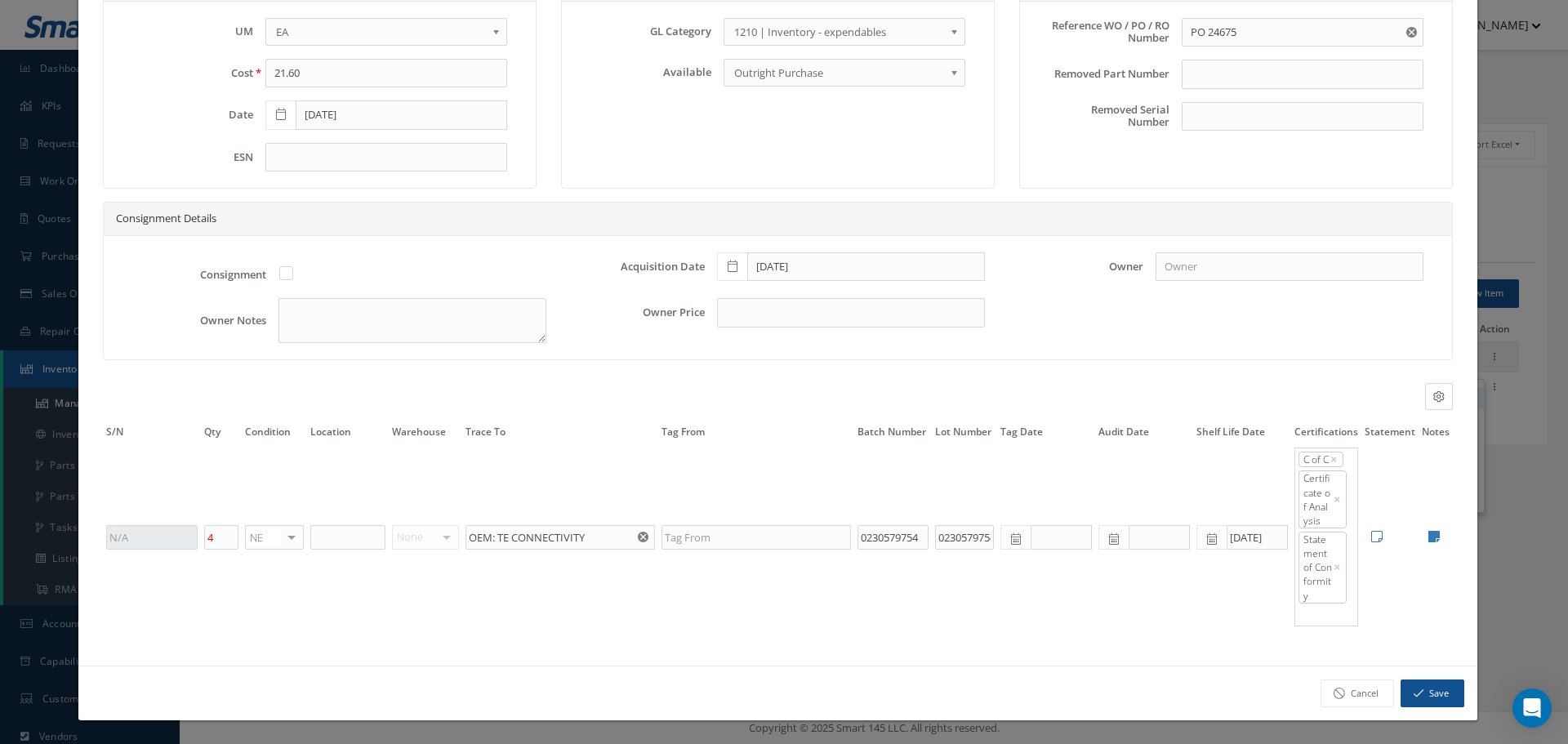
scroll to position [0, 0]
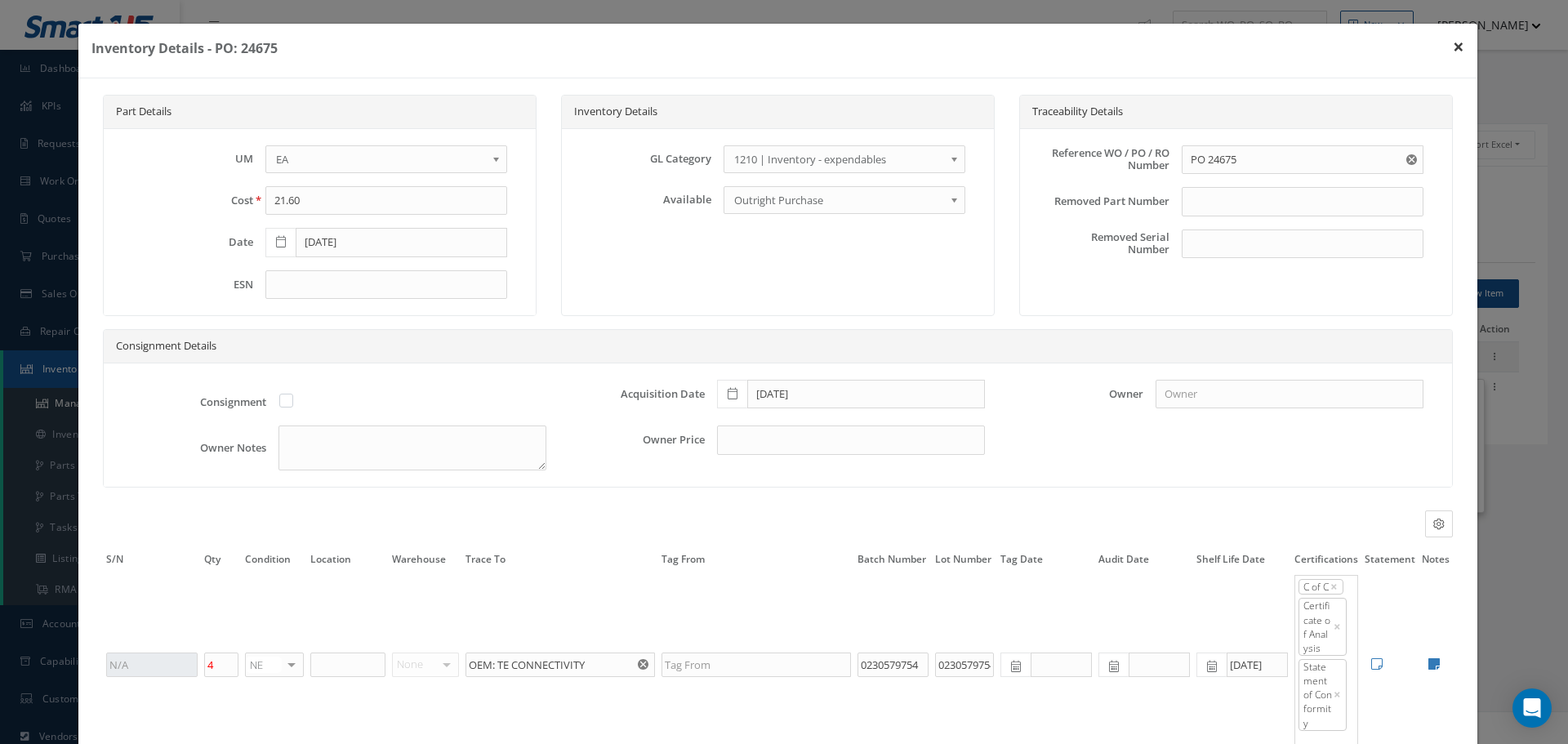
click at [1449, 42] on button "×" at bounding box center [1459, 46] width 38 height 45
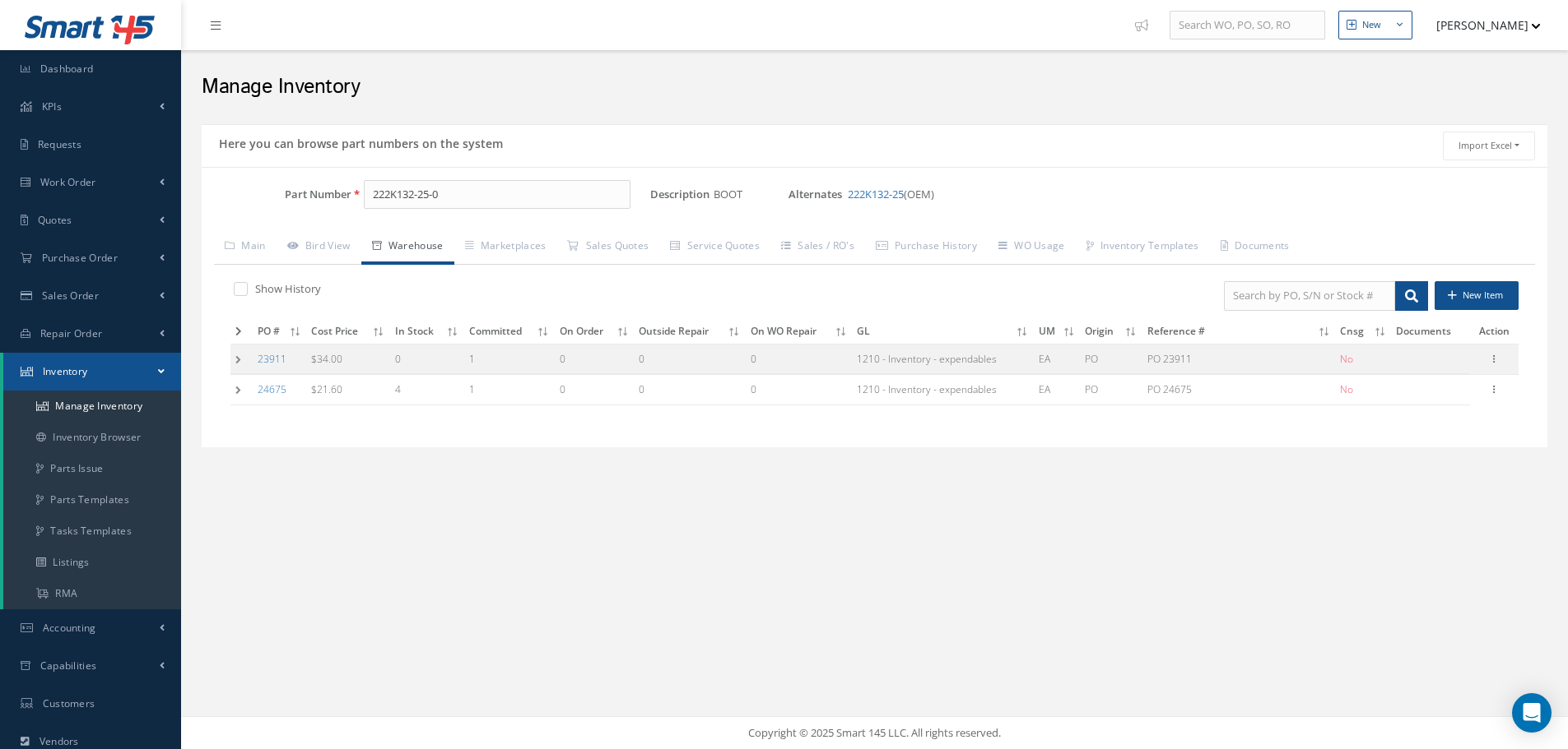
click at [239, 359] on td at bounding box center [242, 359] width 22 height 30
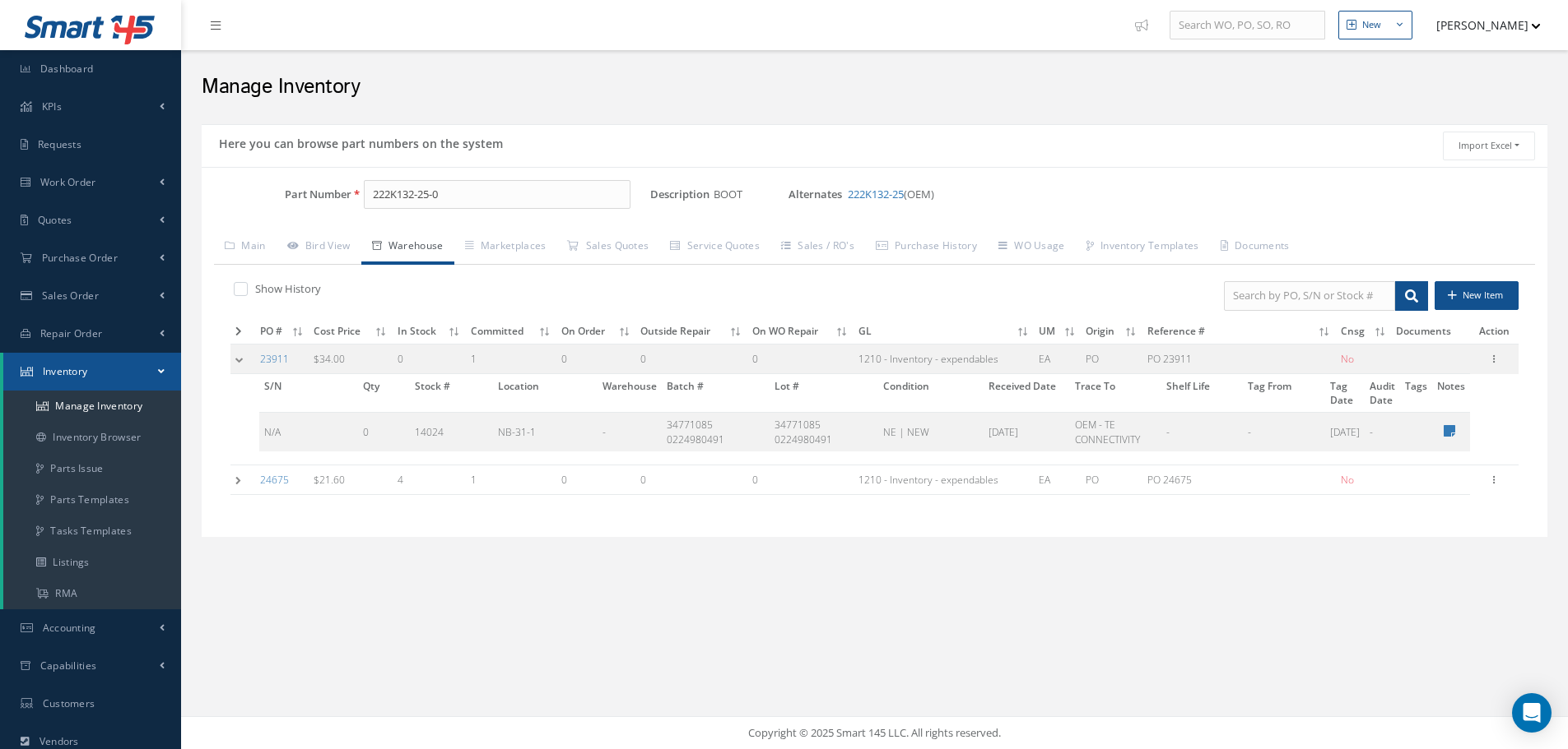
click at [239, 359] on td at bounding box center [243, 359] width 25 height 30
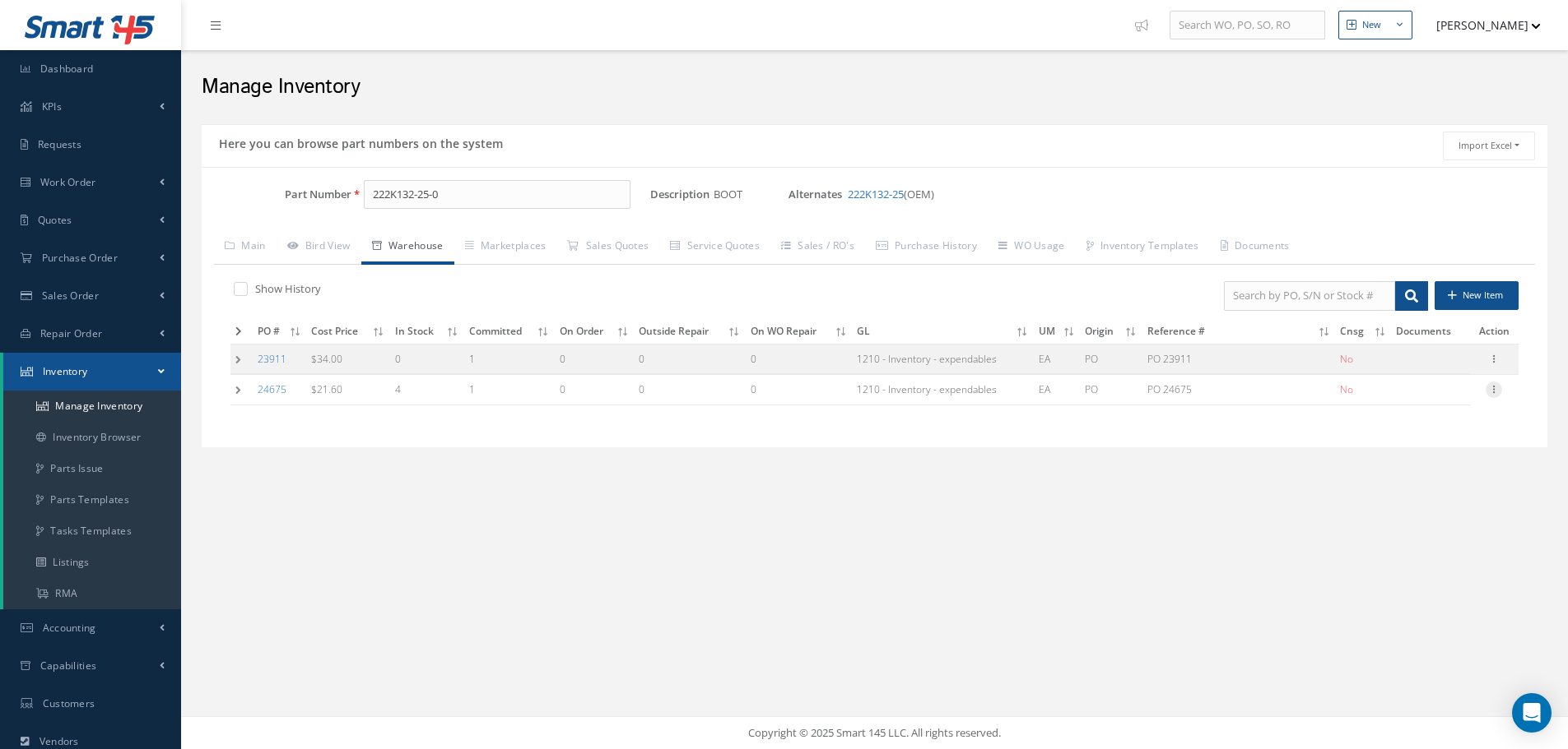
click at [1490, 390] on icon at bounding box center [1494, 388] width 16 height 13
click at [1421, 395] on link "Edit" at bounding box center [1418, 400] width 130 height 22
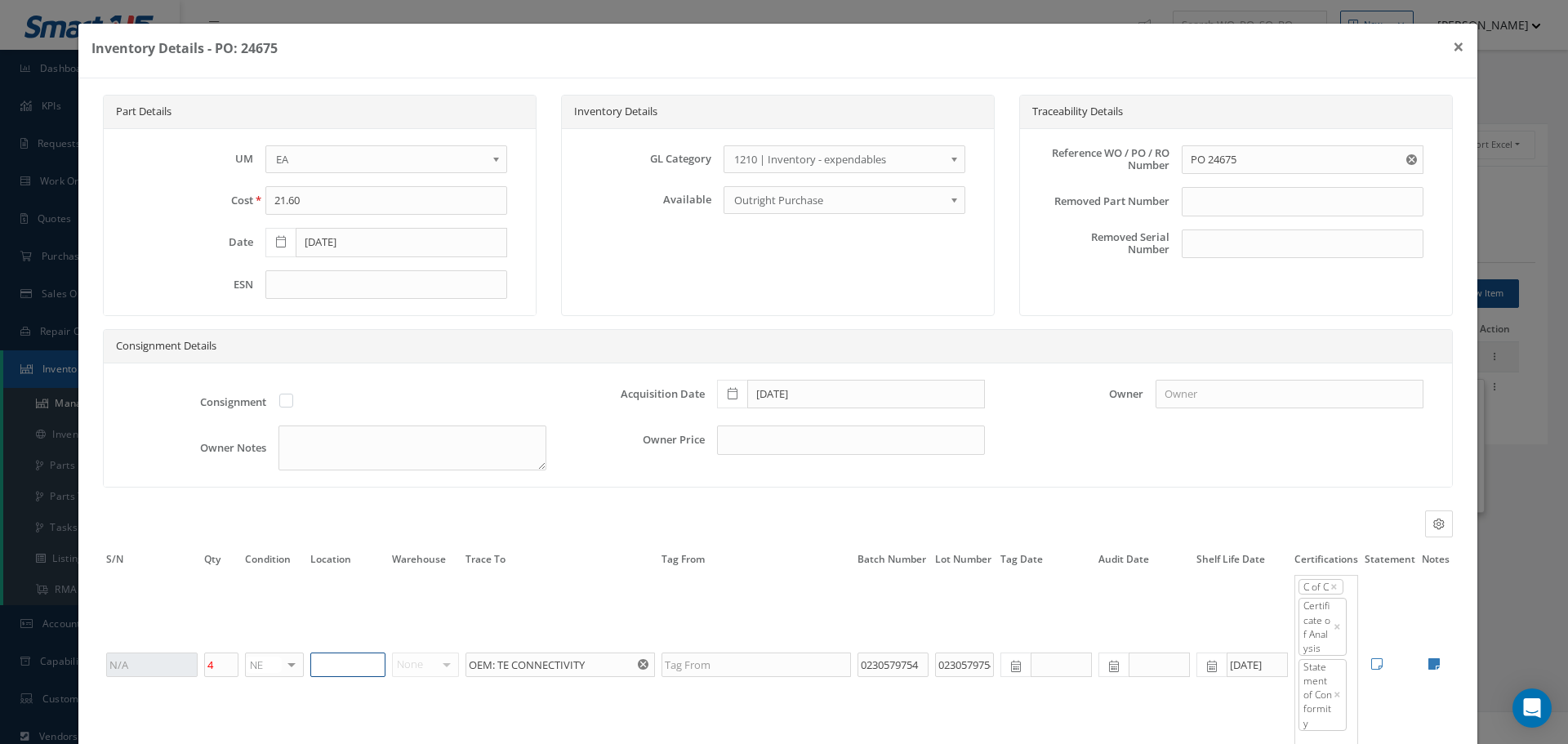
click at [360, 663] on input "text" at bounding box center [348, 665] width 75 height 25
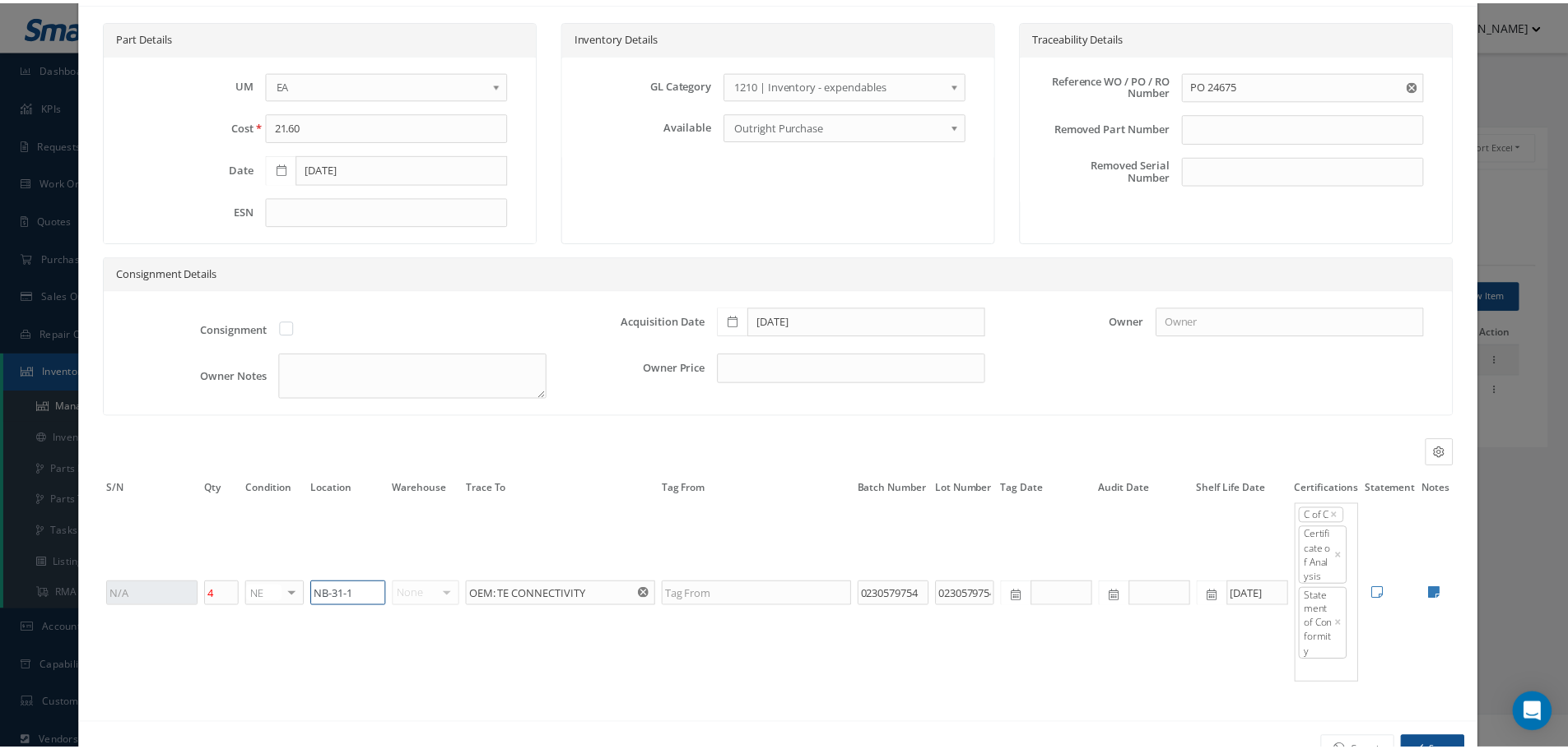
scroll to position [129, 0]
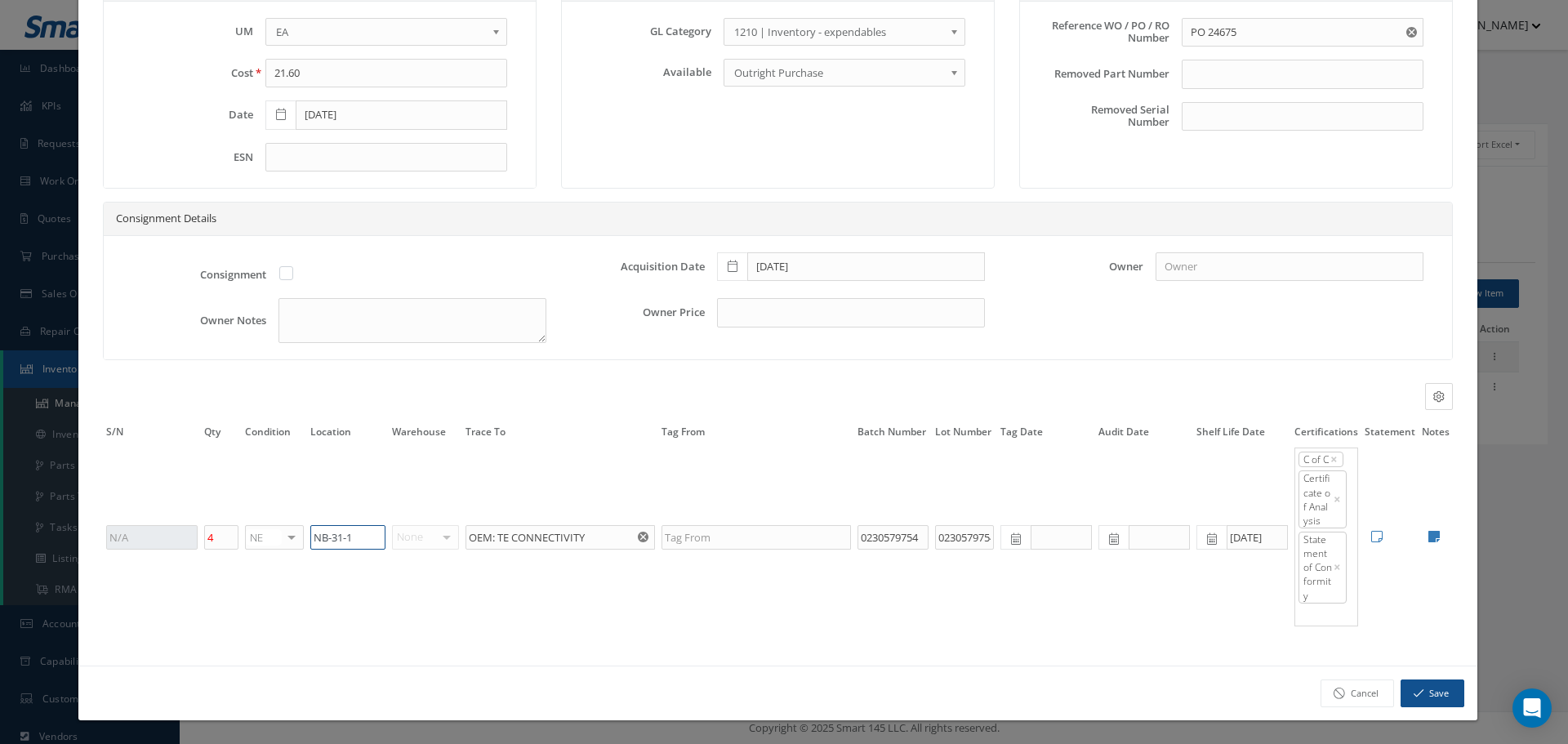
type input "NB-31-1"
click at [1422, 691] on button "Save" at bounding box center [1432, 693] width 63 height 28
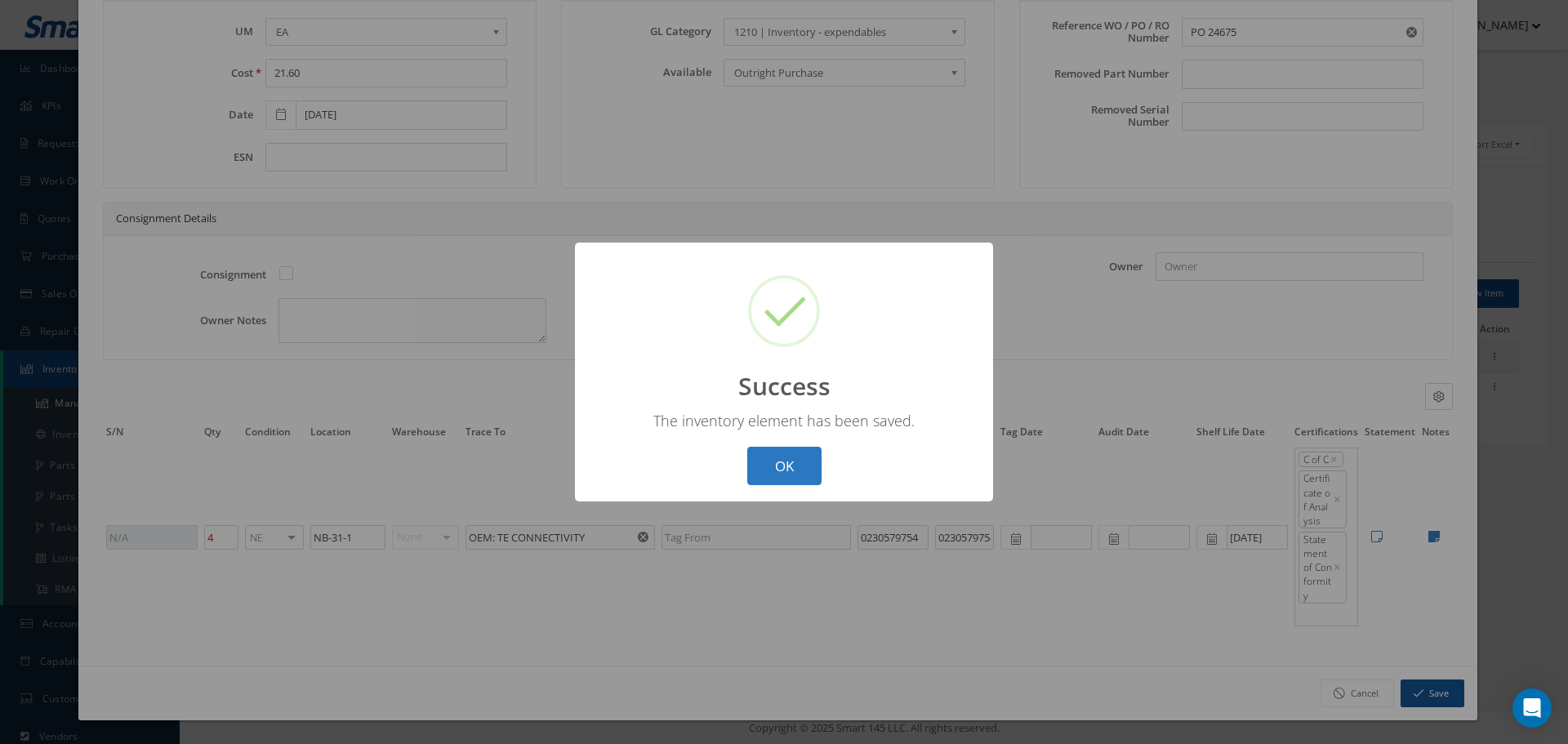
click at [774, 466] on button "OK" at bounding box center [784, 466] width 75 height 39
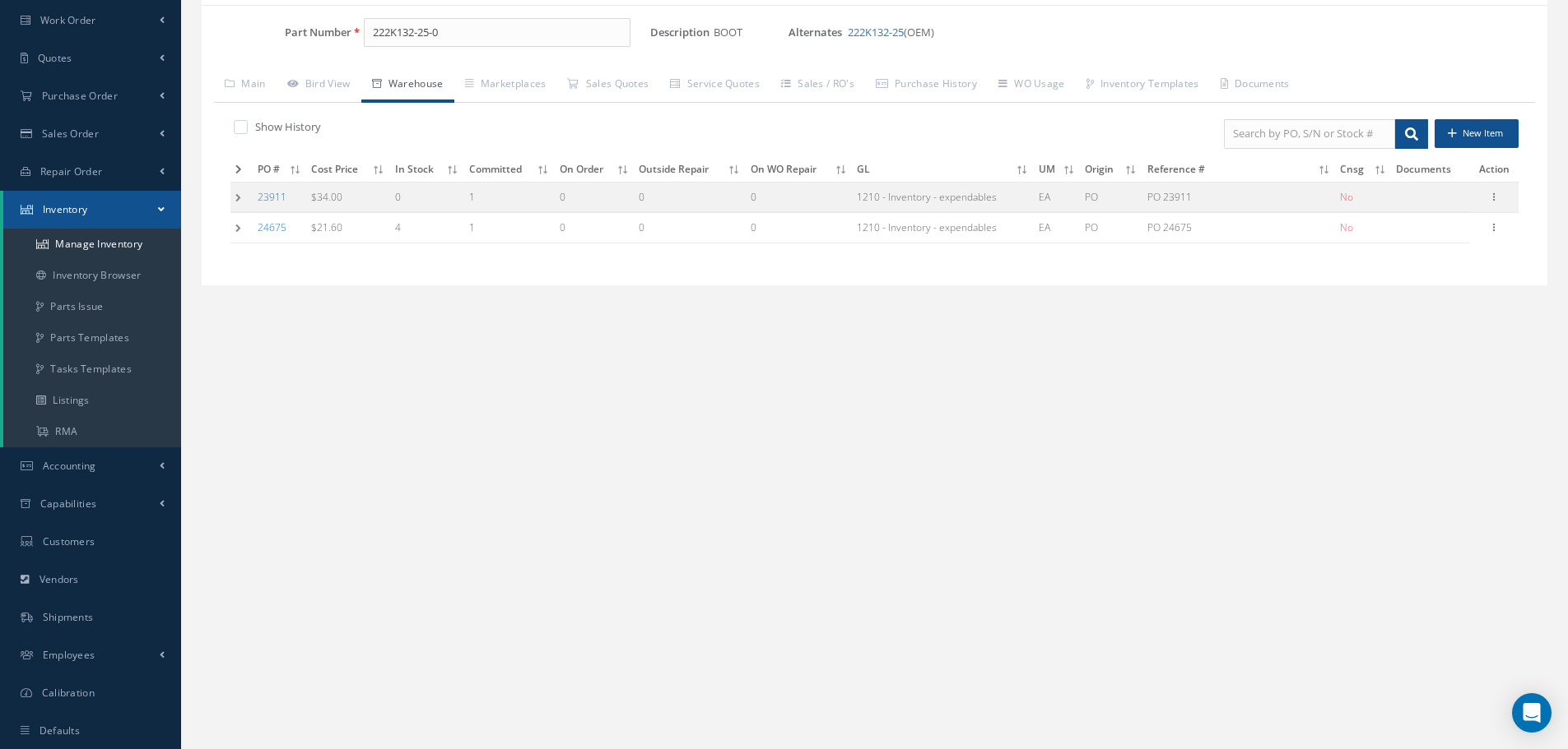
scroll to position [200, 0]
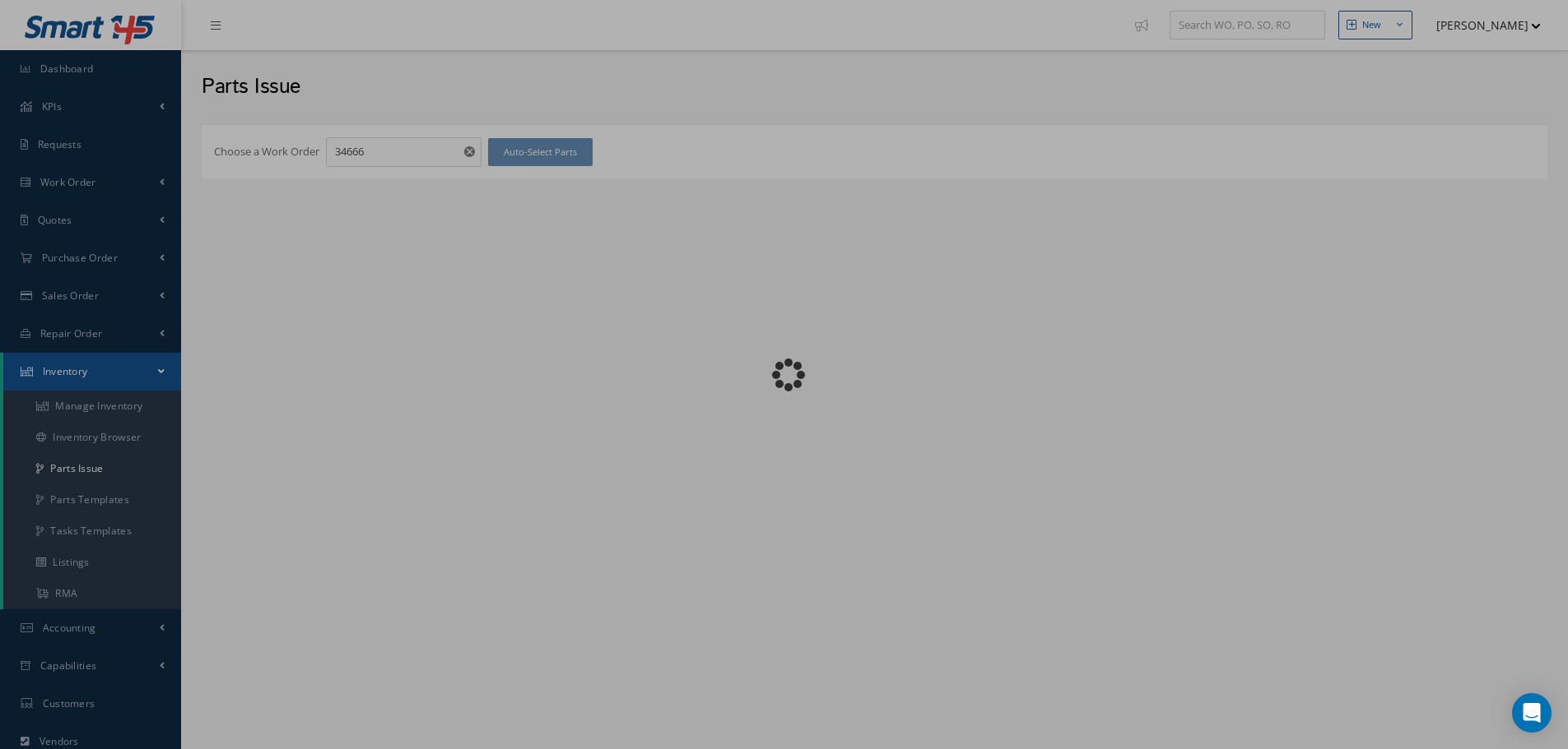
checkbox input "false"
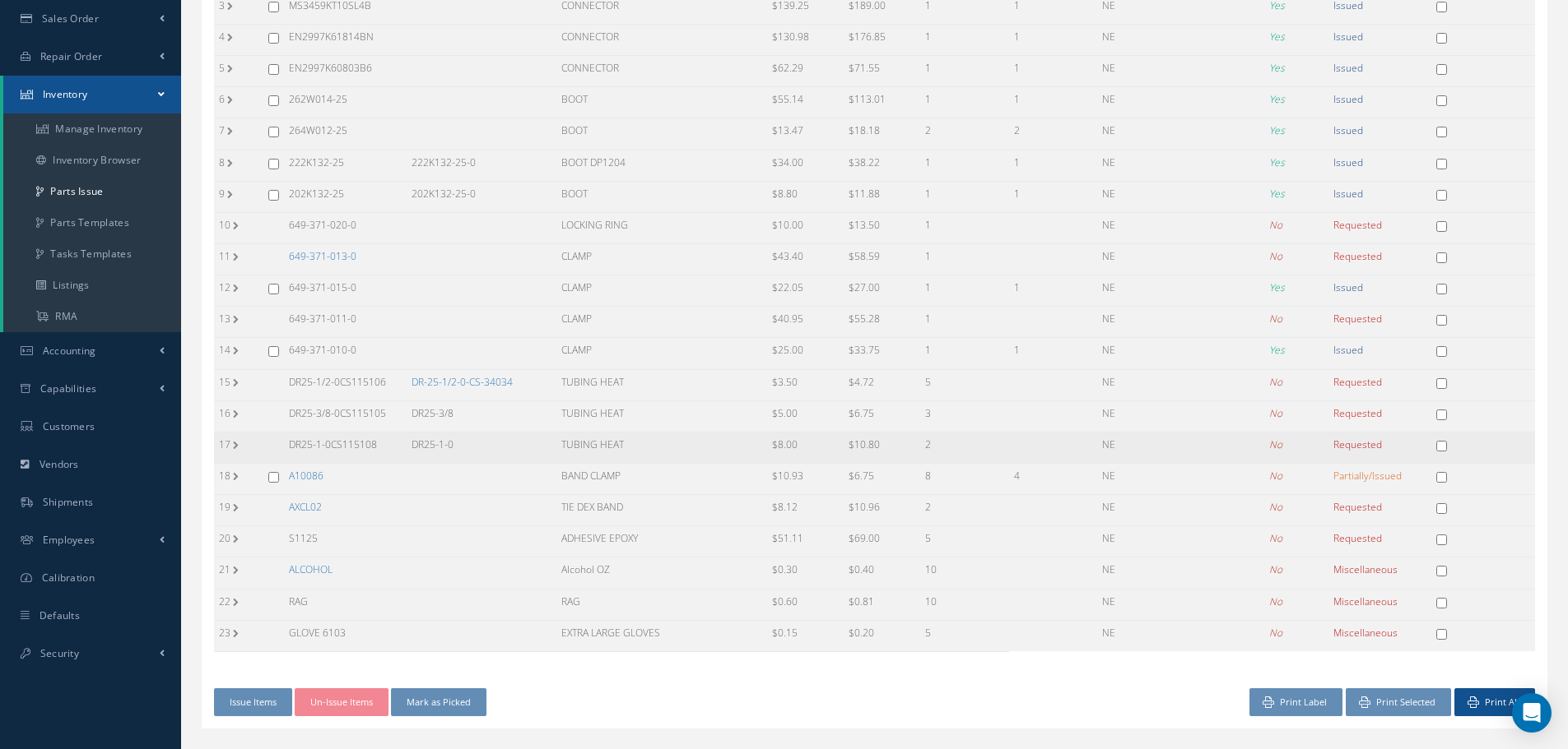
scroll to position [310, 0]
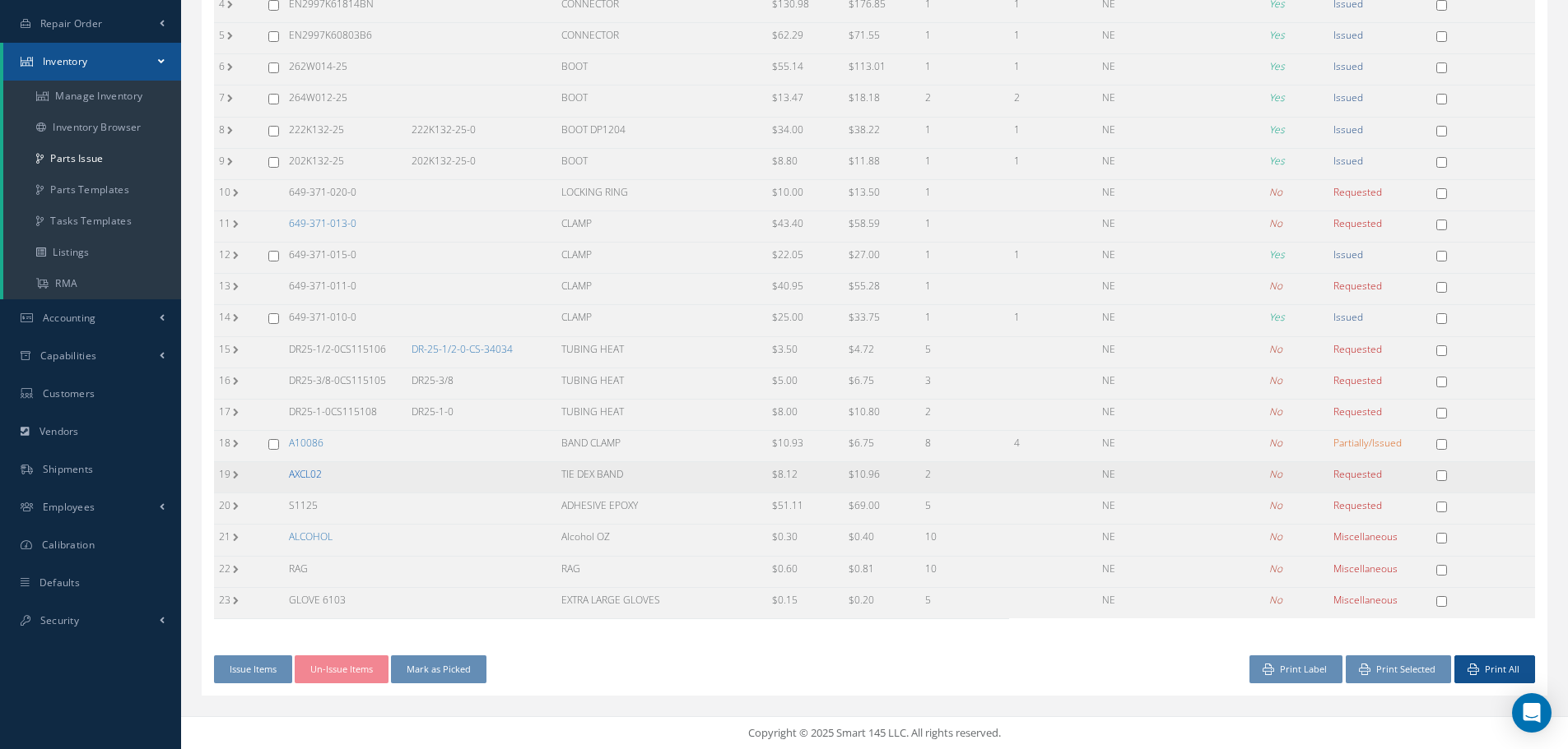
click at [318, 471] on link "AXCL02" at bounding box center [305, 474] width 33 height 14
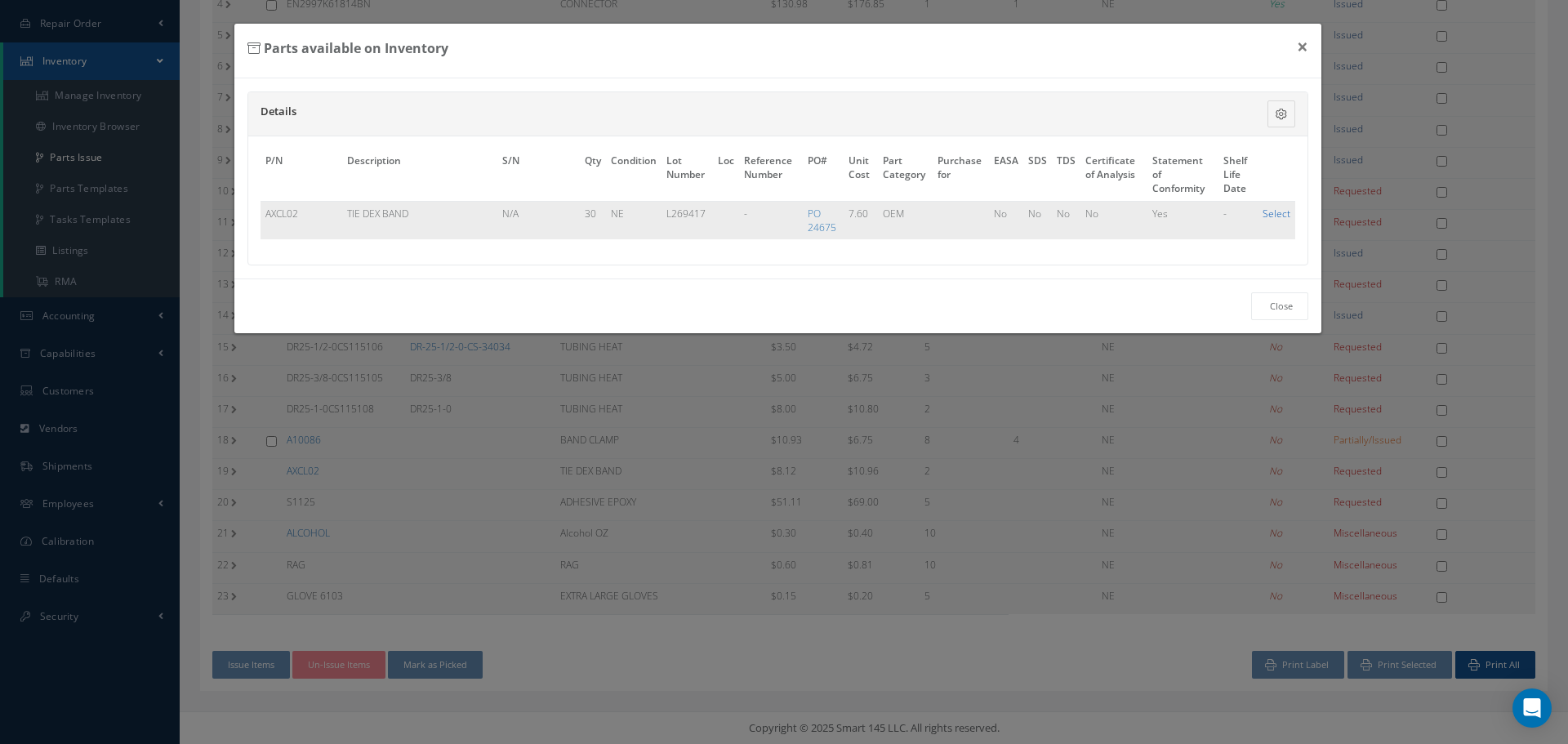
click at [1280, 218] on link "Select" at bounding box center [1276, 214] width 27 height 14
checkbox input "true"
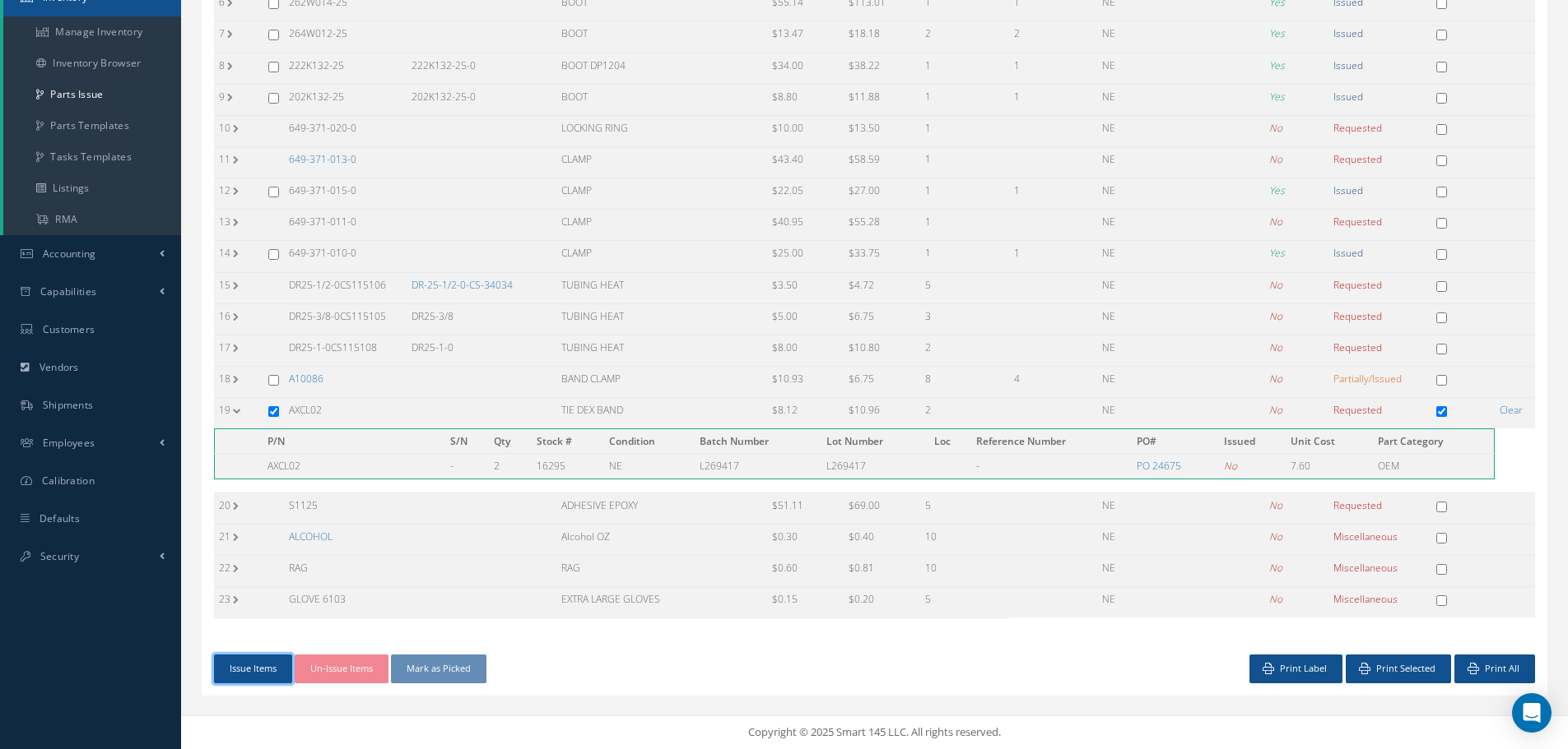
click at [264, 663] on button "Issue Items" at bounding box center [253, 669] width 78 height 29
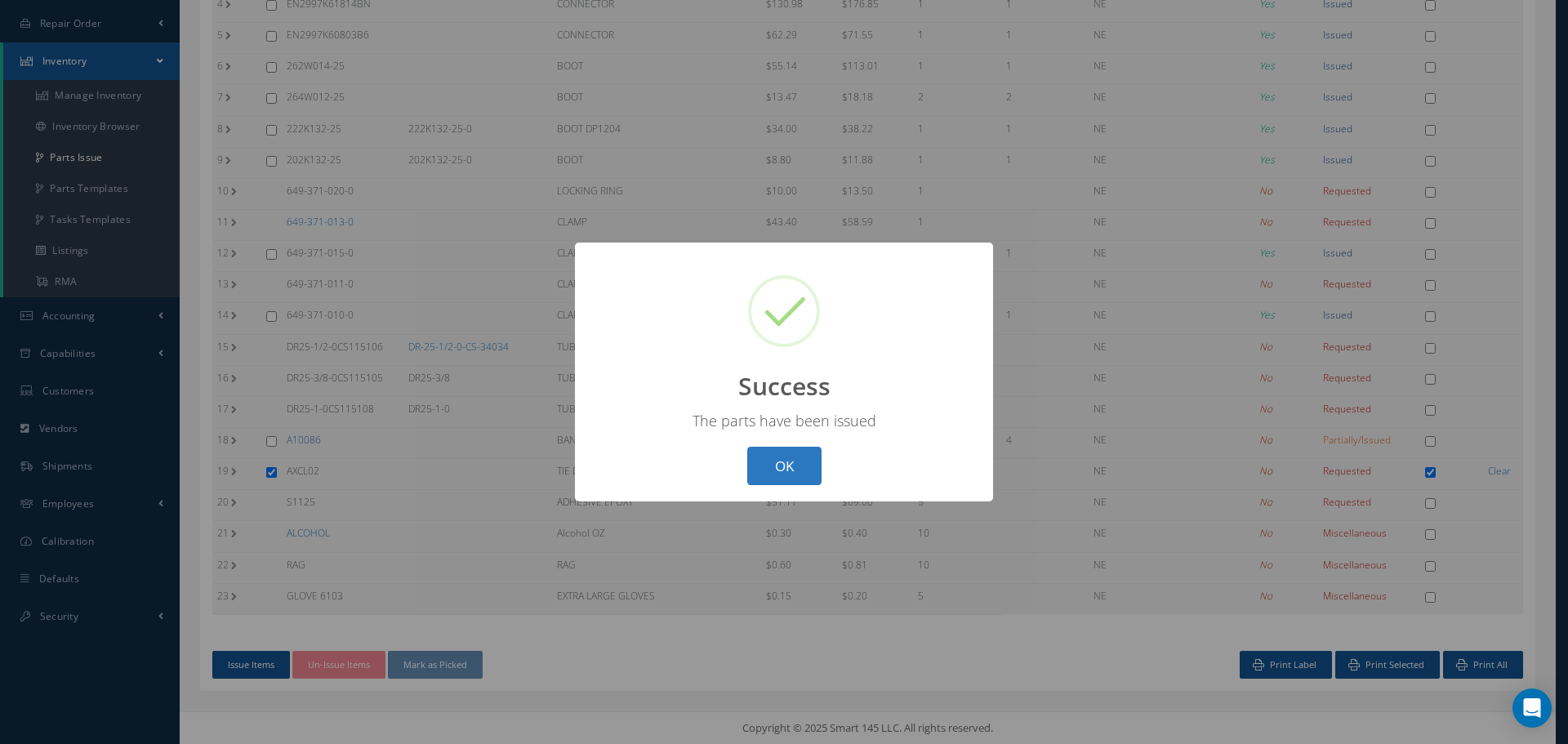
click at [787, 468] on button "OK" at bounding box center [784, 466] width 75 height 39
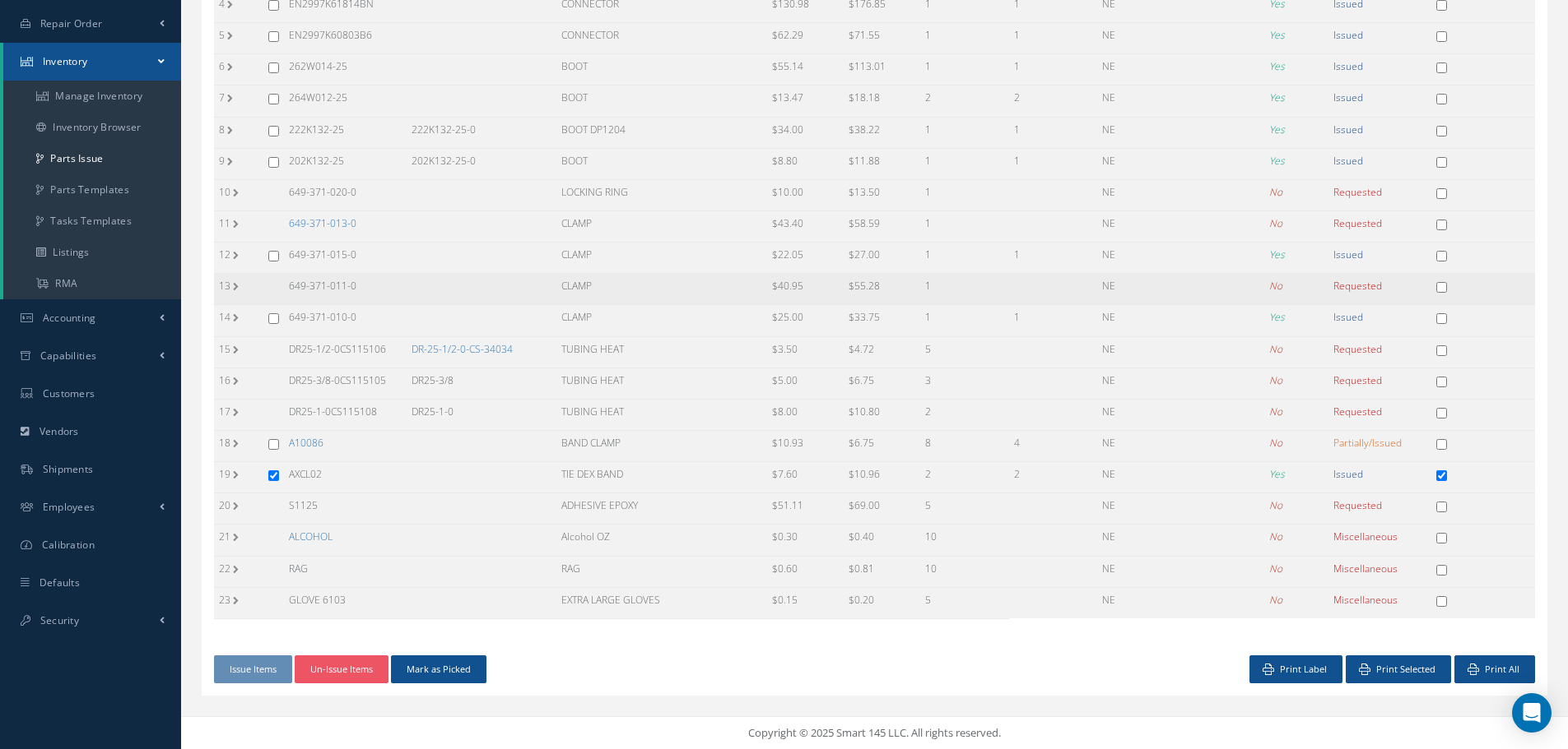
drag, startPoint x: 284, startPoint y: 283, endPoint x: 386, endPoint y: 284, distance: 102.0
click at [386, 284] on td "649-371-011-0" at bounding box center [345, 289] width 123 height 31
copy td "649-371-011-0"
click at [315, 226] on link "649-371-013-0" at bounding box center [322, 223] width 67 height 14
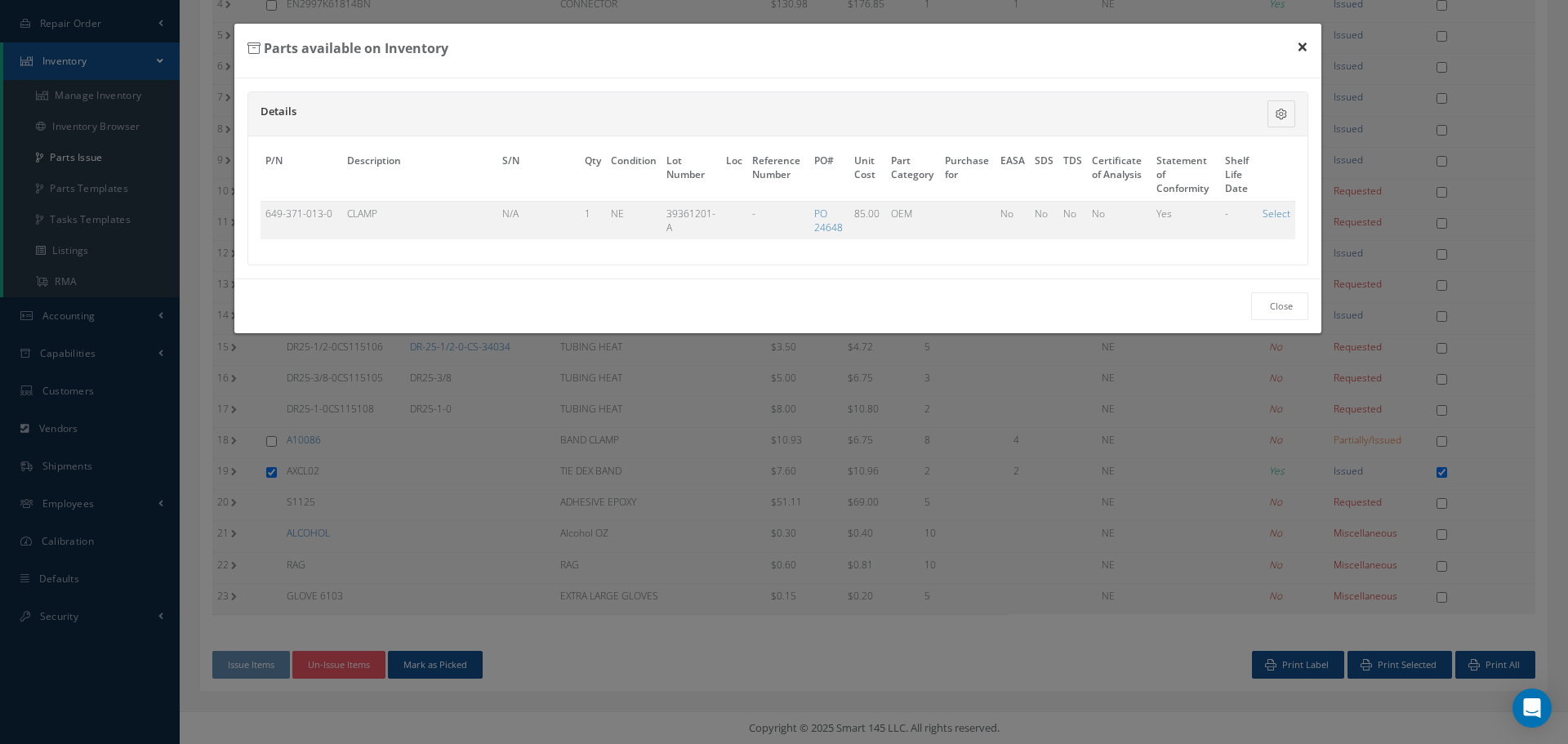
click at [1299, 44] on button "×" at bounding box center [1303, 46] width 38 height 45
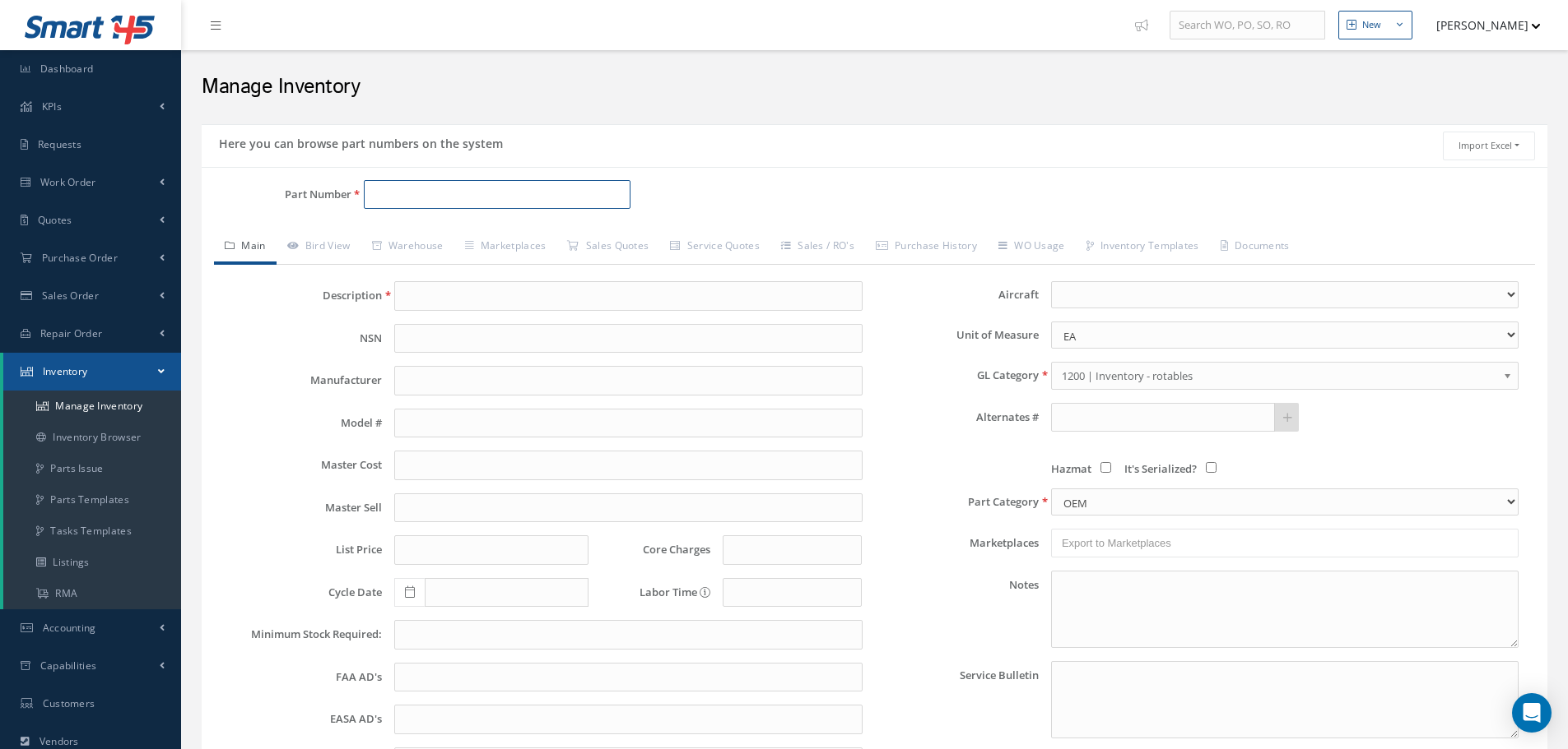
paste input "649-371-011-0"
type input "649-371-011-0"
click at [448, 240] on span "649-371-011-0" at bounding box center [443, 238] width 148 height 17
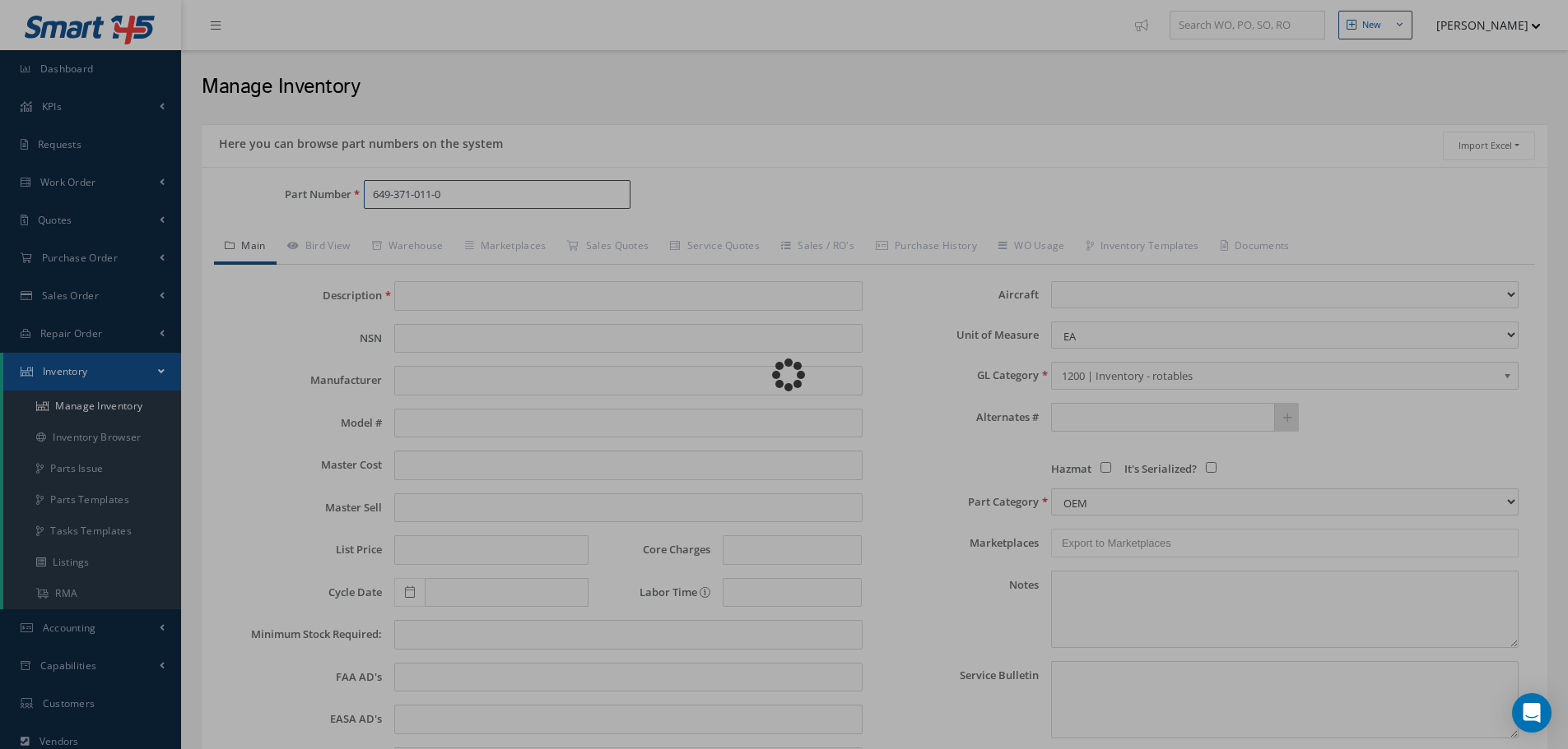
type input "CLAMP"
type input "12.50"
type input "0.00"
select select
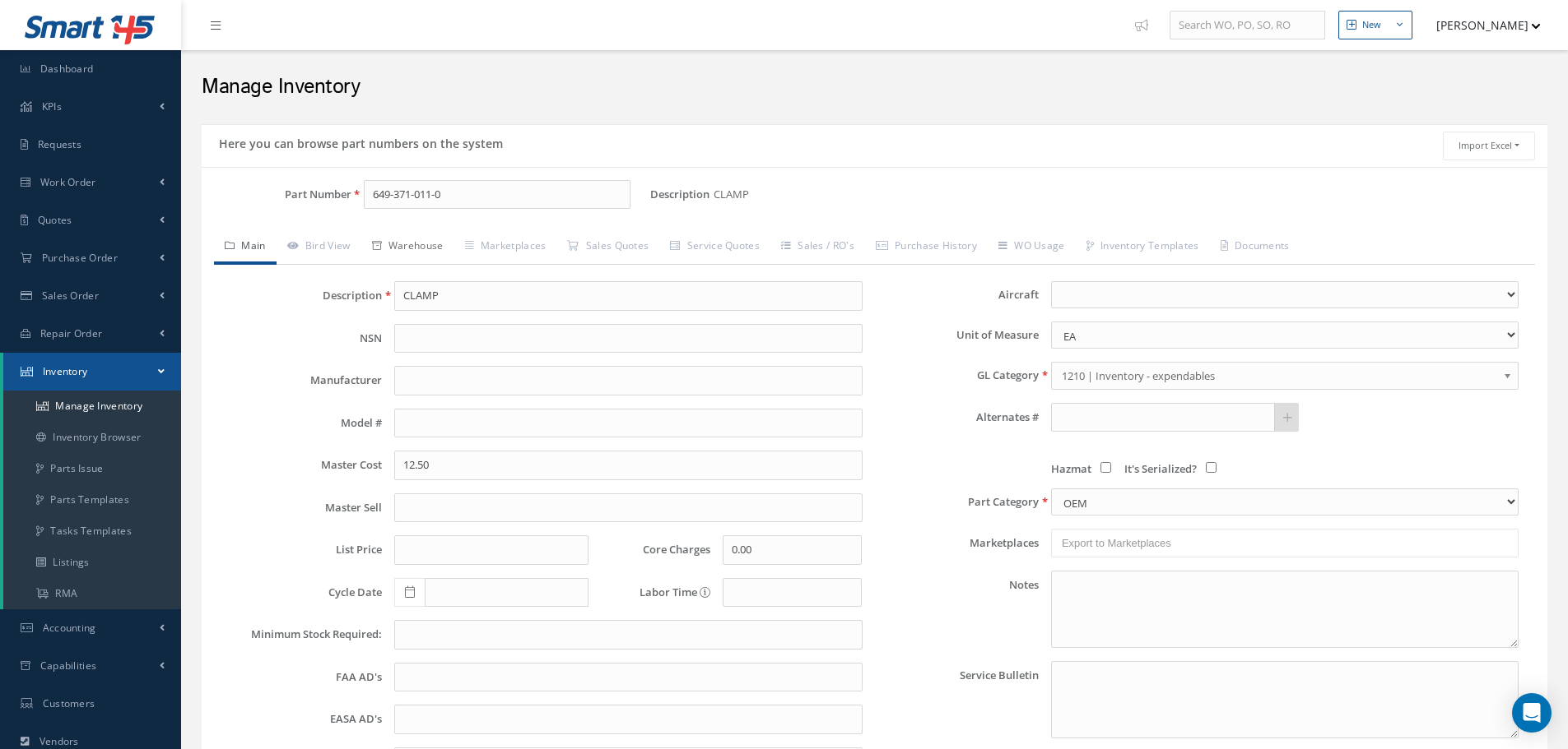
click at [437, 245] on link "Warehouse" at bounding box center [408, 248] width 93 height 35
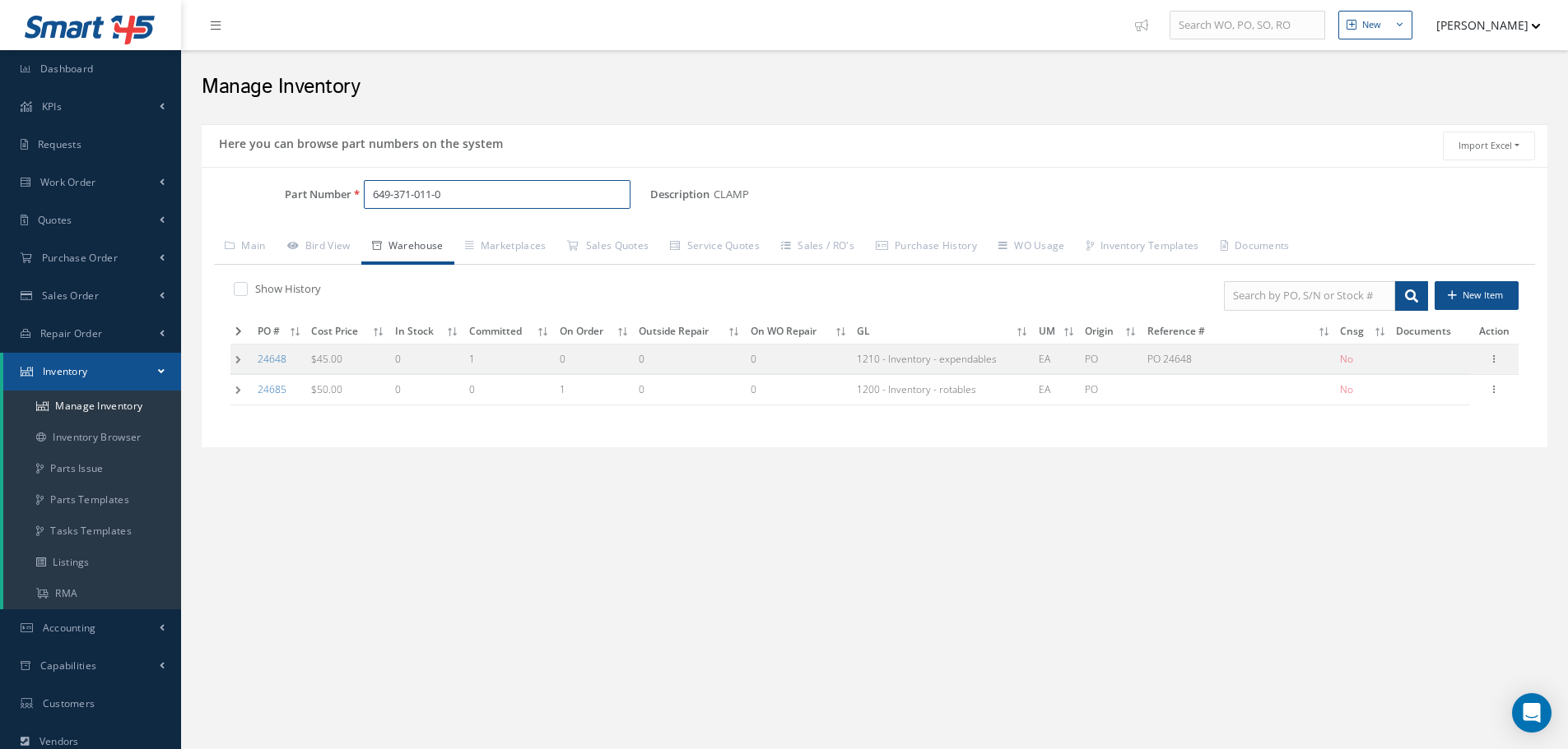
click at [432, 197] on input "649-371-011-0" at bounding box center [497, 195] width 266 height 29
click at [454, 234] on span "649-371-013-0" at bounding box center [443, 238] width 148 height 17
click at [473, 198] on input "649-371-013-0" at bounding box center [497, 195] width 266 height 29
type input "6"
click at [438, 232] on span "EN2997KE60803BN" at bounding box center [443, 238] width 148 height 17
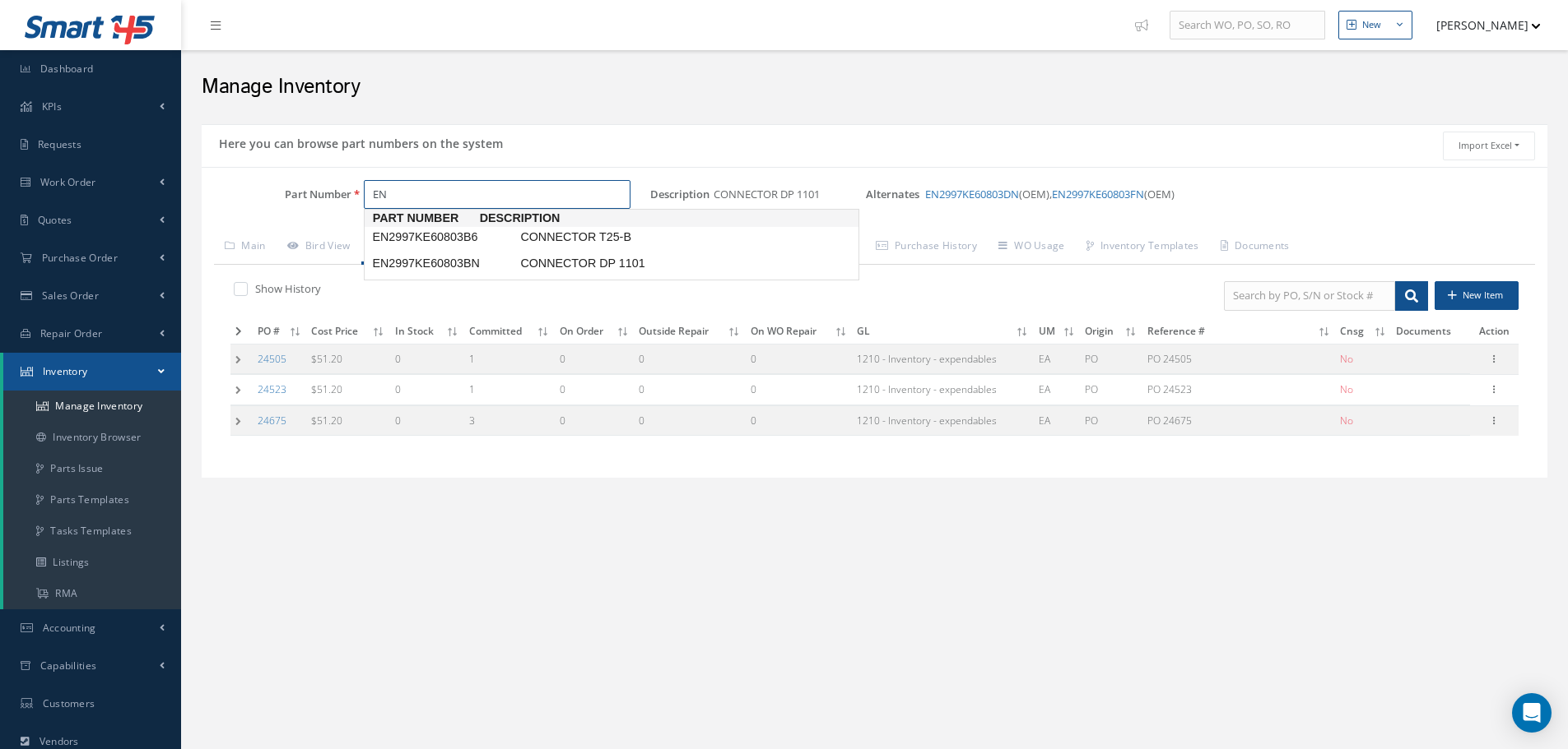
type input "E"
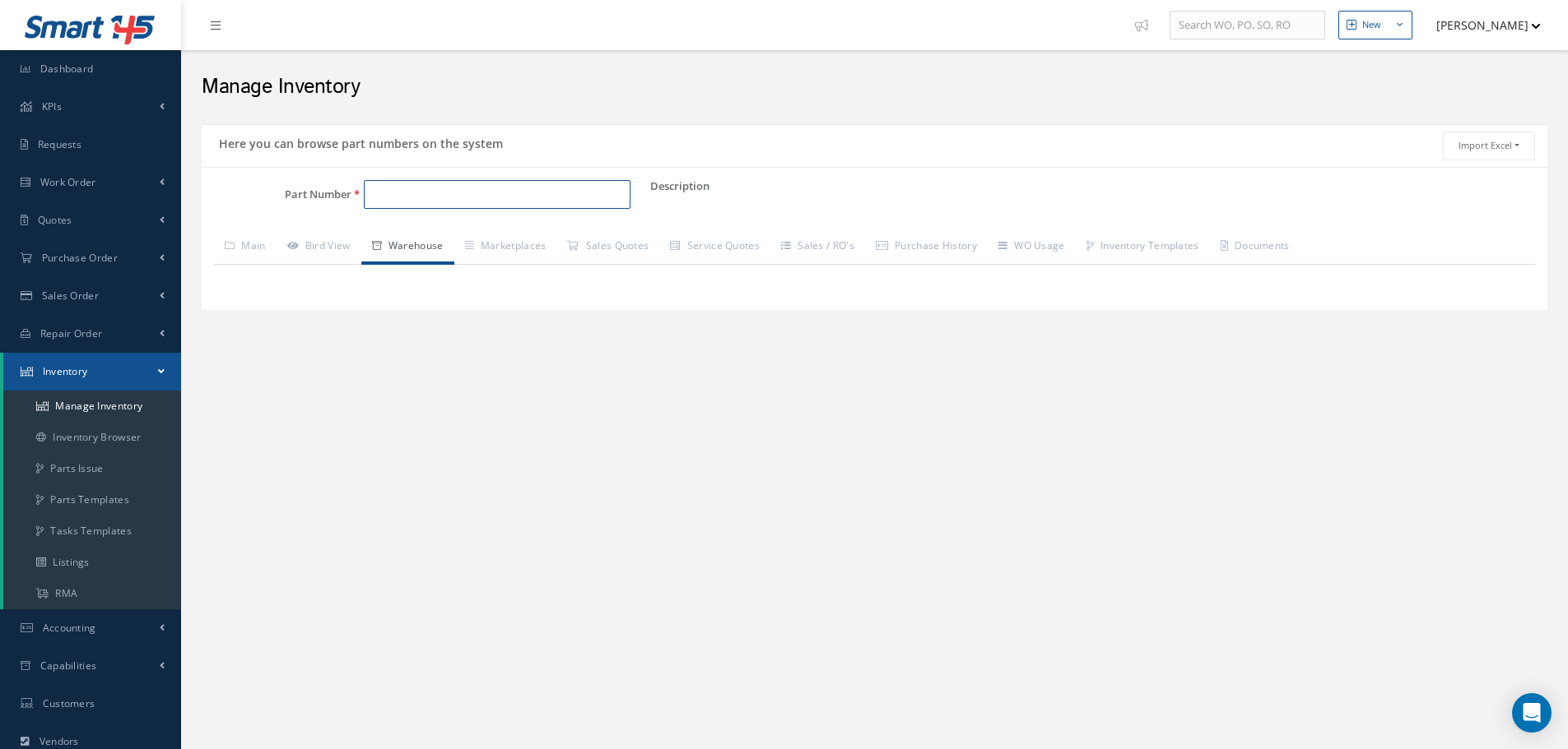
paste input "649-371-012-0"
click at [411, 234] on span "649-371-012-0" at bounding box center [443, 238] width 148 height 17
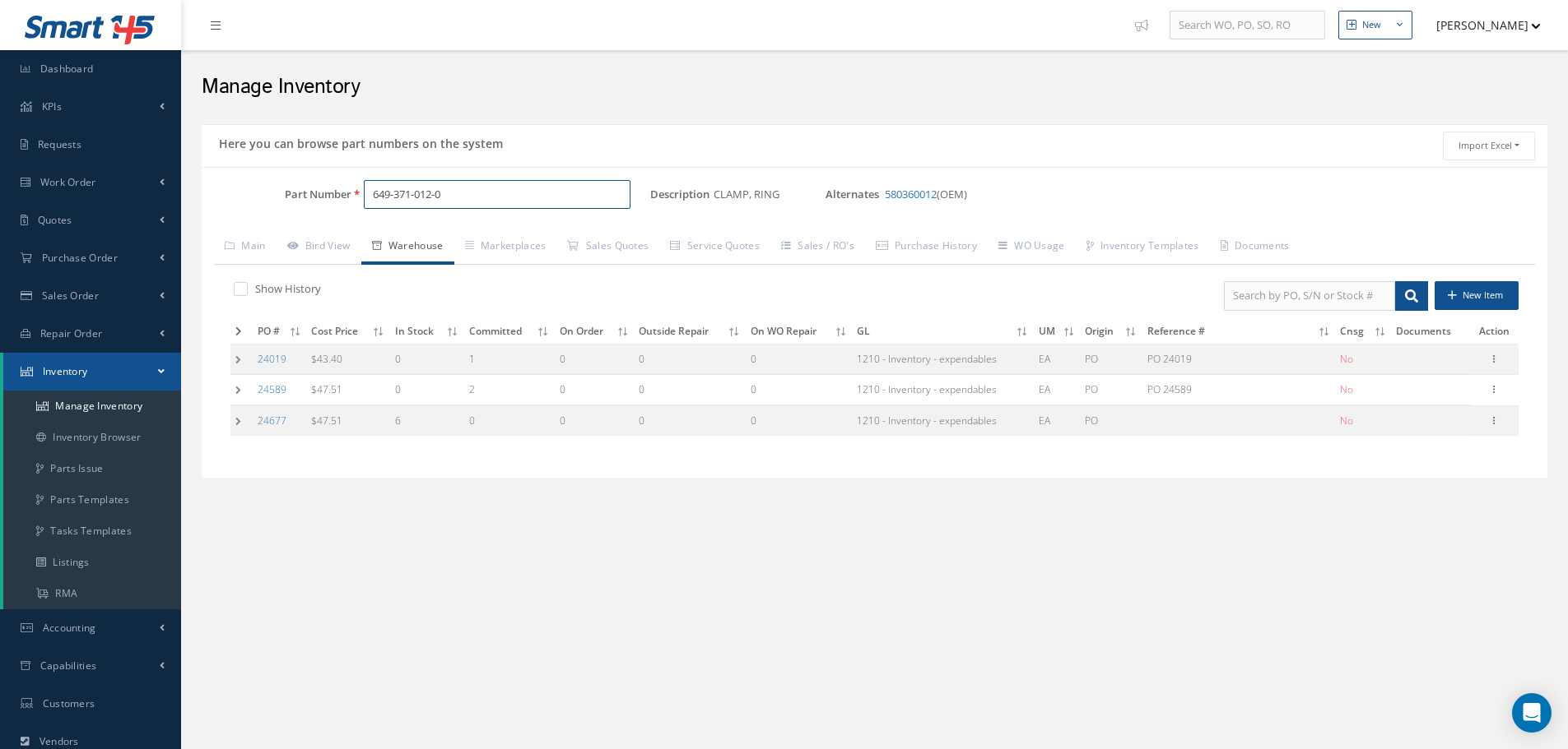
type input "649-371-012-0"
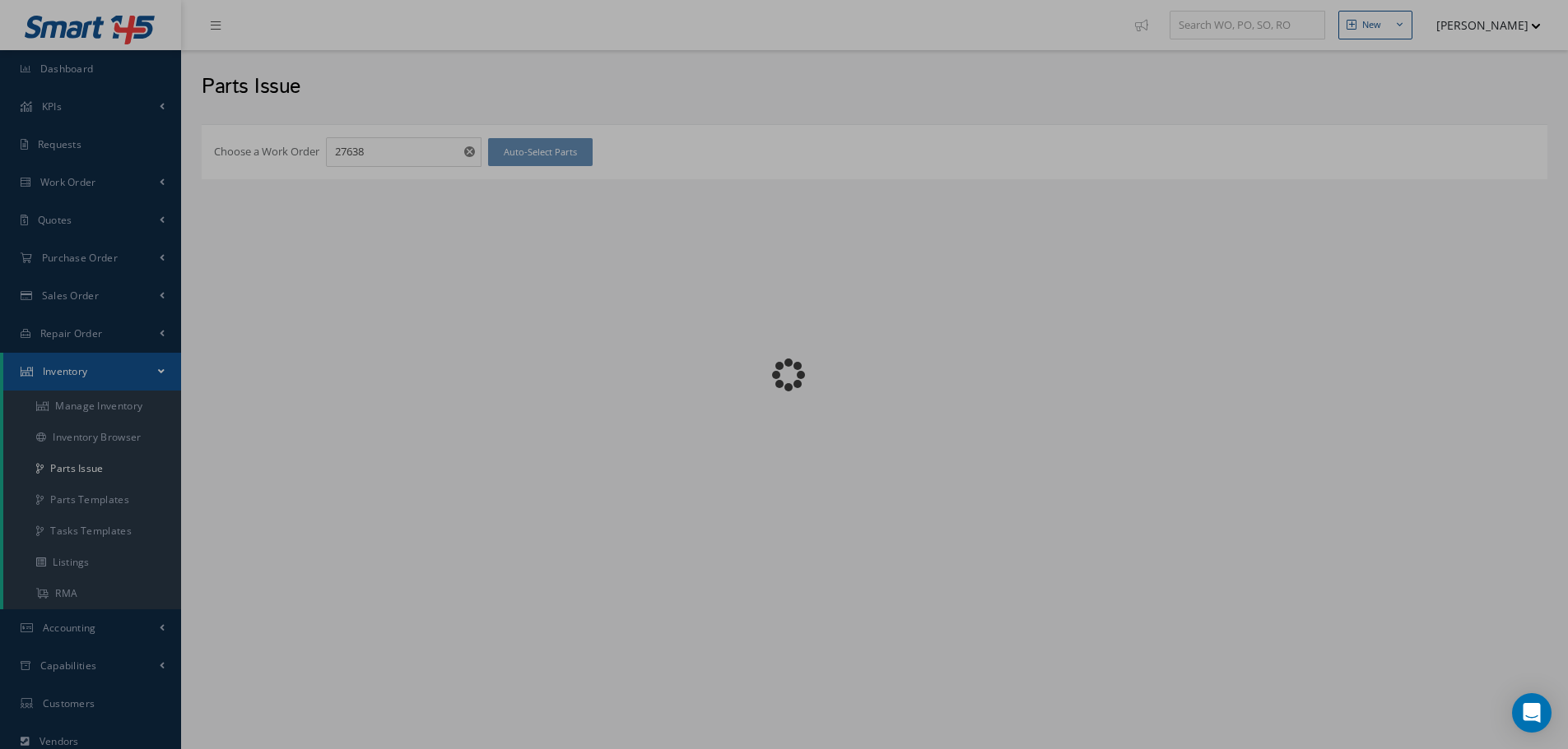
checkbox input "false"
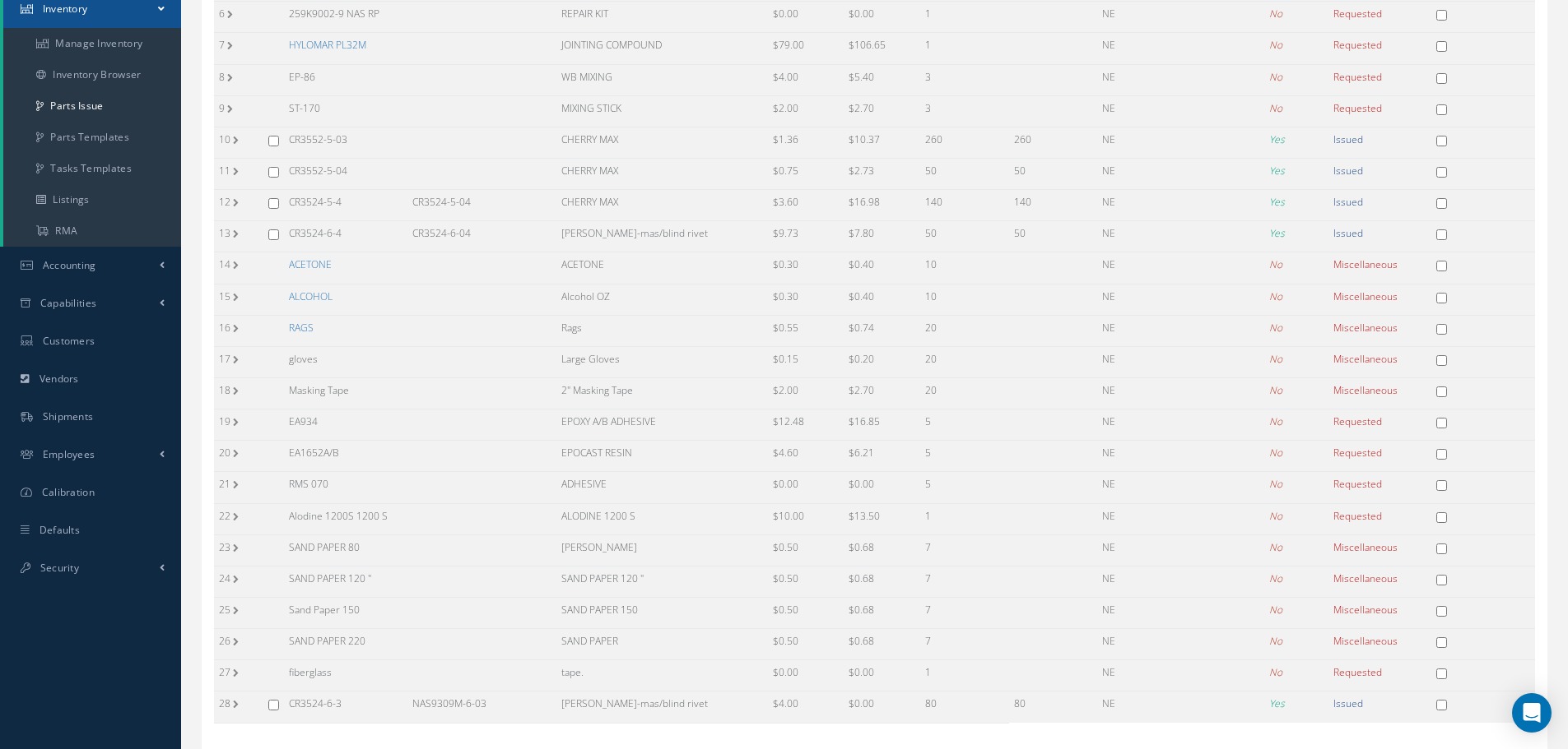
scroll to position [220, 0]
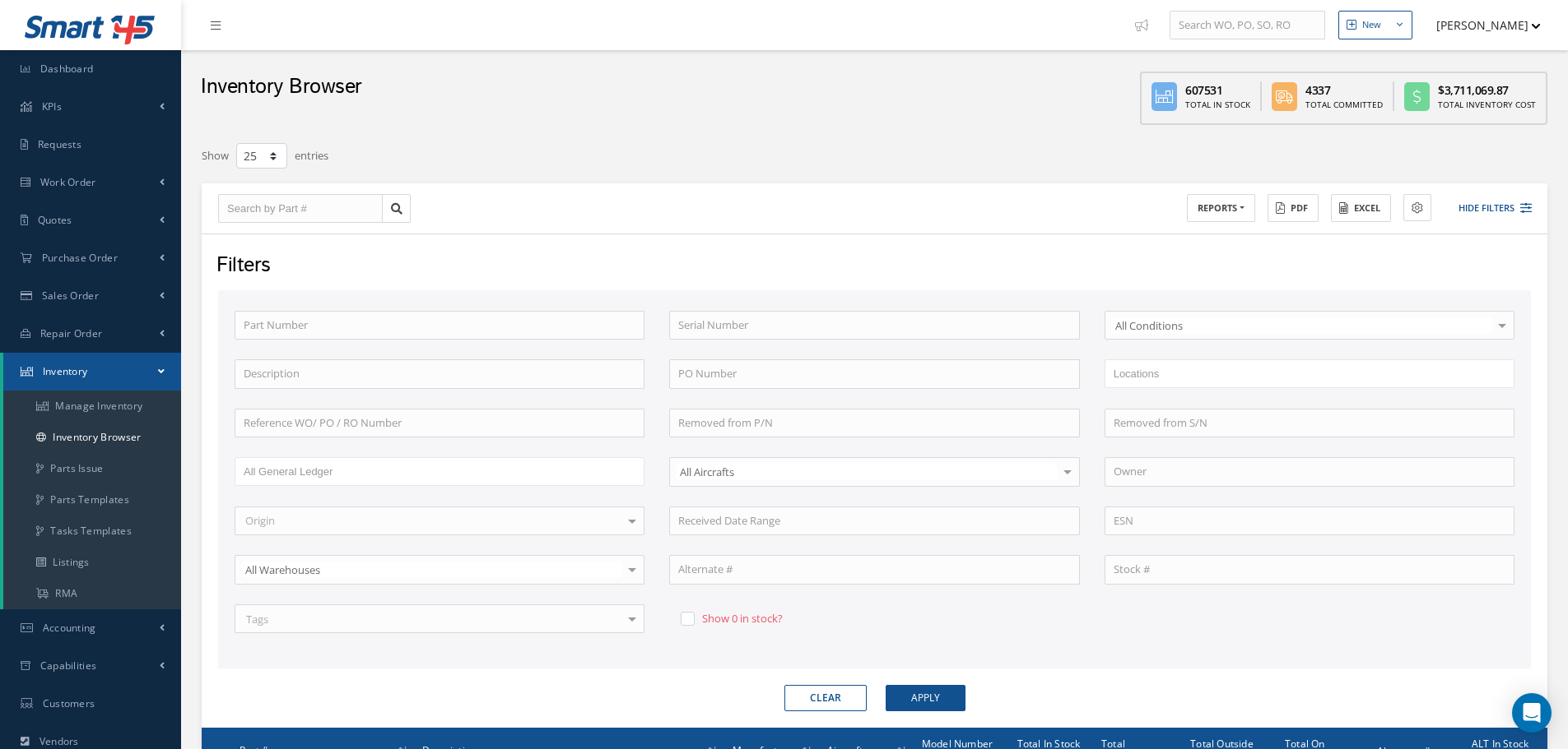
select select "25"
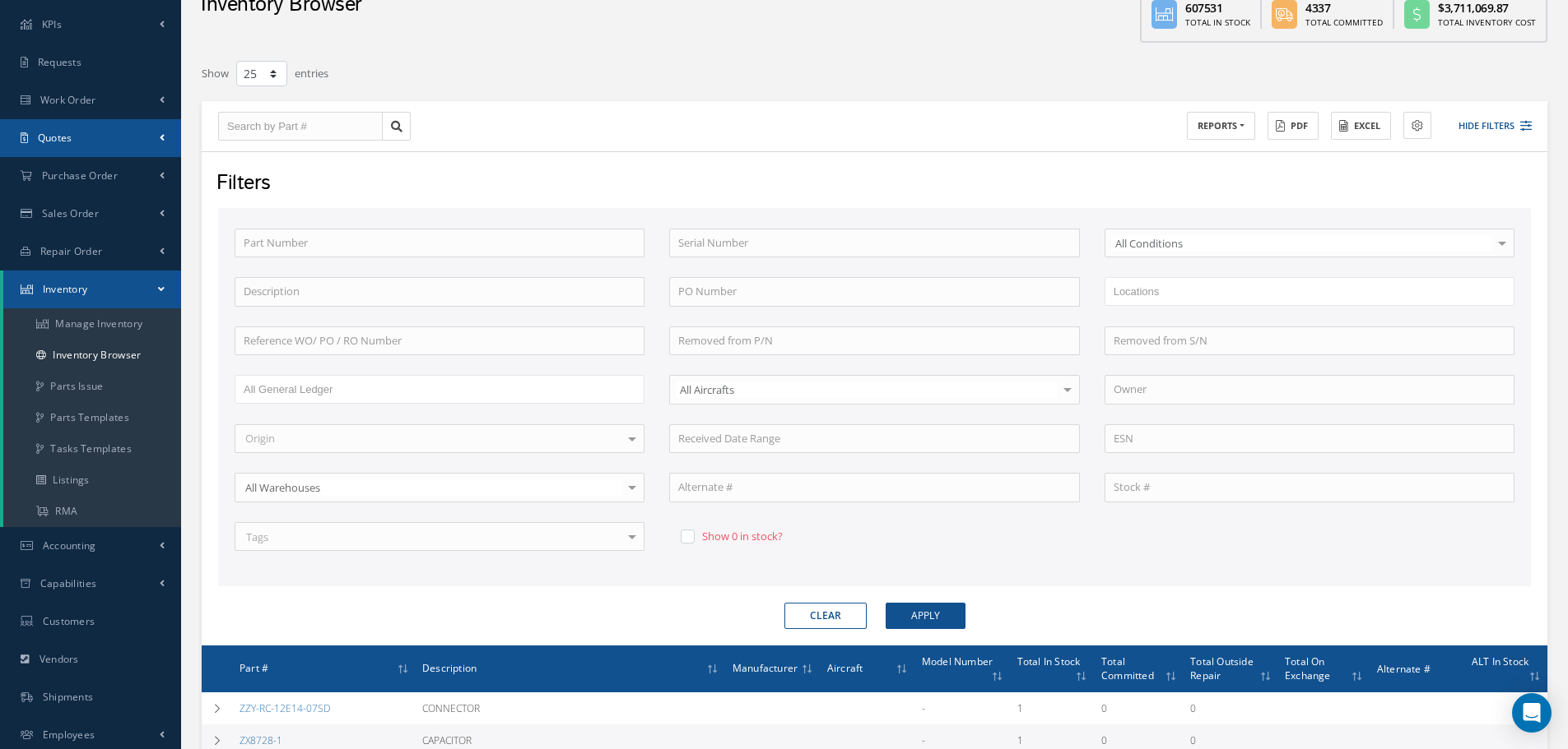
scroll to position [82, 0]
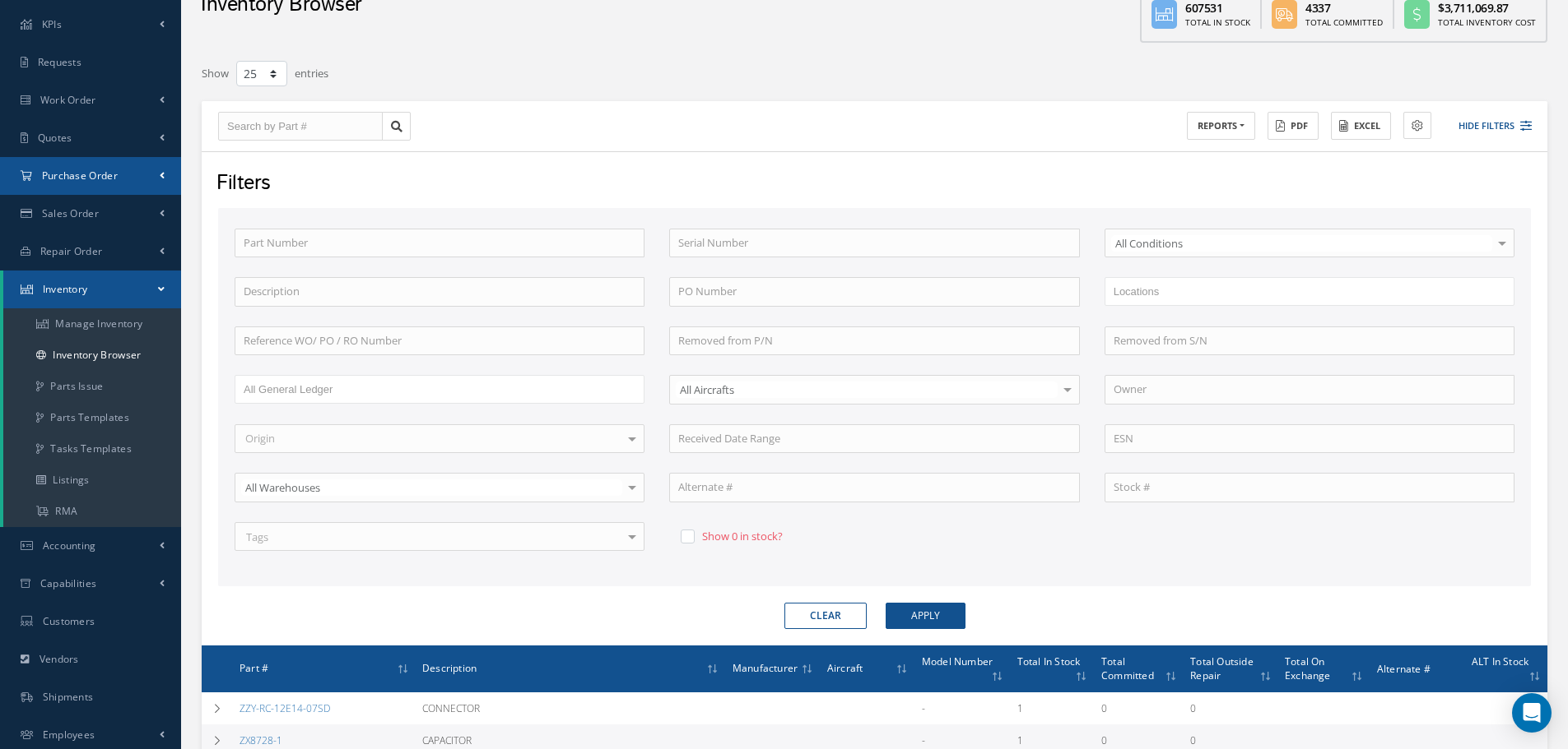
click at [100, 178] on span "Purchase Order" at bounding box center [80, 175] width 76 height 14
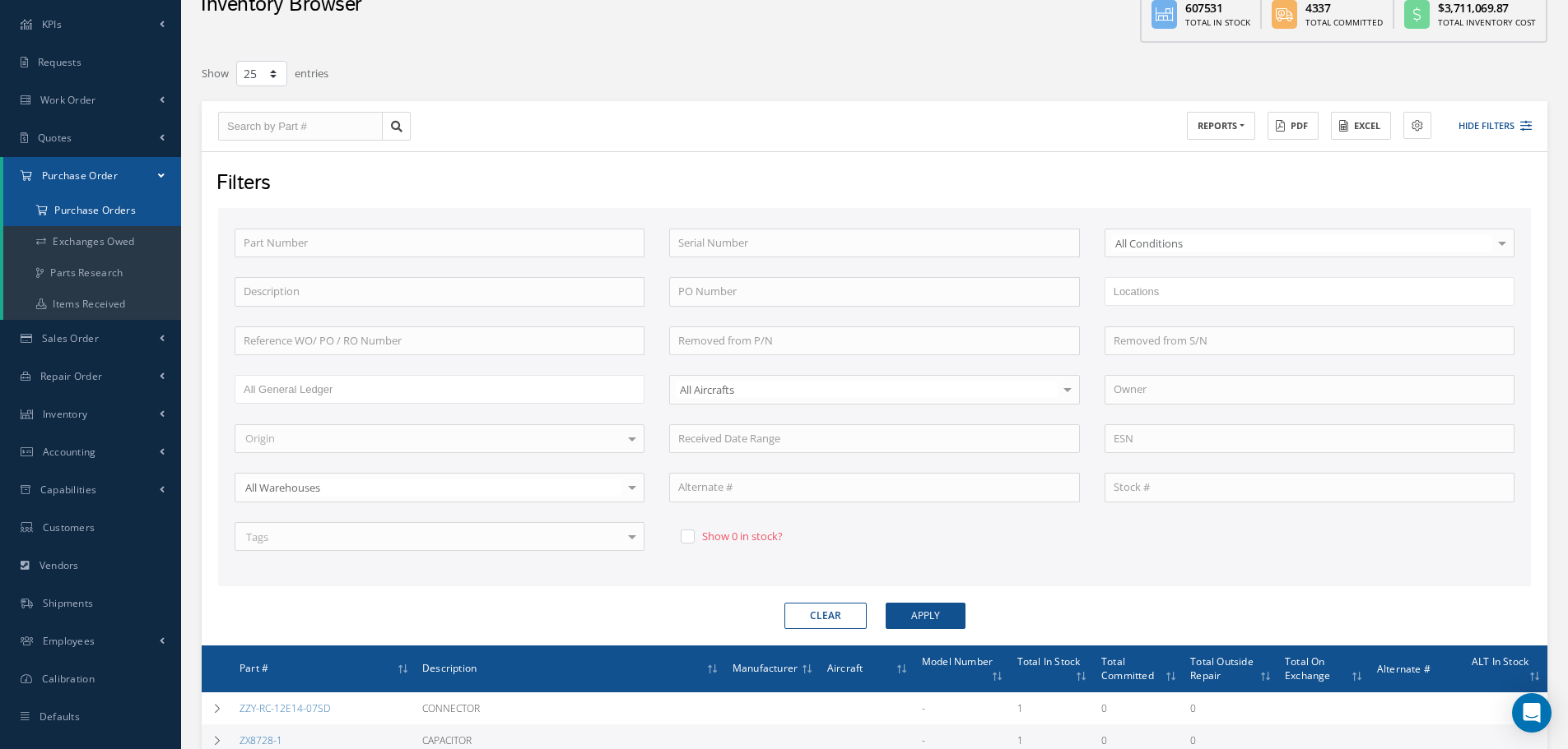
click at [100, 203] on a=1&status_id=2&status_id=3&status_id=5&collapsedFilters"] "Purchase Orders" at bounding box center [92, 211] width 178 height 31
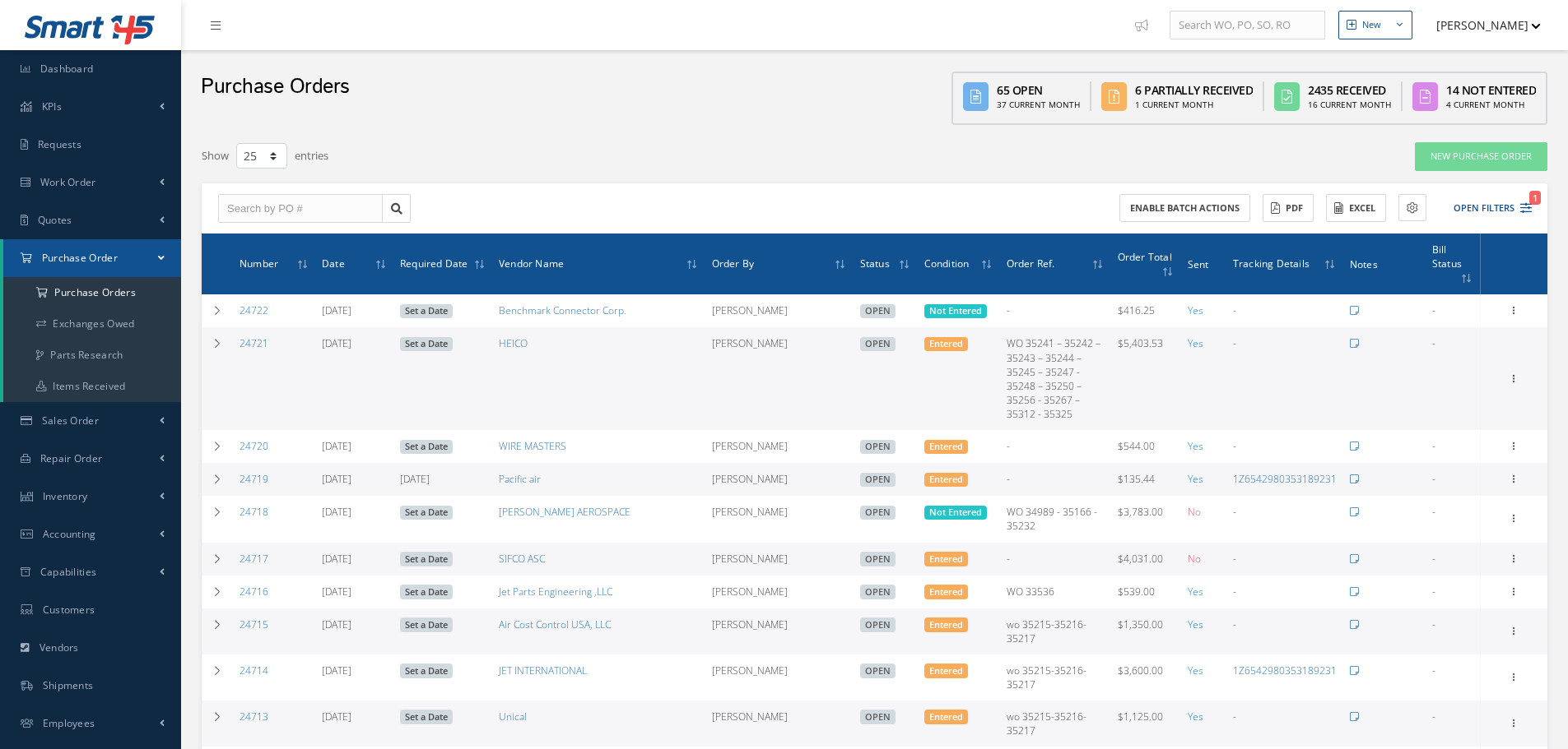
select select "25"
click at [242, 216] on input "text" at bounding box center [300, 209] width 164 height 29
type input "24648"
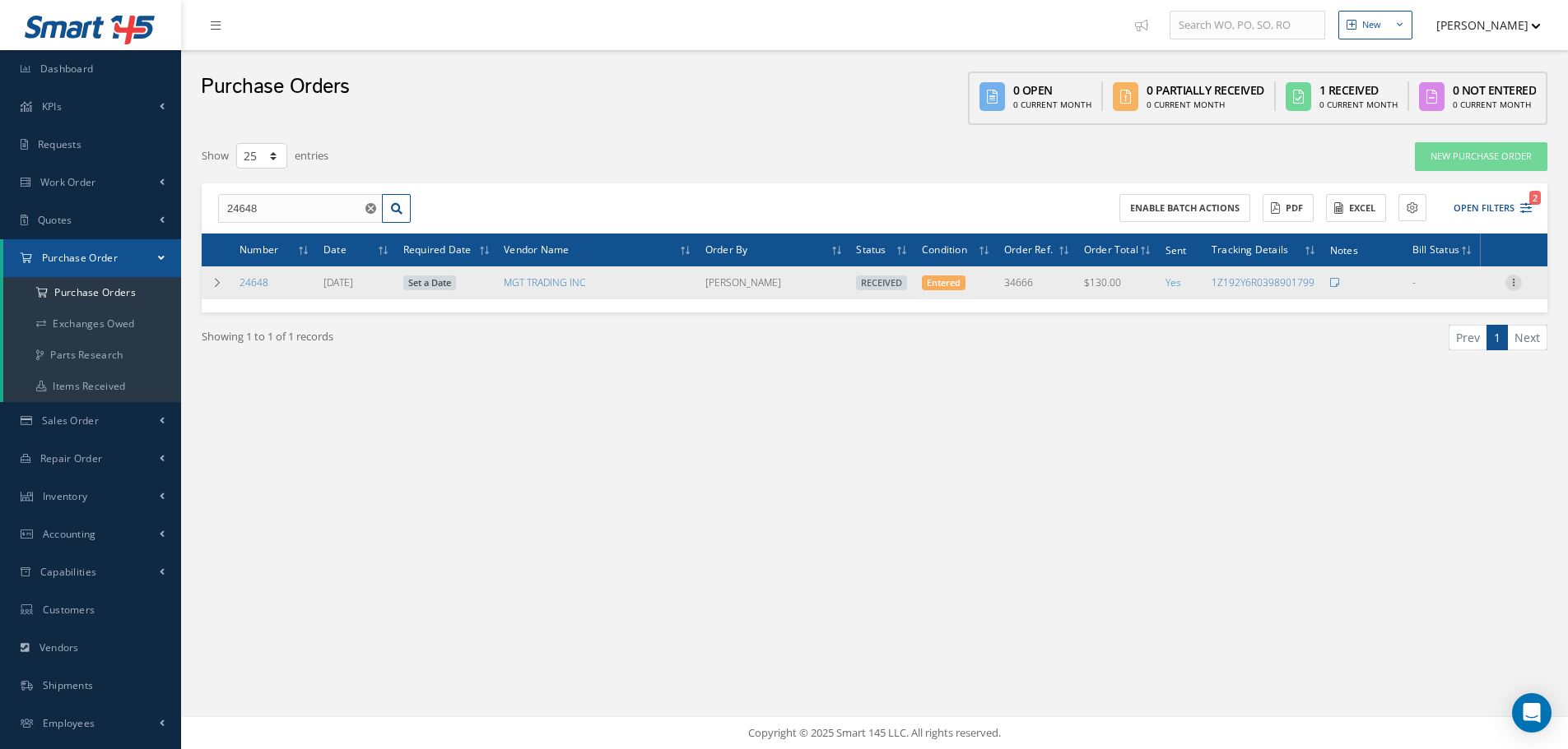
click at [1511, 285] on icon at bounding box center [1513, 281] width 16 height 13
click at [1420, 291] on link "Receiving Details" at bounding box center [1437, 294] width 130 height 22
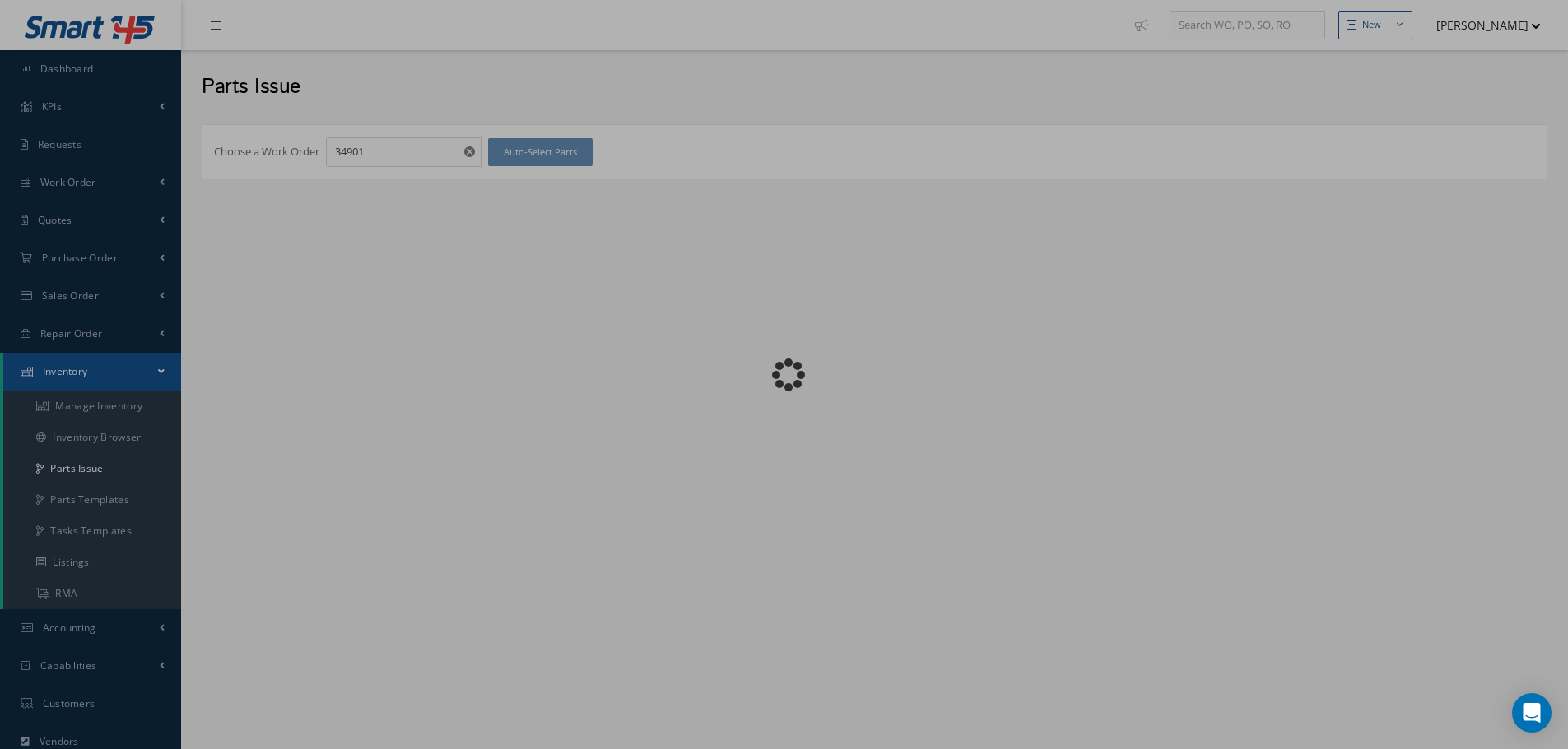
checkbox input "false"
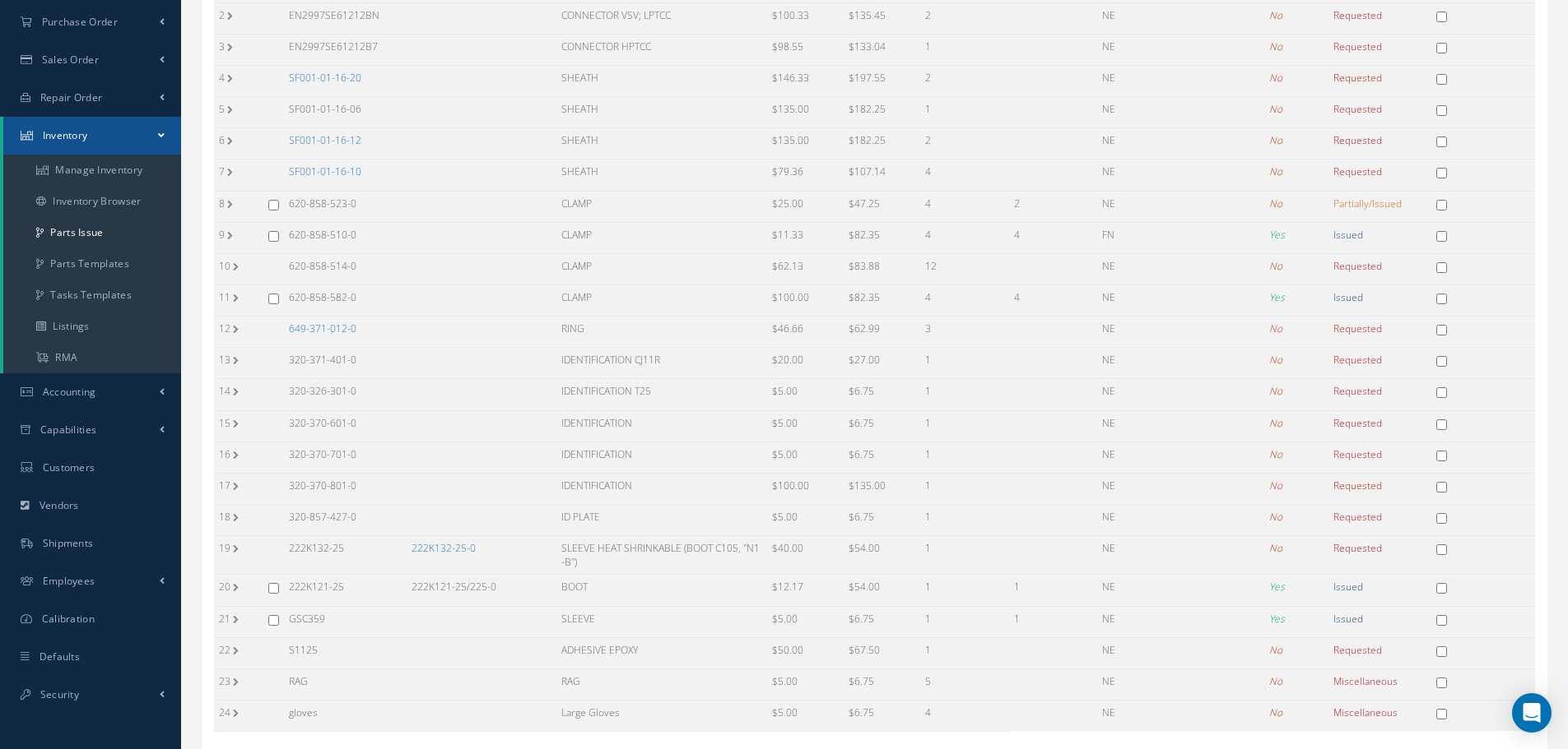
scroll to position [247, 0]
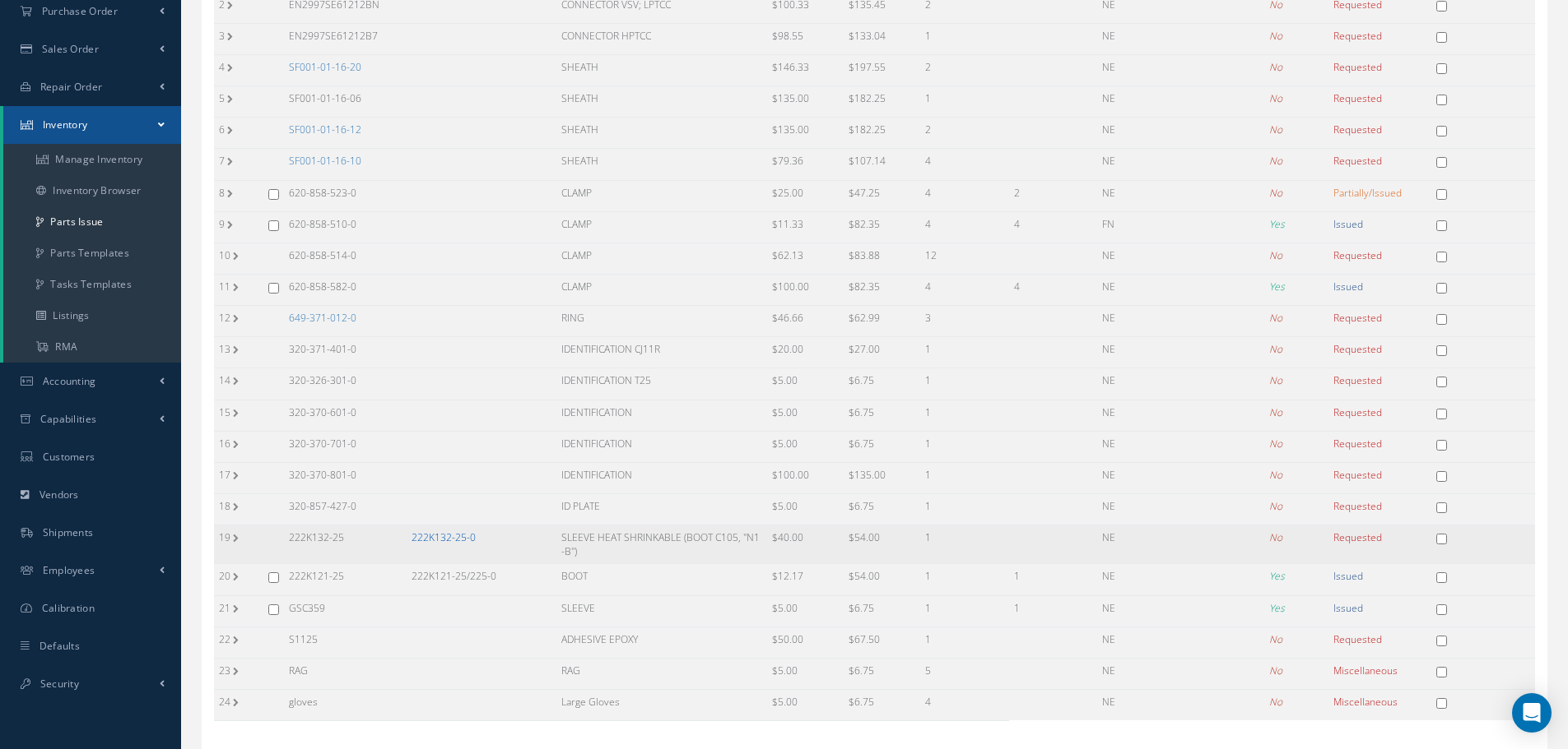
click at [444, 536] on link "222K132-25-0" at bounding box center [443, 537] width 64 height 14
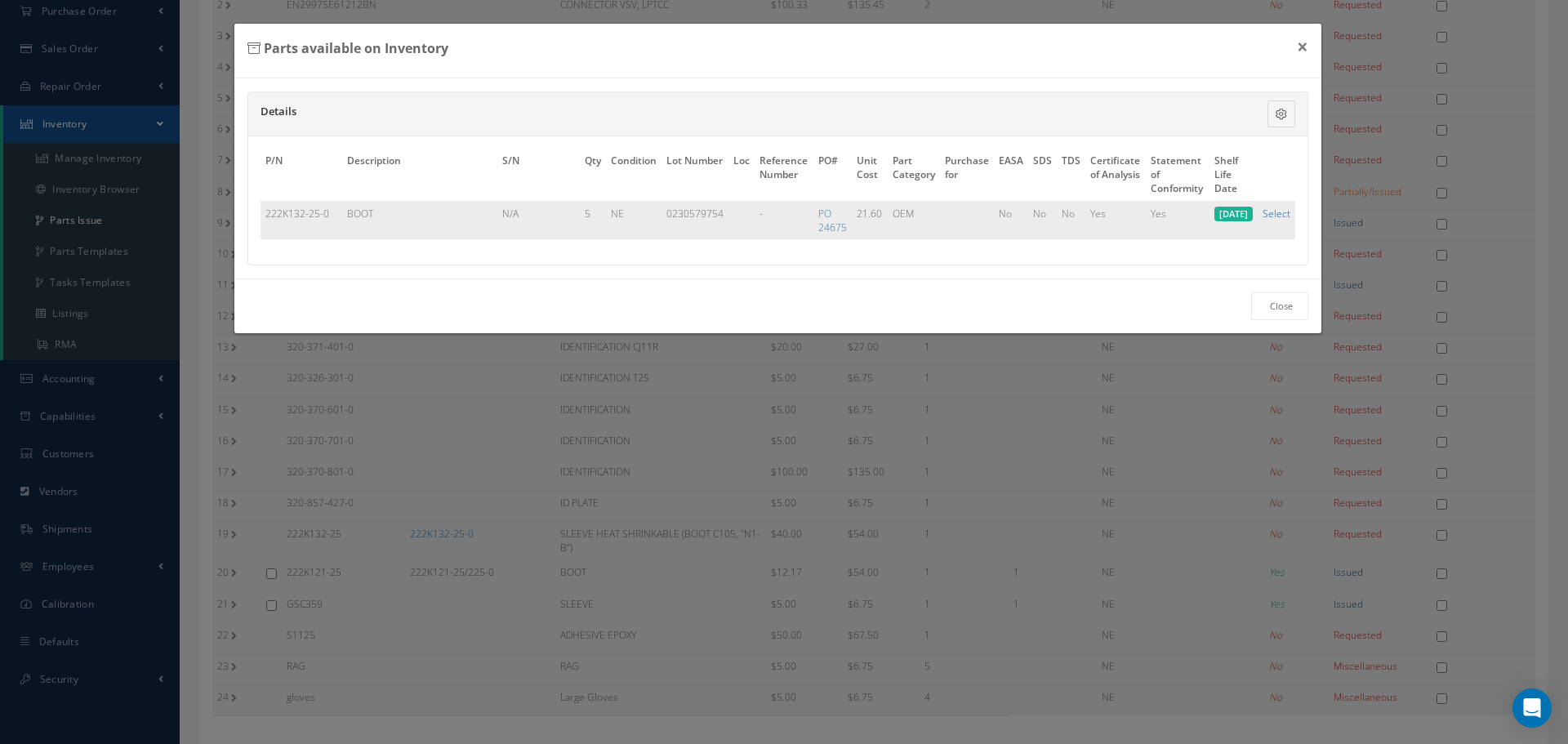
click at [1281, 217] on link "Select" at bounding box center [1276, 214] width 27 height 14
checkbox input "true"
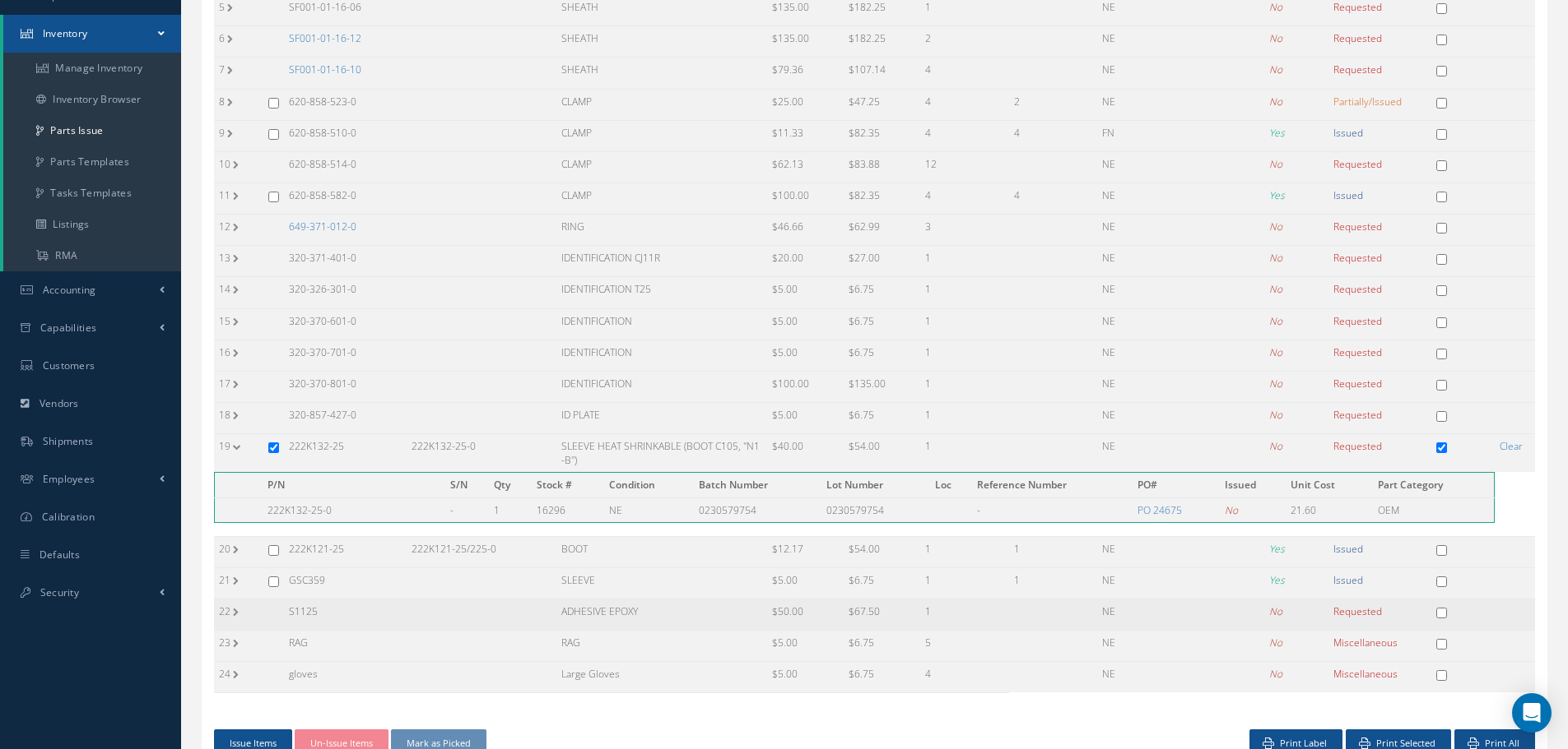
scroll to position [413, 0]
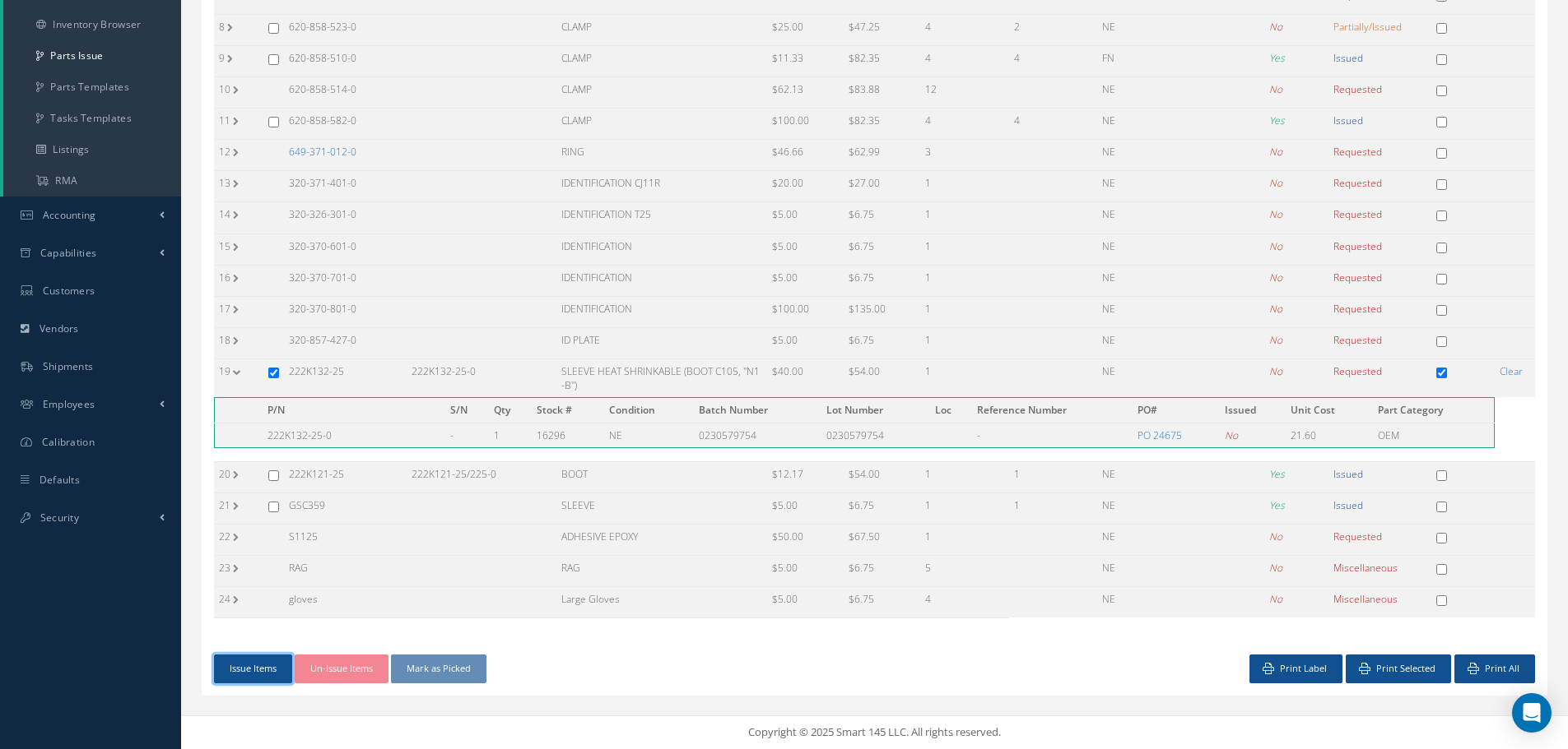
click at [244, 672] on button "Issue Items" at bounding box center [253, 669] width 78 height 29
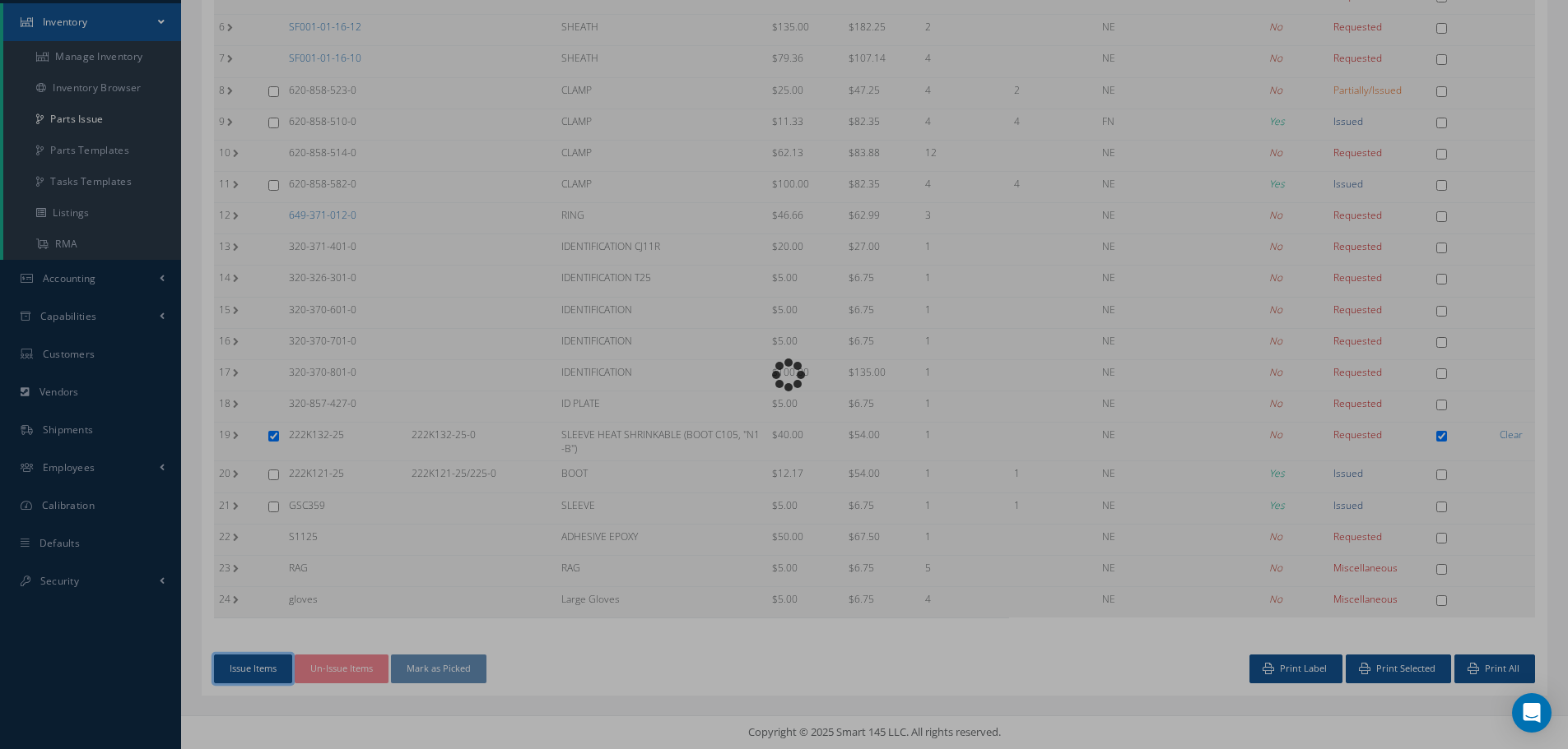
scroll to position [350, 0]
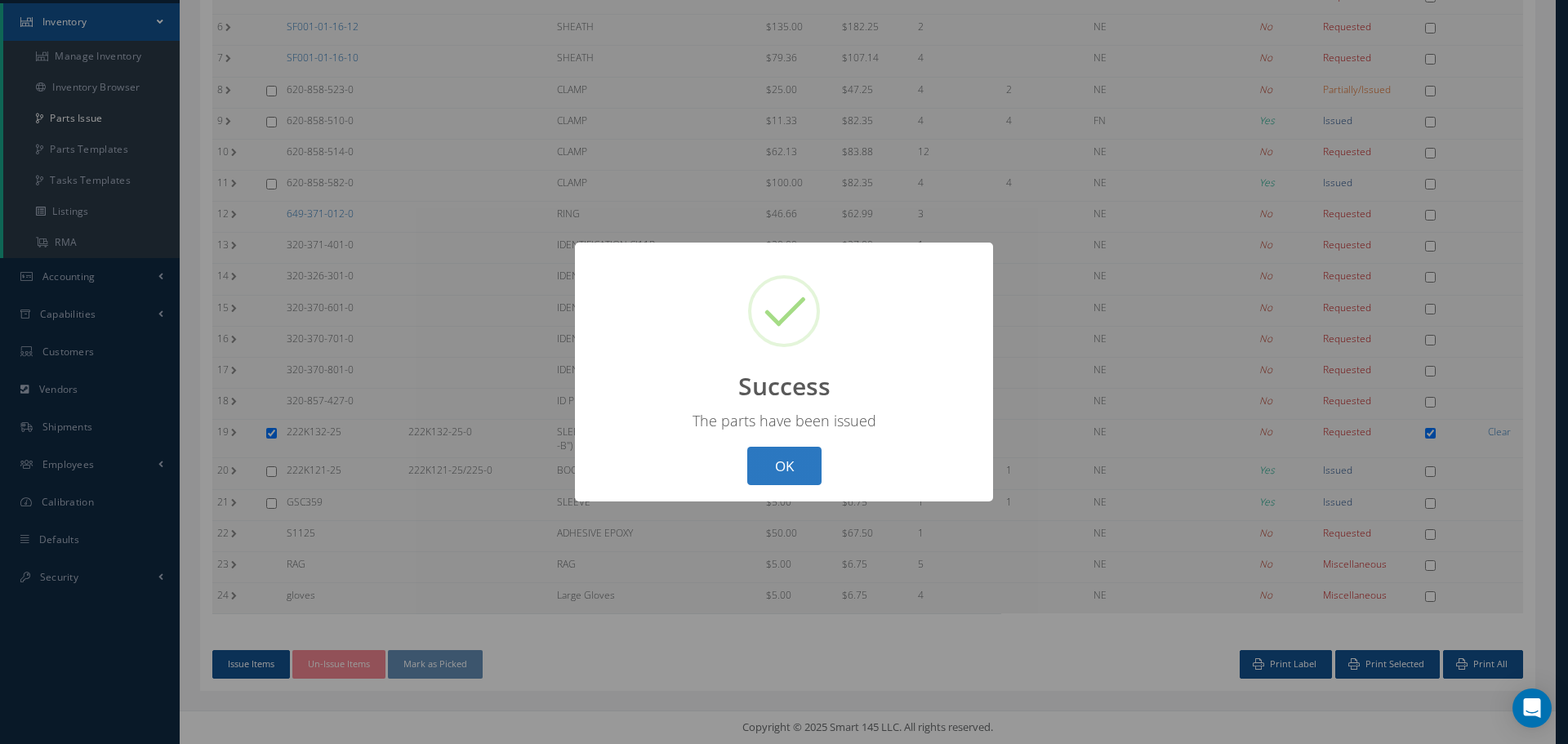
click at [791, 468] on button "OK" at bounding box center [784, 466] width 75 height 39
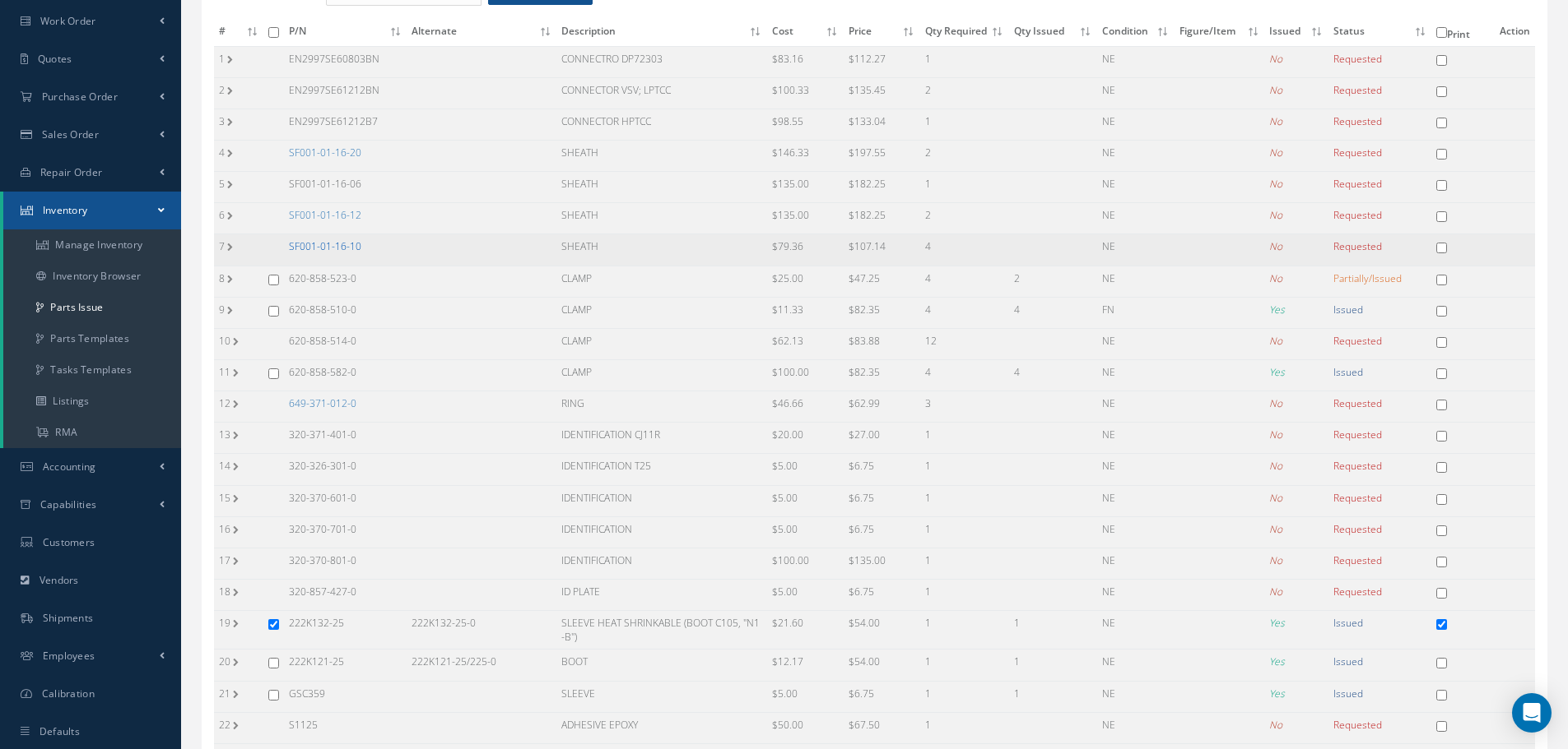
scroll to position [164, 0]
click at [341, 403] on link "649-371-012-0" at bounding box center [322, 400] width 67 height 14
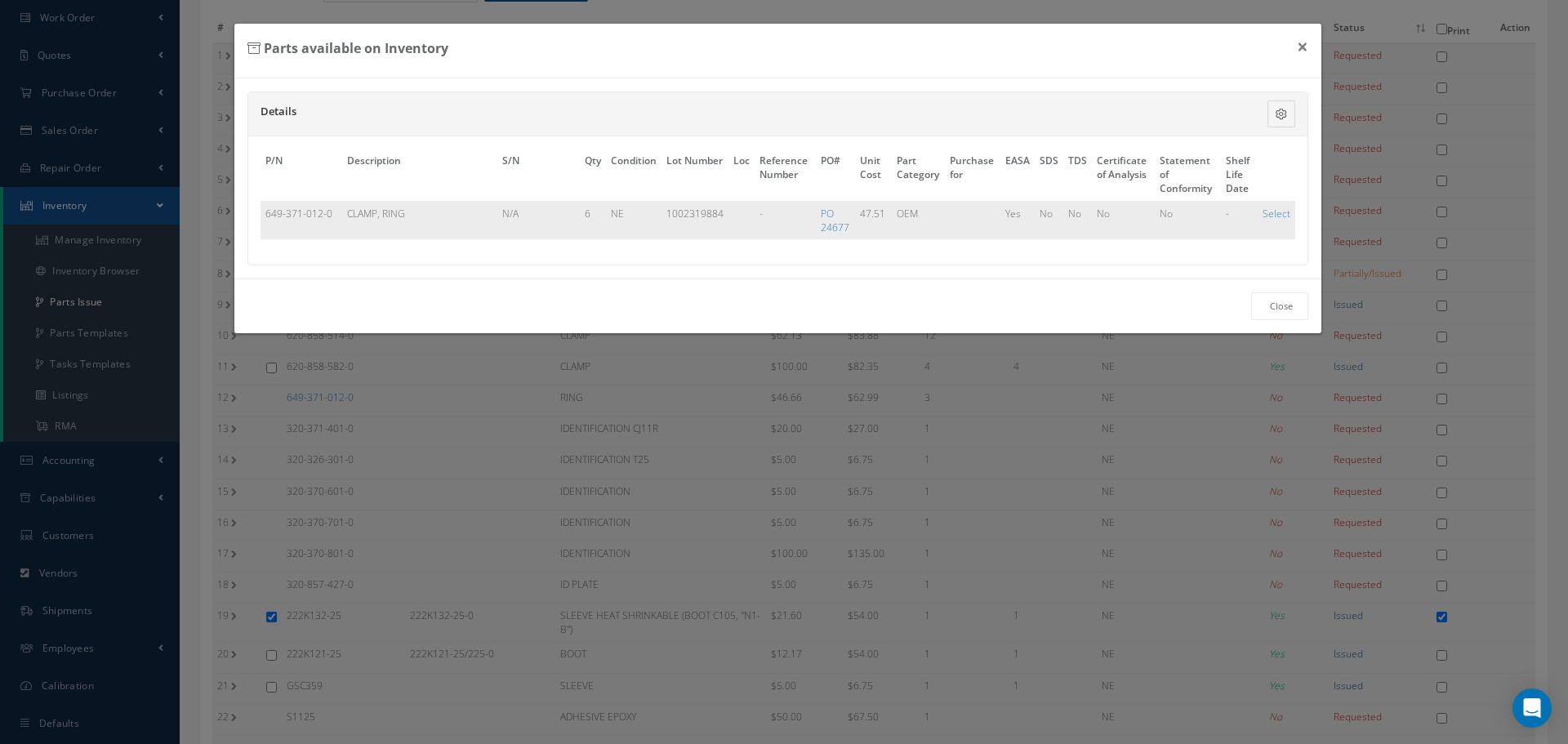
drag, startPoint x: 262, startPoint y: 207, endPoint x: 345, endPoint y: 214, distance: 83.3
click at [345, 214] on tr "649-371-012-0 CLAMP, RING N/A 6 NE 1002319884 1002319884 - PO 24677 47.51 OEM Y…" at bounding box center [778, 220] width 1035 height 39
copy tr "649-371-012-0"
click at [1304, 47] on button "×" at bounding box center [1303, 46] width 38 height 45
